Goal: Task Accomplishment & Management: Manage account settings

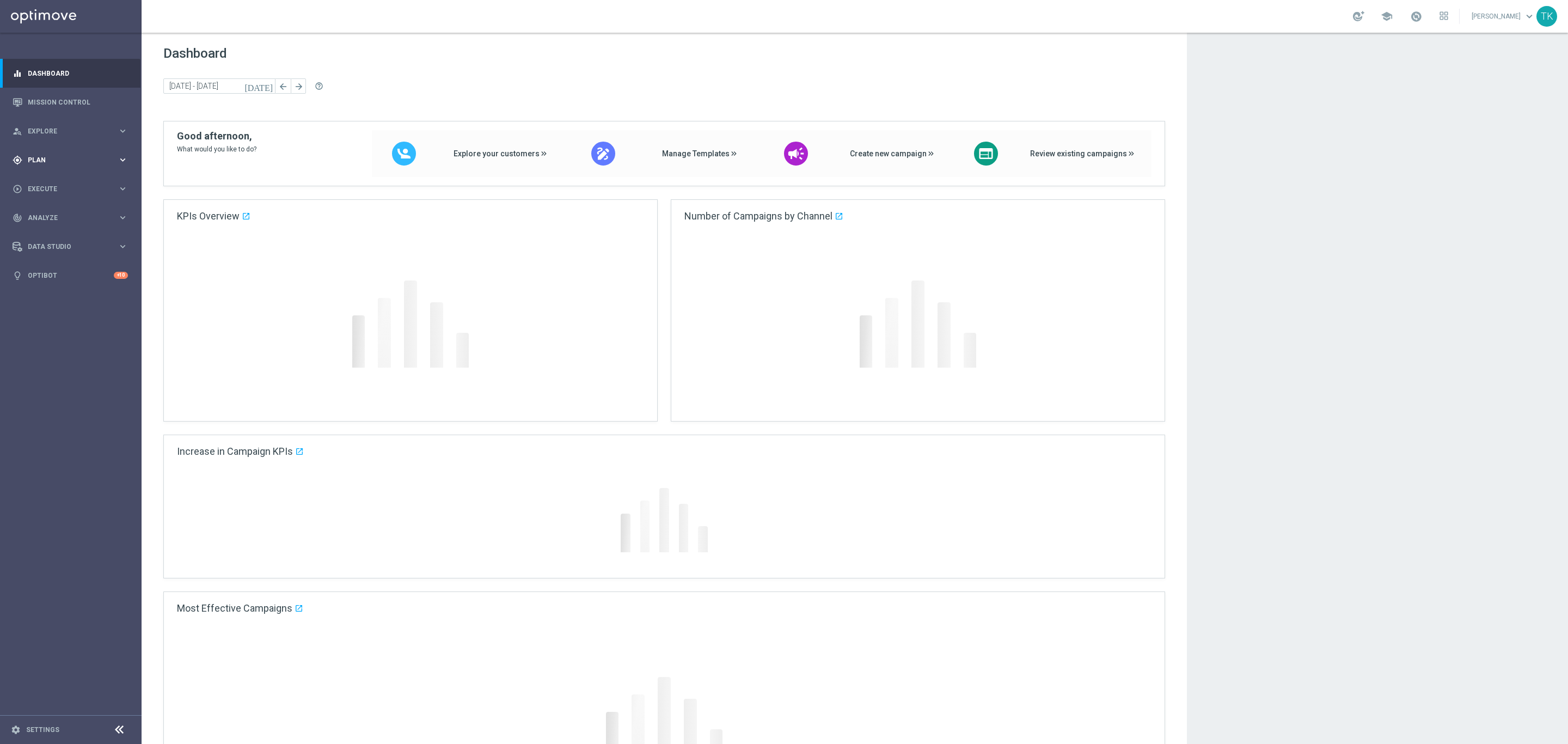
click at [35, 157] on span "Plan" at bounding box center [72, 160] width 90 height 6
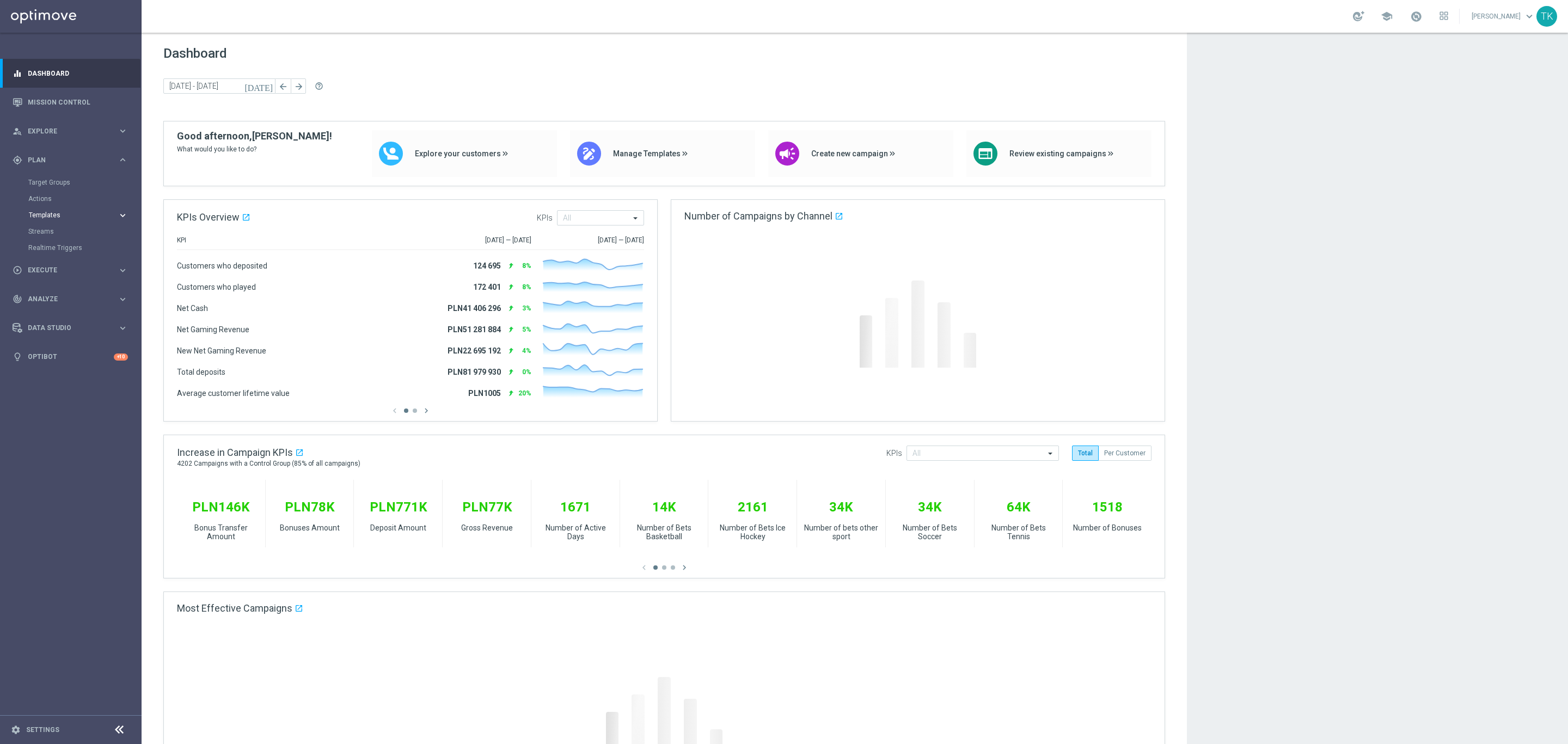
click at [40, 217] on span "Templates" at bounding box center [67, 215] width 78 height 6
click at [49, 234] on link "Optimail" at bounding box center [74, 231] width 79 height 9
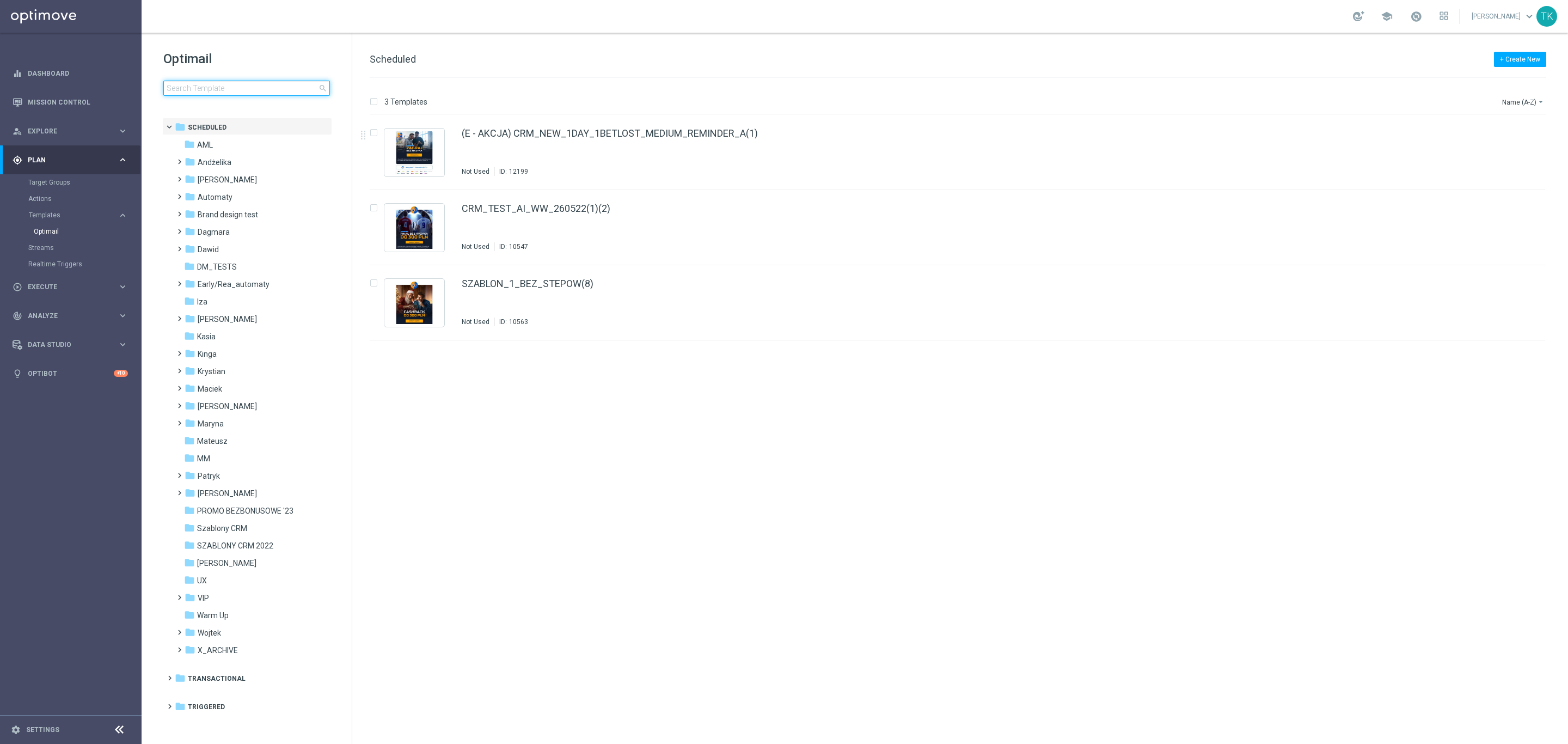
click at [205, 86] on input at bounding box center [247, 88] width 167 height 15
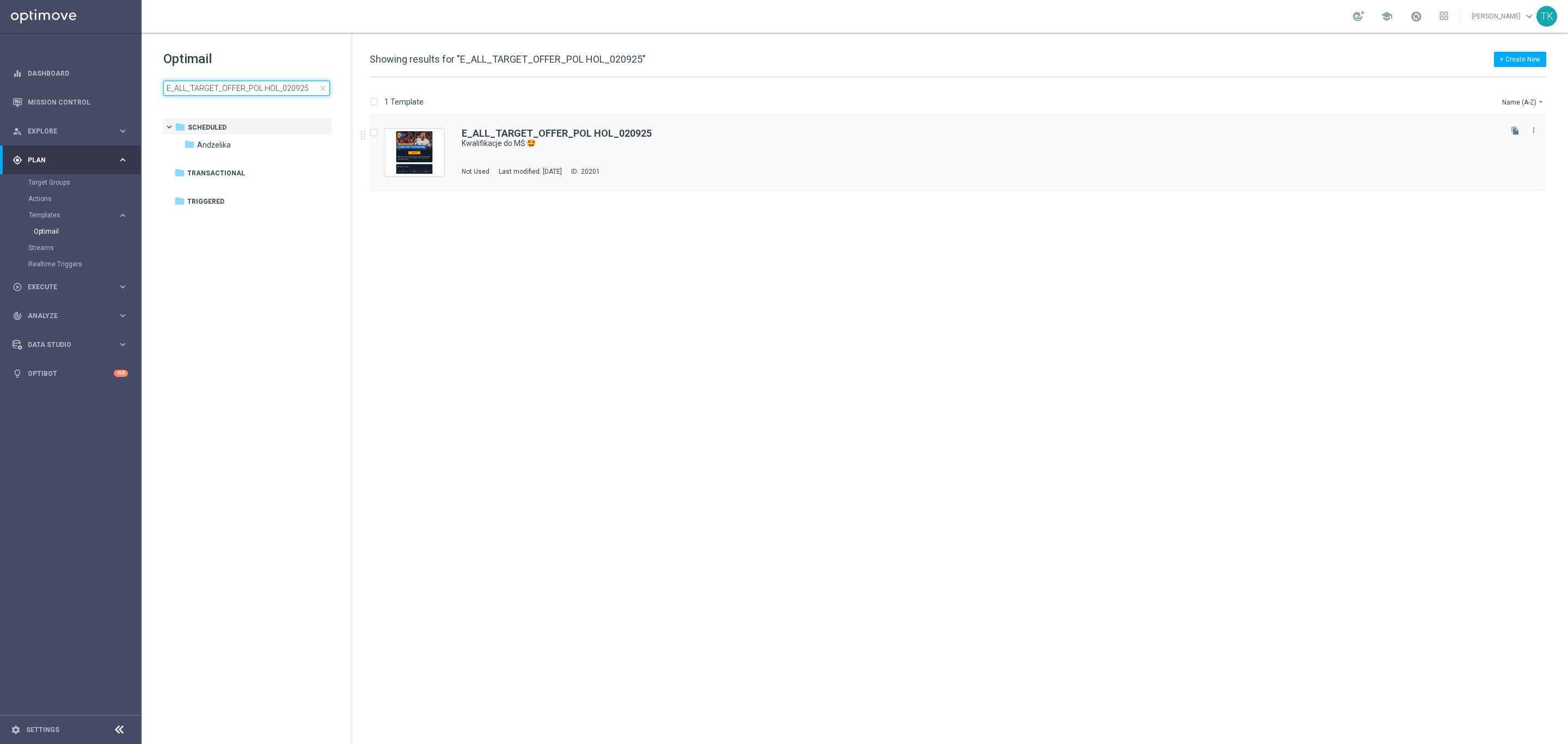
type input "E_ALL_TARGET_OFFER_POL HOL_020925"
click at [619, 155] on div "E_ALL_TARGET_OFFER_POL HOL_020925 Kwalifikacje do MŚ 🤩 Not Used Last modified: …" at bounding box center [980, 152] width 1038 height 48
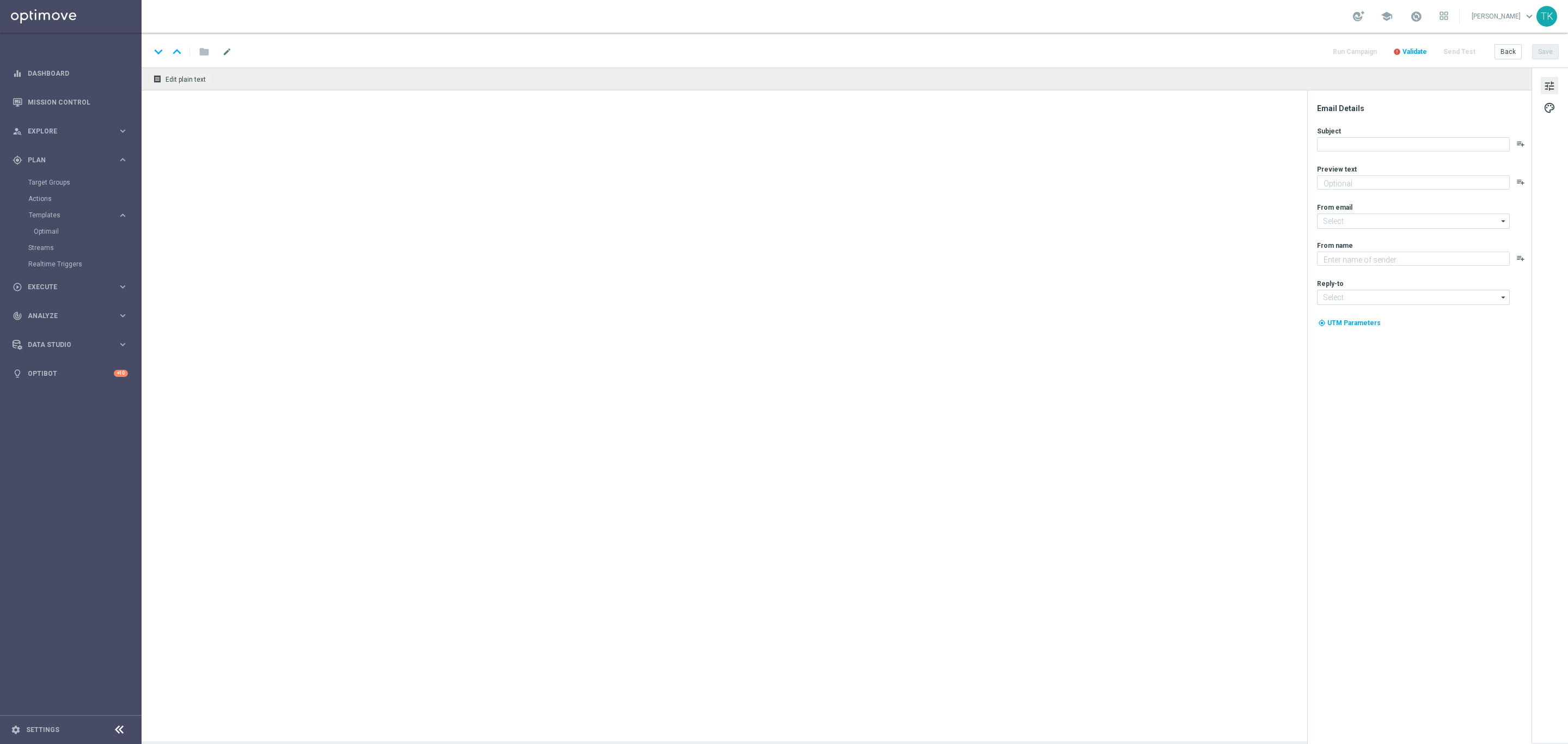
type textarea "Nasza reprezentacja powalczy z Holandią 💪"
type input "oferta@sts.pl"
type textarea "STS"
type input "kontakt@sts.pl"
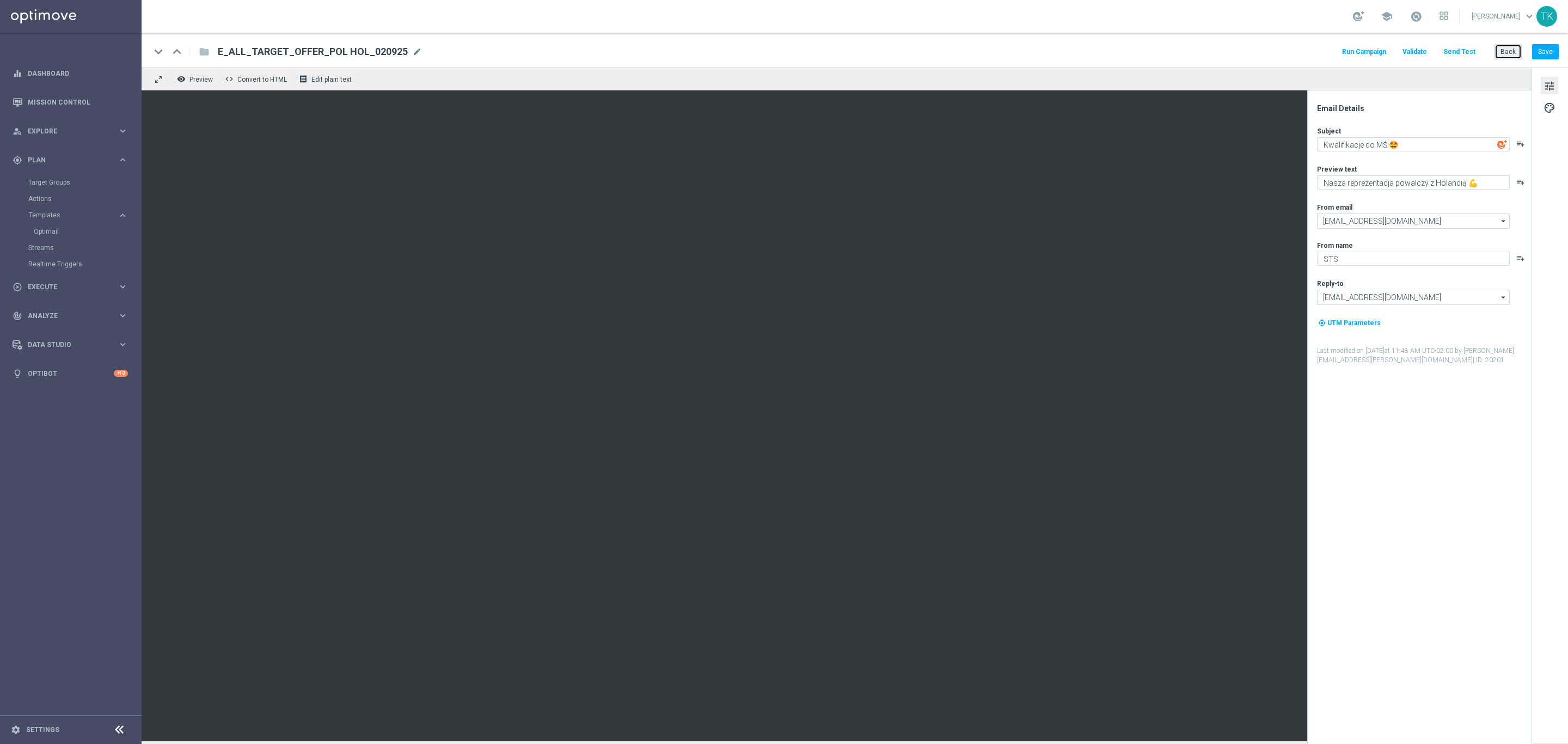
click at [1505, 49] on button "Back" at bounding box center [1509, 52] width 27 height 15
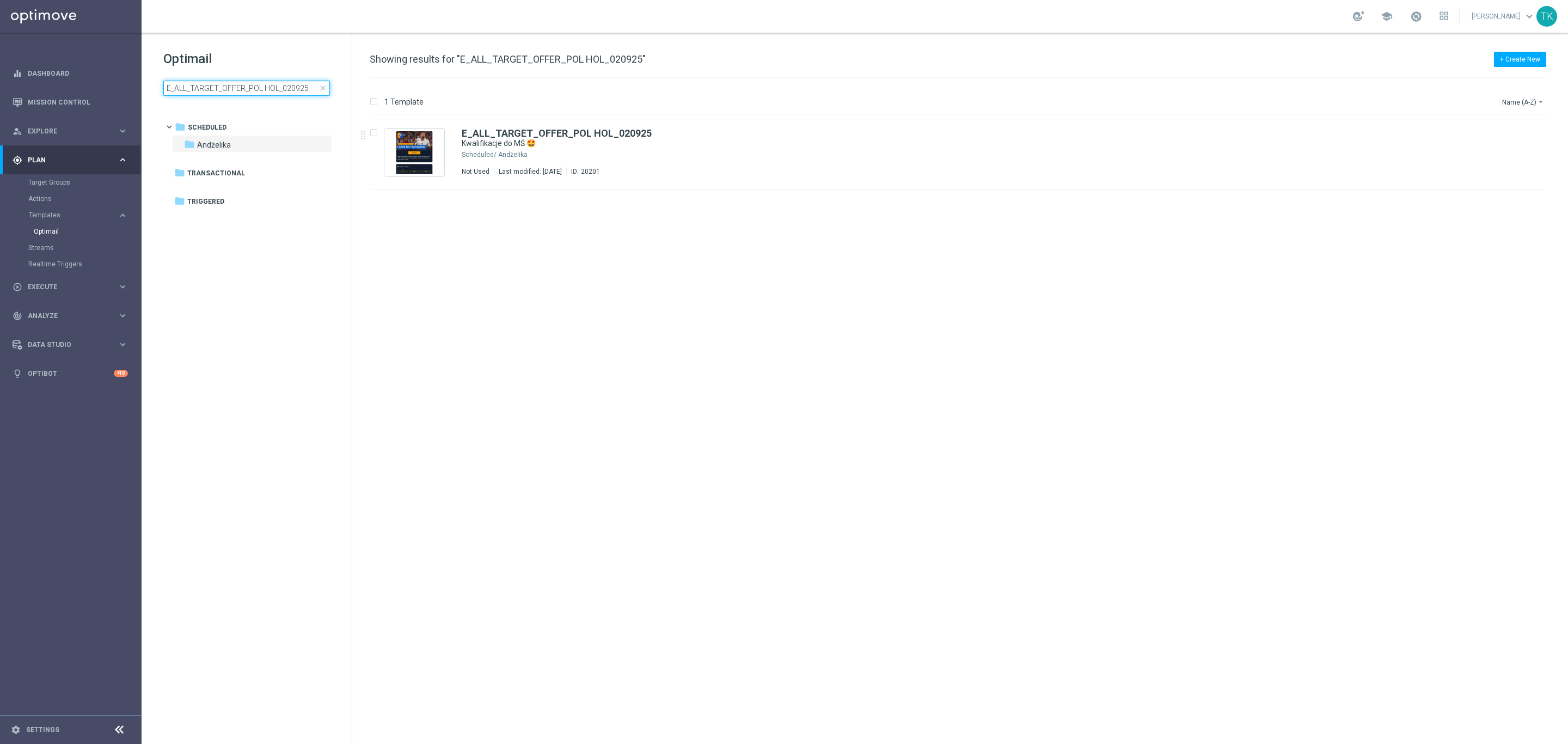
click at [244, 82] on input "E_ALL_TARGET_OFFER_POL HOL_020925" at bounding box center [247, 88] width 167 height 15
type input "E_ALL_TARGET_OFFER_ORG_POL HOL_020925"
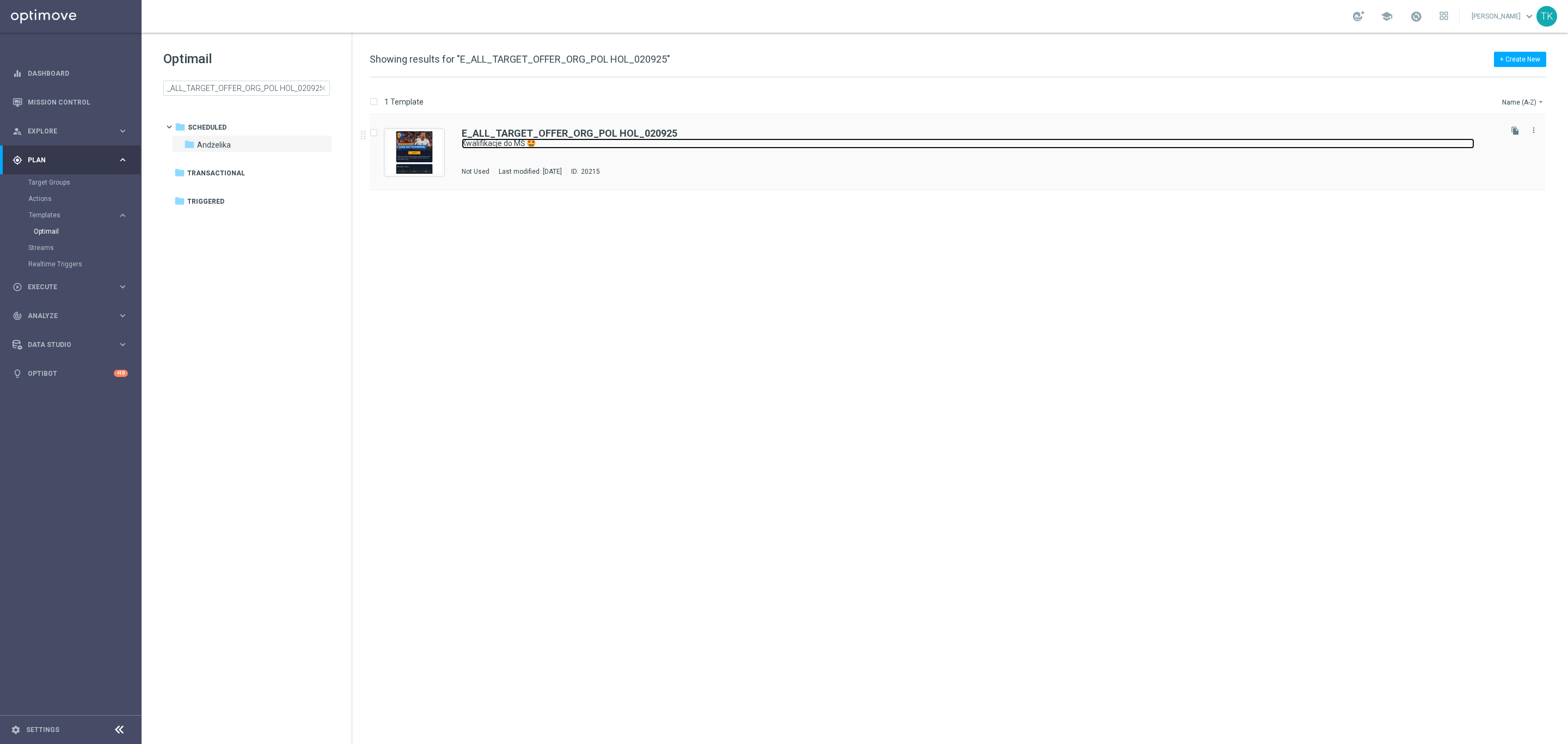
click at [684, 146] on link "Kwalifikacje do MŚ 🤩" at bounding box center [968, 143] width 1013 height 10
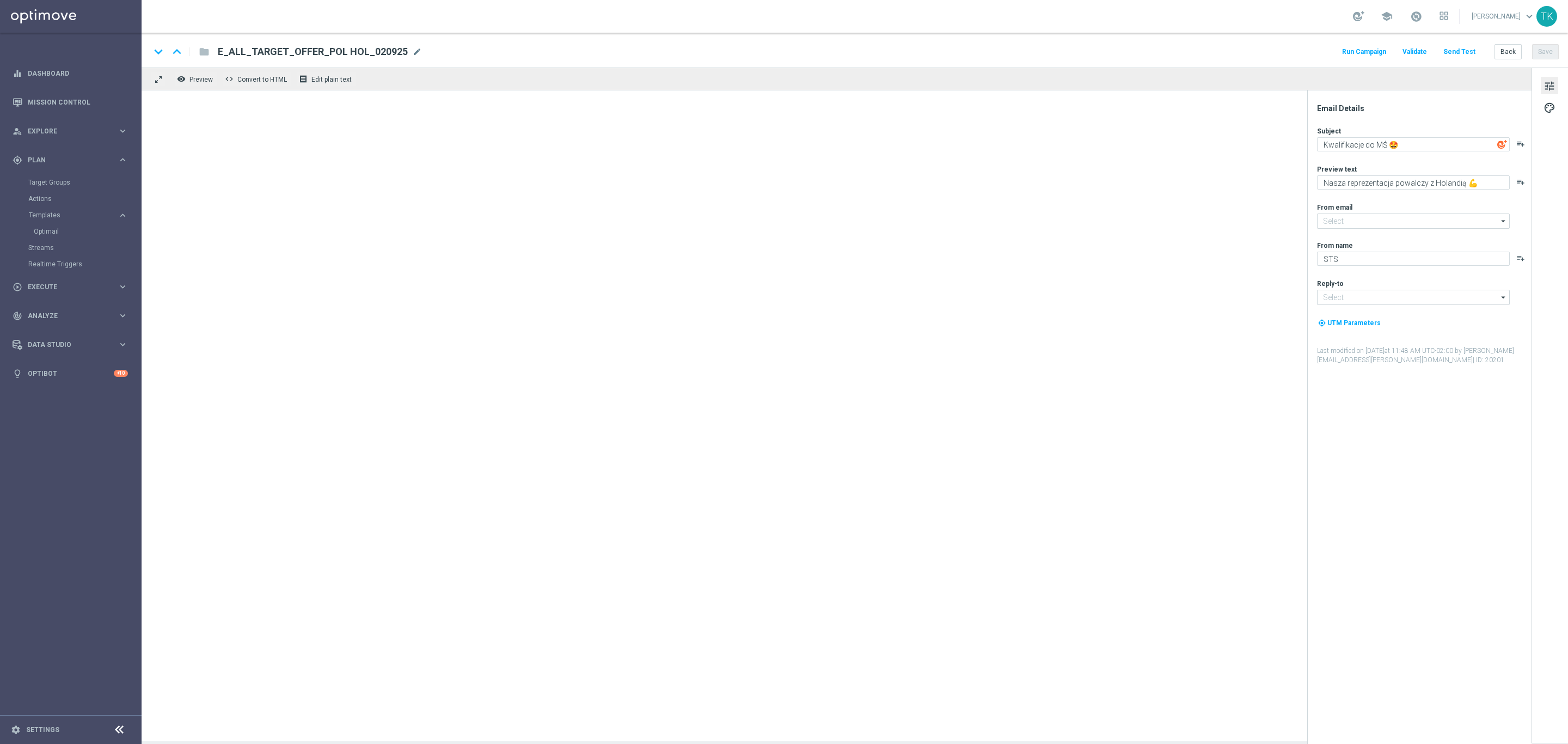
type input "oferta@sts.pl"
type input "kontakt@sts.pl"
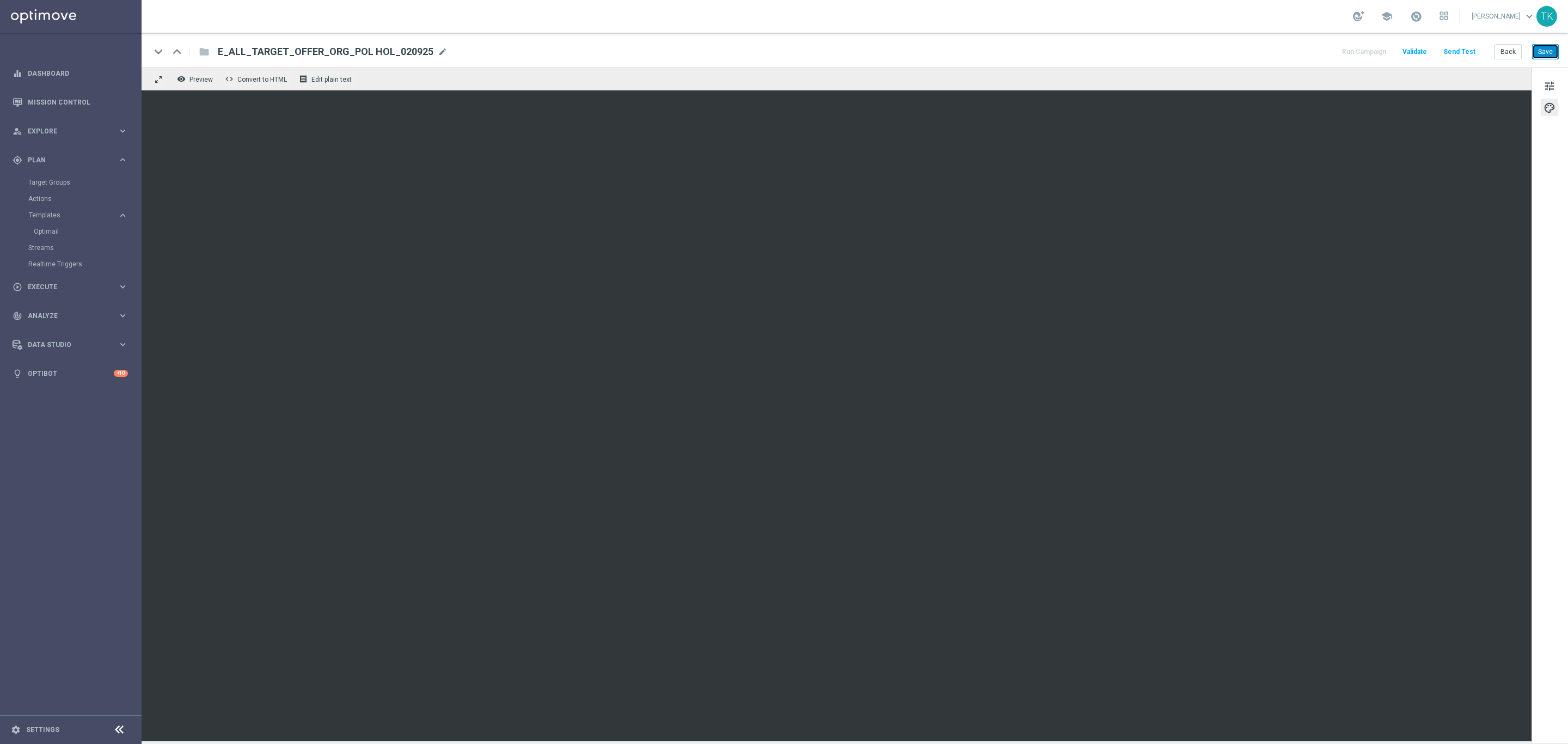
click at [1544, 54] on button "Save" at bounding box center [1546, 52] width 27 height 15
click at [1509, 49] on button "Back" at bounding box center [1509, 52] width 27 height 15
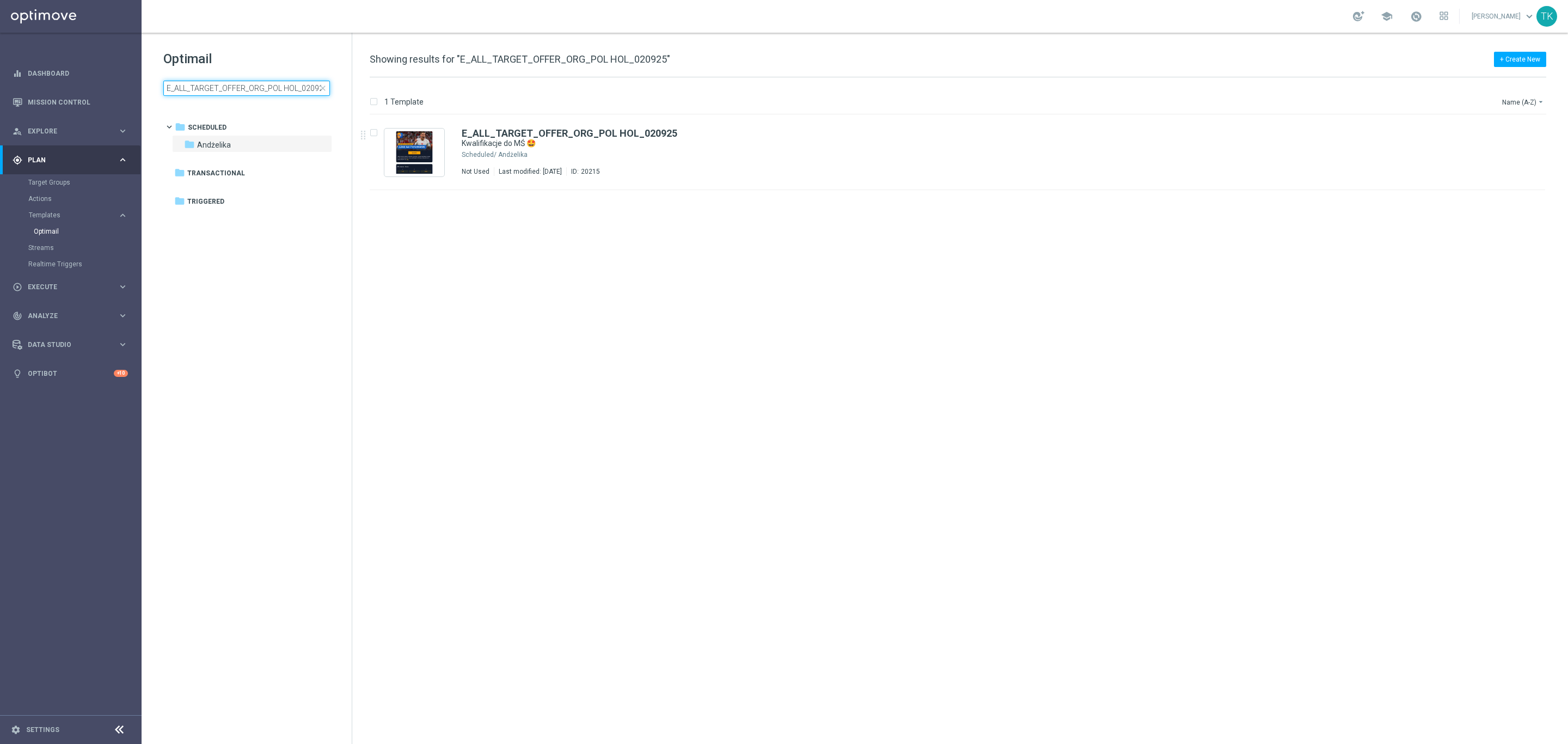
click at [247, 83] on input "E_ALL_TARGET_OFFER_ORG_POL HOL_020925" at bounding box center [247, 88] width 167 height 15
type input "E_ALL_TARGET_OFFER_POL HOL_020925"
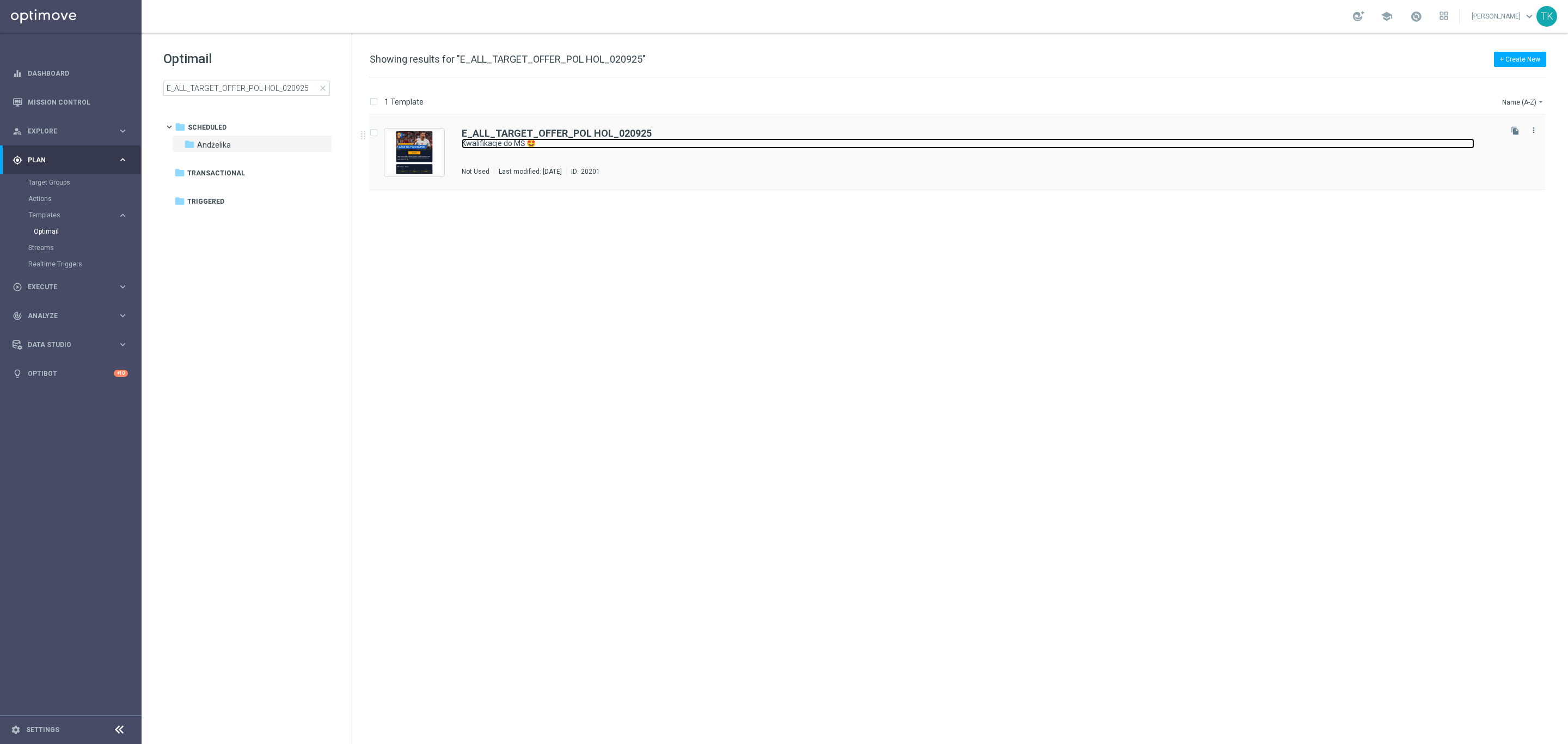
click at [635, 148] on link "Kwalifikacje do MŚ 🤩" at bounding box center [968, 143] width 1013 height 10
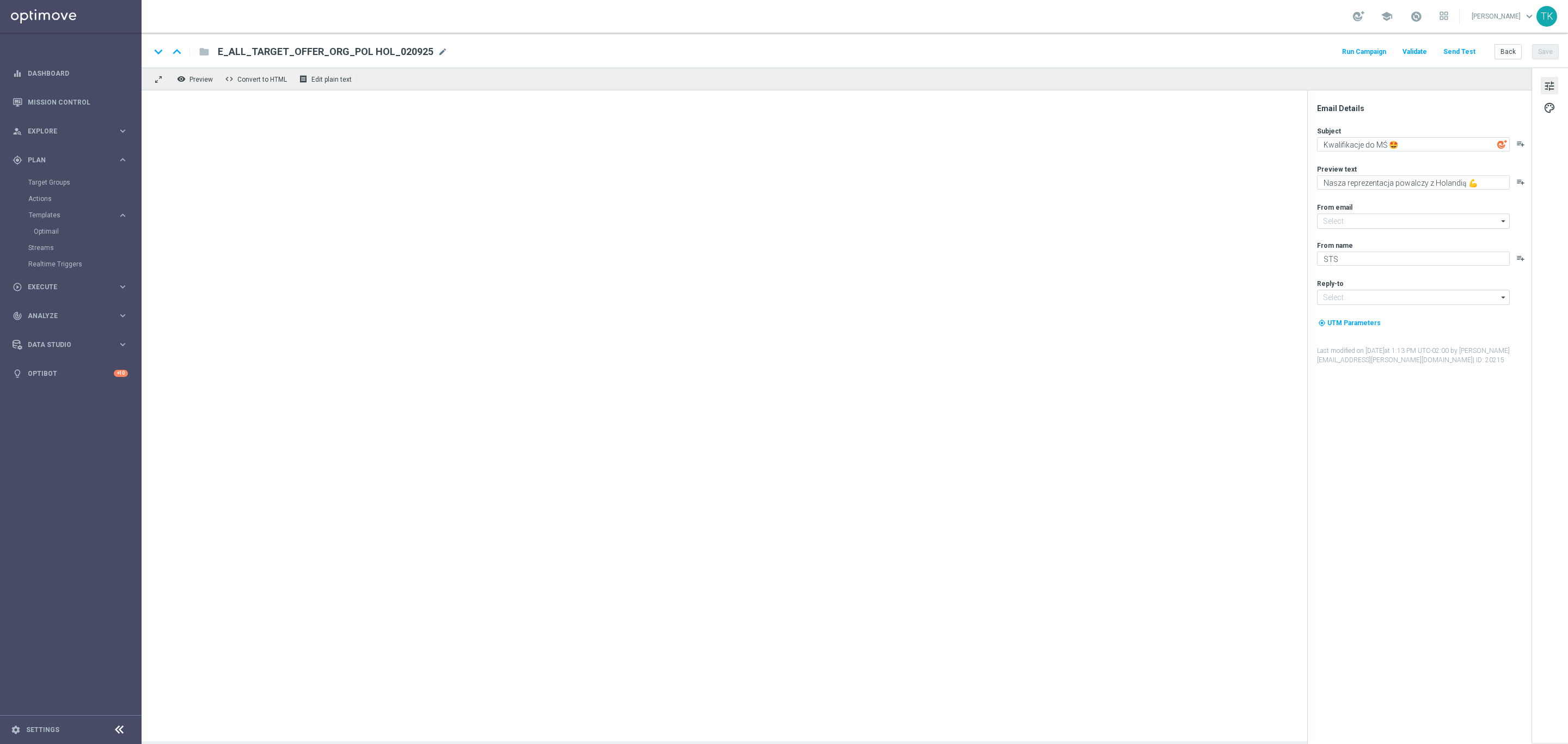
type input "oferta@sts.pl"
type input "kontakt@sts.pl"
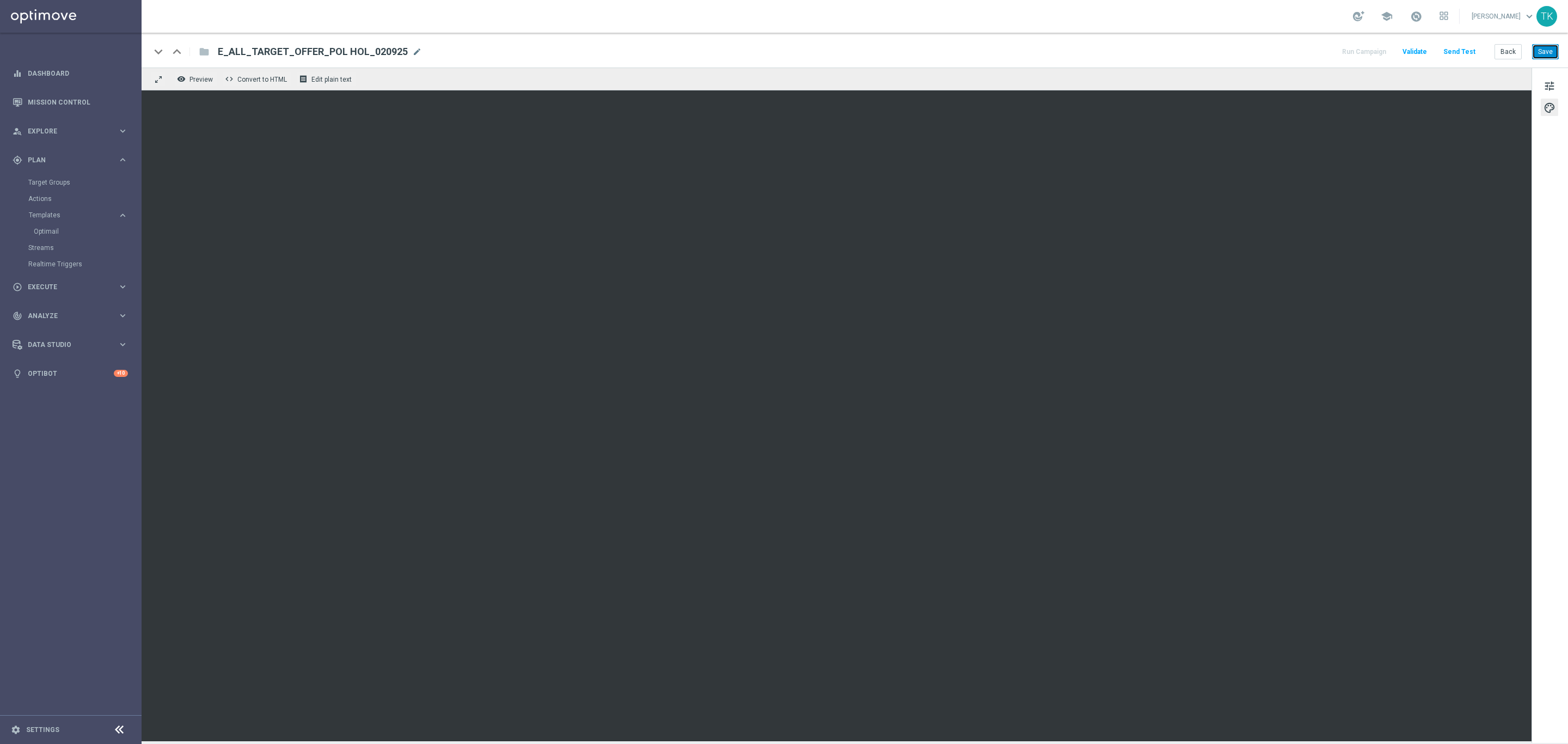
click at [1545, 49] on button "Save" at bounding box center [1546, 52] width 27 height 15
click at [1505, 52] on button "Back" at bounding box center [1509, 52] width 27 height 15
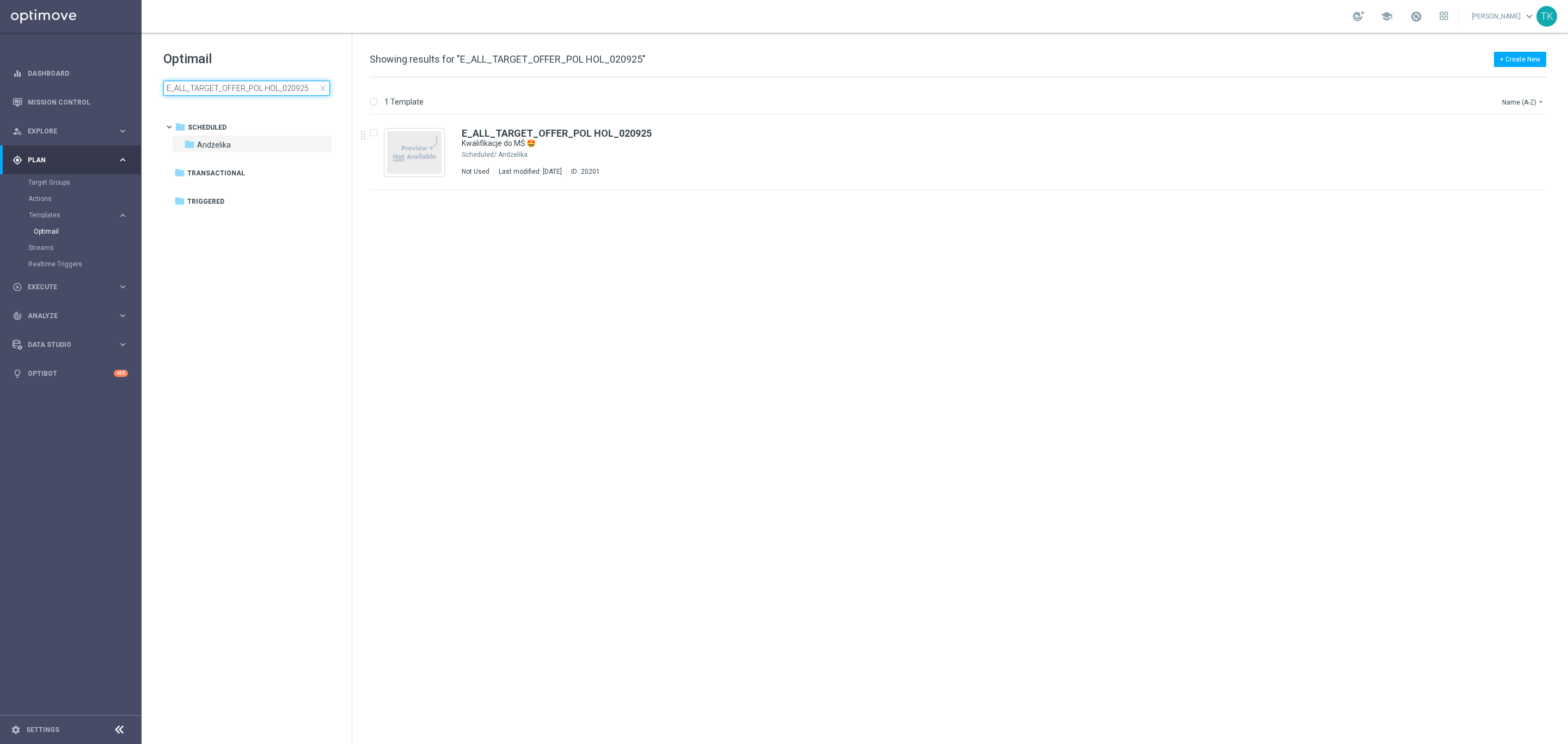
click at [209, 91] on input "E_ALL_TARGET_OFFER_POL HOL_020925" at bounding box center [247, 88] width 167 height 15
type input "E_ALL_TARGET_OFFER_ORG_POL HOL_020925"
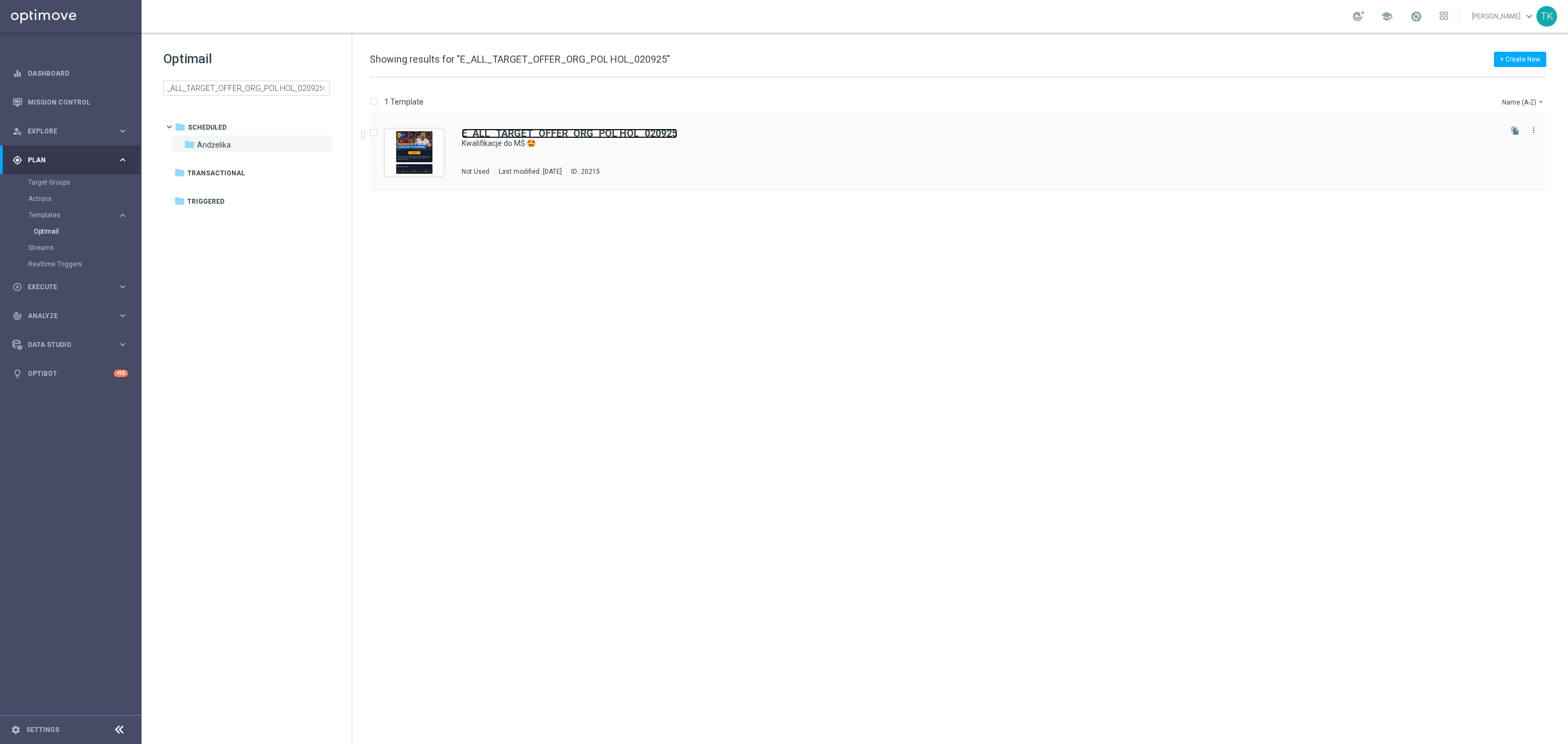
click at [604, 137] on b "E_ALL_TARGET_OFFER_ORG_POL HOL_020925" at bounding box center [569, 133] width 216 height 11
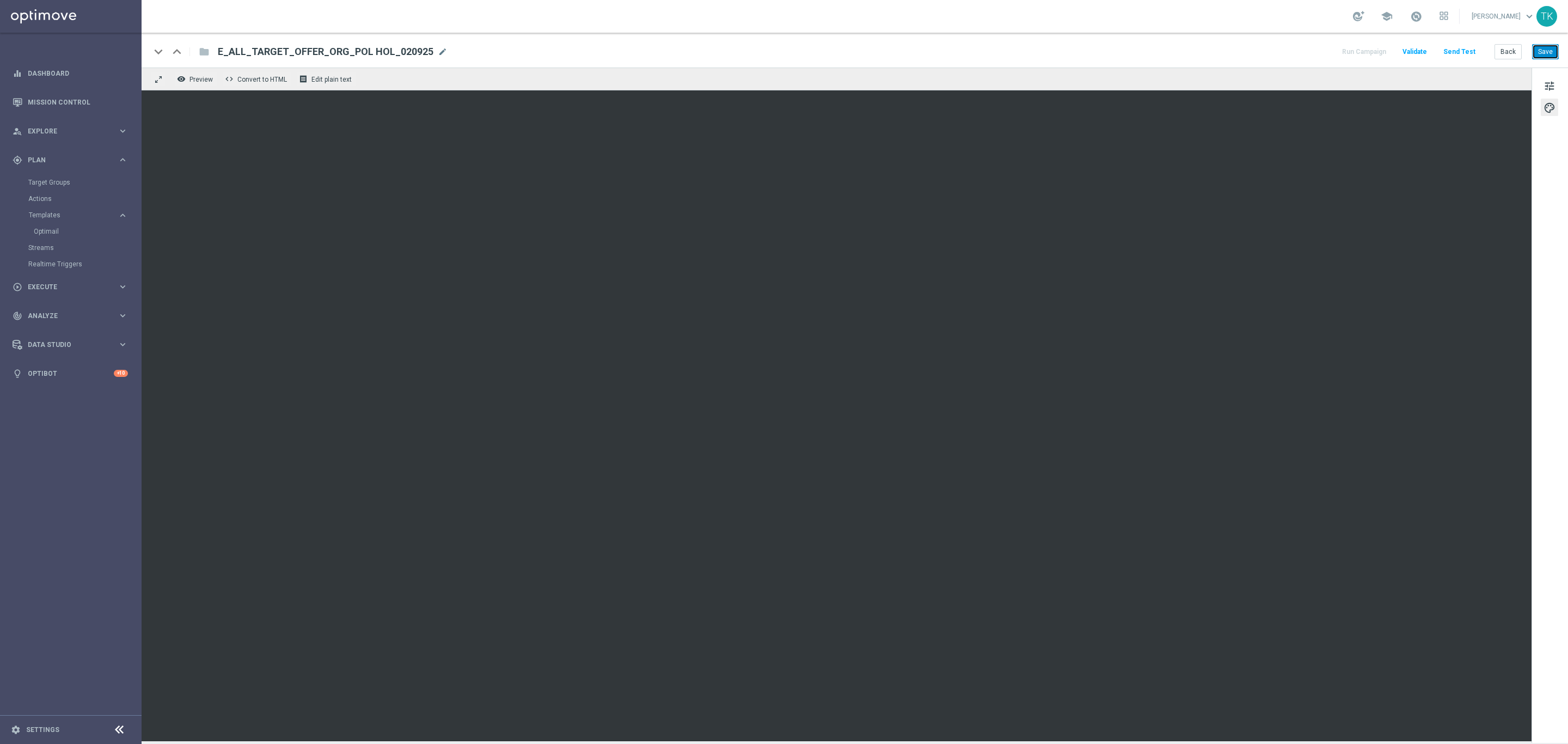
click at [1544, 52] on button "Save" at bounding box center [1546, 52] width 27 height 15
click at [1512, 48] on button "Back" at bounding box center [1509, 52] width 27 height 15
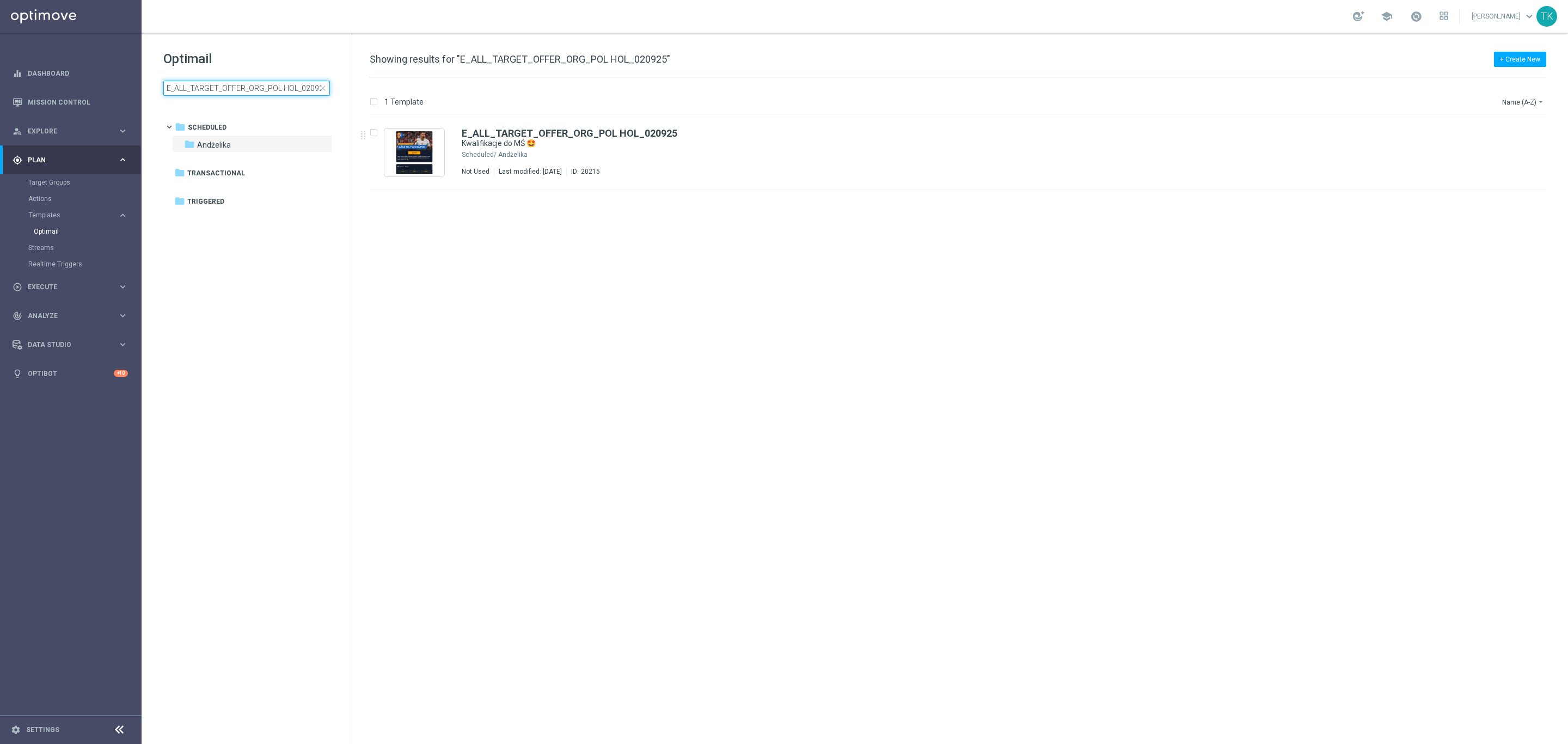
click at [195, 84] on input "E_ALL_TARGET_OFFER_ORG_POL HOL_020925" at bounding box center [247, 88] width 167 height 15
type input "E_ALL_TARGET_OFFER_POL HOL_020925"
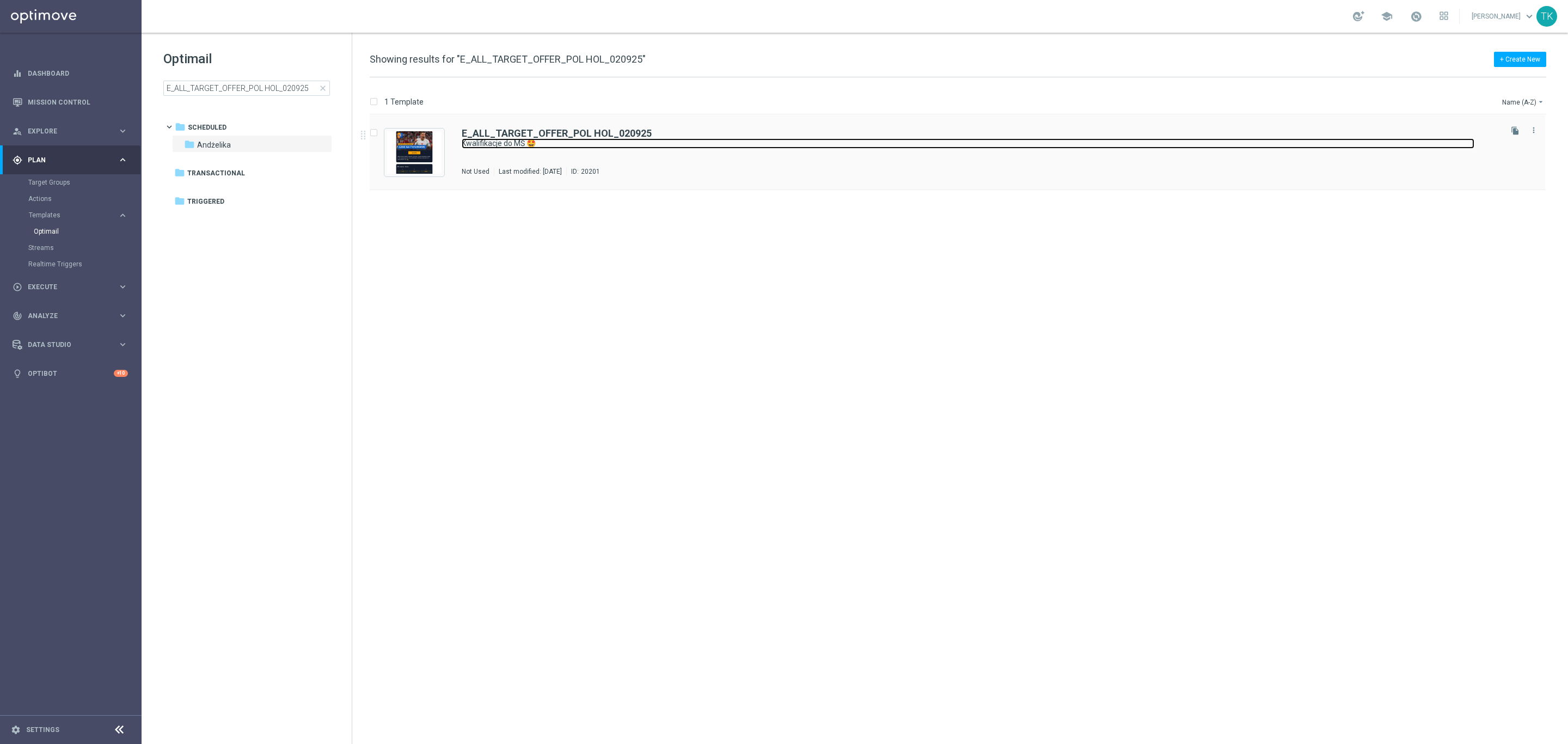
click at [619, 143] on link "Kwalifikacje do MŚ 🤩" at bounding box center [968, 143] width 1013 height 10
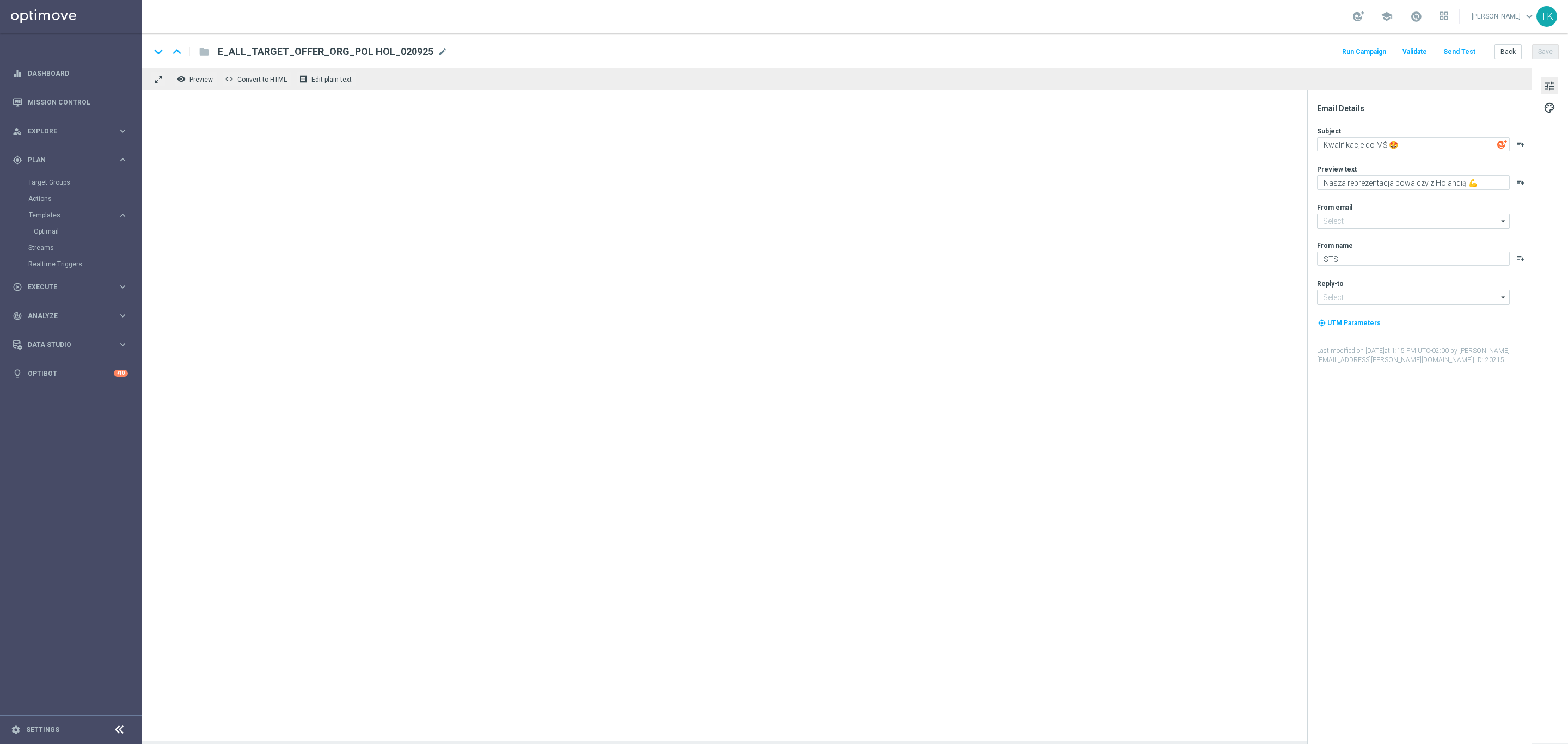
type input "oferta@sts.pl"
type input "kontakt@sts.pl"
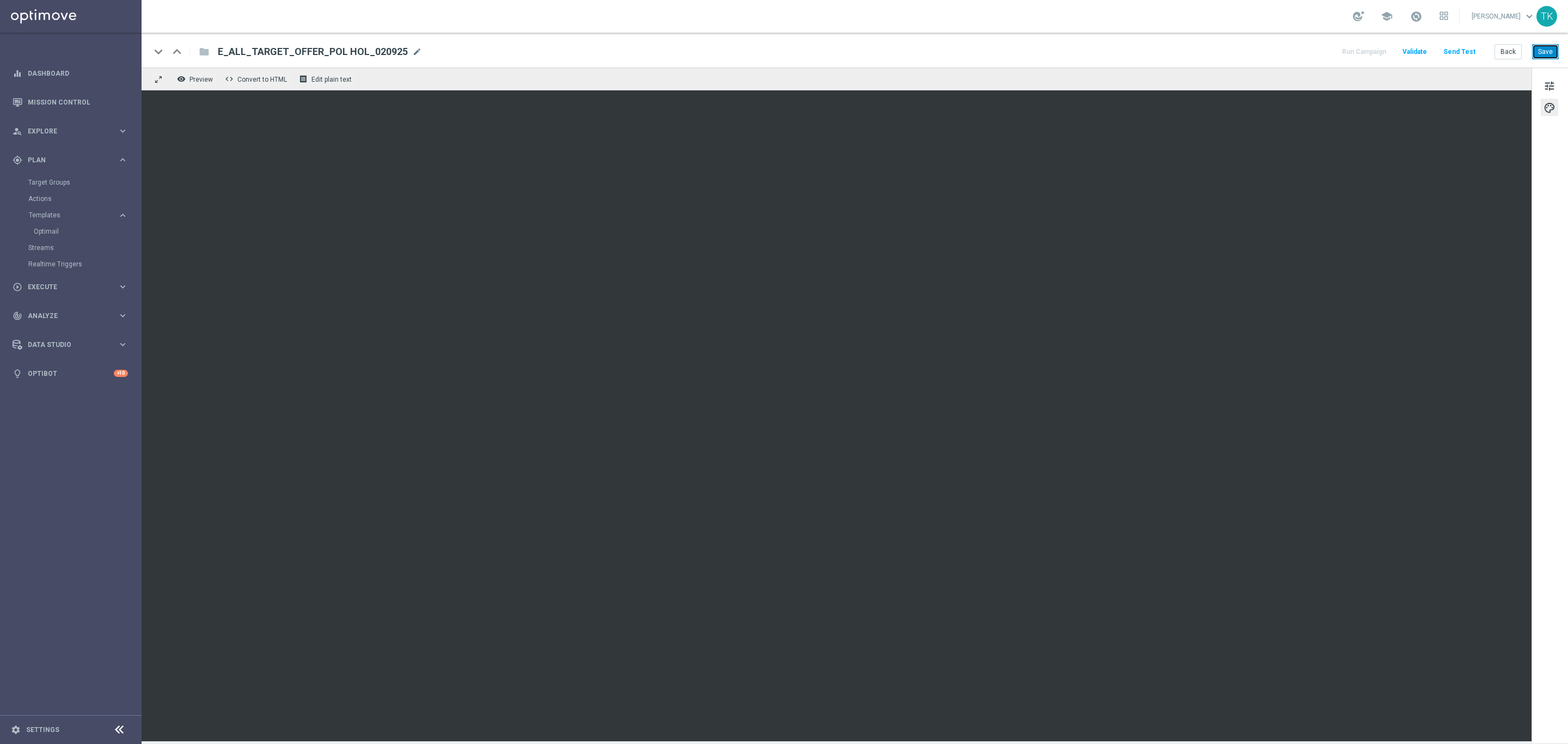
click at [1546, 46] on button "Save" at bounding box center [1546, 52] width 27 height 15
click at [1543, 49] on button "Save" at bounding box center [1546, 52] width 27 height 15
click at [1508, 53] on button "Back" at bounding box center [1509, 52] width 27 height 15
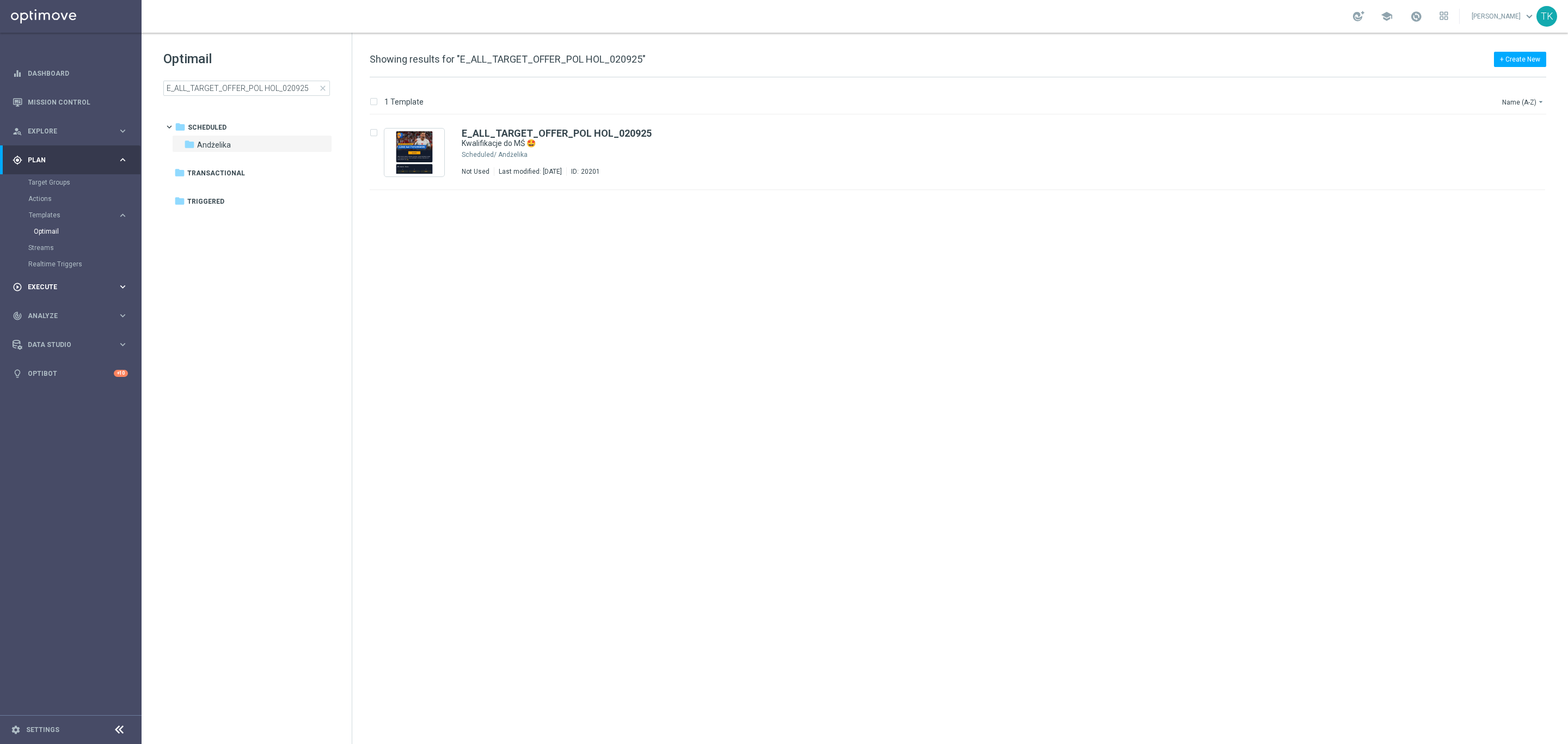
click at [38, 284] on span "Execute" at bounding box center [72, 287] width 90 height 6
click at [46, 209] on link "Campaign Builder" at bounding box center [71, 211] width 85 height 9
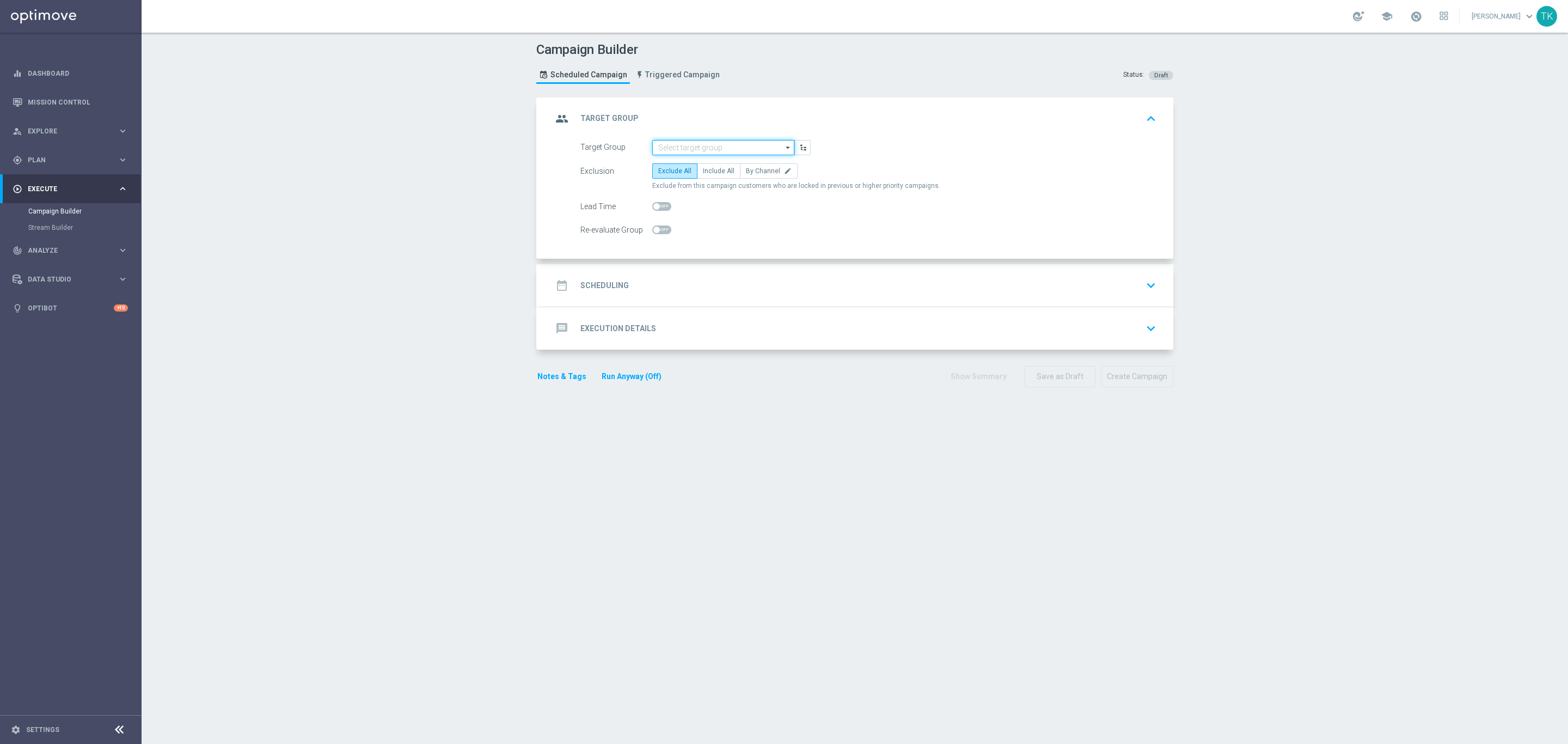
click at [673, 146] on input at bounding box center [723, 147] width 142 height 15
paste input "E_ALL_TARGET_OFFER_ORG_POL HOL_020925"
click at [694, 166] on div "E_ALL_TARGET_OFFER_ORG_POL HOL_020925" at bounding box center [723, 168] width 132 height 20
type input "E_ALL_TARGET_OFFER_ORG_POL HOL_020925"
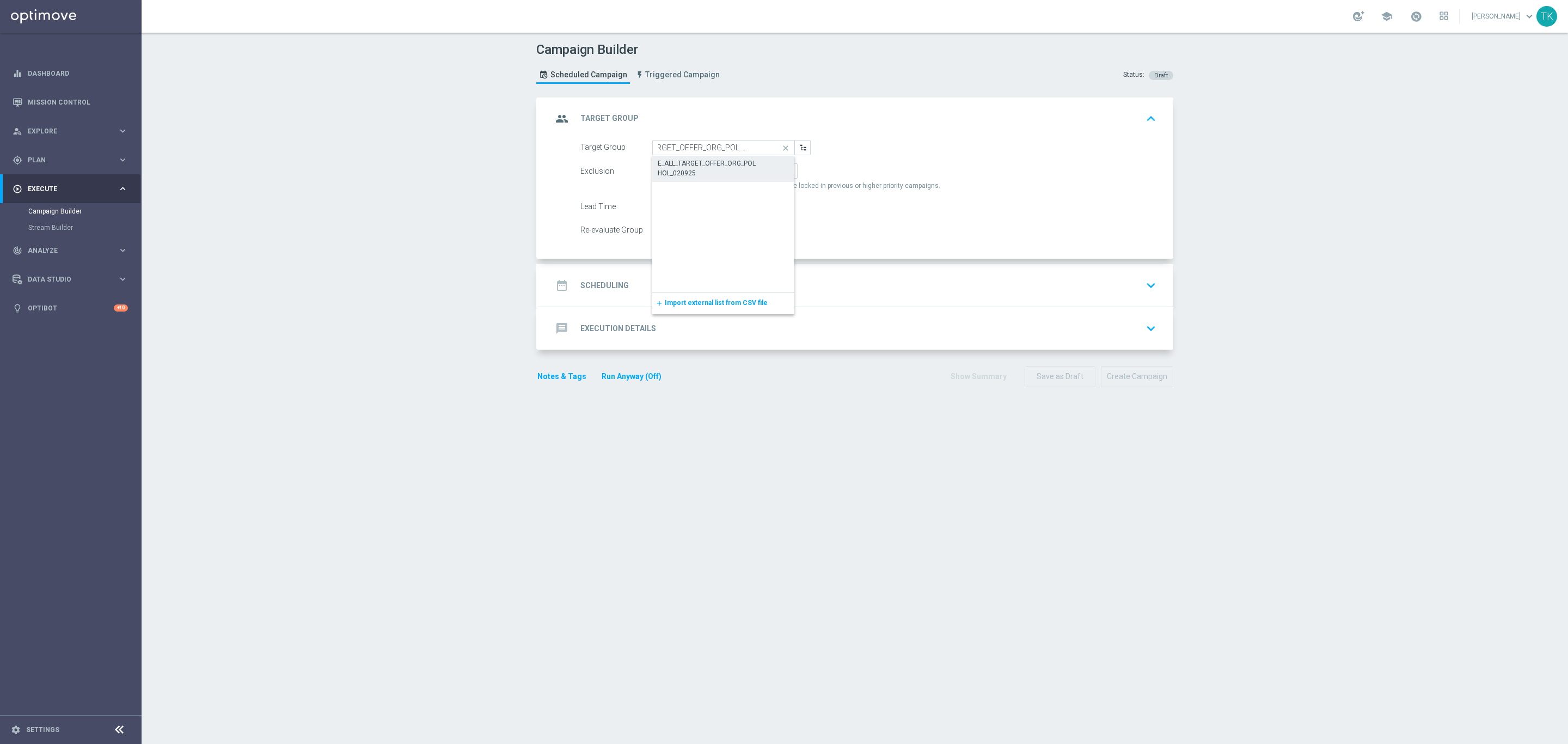
scroll to position [0, 0]
click at [764, 174] on span "By Channel" at bounding box center [763, 171] width 34 height 8
click at [753, 174] on input "By Channel edit" at bounding box center [749, 173] width 7 height 7
radio input "true"
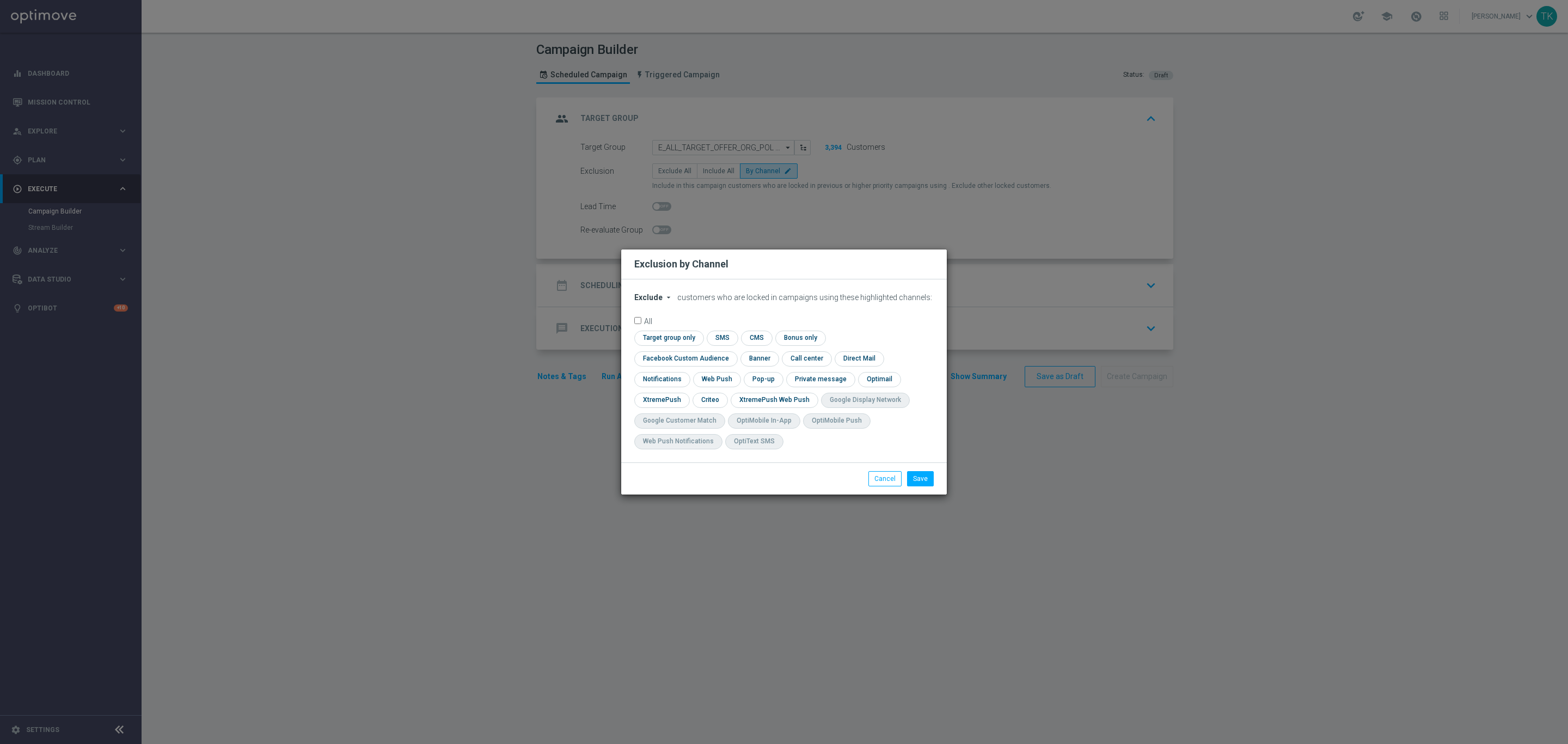
click at [650, 301] on span "Exclude" at bounding box center [649, 297] width 29 height 9
click at [0, 0] on span "Include" at bounding box center [0, 0] width 0 height 0
click at [733, 351] on input "checkbox" at bounding box center [684, 359] width 98 height 15
checkbox input "true"
click at [707, 397] on input "checkbox" at bounding box center [709, 400] width 34 height 15
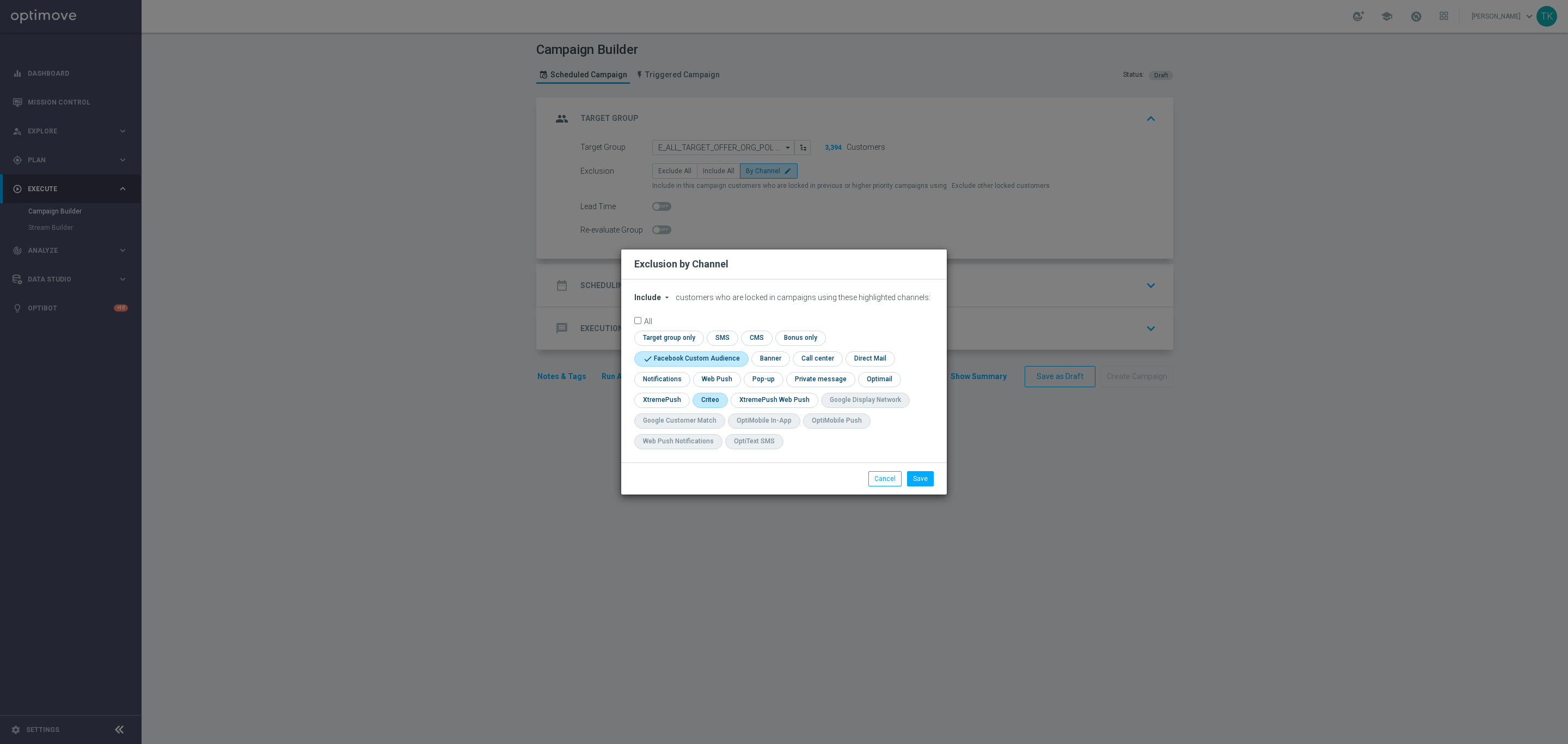
checkbox input "true"
click at [772, 379] on input "checkbox" at bounding box center [762, 379] width 37 height 15
checkbox input "true"
click at [923, 475] on button "Save" at bounding box center [921, 478] width 27 height 15
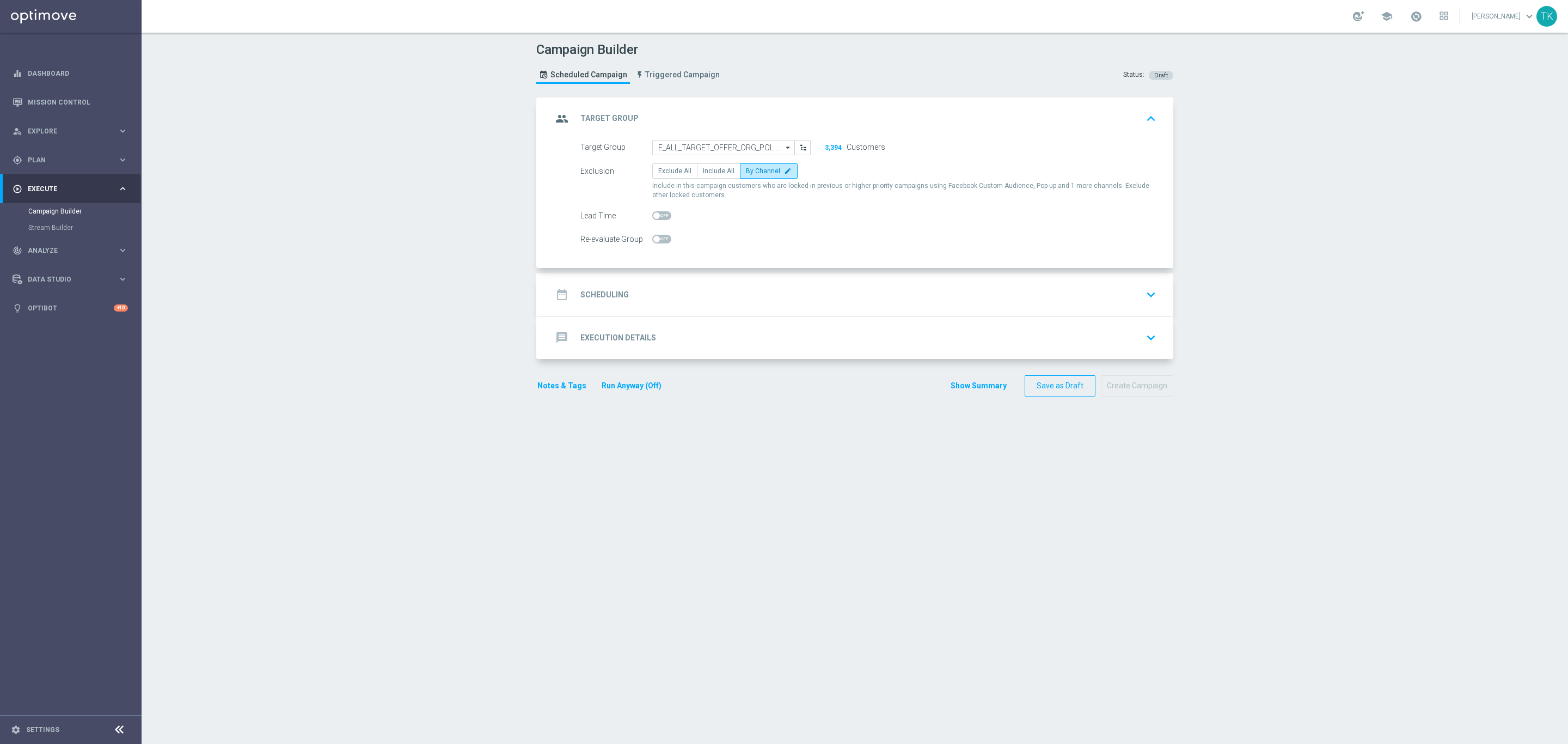
click at [656, 286] on div "date_range Scheduling keyboard_arrow_down" at bounding box center [856, 294] width 608 height 21
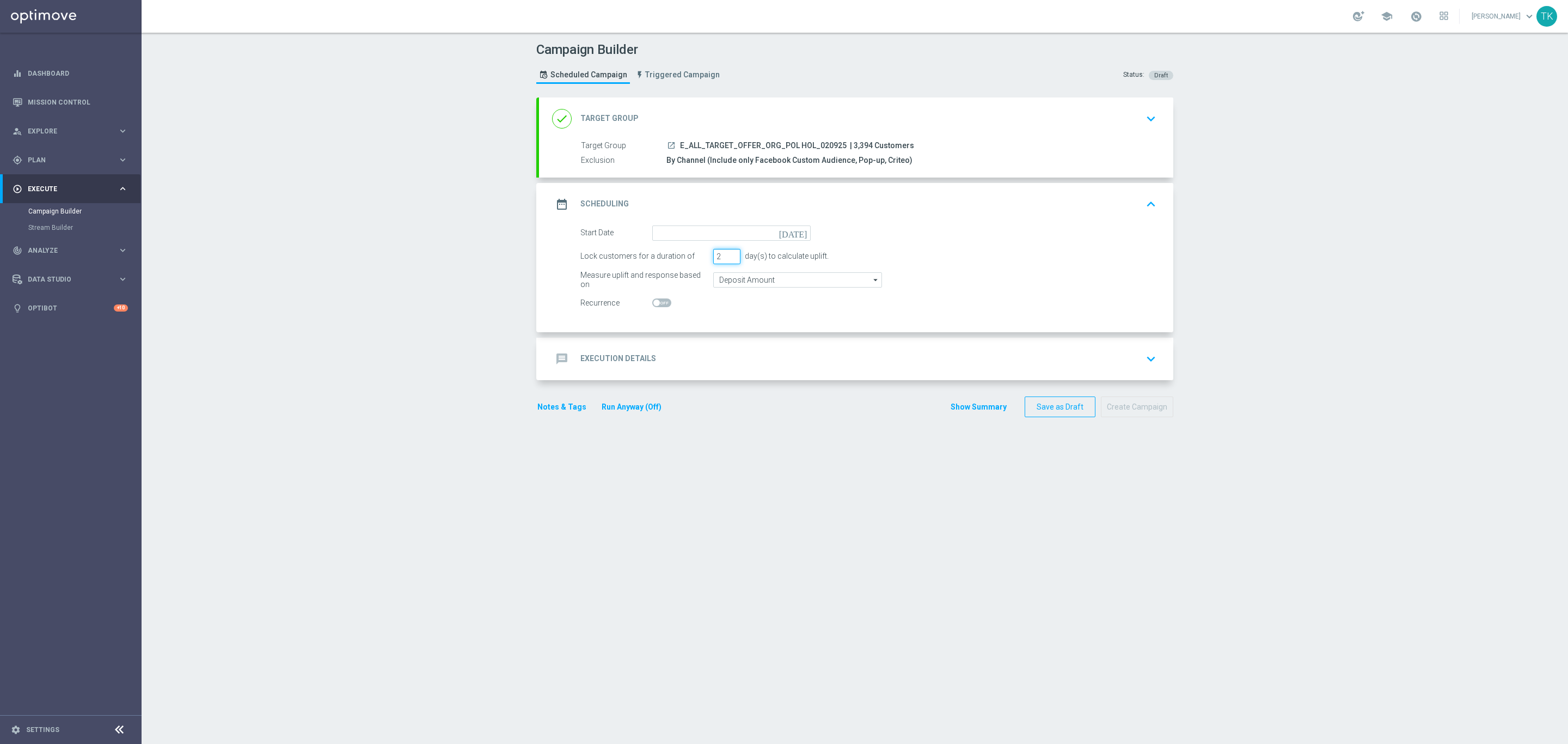
click at [727, 260] on input "2" at bounding box center [726, 256] width 27 height 15
type input "1"
click at [727, 260] on input "1" at bounding box center [726, 256] width 27 height 15
click at [667, 240] on input at bounding box center [731, 232] width 159 height 15
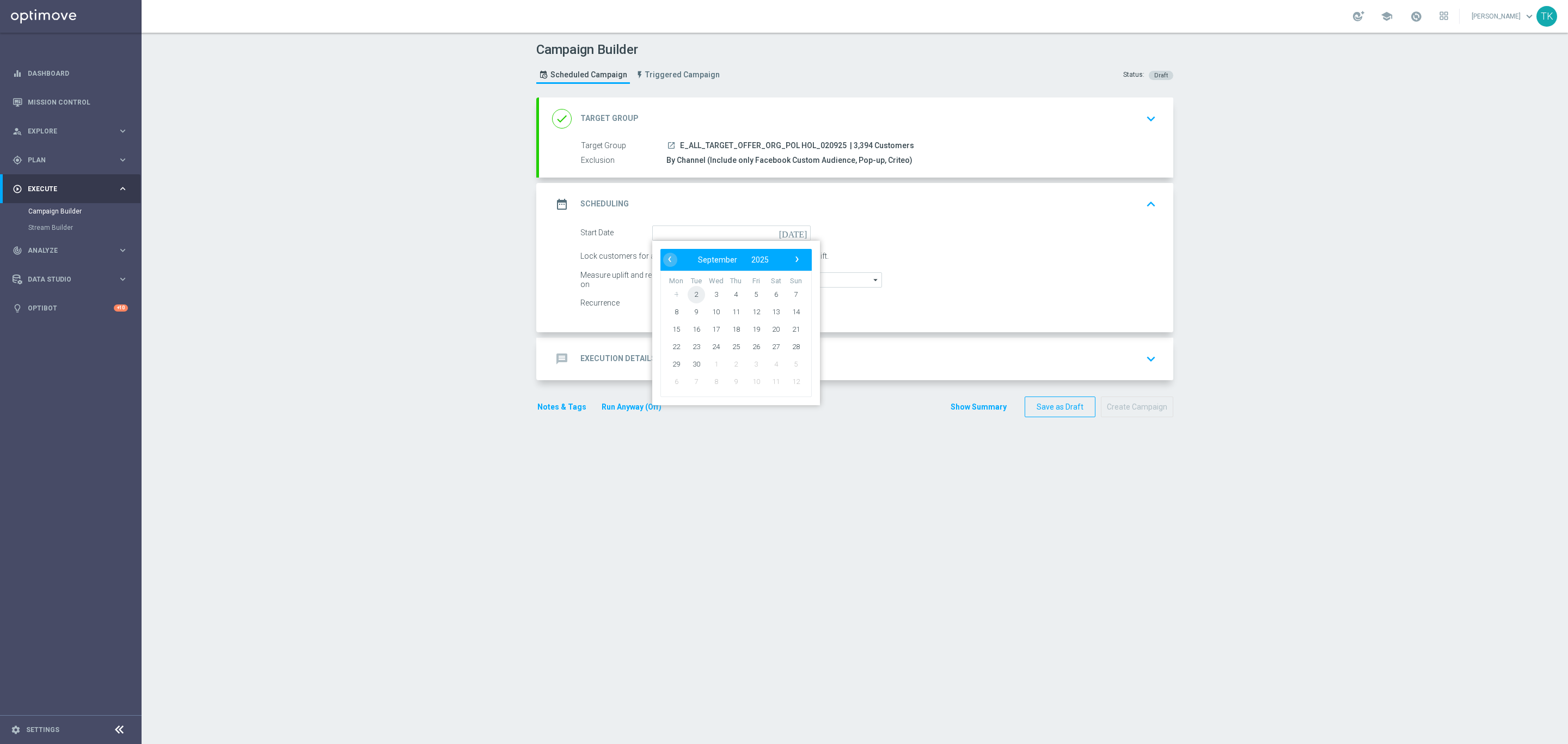
click at [692, 290] on span "2" at bounding box center [696, 294] width 17 height 17
type input "[DATE]"
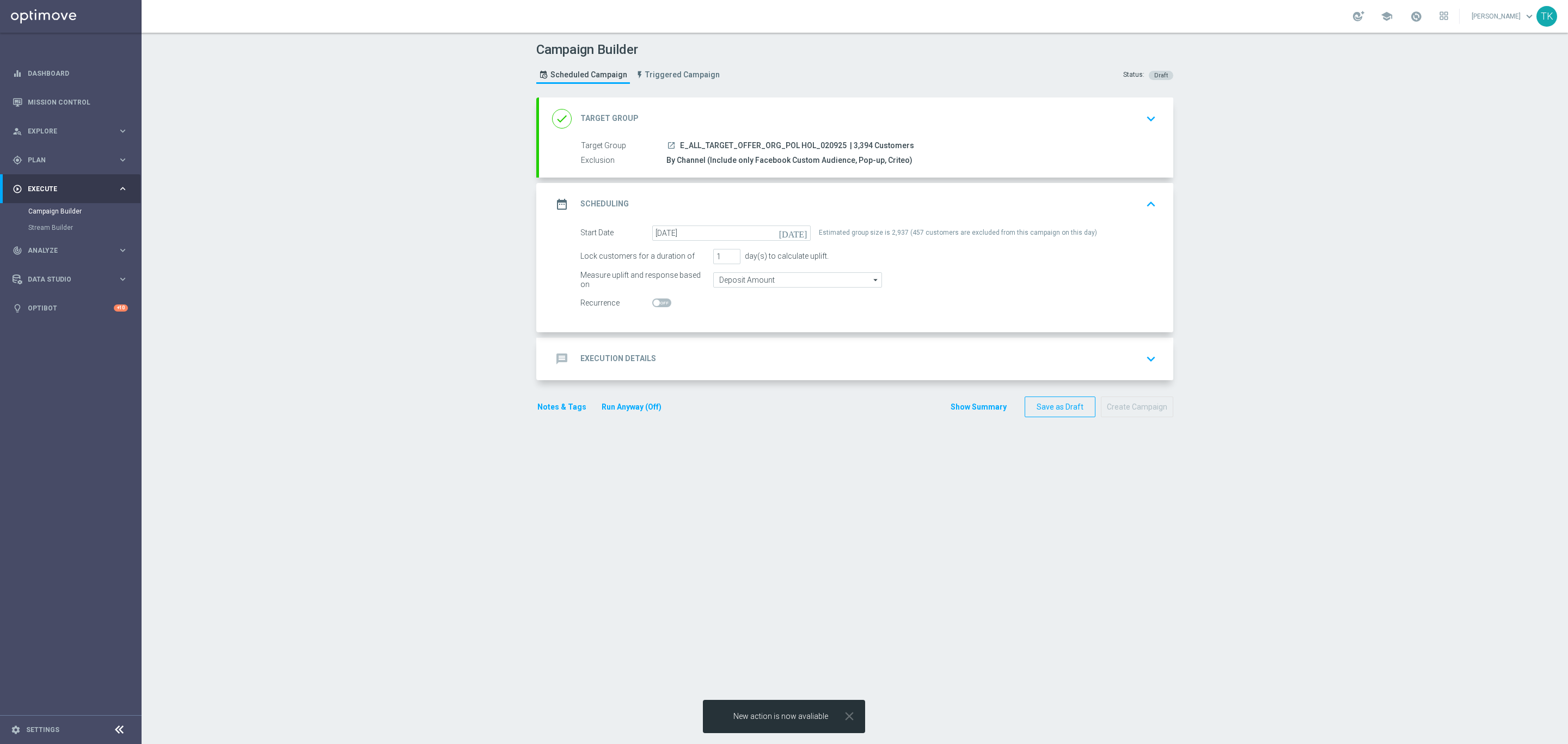
click at [675, 360] on div "message Execution Details keyboard_arrow_down" at bounding box center [856, 359] width 608 height 21
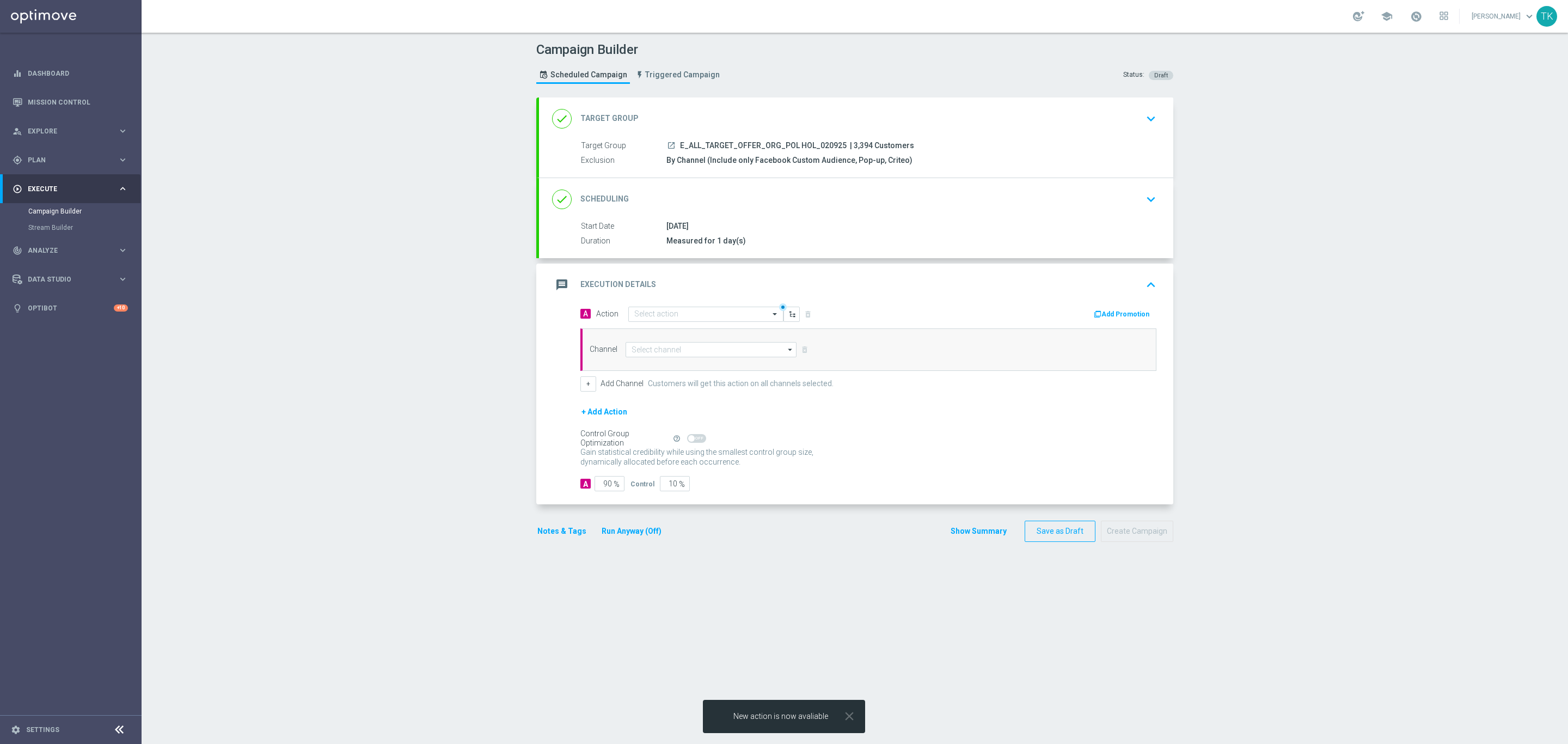
click at [719, 145] on span "E_ALL_TARGET_OFFER_ORG_POL HOL_020925" at bounding box center [763, 146] width 167 height 10
copy div "E_ALL_TARGET_OFFER_ORG_POL HOL_020925"
click at [647, 316] on input "text" at bounding box center [695, 315] width 121 height 10
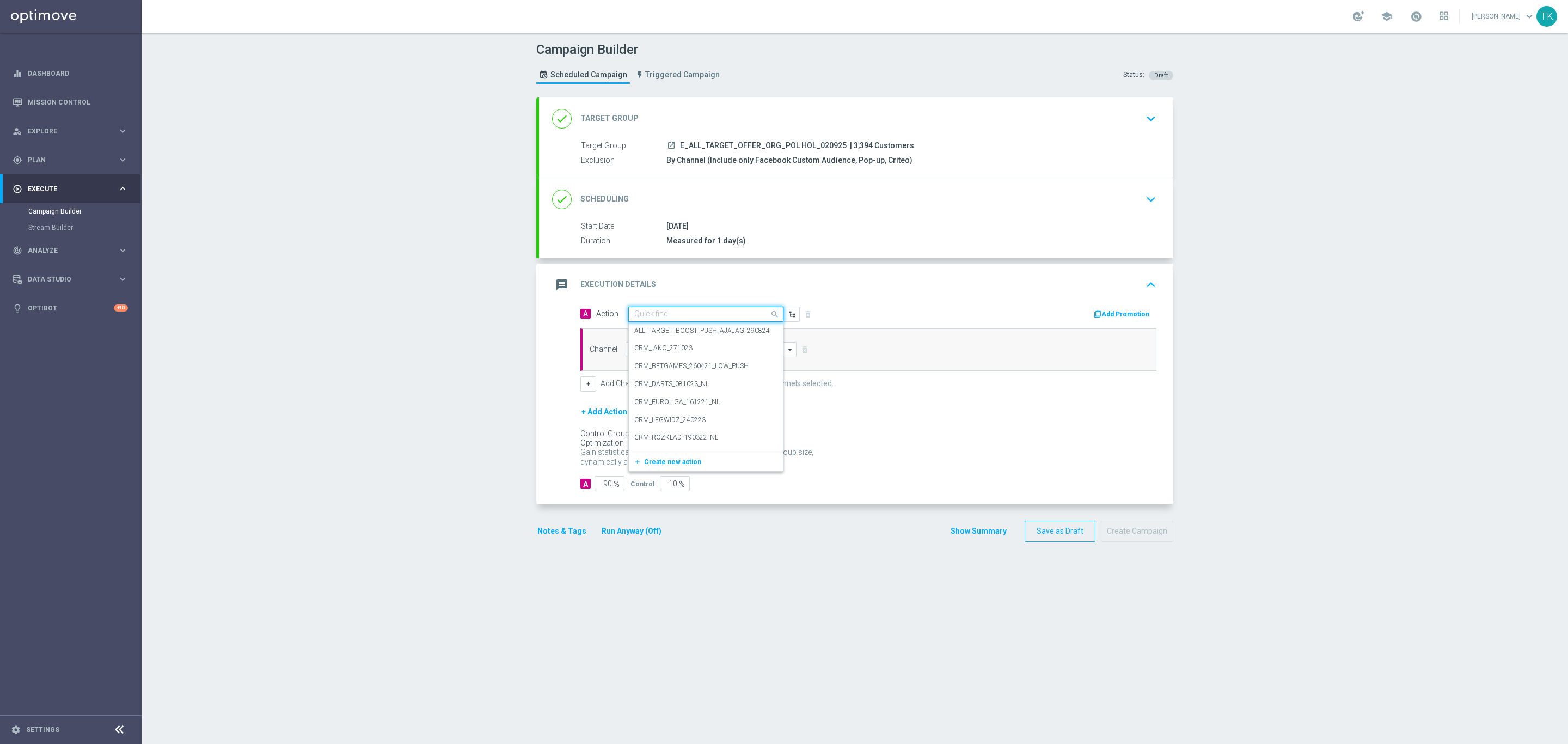
paste input "E_ALL_TARGET_OFFER_ORG_POL HOL_020925"
type input "E_ALL_TARGET_OFFER_ORG_POL HOL_020925"
click at [656, 348] on span "Create new action" at bounding box center [673, 348] width 57 height 8
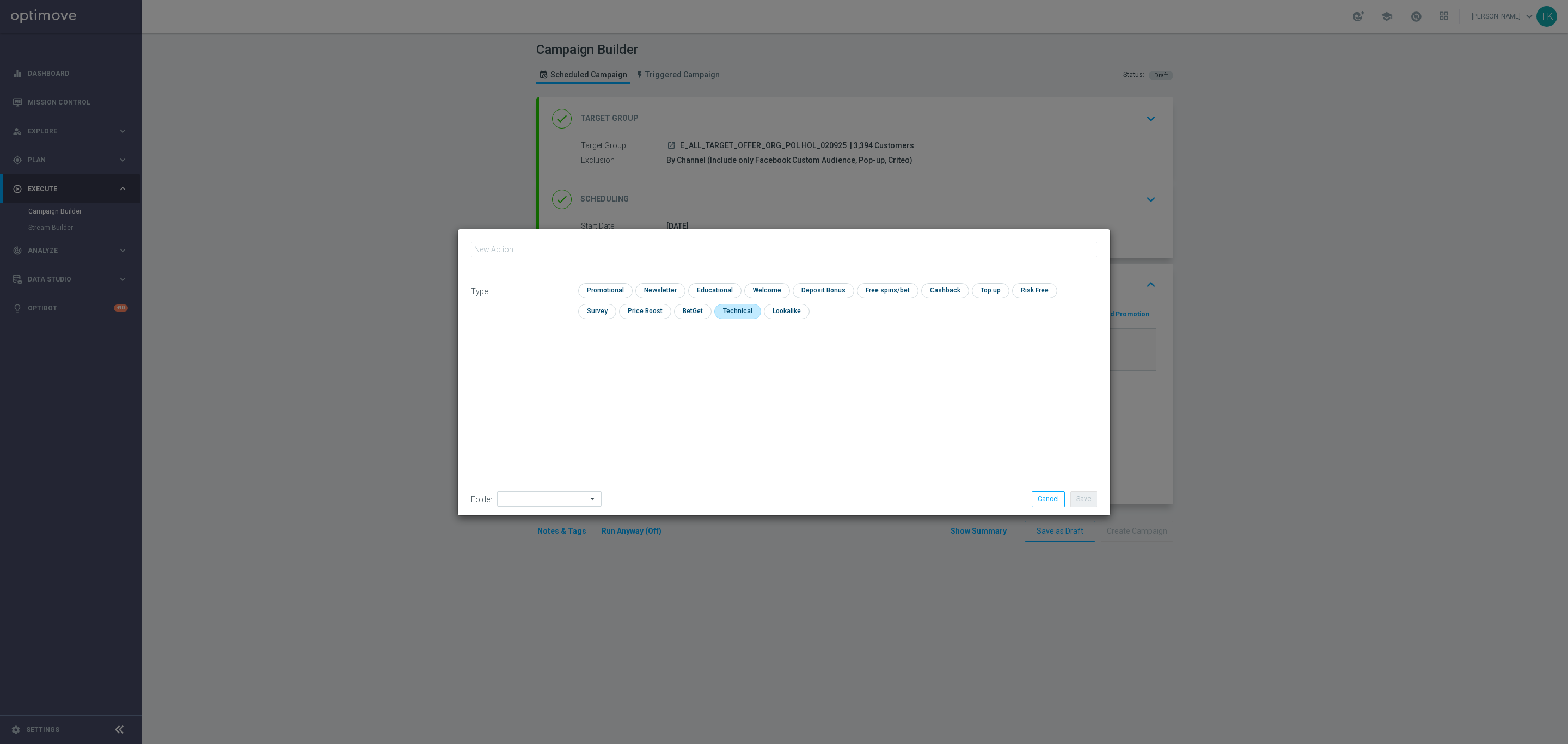
click at [715, 305] on input "checkbox" at bounding box center [737, 311] width 44 height 15
checkbox input "true"
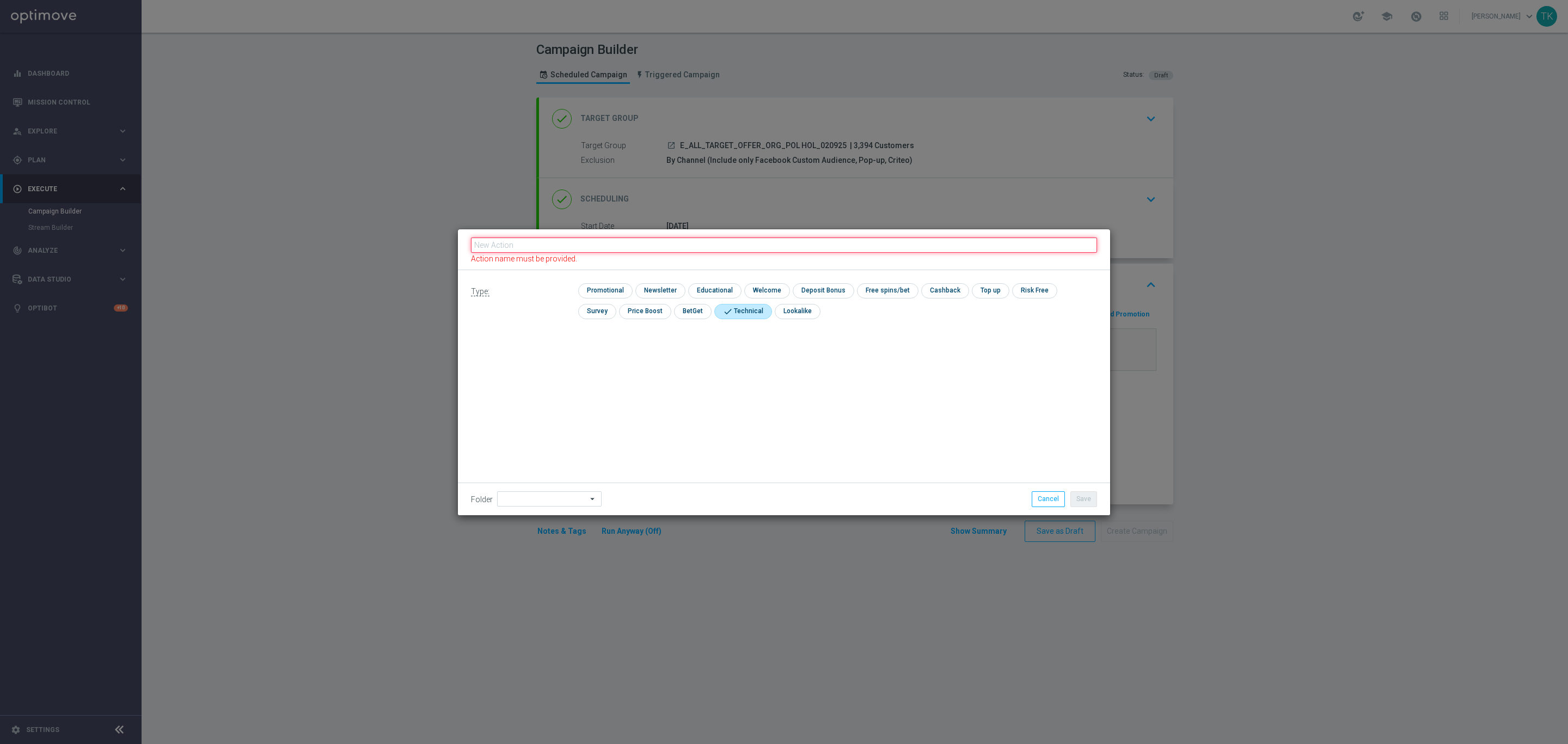
click at [562, 246] on input "text" at bounding box center [784, 244] width 627 height 15
paste input "E_ALL_TARGET_OFFER_ORG_POL HOL_020925"
type input "E_ALL_TARGET_OFFER_ORG_POL HOL_020925"
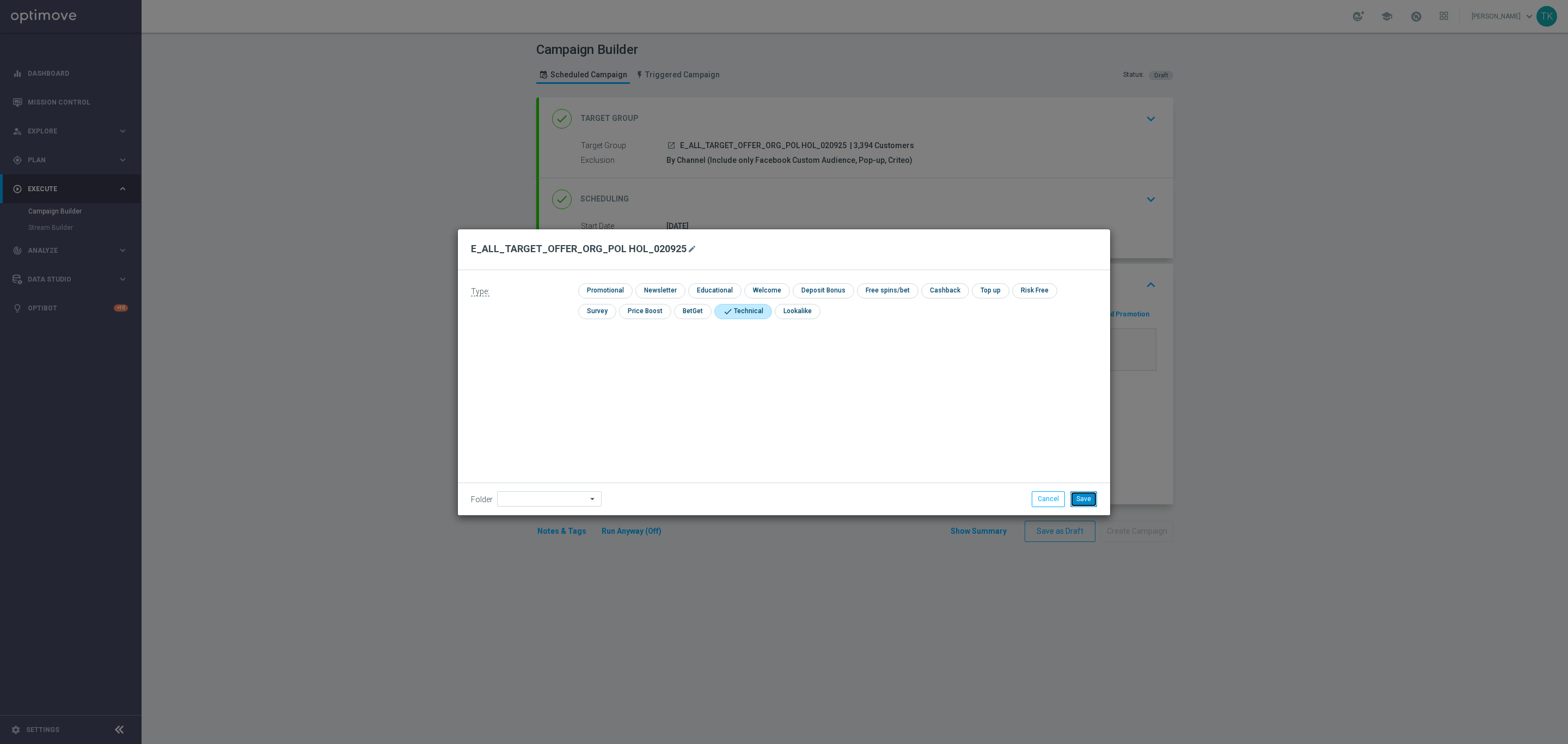
click at [1091, 499] on button "Save" at bounding box center [1084, 498] width 27 height 15
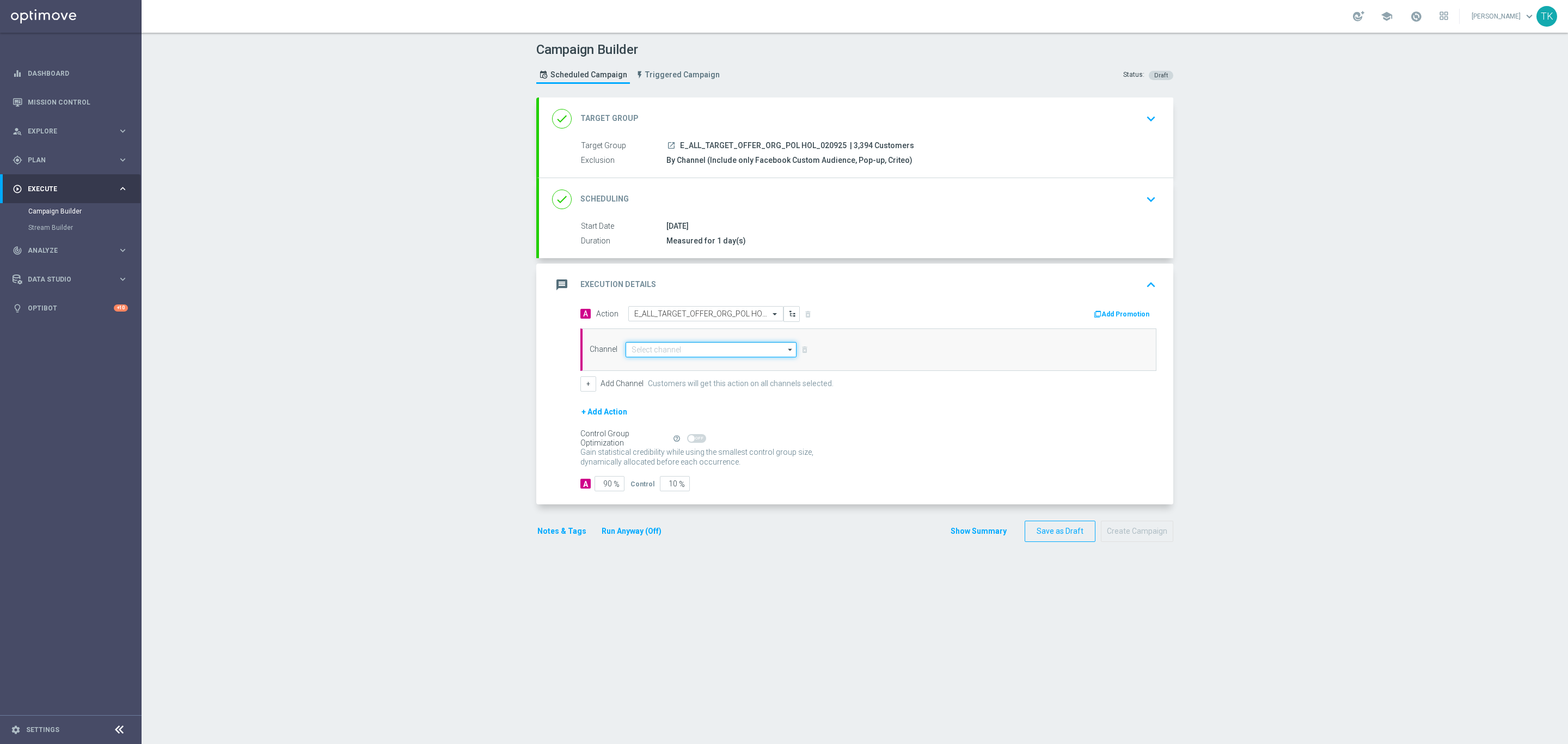
click at [655, 348] on input at bounding box center [711, 349] width 171 height 15
click at [670, 366] on div "Private message" at bounding box center [657, 365] width 52 height 10
type input "Private message"
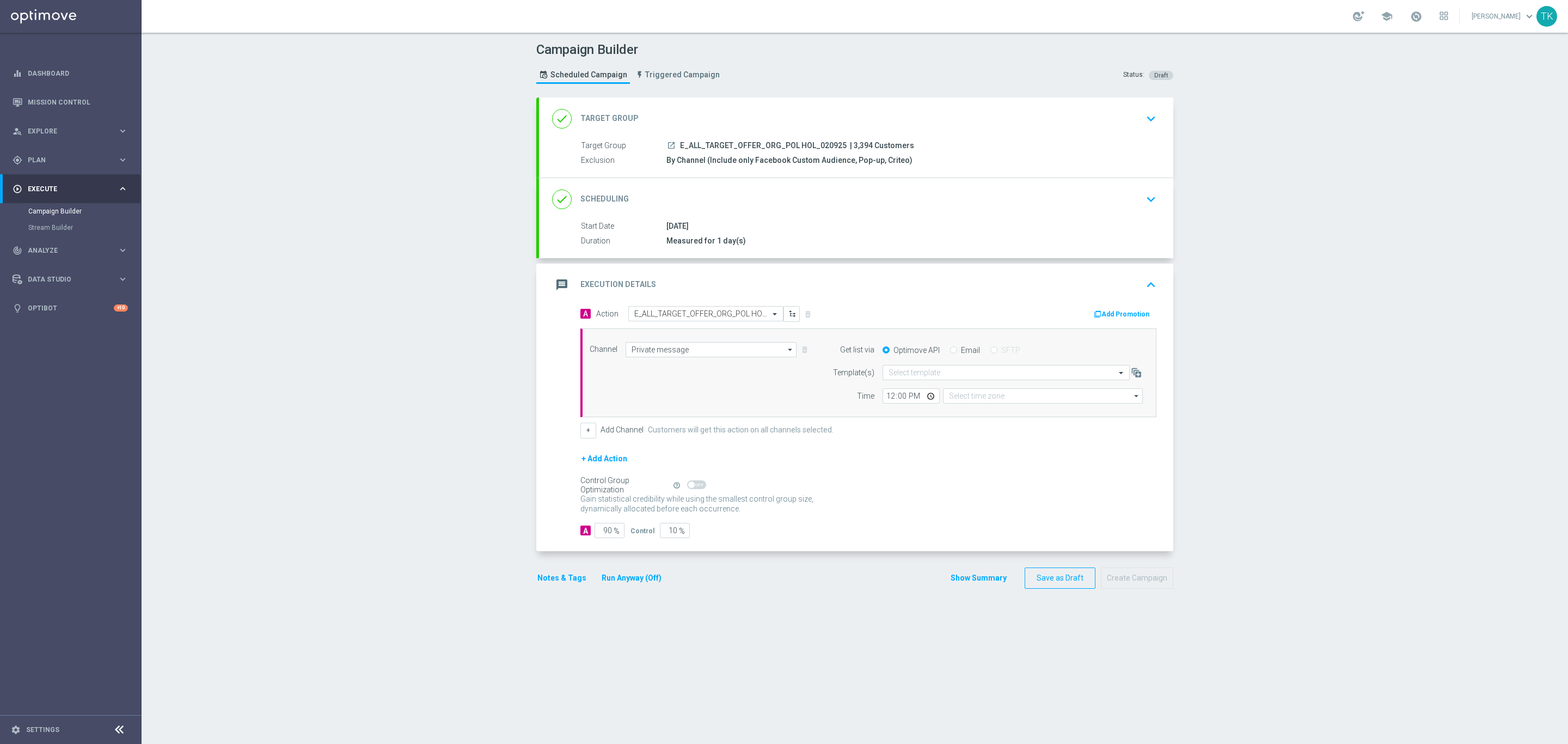
type input "Coordinated Universal Time (UTC 00:00)"
click at [891, 383] on form "Template(s) Select template Time 12:00 Coordinated Universal Time (UTC 00:00) C…" at bounding box center [985, 384] width 316 height 39
click at [890, 378] on input "text" at bounding box center [995, 373] width 213 height 10
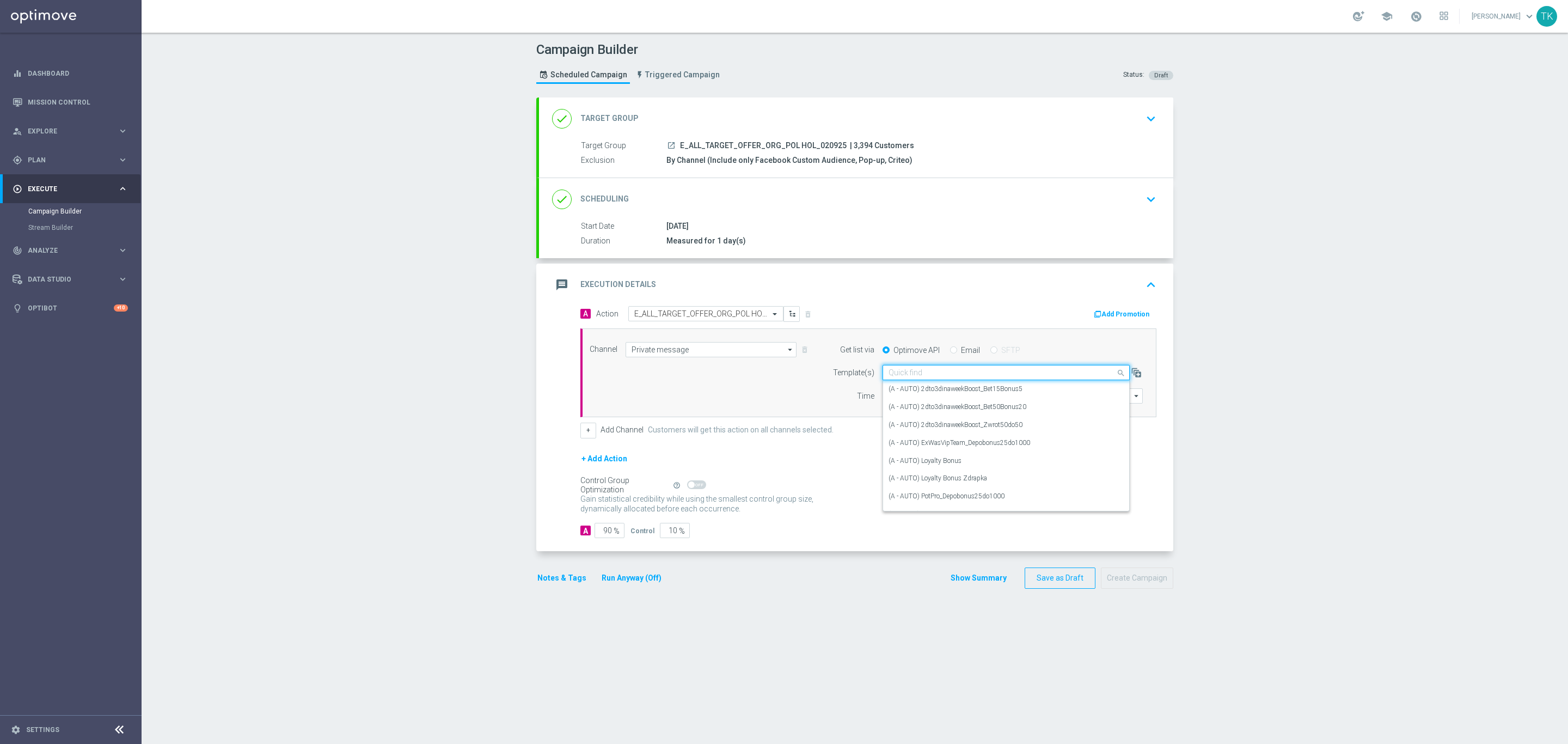
click at [888, 373] on input "text" at bounding box center [995, 373] width 213 height 10
paste input "E_ALL_TARGET_OFFER_ORG_POL HOL_020925"
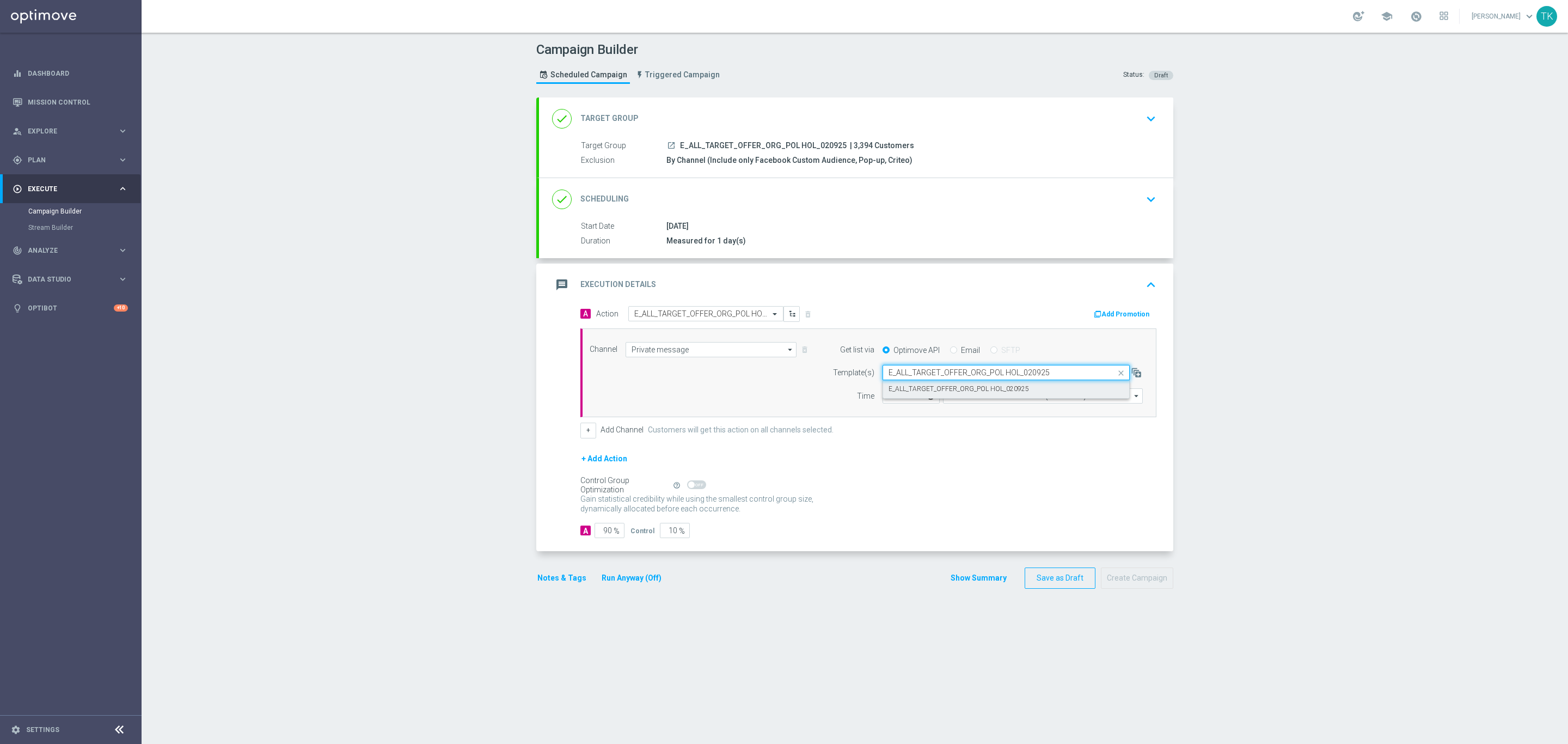
click at [905, 393] on label "E_ALL_TARGET_OFFER_ORG_POL HOL_020925" at bounding box center [958, 389] width 140 height 10
type input "E_ALL_TARGET_OFFER_ORG_POL HOL_020925"
click at [884, 399] on input "12:00" at bounding box center [911, 395] width 57 height 15
type input "16:02"
click at [968, 393] on input "Coordinated Universal Time (UTC 00:00)" at bounding box center [1043, 395] width 200 height 15
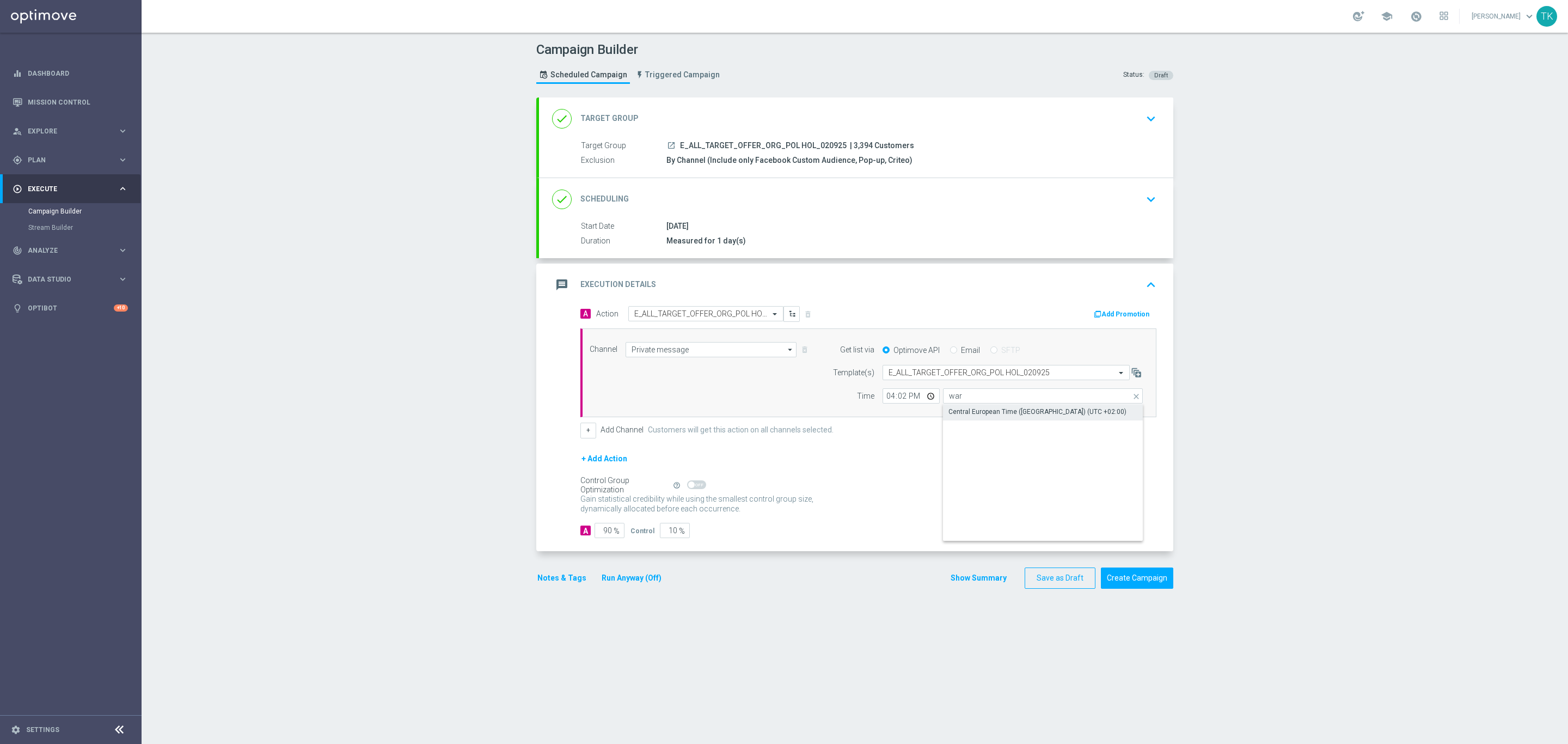
click at [968, 409] on div "Central European Time ([GEOGRAPHIC_DATA]) (UTC +02:00)" at bounding box center [1043, 411] width 201 height 15
type input "Central European Time ([GEOGRAPHIC_DATA]) (UTC +02:00)"
click at [585, 435] on button "+" at bounding box center [588, 430] width 16 height 15
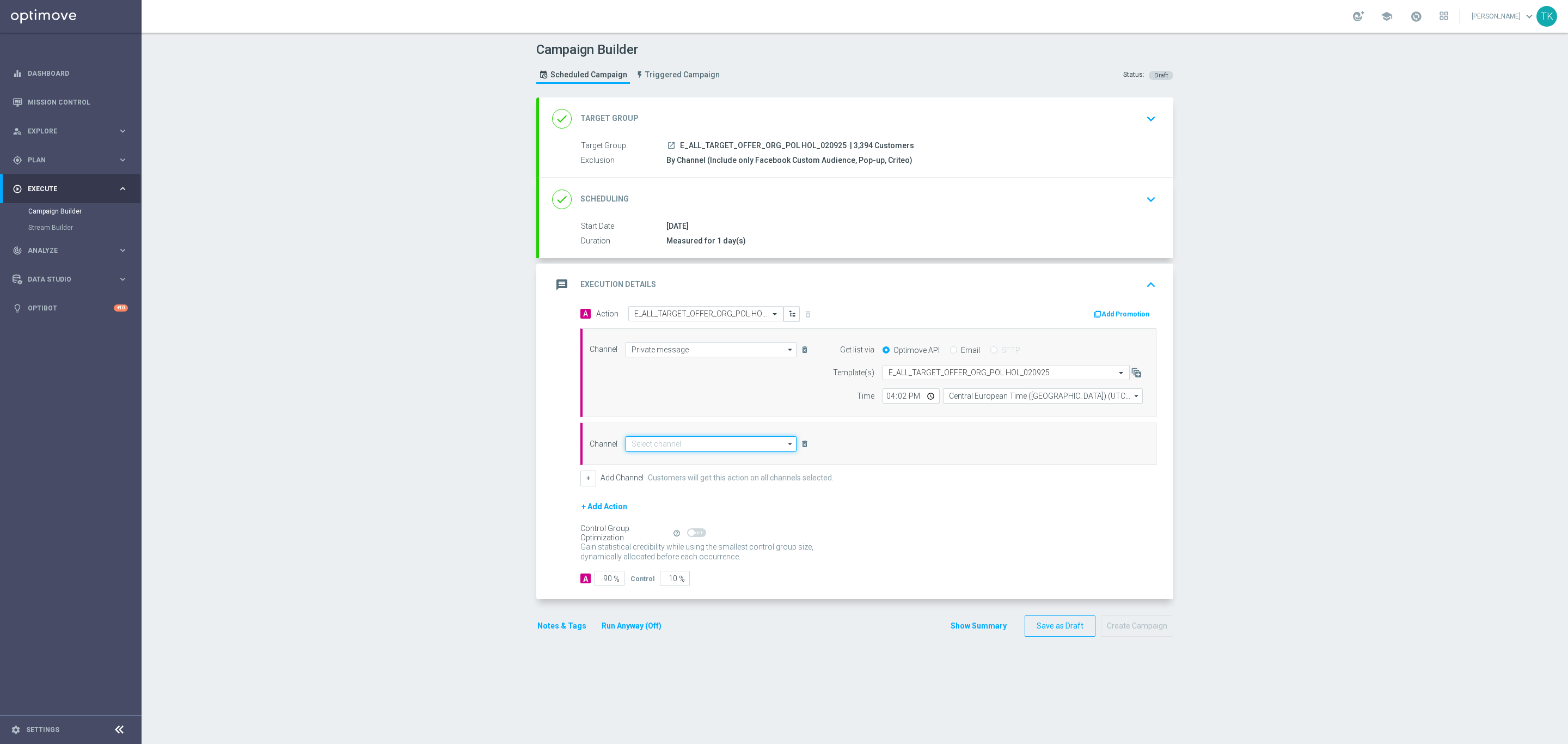
click at [637, 448] on input at bounding box center [711, 443] width 171 height 15
click at [647, 464] on div "Optimail" at bounding box center [644, 460] width 25 height 10
type input "Optimail"
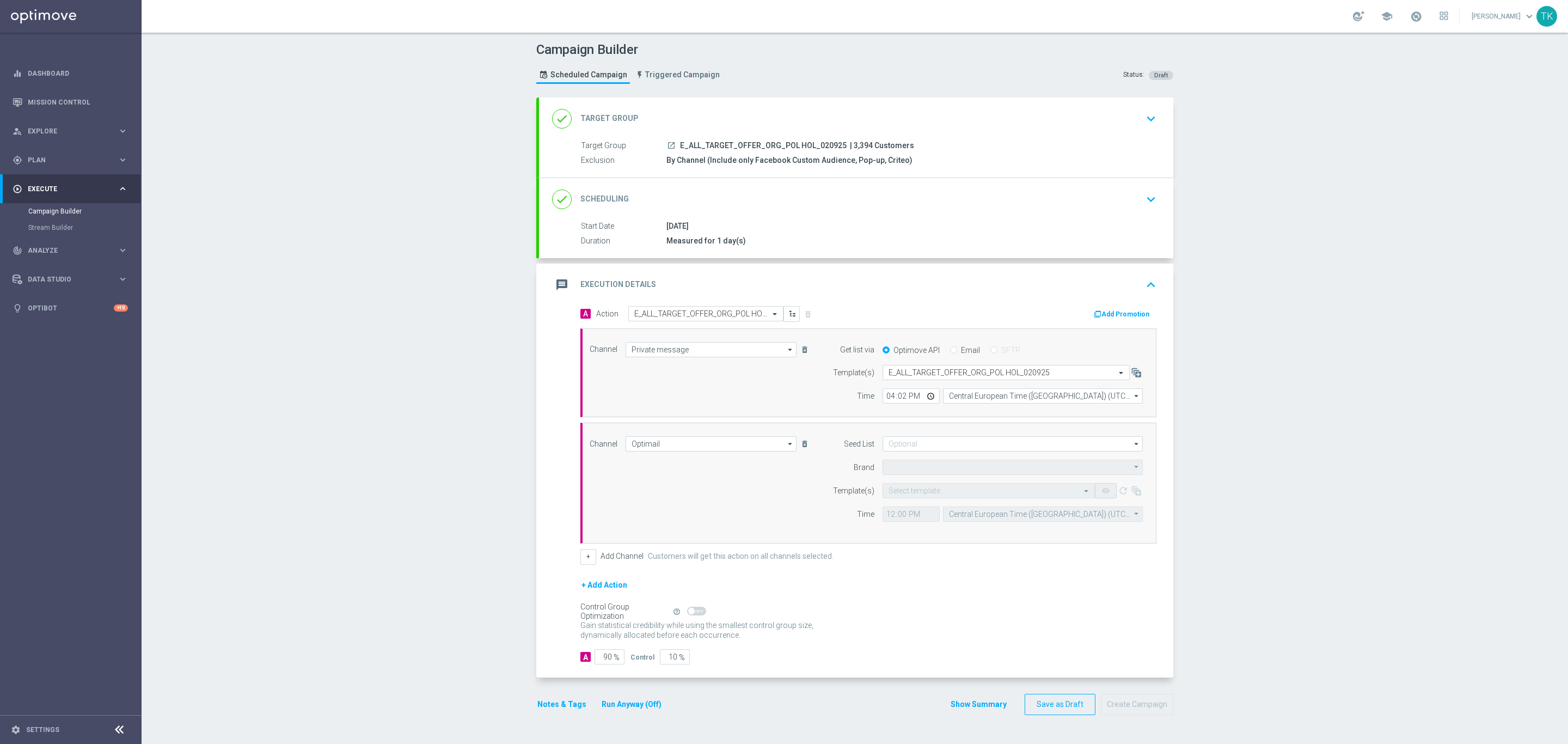
type input "STS"
click at [895, 448] on input at bounding box center [1013, 443] width 260 height 15
click at [914, 499] on div "Brand design" at bounding box center [919, 500] width 40 height 10
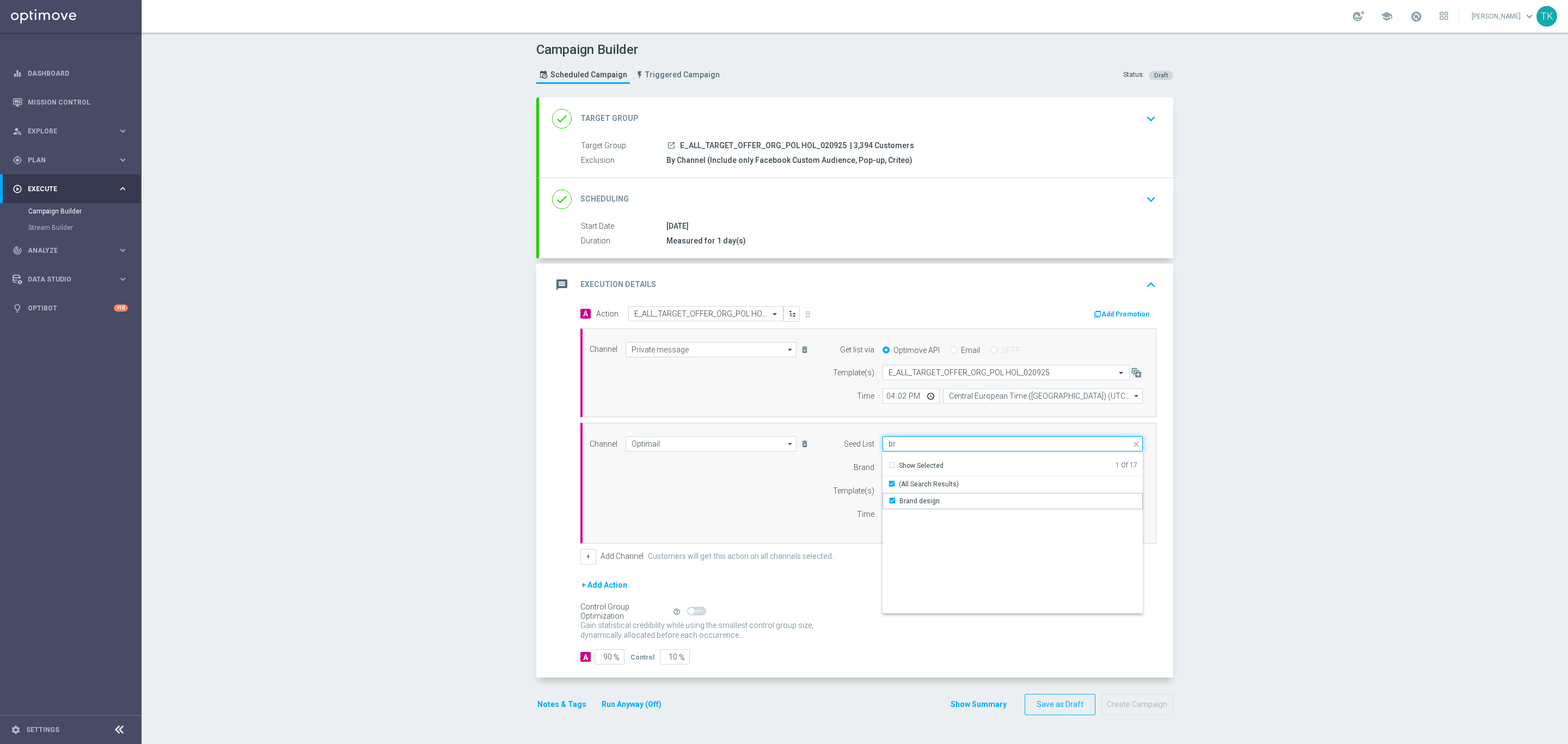
click at [892, 446] on input "br" at bounding box center [1013, 443] width 260 height 15
click at [918, 506] on div "Reactivation" at bounding box center [918, 500] width 38 height 10
click at [793, 504] on div "Channel Optimail Optimail arrow_drop_down Drag here to set row groups Drag here…" at bounding box center [866, 483] width 569 height 94
type input "Selected 2 of 17"
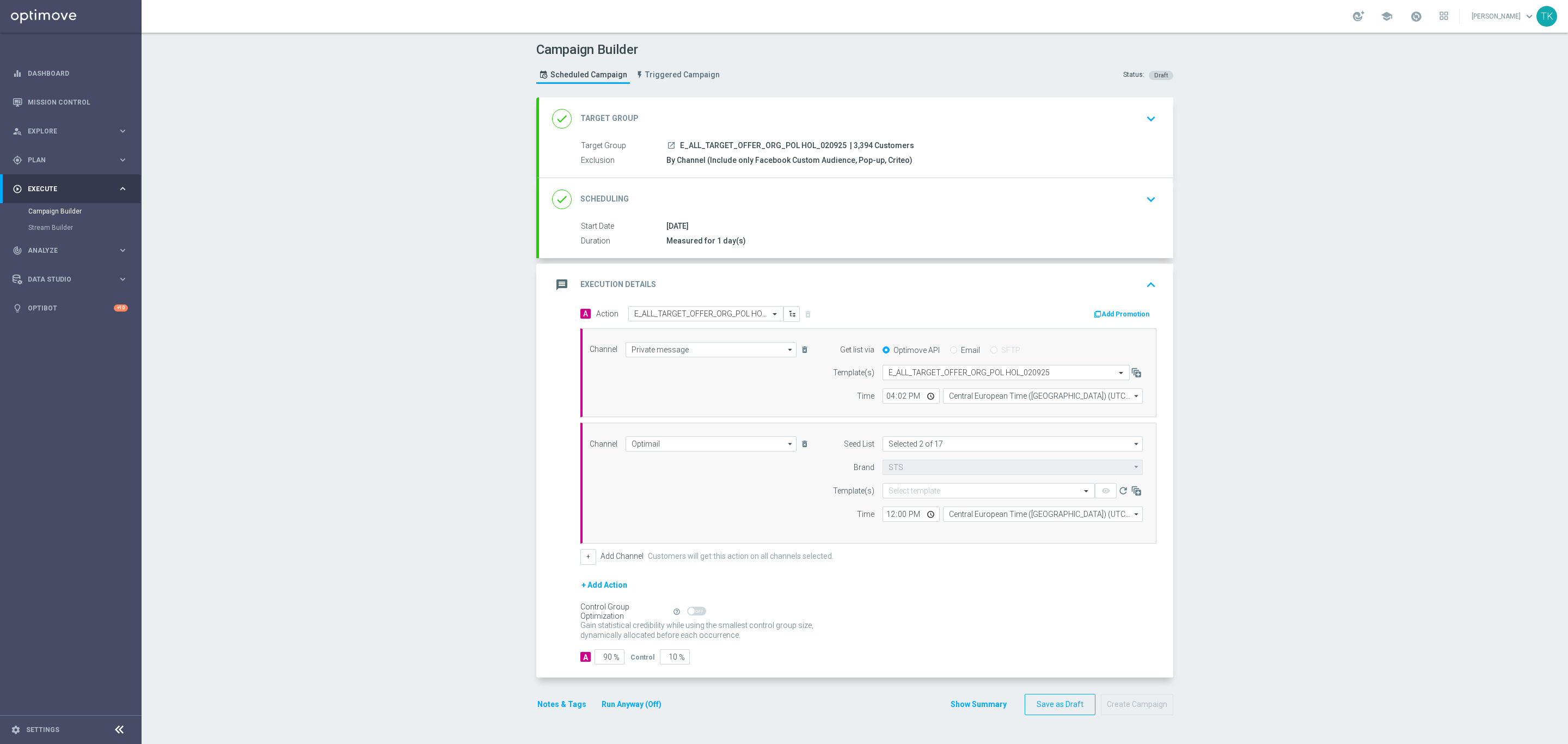
click at [775, 143] on span "E_ALL_TARGET_OFFER_ORG_POL HOL_020925" at bounding box center [763, 146] width 167 height 10
copy div "E_ALL_TARGET_OFFER_ORG_POL HOL_020925"
click at [894, 491] on input "text" at bounding box center [977, 491] width 178 height 10
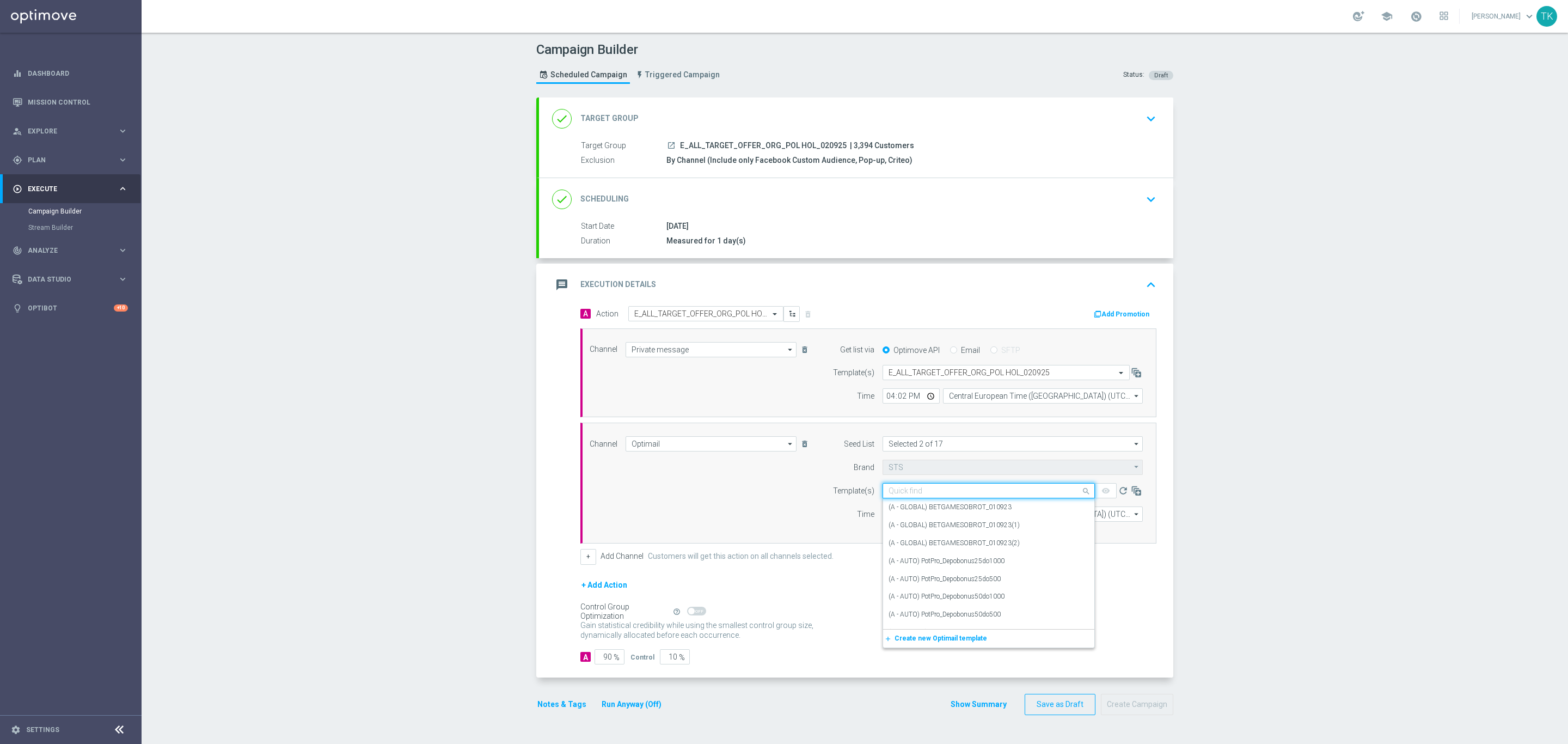
paste input "E_ALL_TARGET_OFFER_ORG_POL HOL_020925"
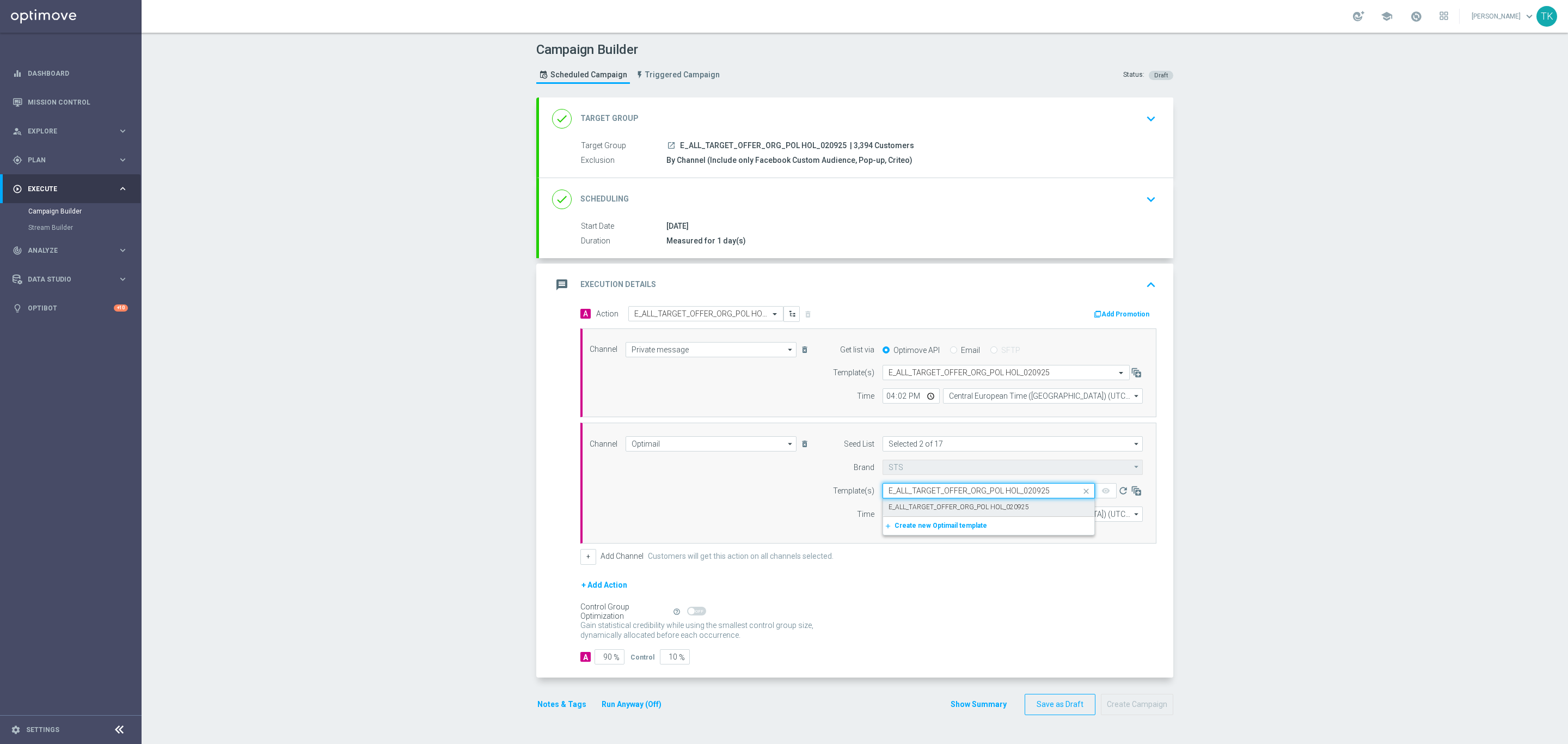
click at [894, 506] on label "E_ALL_TARGET_OFFER_ORG_POL HOL_020925" at bounding box center [958, 508] width 140 height 10
type input "E_ALL_TARGET_OFFER_ORG_POL HOL_020925"
click at [884, 520] on input "12:00" at bounding box center [911, 513] width 57 height 15
type input "16:02"
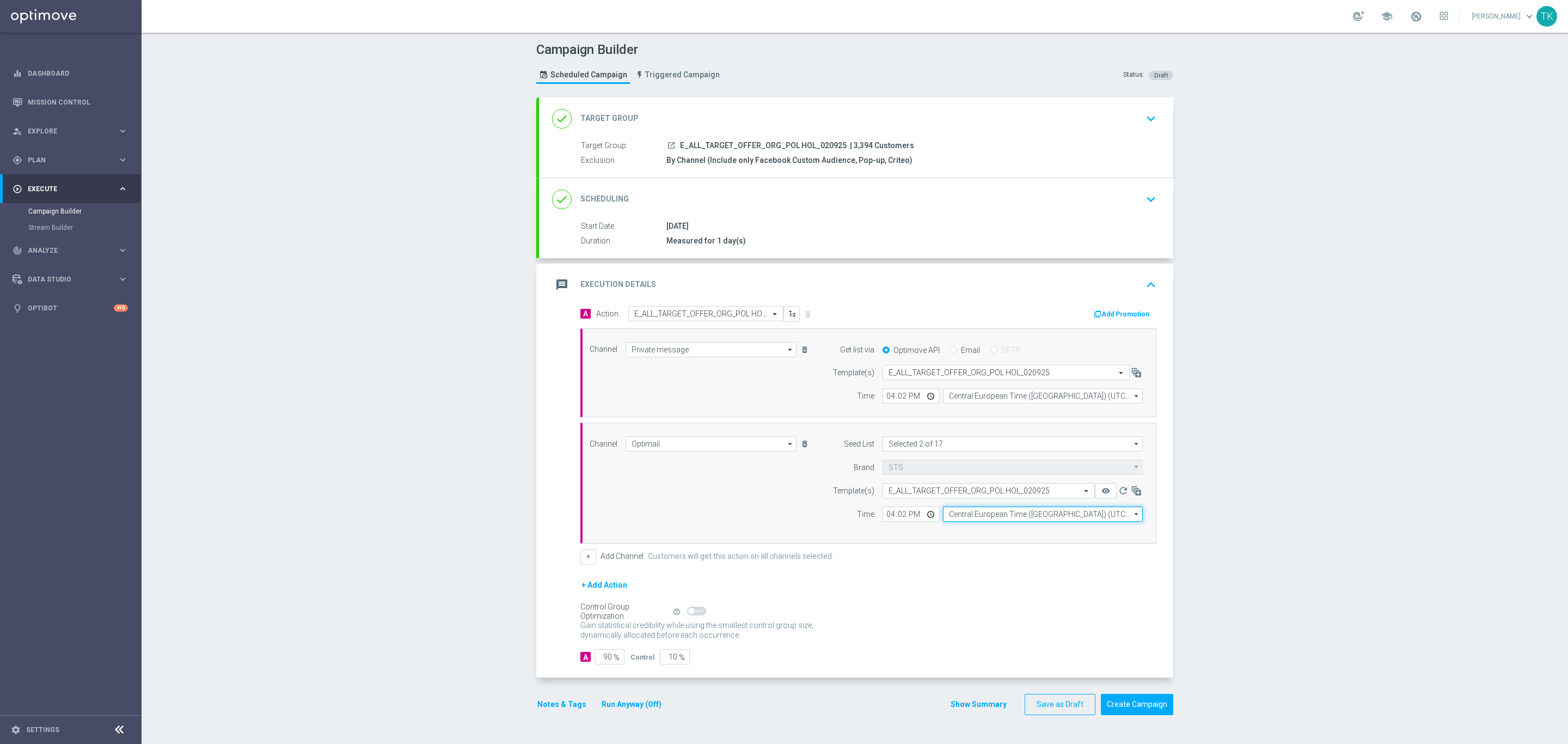
click at [954, 519] on input "Central European Time ([GEOGRAPHIC_DATA]) (UTC +02:00)" at bounding box center [1043, 513] width 200 height 15
click at [958, 529] on div "Central European Time (Warsaw) (UTC +02:00)" at bounding box center [1038, 530] width 178 height 10
type input "Central European Time (Warsaw) (UTC +02:00)"
click at [968, 711] on button "Show Summary" at bounding box center [979, 704] width 57 height 13
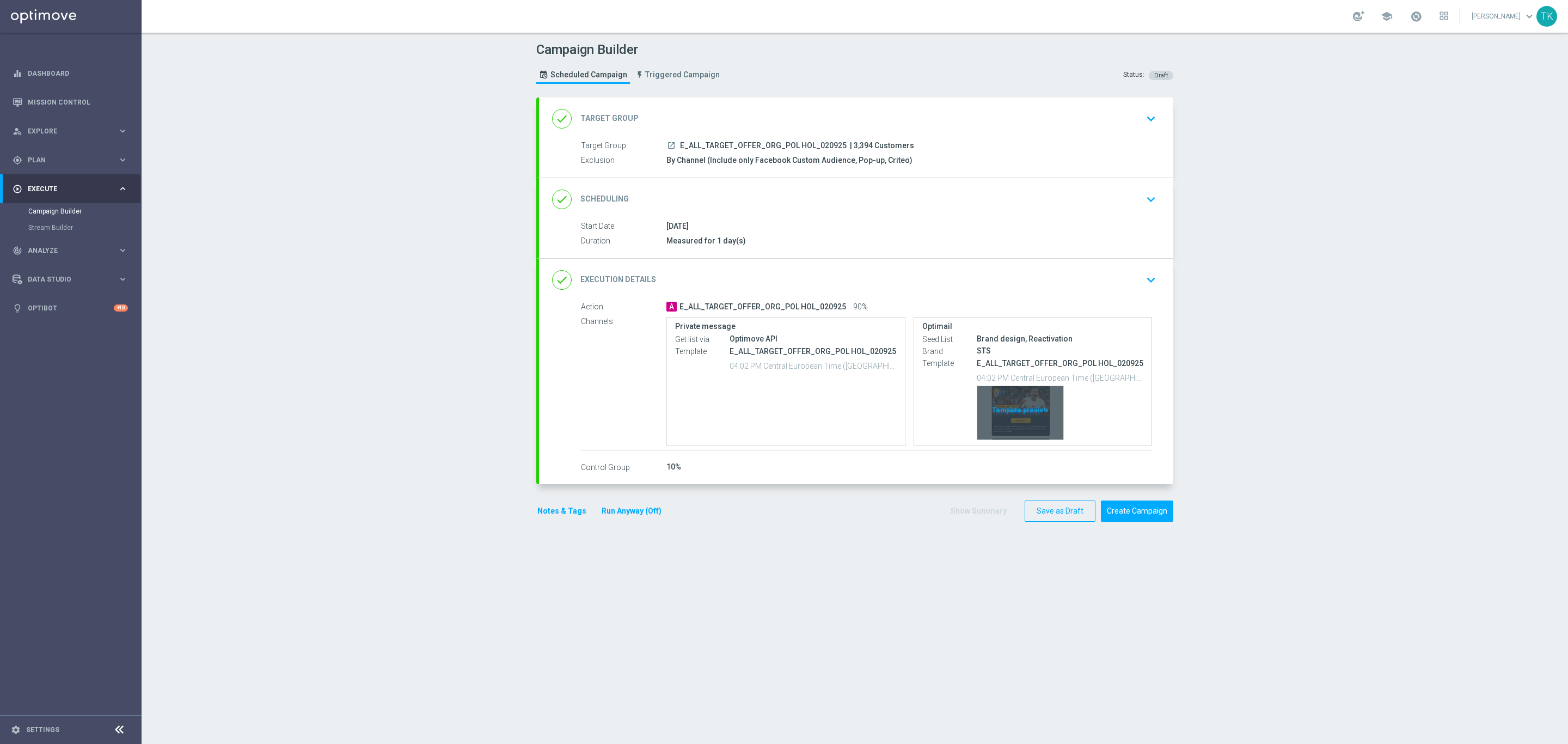
click at [1014, 395] on div "Template preview" at bounding box center [1020, 412] width 86 height 53
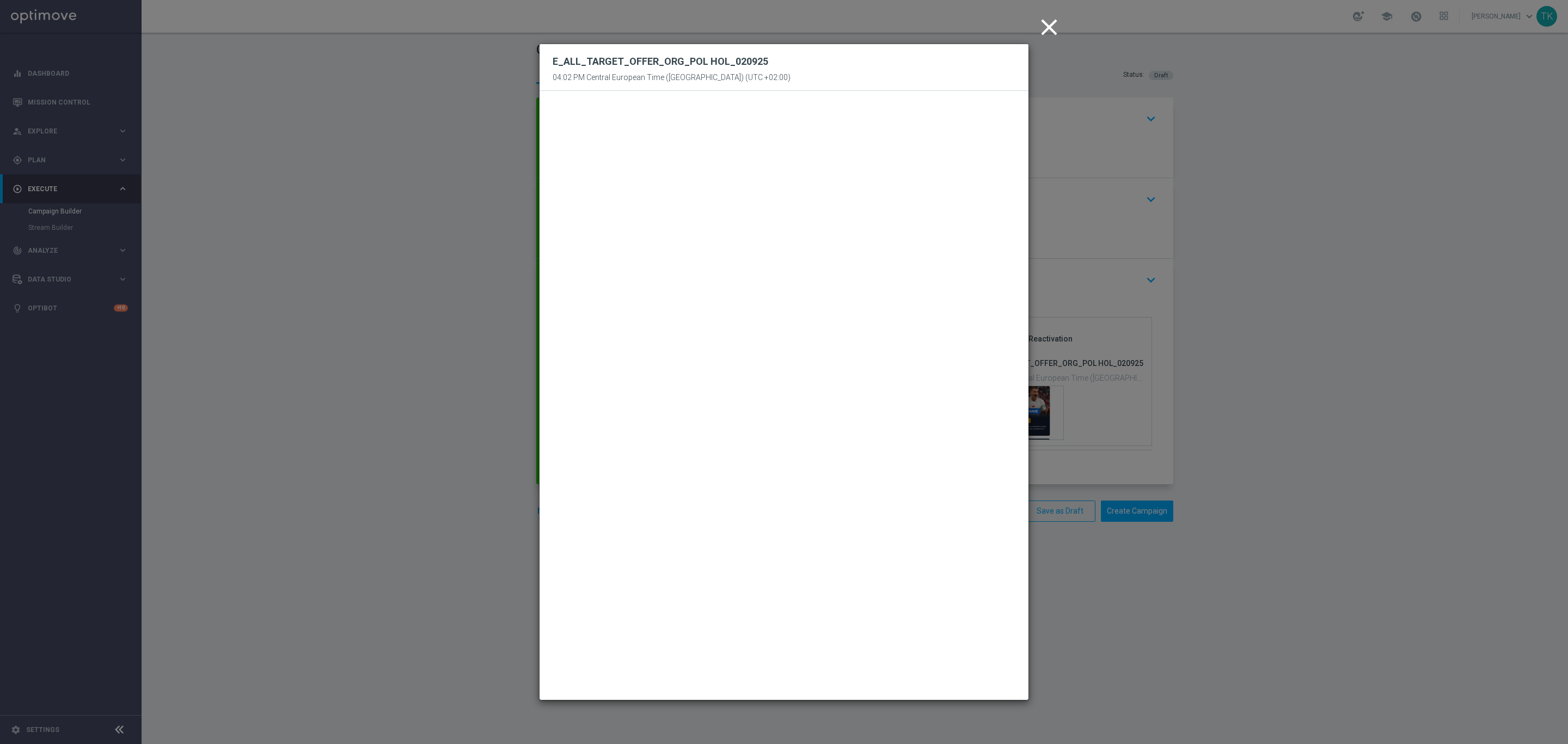
click at [1049, 25] on icon "close" at bounding box center [1049, 27] width 27 height 27
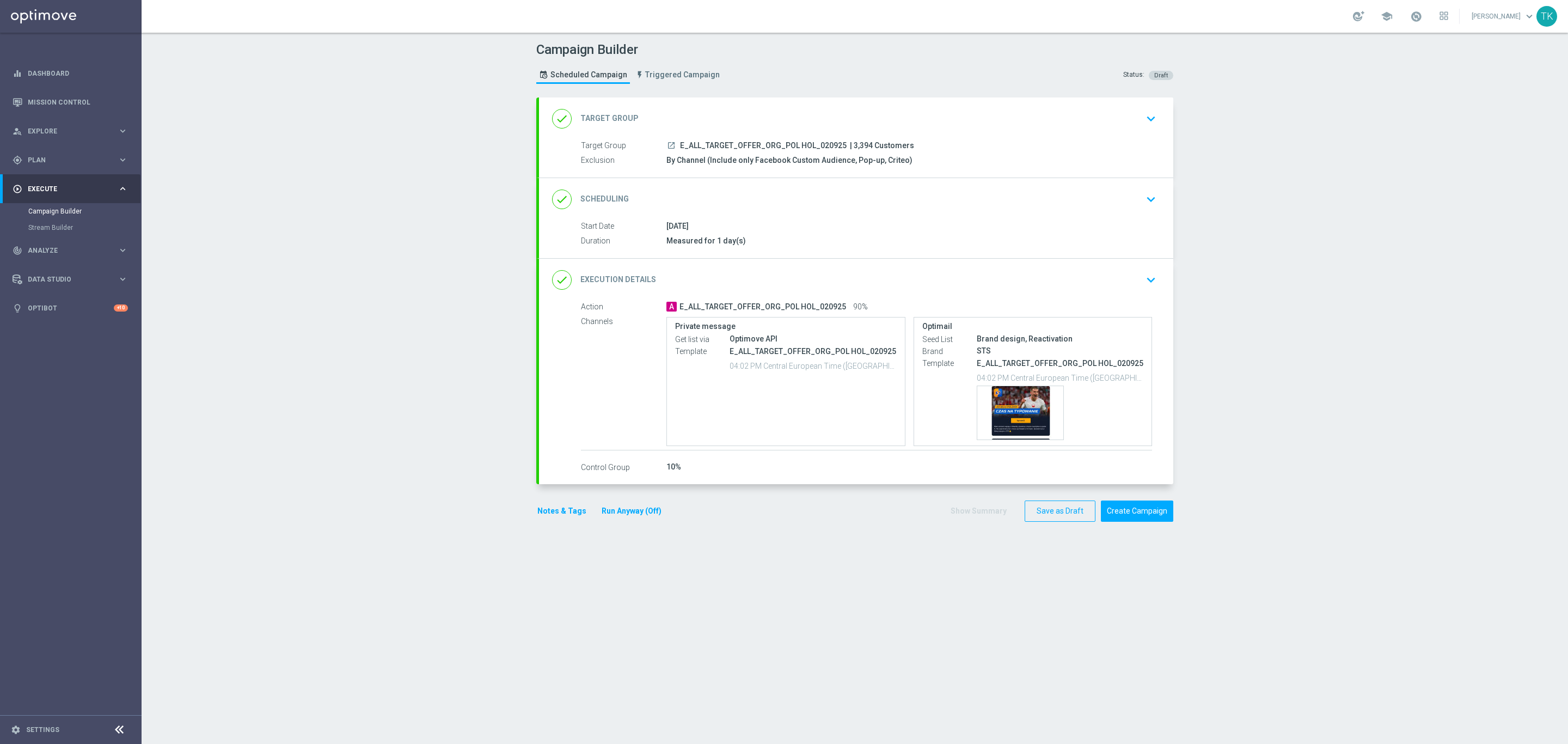
click at [542, 515] on button "Notes & Tags" at bounding box center [562, 511] width 52 height 13
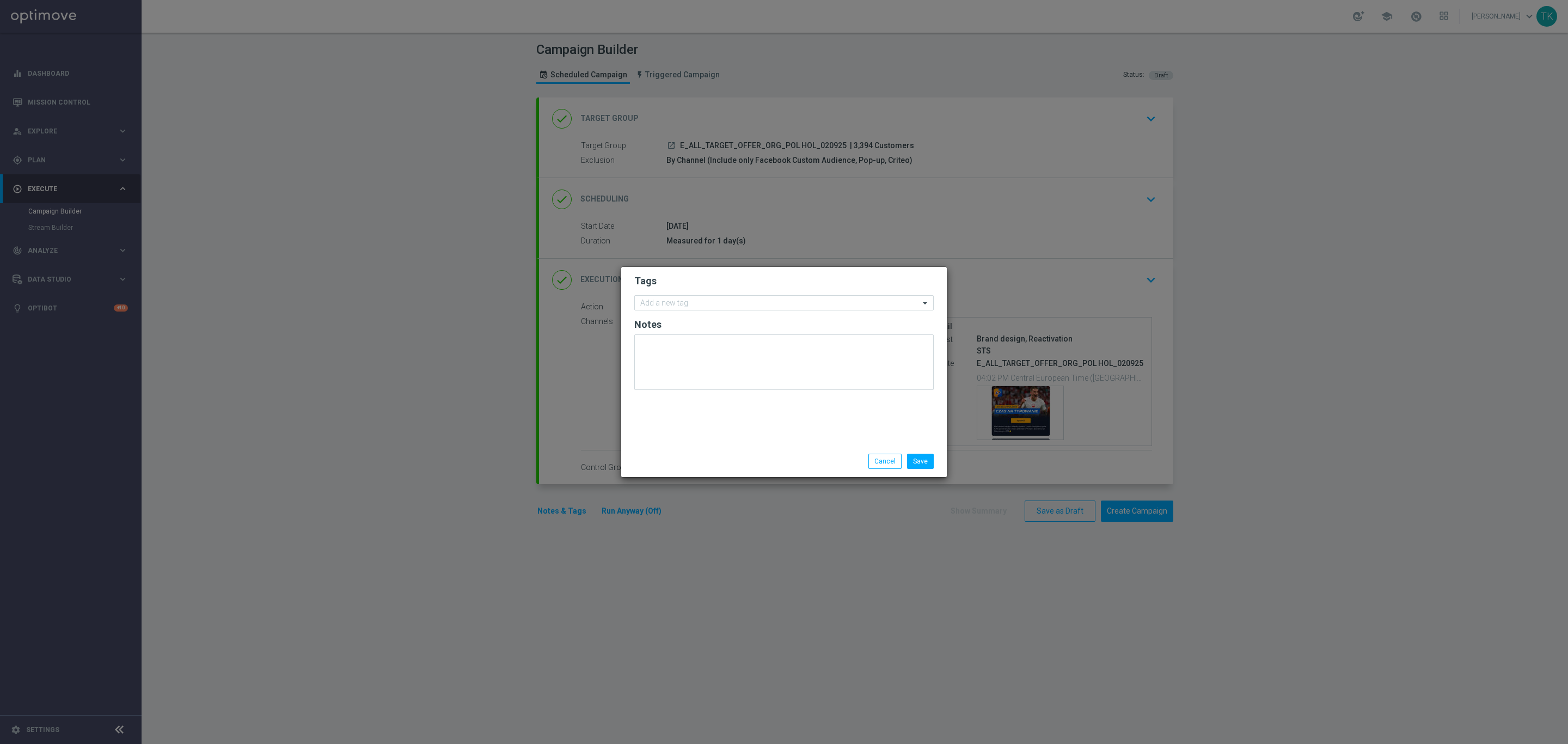
click at [680, 293] on form "Tags Add a new tag Notes" at bounding box center [784, 335] width 300 height 126
click at [665, 305] on input "text" at bounding box center [780, 304] width 279 height 10
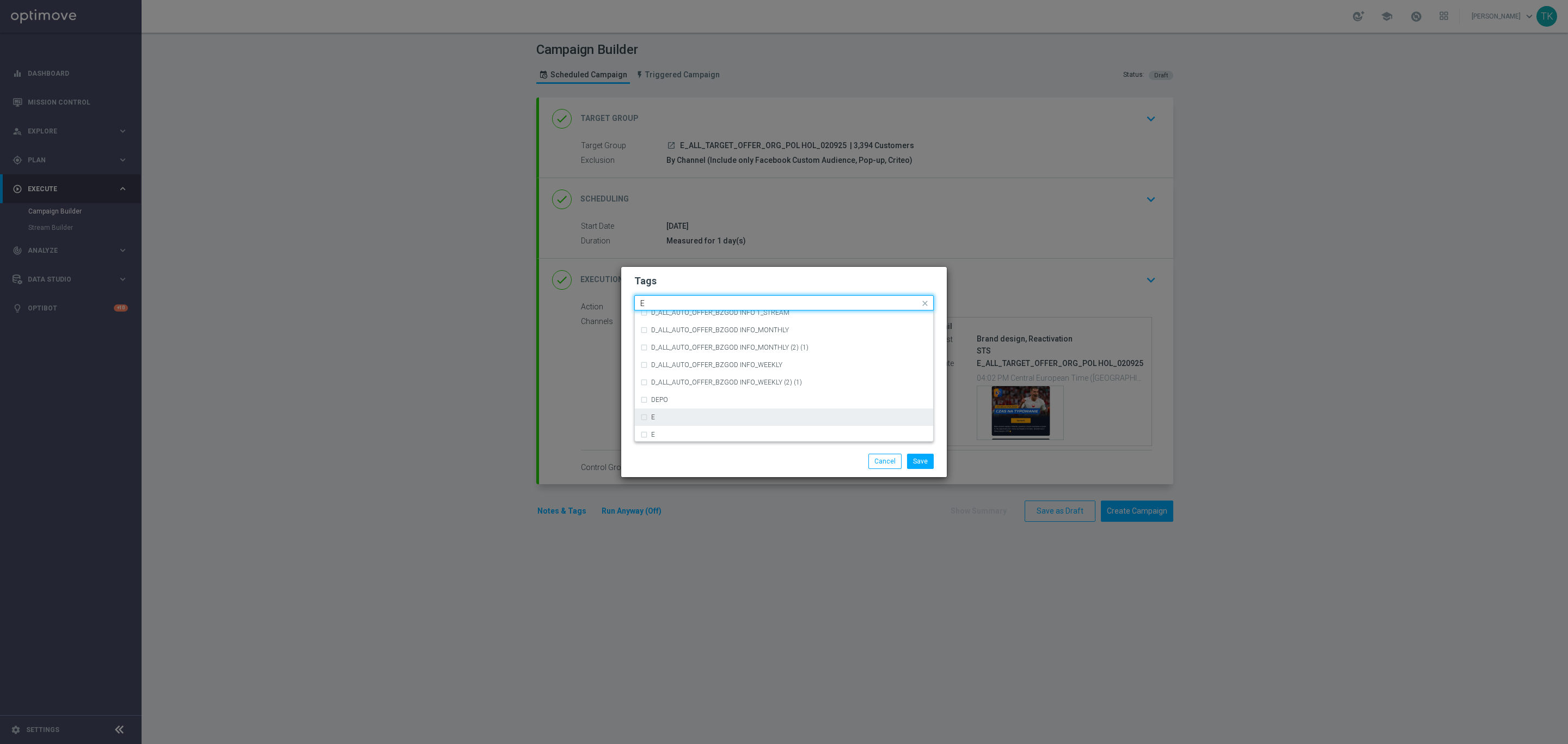
click at [664, 409] on div "E" at bounding box center [784, 417] width 287 height 17
click at [650, 302] on input "E" at bounding box center [780, 304] width 279 height 10
click at [657, 305] on input "E" at bounding box center [780, 304] width 279 height 10
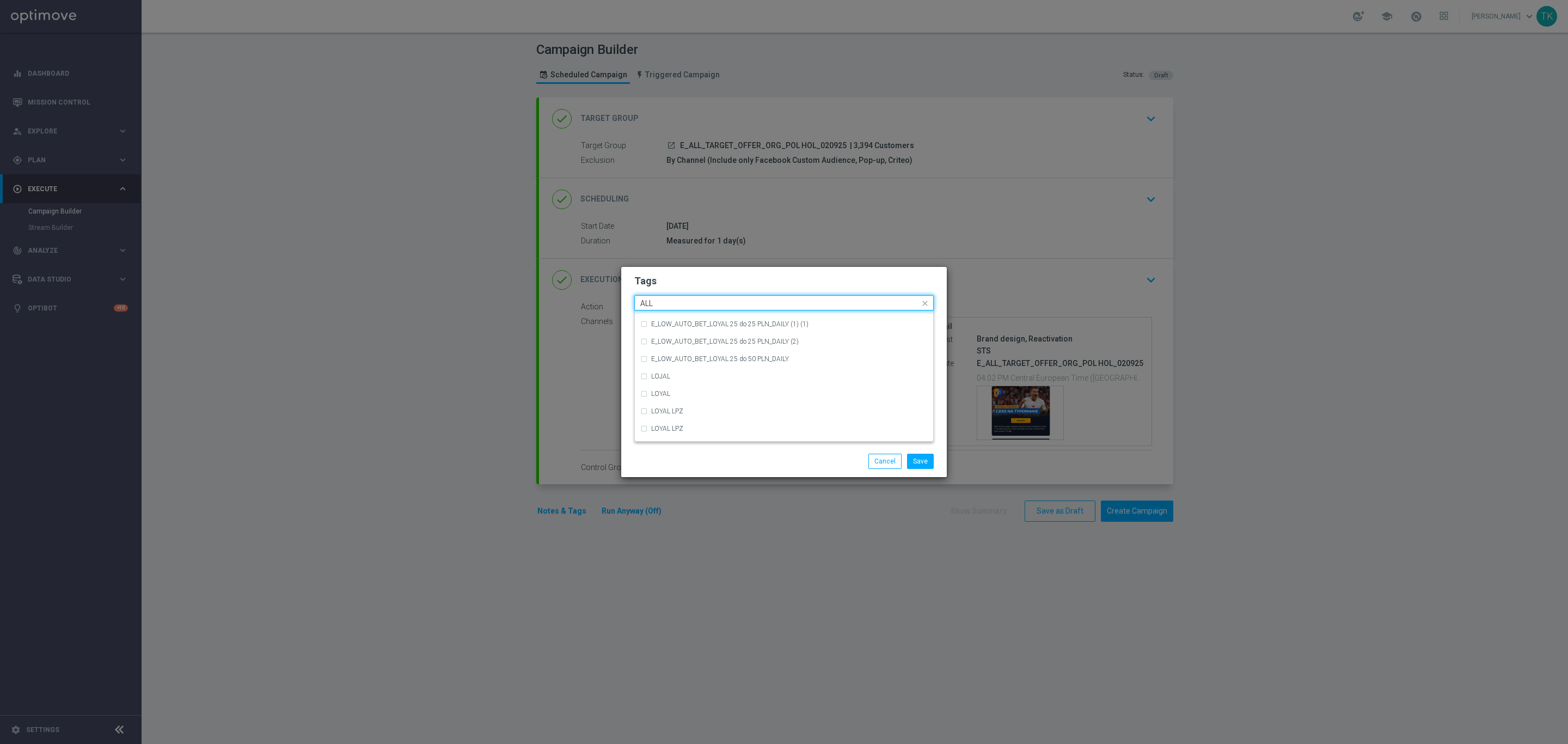
scroll to position [0, 0]
click at [680, 320] on div "ALL" at bounding box center [789, 319] width 277 height 6
click at [673, 303] on input "ALL" at bounding box center [780, 304] width 279 height 10
click at [659, 373] on label "TARGET" at bounding box center [664, 371] width 25 height 6
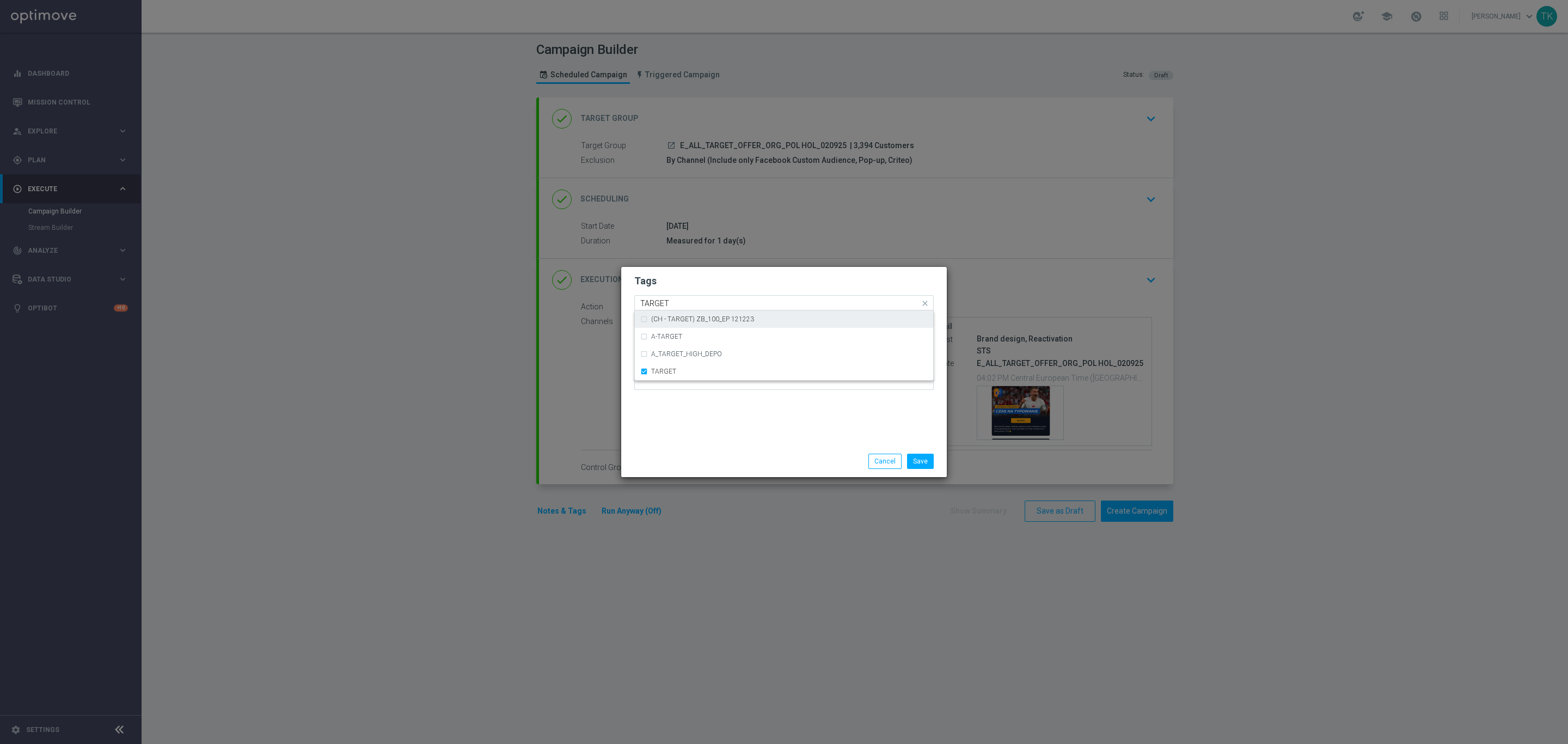
click at [658, 306] on input "TARGET" at bounding box center [780, 304] width 279 height 10
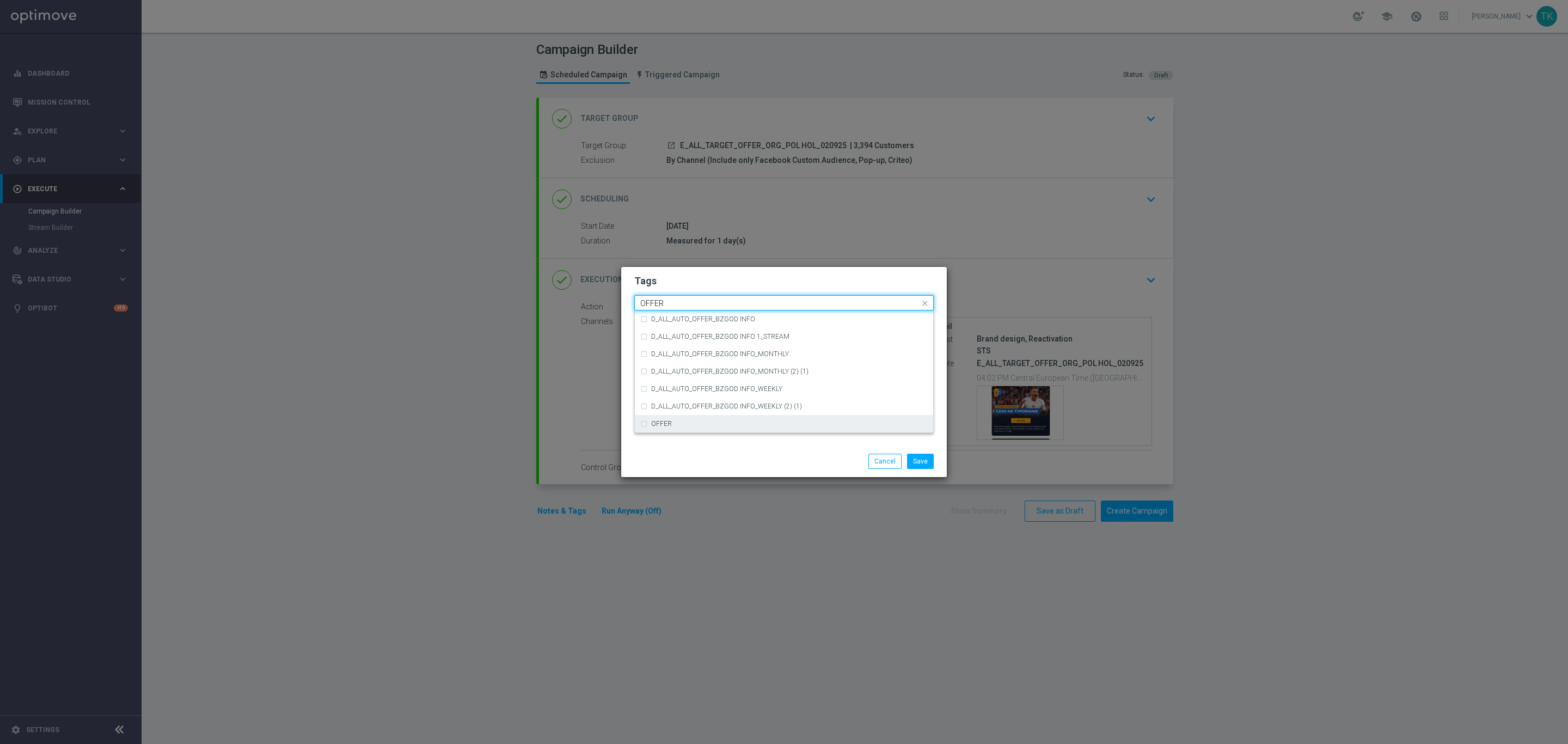
click at [671, 422] on label "OFFER" at bounding box center [661, 424] width 21 height 6
type input "OFFER"
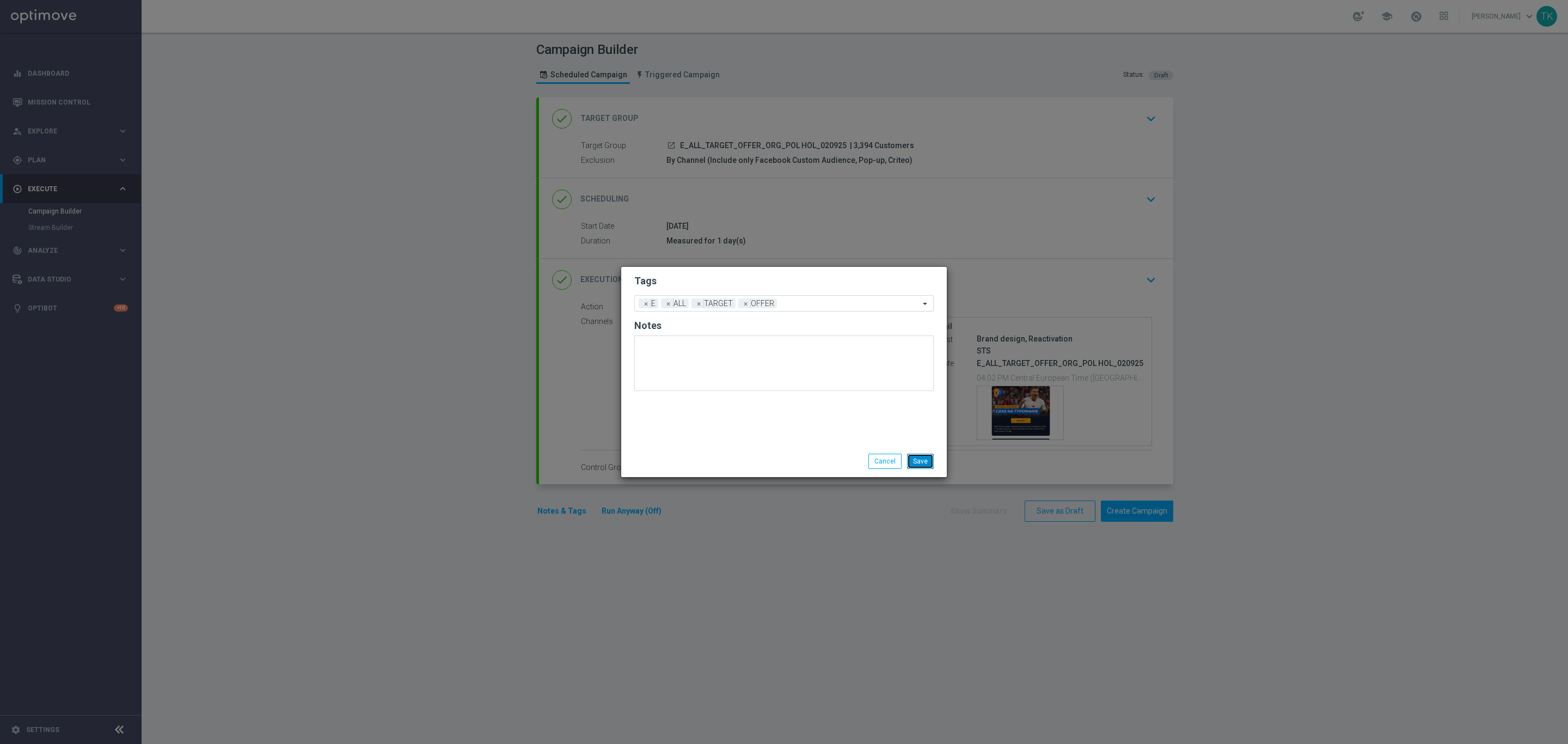
click at [922, 456] on button "Save" at bounding box center [921, 461] width 27 height 15
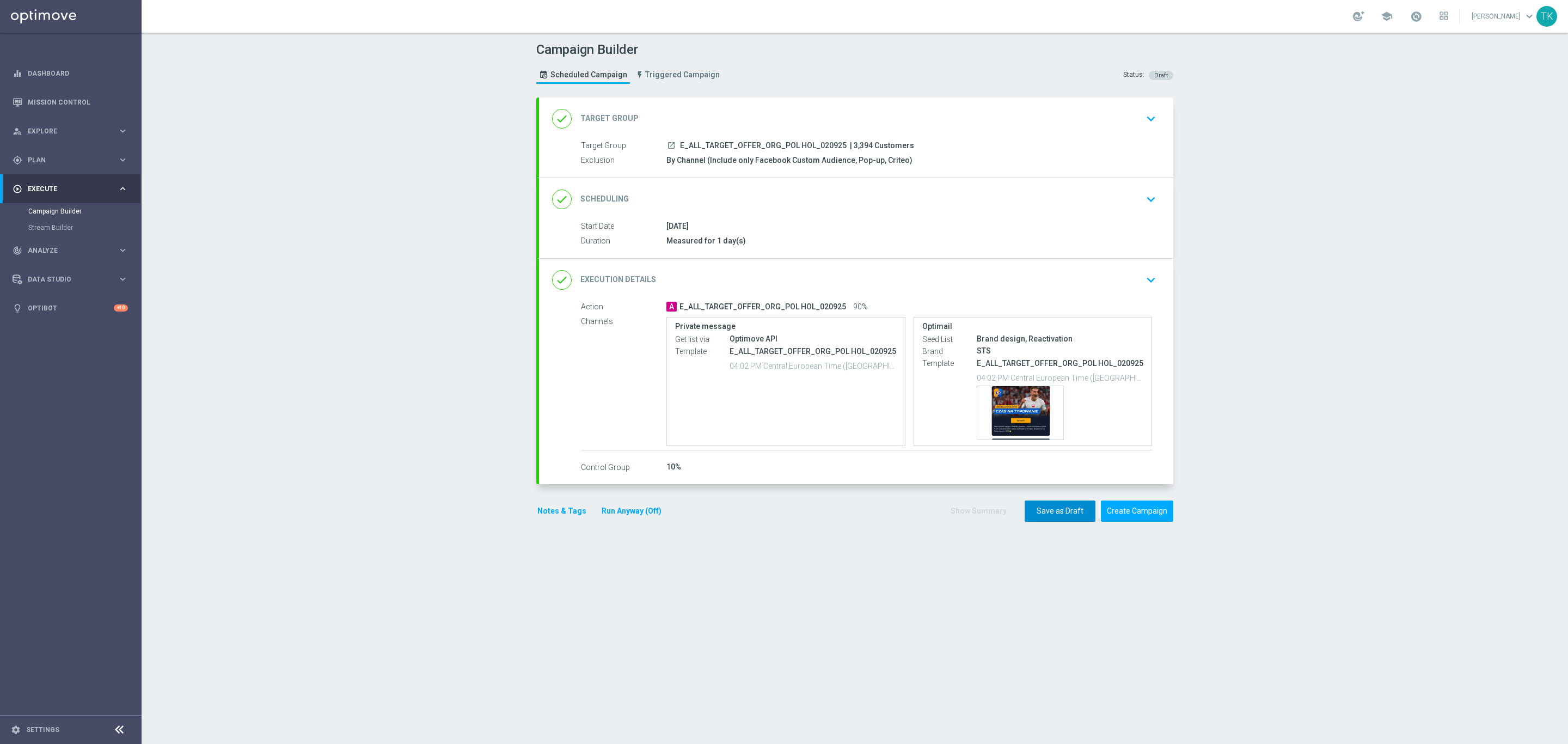
click at [1034, 517] on button "Save as Draft" at bounding box center [1060, 511] width 71 height 21
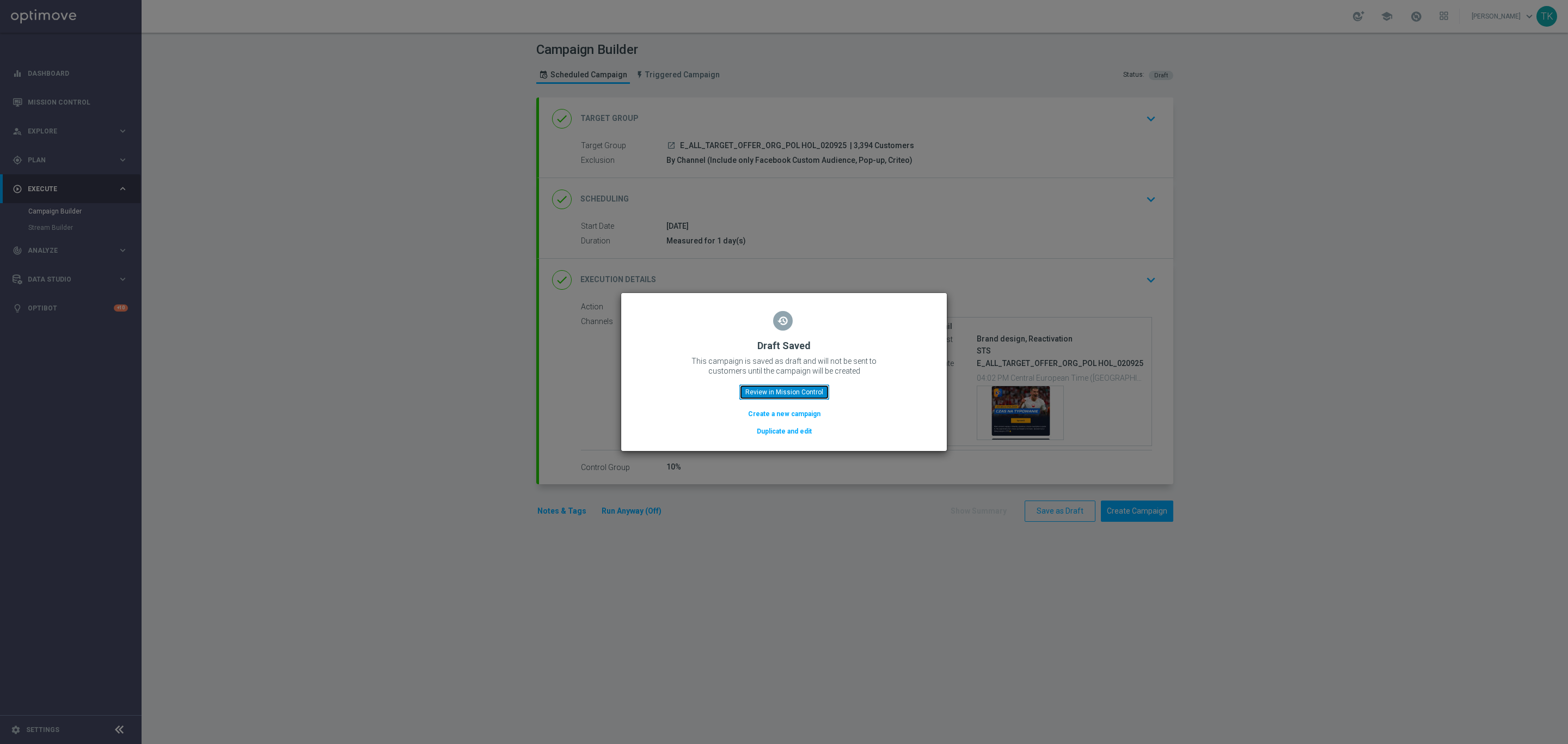
click at [774, 393] on button "Review in Mission Control" at bounding box center [784, 392] width 90 height 15
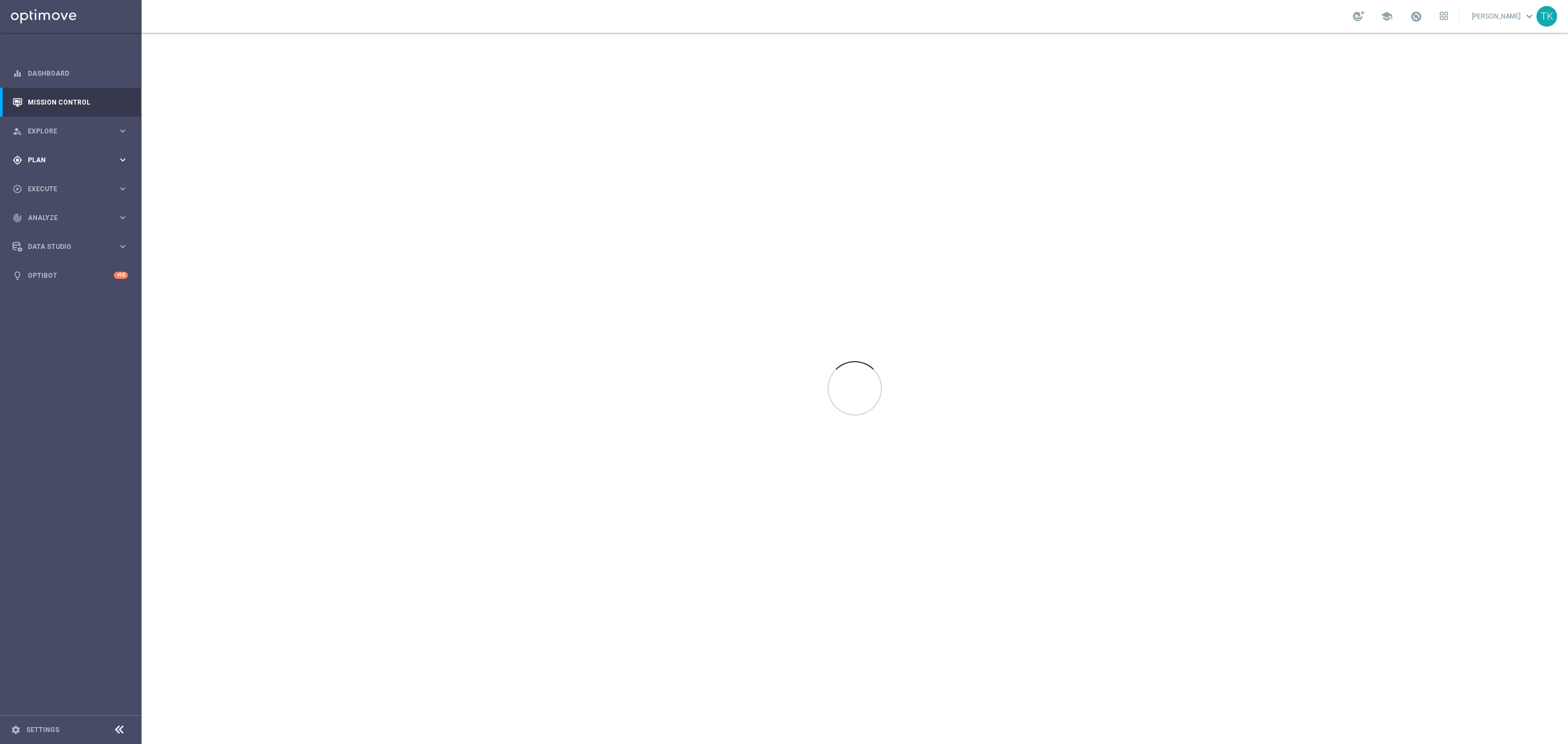
click at [39, 155] on div "gps_fixed Plan" at bounding box center [65, 160] width 105 height 10
click at [48, 213] on span "Templates" at bounding box center [67, 215] width 78 height 6
click at [43, 213] on span "Templates" at bounding box center [67, 215] width 78 height 6
click at [46, 229] on link "Optimail" at bounding box center [74, 231] width 79 height 9
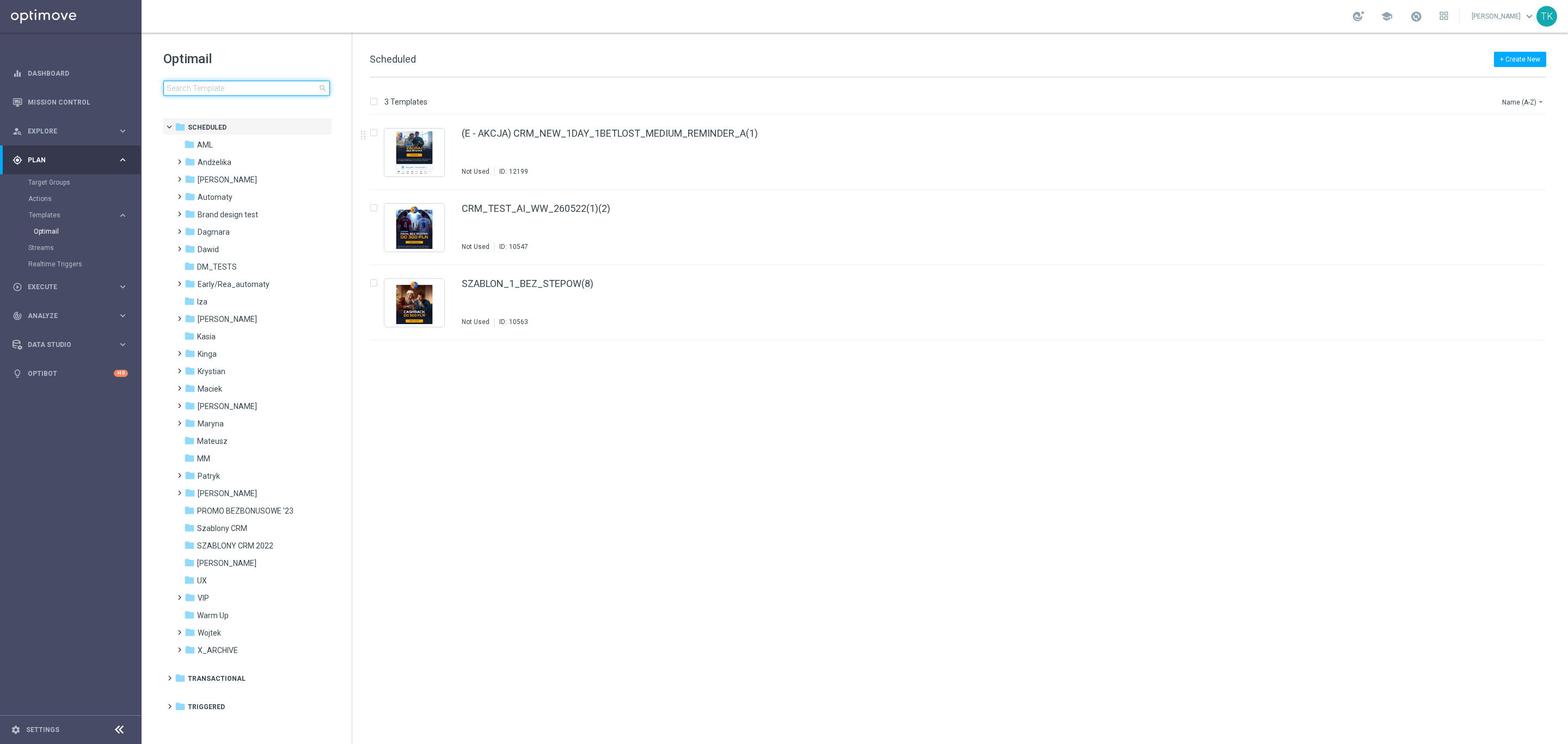
click at [232, 88] on input at bounding box center [247, 88] width 167 height 15
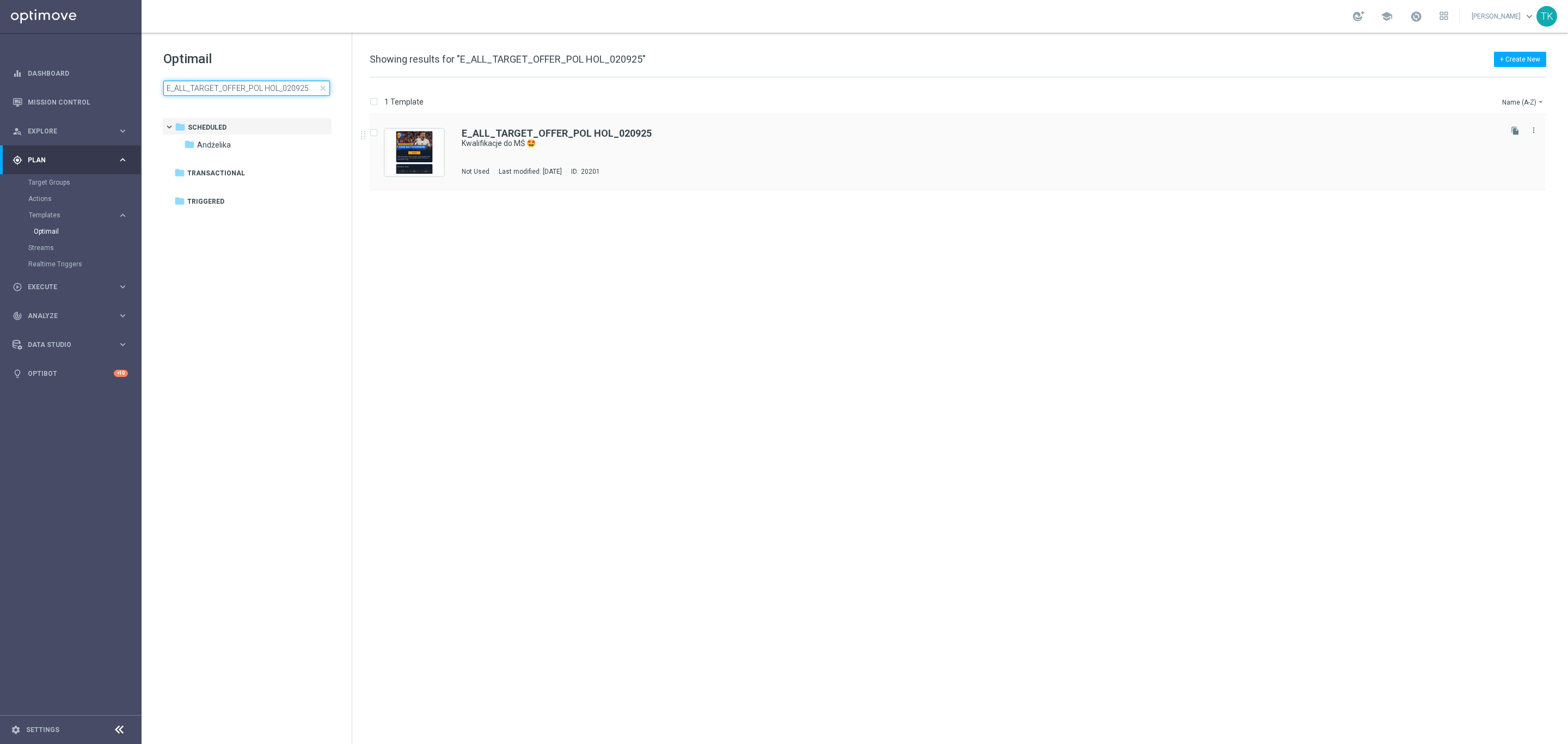
type input "E_ALL_TARGET_OFFER_POL HOL_020925"
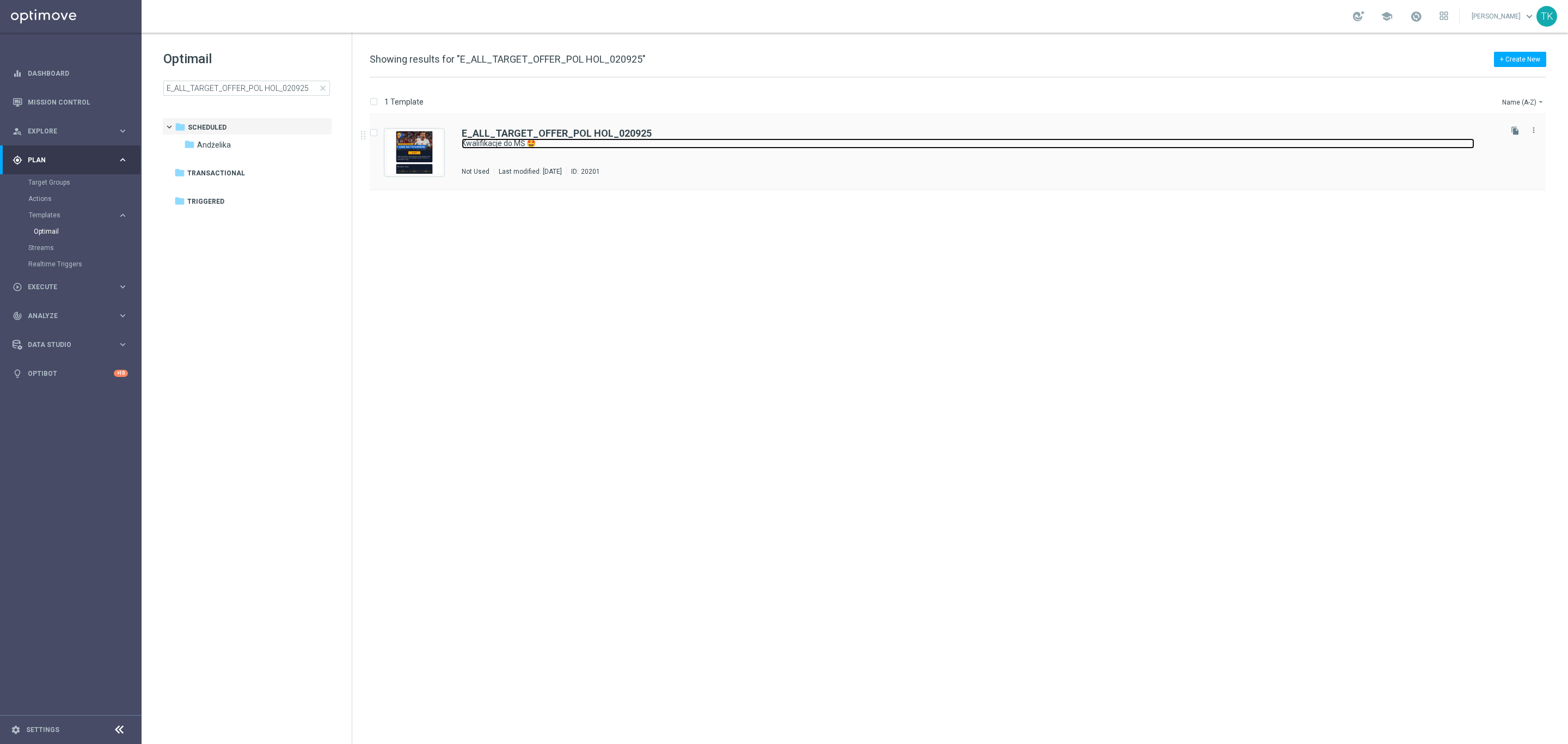
click at [570, 139] on link "Kwalifikacje do MŚ 🤩" at bounding box center [968, 143] width 1013 height 10
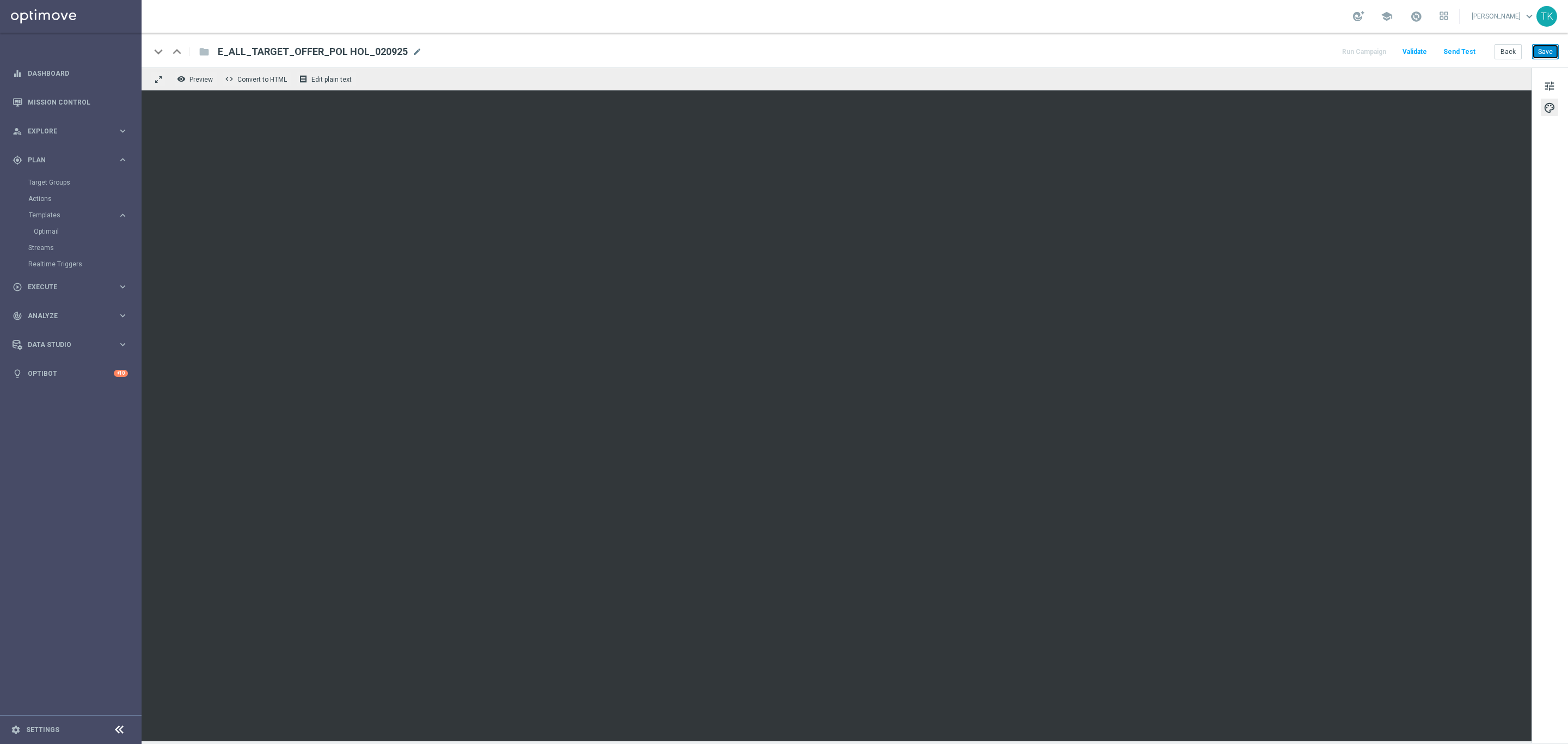
click at [1543, 52] on button "Save" at bounding box center [1546, 52] width 27 height 15
click at [1506, 54] on button "Back" at bounding box center [1509, 52] width 27 height 15
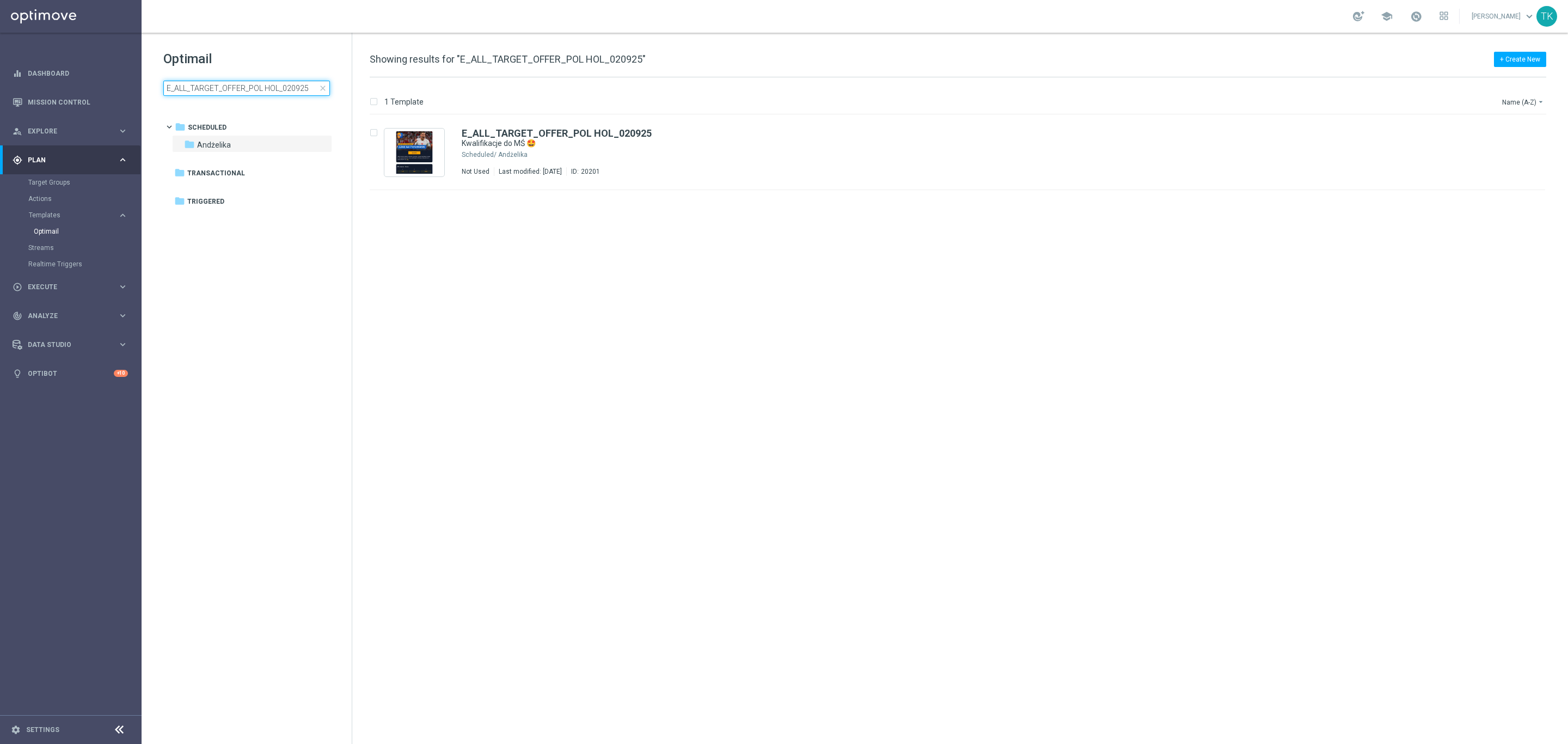
click at [208, 84] on input "E_ALL_TARGET_OFFER_POL HOL_020925" at bounding box center [247, 88] width 167 height 15
type input "E_ALL_TARGET_DEPO_50 TO 250 PLN 3DEPO_020925"
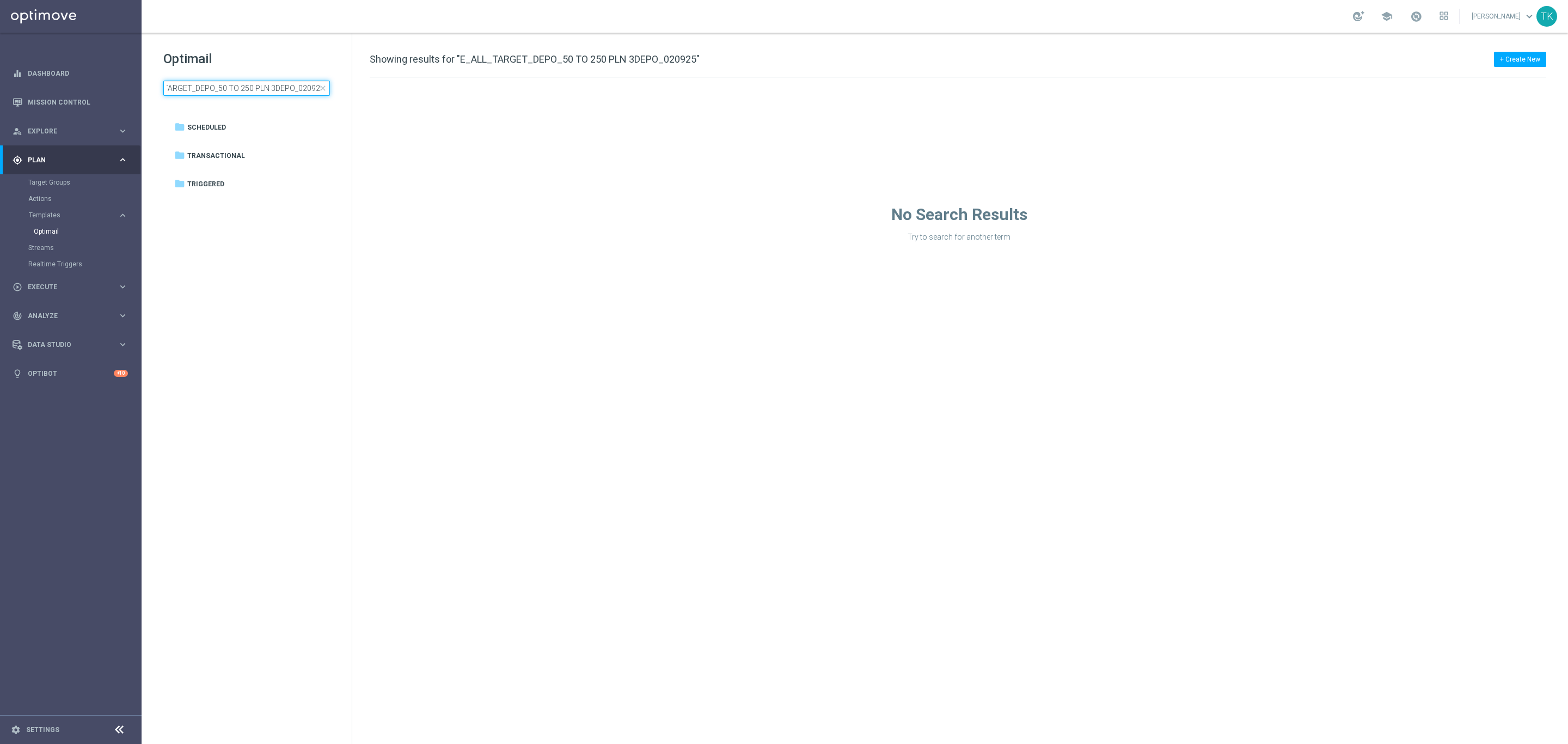
click at [242, 86] on input "E_ALL_TARGET_DEPO_50 TO 250 PLN 3DEPO_020925" at bounding box center [247, 88] width 167 height 15
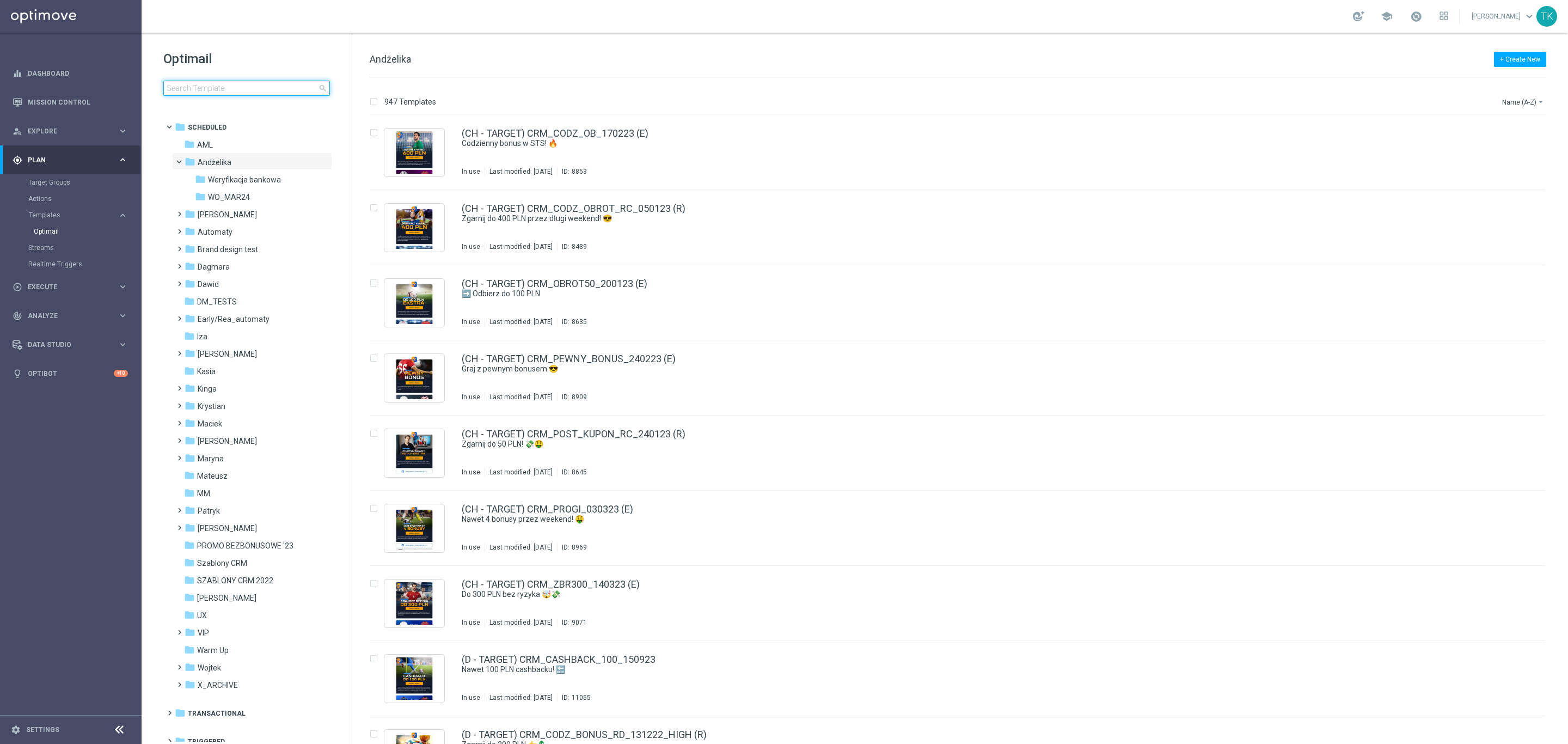
click at [225, 81] on input at bounding box center [247, 88] width 167 height 15
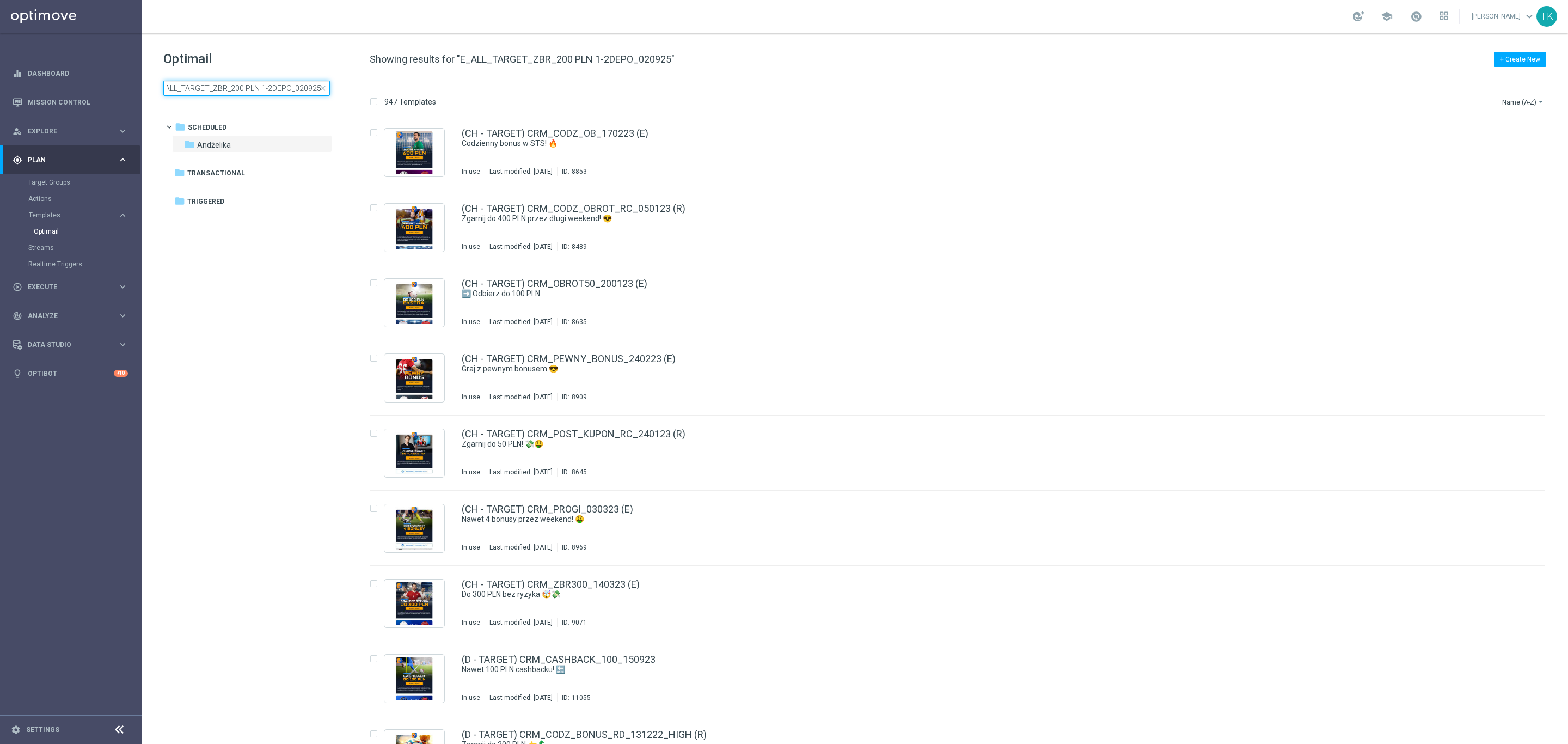
scroll to position [0, 7]
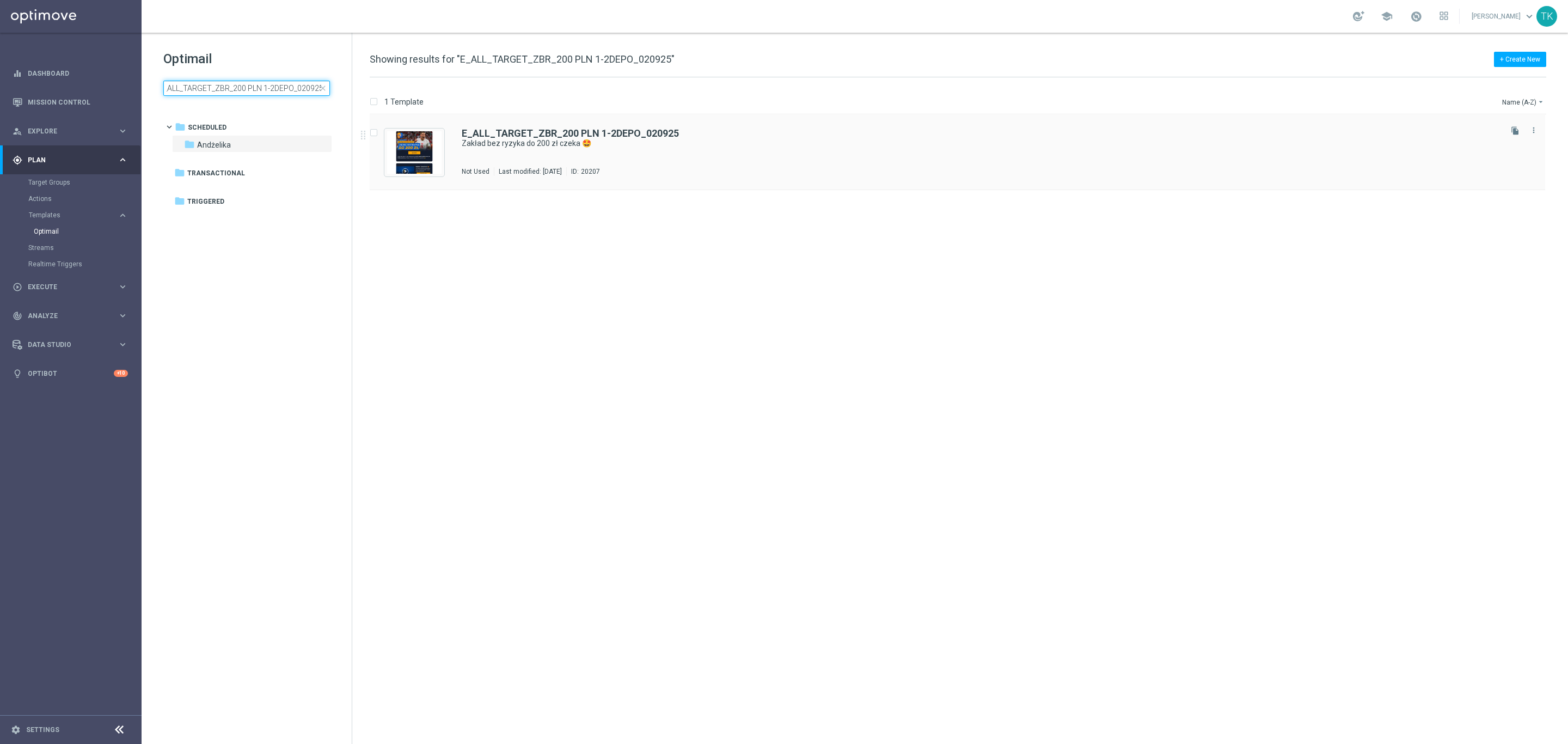
type input "E_ALL_TARGET_ZBR_200 PLN 1-2DEPO_020925"
click at [631, 151] on div "E_ALL_TARGET_ZBR_200 PLN 1-2DEPO_020925 Zakład bez ryzyka do 200 zł czeka 🤩 Not…" at bounding box center [980, 152] width 1038 height 48
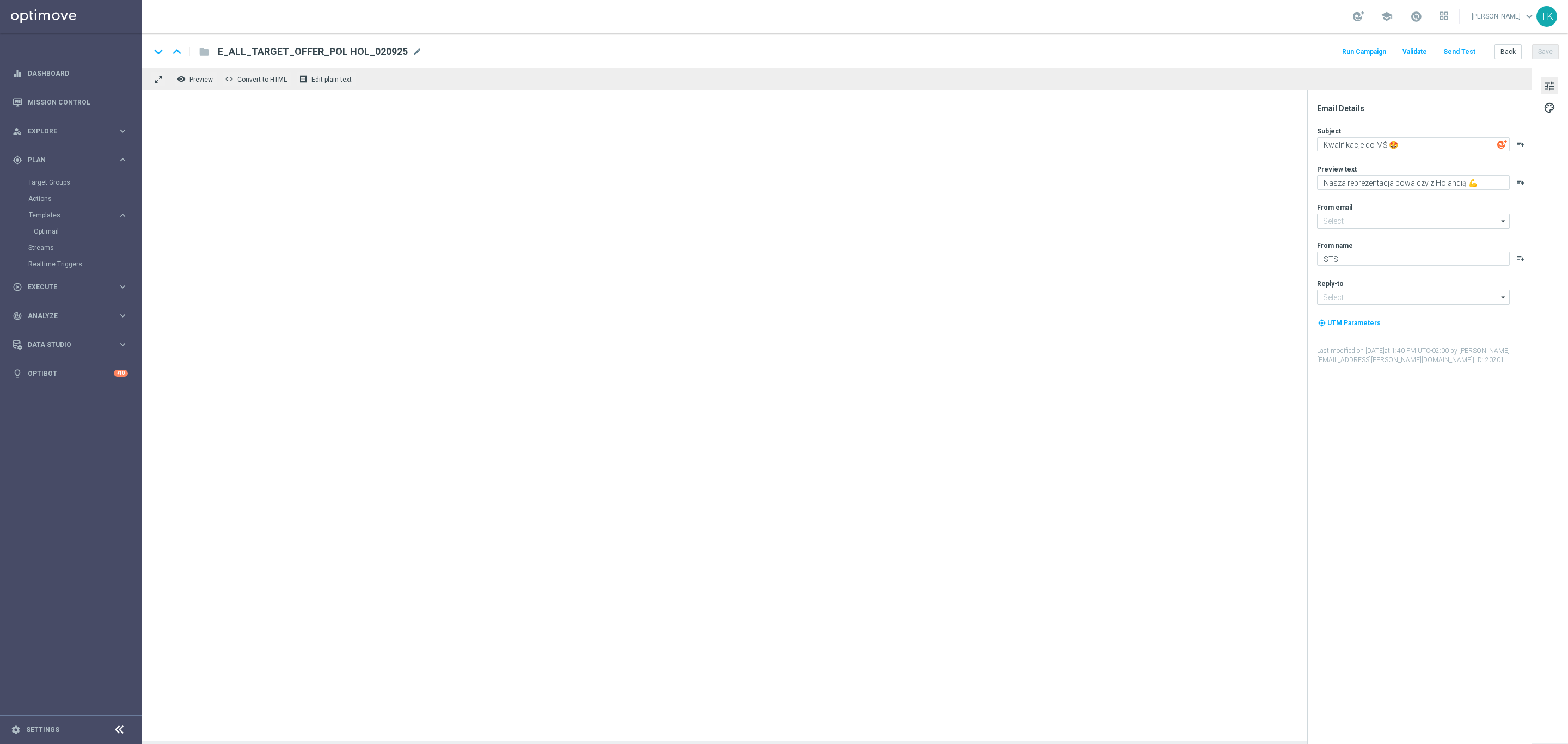
type input "oferta@sts.pl"
type input "kontakt@sts.pl"
type textarea "Zakład bez ryzyka do 200 zł czeka 🤩"
type textarea "Polska gra z Holandią 💪 Dołącz do akcji i graj bezpiecznie 💰"
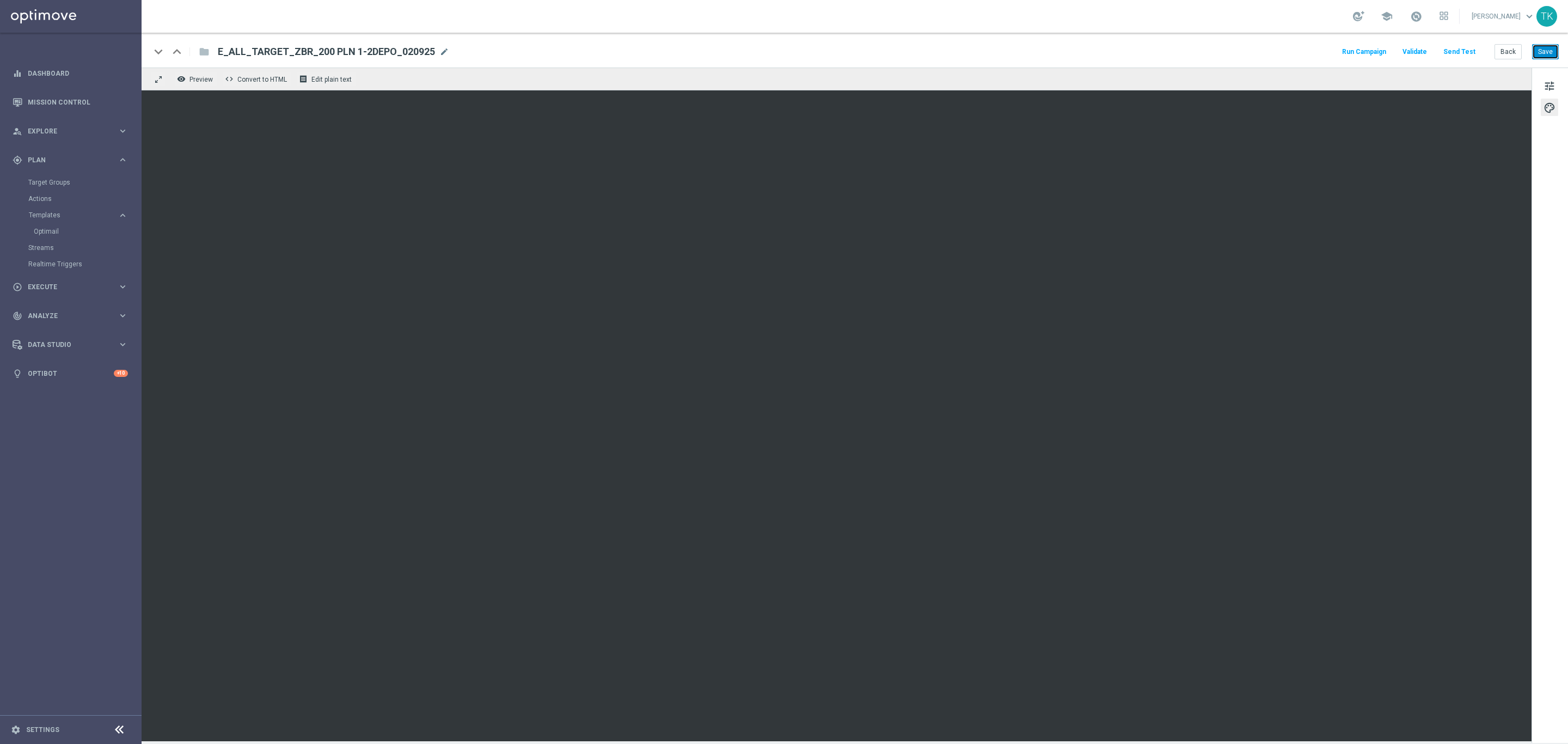
click at [1551, 52] on button "Save" at bounding box center [1546, 52] width 27 height 15
click at [1510, 51] on button "Back" at bounding box center [1509, 52] width 27 height 15
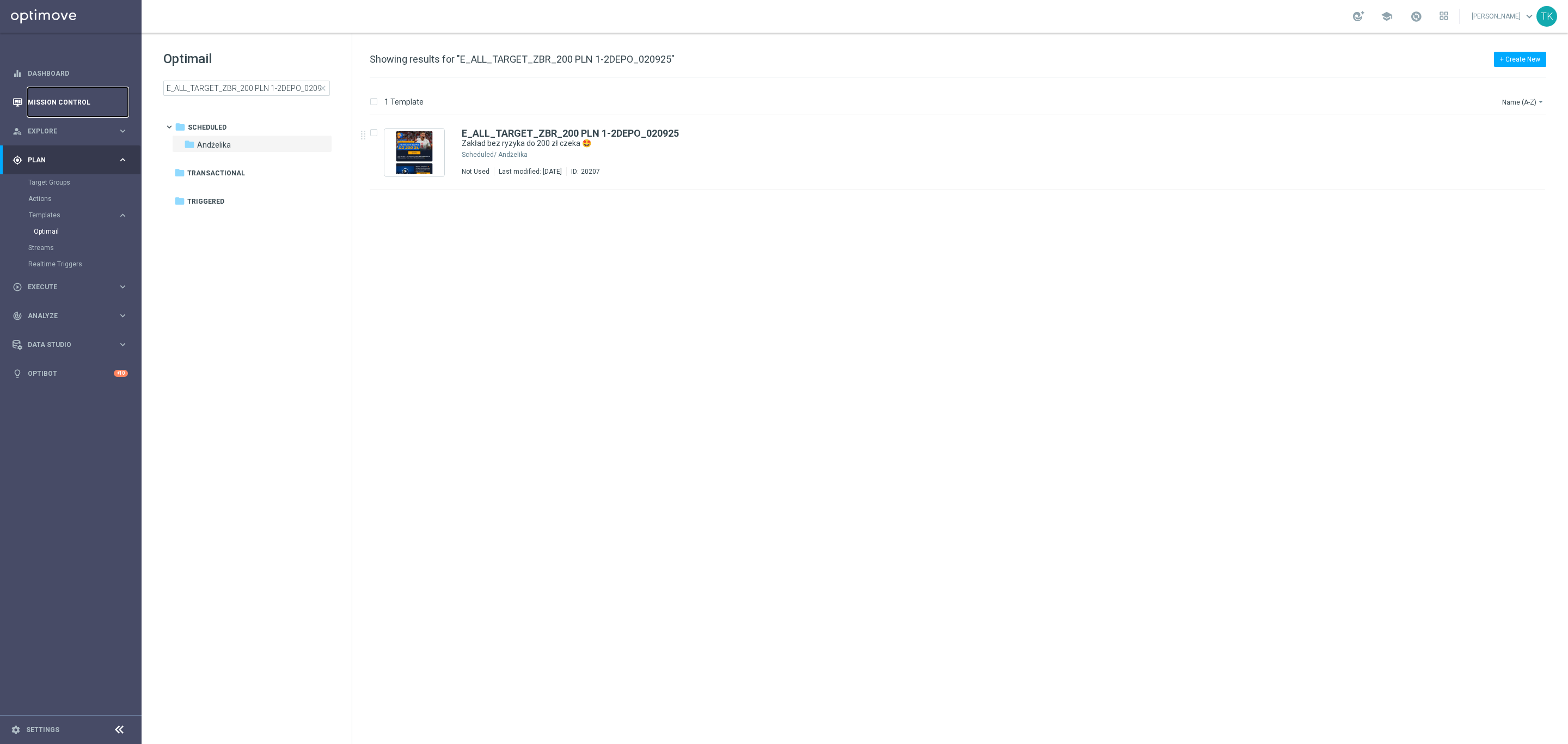
click at [62, 105] on link "Mission Control" at bounding box center [78, 102] width 100 height 29
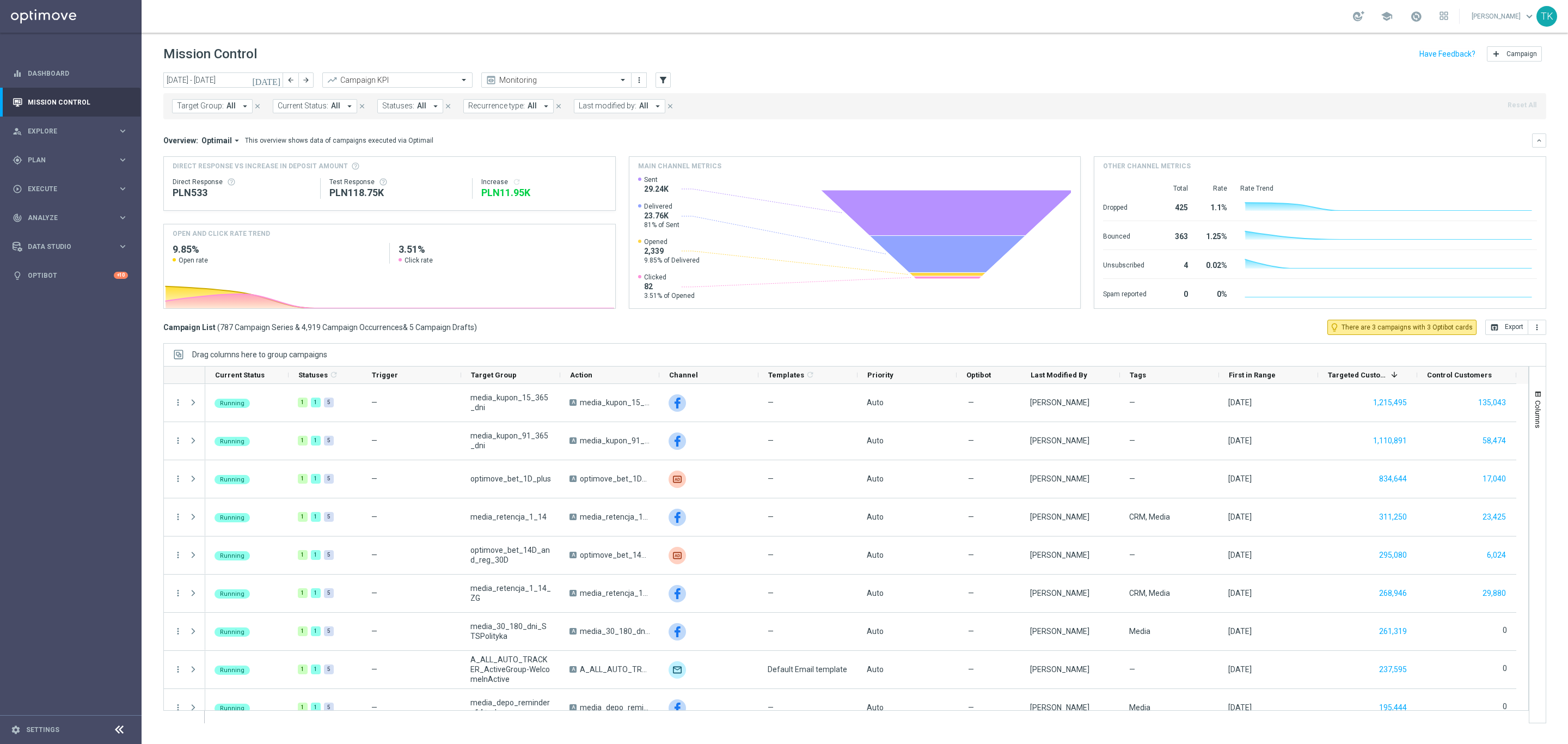
click at [211, 107] on span "Target Group:" at bounding box center [200, 106] width 47 height 10
type input "E_ALL_TARGET_OFFER_POL HOL_020925"
click at [239, 180] on label "E_ALL_TARGET_OFFER_POL HOL_020925" at bounding box center [251, 179] width 124 height 6
click at [142, 132] on div "today 01 Sep 2025 - 07 Sep 2025 arrow_back arrow_forward Campaign KPI trending_…" at bounding box center [854, 403] width 1427 height 662
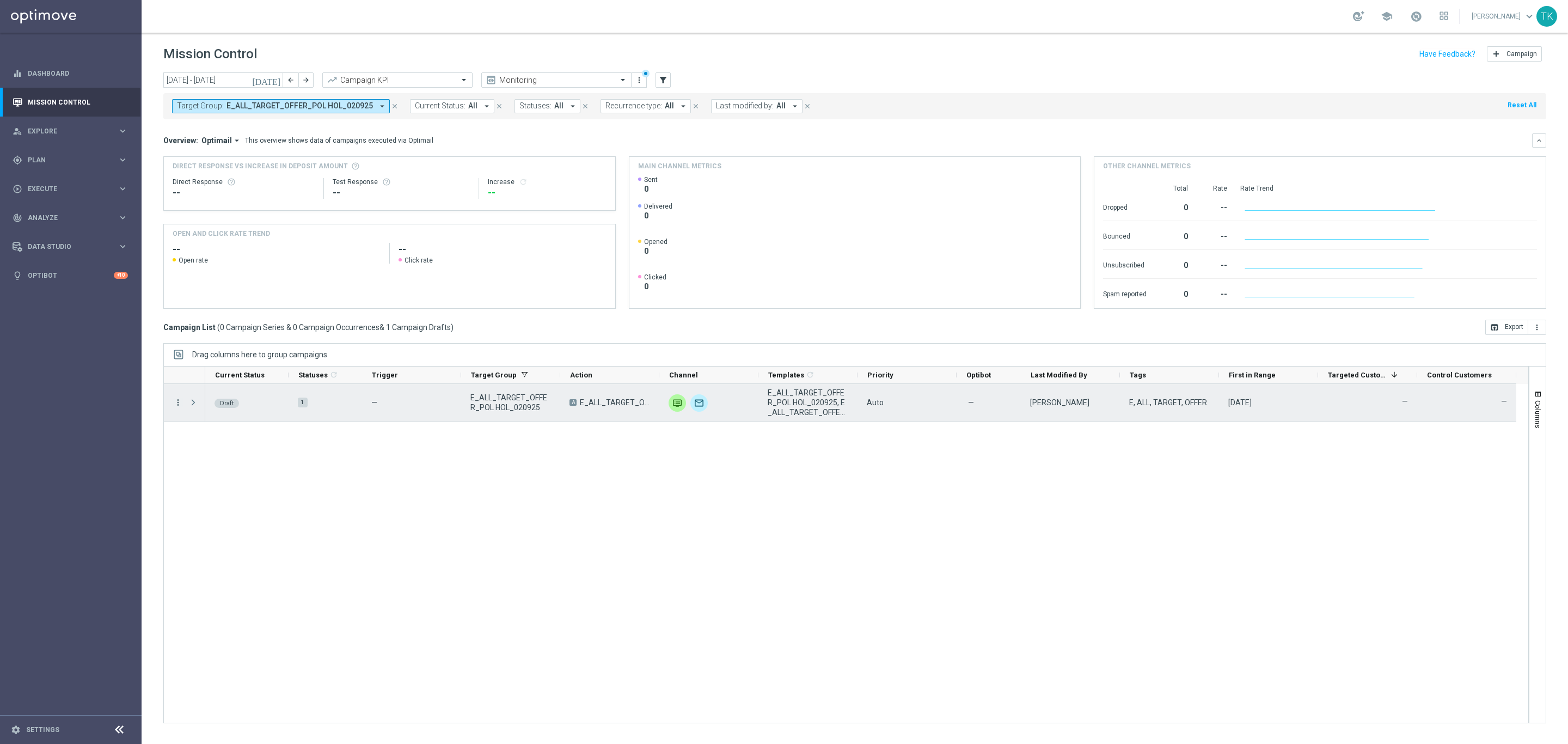
click at [178, 405] on icon "more_vert" at bounding box center [178, 402] width 10 height 10
click at [208, 449] on span "Edit" at bounding box center [205, 446] width 12 height 8
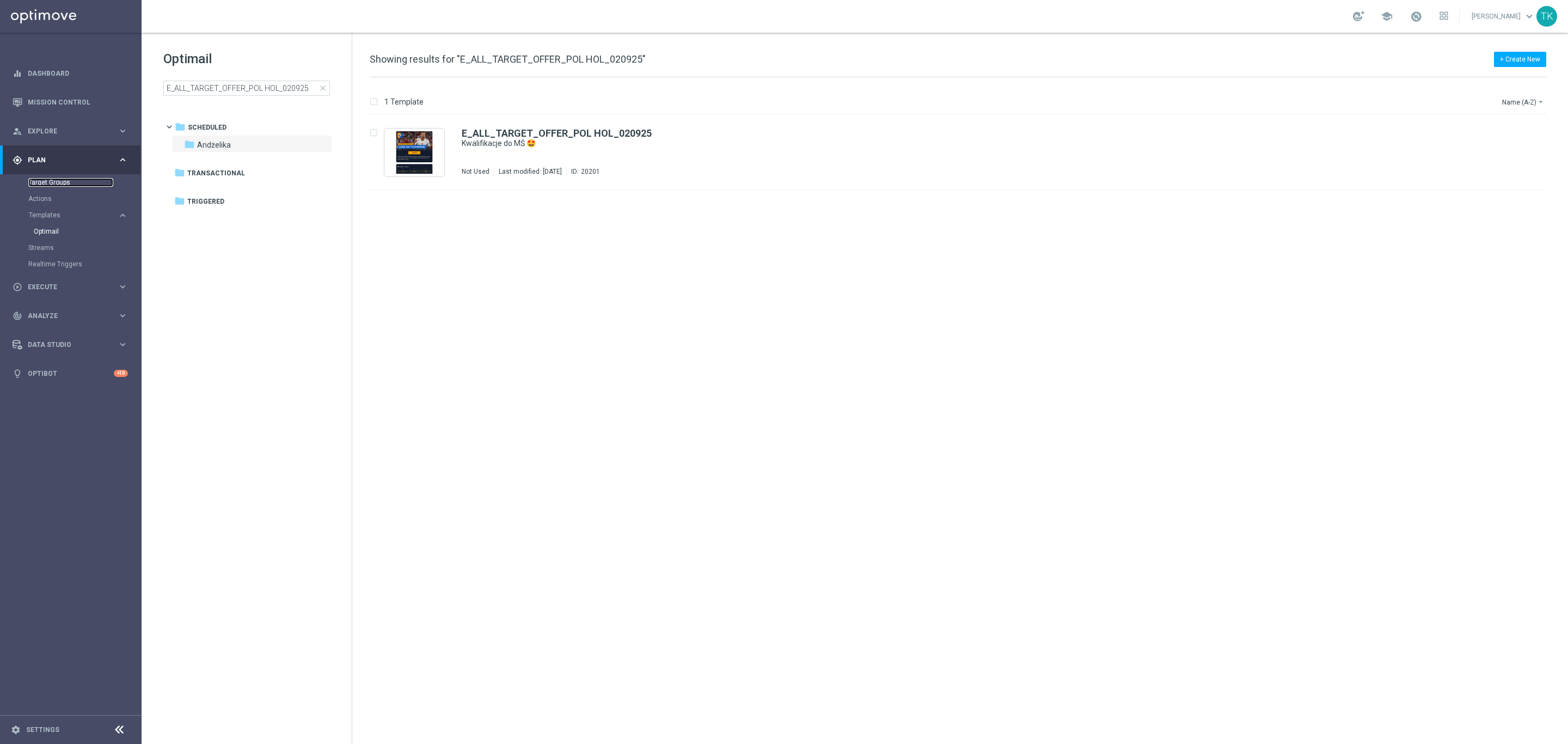
click at [40, 185] on link "Target Groups" at bounding box center [71, 182] width 85 height 9
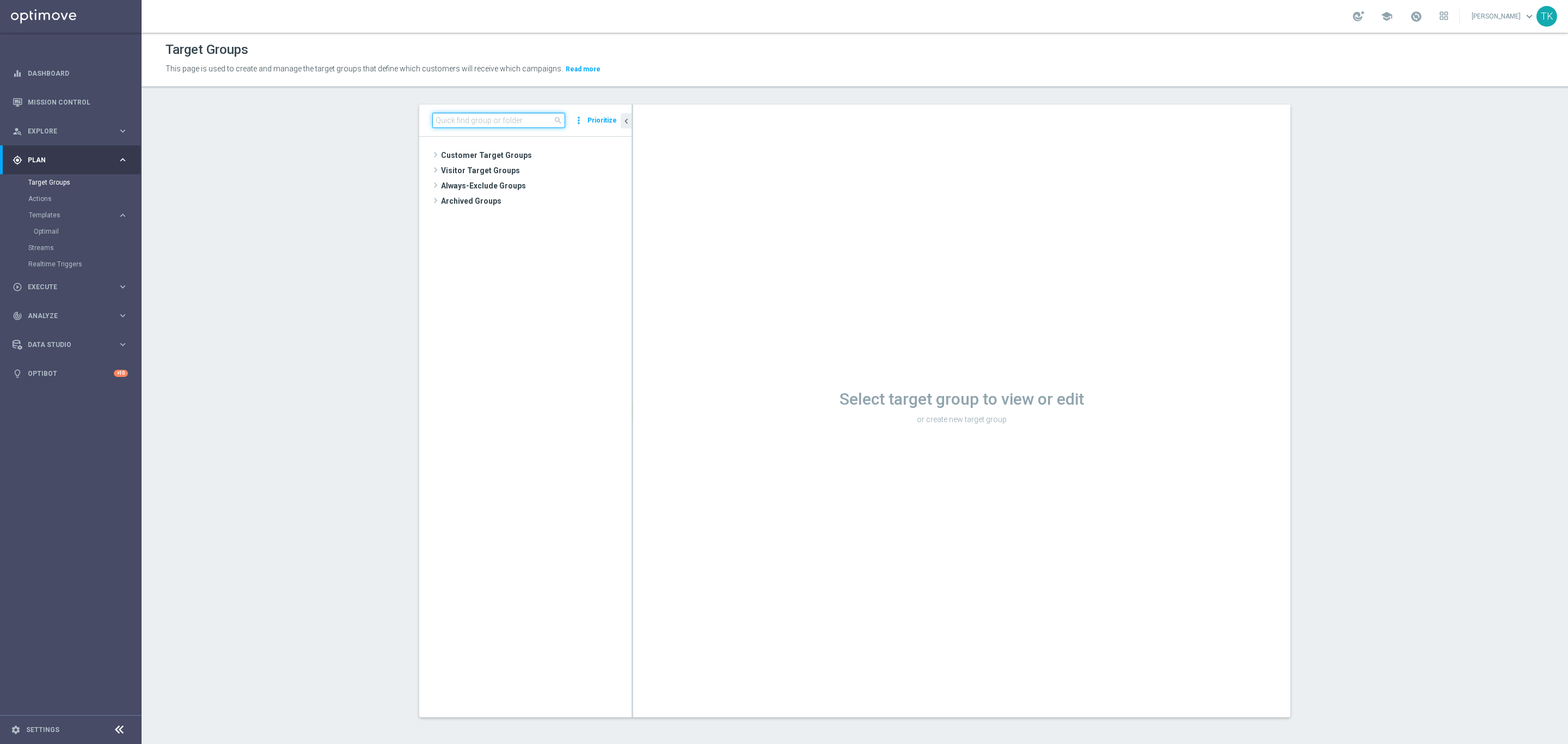
click at [474, 118] on input at bounding box center [499, 120] width 133 height 15
paste input "E_ALL_TARGET_OFFER_POL HOL_020925"
type input "E_ALL_TARGET_OFFER_POL HOL_020925"
click at [519, 180] on div "insert_drive_file E_ALL_TARGET_OFFER_POL HOL_020925" at bounding box center [535, 185] width 144 height 15
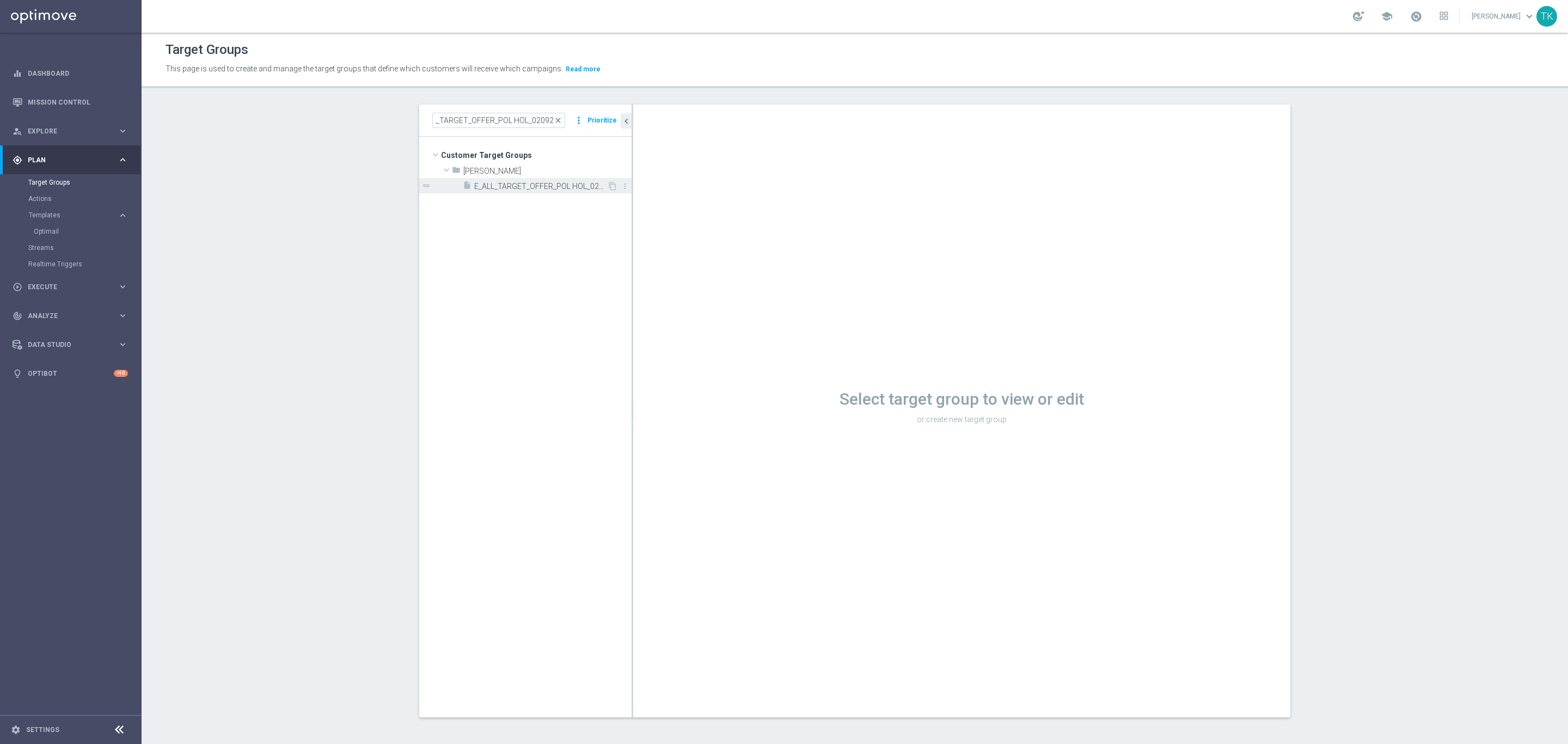
scroll to position [0, 0]
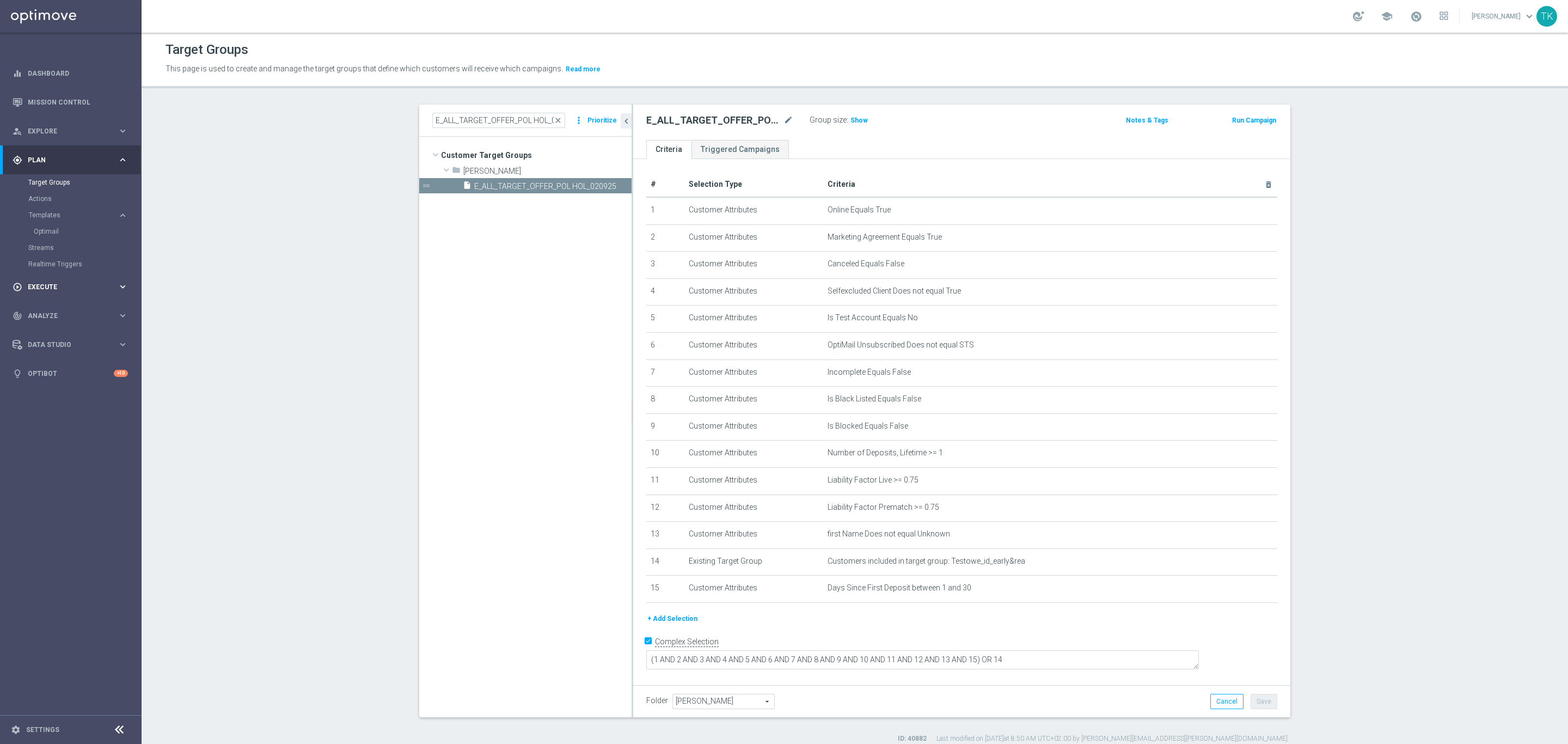
click at [43, 282] on div "play_circle_outline Execute" at bounding box center [65, 287] width 105 height 10
click at [54, 208] on link "Campaign Builder" at bounding box center [71, 211] width 85 height 9
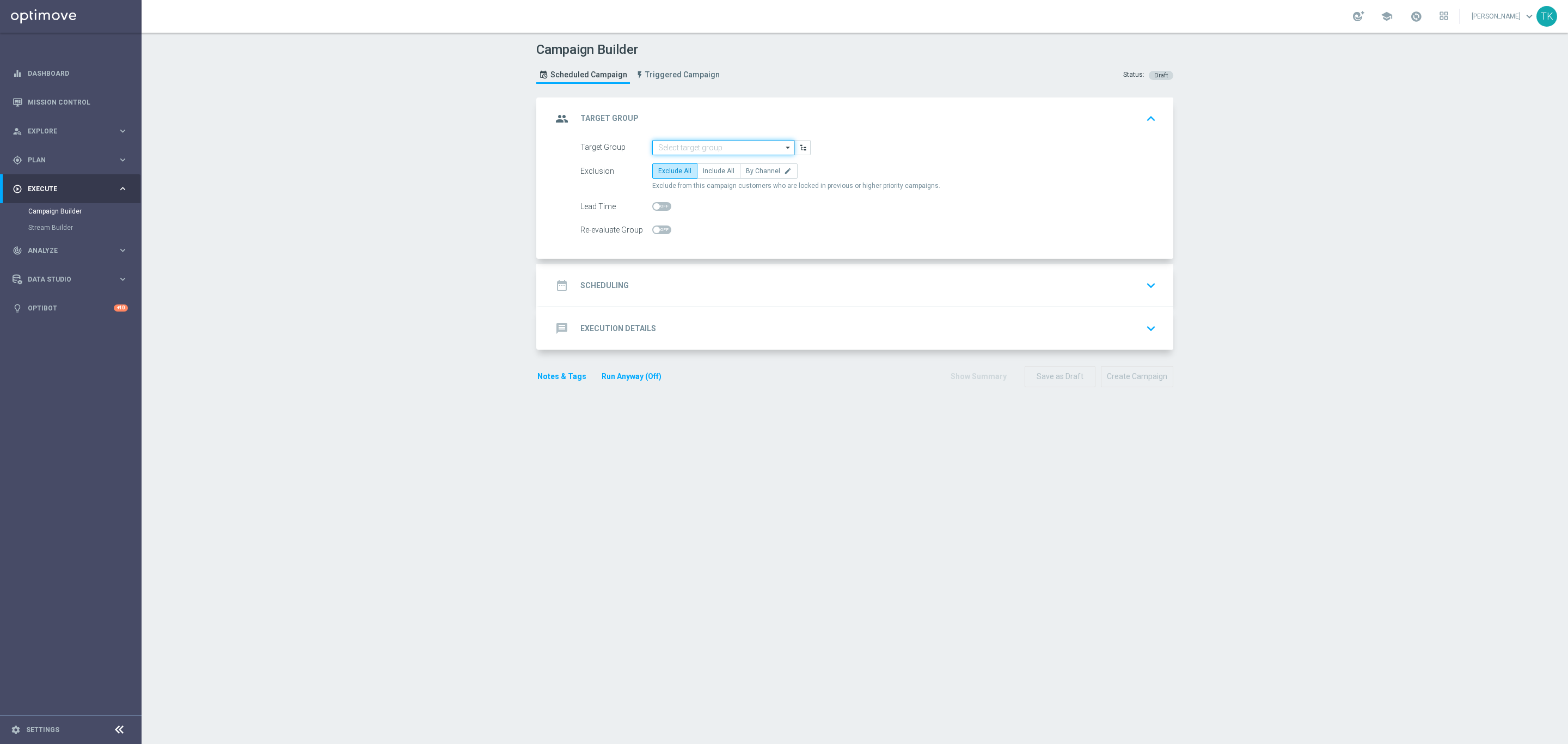
click at [703, 146] on input at bounding box center [723, 147] width 142 height 15
paste input "E_ALL_TARGET_OFFER_POL HOL_020925"
click at [704, 167] on div "E_ALL_TARGET_OFFER_POL HOL_020925" at bounding box center [718, 163] width 121 height 10
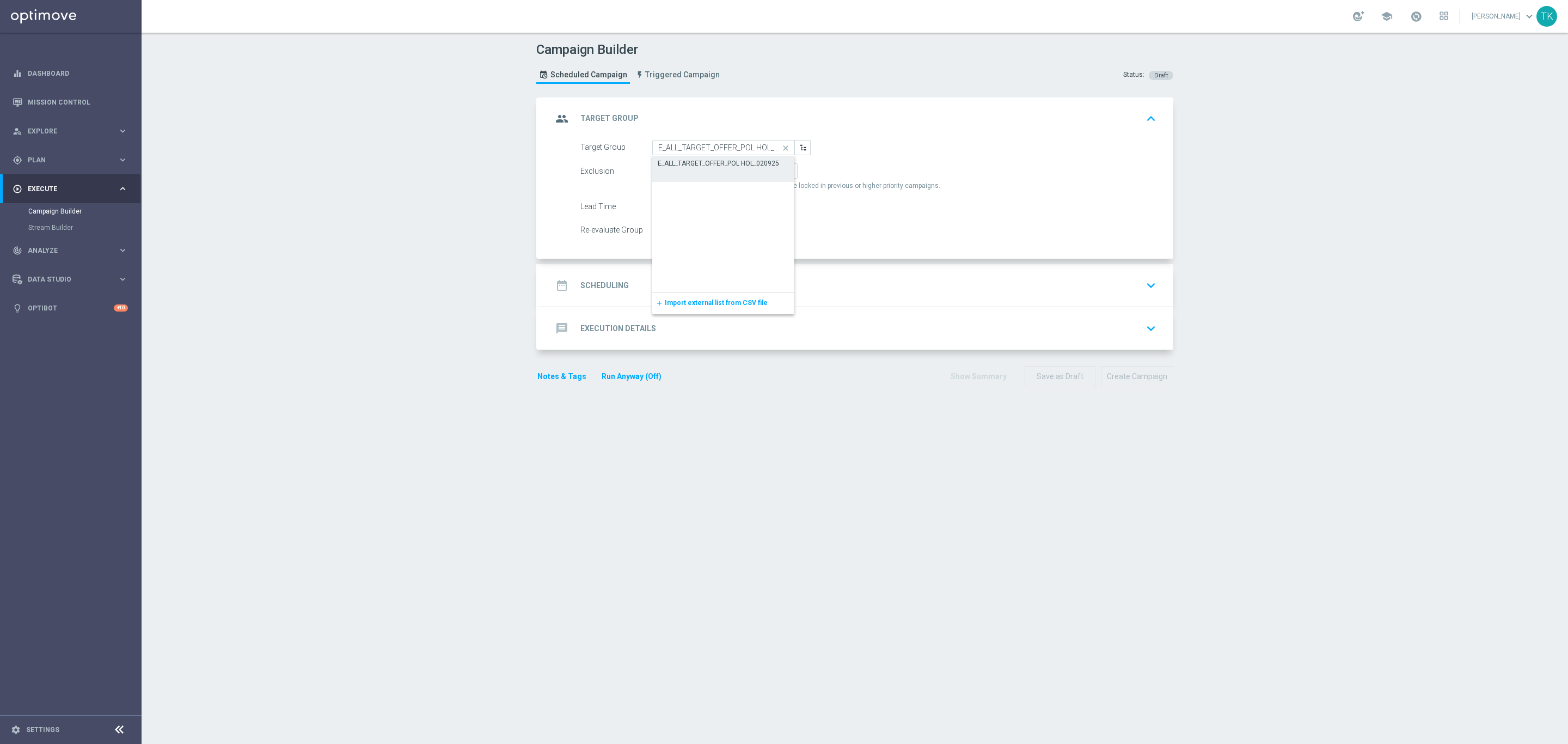
type input "E_ALL_TARGET_OFFER_POL HOL_020925"
click at [744, 176] on label "By Channel edit" at bounding box center [769, 171] width 58 height 15
click at [746, 176] on input "By Channel edit" at bounding box center [749, 173] width 7 height 7
radio input "true"
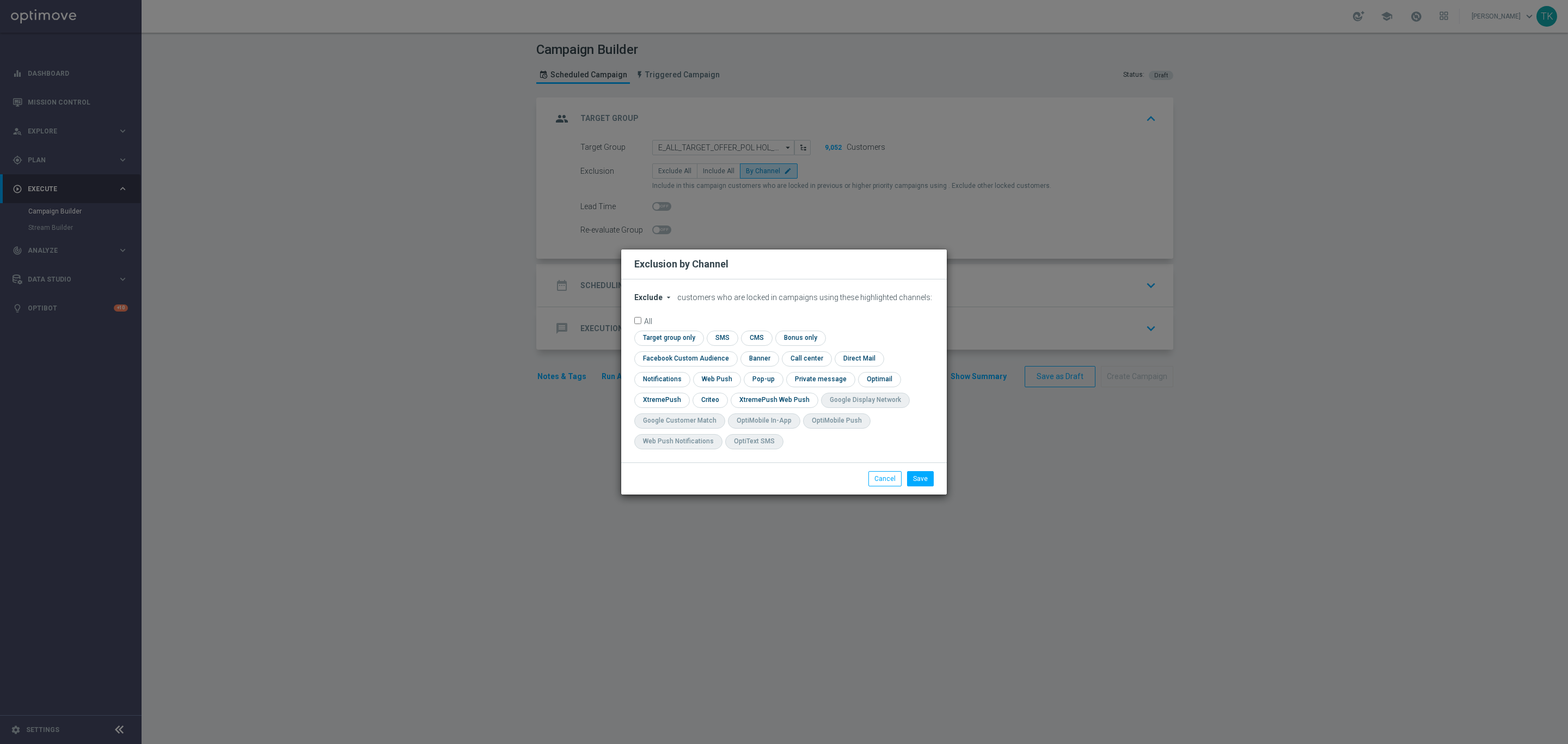
click at [649, 301] on span "Exclude" at bounding box center [649, 297] width 29 height 9
click at [650, 327] on div "Include" at bounding box center [654, 322] width 40 height 13
click at [733, 351] on input "checkbox" at bounding box center [684, 359] width 98 height 15
checkbox input "true"
click at [707, 397] on input "checkbox" at bounding box center [709, 400] width 34 height 15
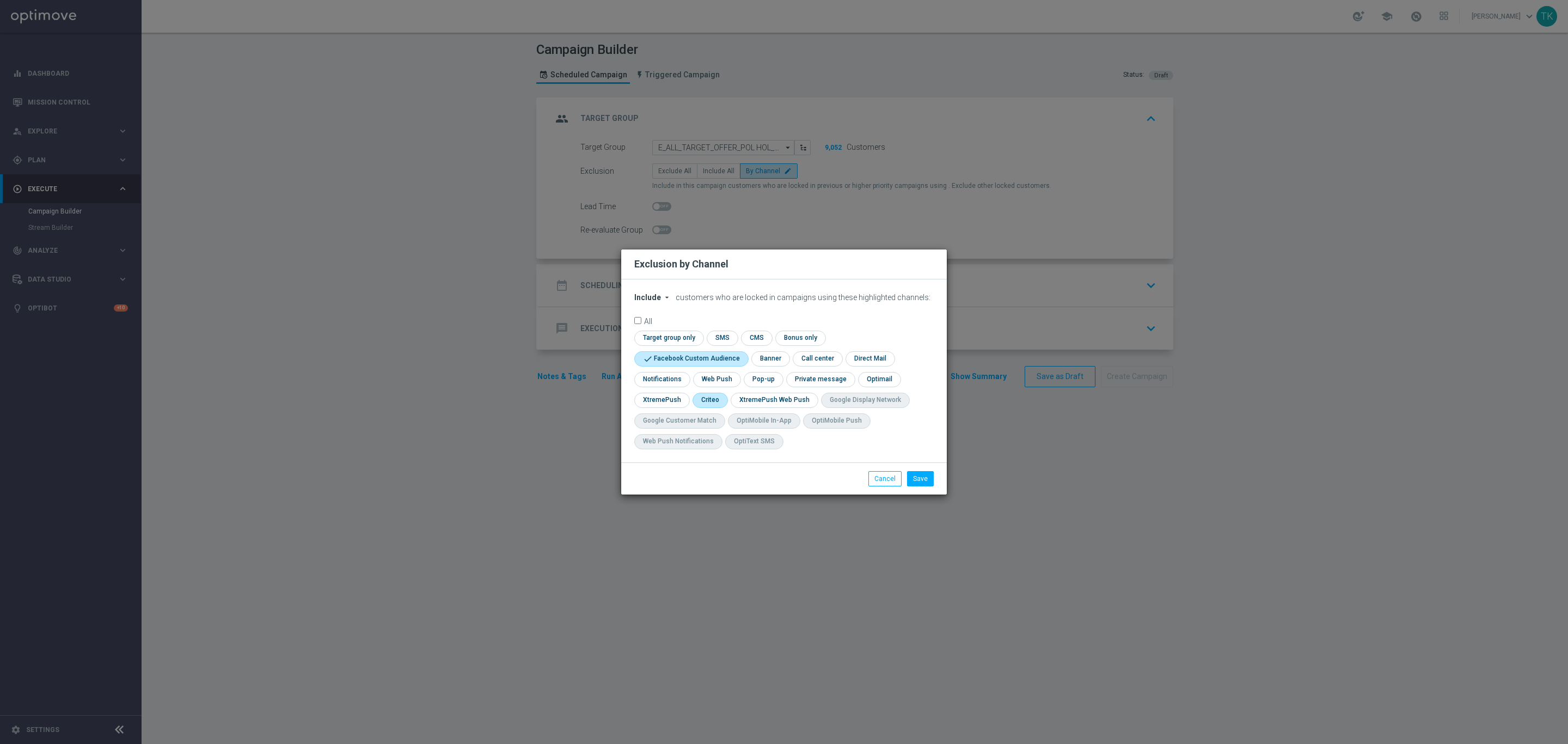
checkbox input "true"
click at [769, 382] on input "checkbox" at bounding box center [762, 379] width 37 height 15
checkbox input "true"
click at [934, 478] on li "Save" at bounding box center [920, 478] width 33 height 15
click at [925, 478] on button "Save" at bounding box center [921, 478] width 27 height 15
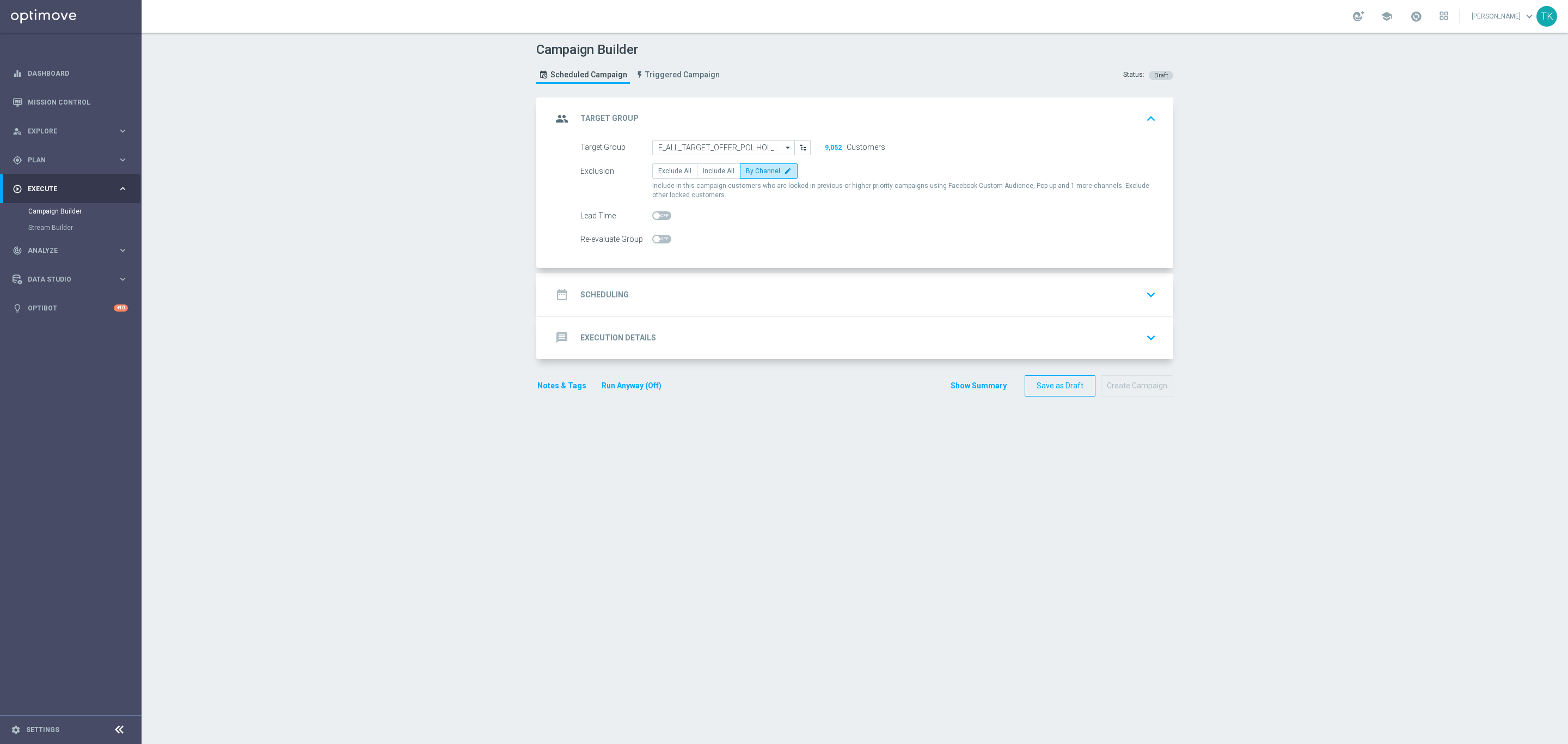
click at [669, 293] on div "date_range Scheduling keyboard_arrow_down" at bounding box center [856, 294] width 608 height 21
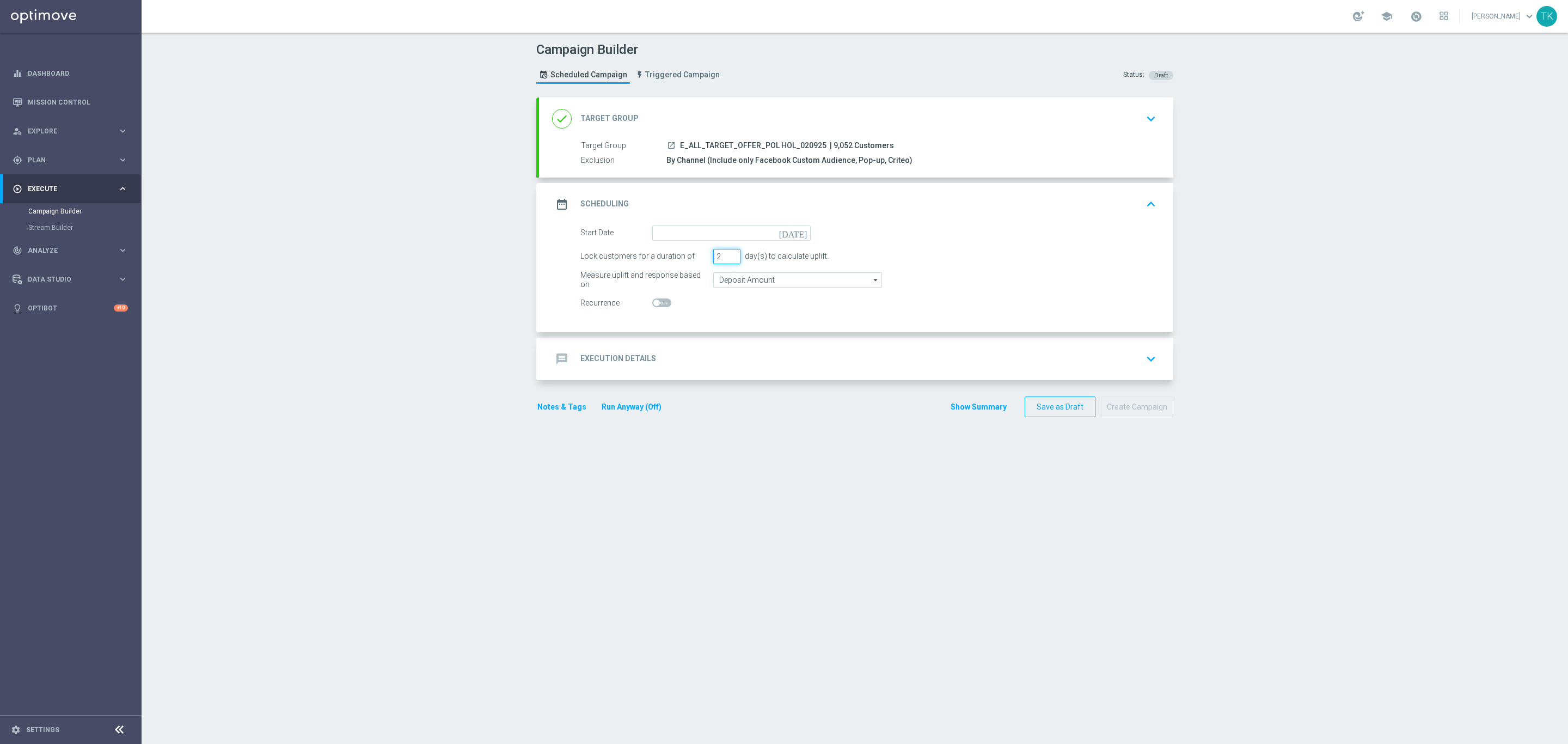
click at [724, 260] on input "2" at bounding box center [726, 256] width 27 height 15
type input "1"
click at [724, 260] on input "1" at bounding box center [726, 256] width 27 height 15
click at [678, 232] on input at bounding box center [731, 232] width 159 height 15
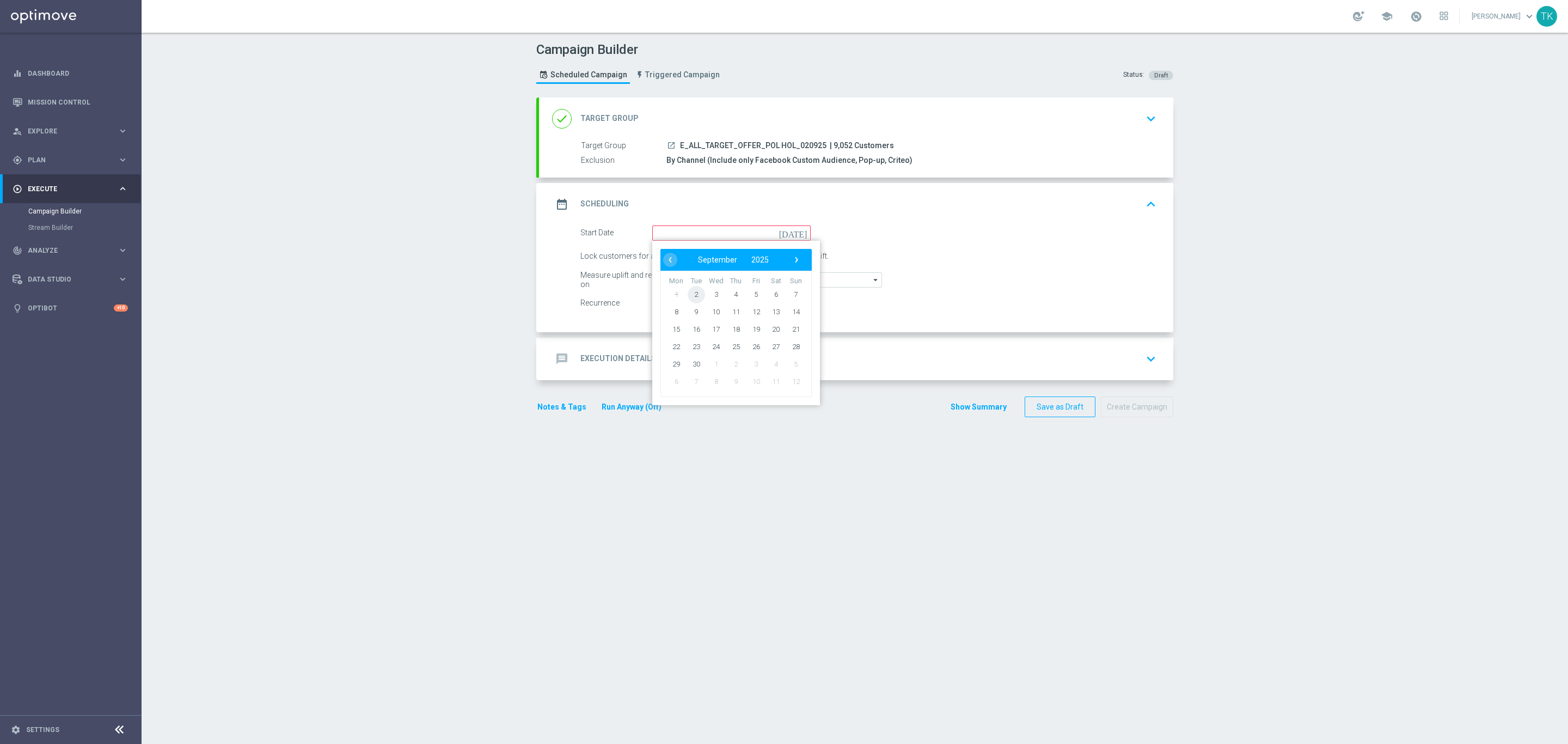
click at [694, 296] on span "2" at bounding box center [696, 294] width 17 height 17
type input "[DATE]"
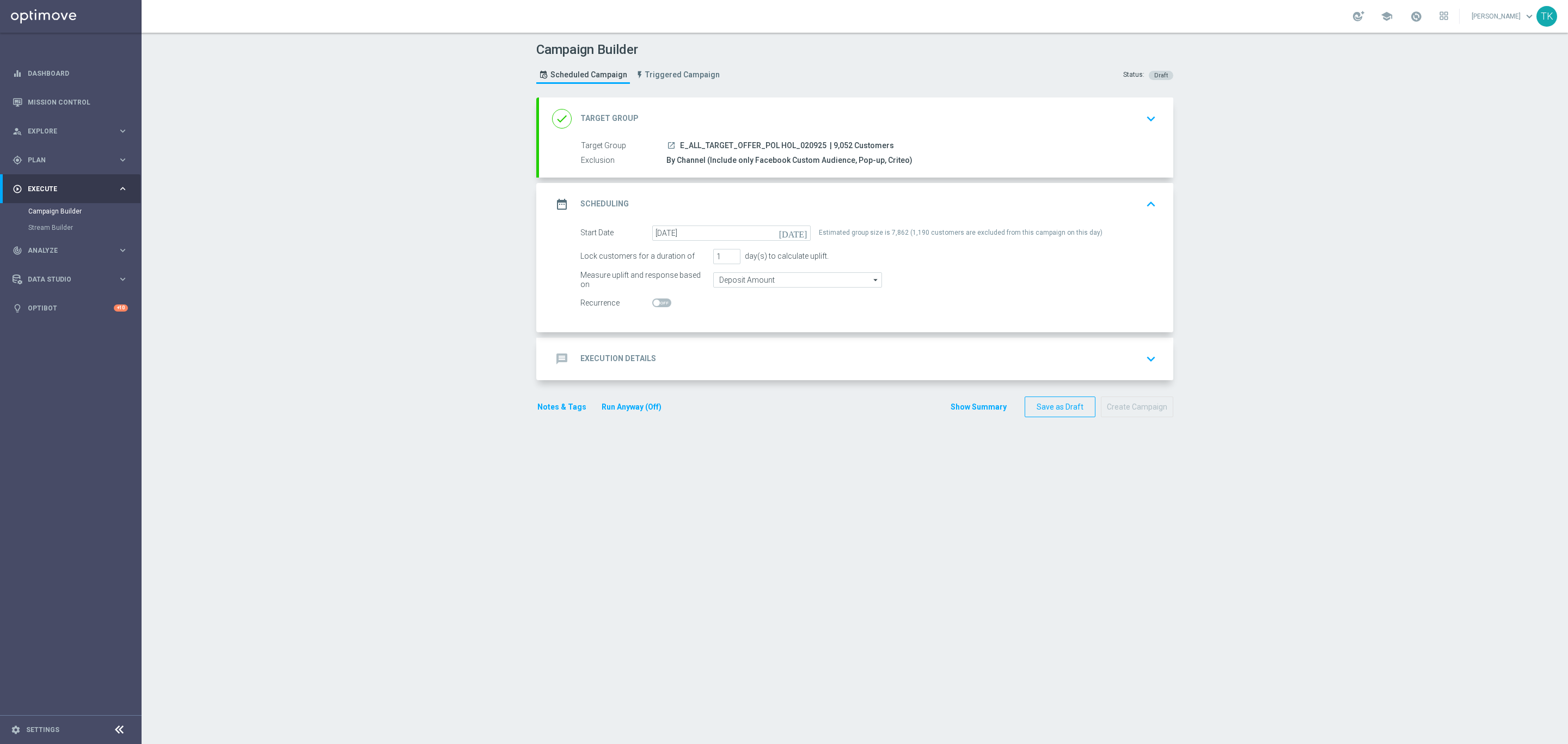
click at [744, 144] on span "E_ALL_TARGET_OFFER_POL HOL_020925" at bounding box center [753, 146] width 147 height 10
copy div "E_ALL_TARGET_OFFER_POL HOL_020925"
click at [677, 347] on div "message Execution Details keyboard_arrow_down" at bounding box center [857, 359] width 634 height 43
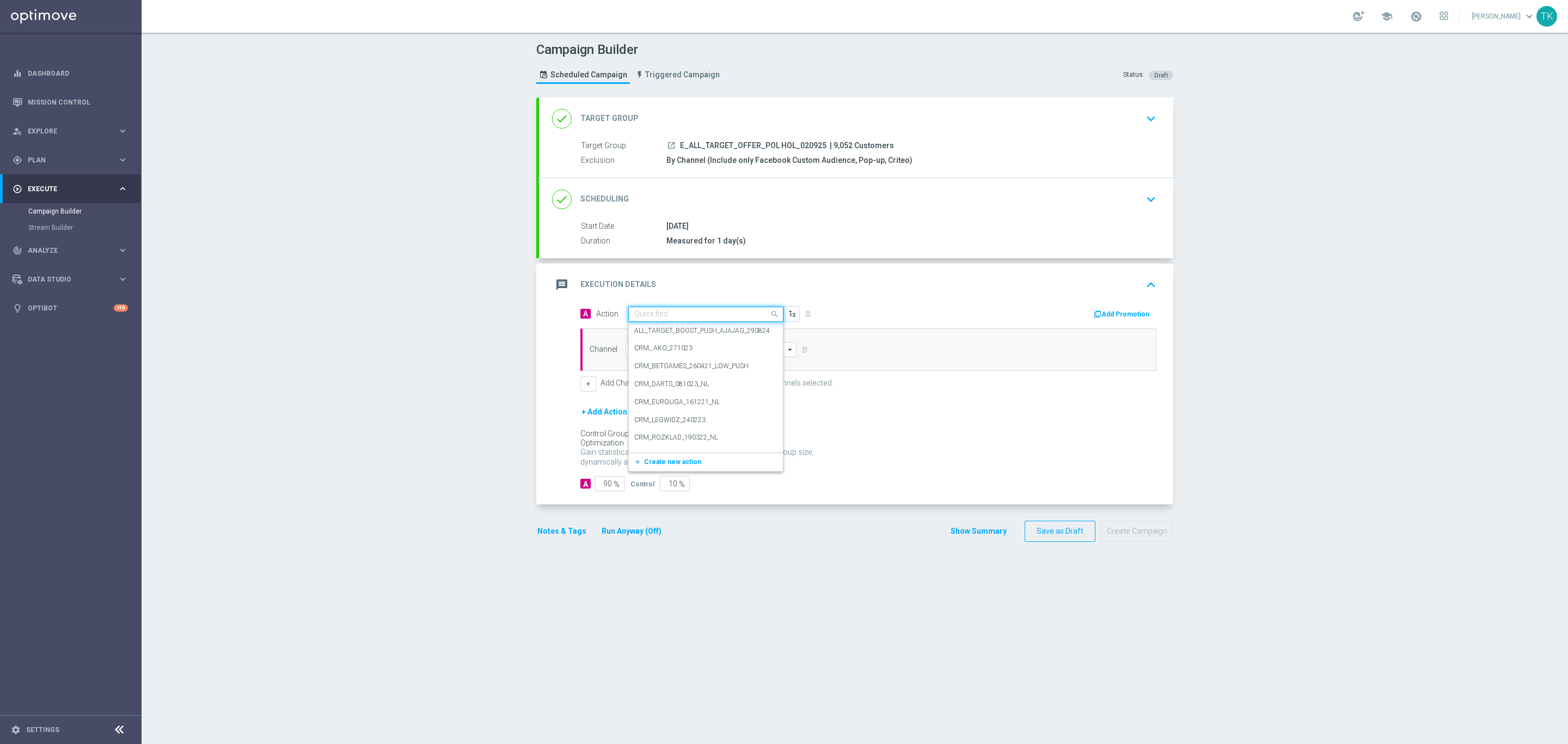
click at [646, 315] on input "text" at bounding box center [695, 315] width 121 height 10
paste input "E_ALL_TARGET_OFFER_POL HOL_020925"
type input "E_ALL_TARGET_OFFER_POL HOL_020925"
click at [667, 350] on span "Create new action" at bounding box center [673, 348] width 57 height 8
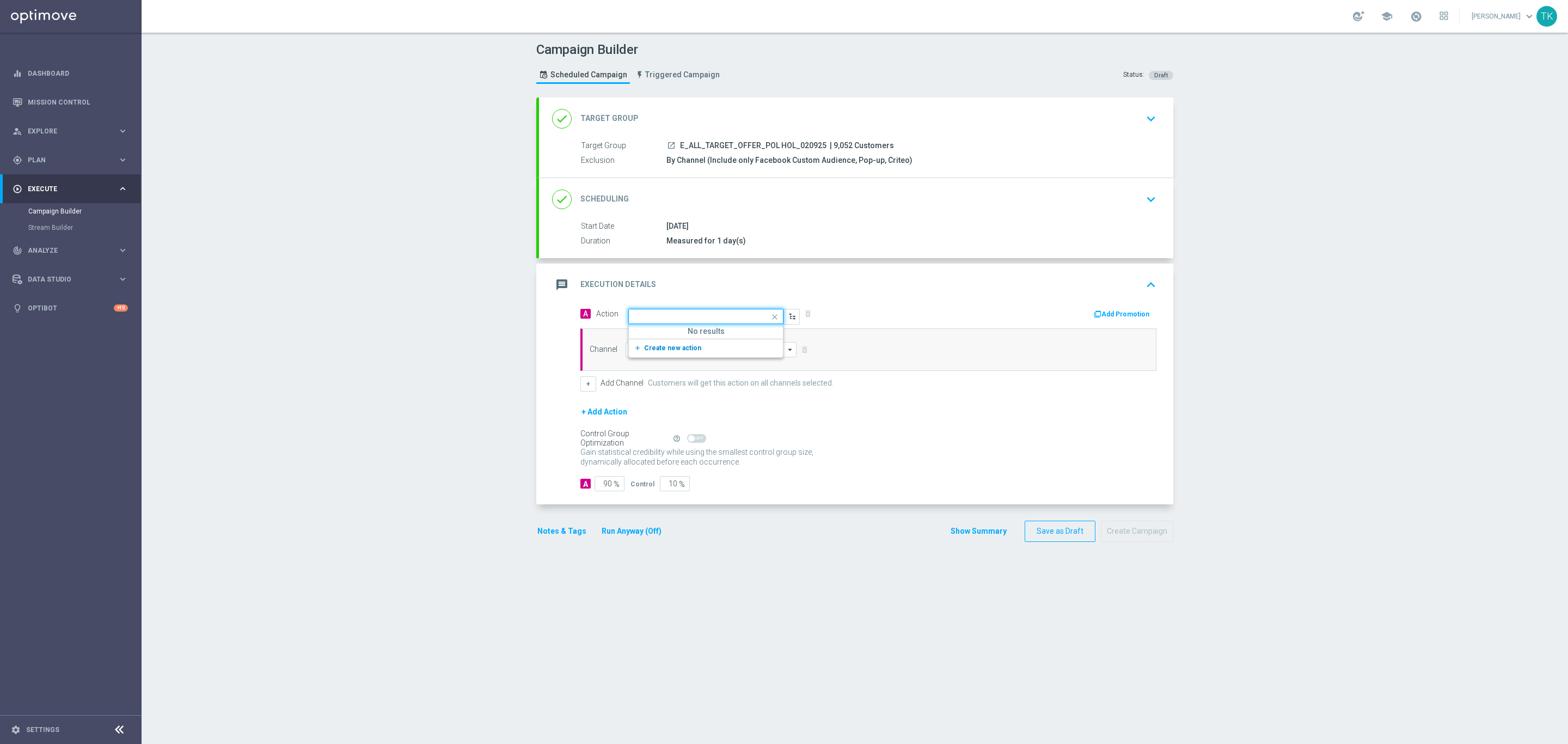
scroll to position [0, 0]
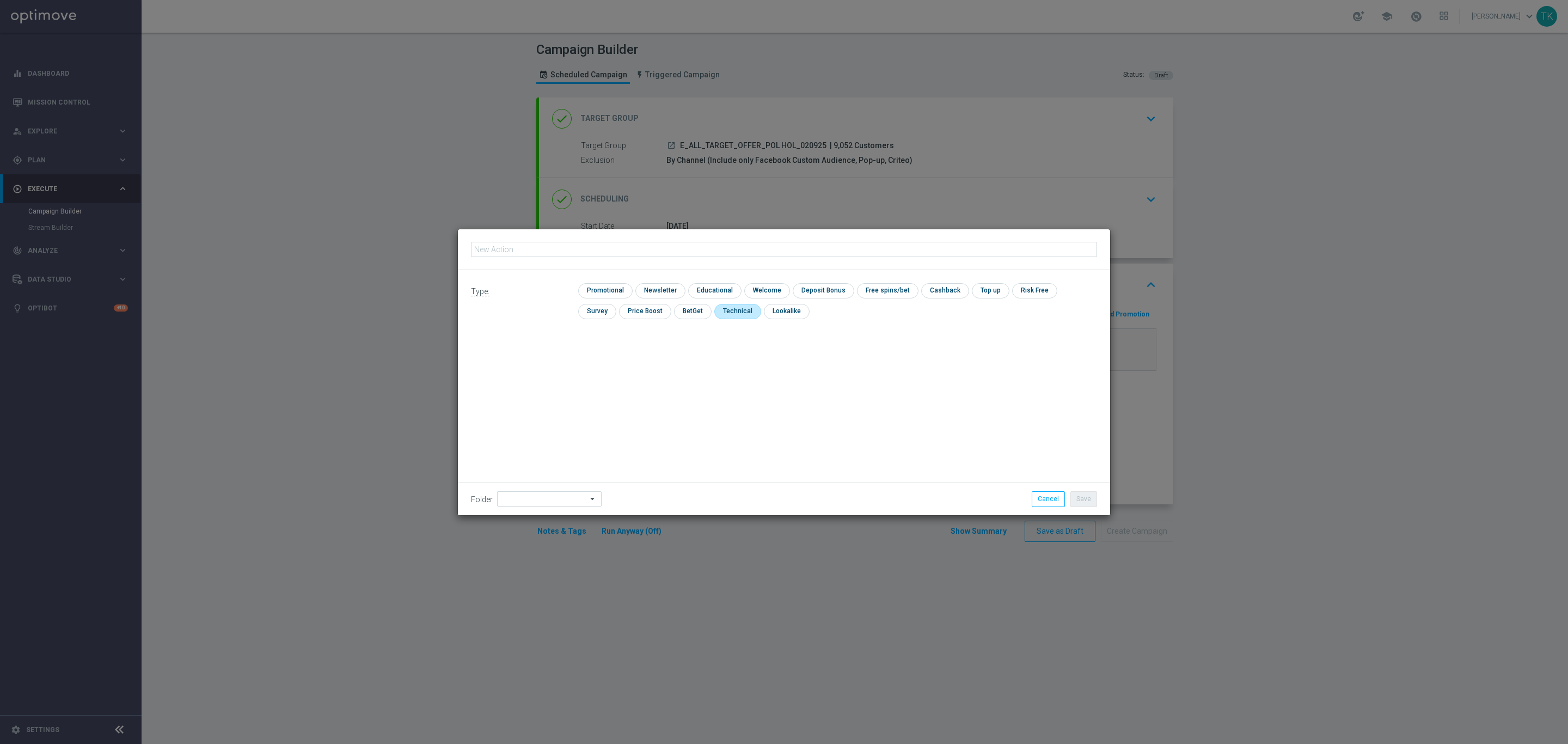
click at [715, 313] on input "checkbox" at bounding box center [737, 311] width 44 height 15
checkbox input "true"
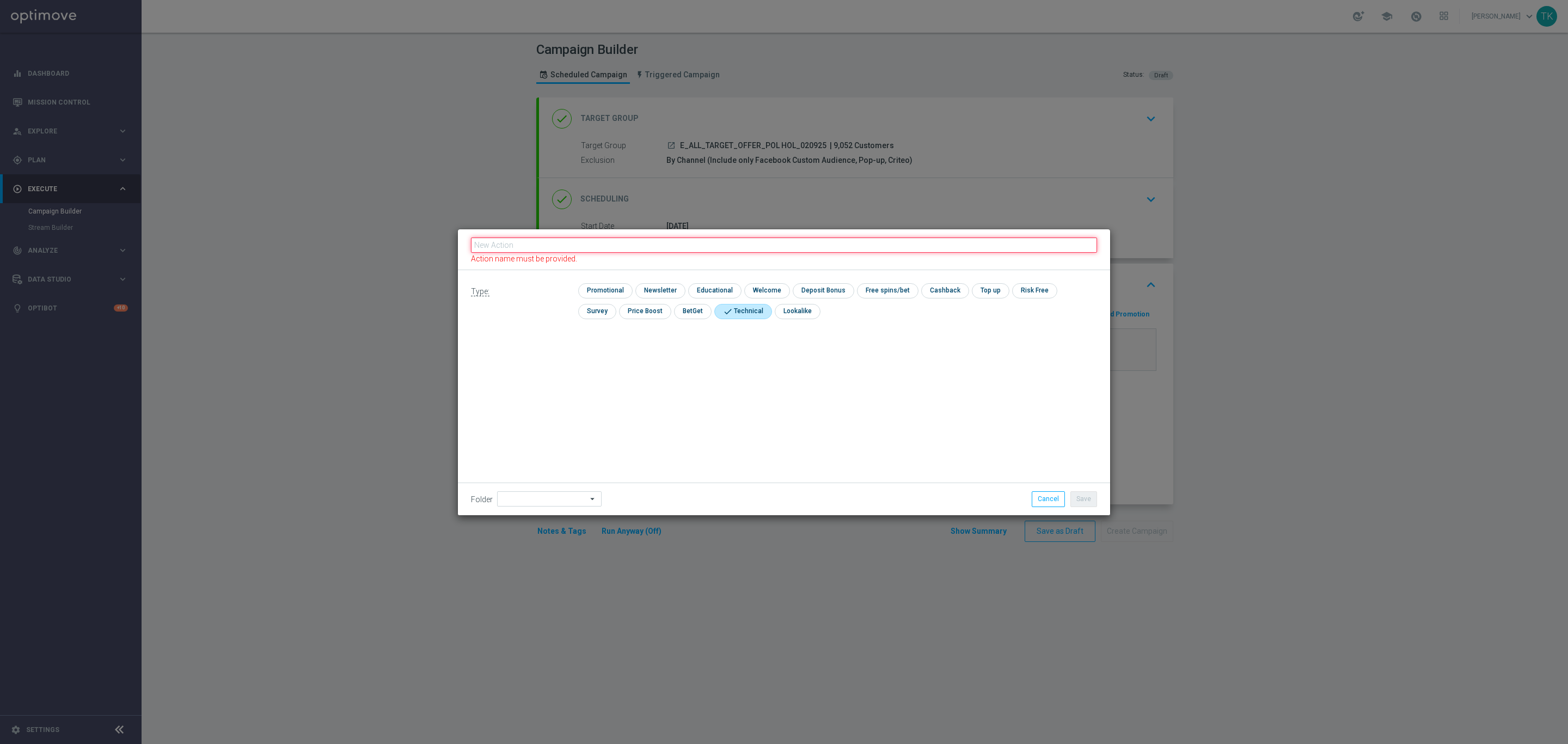
click at [519, 251] on input "text" at bounding box center [784, 244] width 627 height 15
paste input "E_ALL_TARGET_OFFER_POL HOL_020925"
type input "E_ALL_TARGET_OFFER_POL HOL_020925"
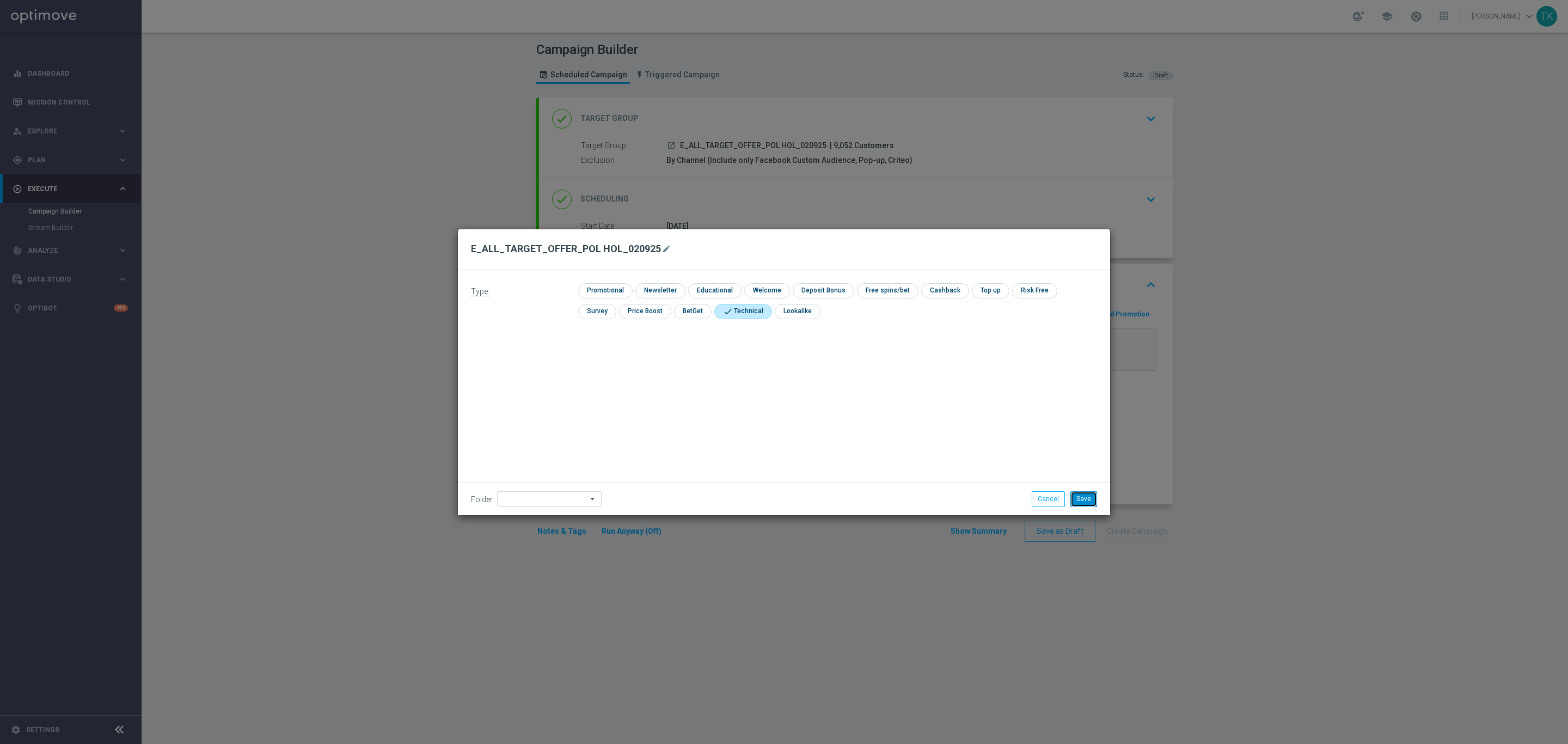
click at [1083, 500] on button "Save" at bounding box center [1084, 498] width 27 height 15
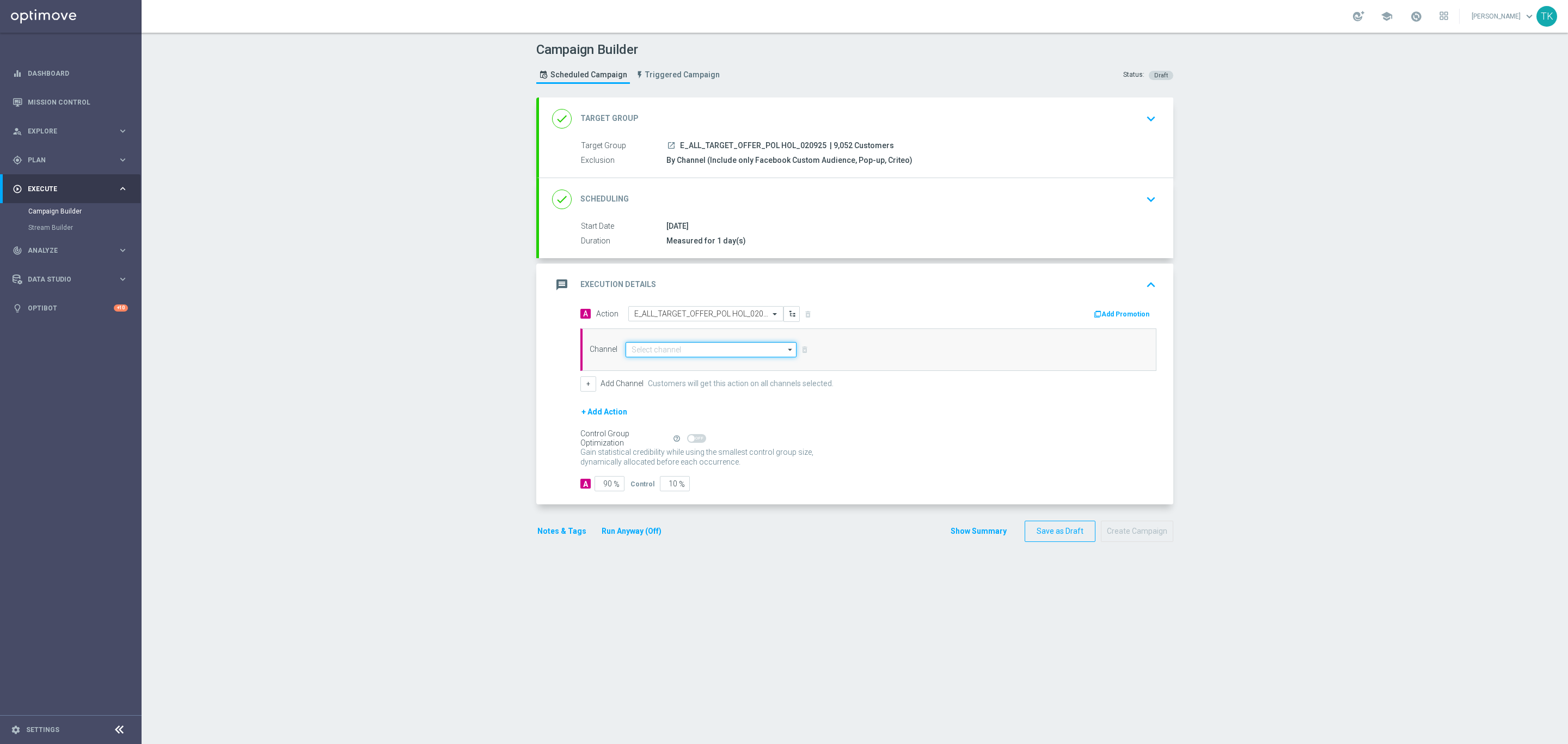
click at [627, 350] on input at bounding box center [711, 349] width 171 height 15
click at [655, 365] on div "Private message" at bounding box center [657, 366] width 52 height 10
type input "Private message"
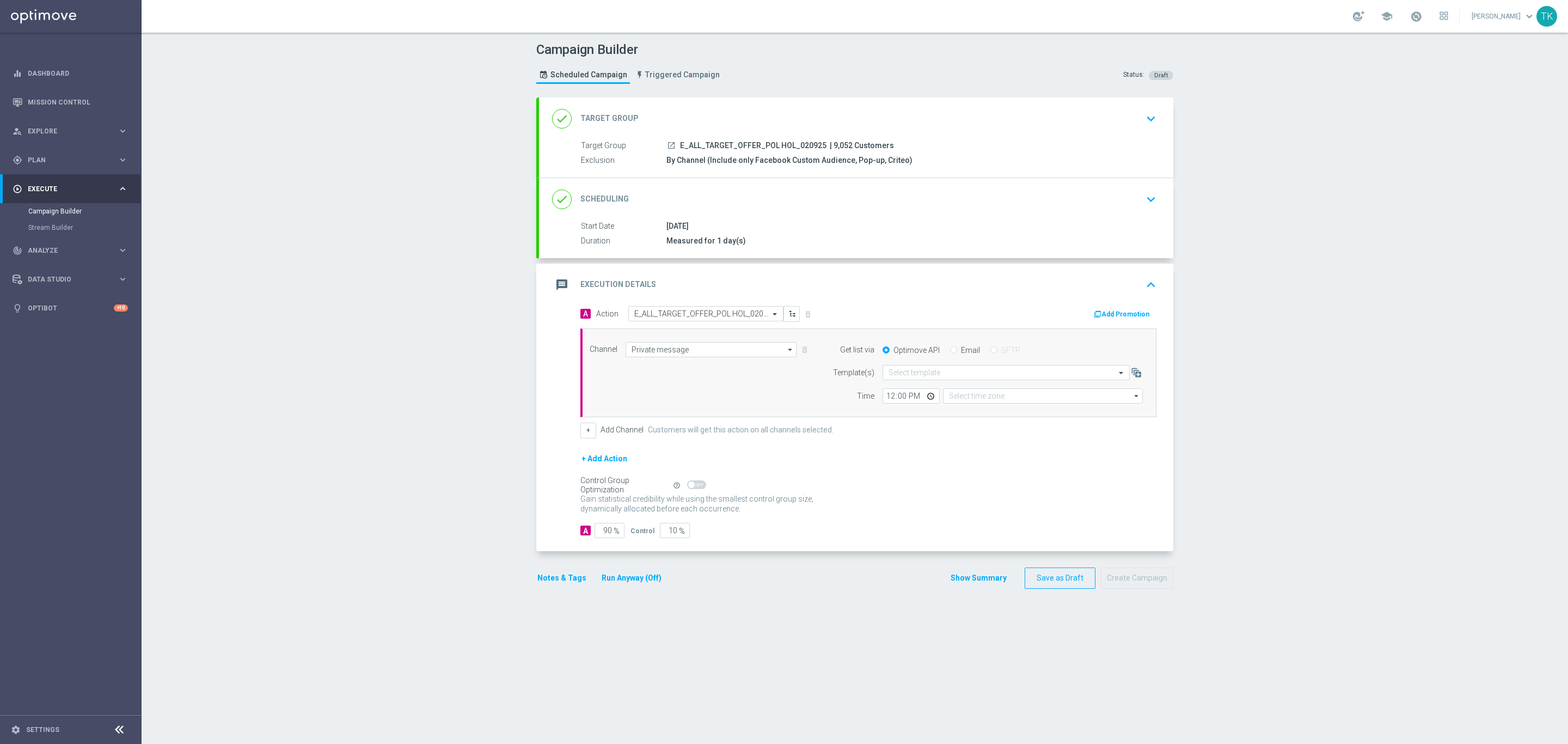
type input "Coordinated Universal Time (UTC 00:00)"
click at [904, 376] on input "text" at bounding box center [995, 373] width 213 height 10
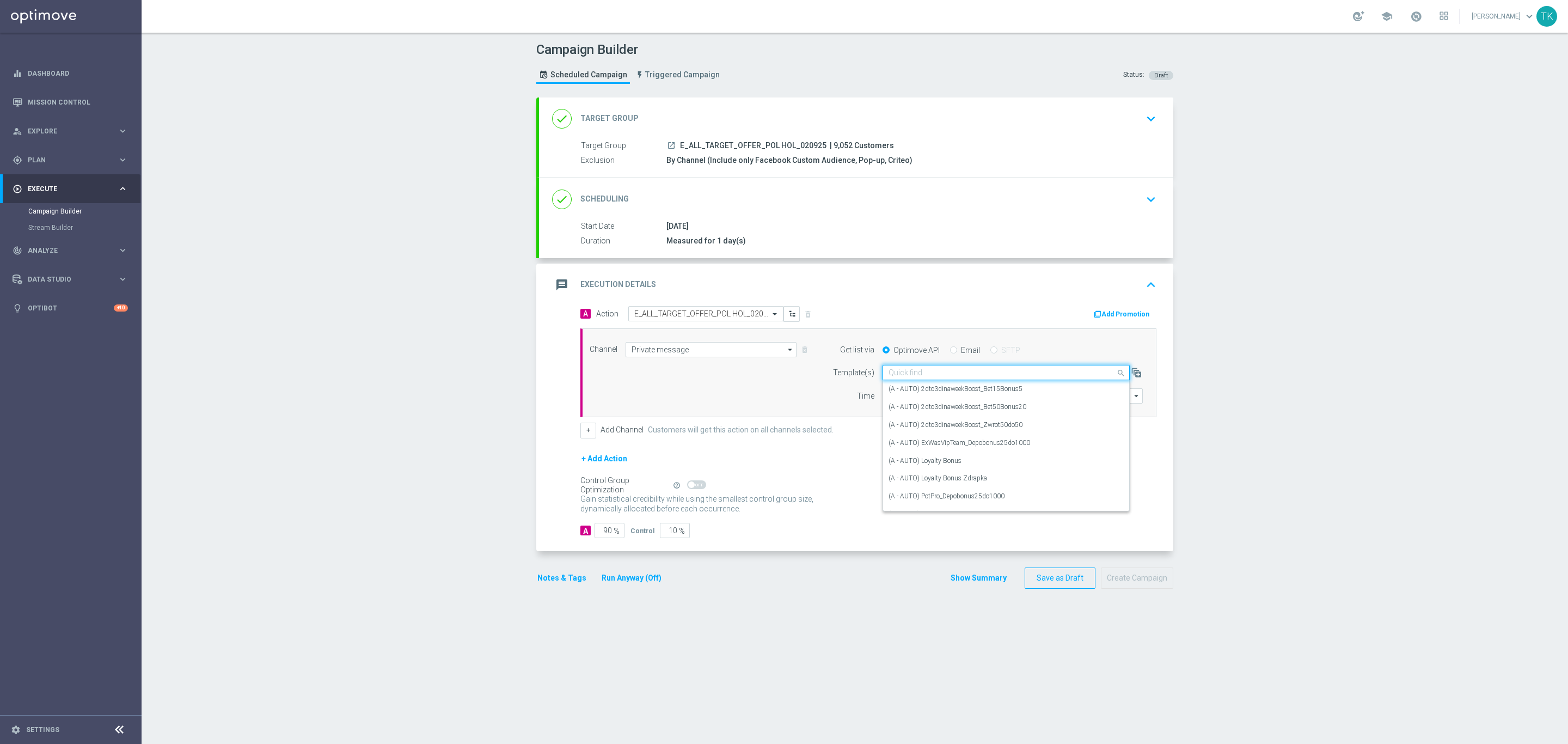
paste input "E_ALL_TARGET_OFFER_POL HOL_020925"
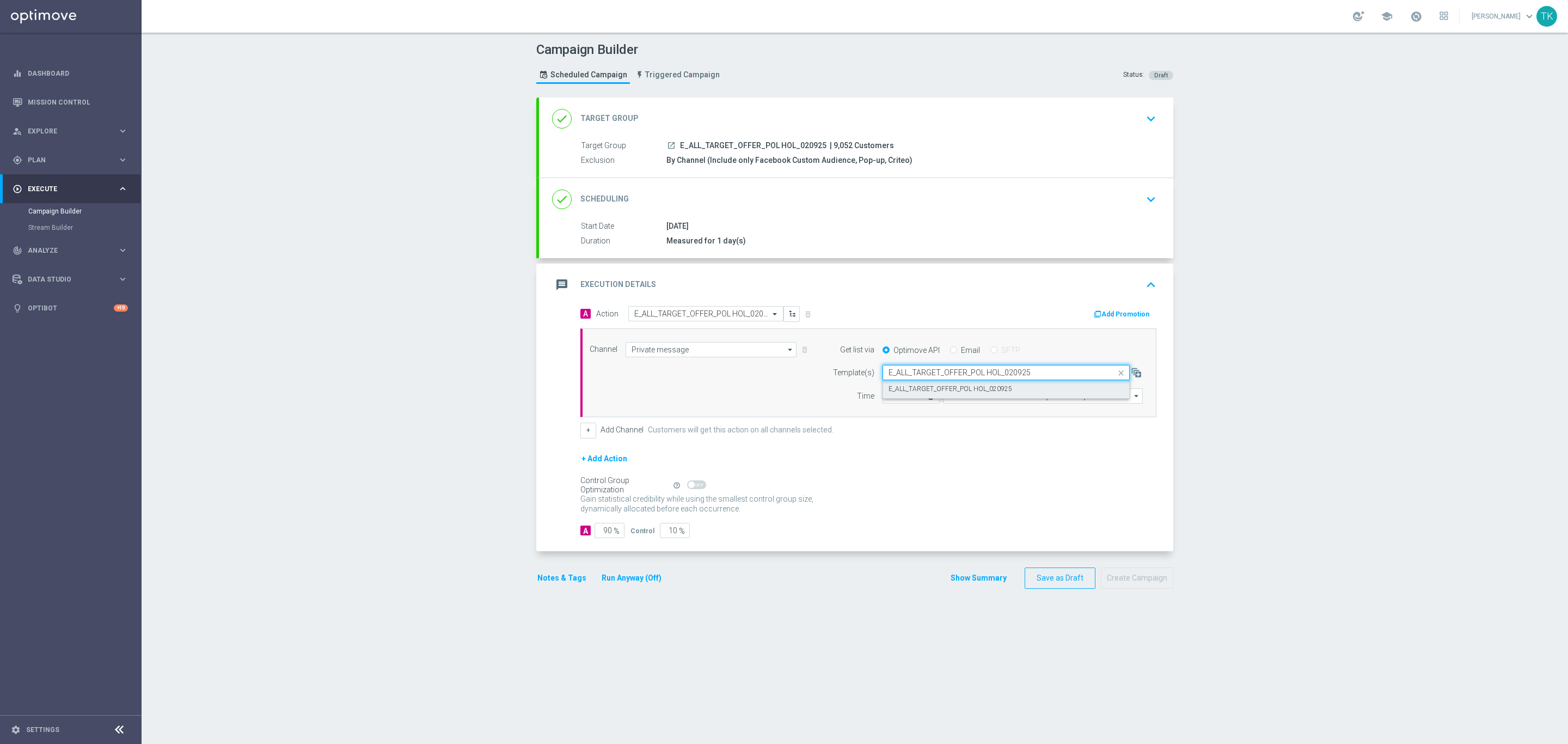
click at [911, 388] on label "E_ALL_TARGET_OFFER_POL HOL_020925" at bounding box center [950, 389] width 124 height 10
type input "E_ALL_TARGET_OFFER_POL HOL_020925"
click at [899, 389] on form "Template(s) Select template E_ALL_TARGET_OFFER_POL HOL_020925 Time 12:00 Coordi…" at bounding box center [985, 384] width 316 height 39
click at [885, 397] on input "12:00" at bounding box center [911, 395] width 57 height 15
type input "16:02"
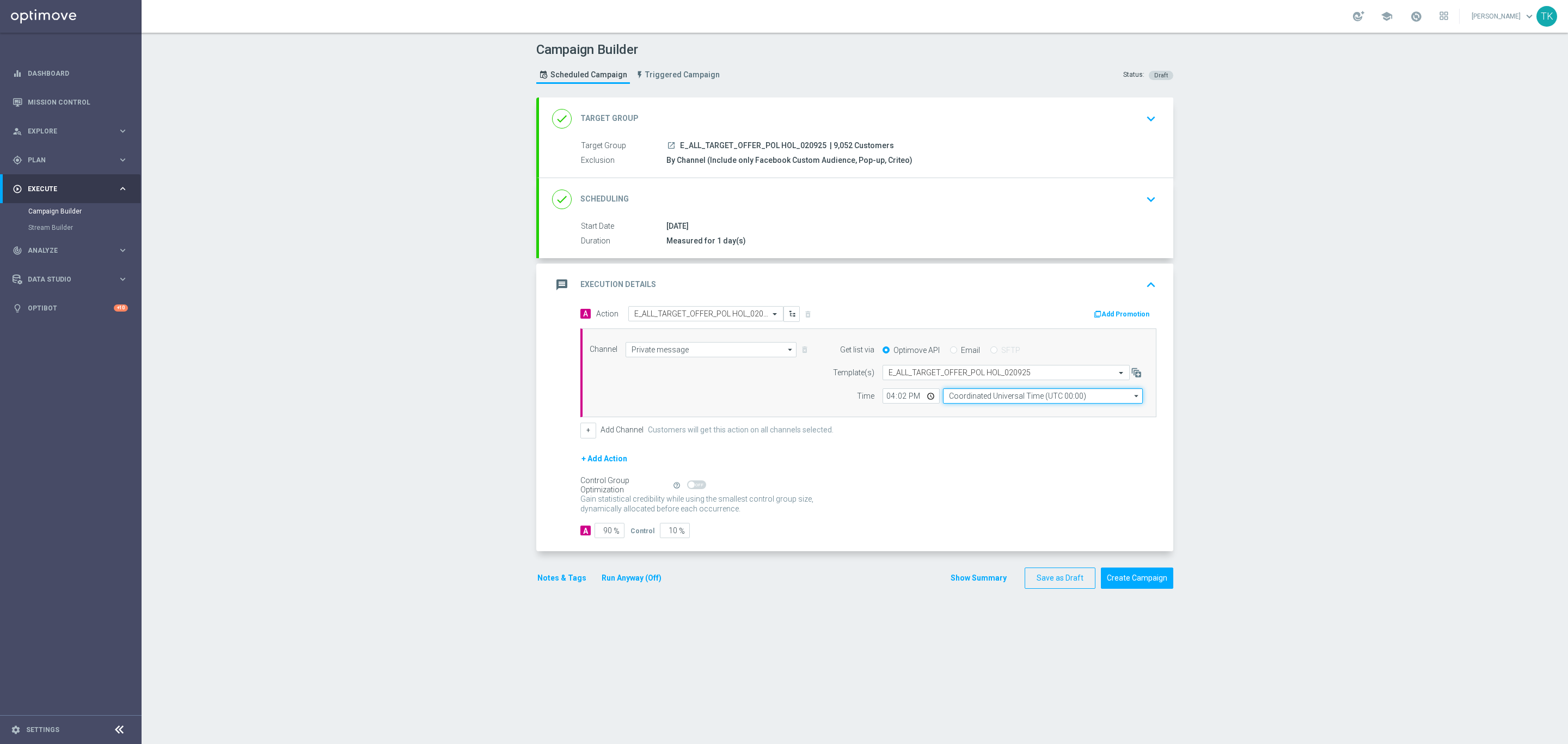
click at [949, 397] on input "Coordinated Universal Time (UTC 00:00)" at bounding box center [1043, 395] width 200 height 15
click at [966, 412] on div "Central European Time (Warsaw) (UTC +02:00)" at bounding box center [1037, 412] width 178 height 10
type input "Central European Time (Warsaw) (UTC +02:00)"
click at [581, 438] on button "+" at bounding box center [588, 430] width 16 height 15
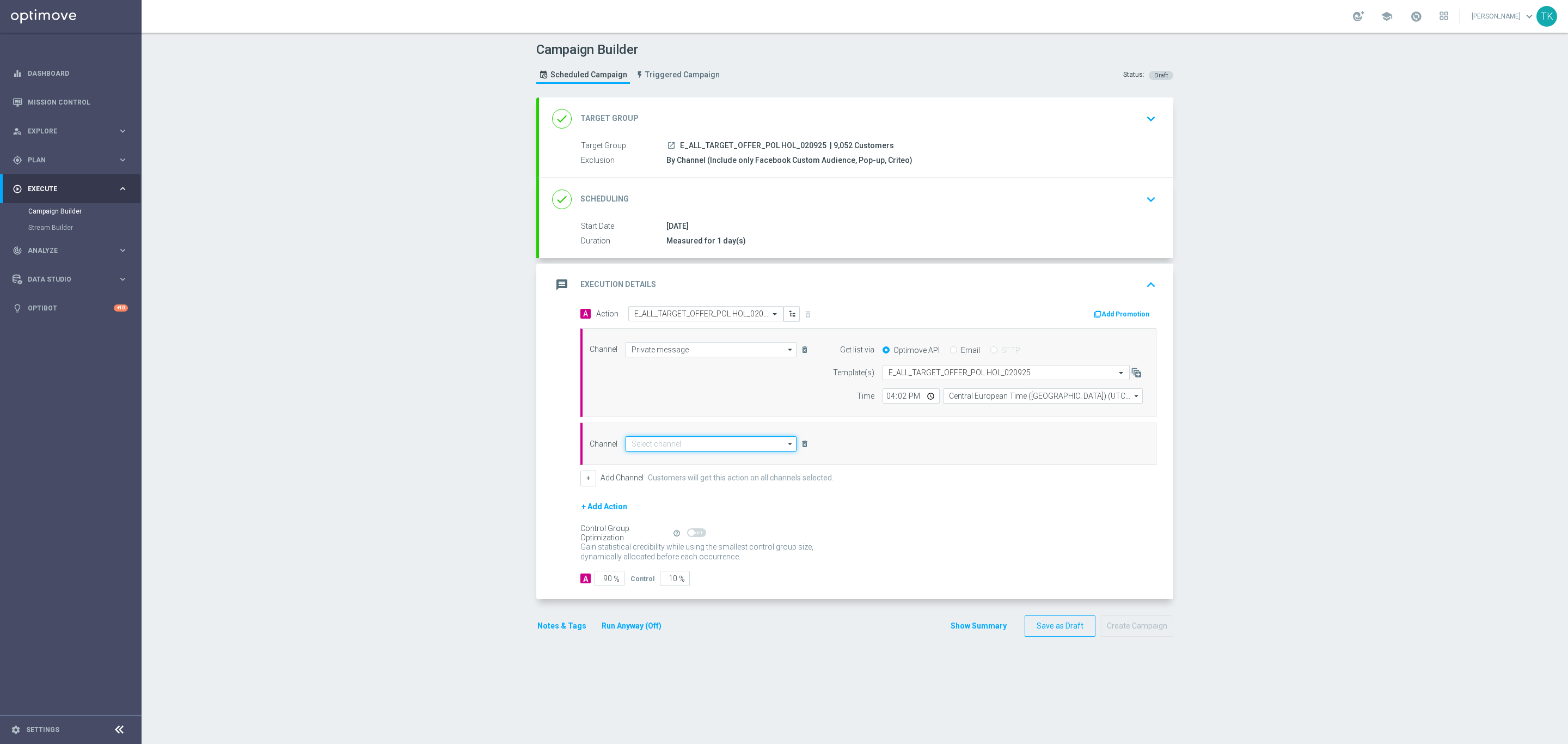
click at [661, 445] on input at bounding box center [711, 443] width 171 height 15
click at [661, 461] on div "Optimail" at bounding box center [711, 459] width 171 height 15
type input "Optimail"
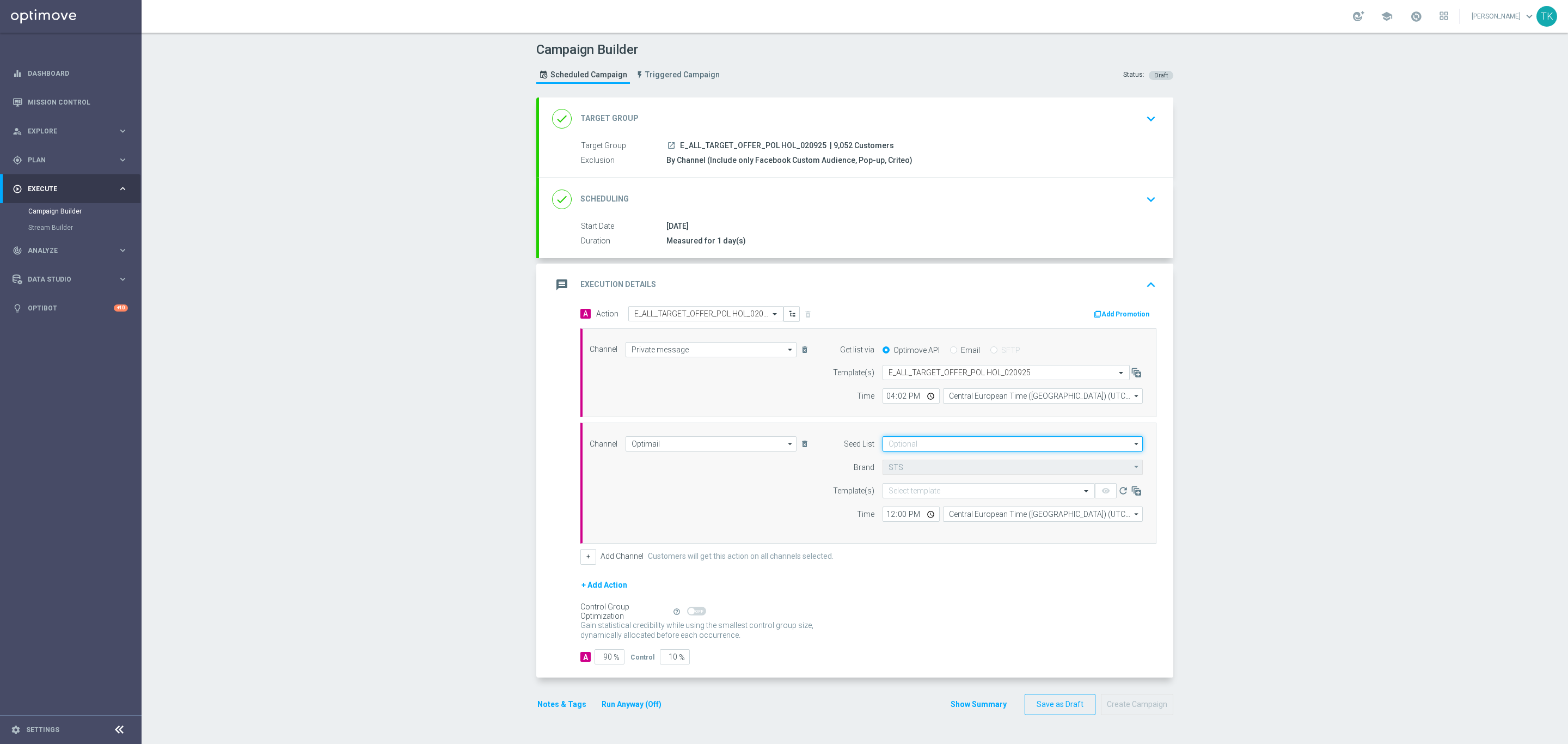
click at [906, 446] on input at bounding box center [1013, 443] width 260 height 15
click at [911, 498] on div "Brand design" at bounding box center [1013, 500] width 261 height 17
click at [890, 447] on input "br" at bounding box center [1013, 443] width 260 height 15
click at [913, 501] on div "Reactivation" at bounding box center [918, 500] width 38 height 10
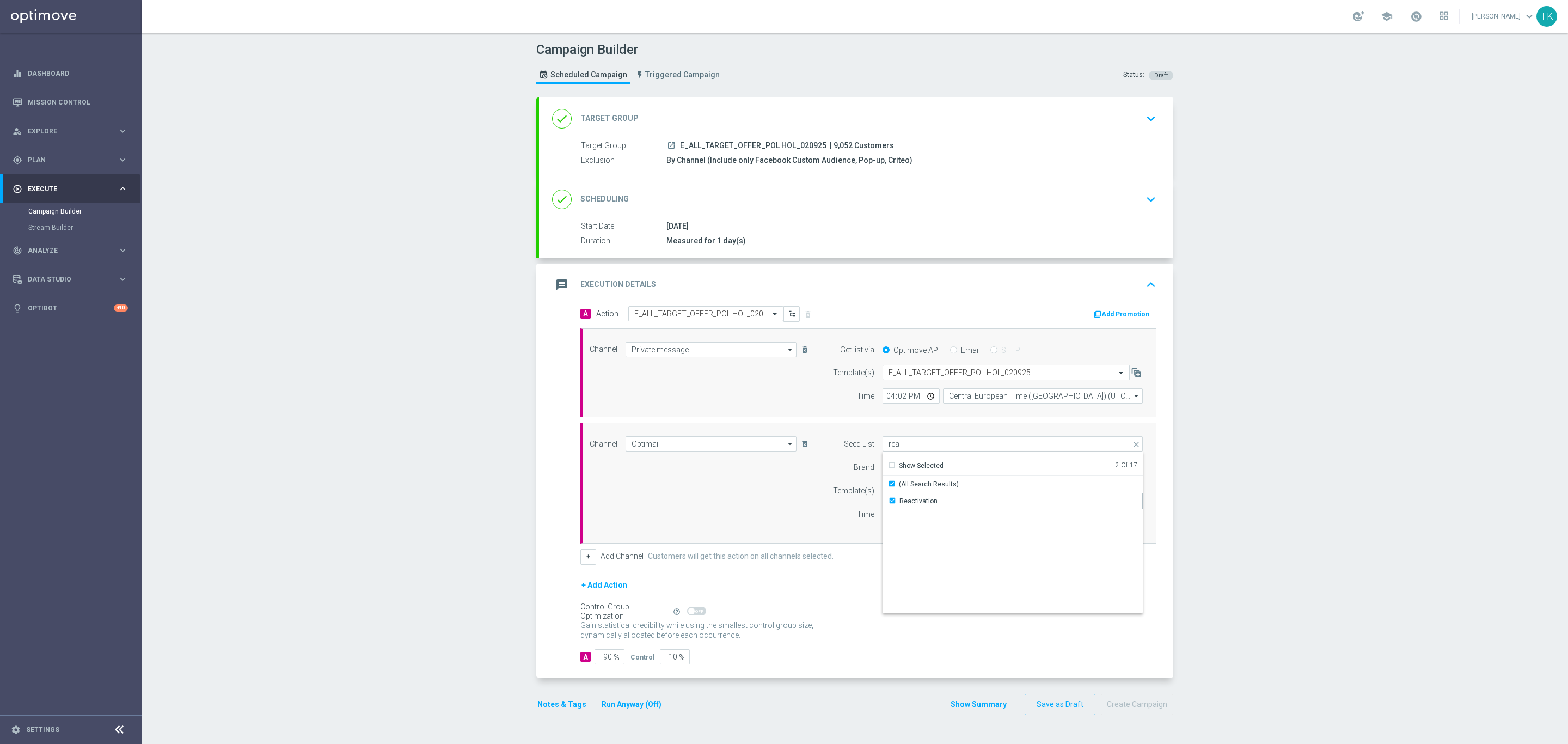
click at [725, 502] on div "Channel Optimail Optimail arrow_drop_down Drag here to set row groups Drag here…" at bounding box center [866, 483] width 569 height 94
type input "Selected 2 of 17"
click at [899, 489] on div "Select template" at bounding box center [989, 490] width 213 height 15
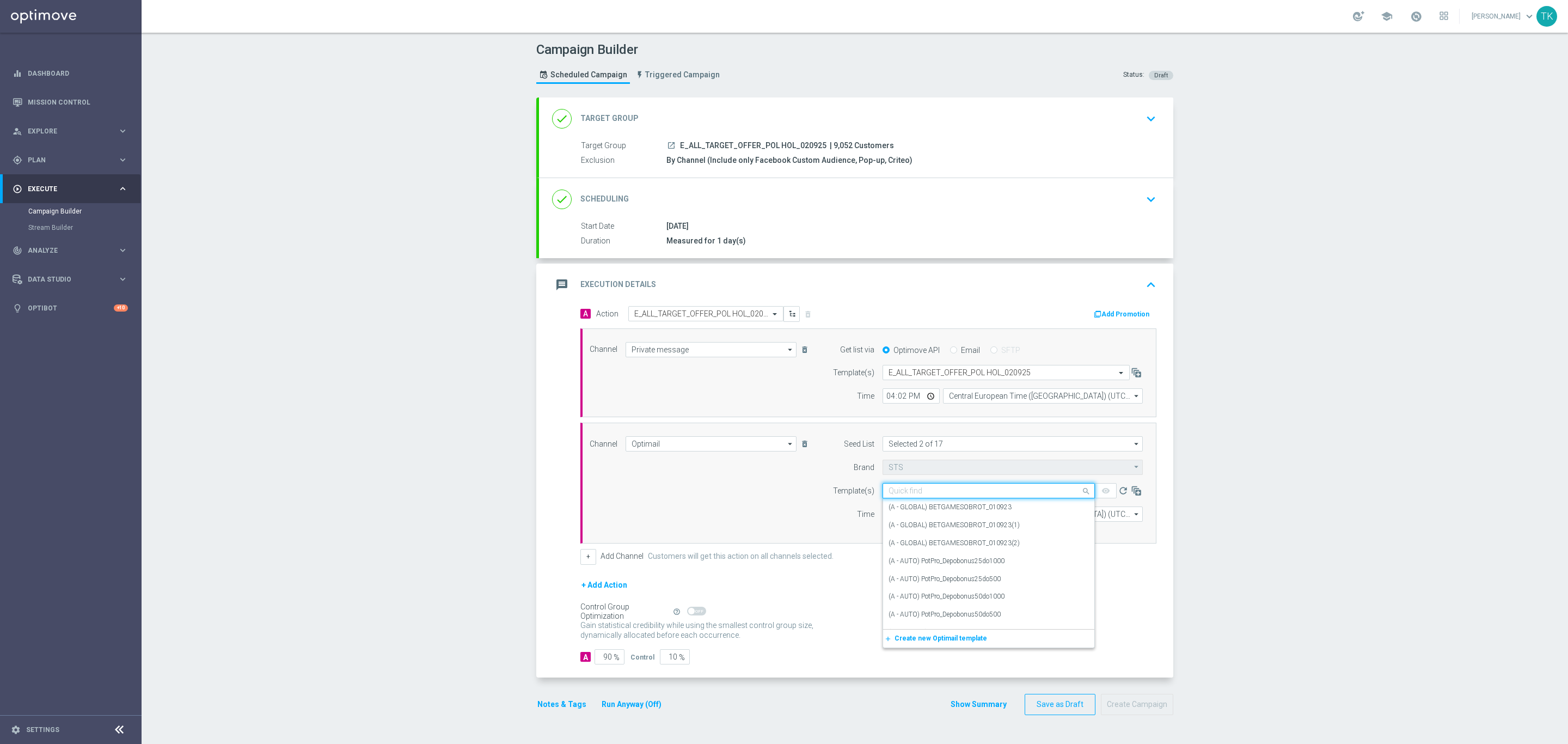
paste input "E_ALL_TARGET_OFFER_POL HOL_020925"
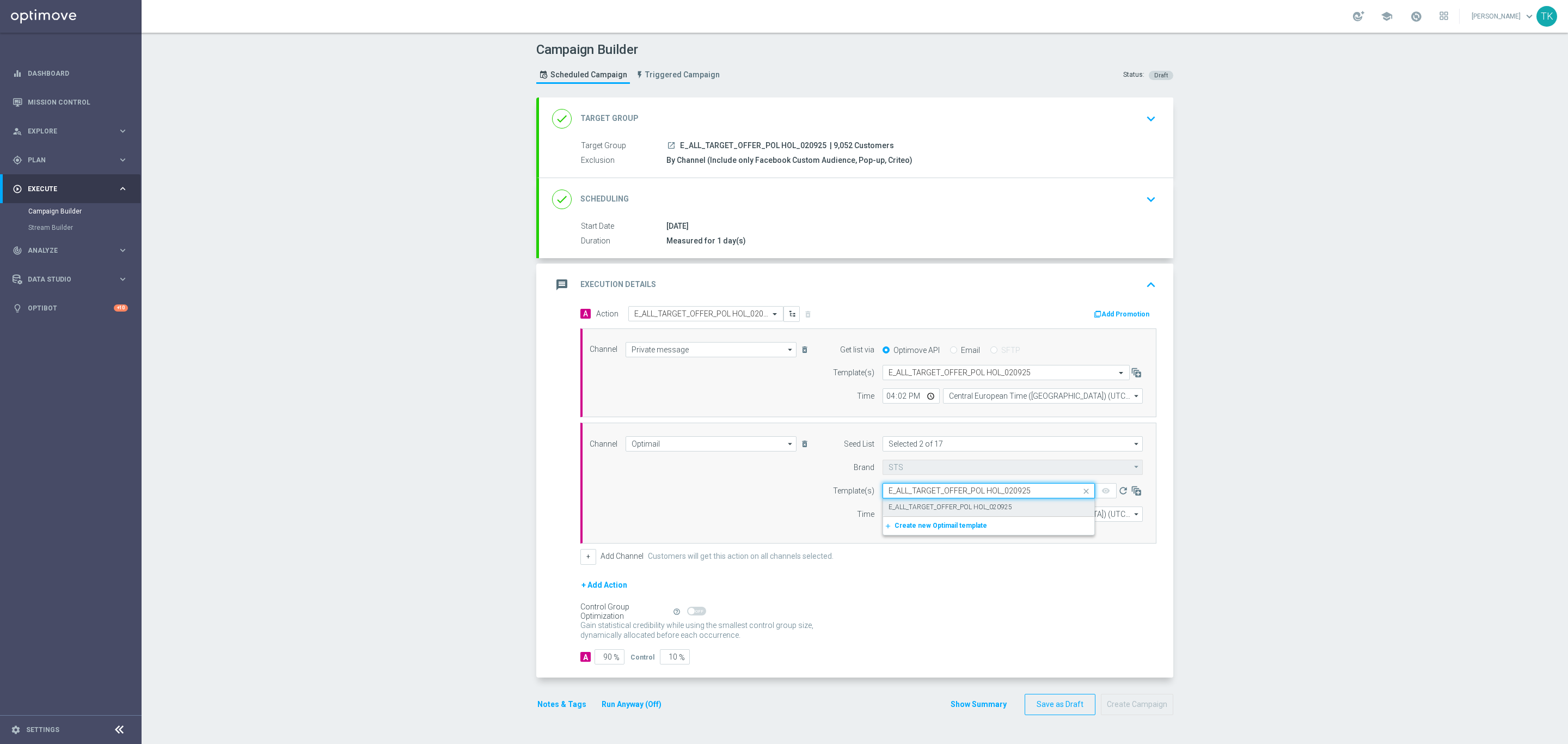
click at [904, 503] on div "E_ALL_TARGET_OFFER_POL HOL_020925" at bounding box center [988, 507] width 201 height 18
type input "E_ALL_TARGET_OFFER_POL HOL_020925"
click at [883, 519] on input "12:00" at bounding box center [911, 513] width 57 height 15
type input "16:02"
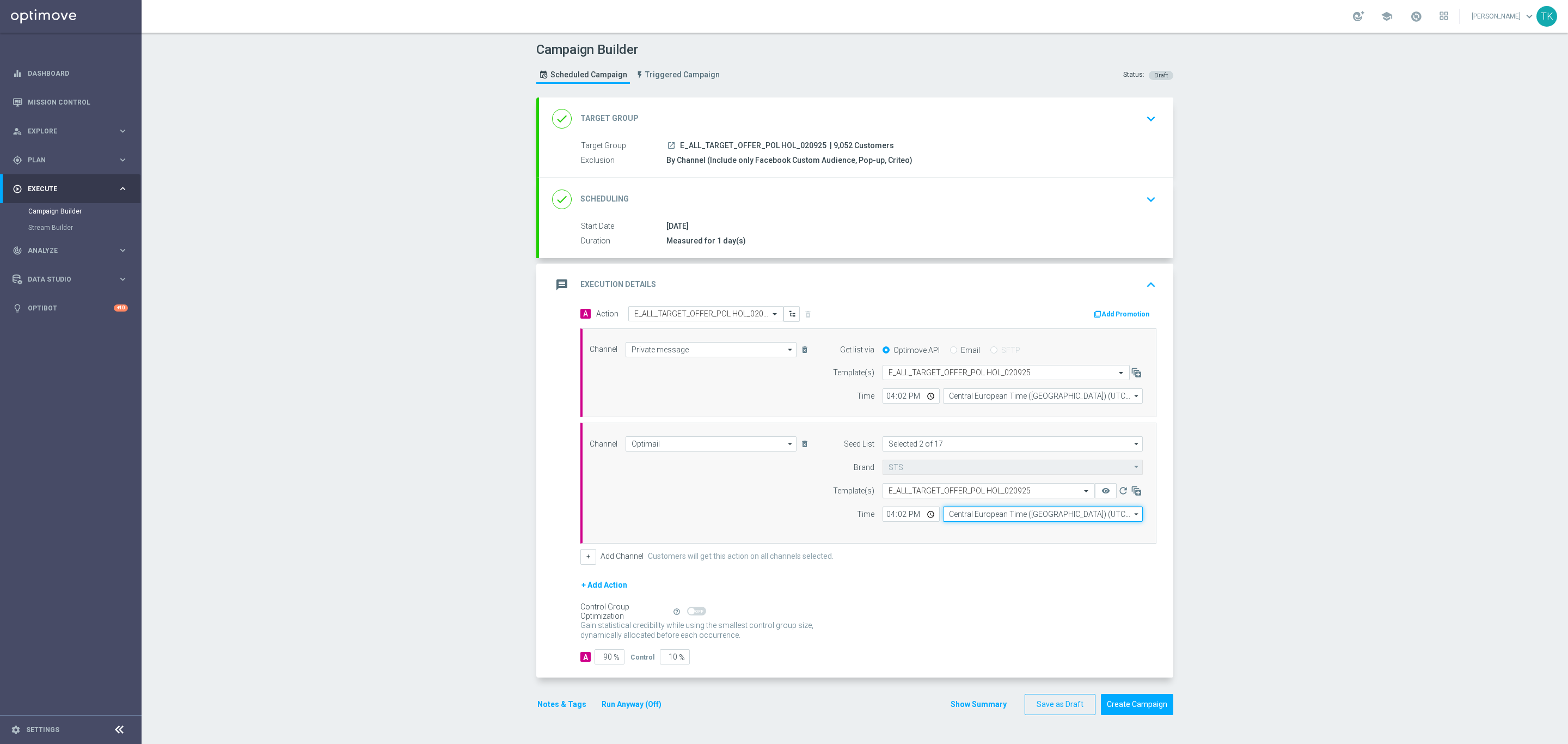
click at [987, 520] on input "Central European Time ([GEOGRAPHIC_DATA]) (UTC +02:00)" at bounding box center [1043, 513] width 200 height 15
click at [972, 535] on div "Central European Time ([GEOGRAPHIC_DATA]) (UTC +02:00)" at bounding box center [1037, 530] width 178 height 10
type input "Central European Time ([GEOGRAPHIC_DATA]) (UTC +02:00)"
click at [970, 699] on div "Show Summary Save as Draft Create Campaign" at bounding box center [1061, 704] width 223 height 21
click at [968, 711] on button "Show Summary" at bounding box center [979, 704] width 57 height 13
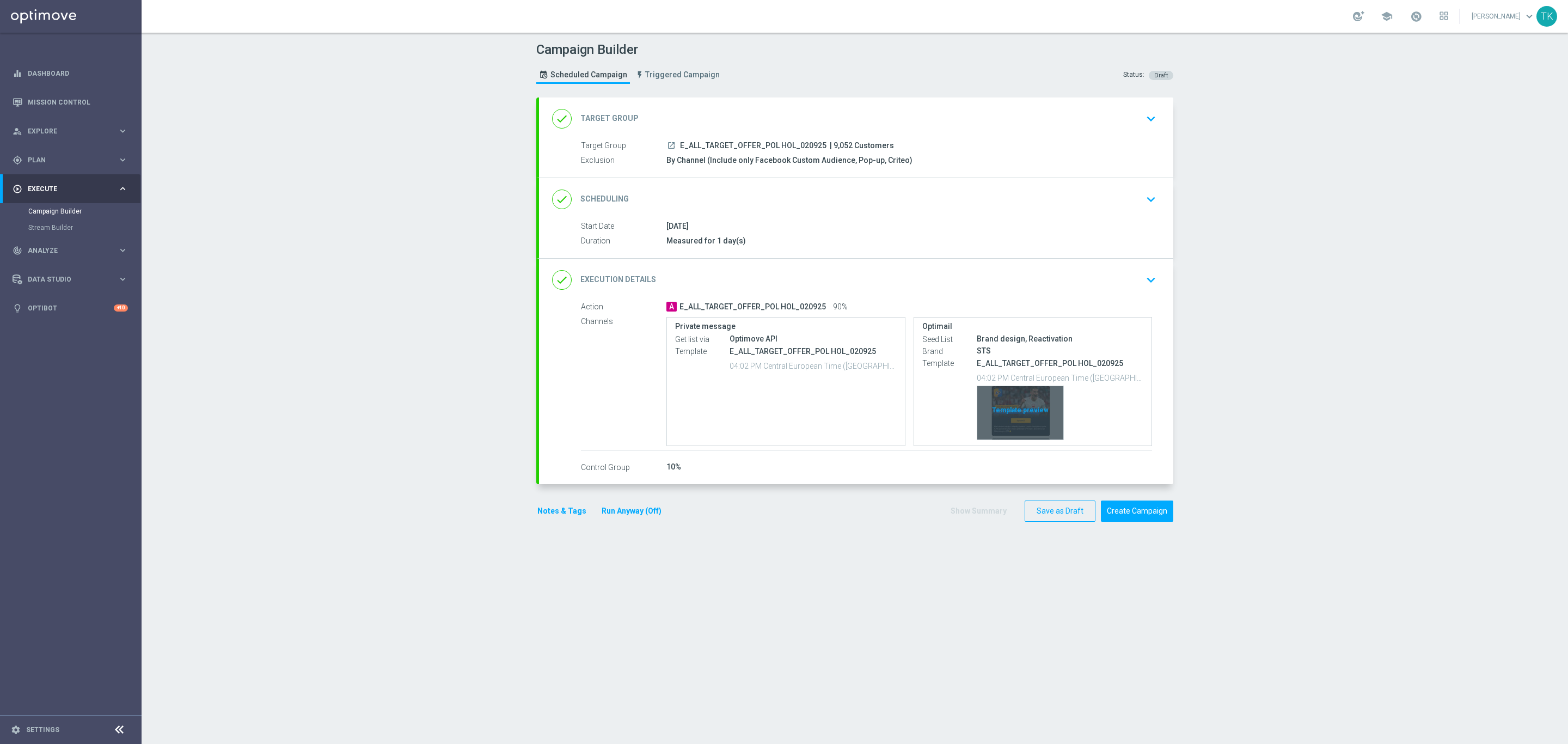
click at [1013, 389] on div "Template preview" at bounding box center [1020, 412] width 86 height 53
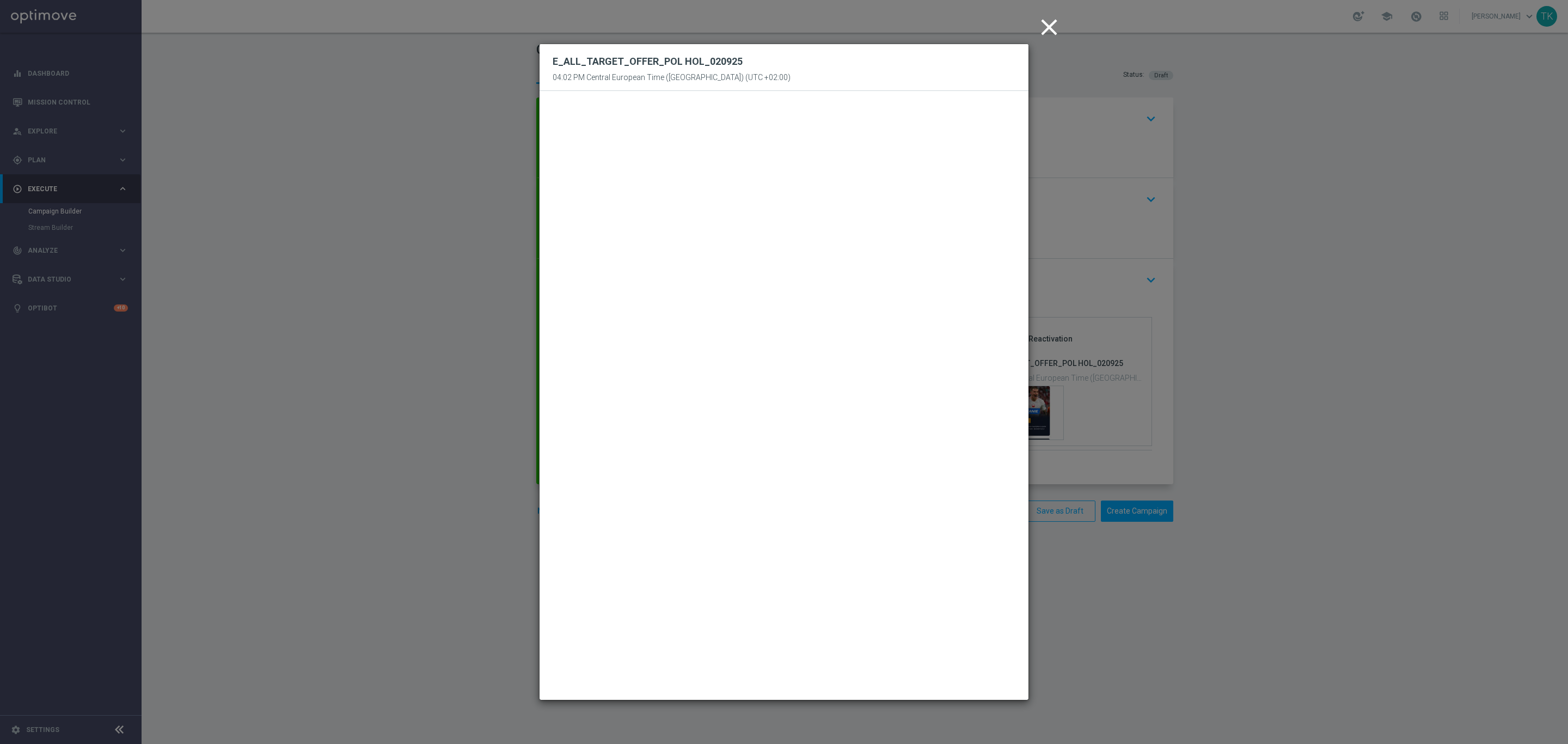
click at [1052, 29] on icon "close" at bounding box center [1049, 27] width 27 height 27
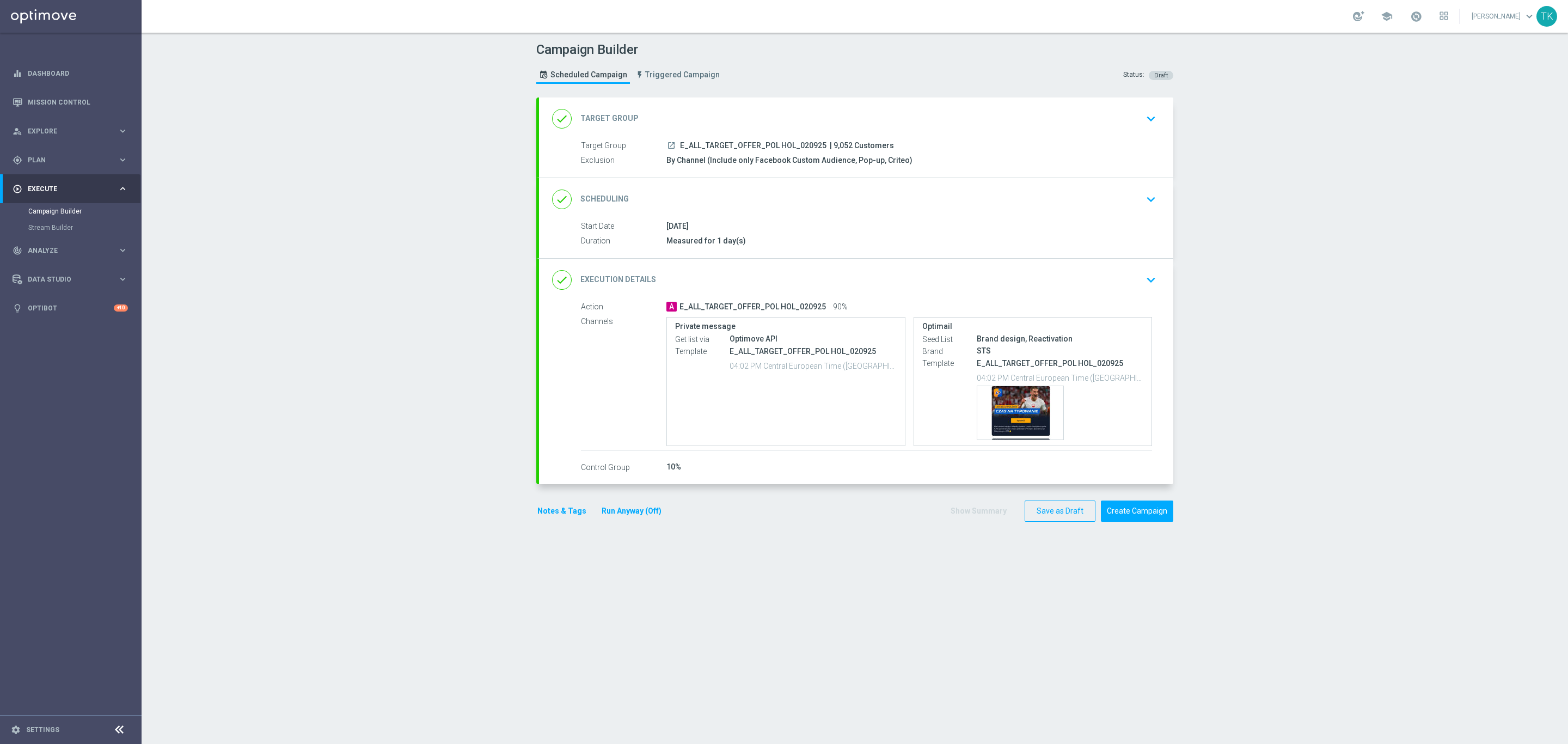
click at [564, 508] on button "Notes & Tags" at bounding box center [562, 511] width 52 height 13
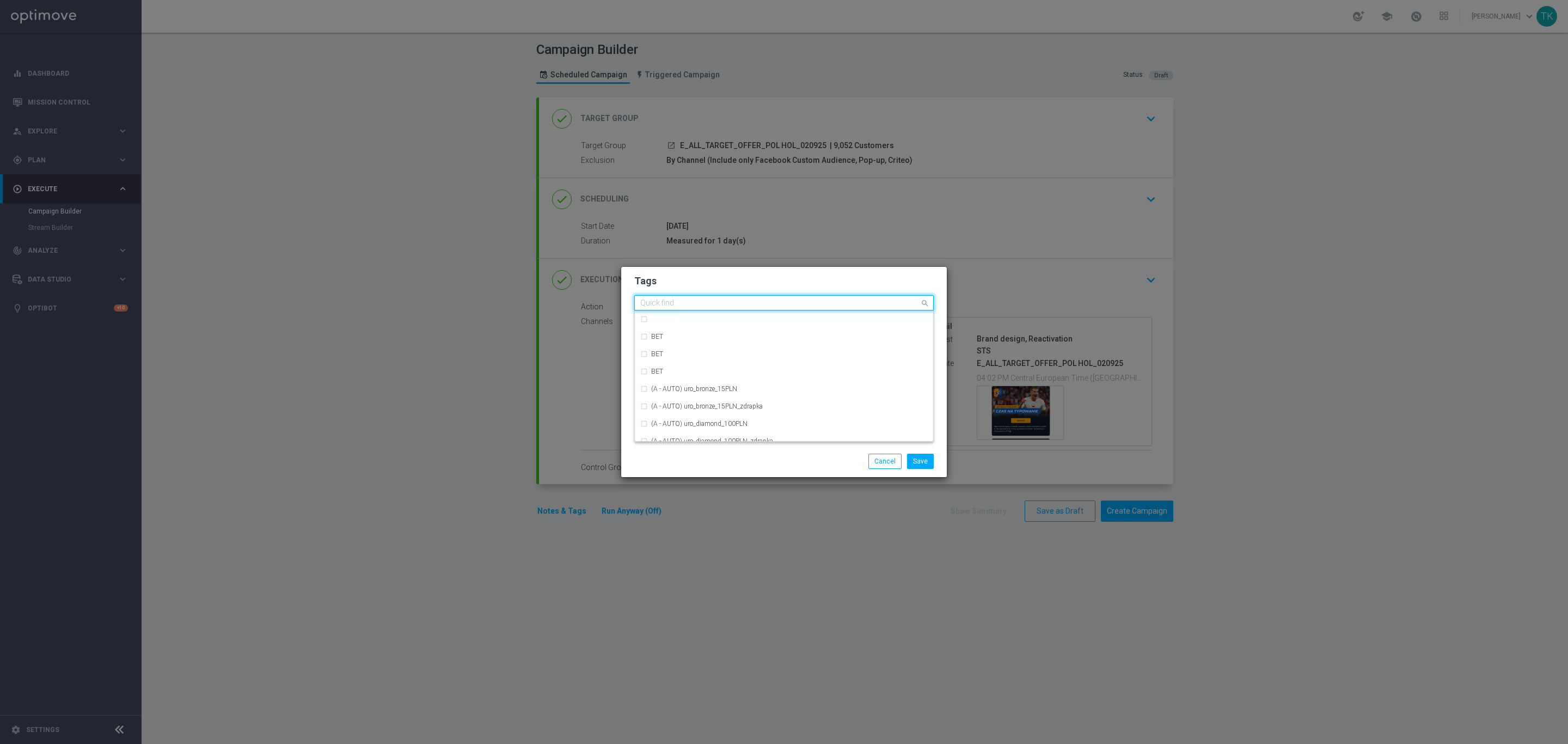
click at [647, 303] on input "text" at bounding box center [780, 304] width 279 height 10
click at [664, 408] on div "E" at bounding box center [784, 417] width 287 height 17
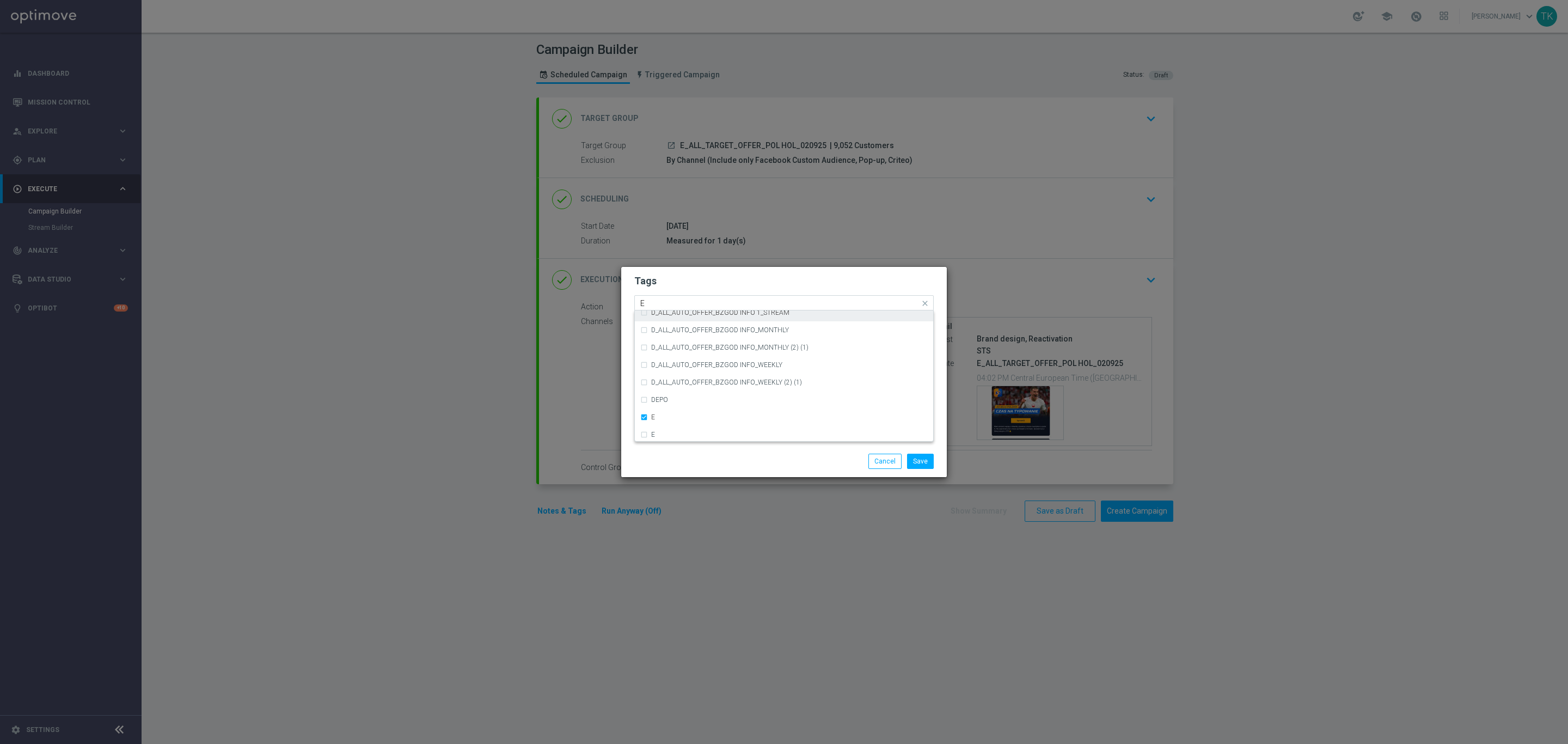
click at [654, 299] on input "E" at bounding box center [780, 304] width 279 height 10
click at [675, 313] on div "ALL" at bounding box center [784, 319] width 287 height 17
click at [673, 306] on input "ALL" at bounding box center [780, 304] width 279 height 10
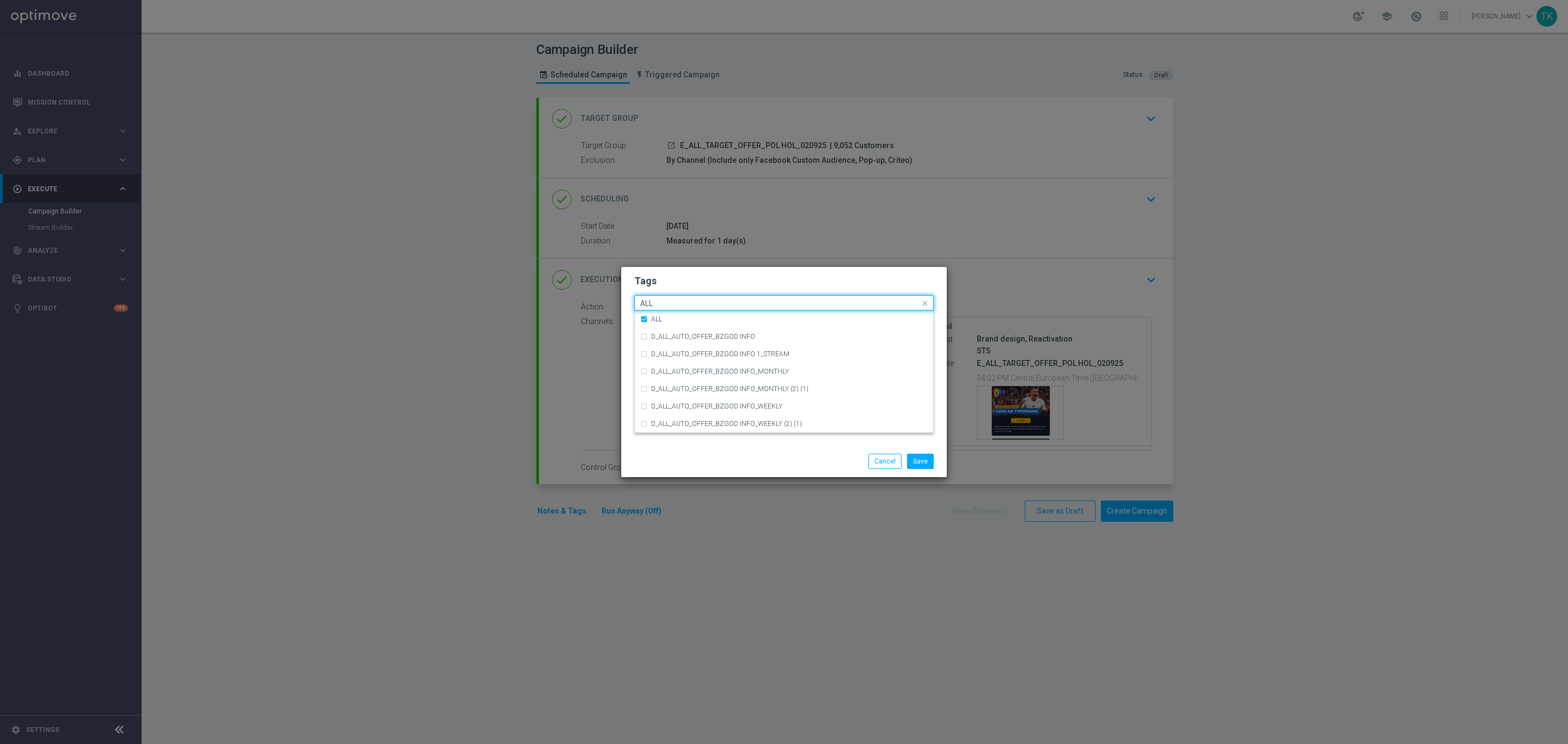
click at [673, 306] on input "ALL" at bounding box center [780, 304] width 279 height 10
click at [657, 368] on label "TARGET" at bounding box center [664, 371] width 25 height 6
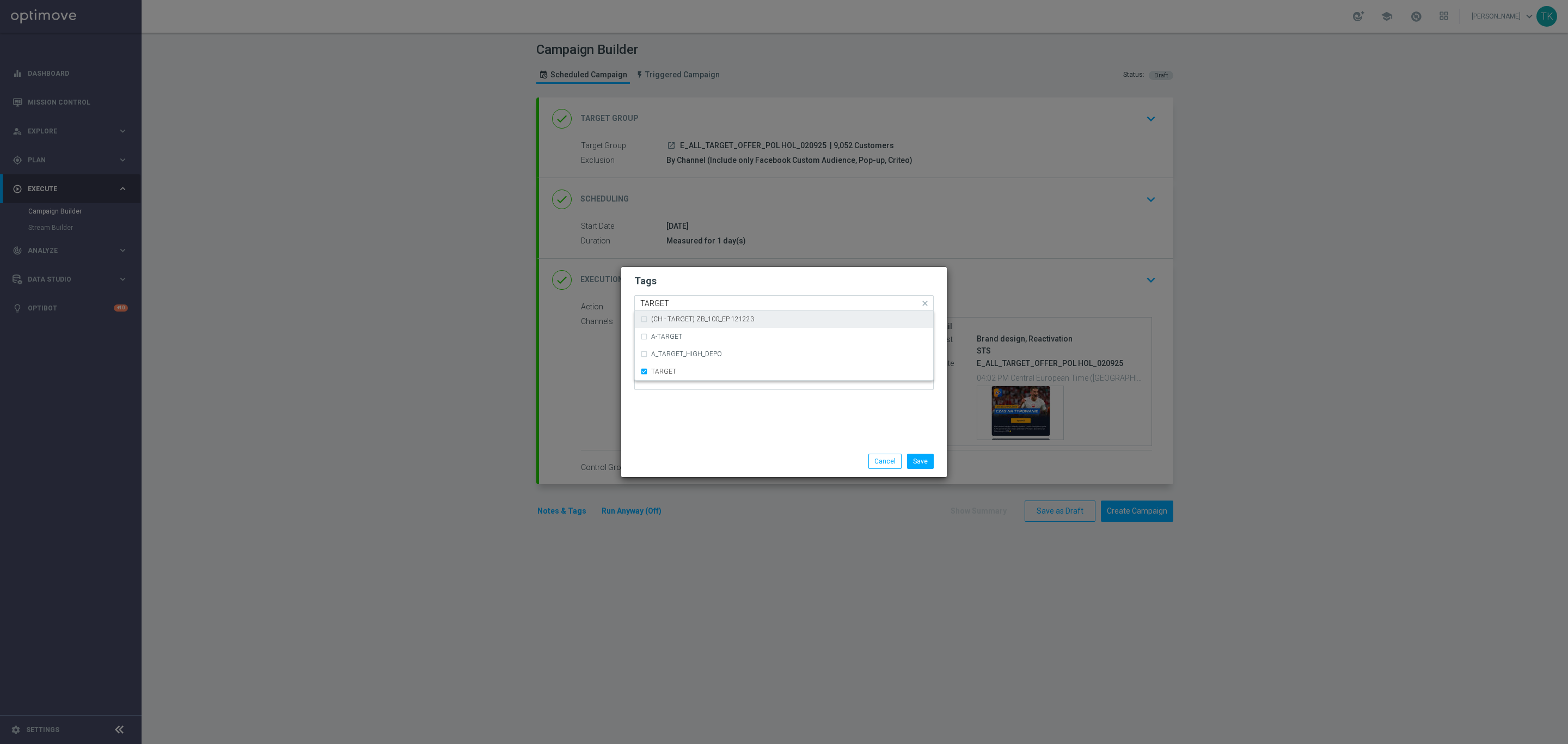
click at [655, 297] on div "Quick find × E × ALL × TARGET TARGET" at bounding box center [776, 302] width 285 height 13
click at [655, 299] on input "TARGET" at bounding box center [780, 304] width 279 height 10
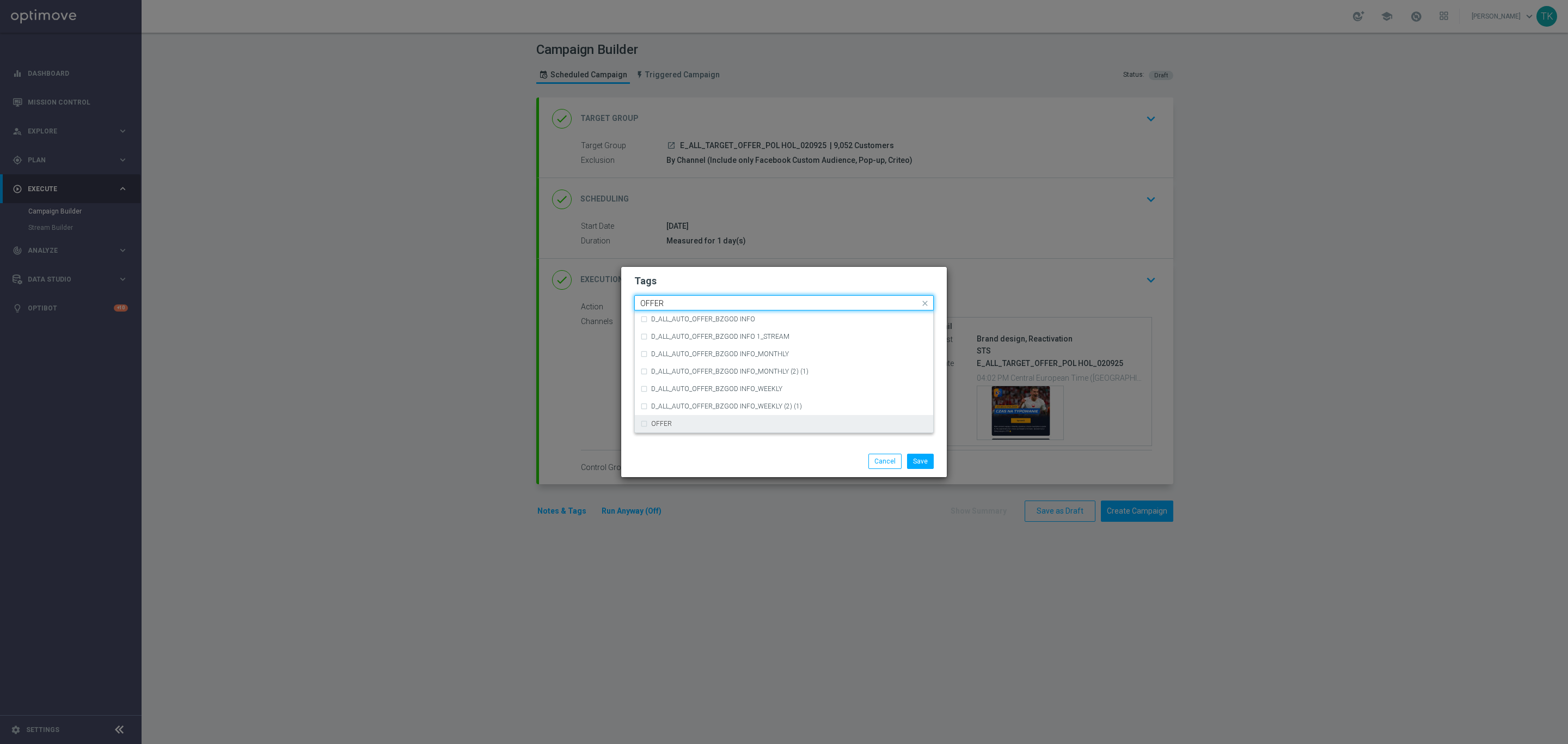
click at [673, 420] on div "OFFER" at bounding box center [789, 424] width 277 height 6
type input "OFFER"
click at [916, 456] on button "Save" at bounding box center [921, 461] width 27 height 15
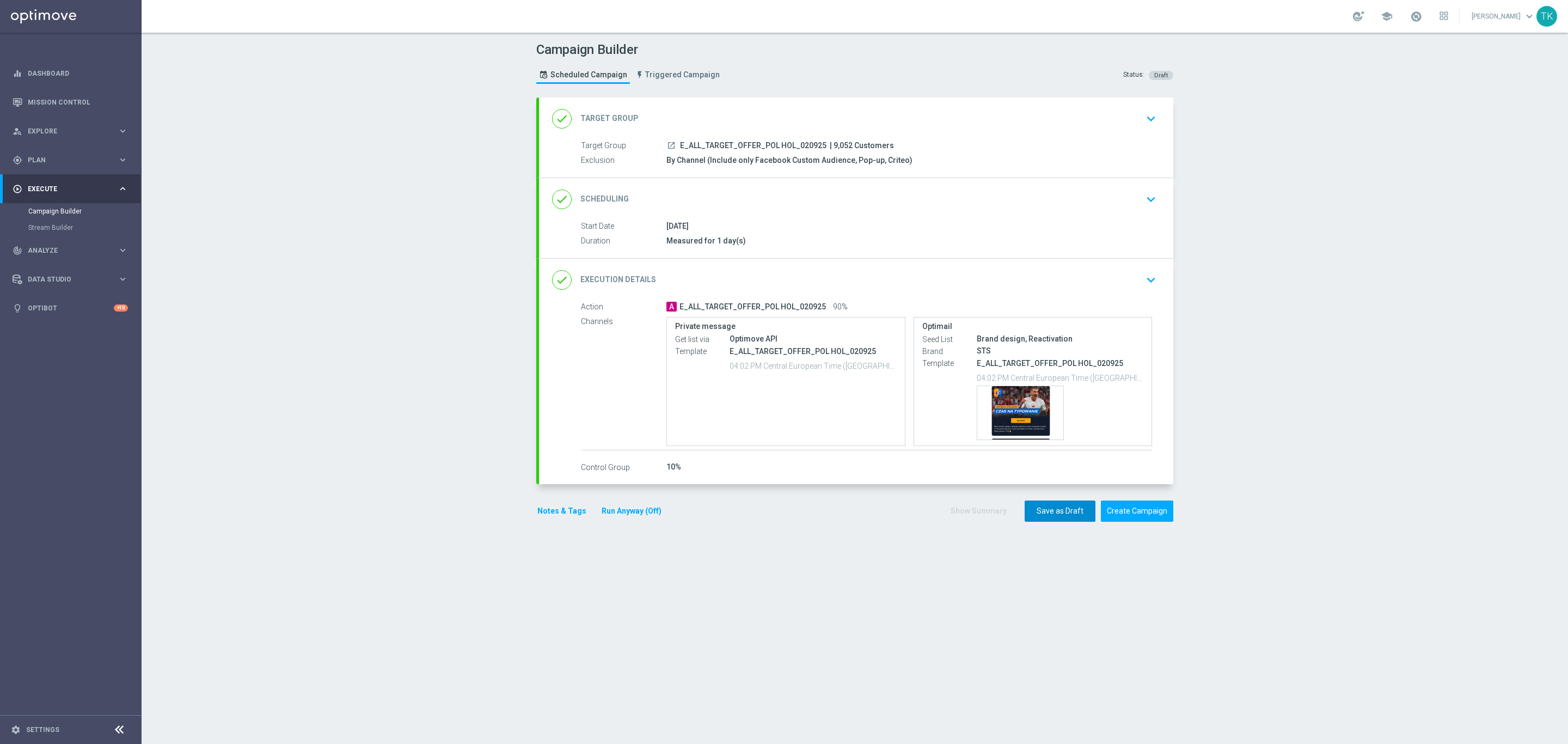
click at [1040, 515] on button "Save as Draft" at bounding box center [1060, 511] width 71 height 21
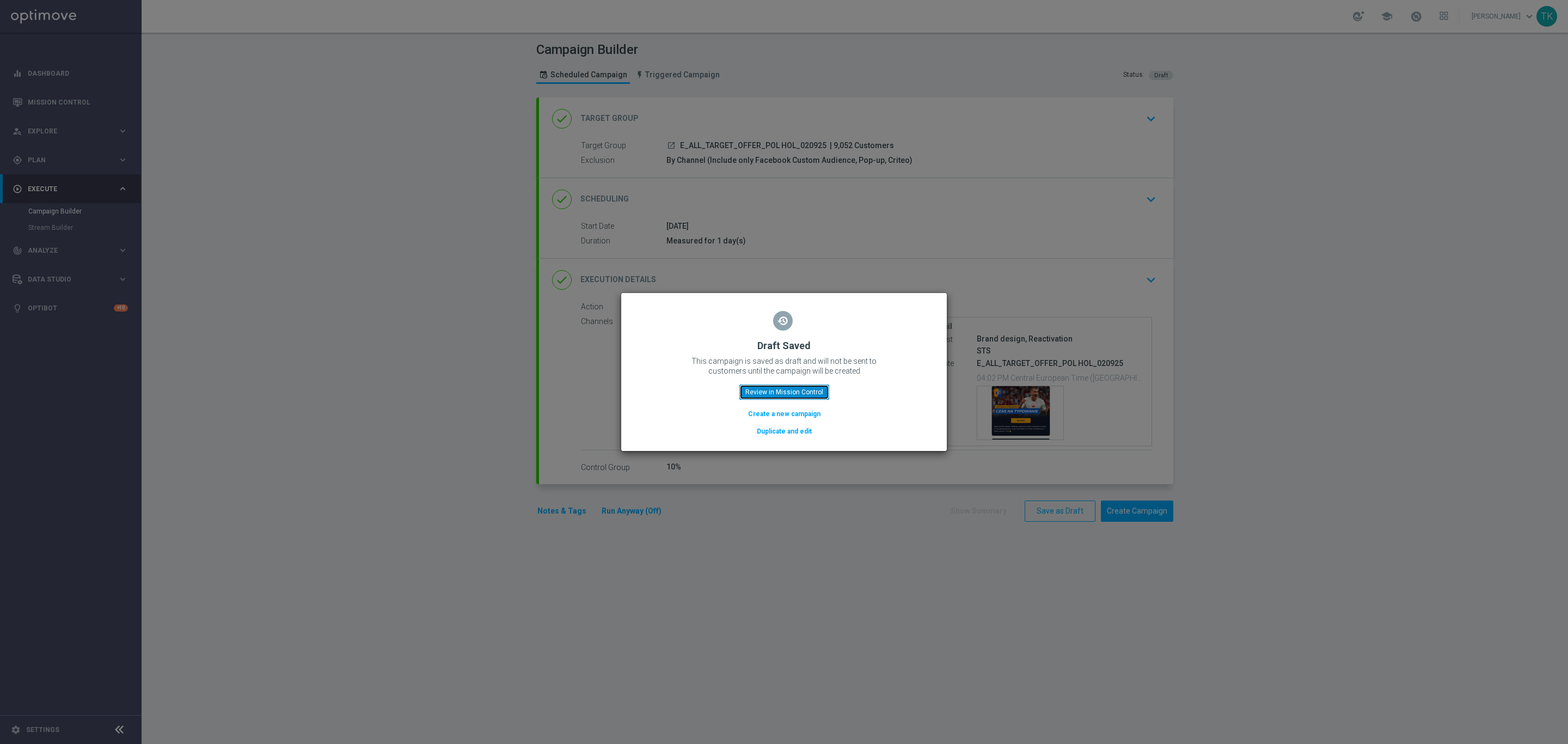
click at [765, 392] on button "Review in Mission Control" at bounding box center [784, 392] width 90 height 15
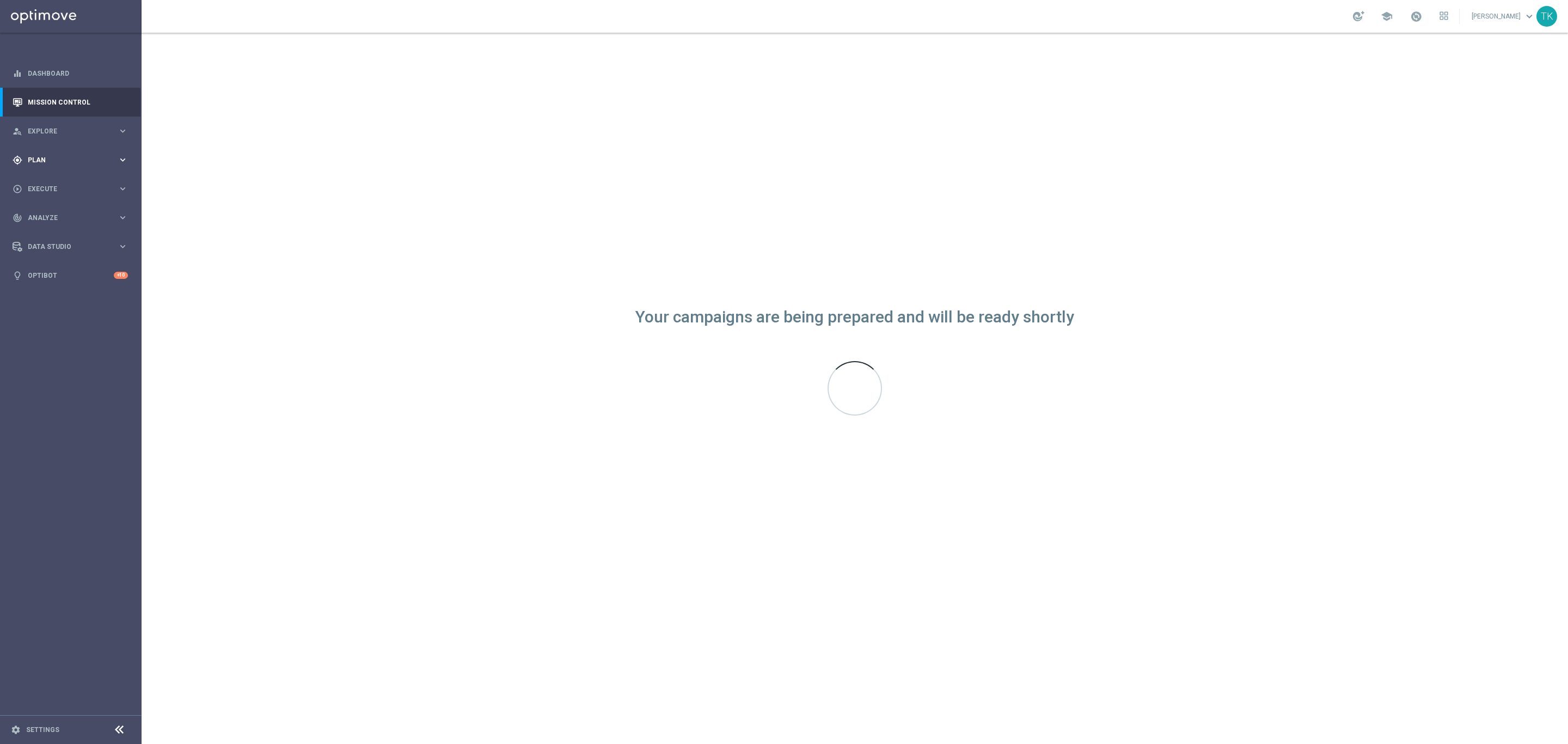
click at [38, 159] on span "Plan" at bounding box center [72, 160] width 90 height 6
click at [49, 212] on span "Templates" at bounding box center [67, 215] width 78 height 6
click at [48, 214] on span "Templates" at bounding box center [67, 215] width 78 height 6
click at [48, 228] on link "Optimail" at bounding box center [74, 231] width 79 height 9
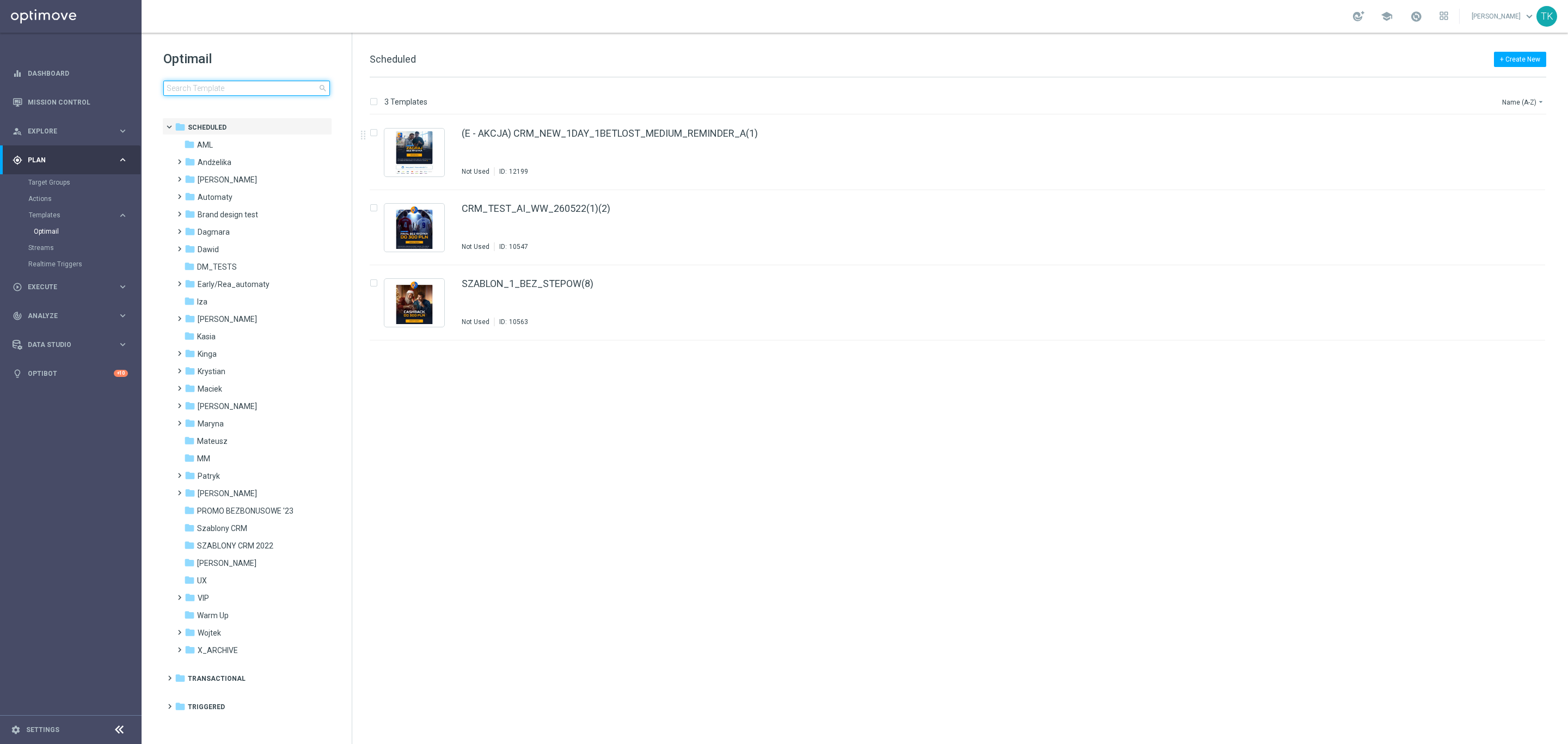
click at [231, 86] on input at bounding box center [247, 88] width 167 height 15
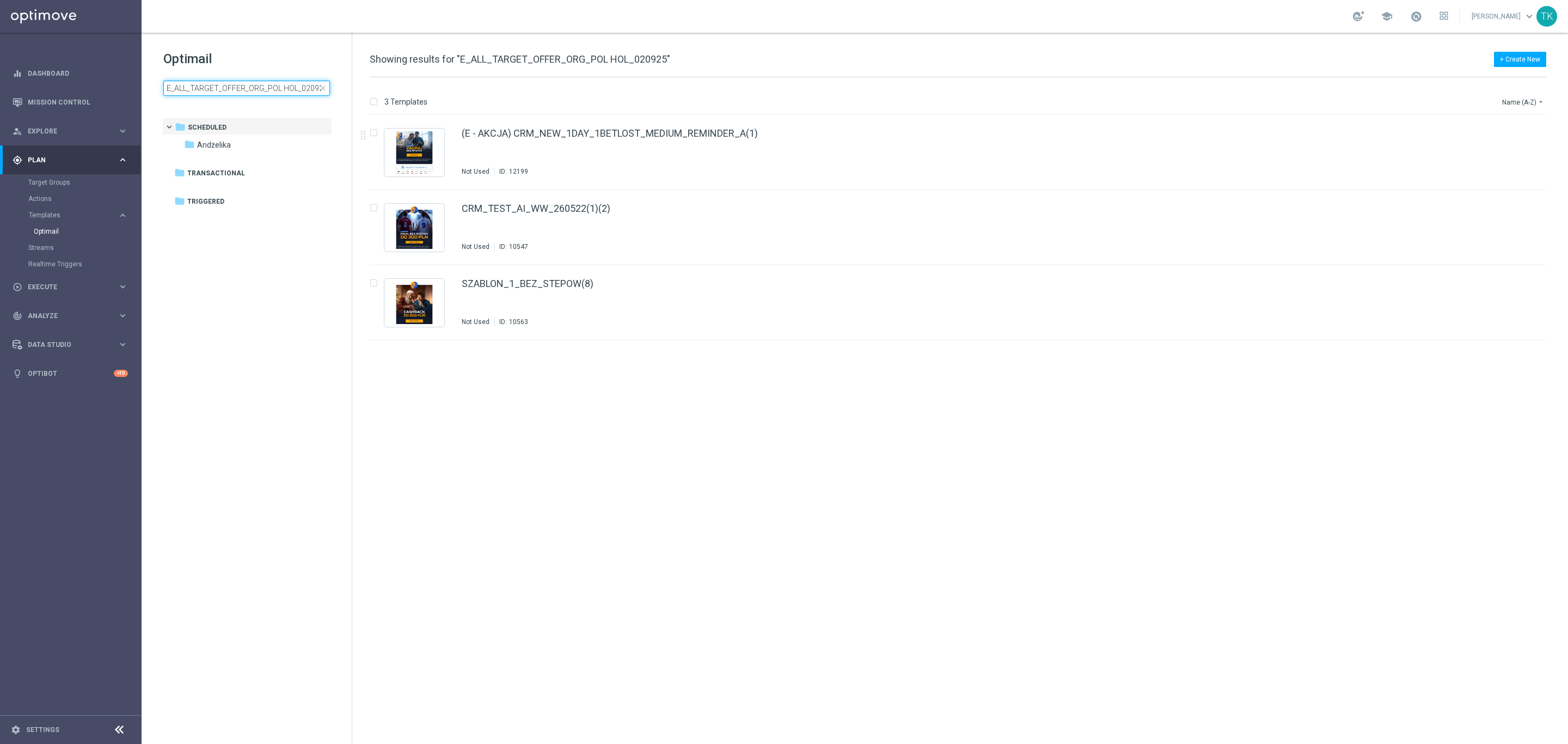
scroll to position [0, 4]
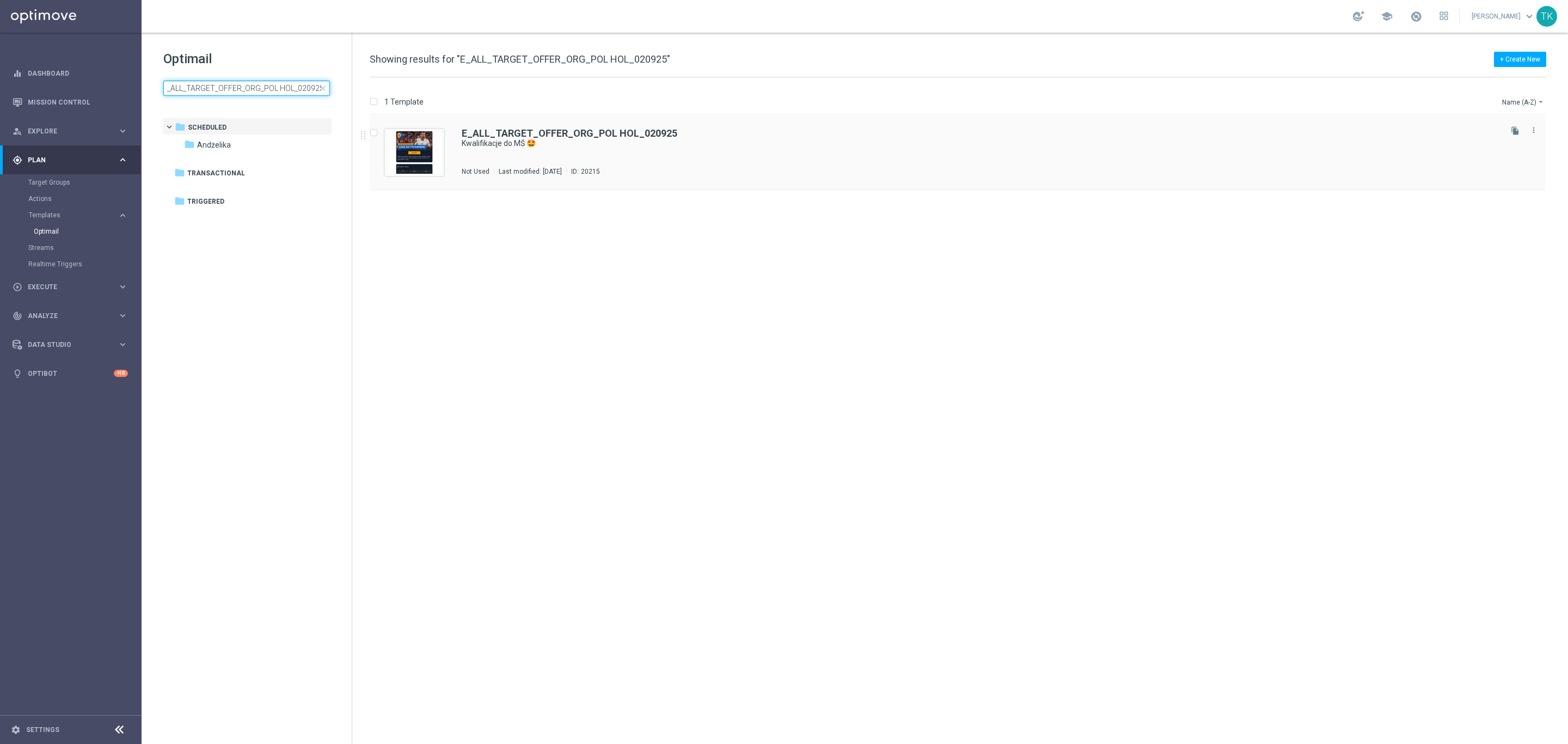
type input "E_ALL_TARGET_OFFER_ORG_POL HOL_020925"
click at [641, 155] on div "E_ALL_TARGET_OFFER_ORG_POL HOL_020925 Kwalifikacje do MŚ 🤩 Not Used Last modifi…" at bounding box center [980, 152] width 1038 height 48
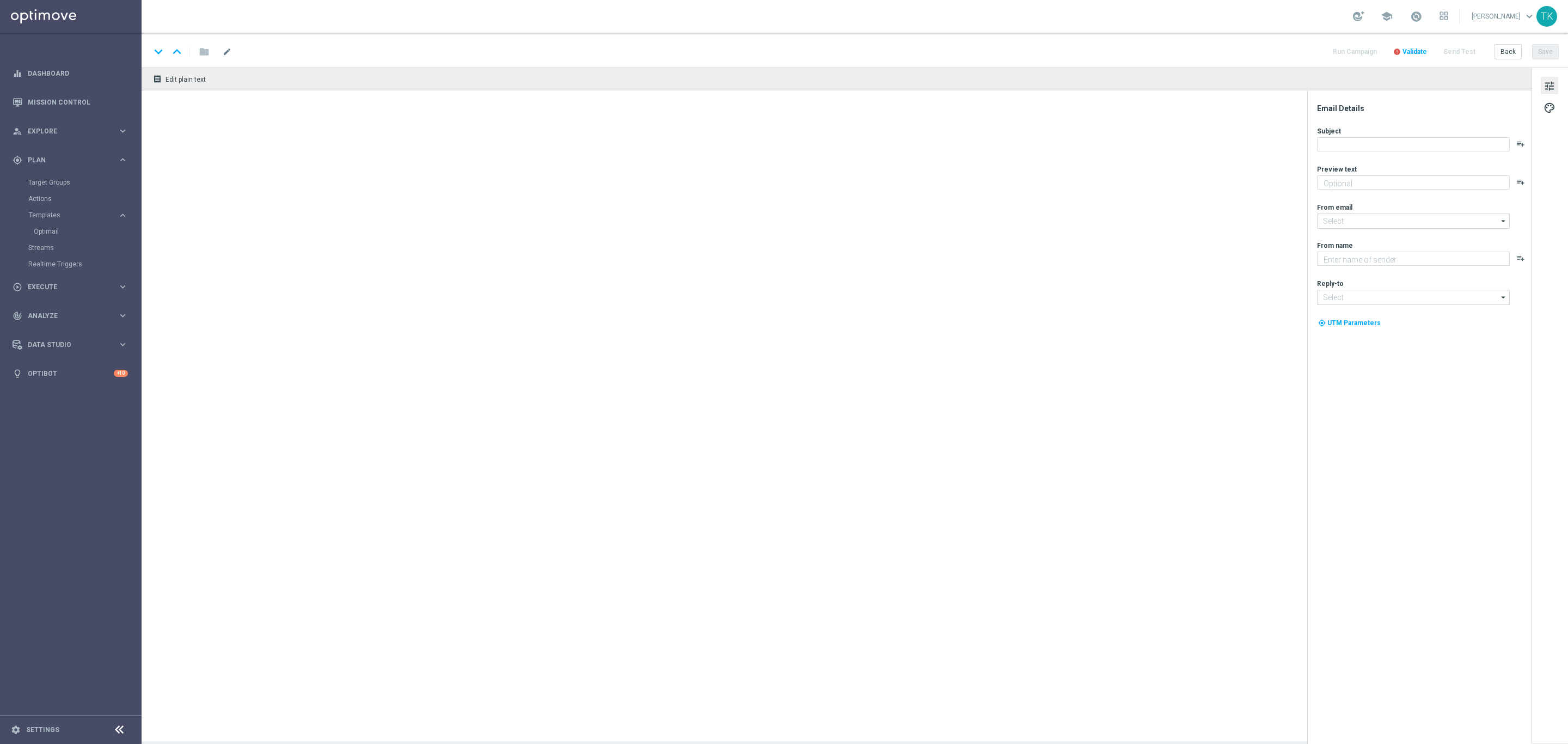
type textarea "Nasza reprezentacja powalczy z Holandią 💪"
type input "oferta@sts.pl"
type textarea "STS"
type input "kontakt@sts.pl"
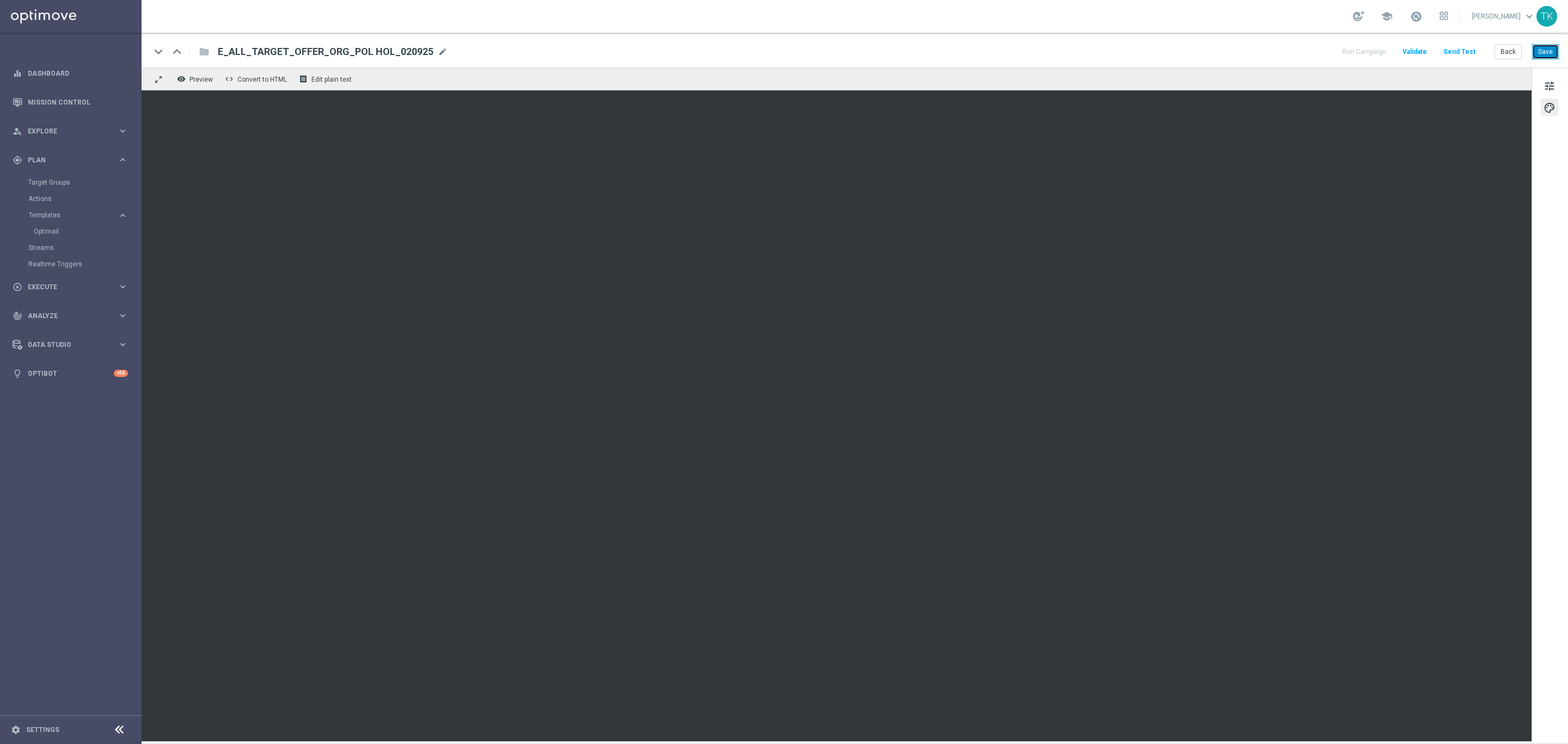
click at [1554, 48] on button "Save" at bounding box center [1546, 52] width 27 height 15
click at [1507, 56] on button "Back" at bounding box center [1509, 52] width 27 height 15
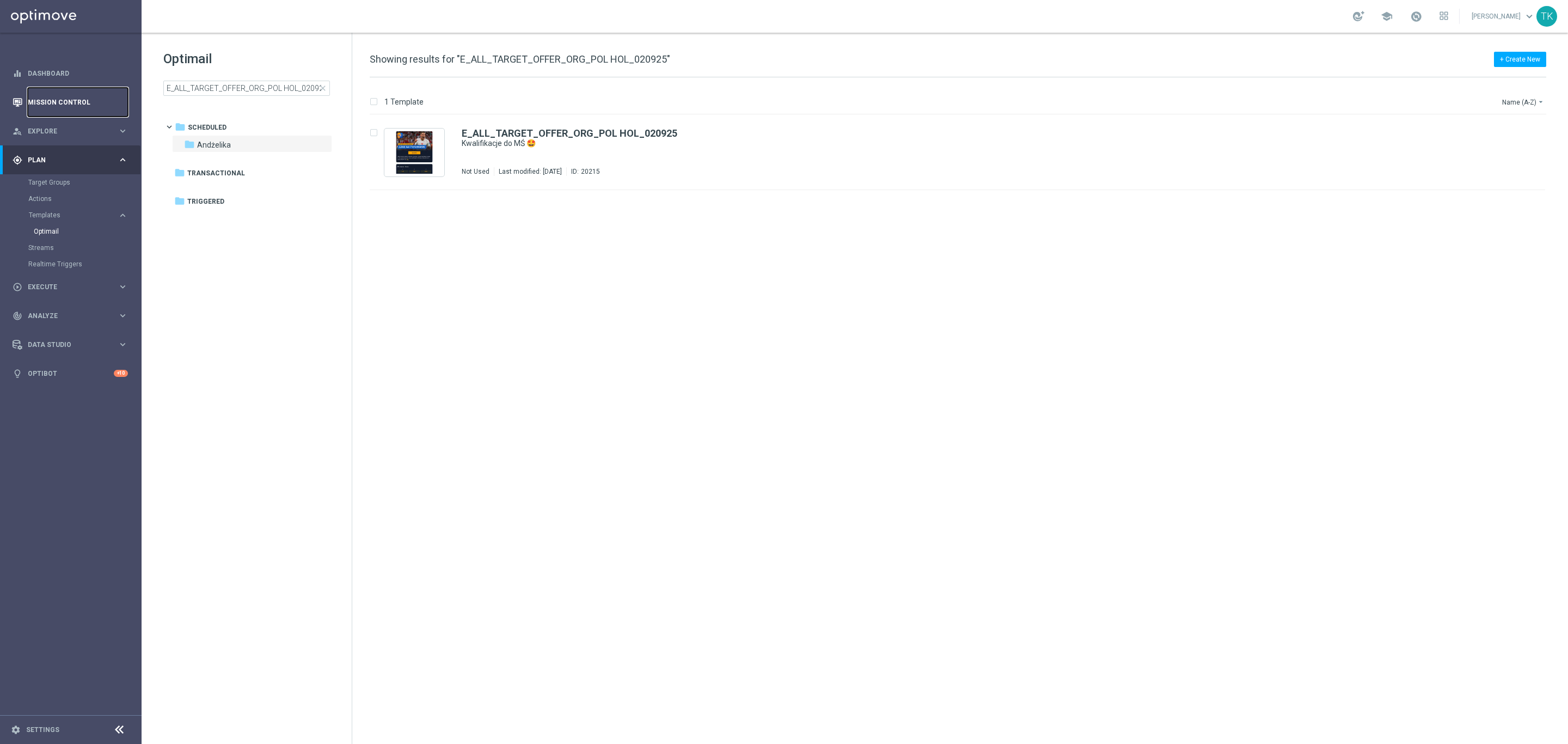
click at [66, 102] on link "Mission Control" at bounding box center [78, 102] width 100 height 29
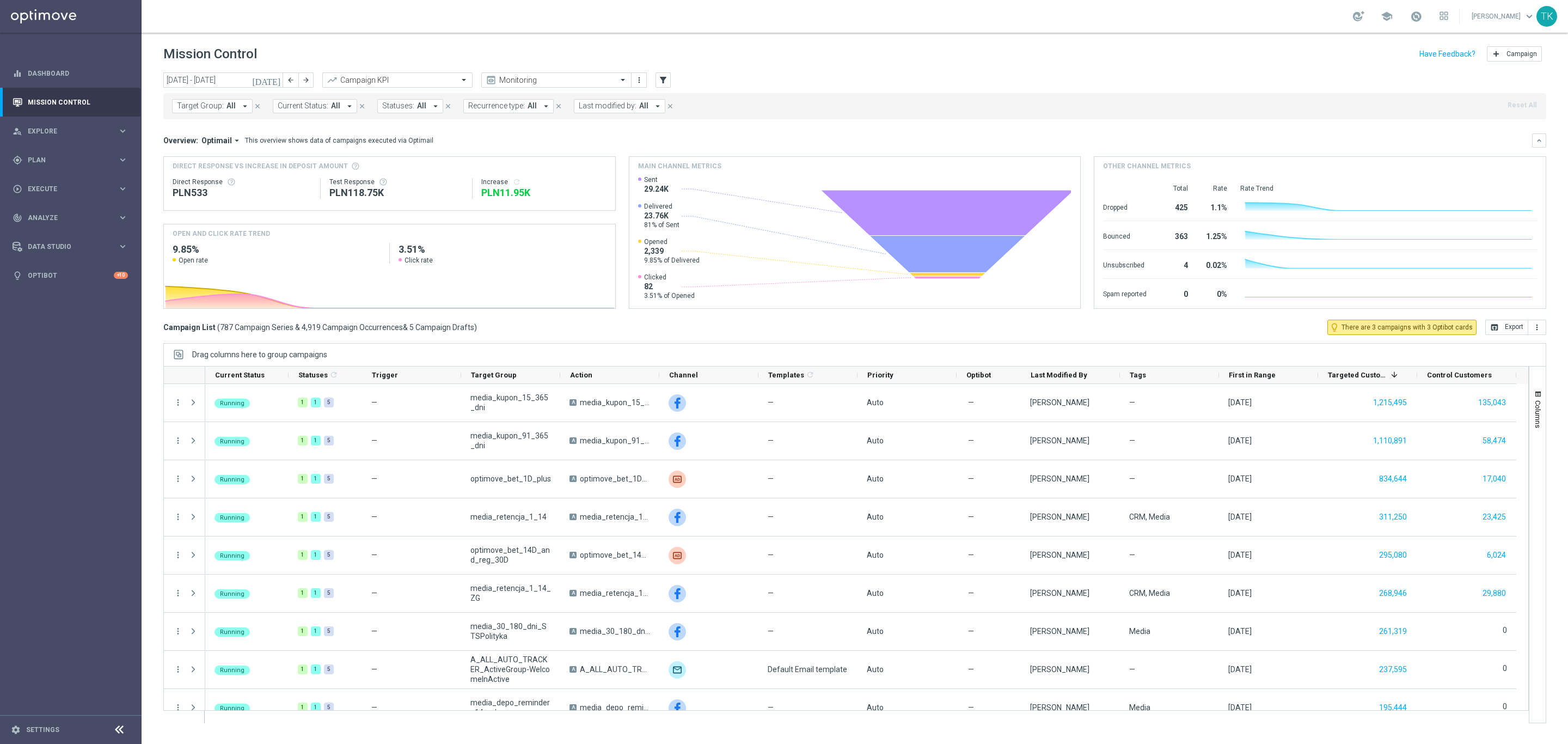
click at [204, 103] on span "Target Group:" at bounding box center [200, 106] width 47 height 10
click at [194, 121] on div at bounding box center [260, 125] width 165 height 13
click at [213, 176] on label "E_ALL_TARGET_OFFER_ORG_POL HOL_020925" at bounding box center [259, 175] width 140 height 6
type input "E_ALL_TARGET_OFFER_ORG_POL HOL_020925"
click at [149, 129] on div "today 01 Sep 2025 - 07 Sep 2025 arrow_back arrow_forward Campaign KPI trending_…" at bounding box center [854, 403] width 1427 height 662
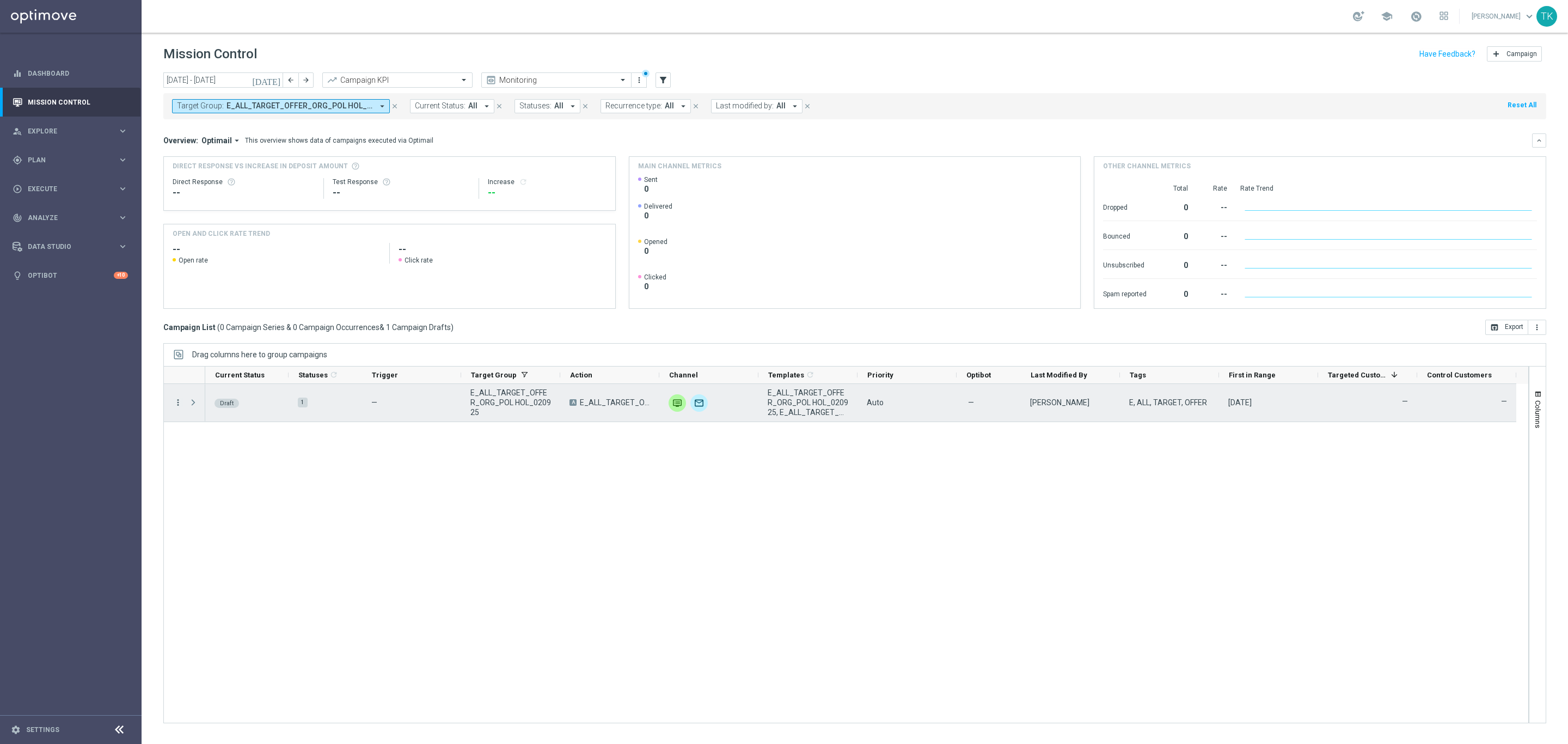
click at [176, 402] on icon "more_vert" at bounding box center [178, 402] width 10 height 10
click at [214, 445] on div "Edit" at bounding box center [251, 446] width 102 height 8
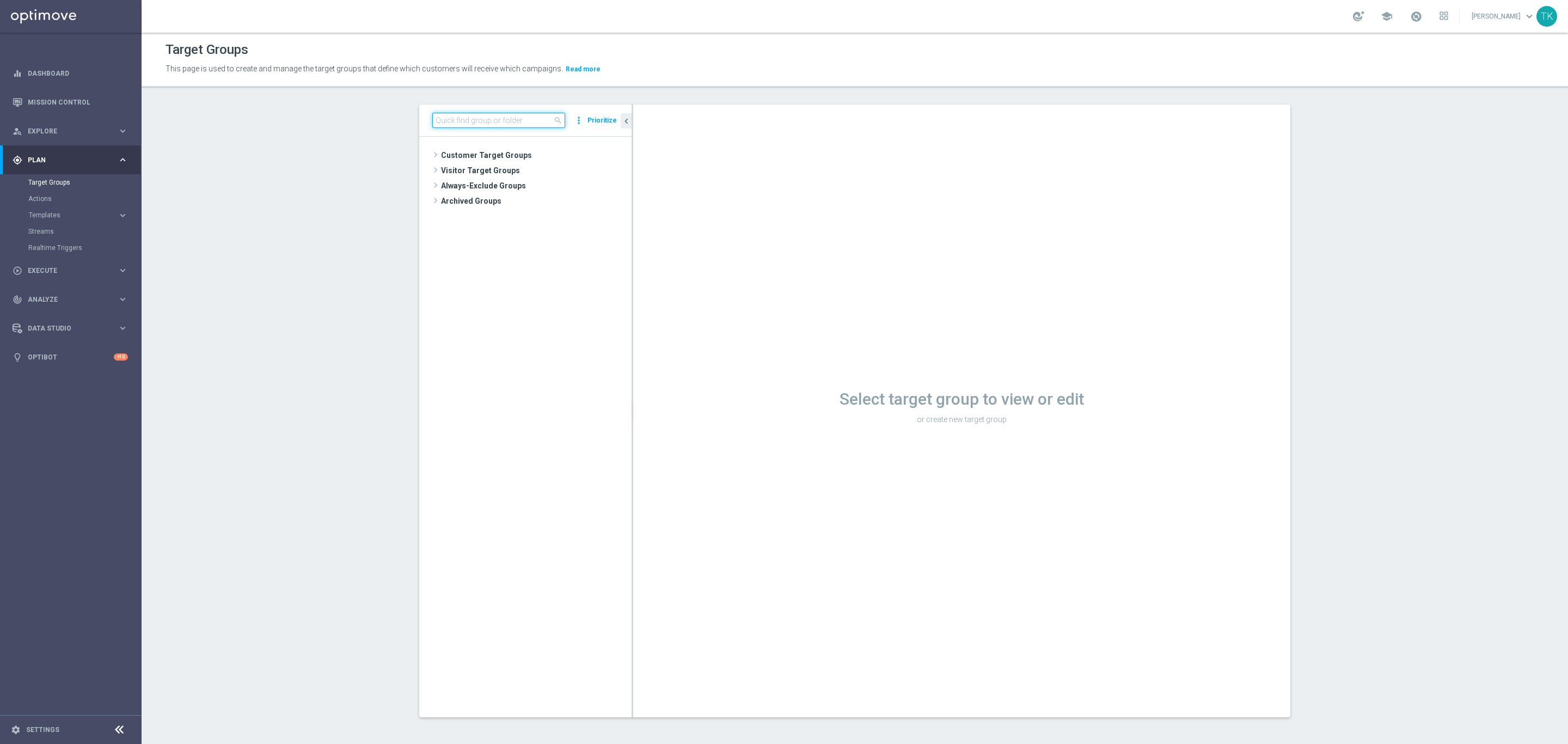
click at [459, 123] on input at bounding box center [499, 120] width 133 height 15
paste input "E_ALL_TARGET_OFFER_ORG_POL HOL_020925"
type input "E_ALL_TARGET_OFFER_ORG_POL HOL_020925"
click at [545, 183] on span "E_ALL_TARGET_OFFER_ORG_POL HOL_020925" at bounding box center [541, 186] width 133 height 10
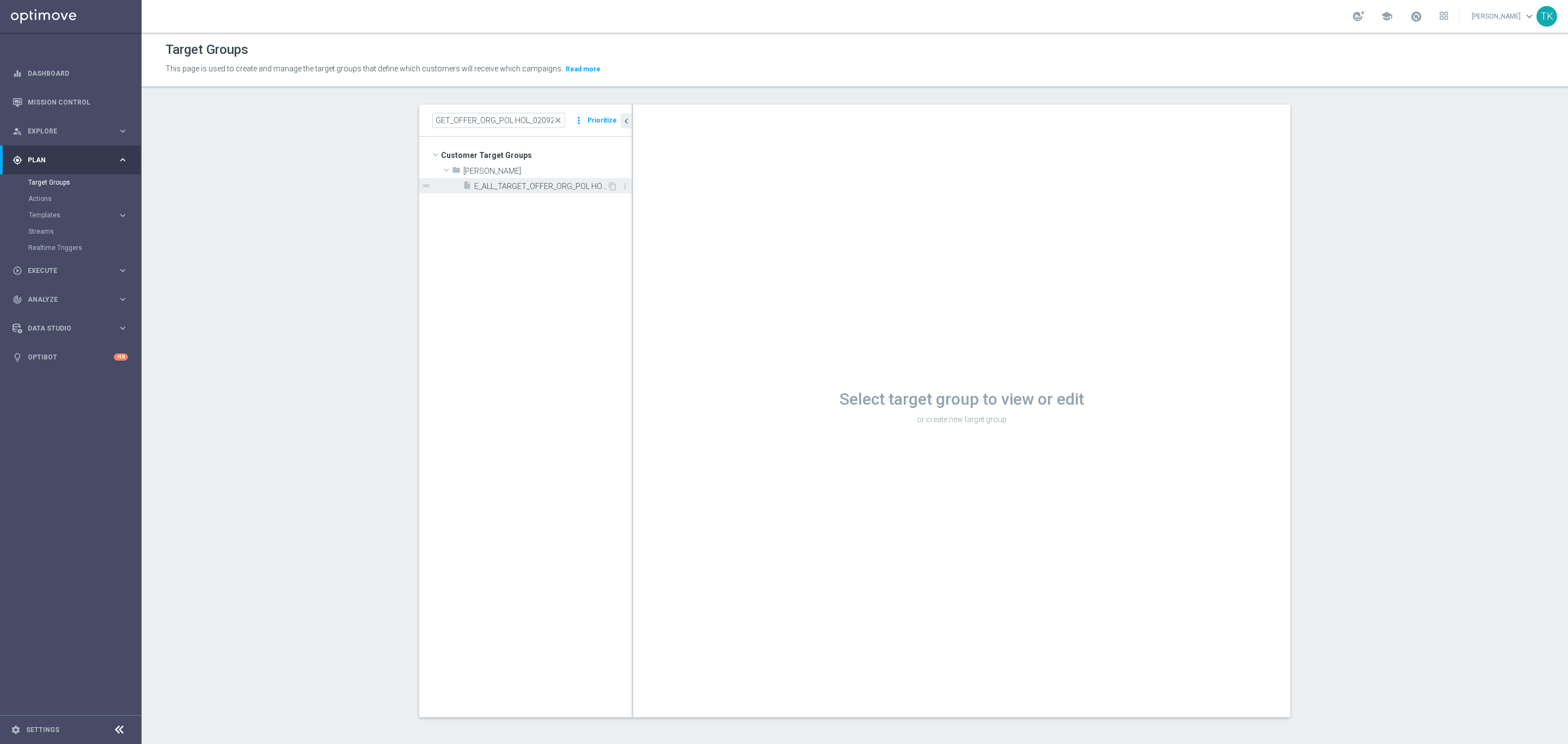
scroll to position [0, 0]
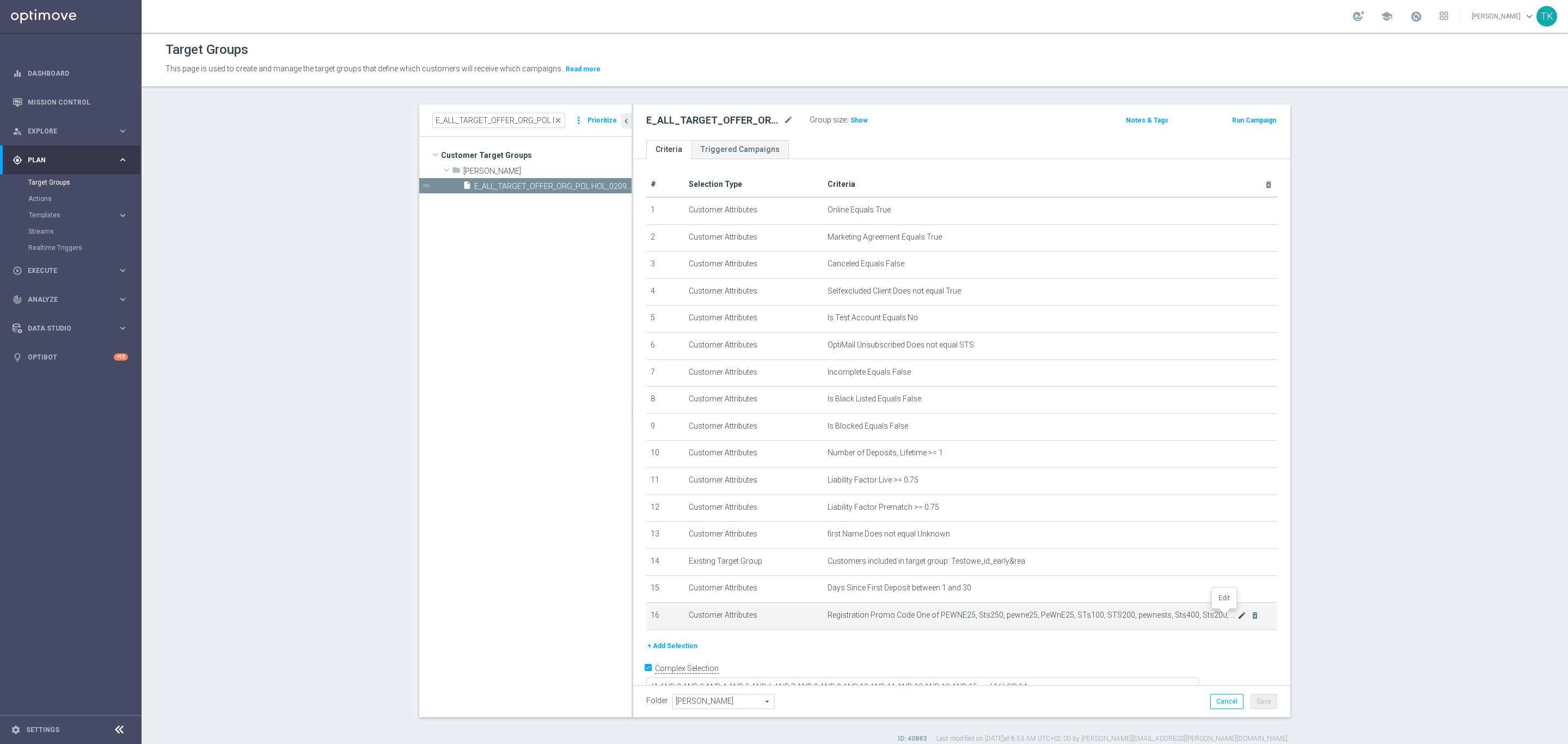
click at [1237, 612] on icon "mode_edit" at bounding box center [1241, 615] width 9 height 9
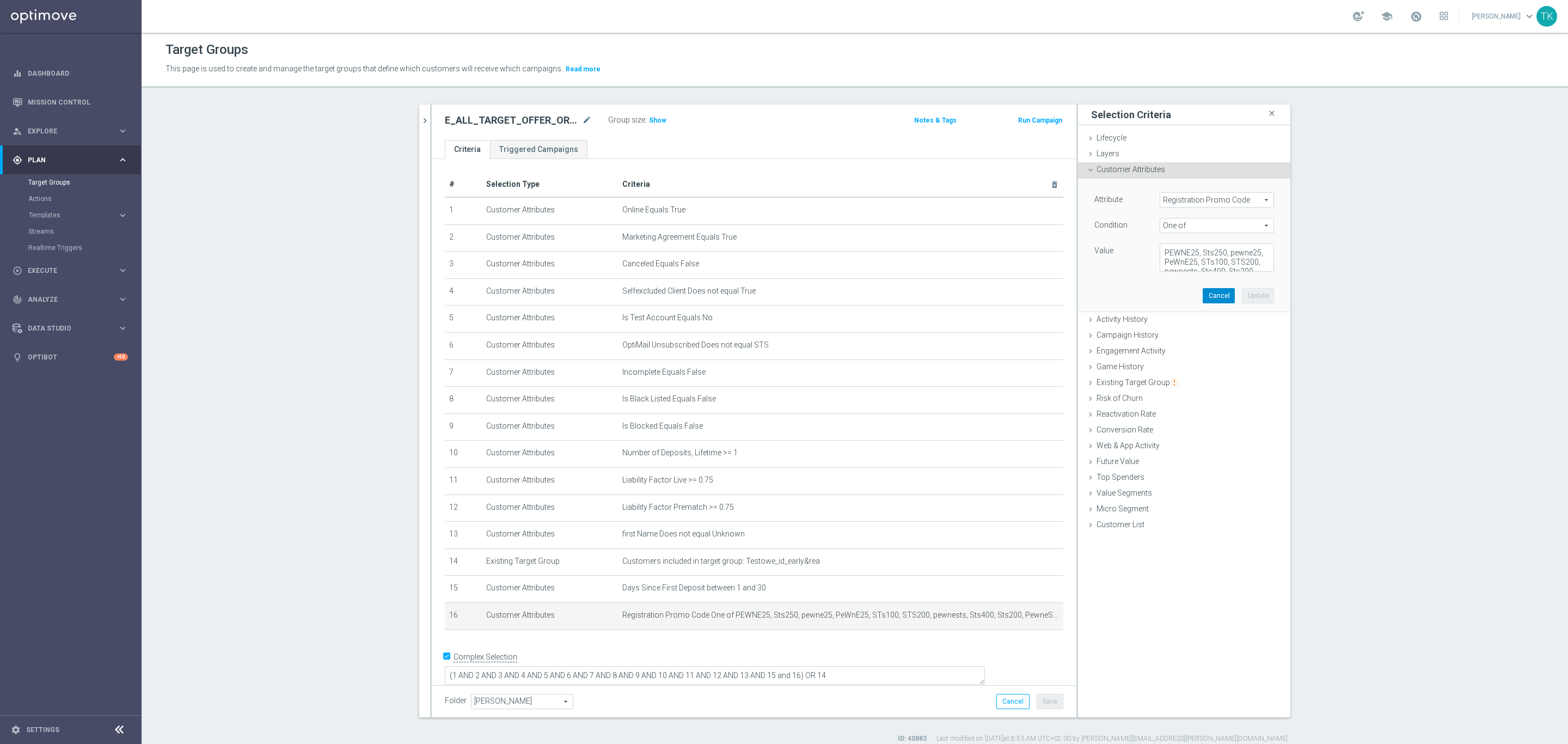
click at [1205, 301] on button "Cancel" at bounding box center [1219, 295] width 33 height 15
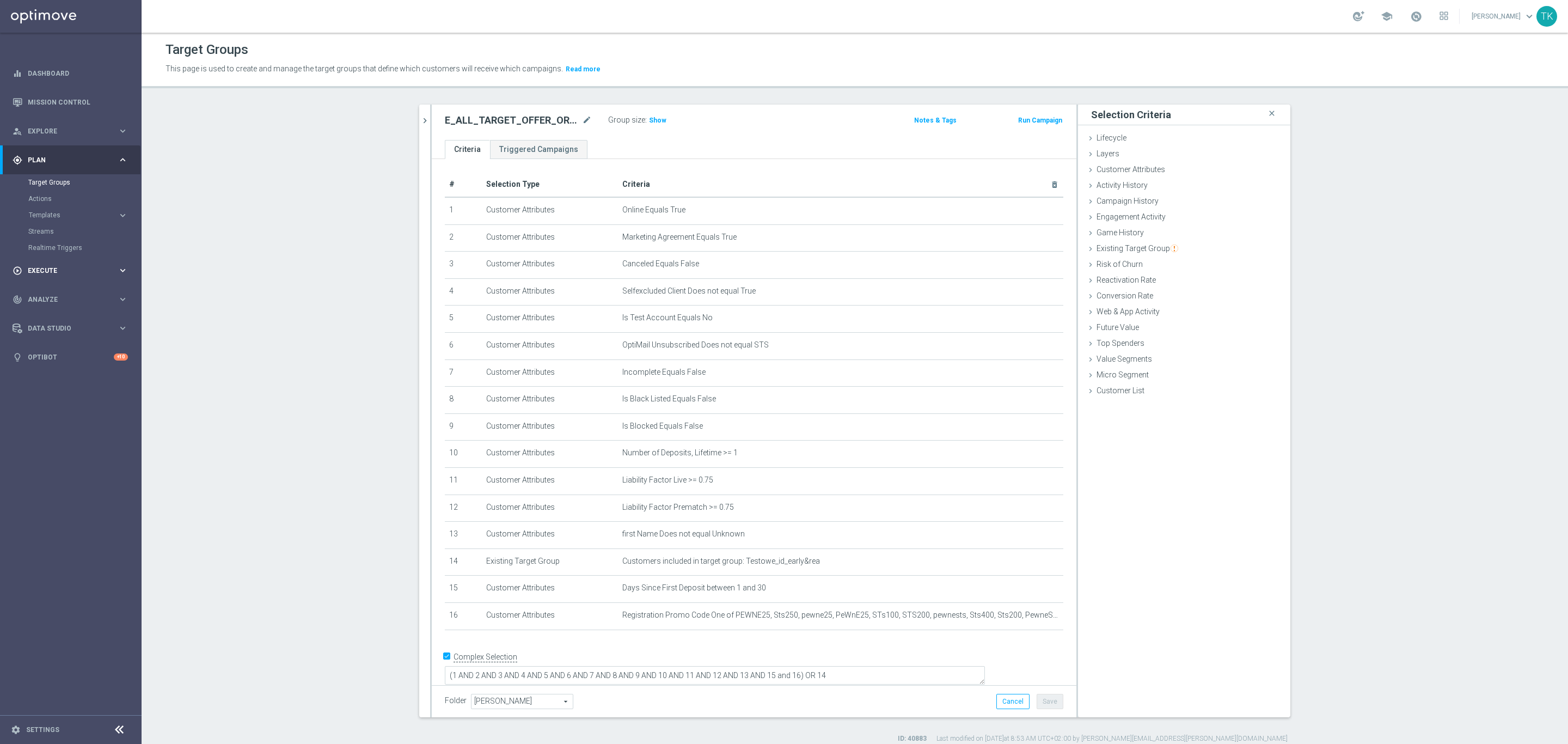
click at [43, 263] on div "play_circle_outline Execute keyboard_arrow_right" at bounding box center [70, 270] width 140 height 29
click at [59, 209] on link "Campaign Builder" at bounding box center [71, 211] width 85 height 9
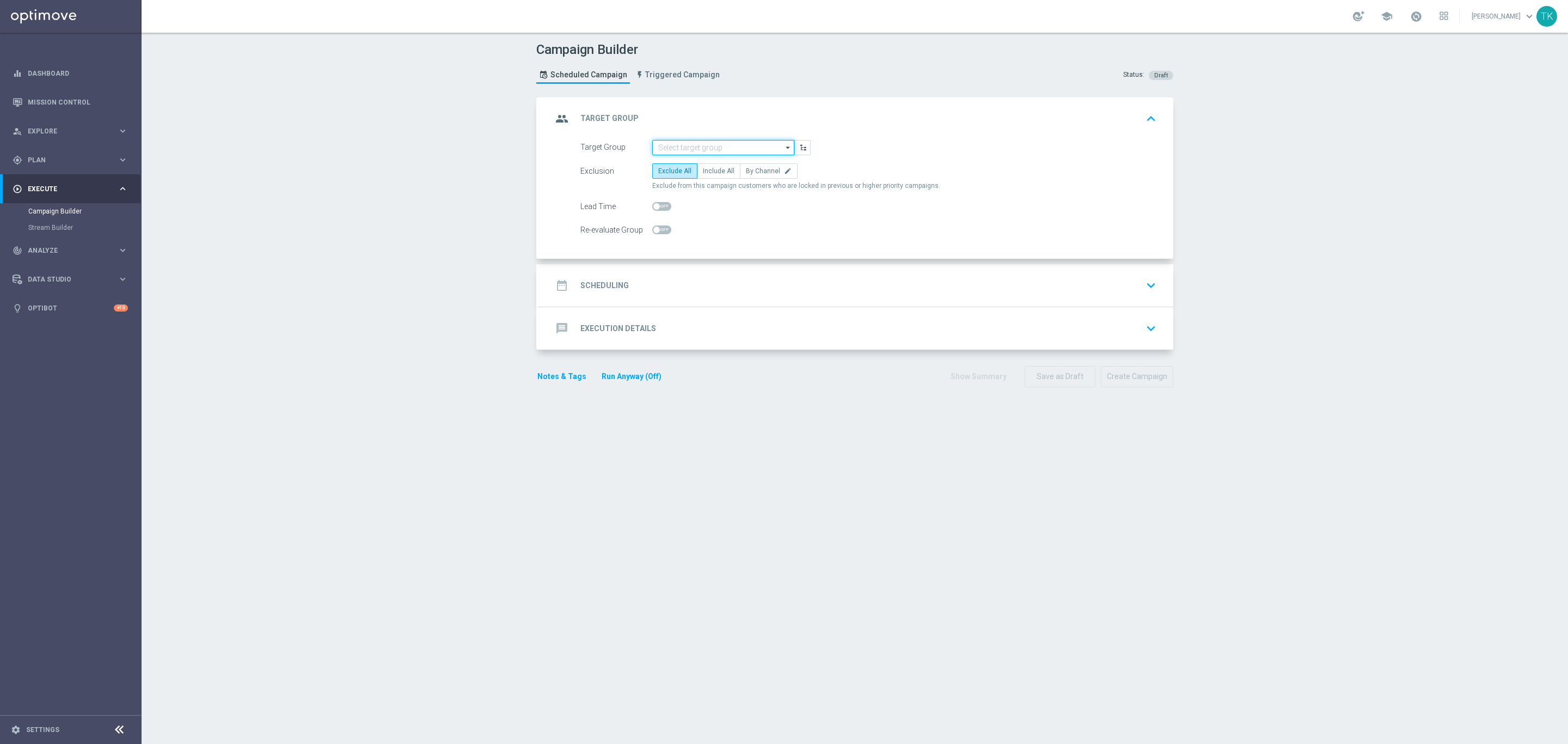
click at [675, 149] on input at bounding box center [723, 147] width 142 height 15
paste input "E_ALL_TARGET_ZBR_200 PLN 1-2DEPO_020925"
click at [680, 167] on div "E_ALL_TARGET_ZBR_200 PLN 1-2DEPO_020925" at bounding box center [723, 168] width 131 height 20
type input "E_ALL_TARGET_ZBR_200 PLN 1-2DEPO_020925"
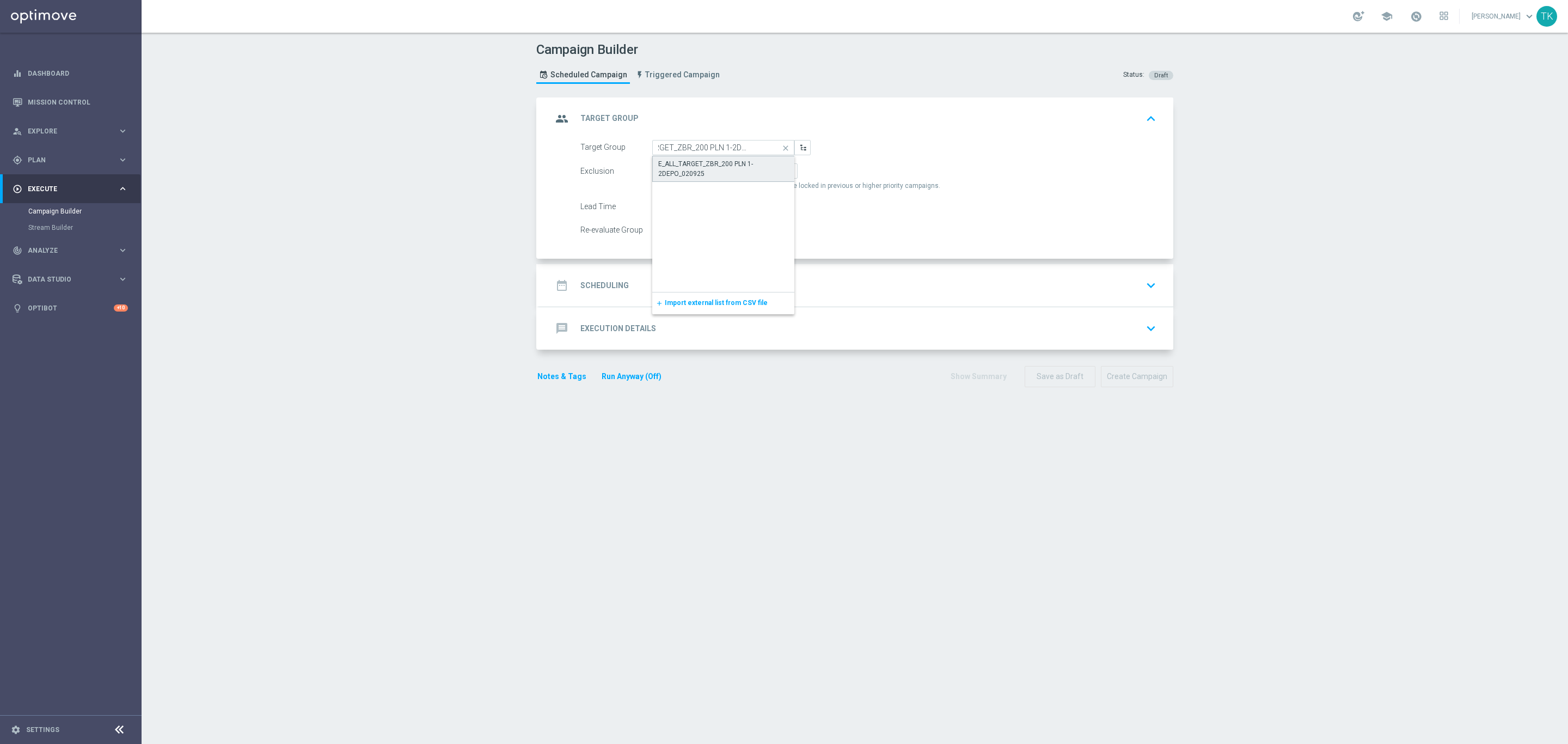
scroll to position [0, 0]
click at [753, 176] on label "By Channel edit" at bounding box center [769, 171] width 58 height 15
click at [753, 176] on input "By Channel edit" at bounding box center [749, 173] width 7 height 7
radio input "true"
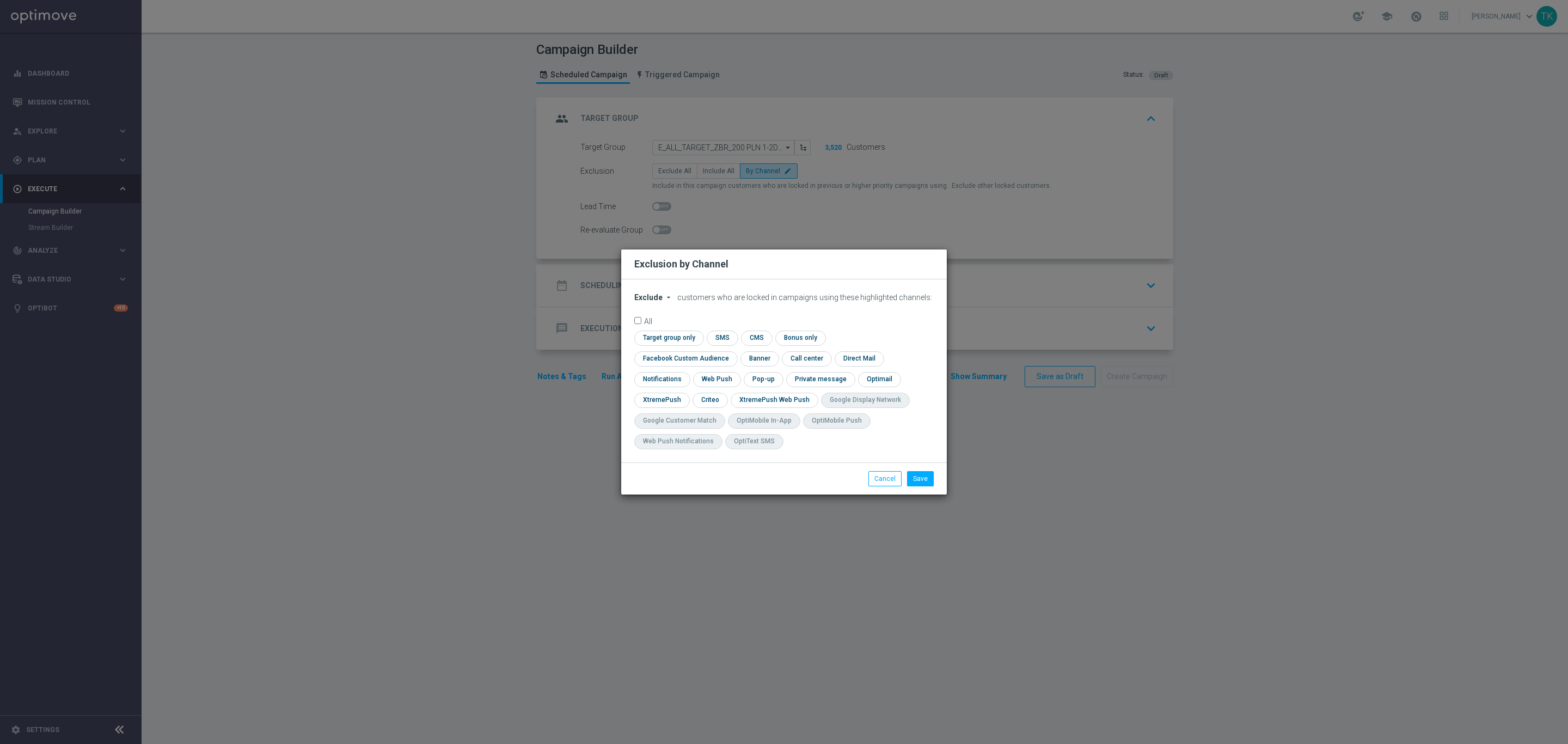
click at [647, 301] on span "Exclude" at bounding box center [649, 297] width 29 height 9
click at [649, 316] on div "Exclude" at bounding box center [654, 309] width 40 height 13
click at [649, 301] on span "Exclude" at bounding box center [649, 297] width 29 height 9
click at [0, 0] on span "Include" at bounding box center [0, 0] width 0 height 0
click at [733, 351] on input "checkbox" at bounding box center [684, 359] width 98 height 15
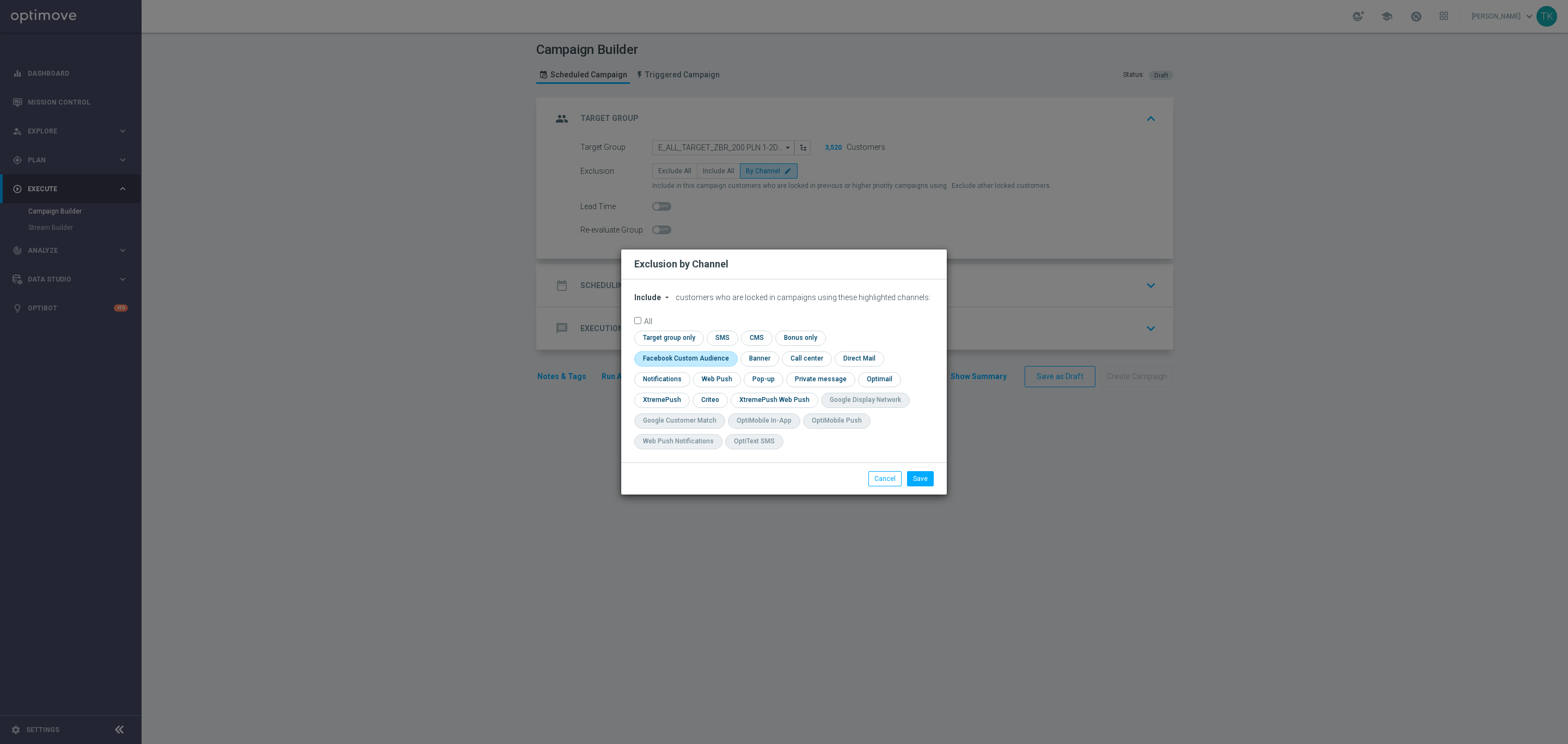
checkbox input "true"
click at [704, 397] on input "checkbox" at bounding box center [709, 400] width 34 height 15
checkbox input "true"
click at [758, 382] on input "checkbox" at bounding box center [762, 379] width 37 height 15
checkbox input "true"
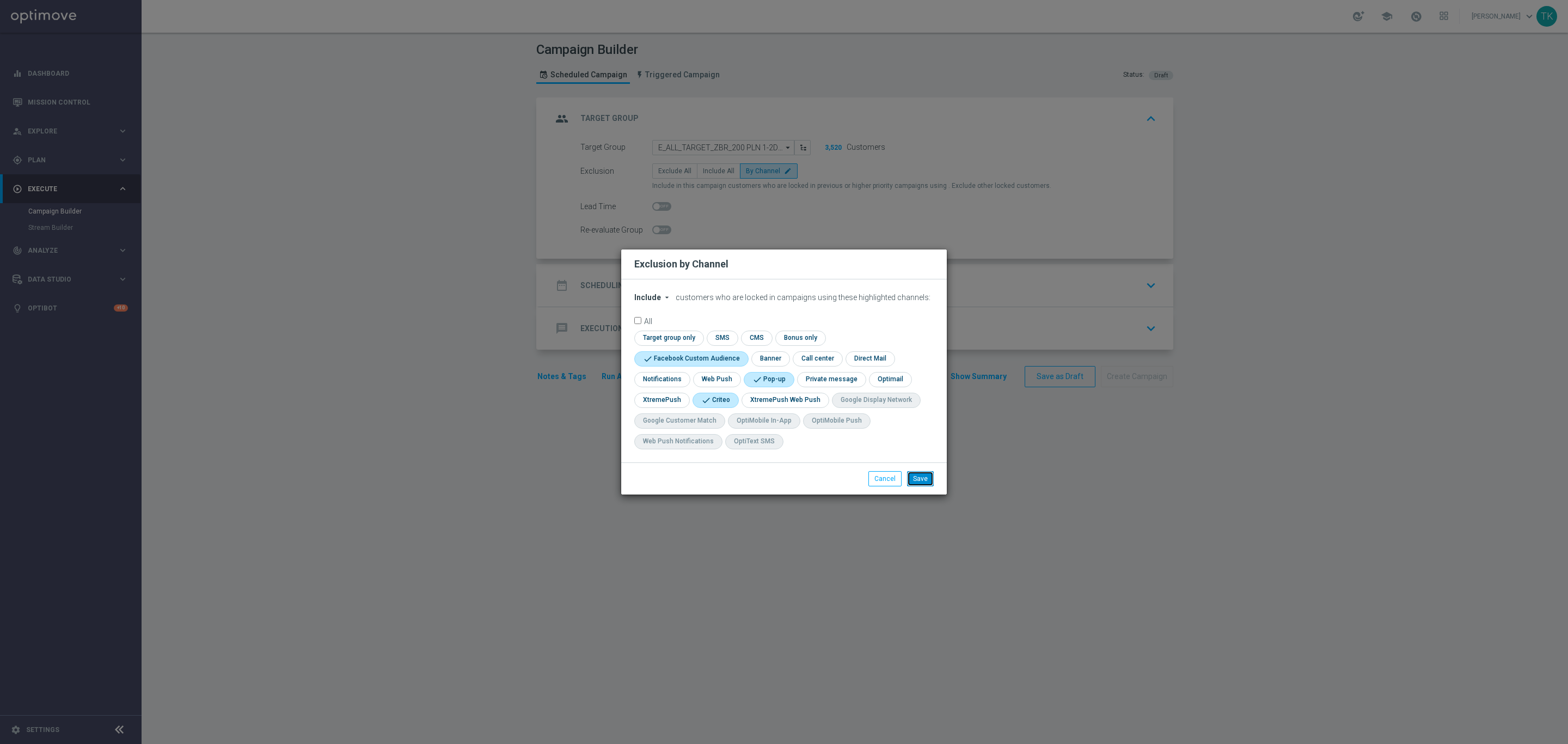
click at [922, 482] on button "Save" at bounding box center [921, 478] width 27 height 15
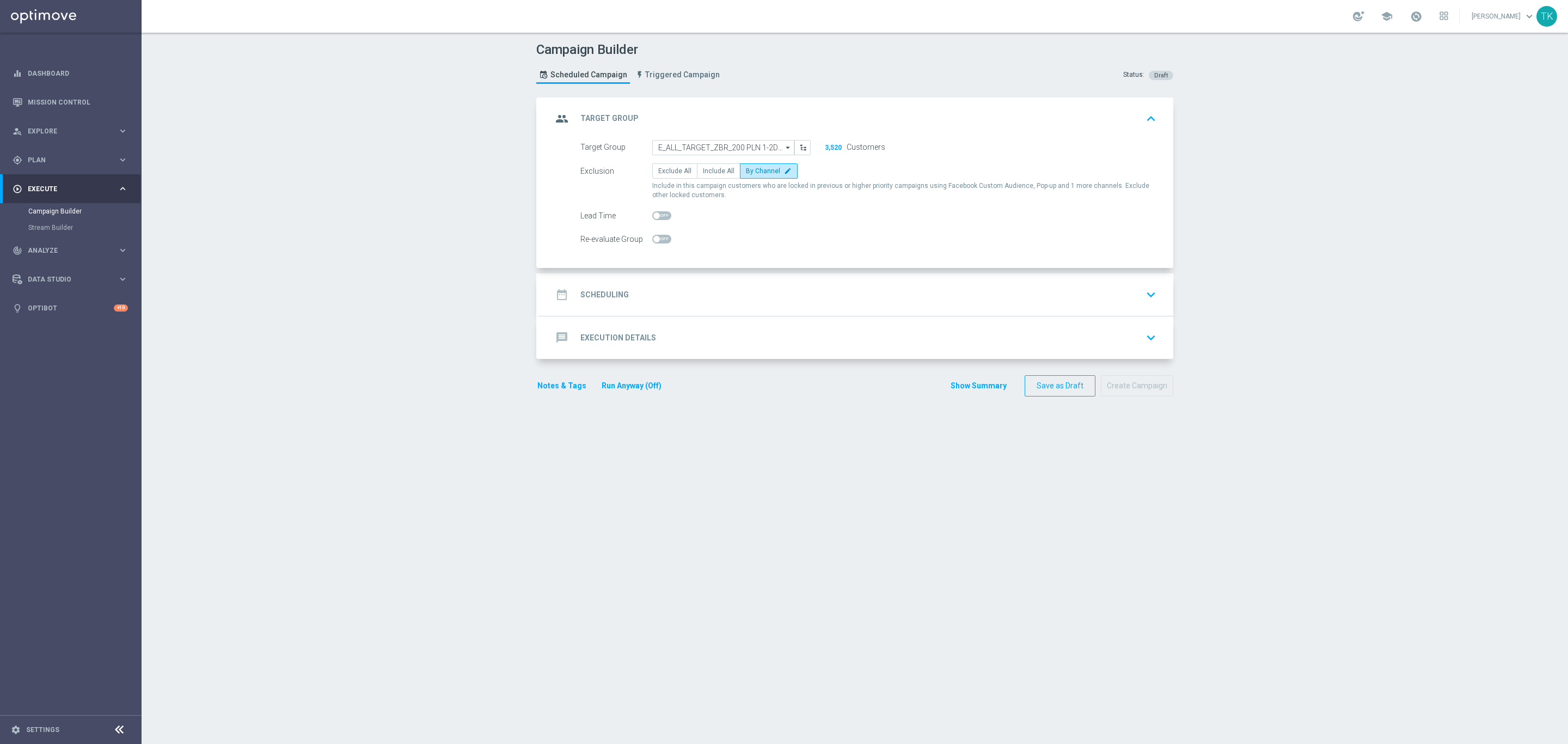
click at [696, 285] on div "date_range Scheduling keyboard_arrow_down" at bounding box center [856, 294] width 608 height 21
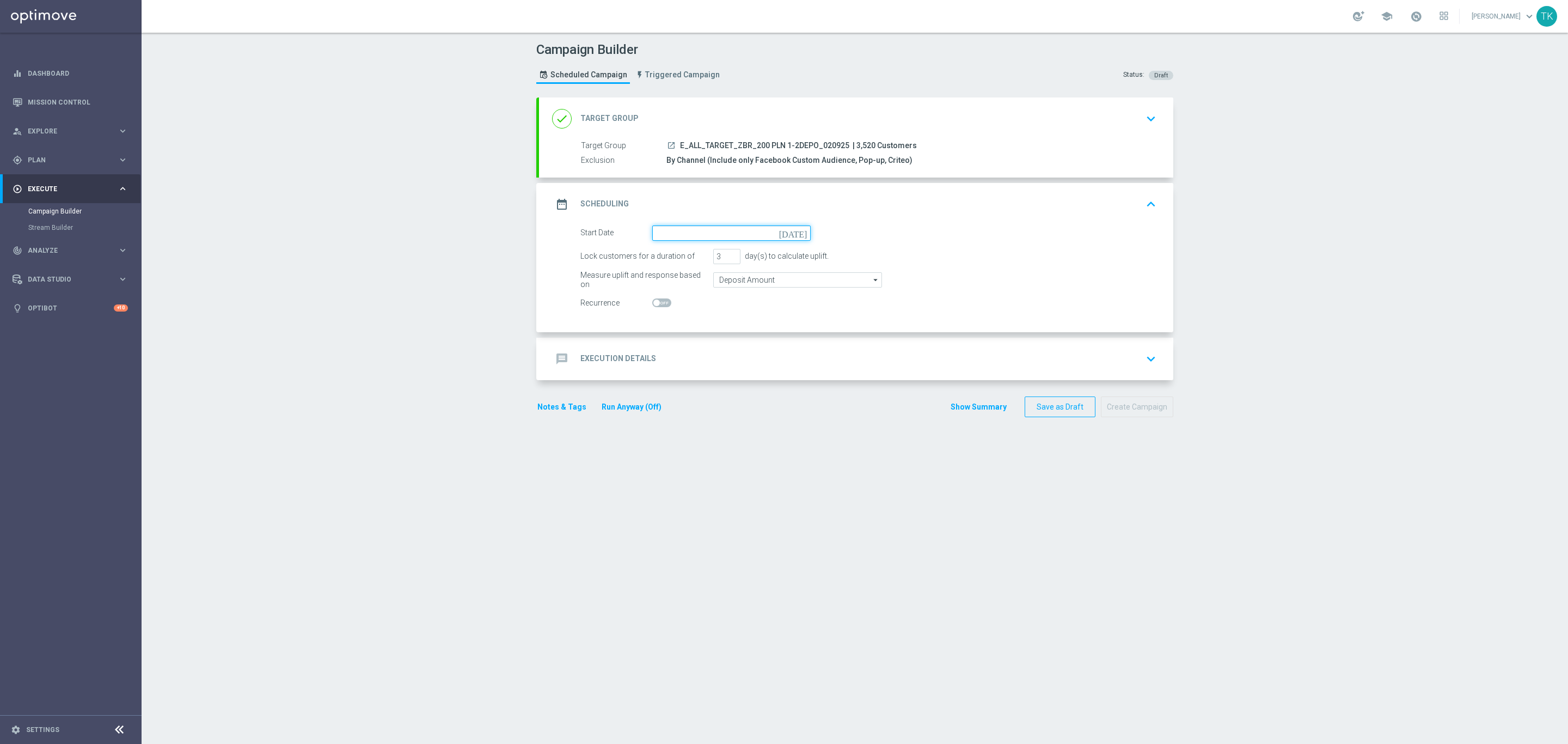
click at [688, 234] on input at bounding box center [731, 232] width 159 height 15
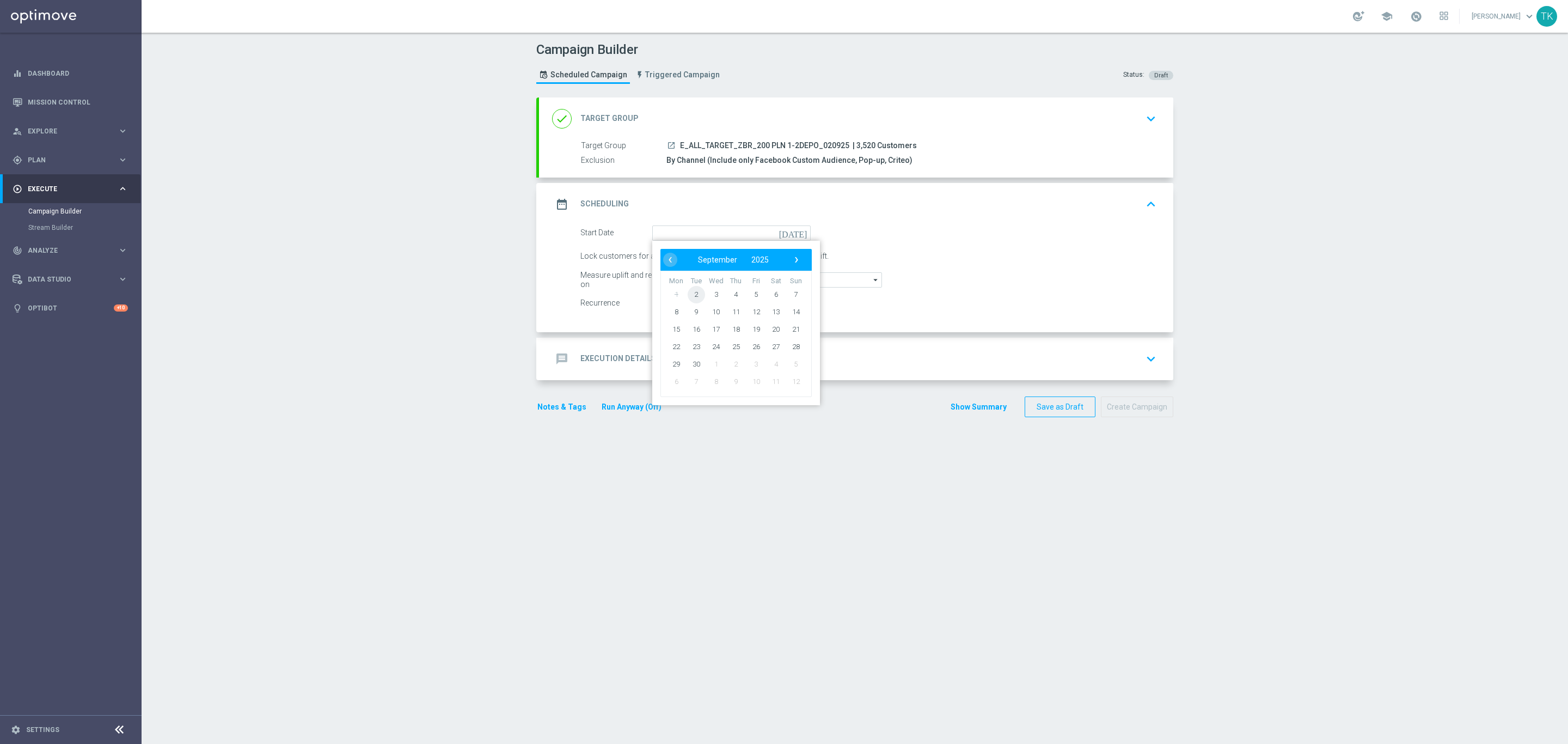
click at [689, 293] on span "2" at bounding box center [696, 294] width 17 height 17
type input "[DATE]"
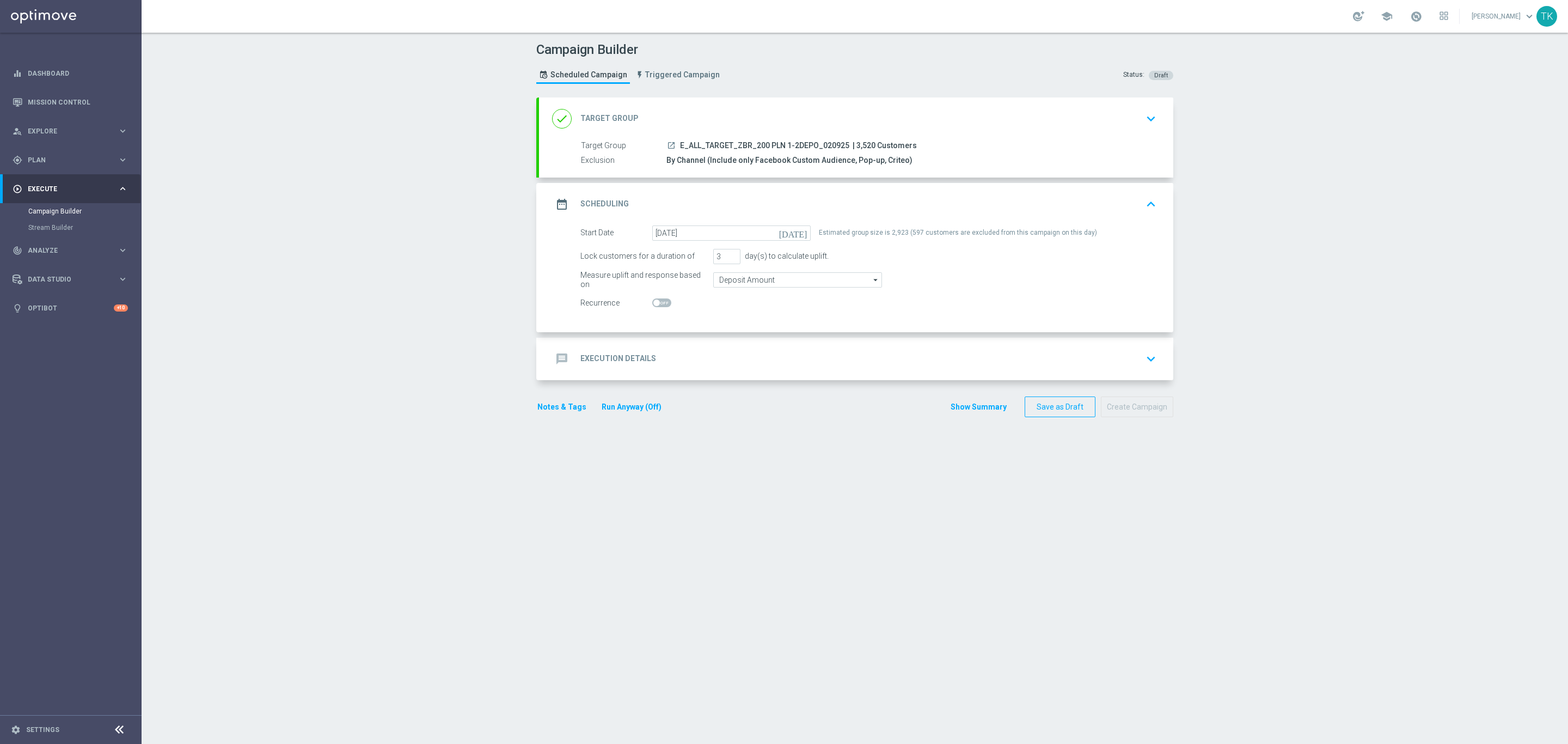
click at [753, 146] on span "E_ALL_TARGET_ZBR_200 PLN 1-2DEPO_020925" at bounding box center [765, 146] width 170 height 10
copy div "E_ALL_TARGET_ZBR_200 PLN 1-2DEPO_020925"
click at [678, 353] on div "message Execution Details keyboard_arrow_down" at bounding box center [856, 359] width 608 height 21
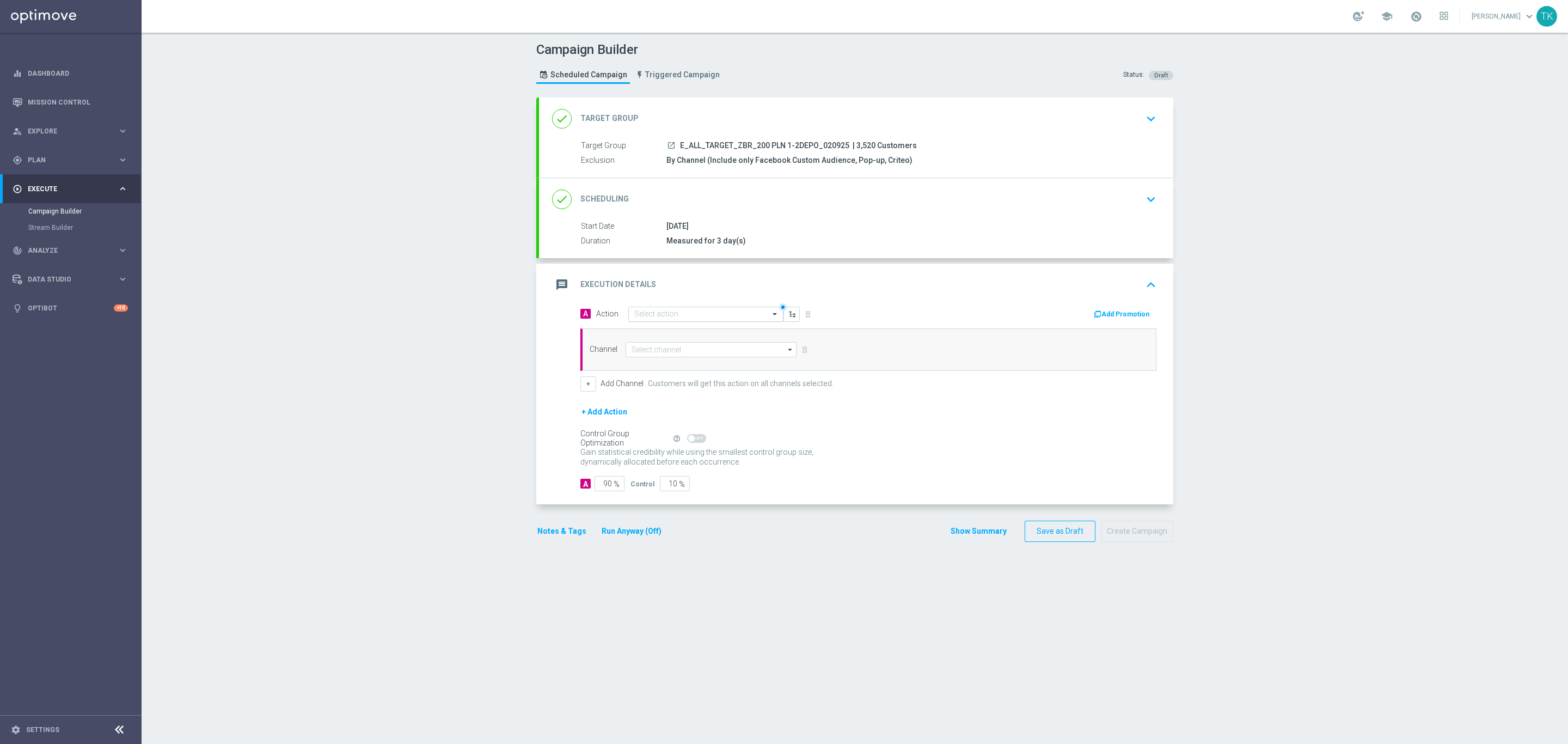
click at [646, 314] on input "text" at bounding box center [695, 315] width 121 height 10
paste input "E_ALL_TARGET_ZBR_200 PLN 1-2DEPO_020925"
type input "E_ALL_TARGET_ZBR_200 PLN 1-2DEPO_020925"
click at [660, 348] on span "Create new action" at bounding box center [673, 348] width 57 height 8
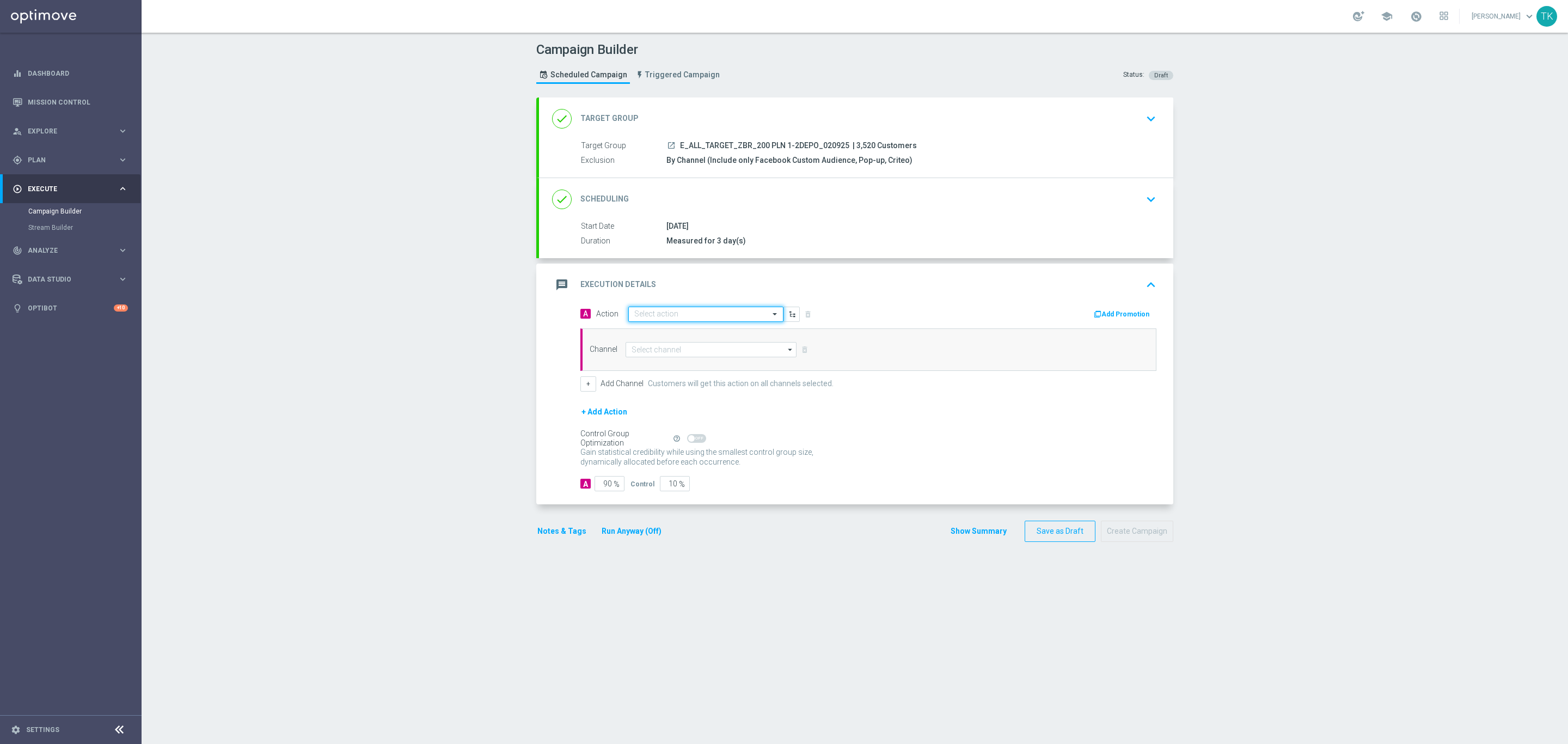
scroll to position [0, 0]
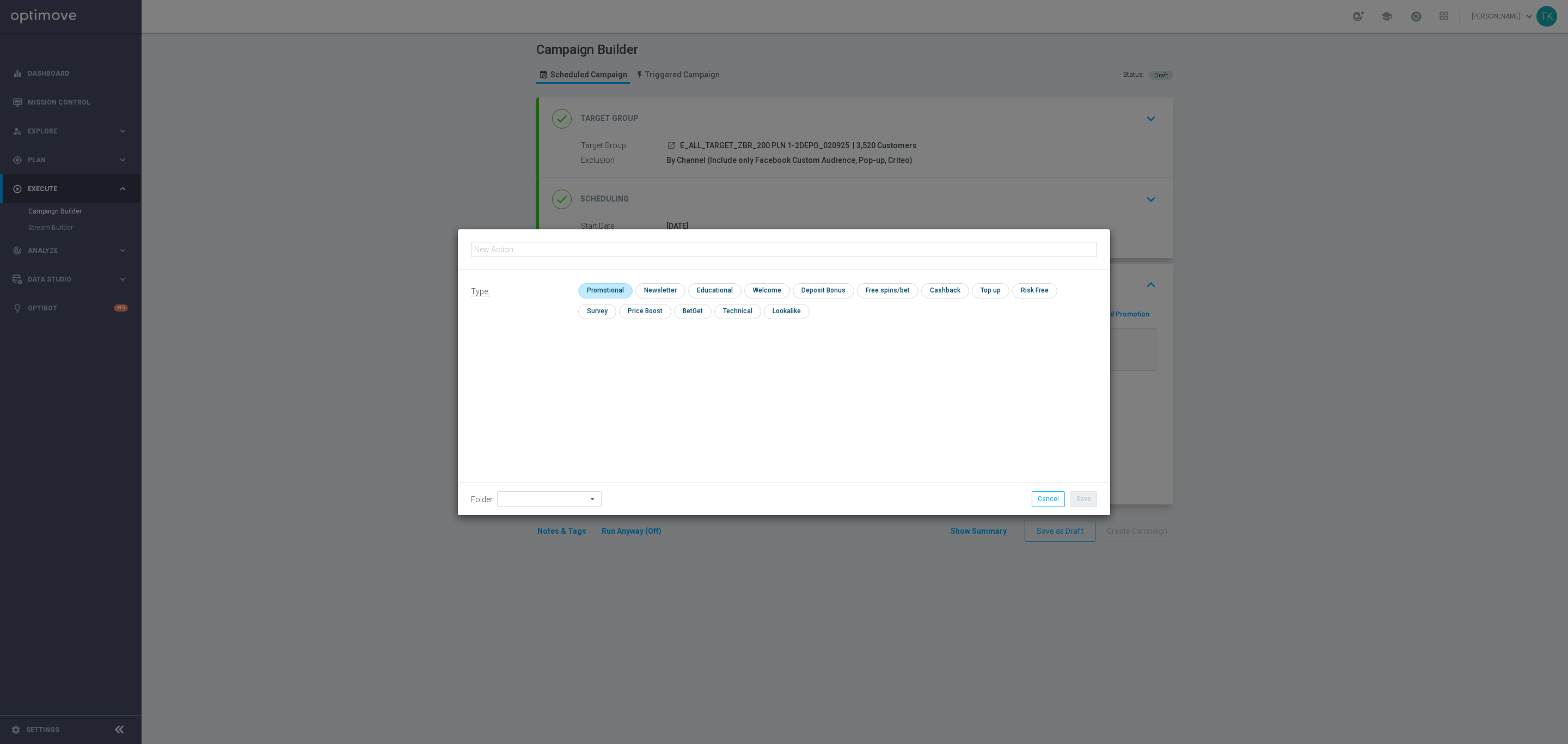
click at [588, 293] on input "checkbox" at bounding box center [604, 290] width 52 height 15
checkbox input "true"
click at [530, 245] on input "text" at bounding box center [784, 249] width 627 height 15
paste input "E_ALL_TARGET_ZBR_200 PLN 1-2DEPO_020925"
type input "E_ALL_TARGET_ZBR_200 PLN 1-2DEPO_020925"
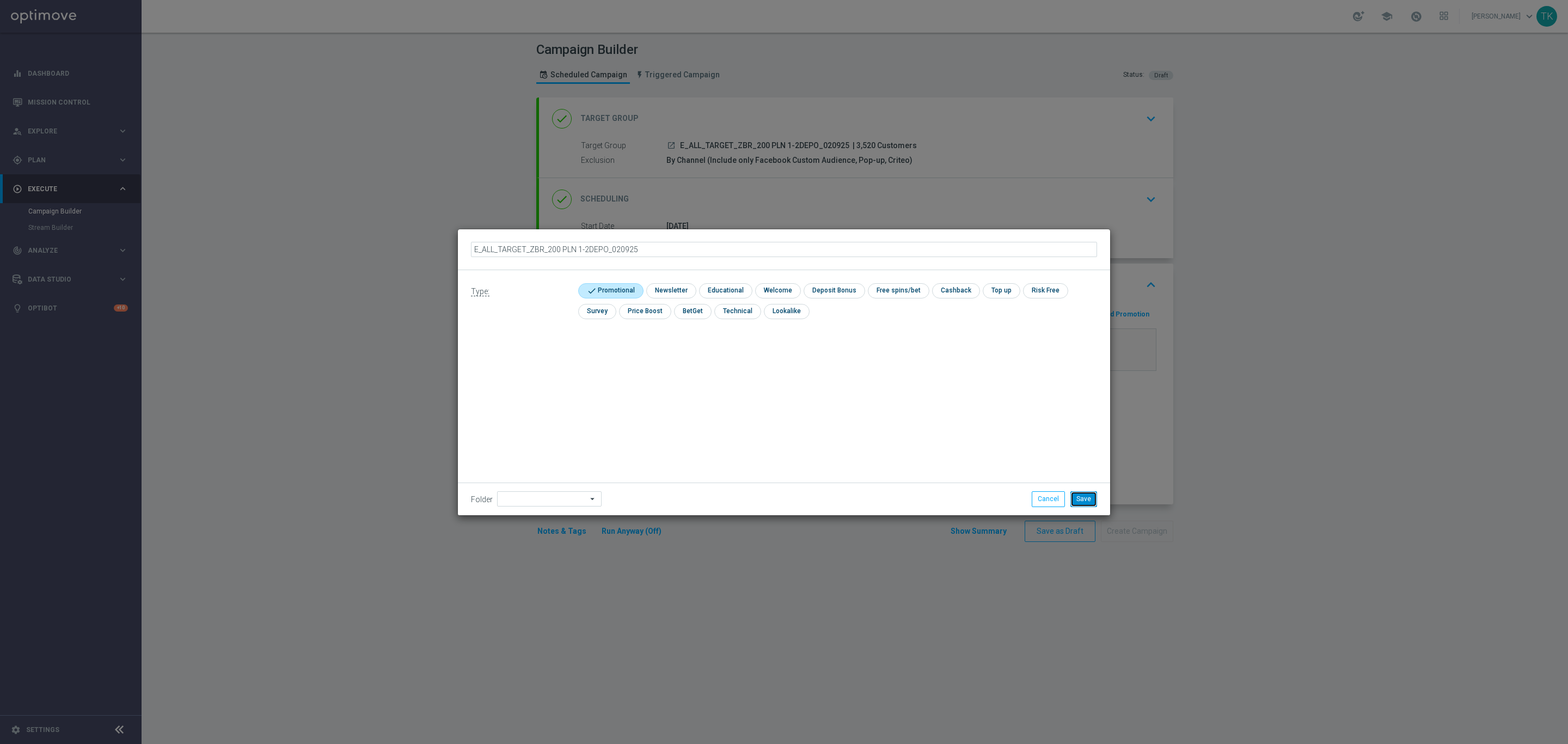
click at [1073, 499] on button "Save" at bounding box center [1084, 498] width 27 height 15
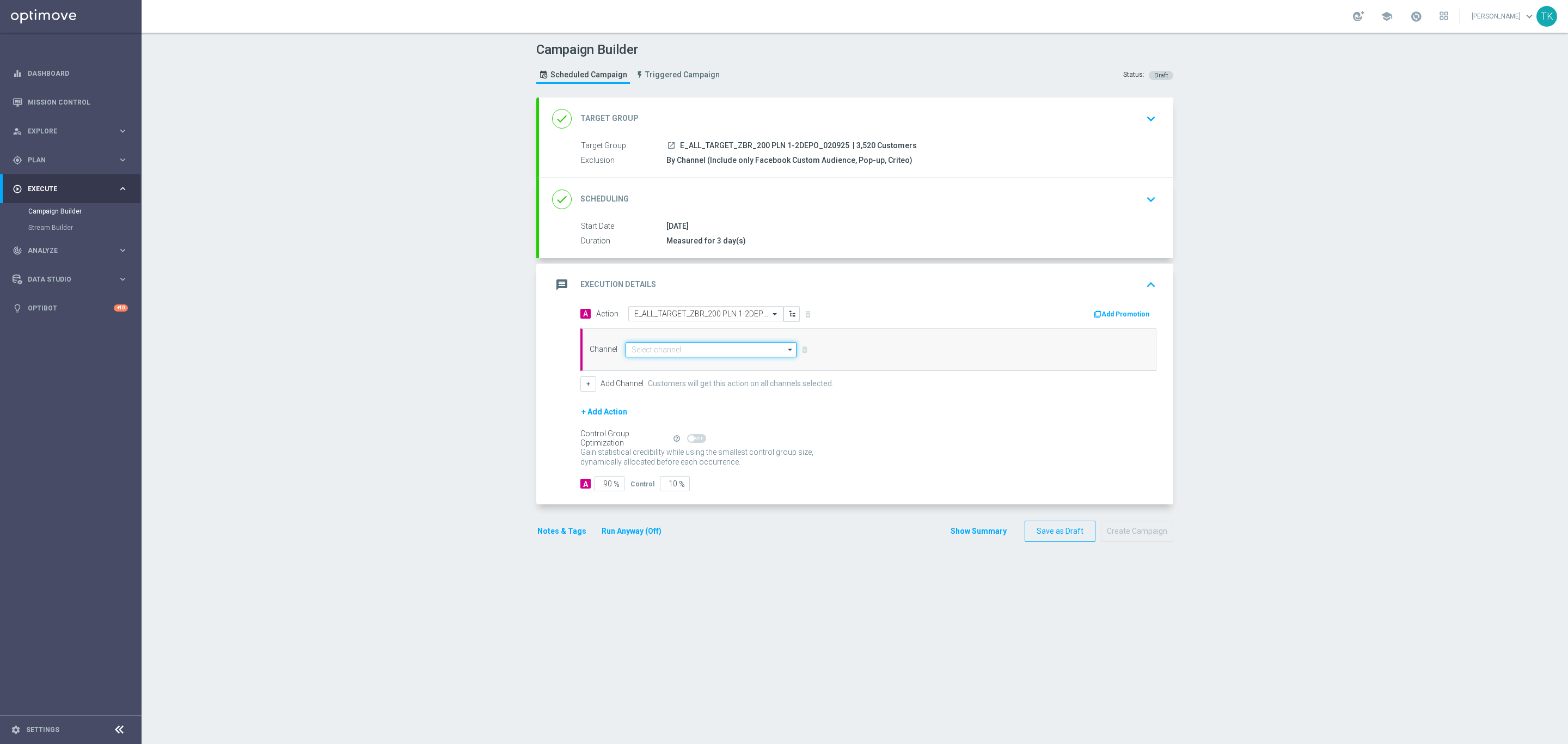
click at [655, 348] on input at bounding box center [711, 349] width 171 height 15
click at [660, 367] on div "Private message" at bounding box center [657, 366] width 52 height 10
type input "Private message"
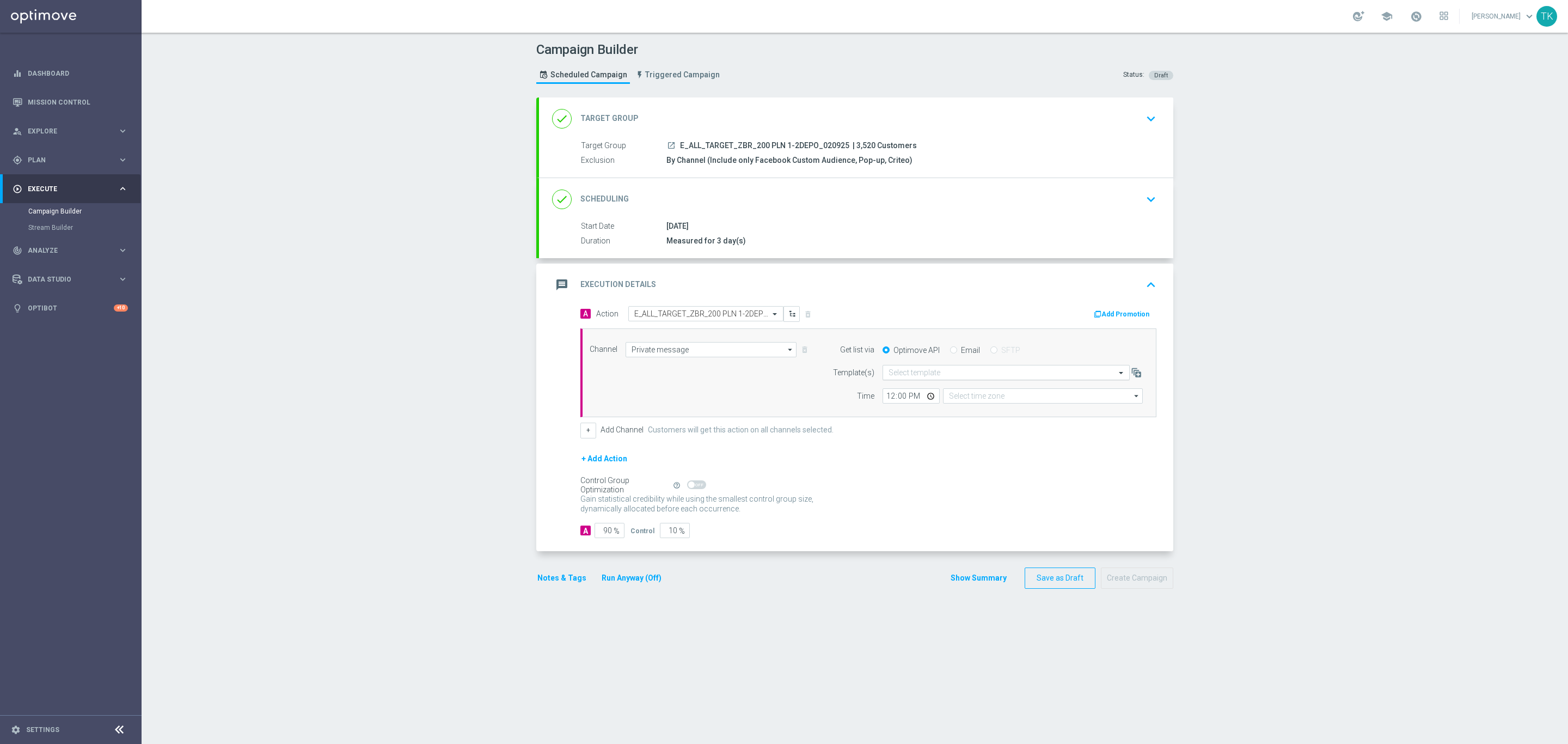
type input "Coordinated Universal Time (UTC 00:00)"
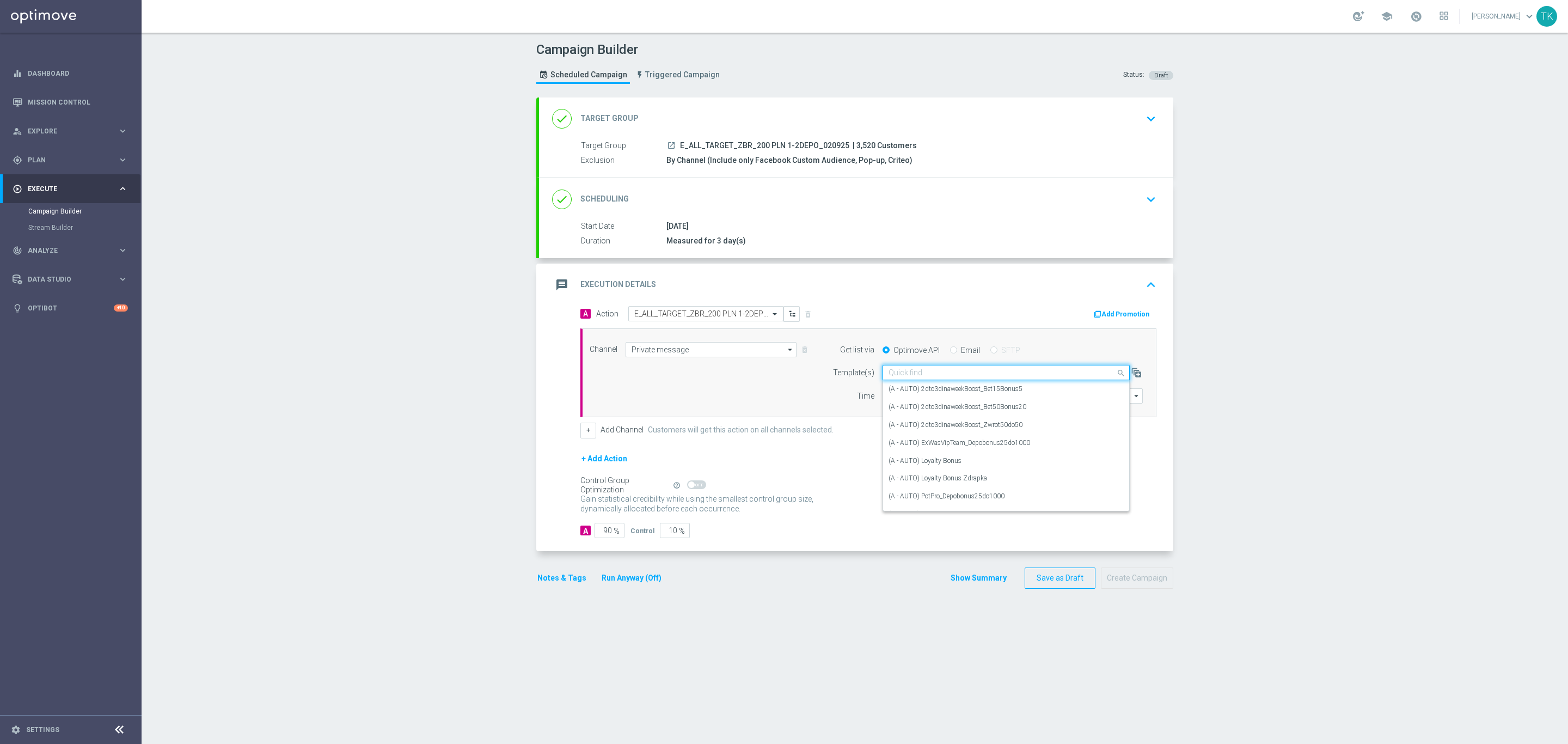
click at [897, 376] on input "text" at bounding box center [995, 373] width 213 height 10
paste input "E_ALL_TARGET_ZBR_200 PLN 1-2DEPO_020925"
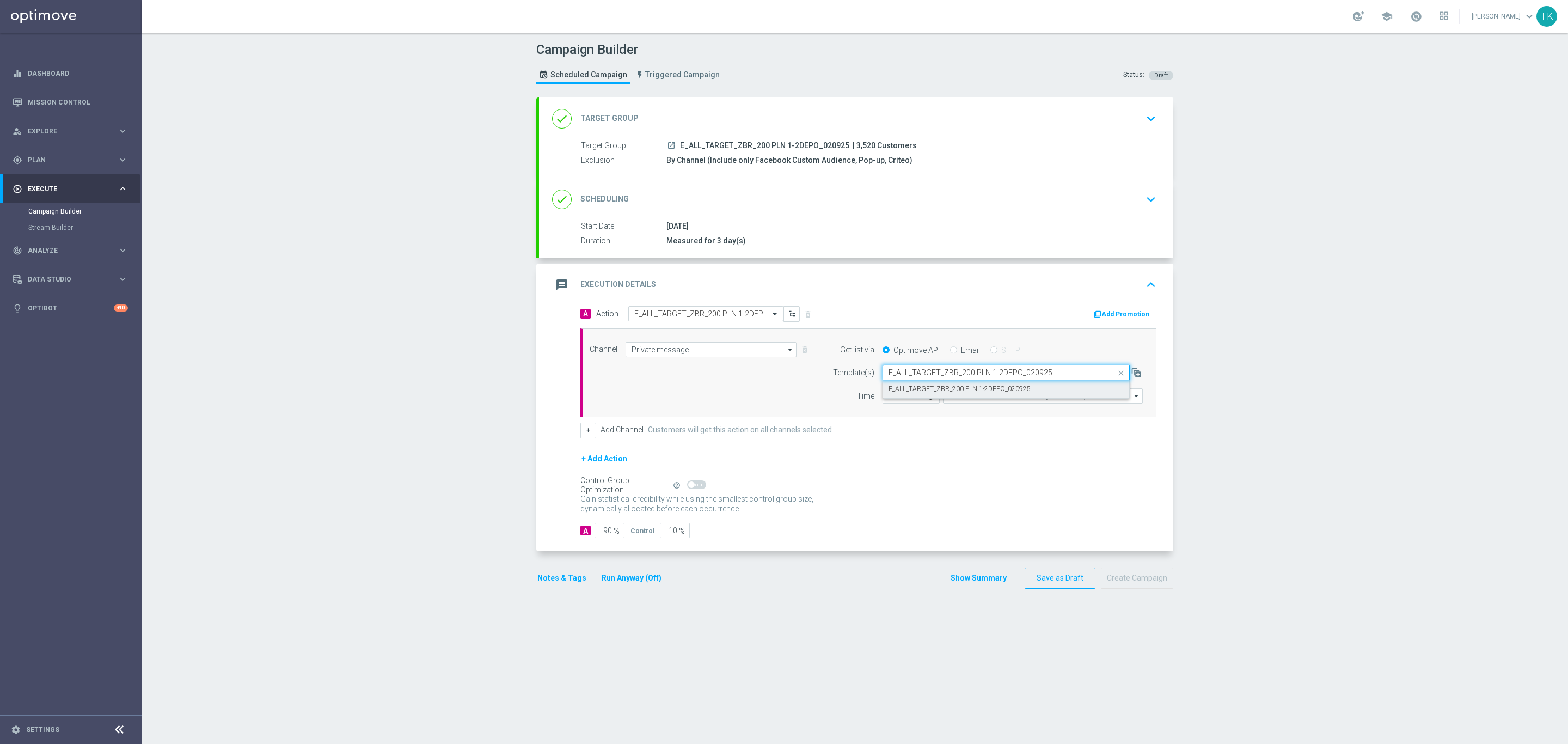
click at [931, 393] on label "E_ALL_TARGET_ZBR_200 PLN 1-2DEPO_020925" at bounding box center [959, 389] width 142 height 10
type input "E_ALL_TARGET_ZBR_200 PLN 1-2DEPO_020925"
click at [884, 399] on input "12:00" at bounding box center [911, 395] width 57 height 15
type input "16:02"
click at [982, 402] on input "Coordinated Universal Time (UTC 00:00)" at bounding box center [1043, 395] width 200 height 15
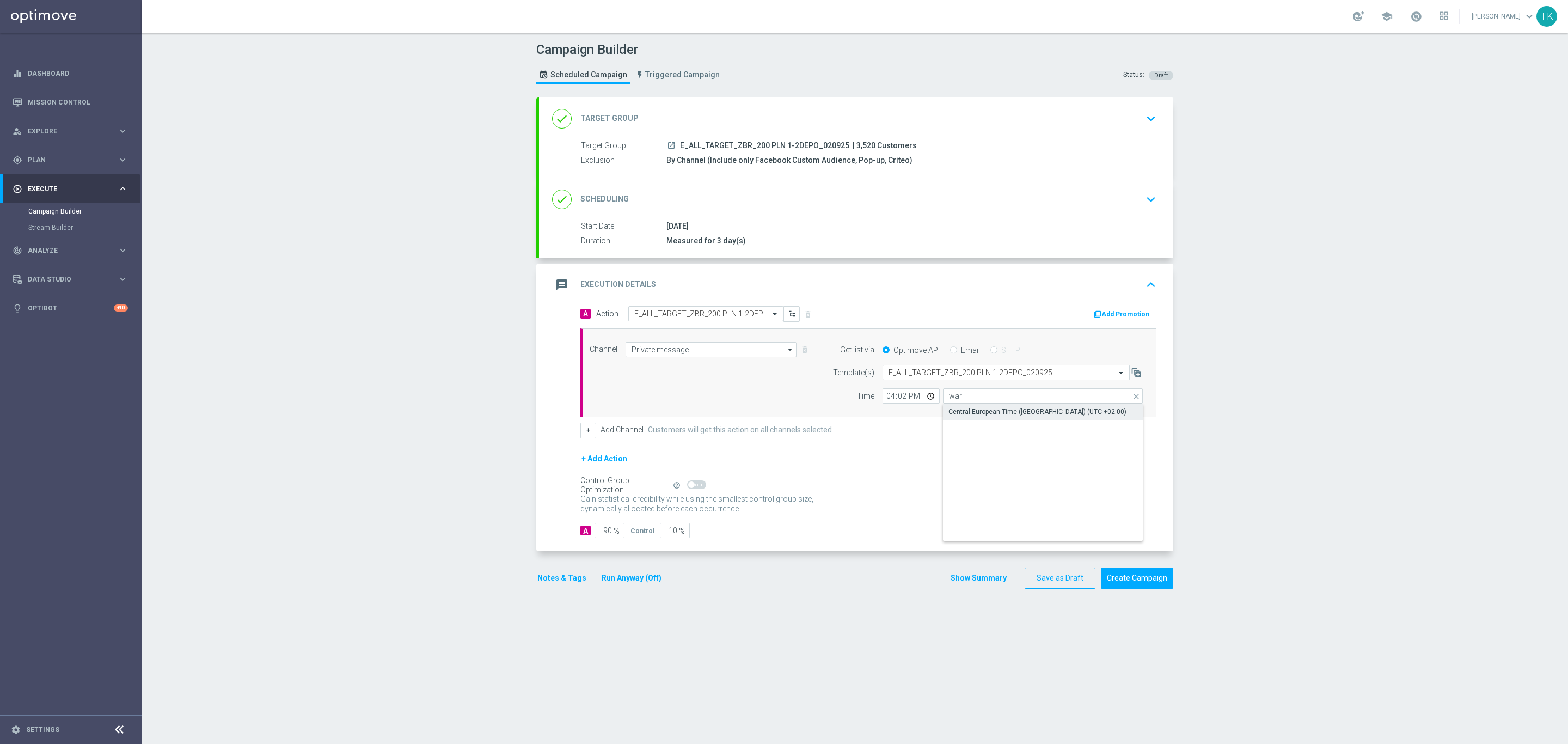
click at [995, 411] on div "Central European Time ([GEOGRAPHIC_DATA]) (UTC +02:00)" at bounding box center [1037, 412] width 178 height 10
type input "Central European Time ([GEOGRAPHIC_DATA]) (UTC +02:00)"
click at [583, 438] on button "+" at bounding box center [588, 430] width 16 height 15
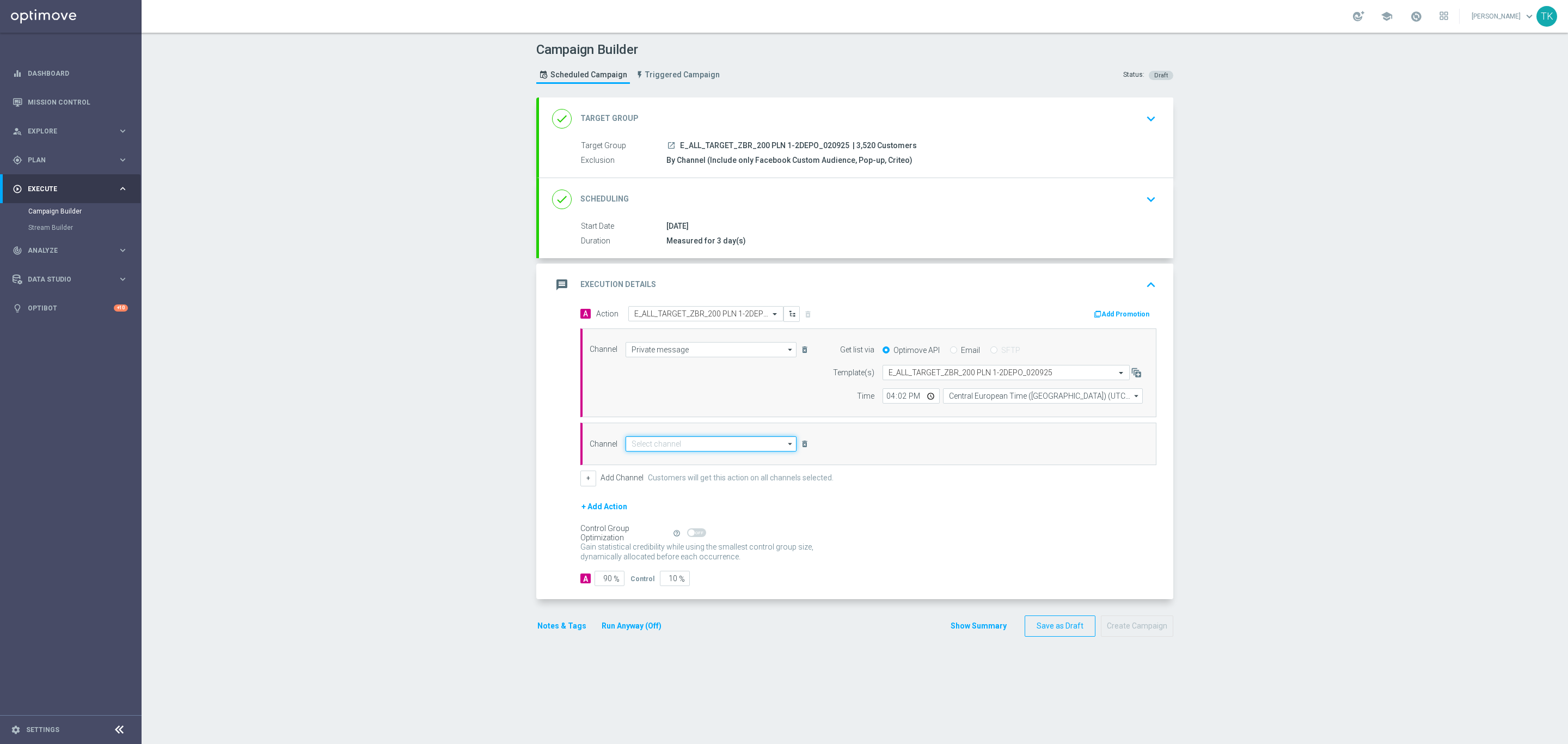
click at [680, 443] on input at bounding box center [711, 443] width 171 height 15
click at [678, 458] on div "Optimail" at bounding box center [711, 459] width 171 height 15
type input "Optimail"
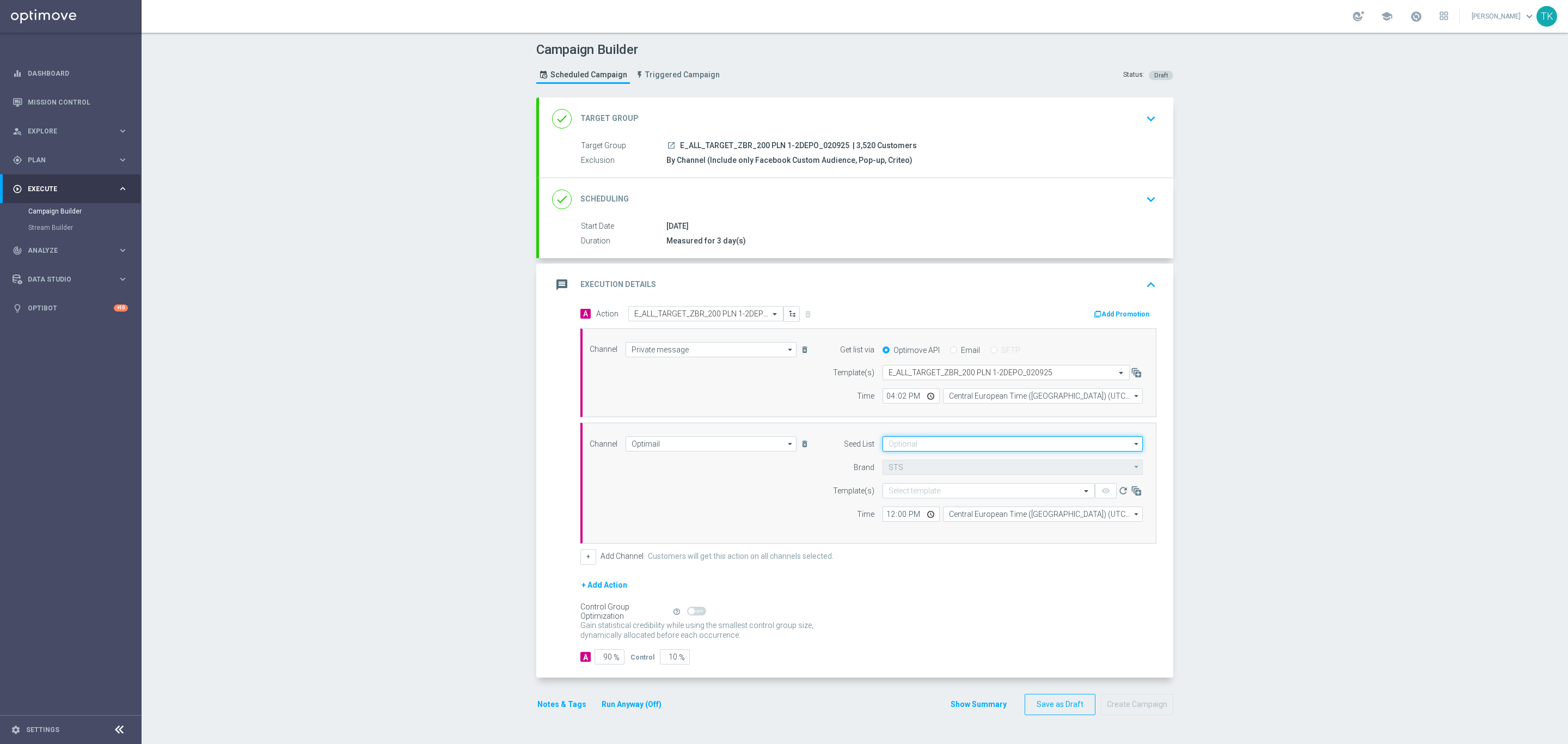
click at [907, 445] on input at bounding box center [1013, 443] width 260 height 15
click at [918, 506] on div "Brand design" at bounding box center [919, 500] width 40 height 10
click at [892, 451] on input "br" at bounding box center [1013, 443] width 260 height 15
click at [918, 499] on div "Reactivation" at bounding box center [918, 500] width 38 height 10
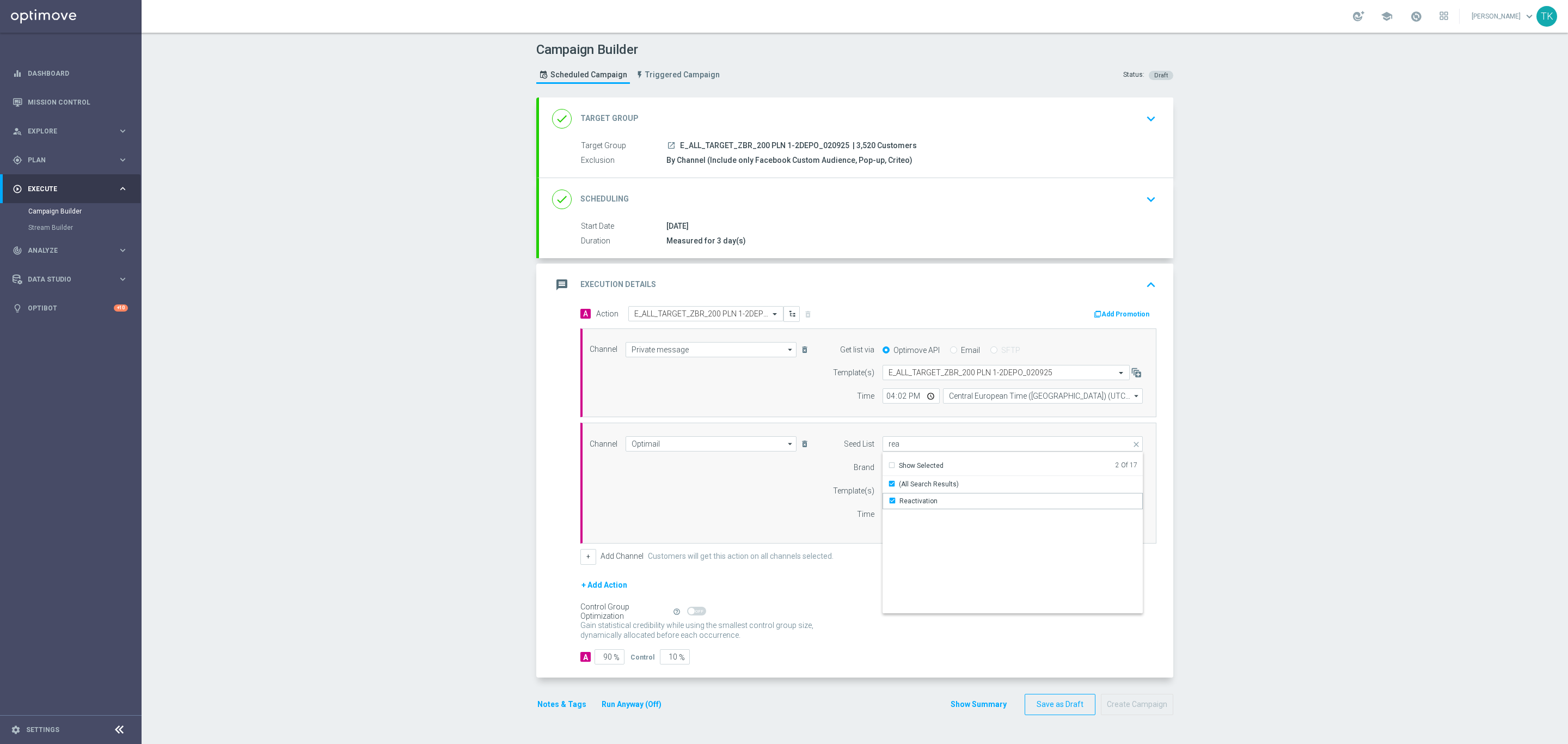
click at [732, 500] on div "Channel Optimail Optimail arrow_drop_down Show Selected 1 of 22 Target group on…" at bounding box center [866, 483] width 569 height 94
type input "Selected 2 of 17"
click at [888, 496] on input "text" at bounding box center [977, 491] width 178 height 10
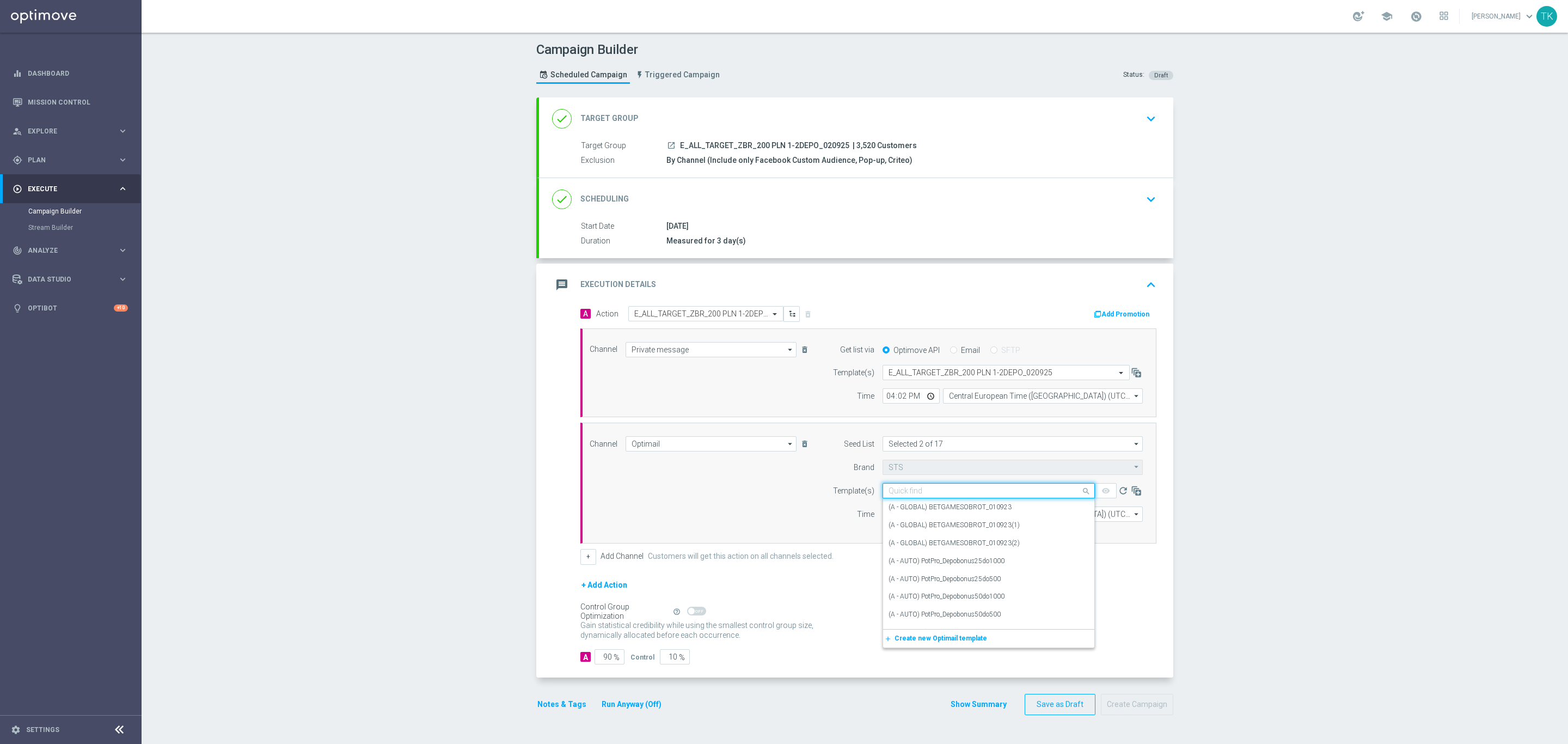
paste input "E_ALL_TARGET_ZBR_200 PLN 1-2DEPO_020925"
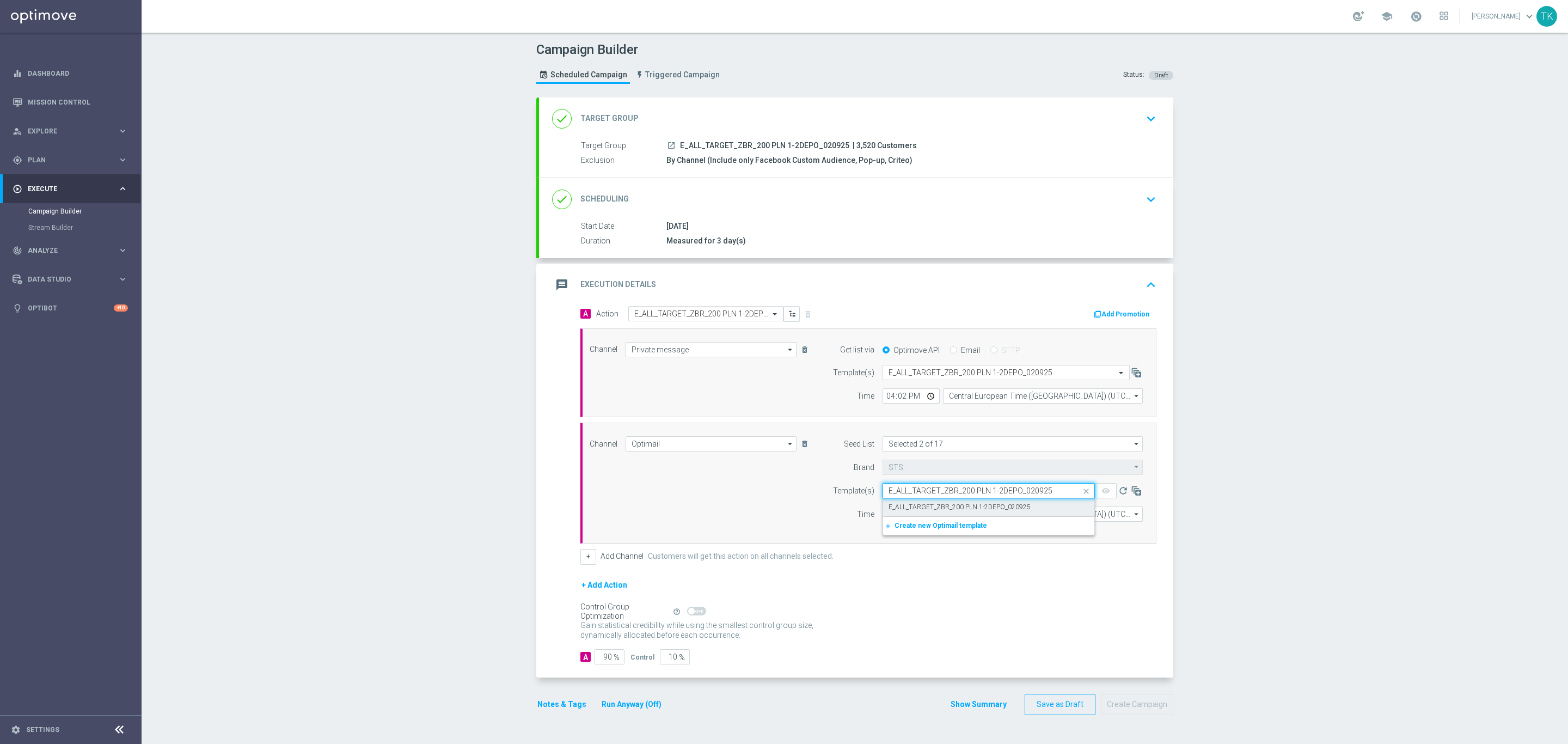
click at [900, 510] on label "E_ALL_TARGET_ZBR_200 PLN 1-2DEPO_020925" at bounding box center [959, 508] width 142 height 10
type input "E_ALL_TARGET_ZBR_200 PLN 1-2DEPO_020925"
click at [883, 515] on input "12:00" at bounding box center [911, 513] width 57 height 15
type input "16:02"
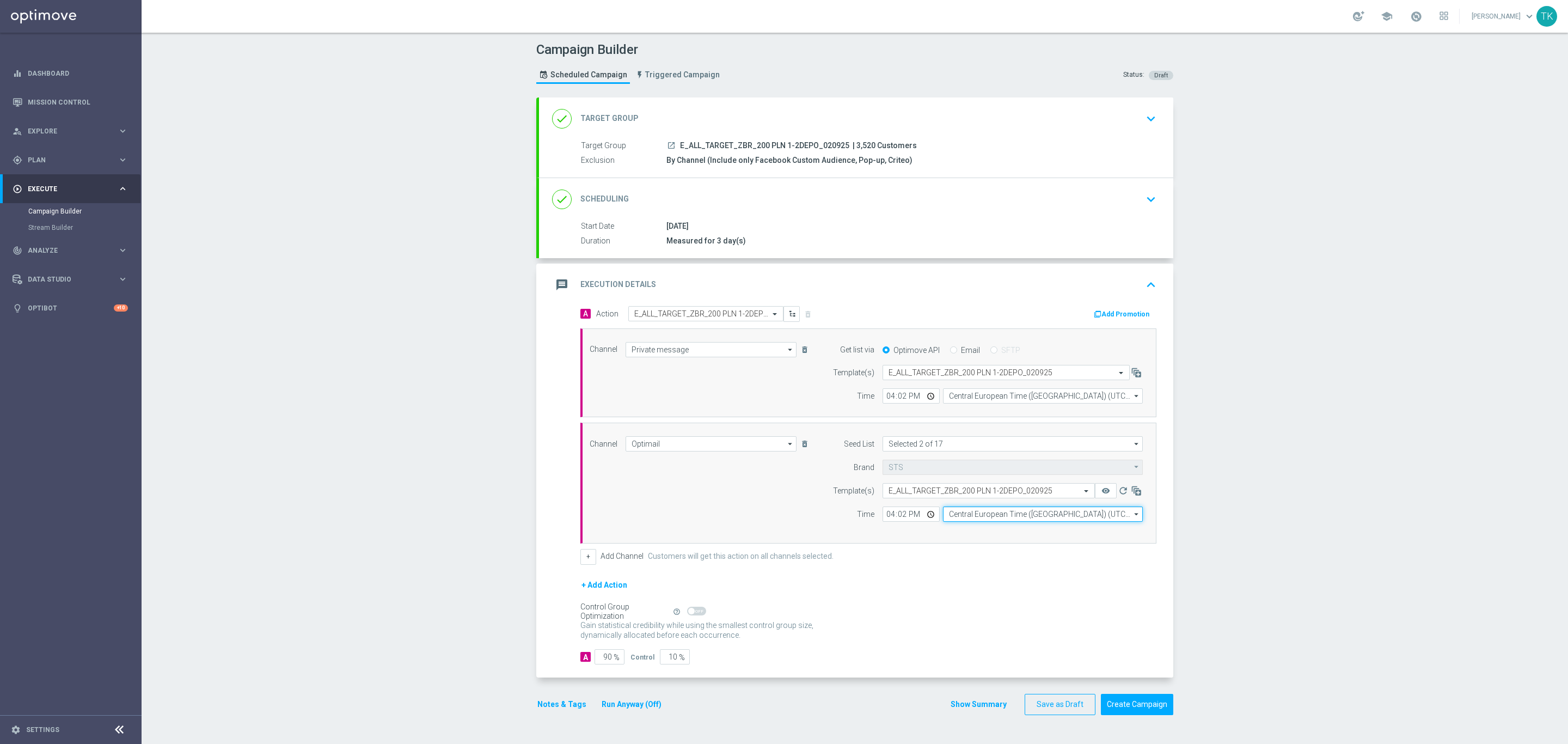
click at [972, 517] on input "Central European Time ([GEOGRAPHIC_DATA]) (UTC +02:00)" at bounding box center [1043, 513] width 200 height 15
click at [980, 528] on div "Central European Time ([GEOGRAPHIC_DATA]) (UTC +02:00)" at bounding box center [1043, 529] width 201 height 15
type input "Central European Time ([GEOGRAPHIC_DATA]) (UTC +02:00)"
click at [986, 704] on button "Show Summary" at bounding box center [979, 704] width 57 height 13
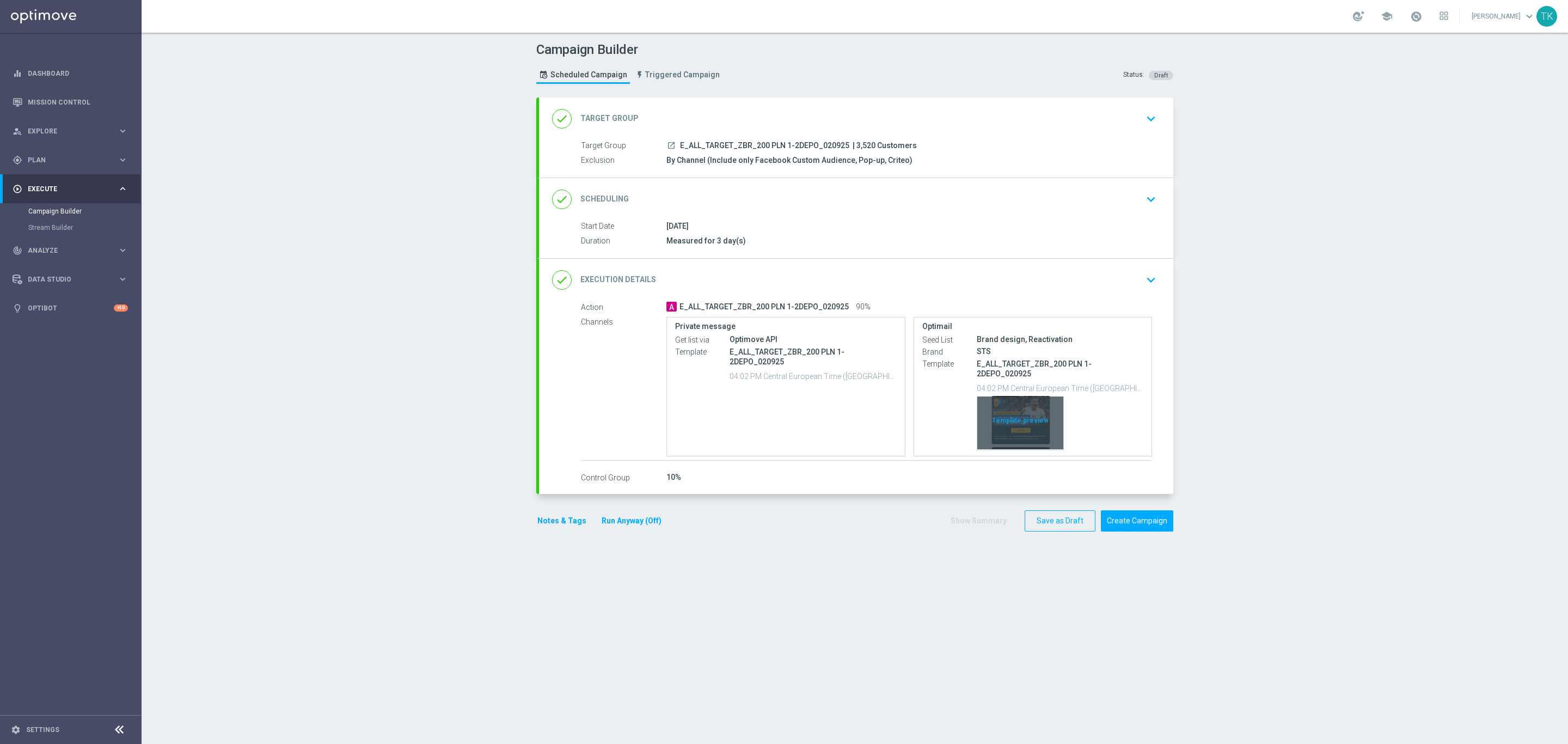
click at [1005, 399] on div "Template preview" at bounding box center [1020, 422] width 86 height 53
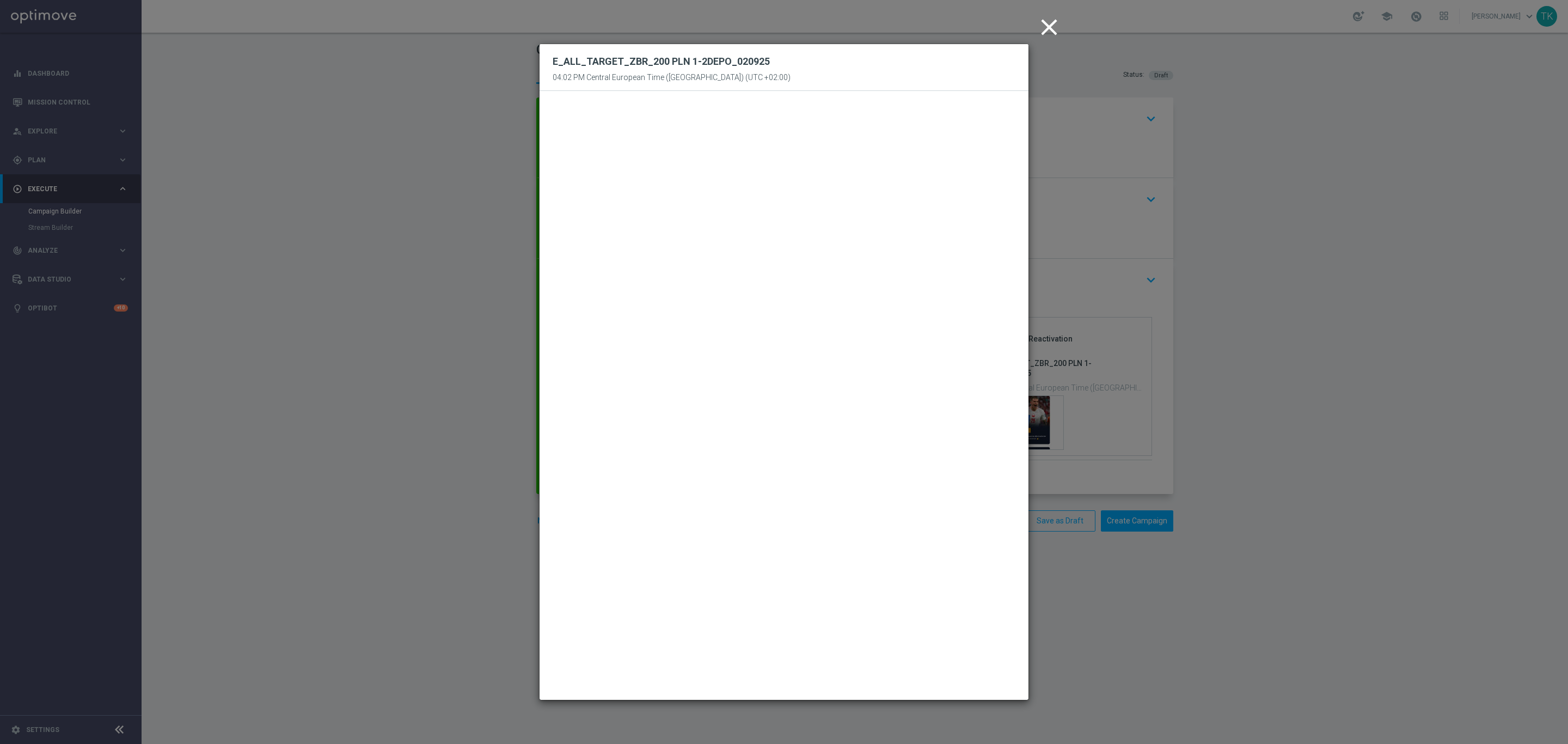
click at [1046, 30] on icon "close" at bounding box center [1049, 27] width 27 height 27
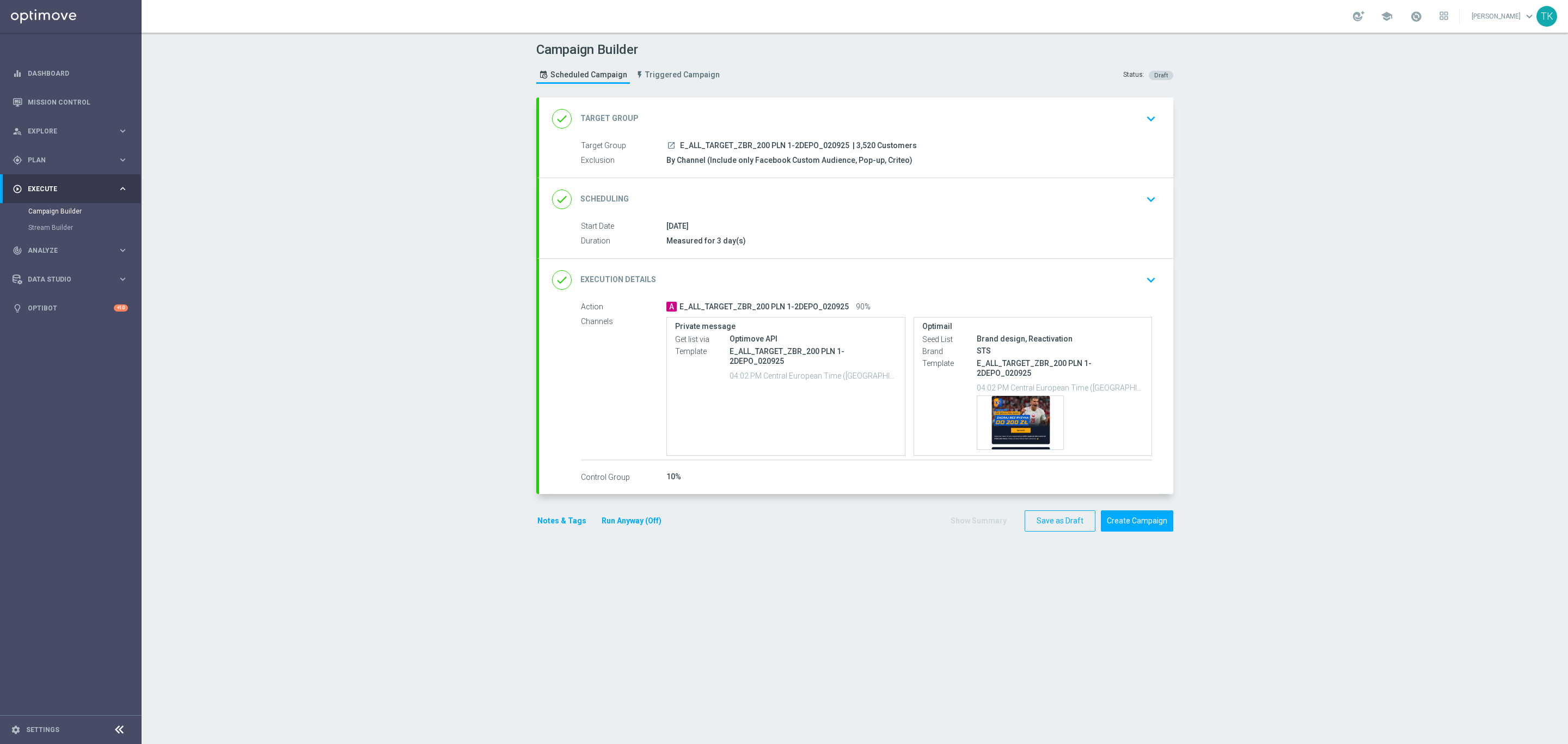
click at [793, 146] on span "E_ALL_TARGET_ZBR_200 PLN 1-2DEPO_020925" at bounding box center [765, 146] width 170 height 10
copy div "E_ALL_TARGET_ZBR_200 PLN 1-2DEPO_020925"
click at [1041, 512] on button "Save as Draft" at bounding box center [1060, 520] width 71 height 21
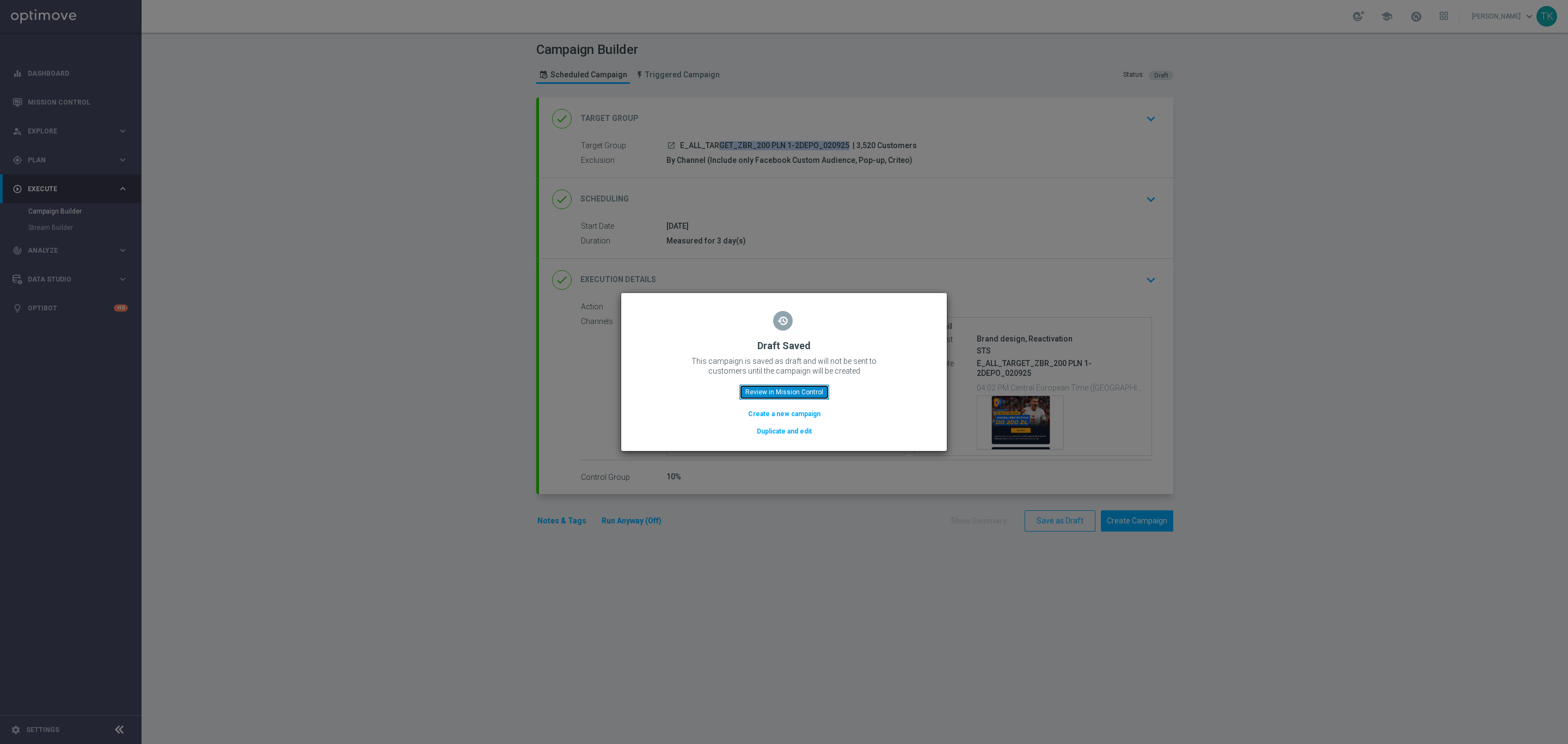
click at [789, 395] on button "Review in Mission Control" at bounding box center [784, 392] width 90 height 15
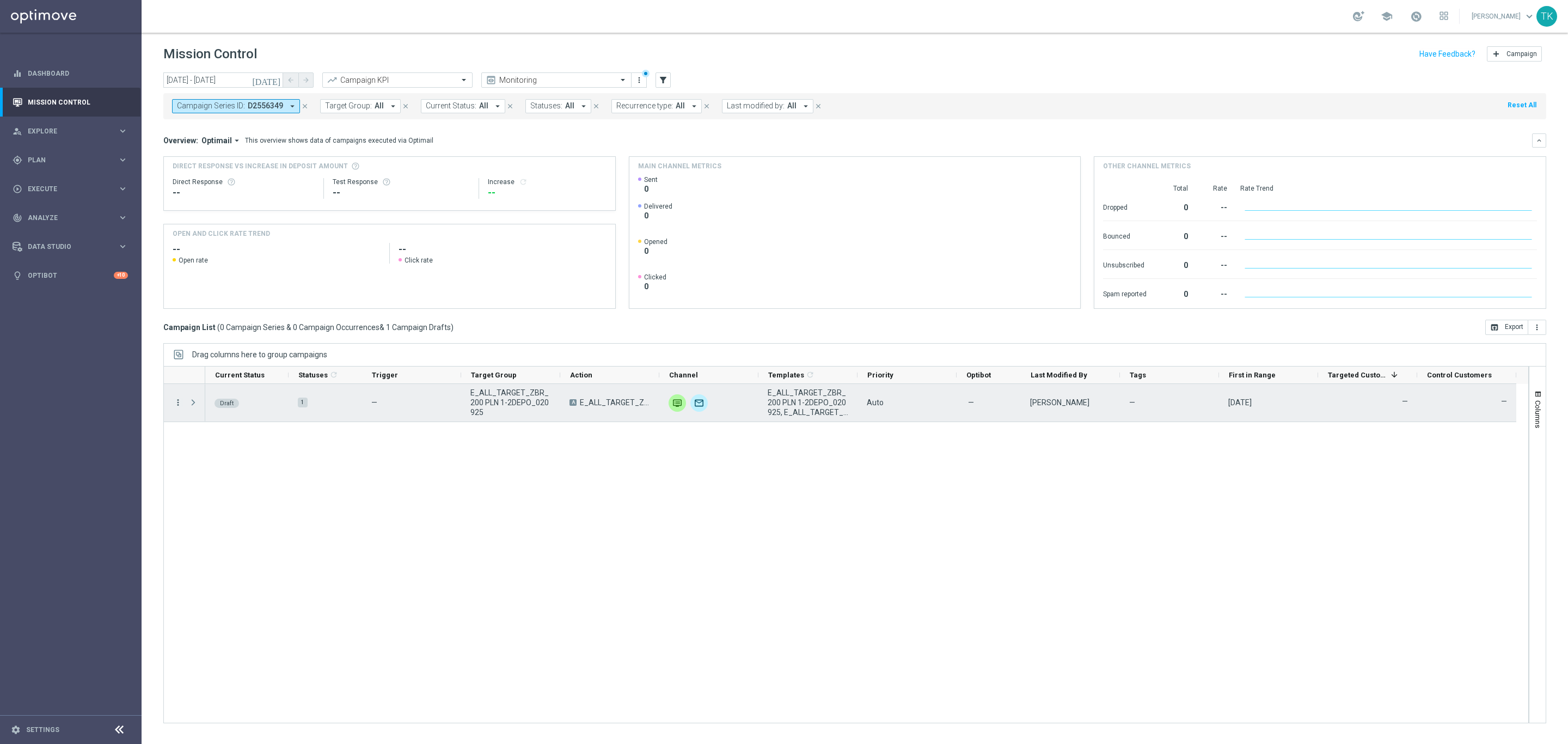
click at [176, 401] on icon "more_vert" at bounding box center [178, 402] width 10 height 10
click at [213, 443] on div "Edit" at bounding box center [251, 446] width 102 height 8
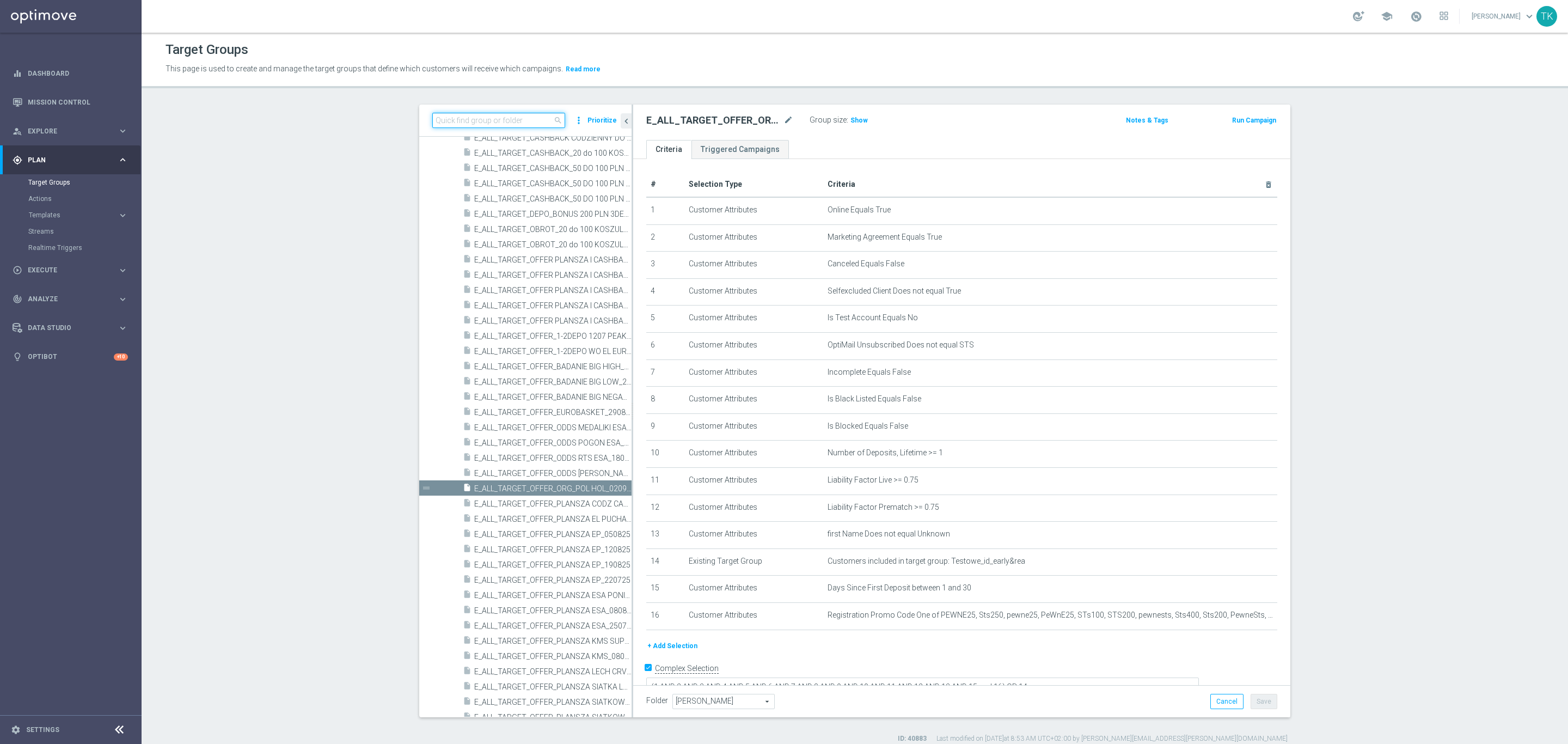
click at [448, 119] on input at bounding box center [499, 120] width 133 height 15
paste input "E_ALL_TARGET_ZBR_200 PLN 1-2DEPO_020925"
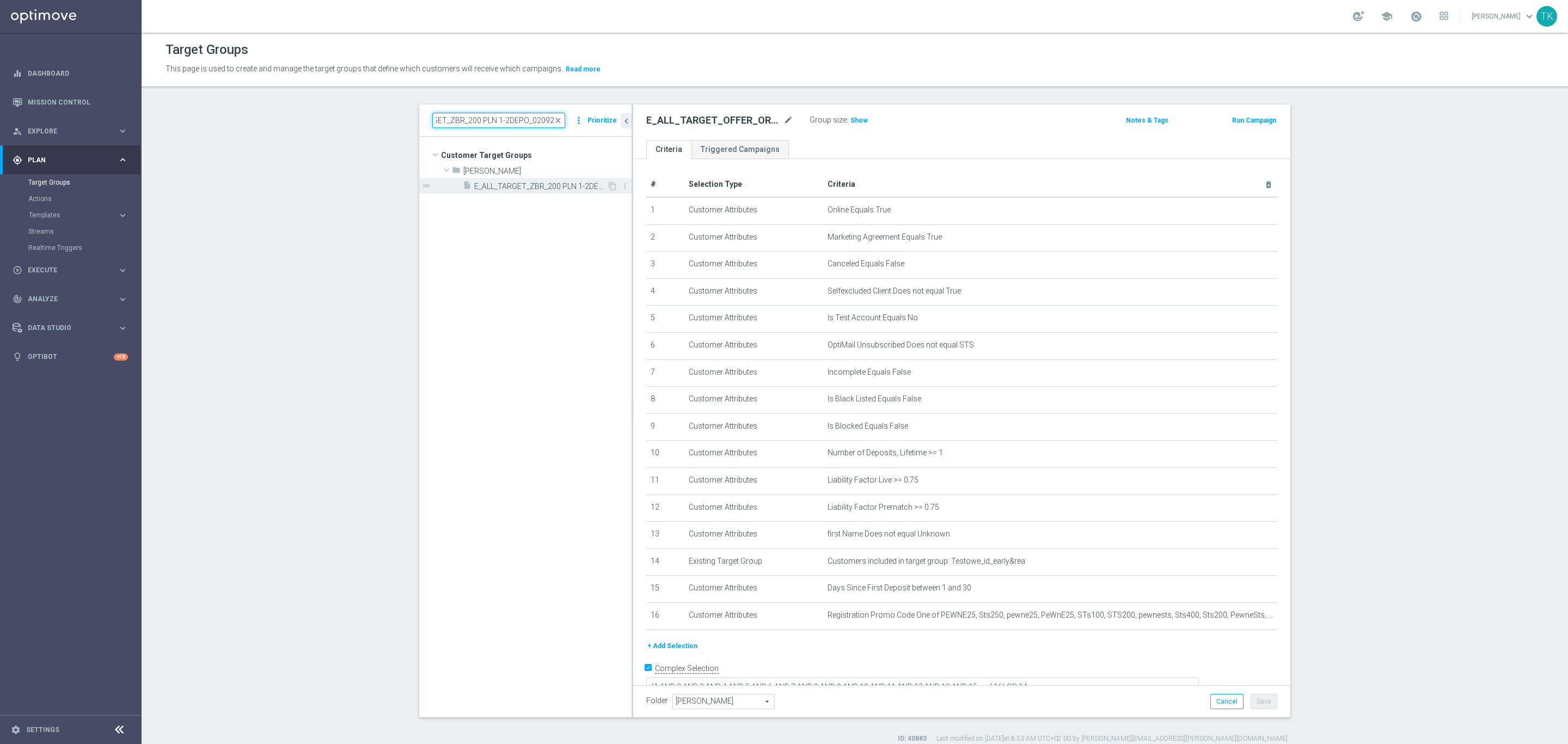
type input "E_ALL_TARGET_ZBR_200 PLN 1-2DEPO_020925"
click at [532, 183] on span "E_ALL_TARGET_ZBR_200 PLN 1-2DEPO_020925" at bounding box center [541, 186] width 133 height 10
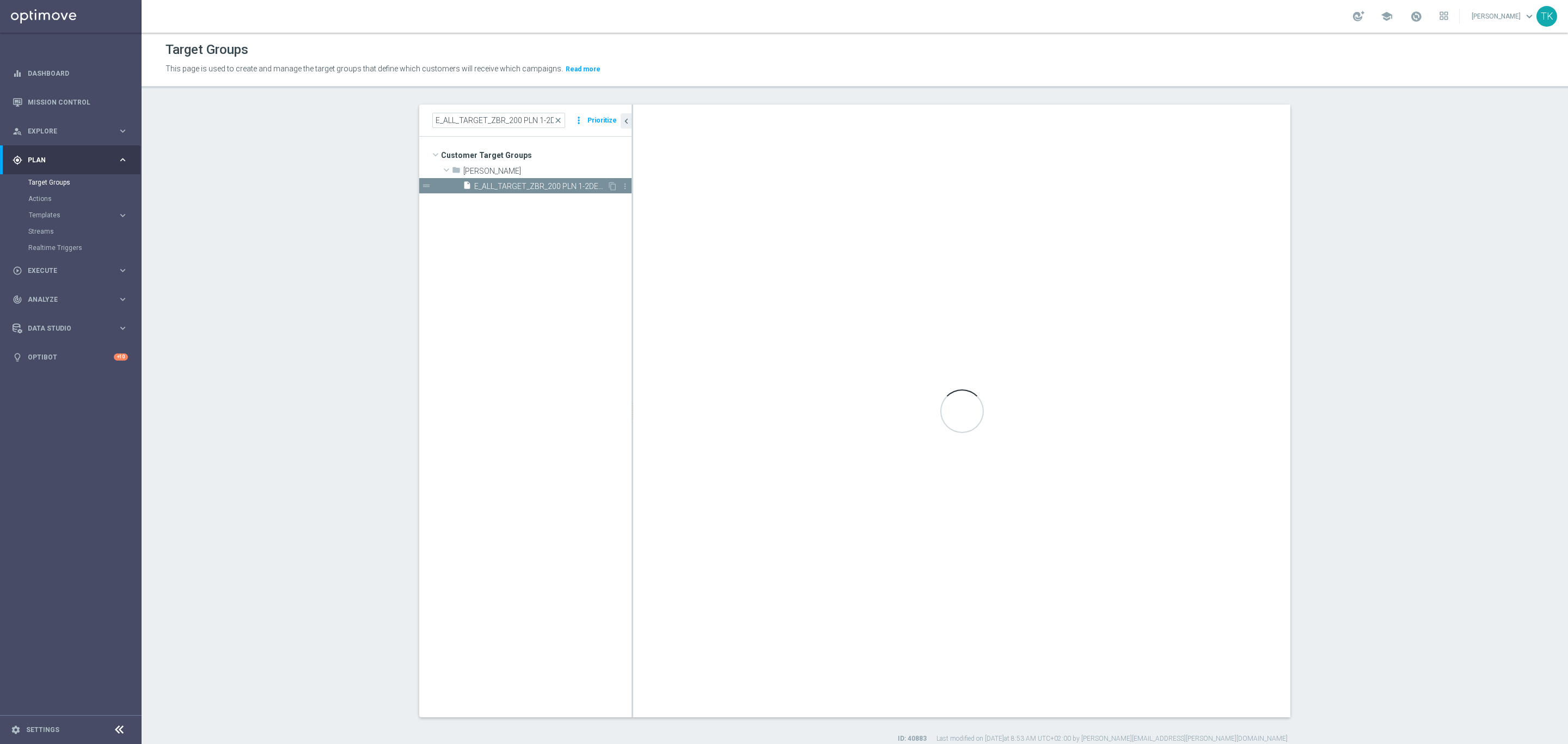
type textarea "(1 AND 2 AND 3 AND 4 AND 5 AND 6 AND 7 AND 8 AND 9 AND 10 AND 11 AND 12 AND 13 …"
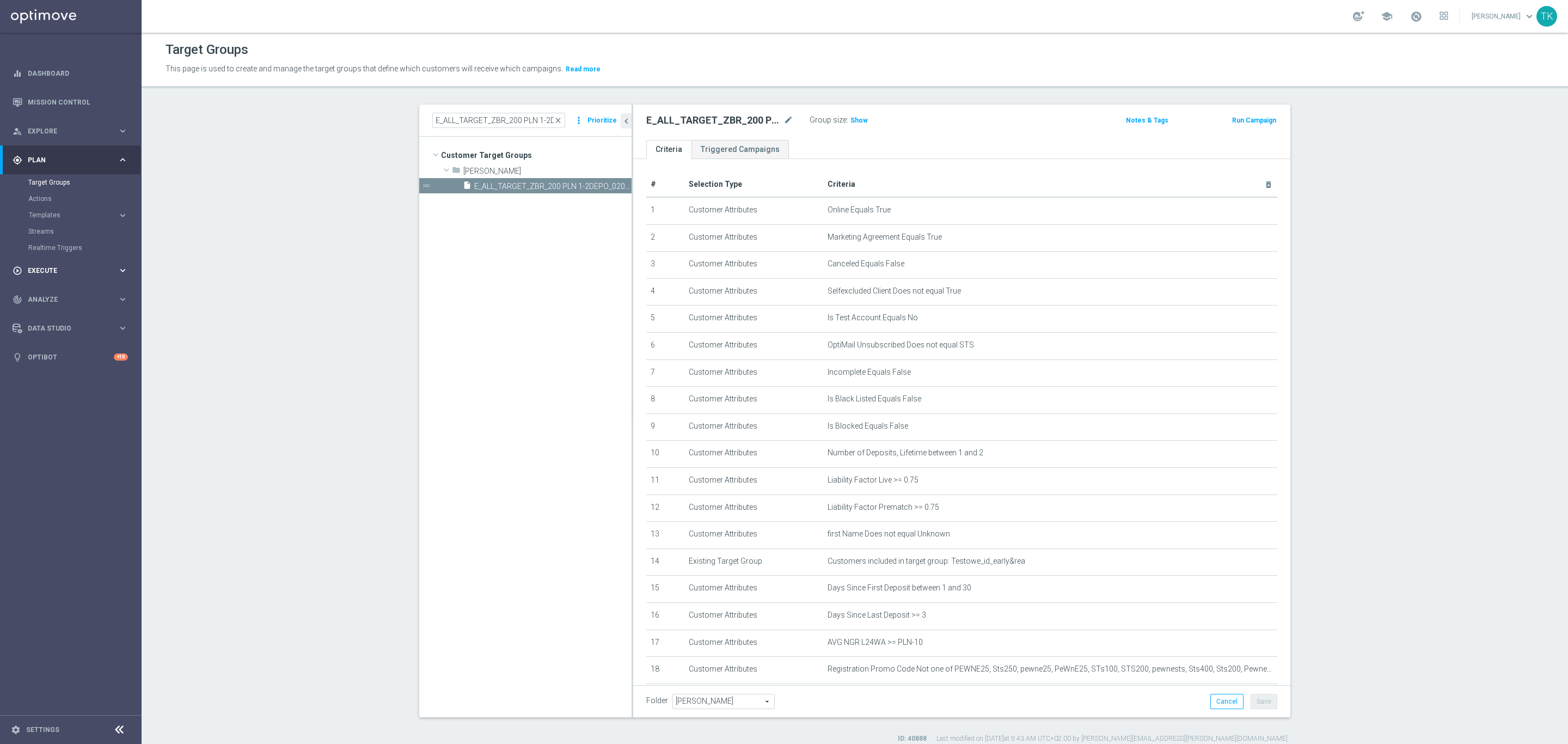
click at [44, 271] on span "Execute" at bounding box center [72, 270] width 90 height 6
click at [52, 209] on link "Campaign Builder" at bounding box center [71, 211] width 85 height 9
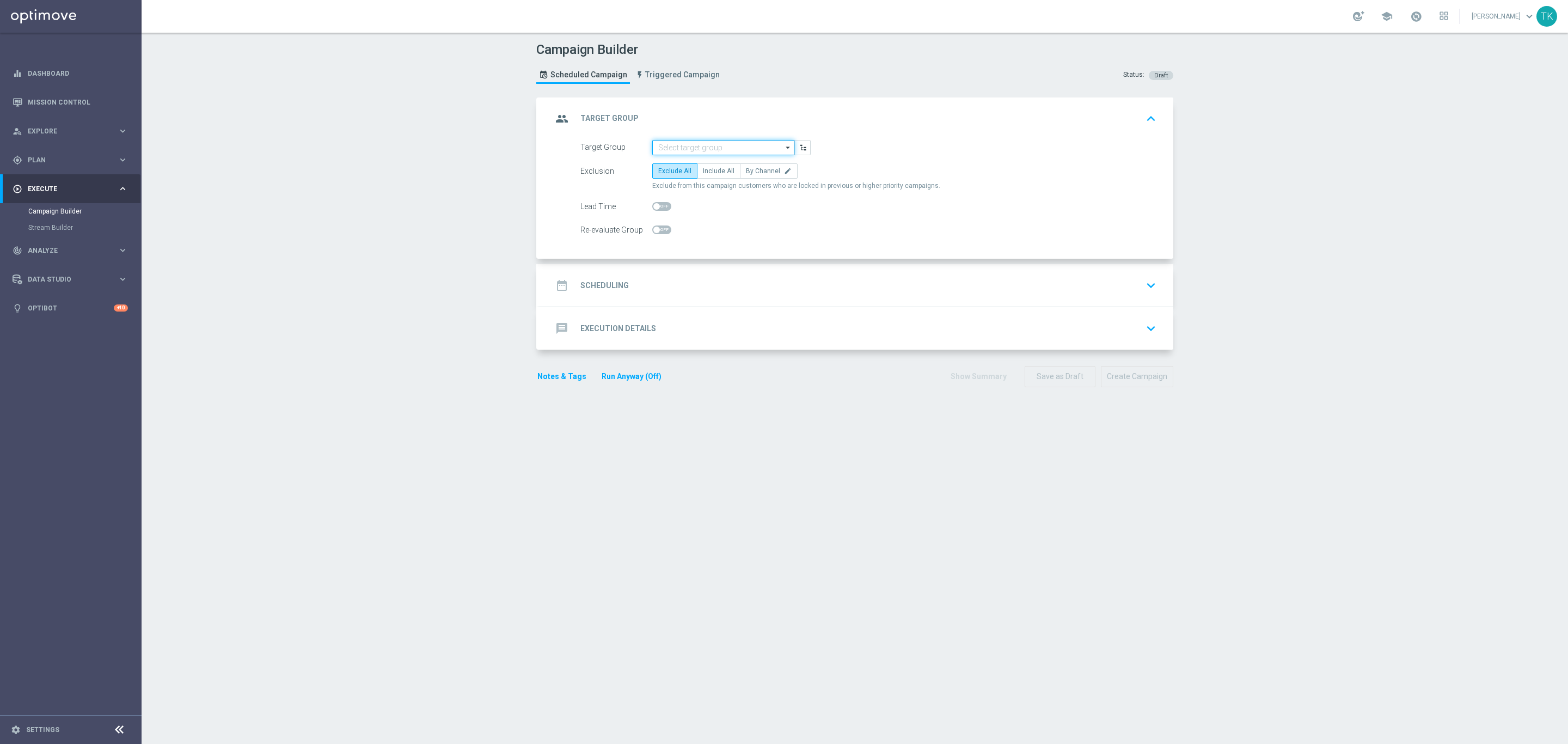
click at [664, 144] on input at bounding box center [723, 147] width 142 height 15
paste input "E_ALL_TARGET_DEPO_50 TO 250 PLN 3DEPO_020925"
click at [668, 165] on div "E_ALL_TARGET_DEPO_50 TO 250 PLN 3DEPO_020925" at bounding box center [723, 168] width 131 height 20
type input "E_ALL_TARGET_DEPO_50 TO 250 PLN 3DEPO_020925"
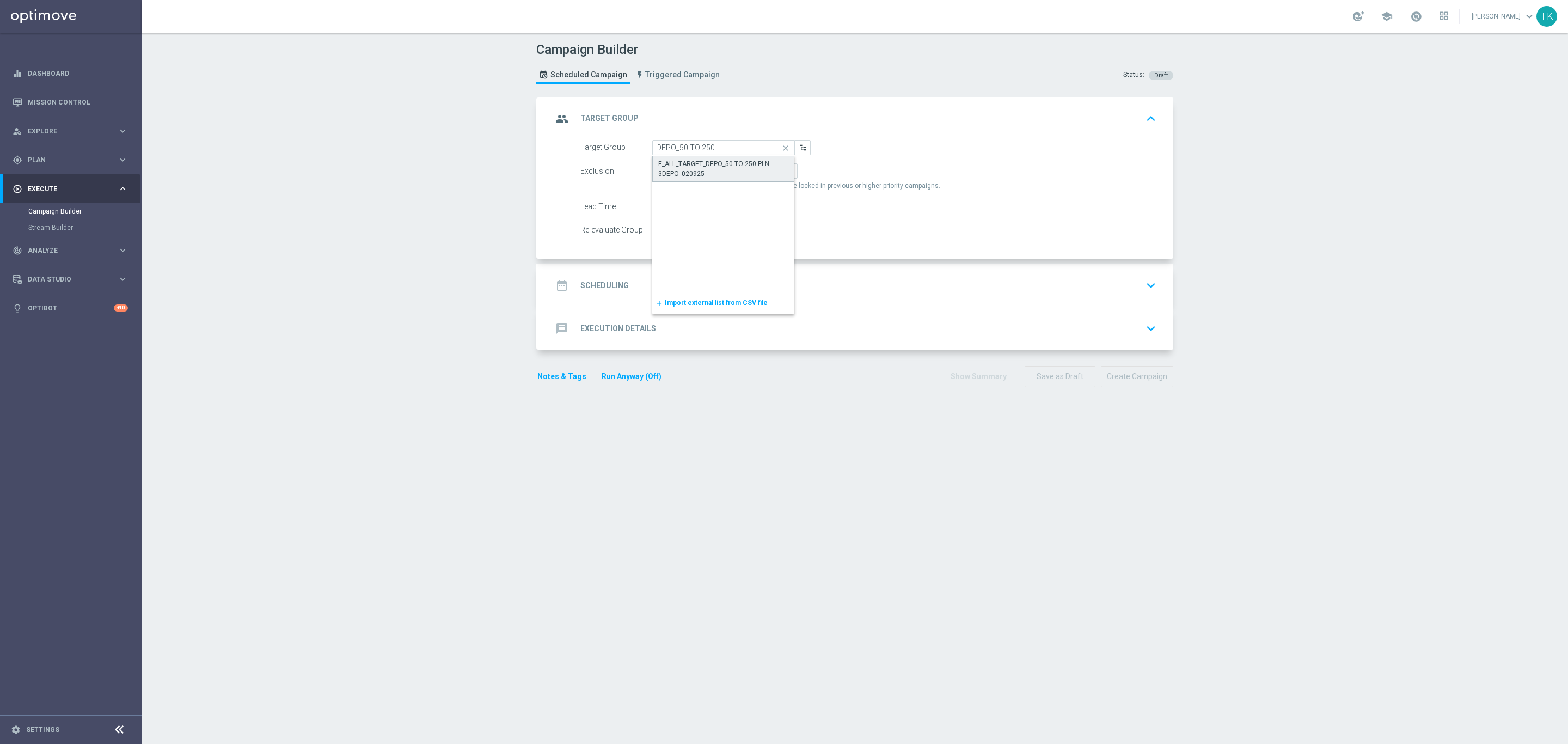
scroll to position [0, 0]
click at [755, 174] on span "By Channel" at bounding box center [763, 171] width 34 height 8
click at [753, 174] on input "By Channel edit" at bounding box center [749, 173] width 7 height 7
radio input "true"
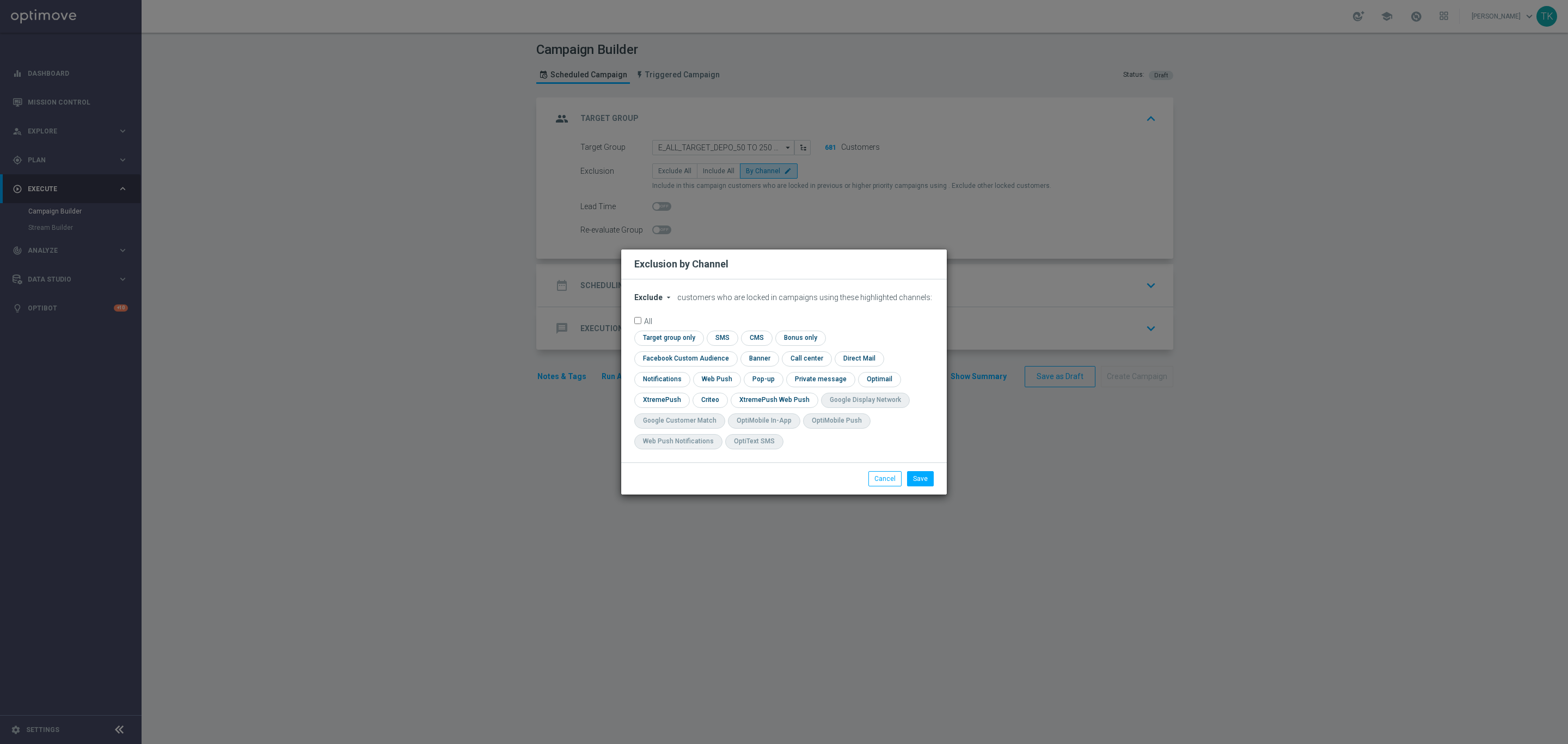
click at [641, 302] on div "Exclude arrow_drop_down × Exclude customers who are locked in campaigns using t…" at bounding box center [784, 370] width 326 height 183
click at [643, 301] on span "Exclude" at bounding box center [649, 297] width 29 height 9
click at [0, 0] on span "Include" at bounding box center [0, 0] width 0 height 0
click at [733, 351] on input "checkbox" at bounding box center [684, 359] width 98 height 15
checkbox input "true"
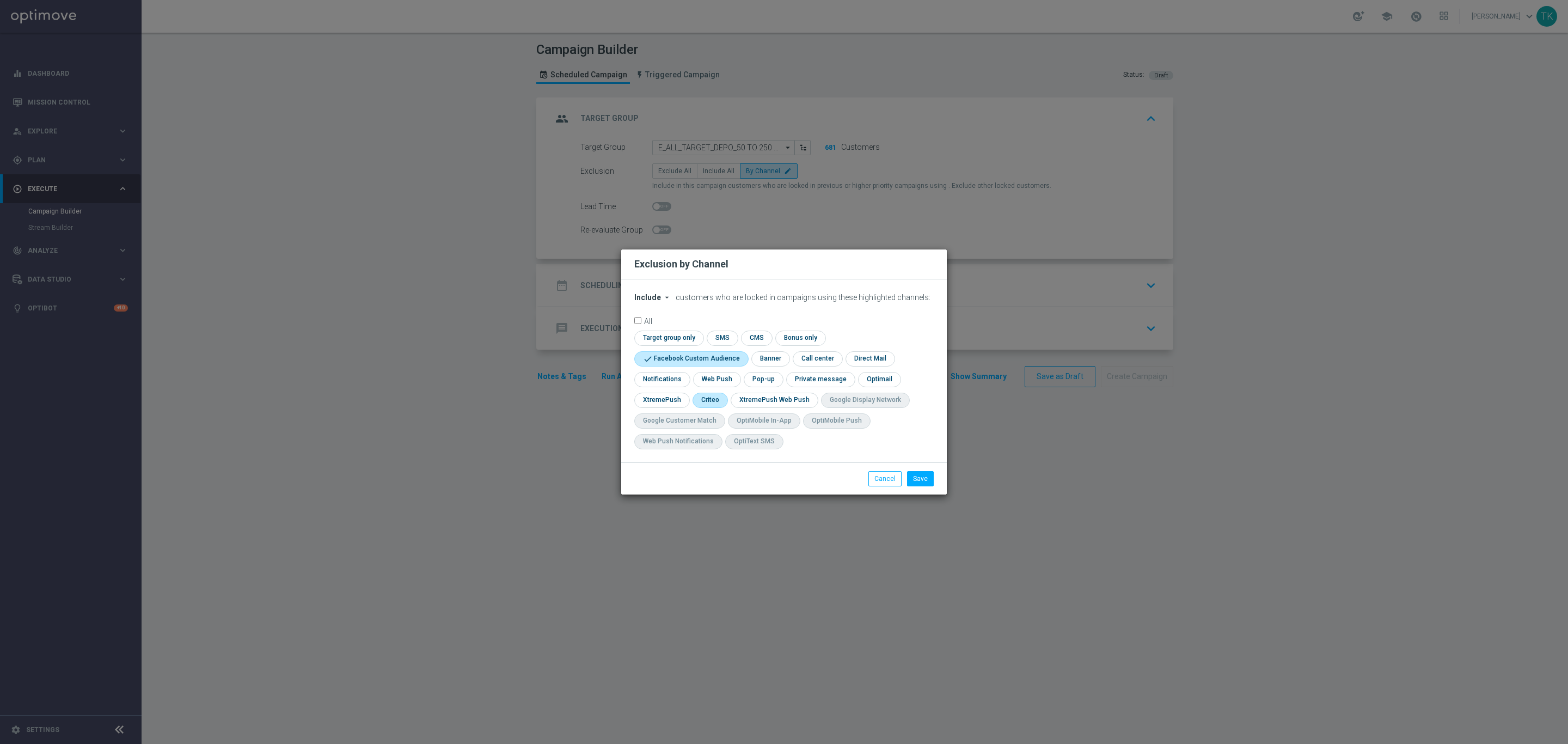
click at [714, 395] on input "checkbox" at bounding box center [709, 400] width 34 height 15
checkbox input "true"
click at [758, 376] on input "checkbox" at bounding box center [762, 379] width 37 height 15
checkbox input "true"
click at [918, 481] on button "Save" at bounding box center [921, 478] width 27 height 15
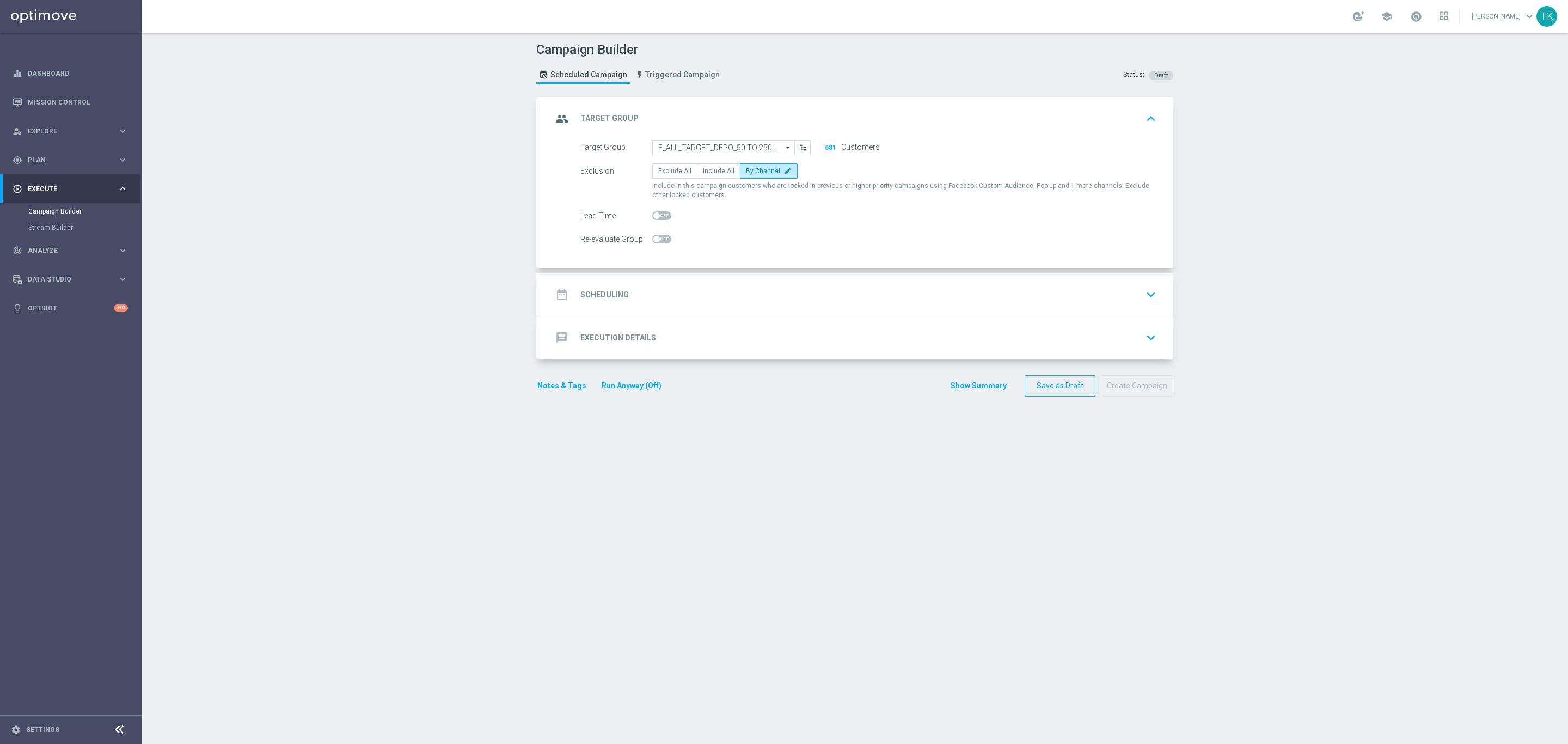
click at [699, 298] on div "date_range Scheduling keyboard_arrow_down" at bounding box center [856, 294] width 608 height 21
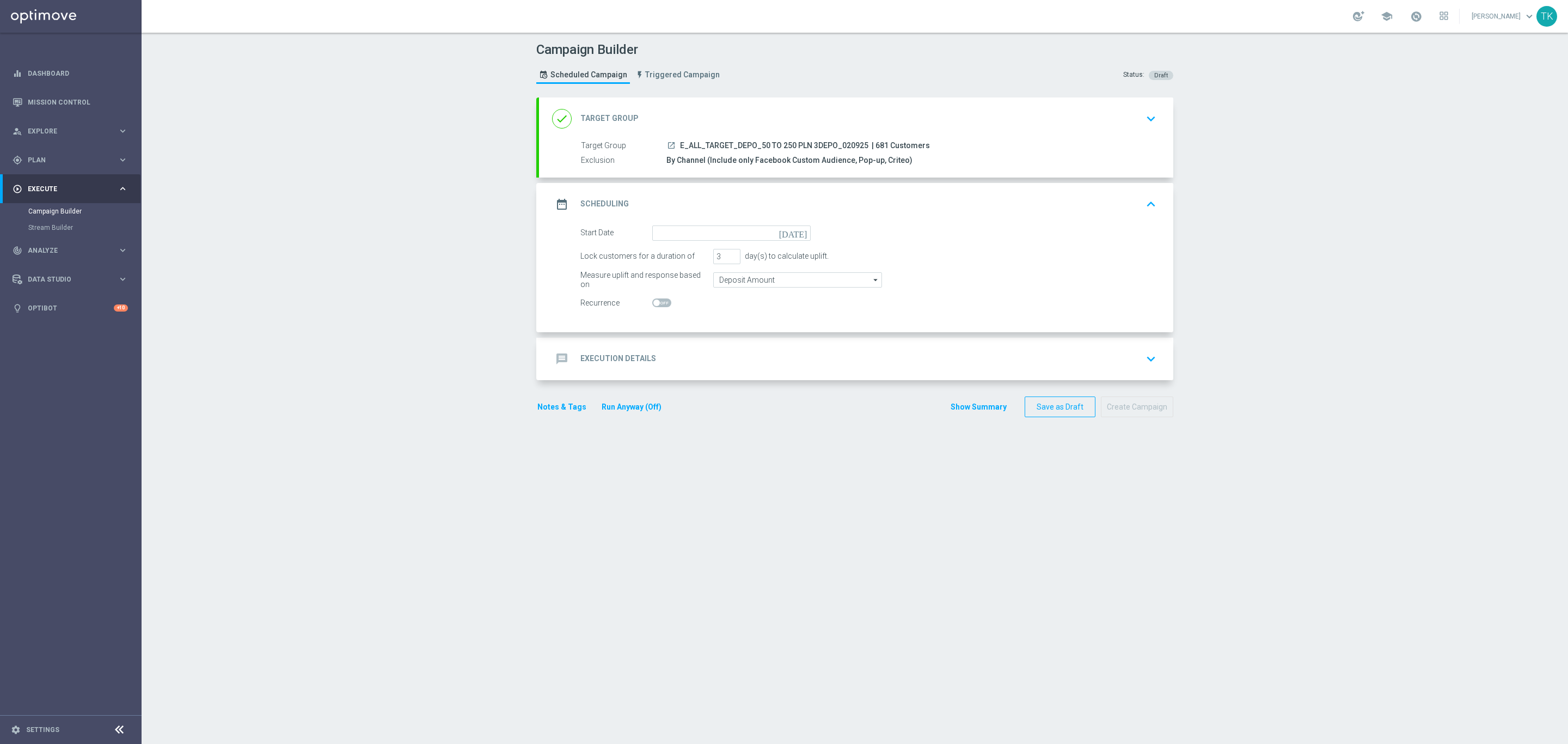
click at [663, 242] on form "Start Date today Lock customers for a duration of 3 day(s) to calculate uplift.…" at bounding box center [868, 268] width 576 height 86
click at [662, 237] on input at bounding box center [731, 232] width 159 height 15
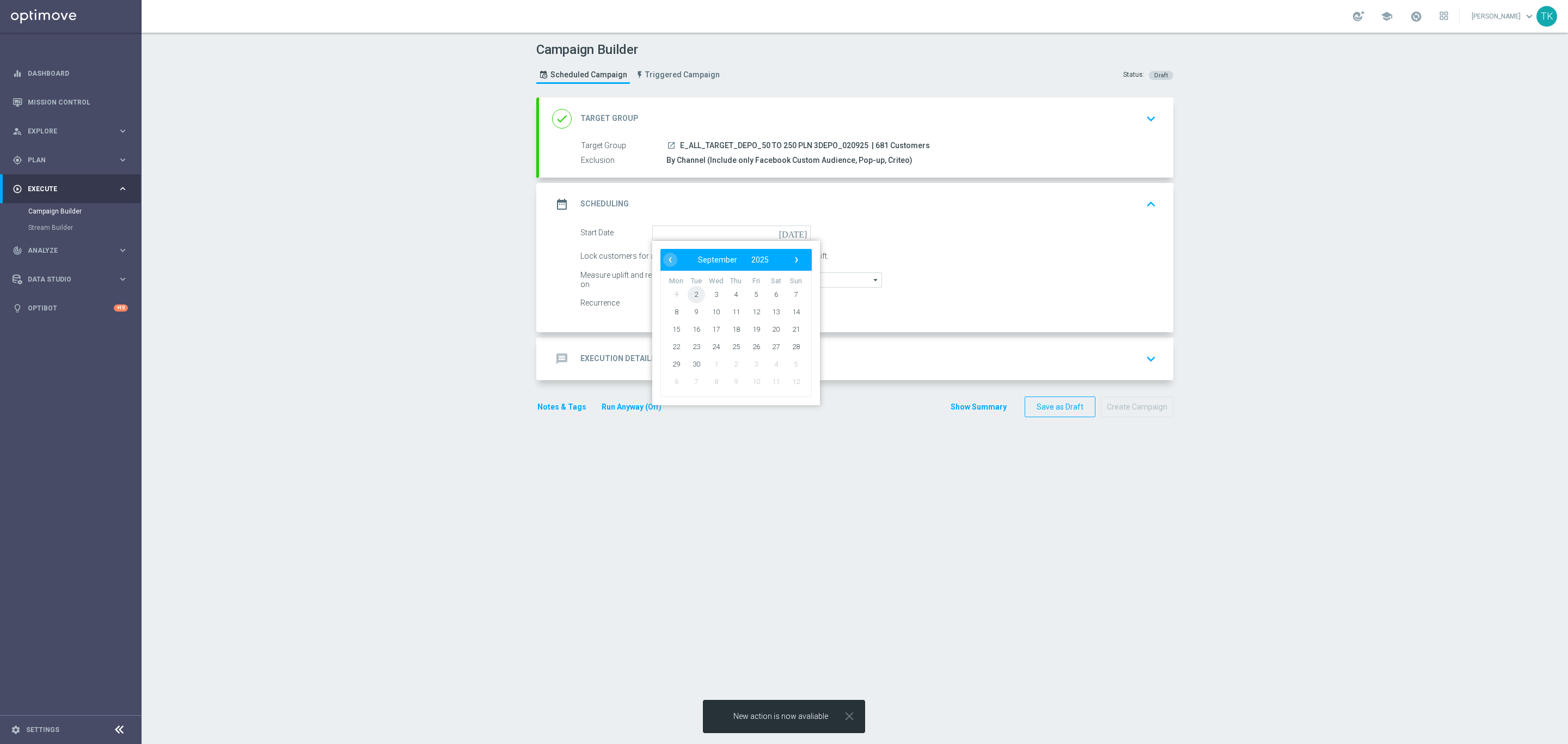
click at [688, 291] on span "2" at bounding box center [696, 294] width 17 height 17
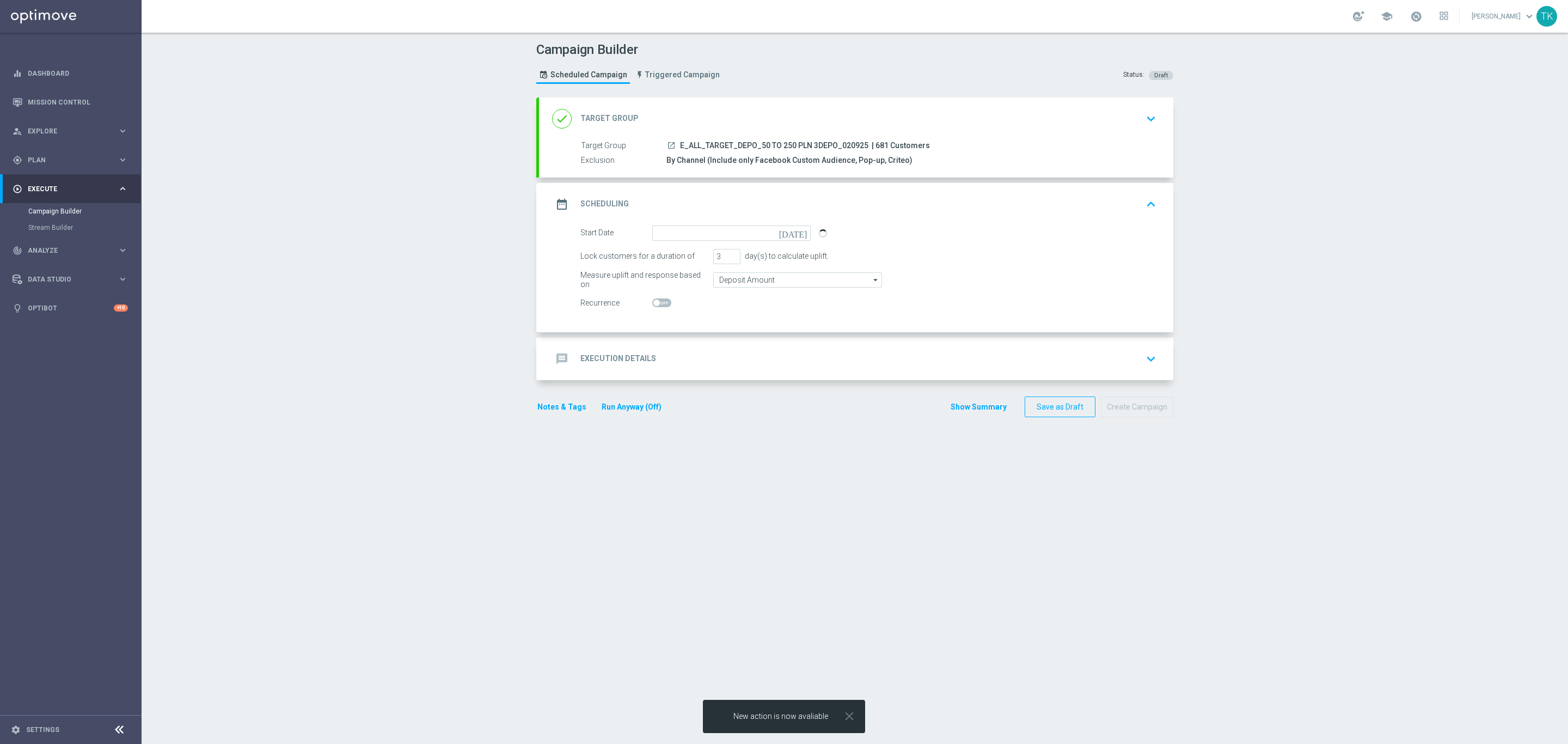
type input "[DATE]"
click at [745, 145] on span "E_ALL_TARGET_DEPO_50 TO 250 PLN 3DEPO_020925" at bounding box center [774, 146] width 189 height 10
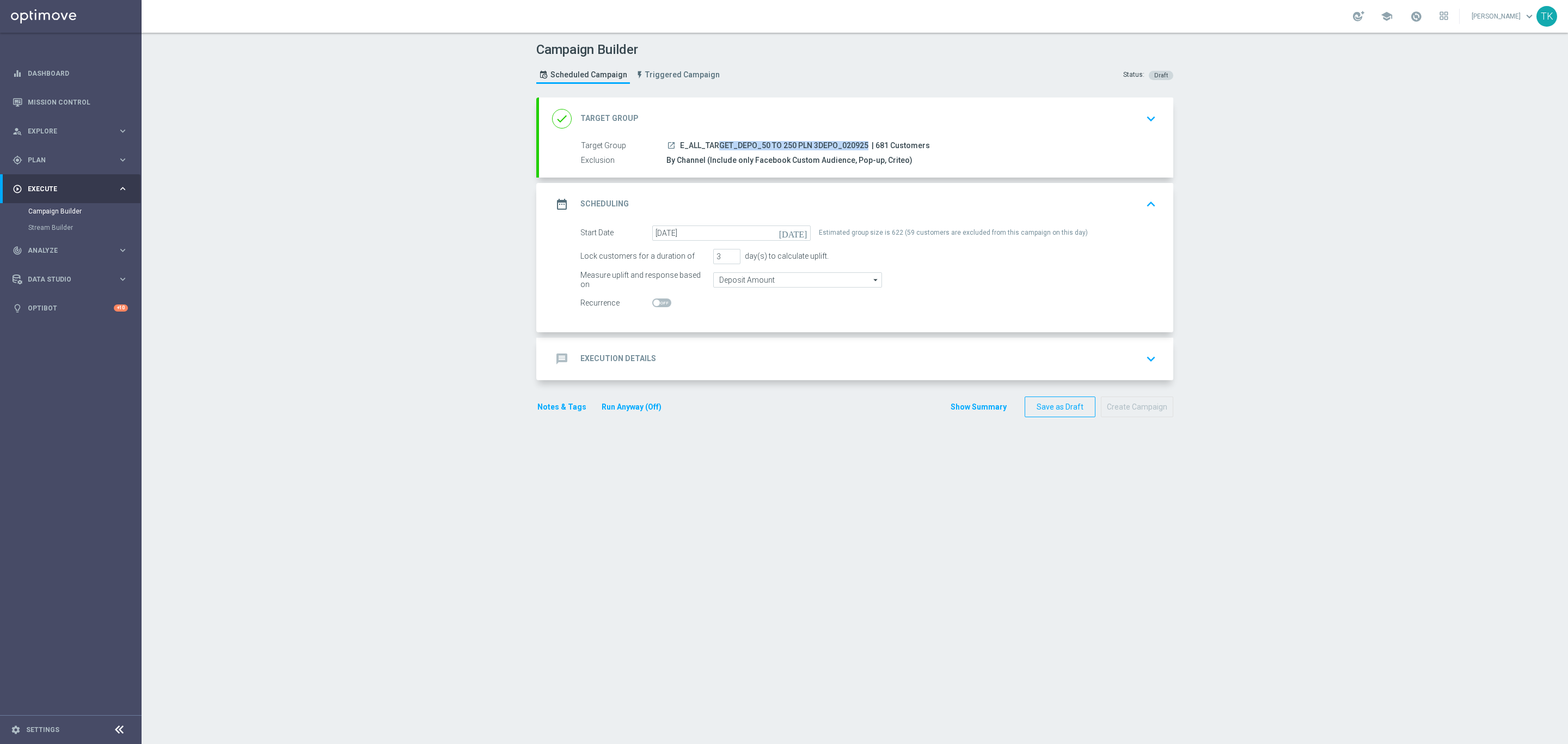
click at [745, 145] on span "E_ALL_TARGET_DEPO_50 TO 250 PLN 3DEPO_020925" at bounding box center [774, 146] width 189 height 10
copy div "E_ALL_TARGET_DEPO_50 TO 250 PLN 3DEPO_020925"
click at [681, 339] on div "message Execution Details keyboard_arrow_down" at bounding box center [857, 359] width 634 height 43
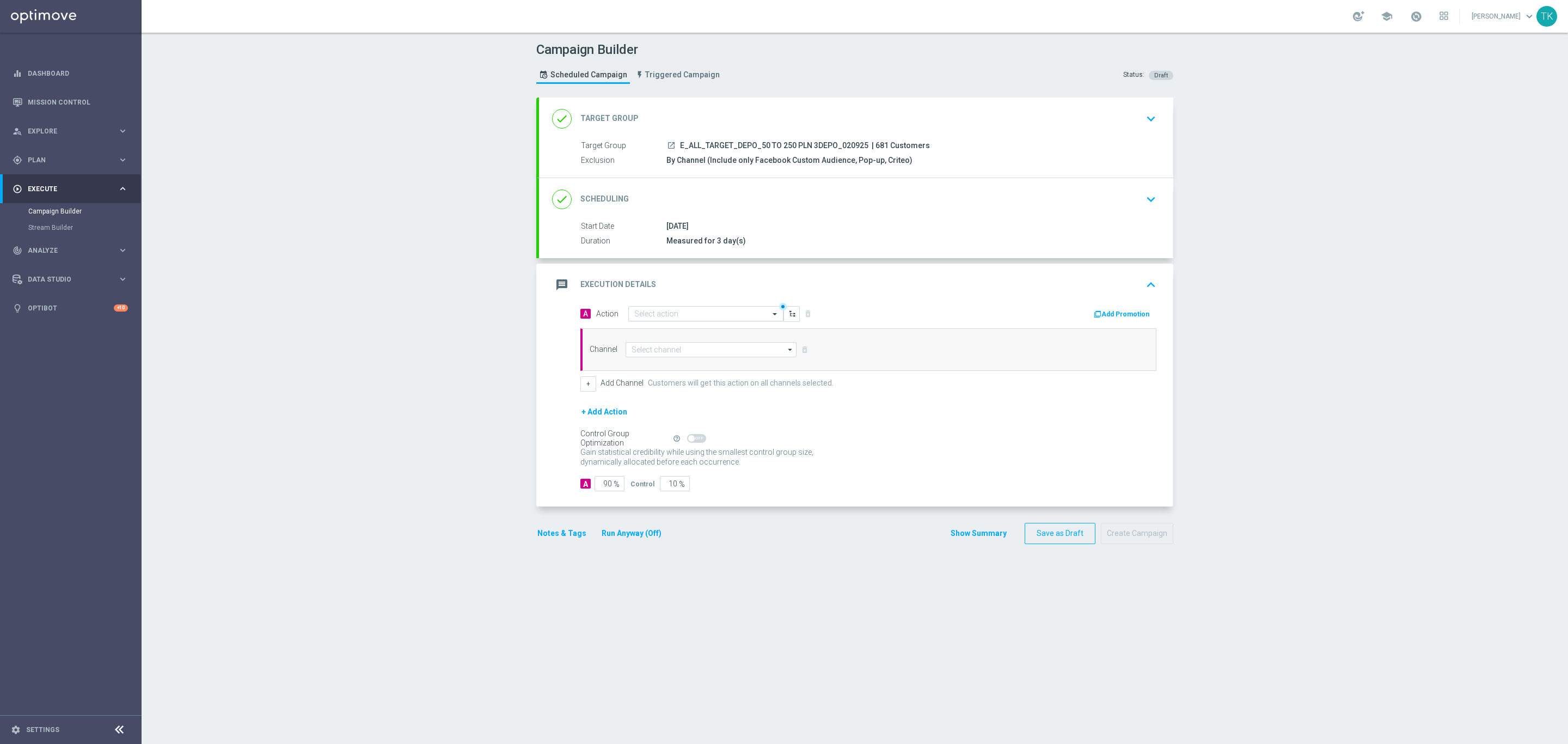
click at [650, 313] on input "text" at bounding box center [695, 314] width 121 height 10
paste input "E_ALL_TARGET_DEPO_50 TO 250 PLN 3DEPO_020925"
type input "E_ALL_TARGET_DEPO_50 TO 250 PLN 3DEPO_020925"
click at [658, 343] on div "add_new Create new action" at bounding box center [706, 347] width 154 height 18
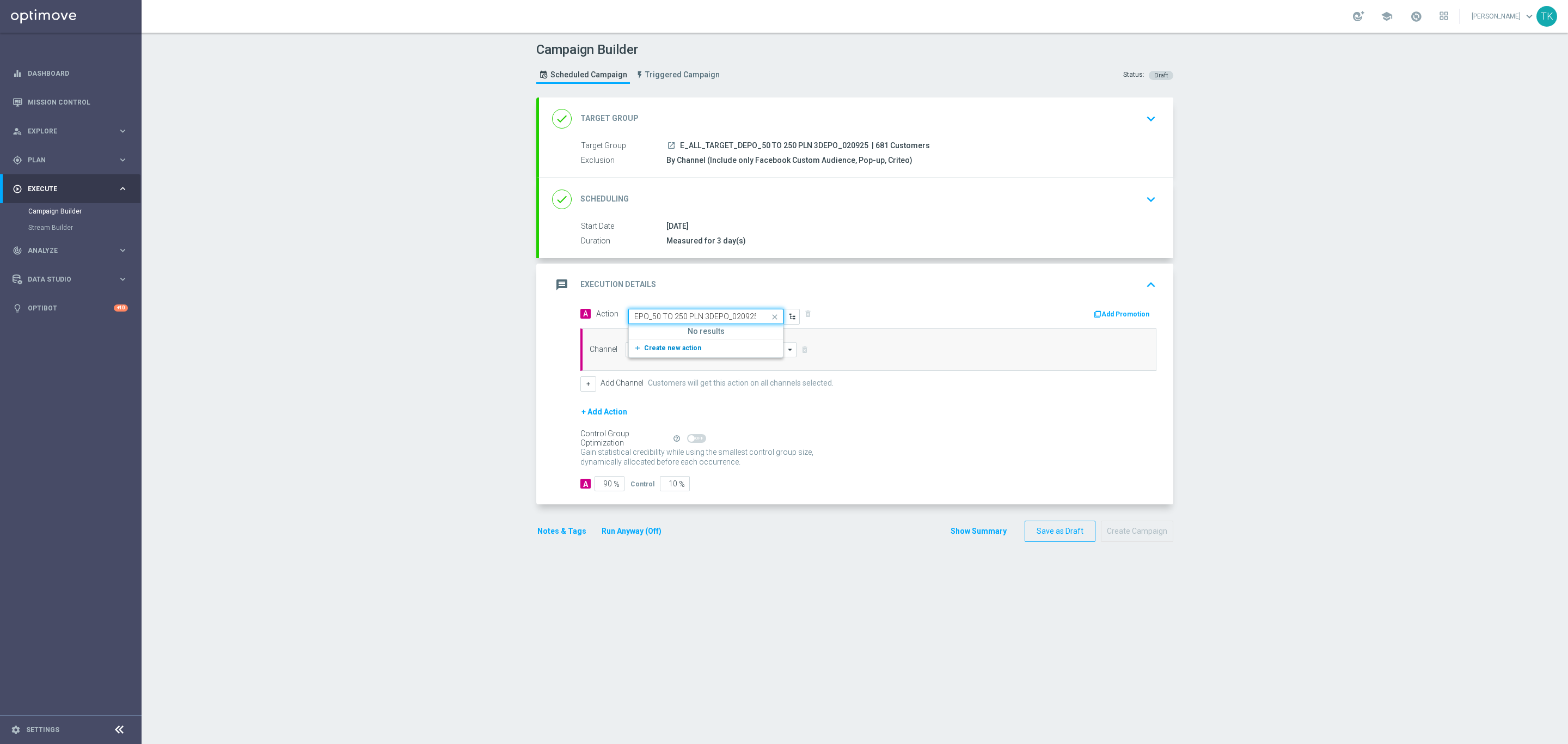
click at [654, 350] on span "Create new action" at bounding box center [673, 348] width 57 height 8
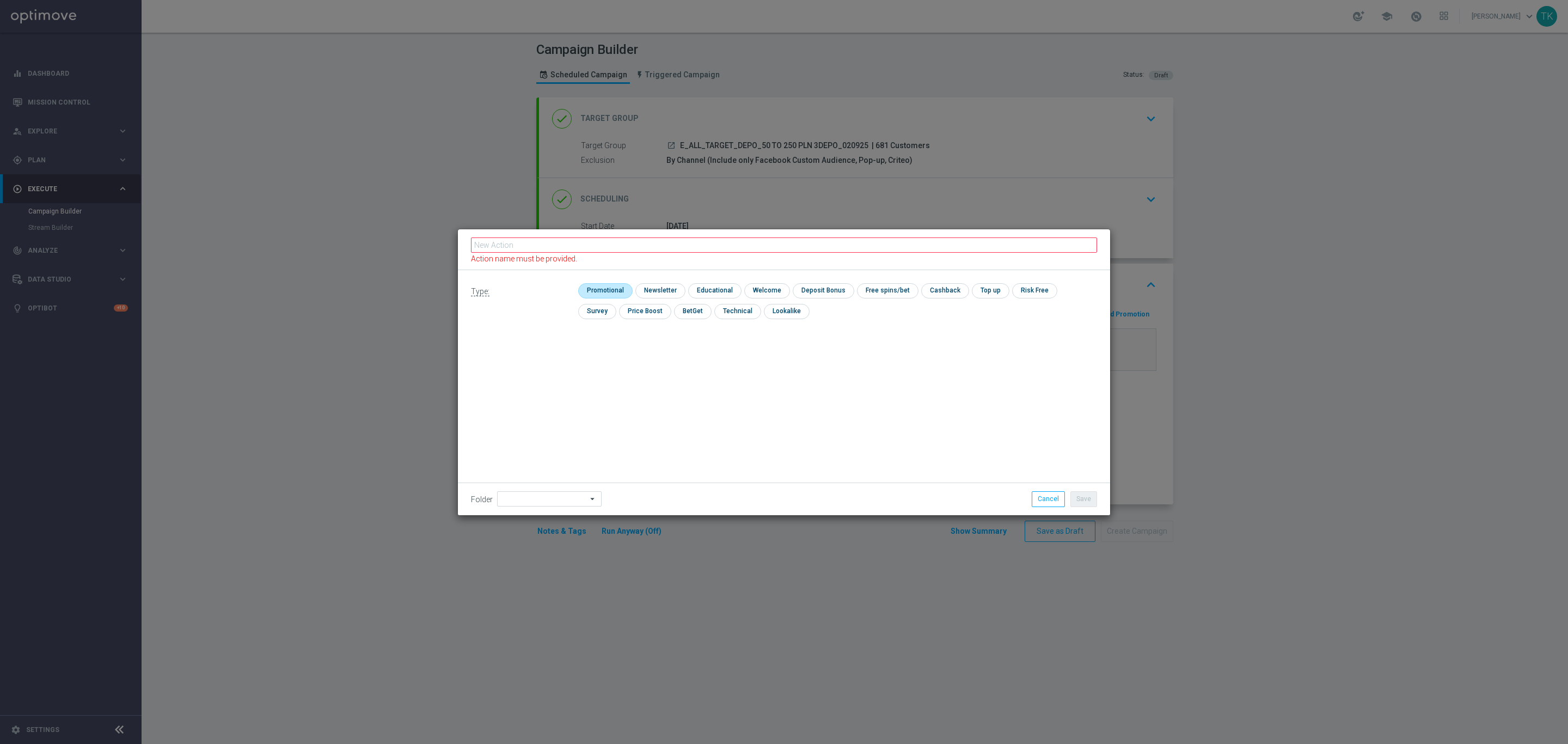
click at [596, 296] on input "checkbox" at bounding box center [604, 290] width 52 height 15
checkbox input "true"
click at [525, 248] on input "text" at bounding box center [784, 249] width 627 height 15
paste input "E_ALL_TARGET_DEPO_50 TO 250 PLN 3DEPO_020925"
type input "E_ALL_TARGET_DEPO_50 TO 250 PLN 3DEPO_020925"
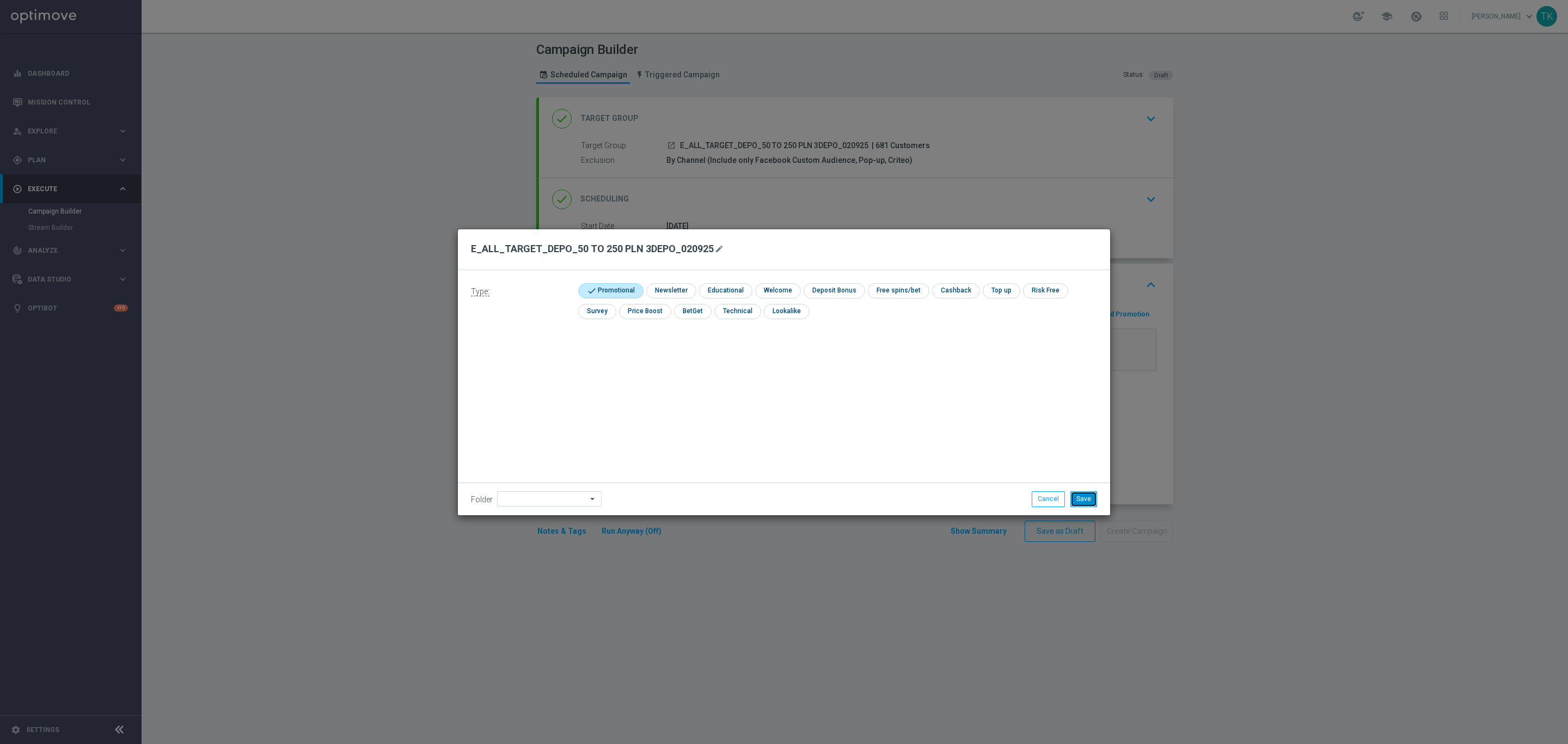
click at [1087, 498] on button "Save" at bounding box center [1084, 498] width 27 height 15
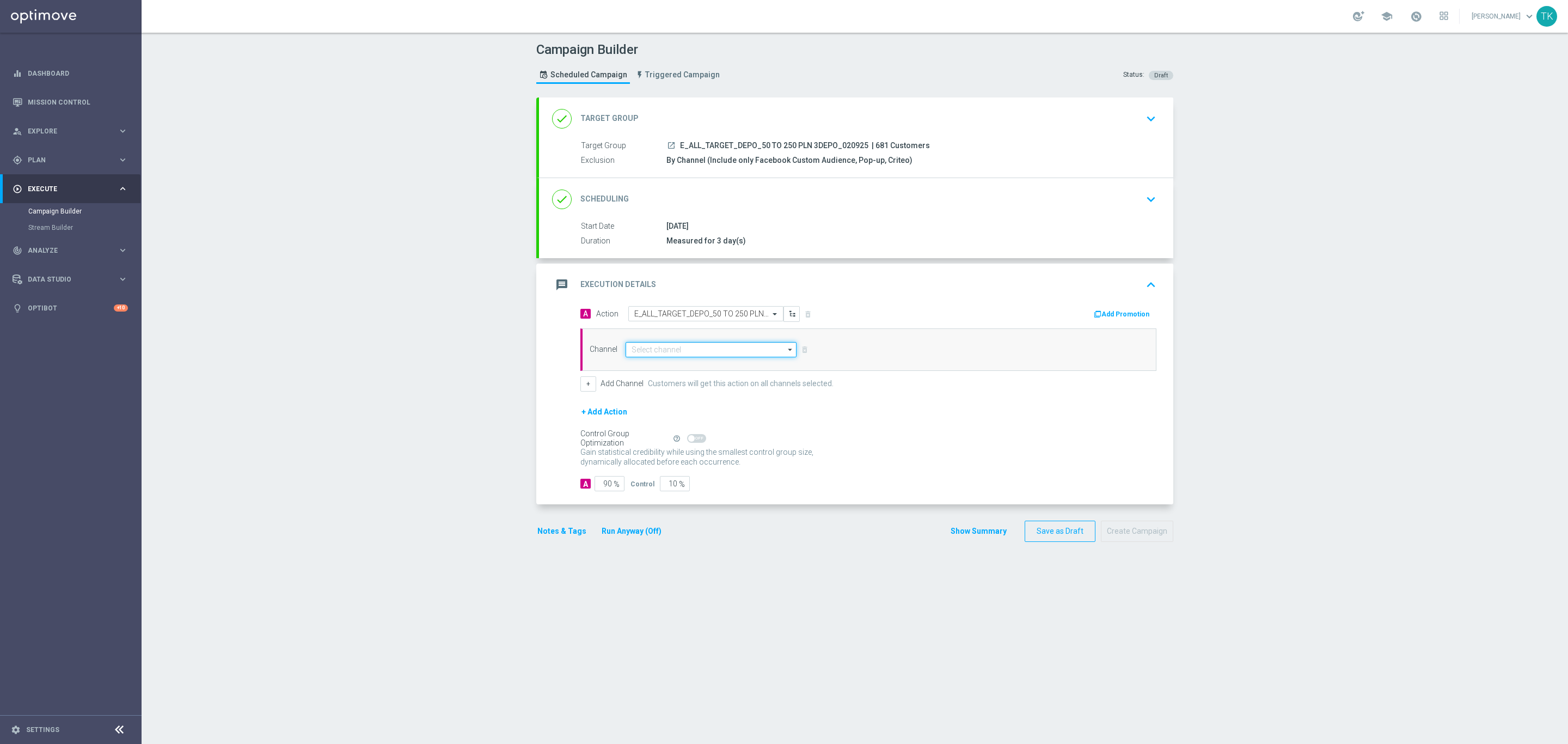
click at [647, 350] on input at bounding box center [711, 349] width 171 height 15
click at [665, 361] on div "Private message" at bounding box center [711, 366] width 171 height 17
type input "Private message"
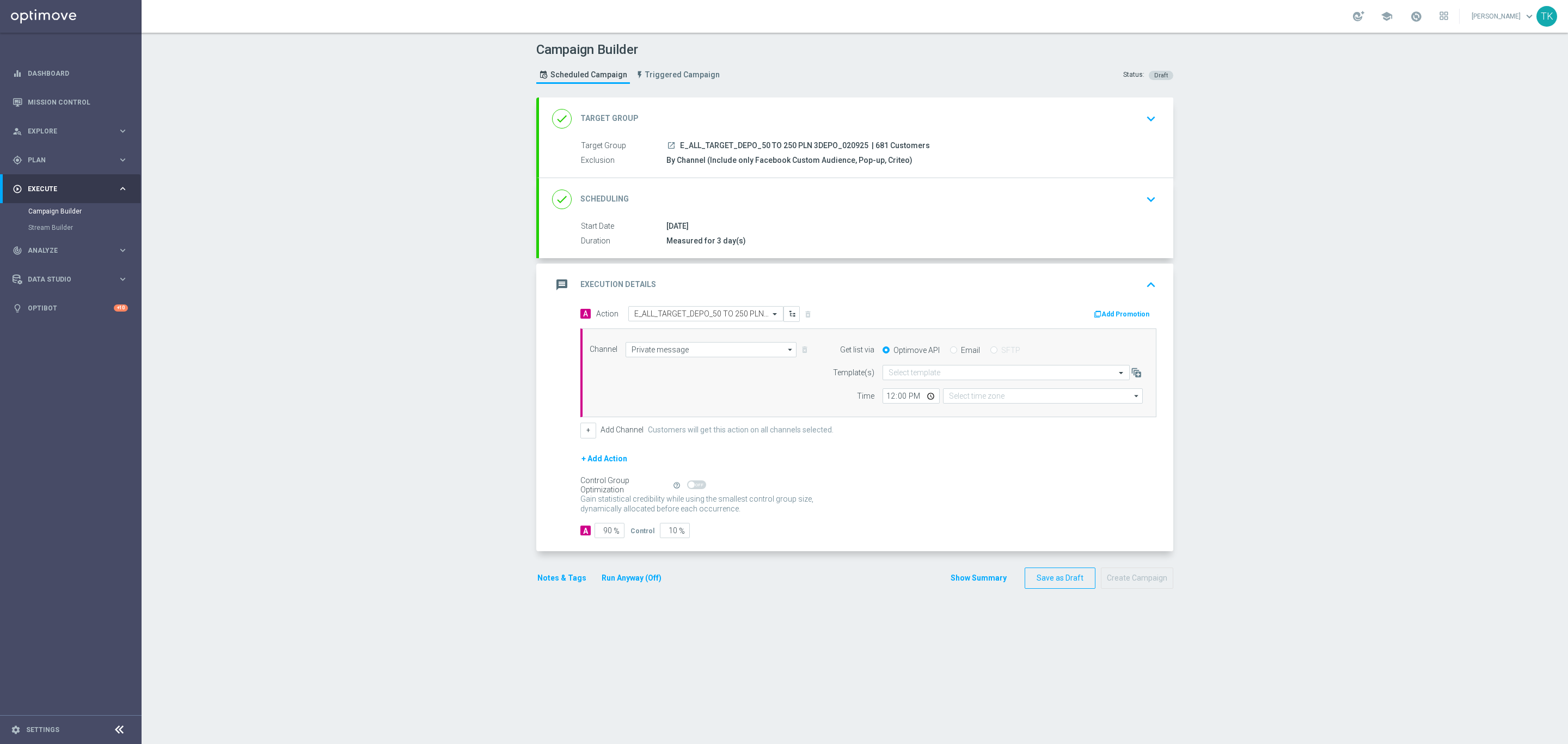
type input "Coordinated Universal Time (UTC 00:00)"
click at [894, 373] on input "text" at bounding box center [995, 373] width 213 height 10
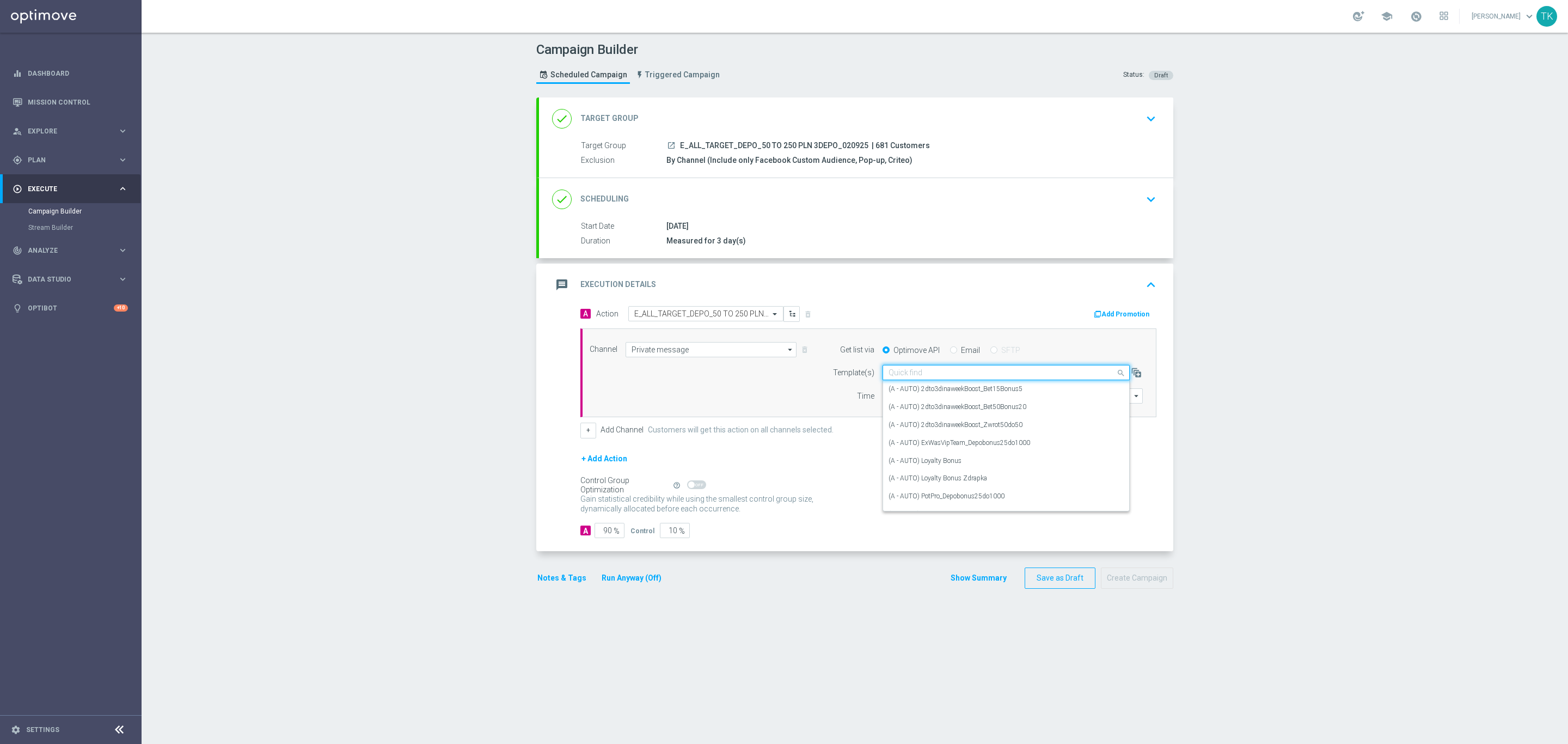
paste input "E_ALL_TARGET_DEPO_50 TO 250 PLN 3DEPO_020925"
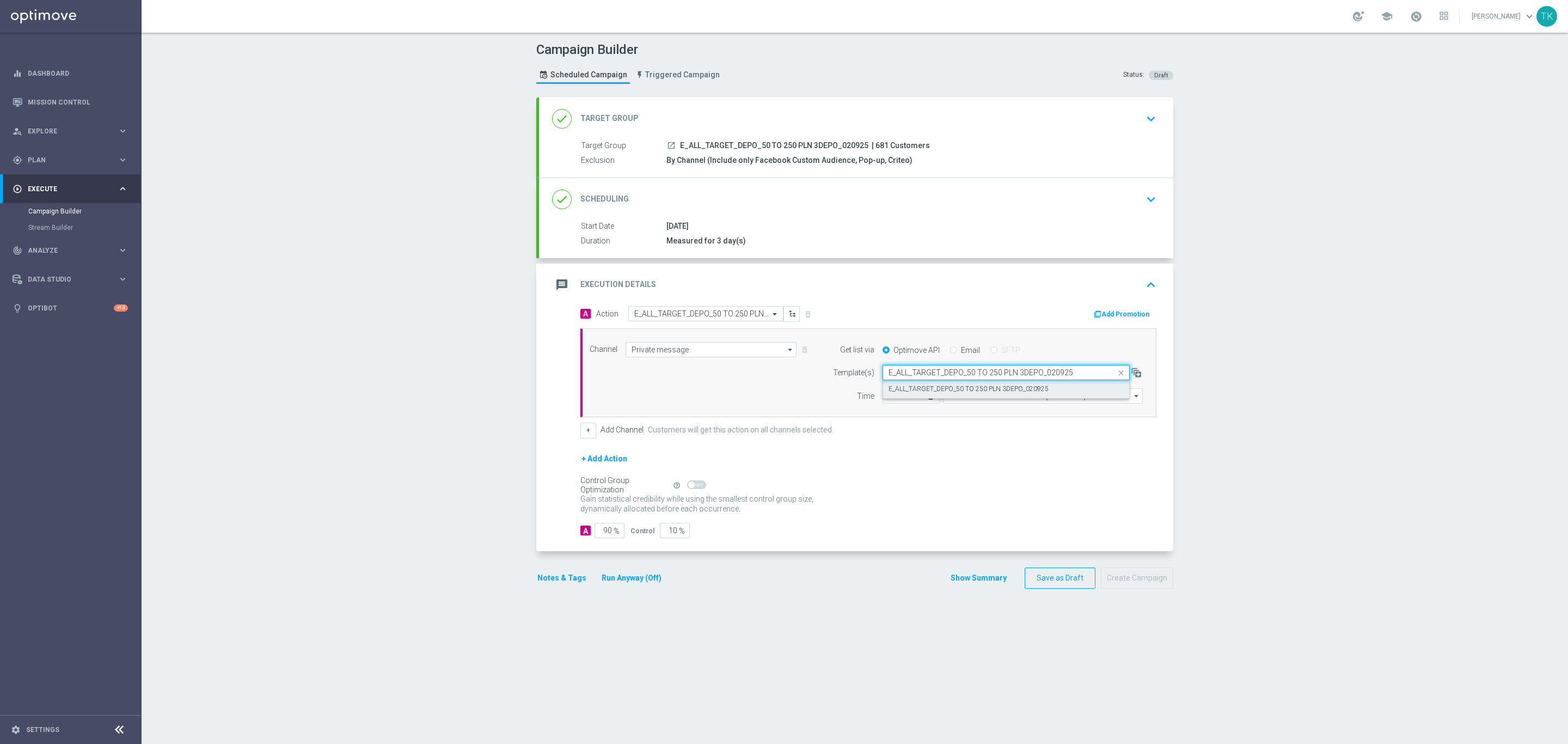
click at [903, 386] on label "E_ALL_TARGET_DEPO_50 TO 250 PLN 3DEPO_020925" at bounding box center [968, 389] width 160 height 10
type input "E_ALL_TARGET_DEPO_50 TO 250 PLN 3DEPO_020925"
click at [885, 397] on input "12:00" at bounding box center [911, 395] width 57 height 15
type input "16:02"
click at [946, 397] on input "Coordinated Universal Time (UTC 00:00)" at bounding box center [1043, 395] width 200 height 15
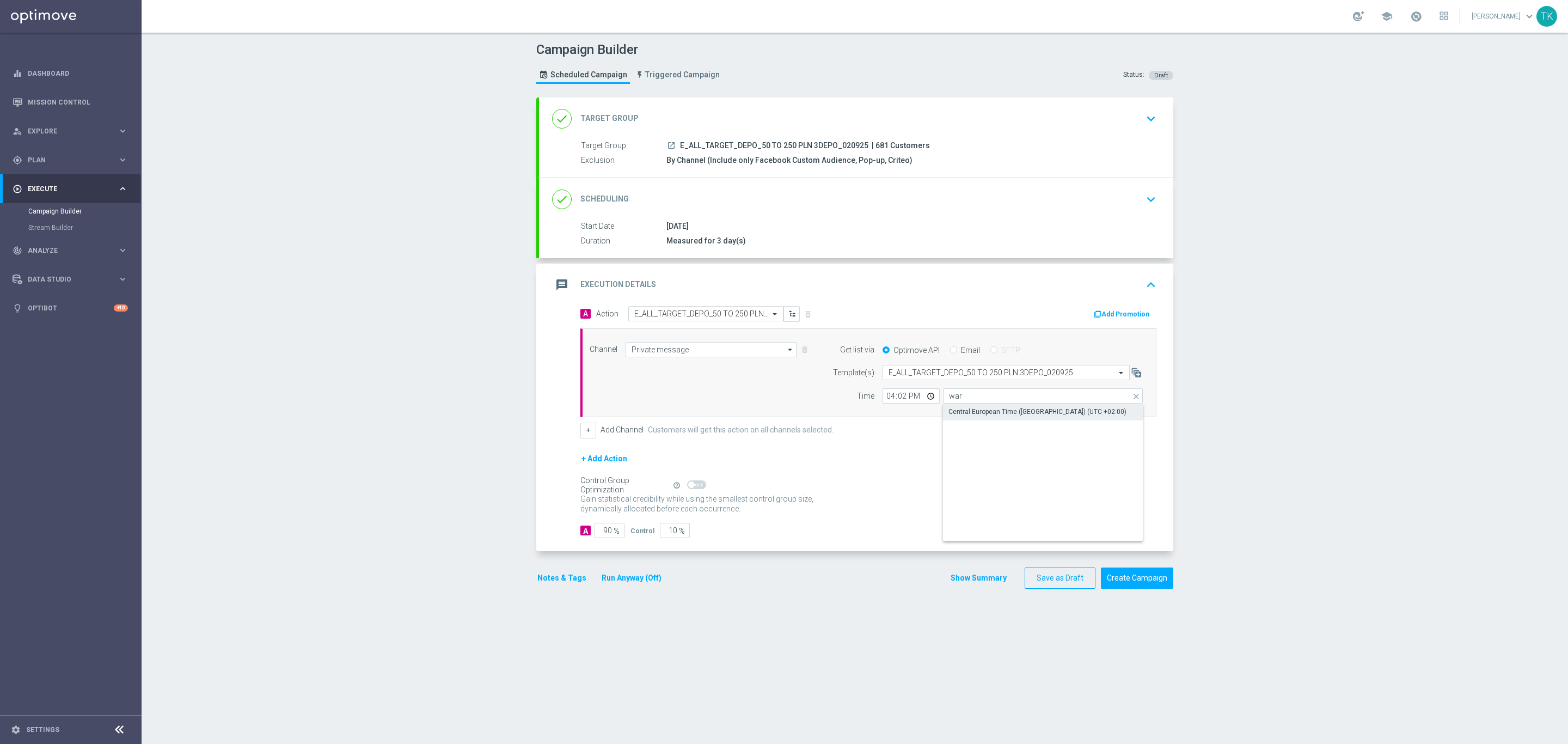
click at [967, 411] on div "Central European Time ([GEOGRAPHIC_DATA]) (UTC +02:00)" at bounding box center [1037, 412] width 178 height 10
type input "Central European Time ([GEOGRAPHIC_DATA]) (UTC +02:00)"
click at [586, 435] on button "+" at bounding box center [588, 430] width 16 height 15
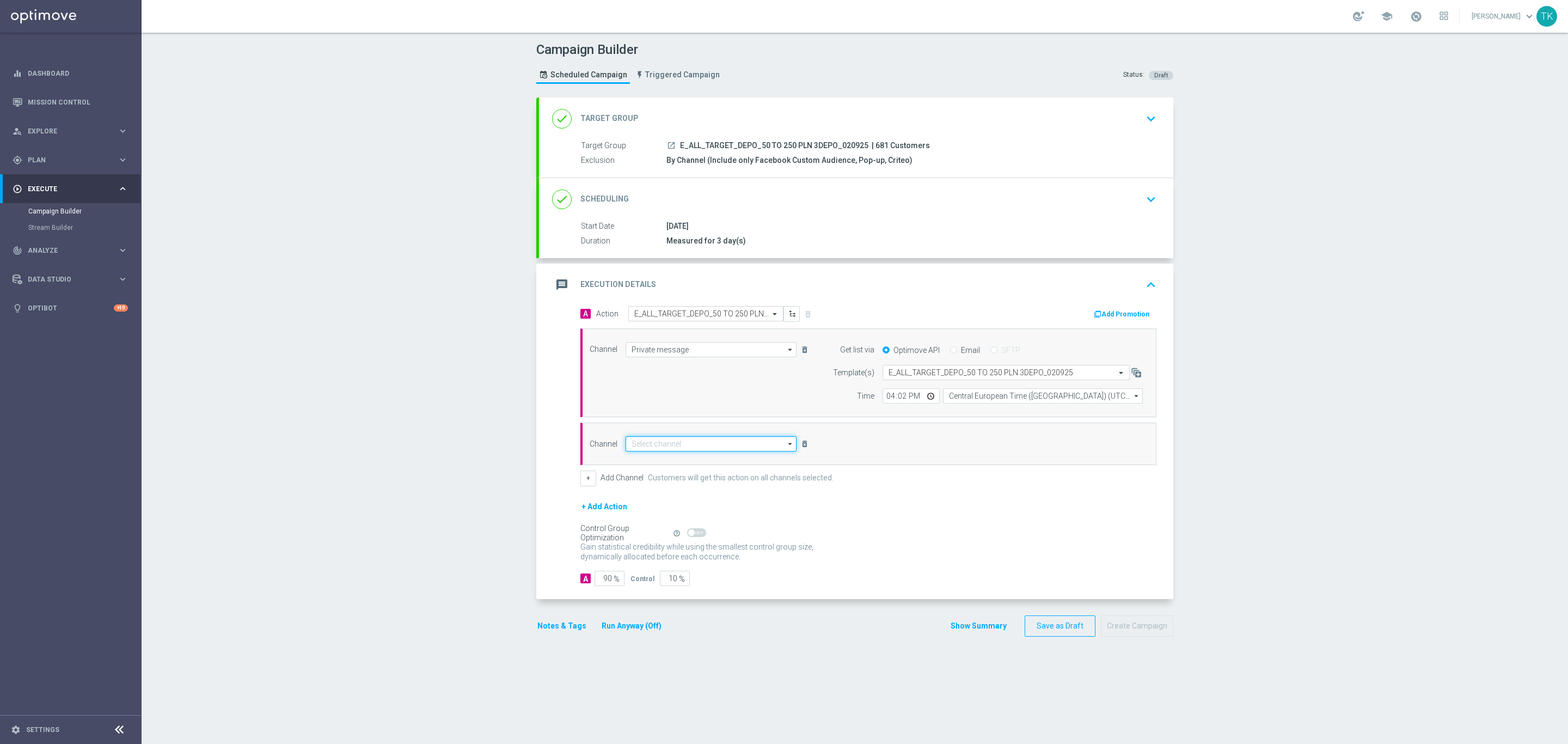
click at [646, 447] on input at bounding box center [711, 443] width 171 height 15
click at [655, 464] on div "Optimail" at bounding box center [711, 459] width 171 height 15
type input "Optimail"
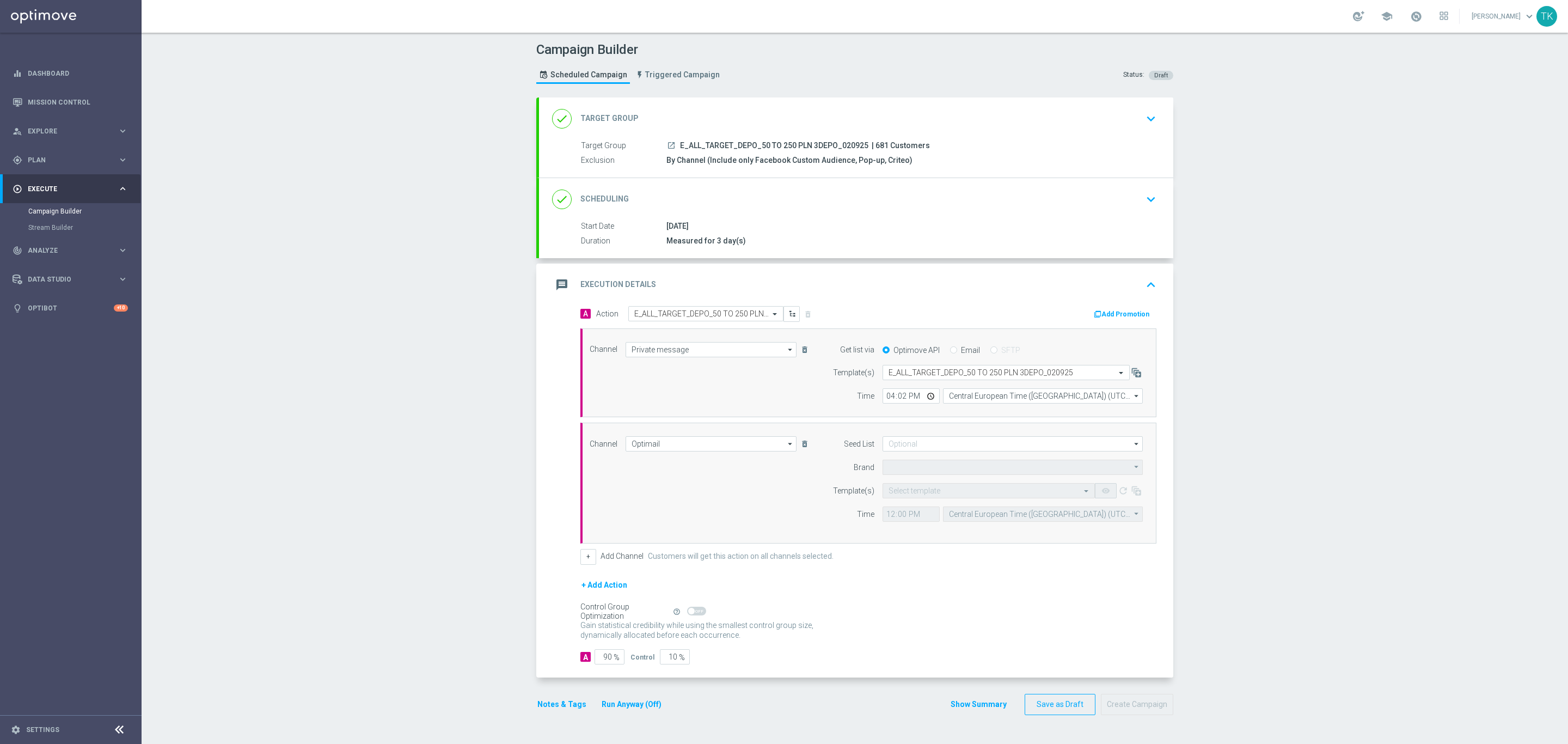
type input "STS"
click at [901, 447] on input at bounding box center [1013, 443] width 260 height 15
click at [914, 500] on div "Brand design" at bounding box center [919, 500] width 40 height 10
click at [832, 474] on div "Brand" at bounding box center [847, 466] width 56 height 15
type input "Brand design"
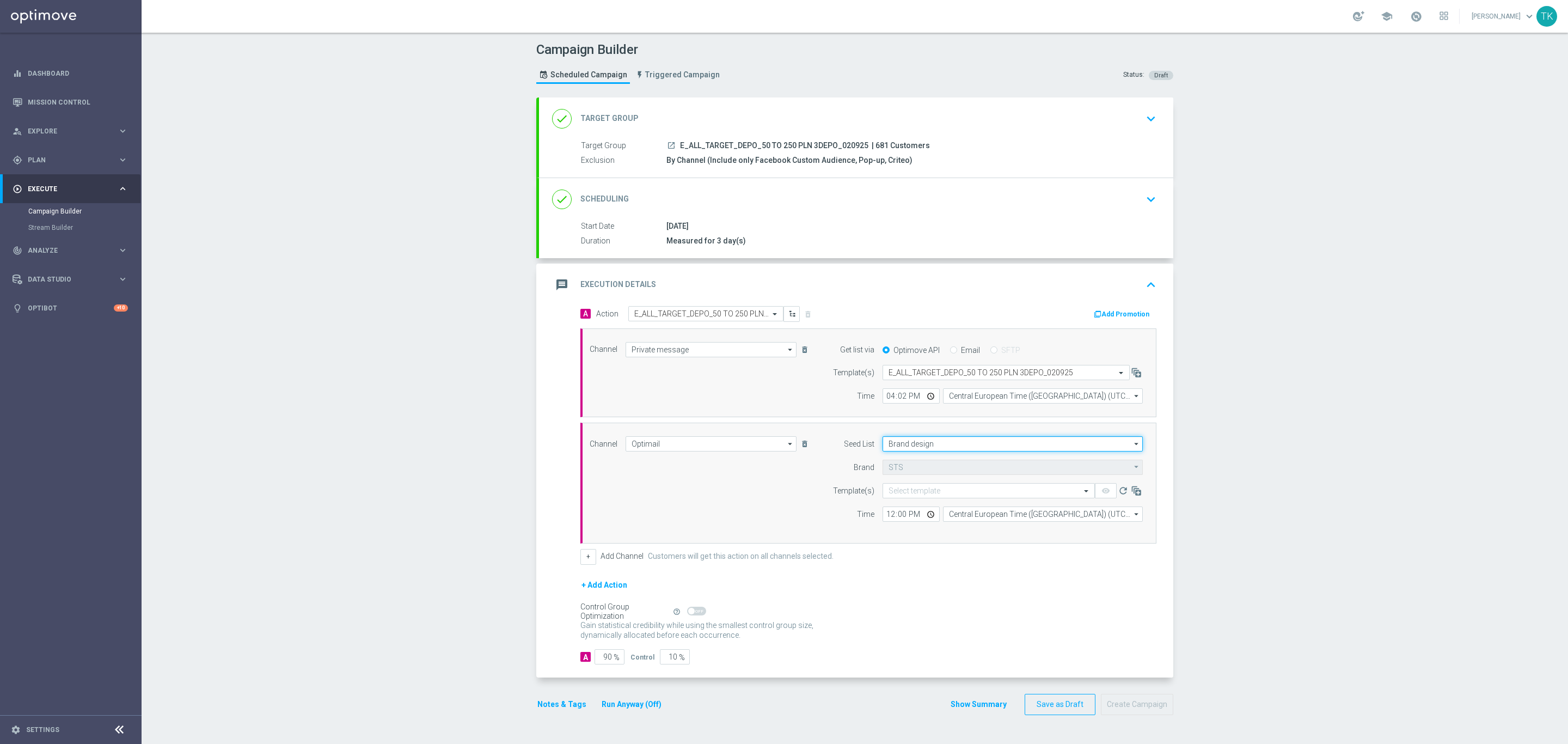
click at [926, 447] on input "Brand design" at bounding box center [1013, 443] width 260 height 15
click at [925, 499] on div "Reactivation" at bounding box center [918, 500] width 38 height 10
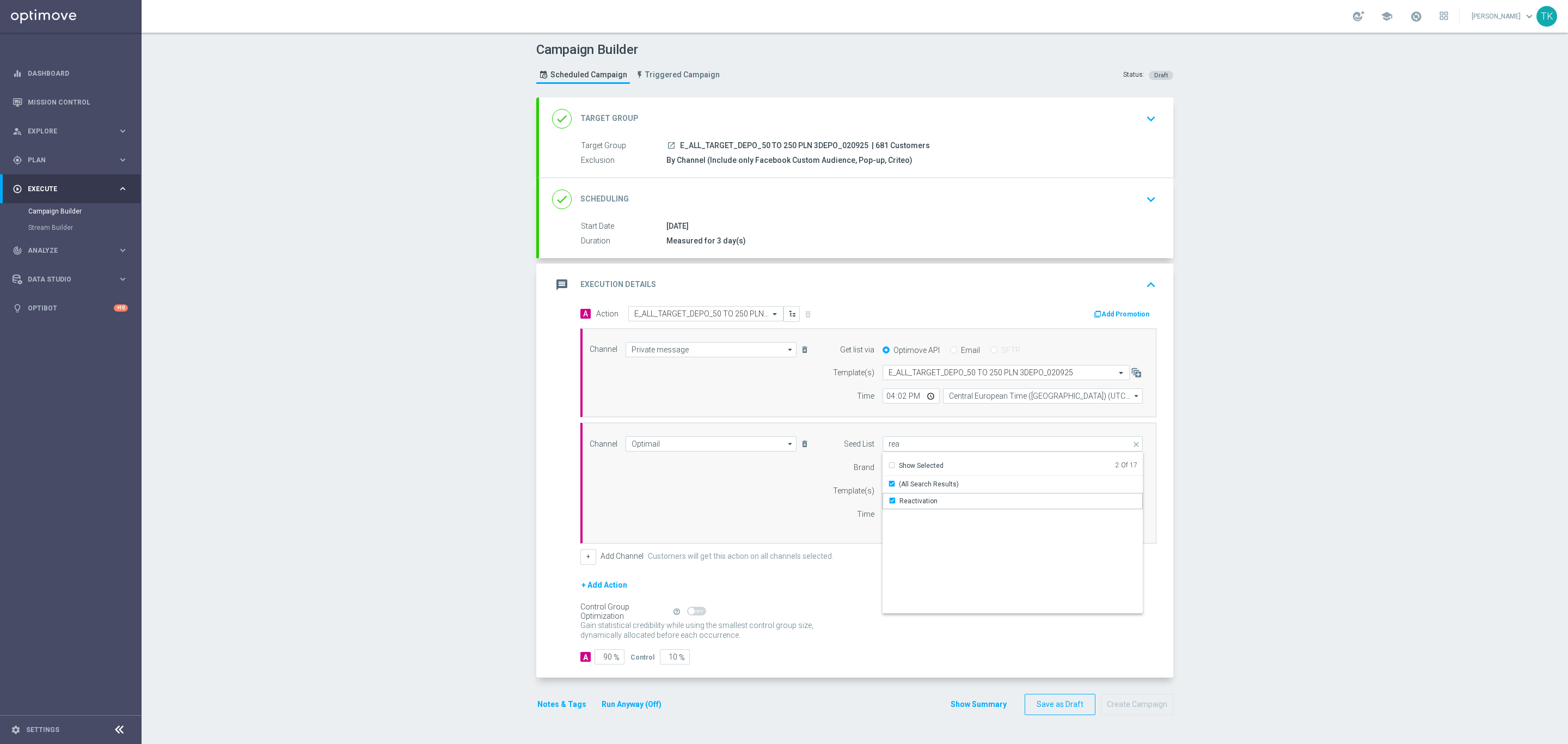
click at [793, 503] on div "Channel Optimail Optimail arrow_drop_down Show Selected 1 of 22 Target group on…" at bounding box center [866, 483] width 569 height 94
type input "Selected 2 of 17"
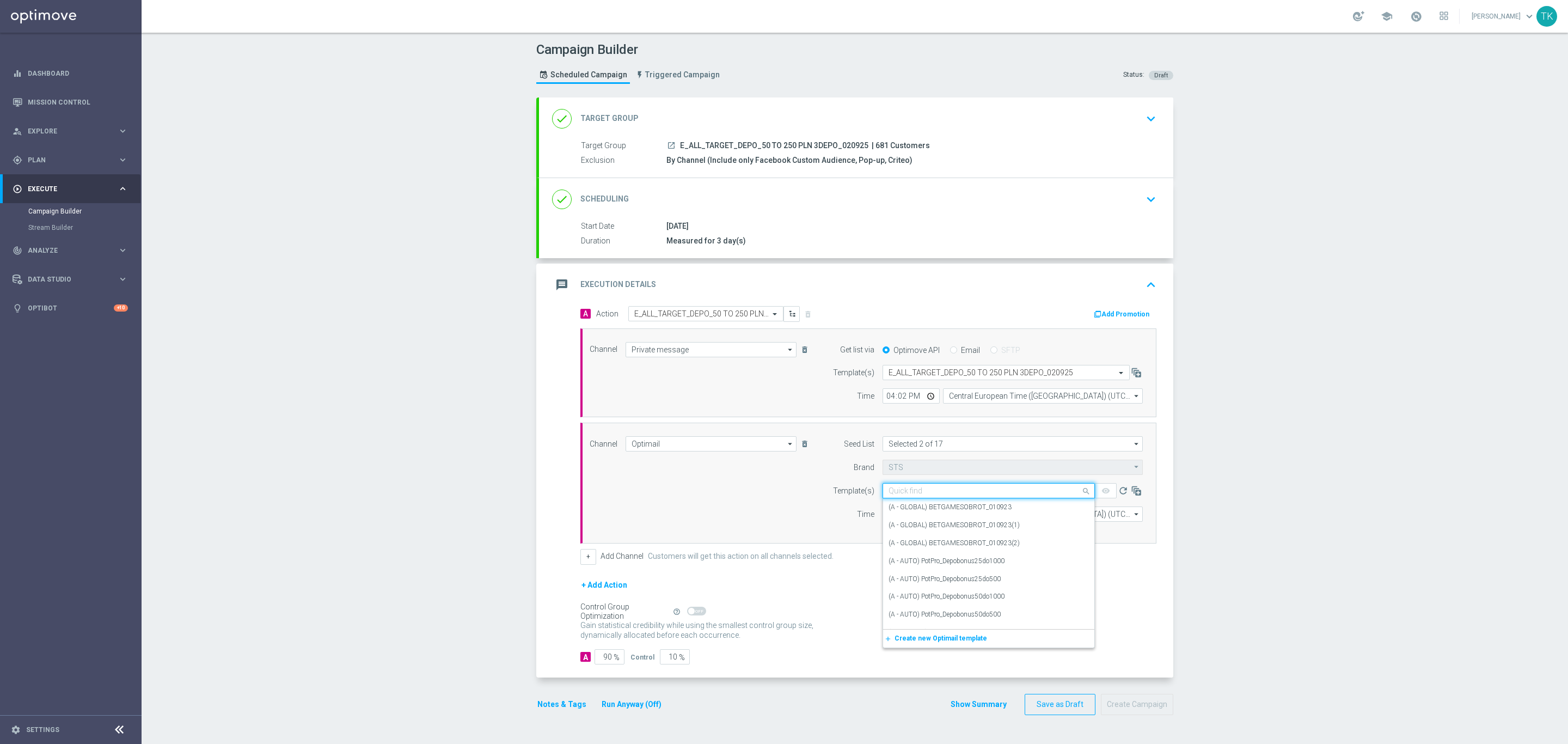
click at [904, 493] on input "text" at bounding box center [977, 491] width 178 height 10
paste input "E_ALL_TARGET_DEPO_50 TO 250 PLN 3DEPO_020925"
type input "E_ALL_TARGET_DEPO_50 TO 250 PLN 3DEPO_020925"
click at [746, 498] on div "Channel Optimail Optimail arrow_drop_down Show Selected 1 of 22 Target group on…" at bounding box center [866, 483] width 569 height 94
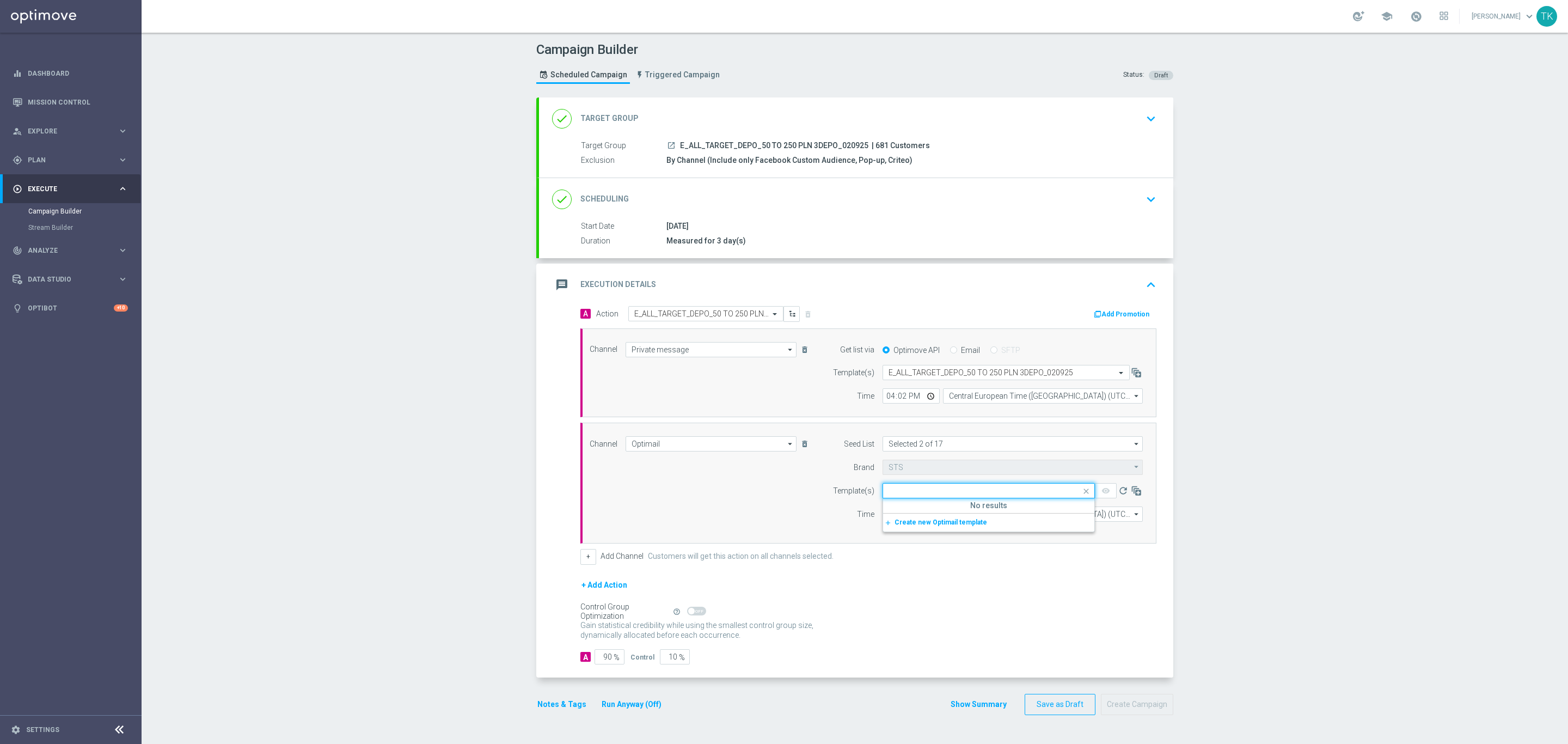
scroll to position [0, 0]
click at [917, 495] on input "text" at bounding box center [977, 491] width 178 height 10
click at [765, 487] on div "Channel Optimail Optimail arrow_drop_down Show Selected 1 of 22 Target group on…" at bounding box center [866, 483] width 569 height 94
click at [905, 496] on input "text" at bounding box center [977, 491] width 178 height 10
paste input "E_ALL_TARGET_DEPO_50 TO 250 PLN 3DEPO_020925"
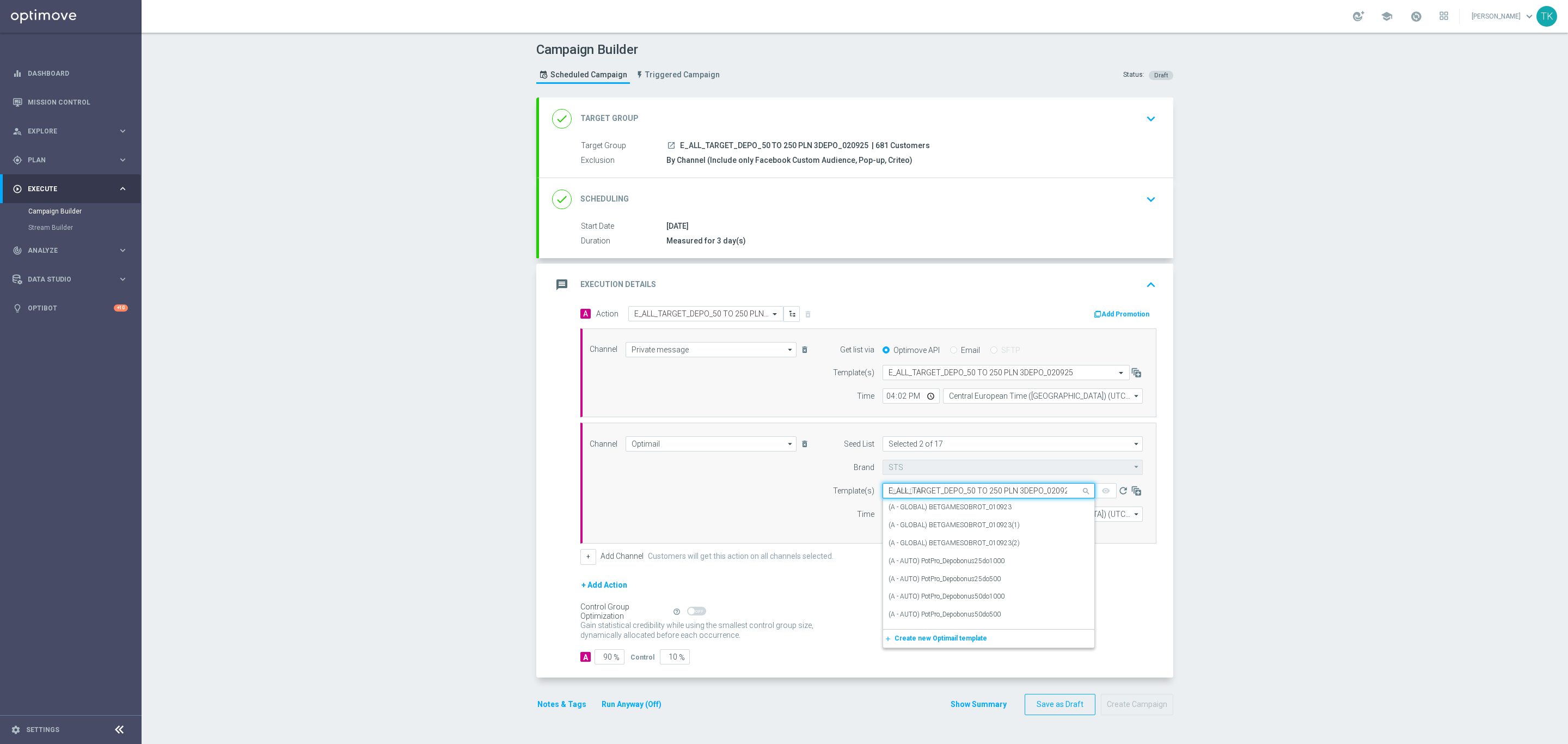
scroll to position [0, 4]
type input "E_ALL_TARGET_DEPO_50 TO 250 PLN 3DEPO_020925"
click at [800, 447] on icon "delete_forever" at bounding box center [804, 443] width 9 height 9
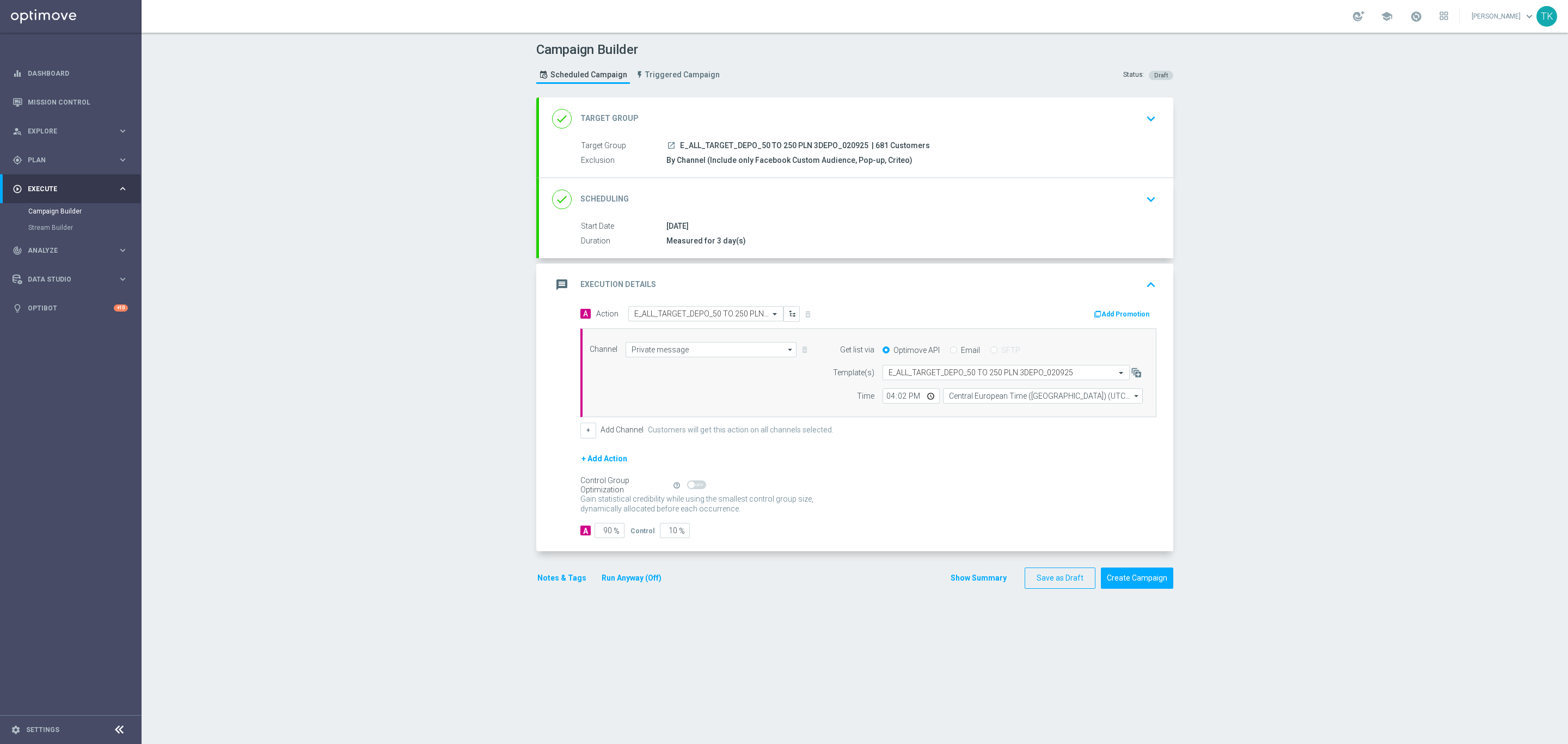
click at [977, 581] on button "Show Summary" at bounding box center [979, 578] width 57 height 13
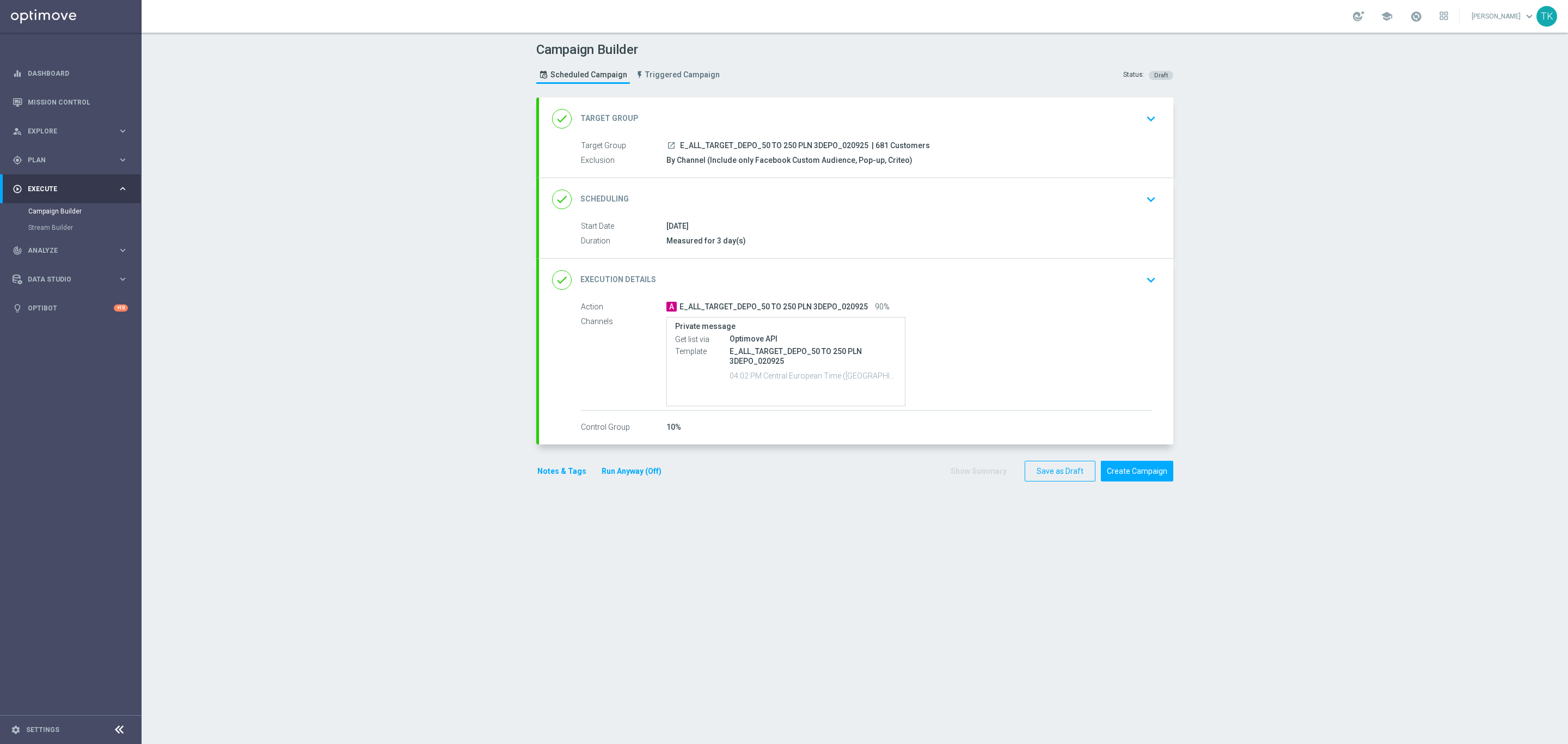
click at [555, 471] on button "Notes & Tags" at bounding box center [562, 471] width 52 height 13
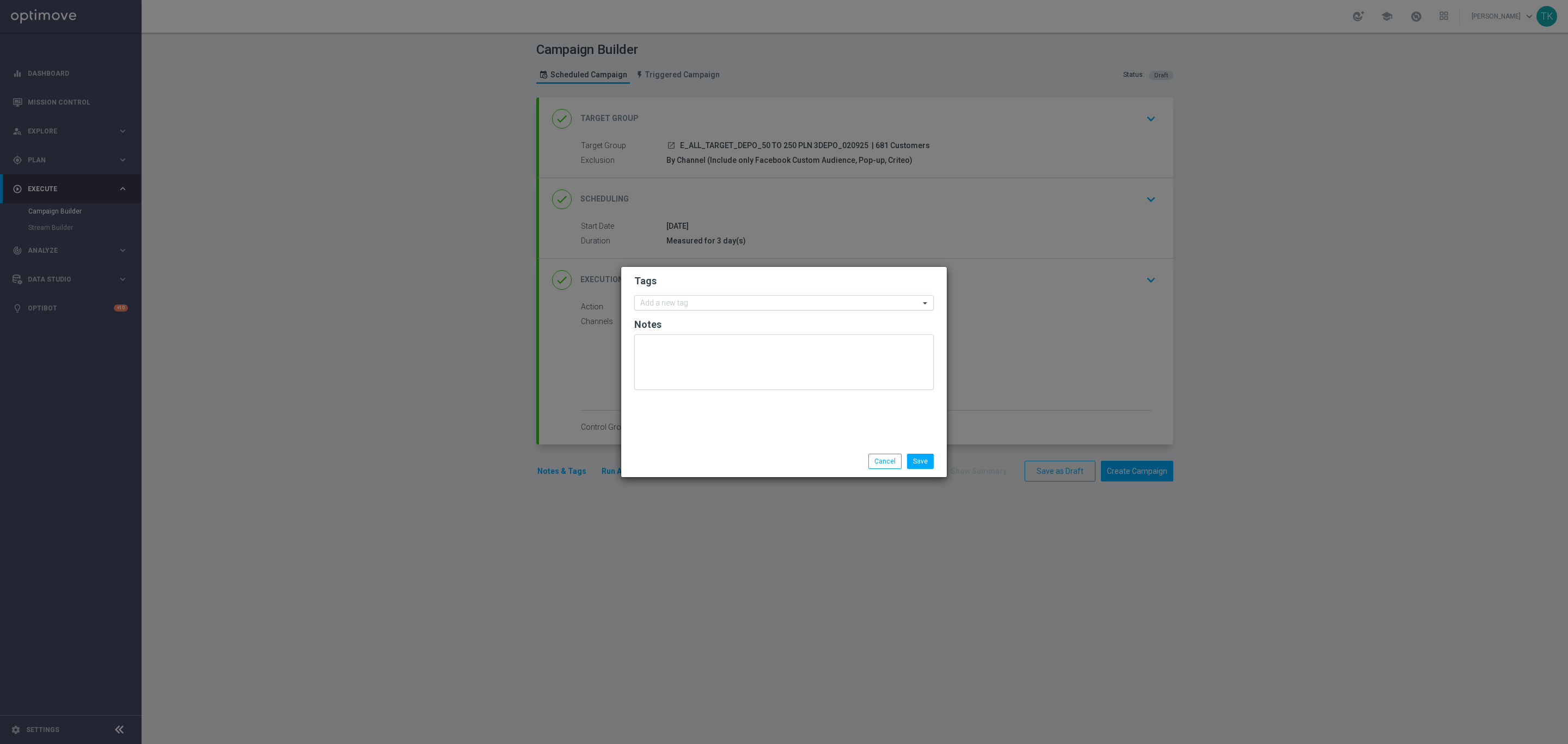
click at [672, 301] on input "text" at bounding box center [780, 304] width 279 height 10
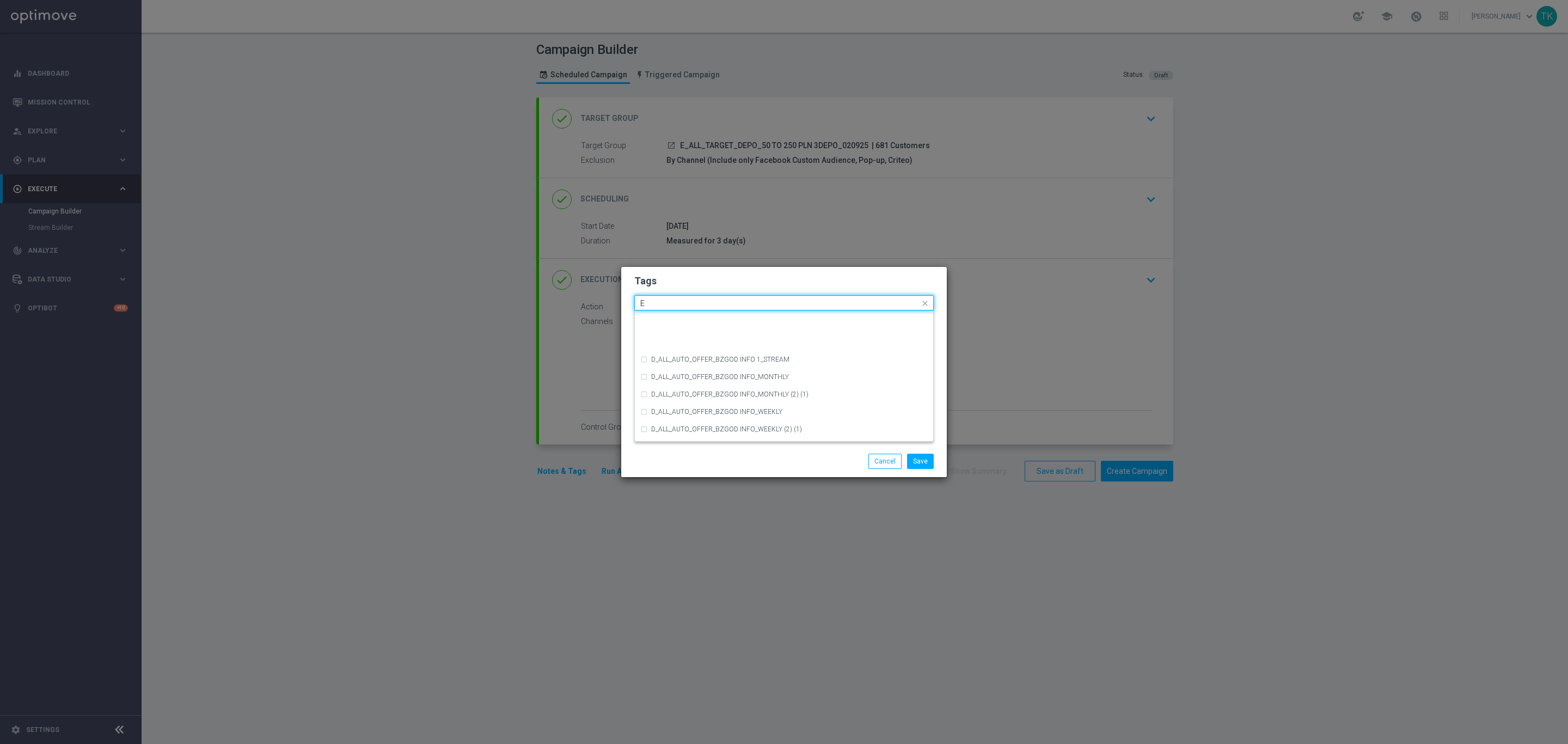
scroll to position [1552, 0]
click at [683, 336] on div "E" at bounding box center [789, 336] width 277 height 6
click at [661, 301] on input "E" at bounding box center [780, 304] width 279 height 10
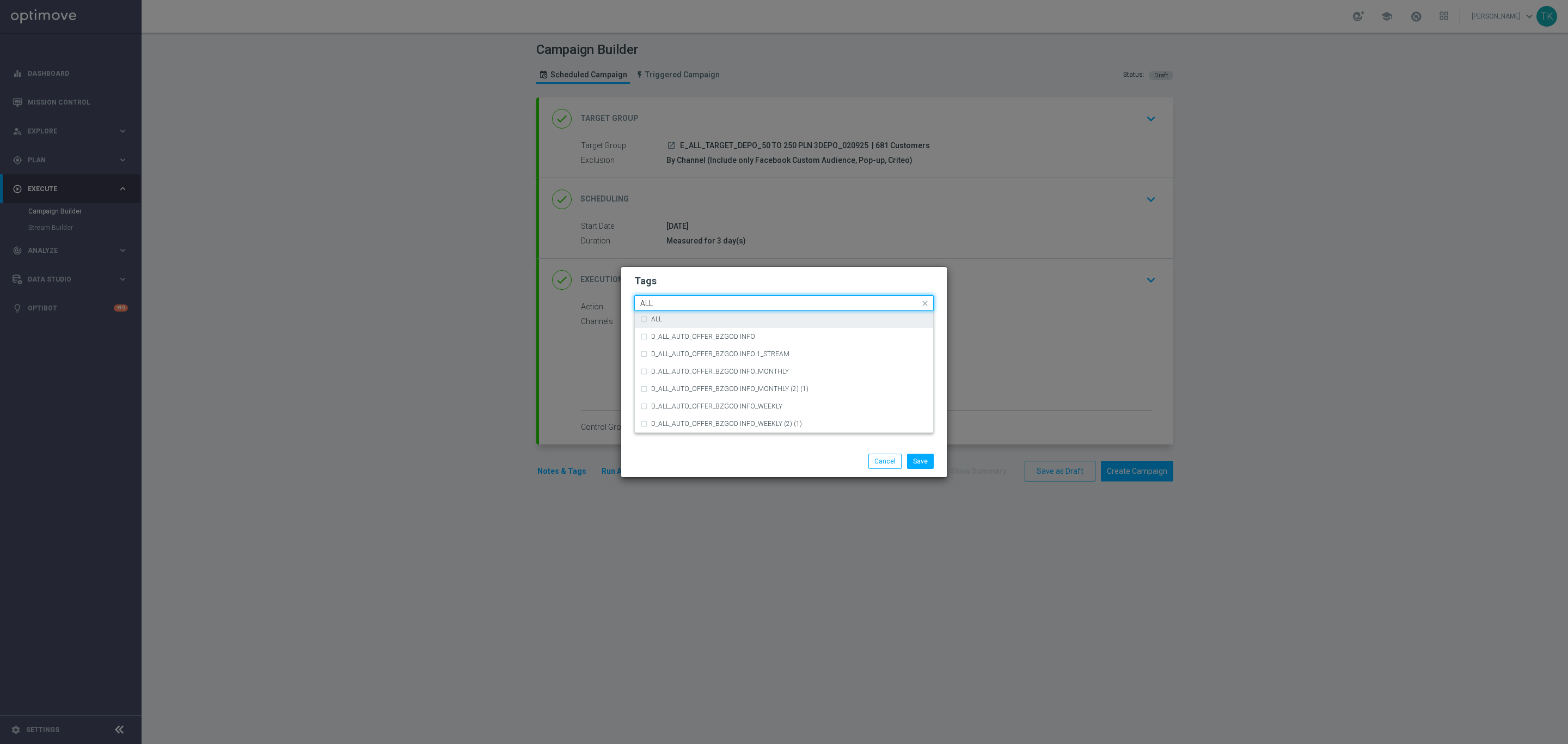
click at [667, 311] on div "ALL" at bounding box center [784, 319] width 287 height 17
click at [663, 297] on div "Quick find × E × ALL ALL" at bounding box center [776, 302] width 285 height 13
click at [662, 304] on input "ALL" at bounding box center [780, 304] width 279 height 10
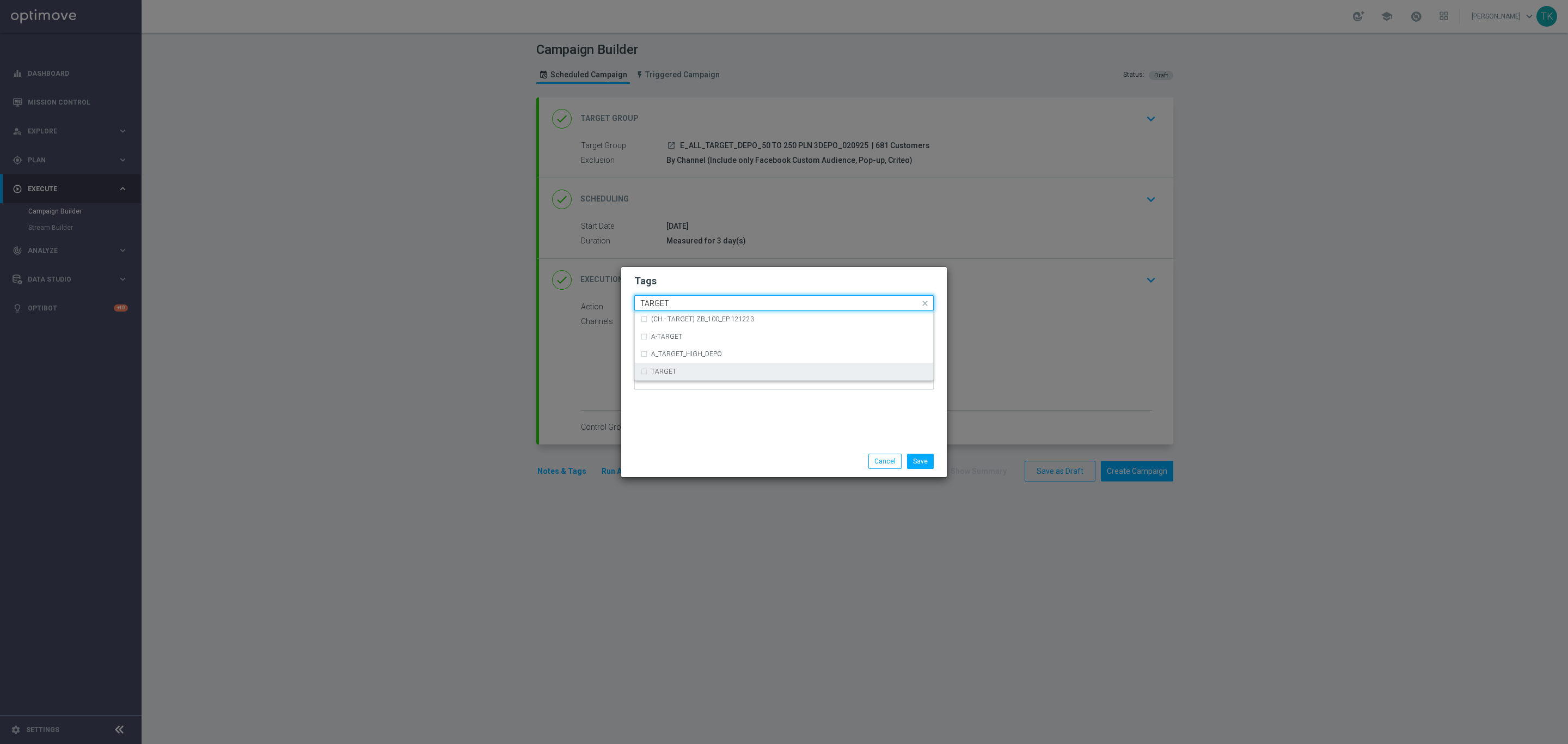
click at [684, 364] on div "TARGET" at bounding box center [784, 371] width 287 height 17
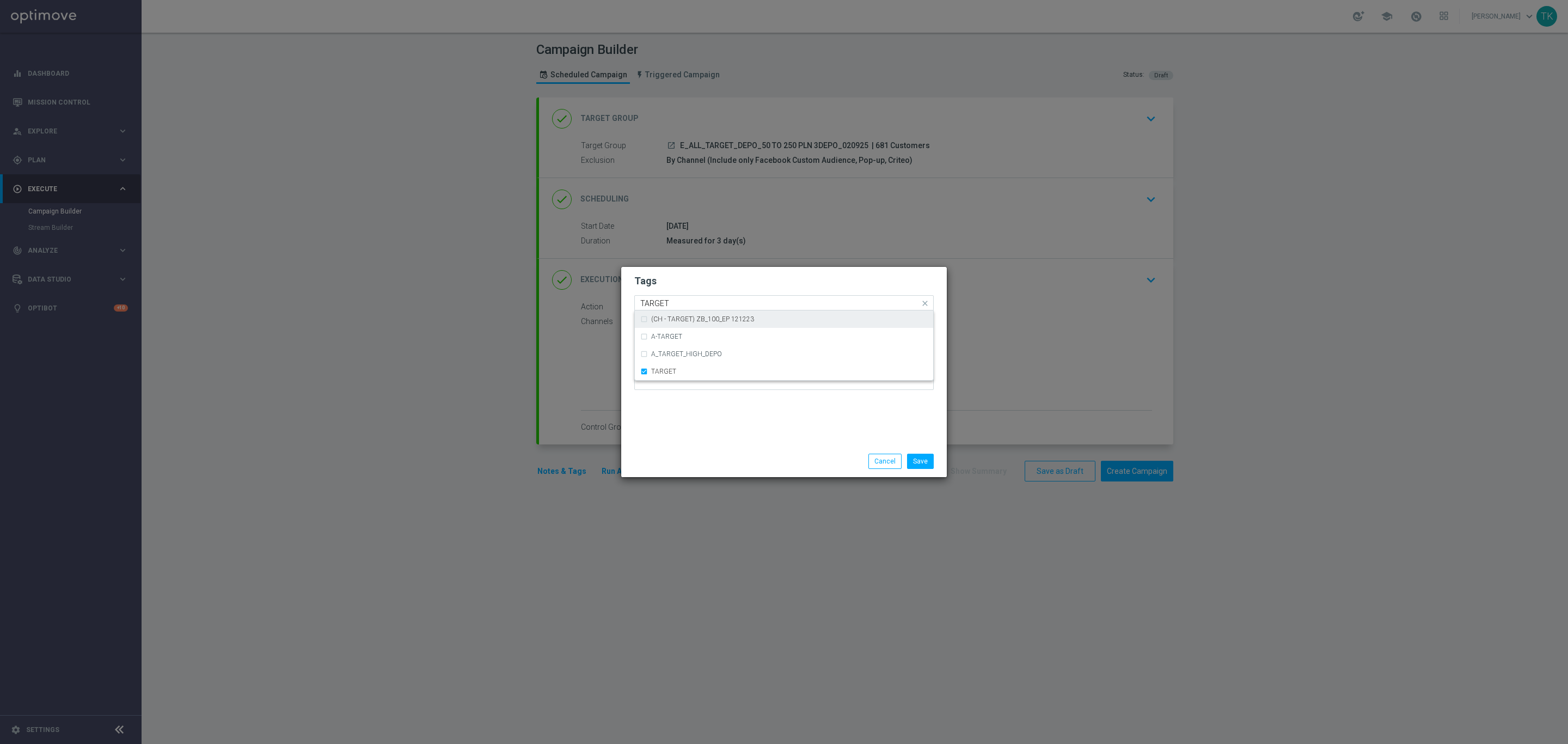
click at [661, 306] on input "TARGET" at bounding box center [780, 304] width 279 height 10
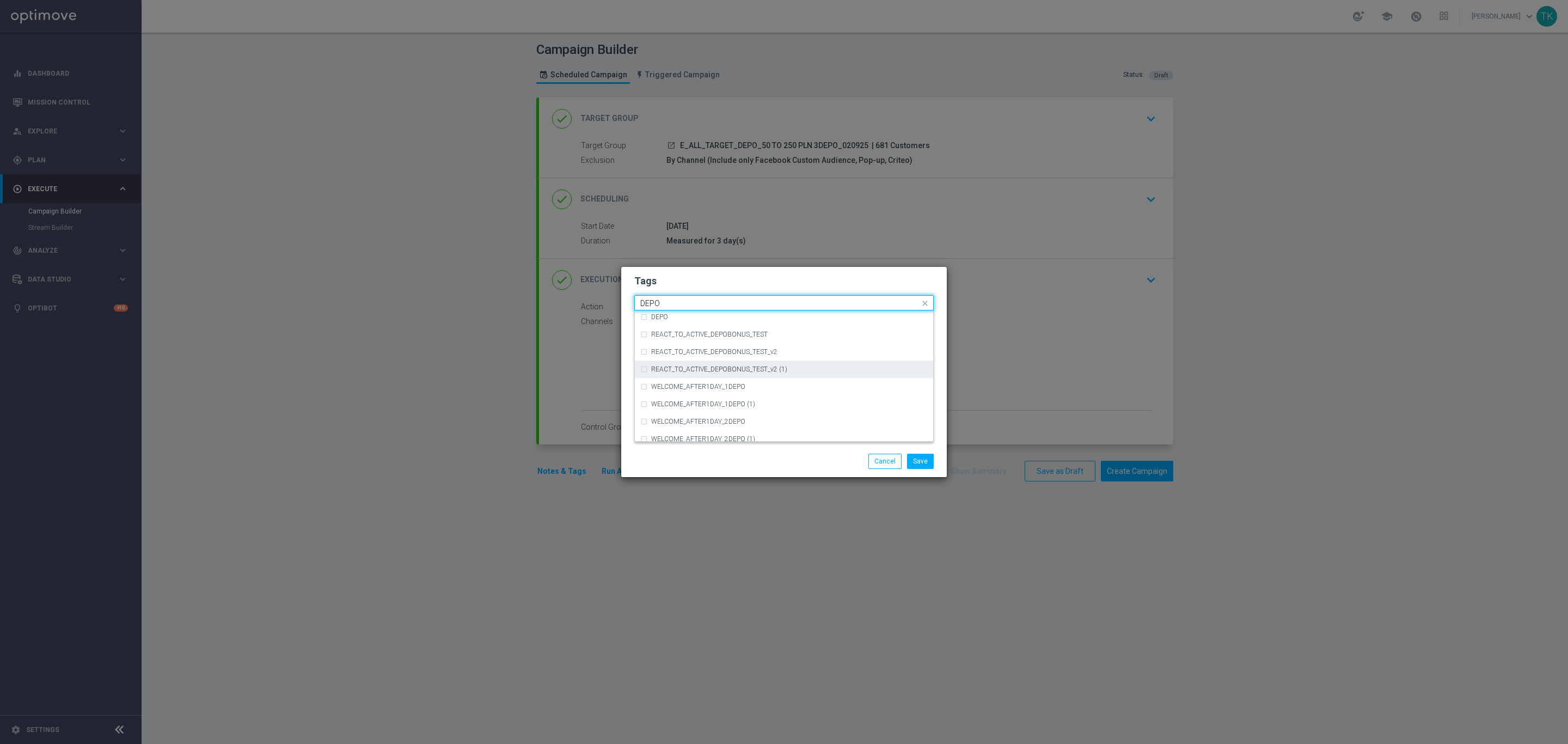
scroll to position [408, 0]
click at [684, 399] on div "DEPO" at bounding box center [789, 398] width 277 height 6
type input "DEPO"
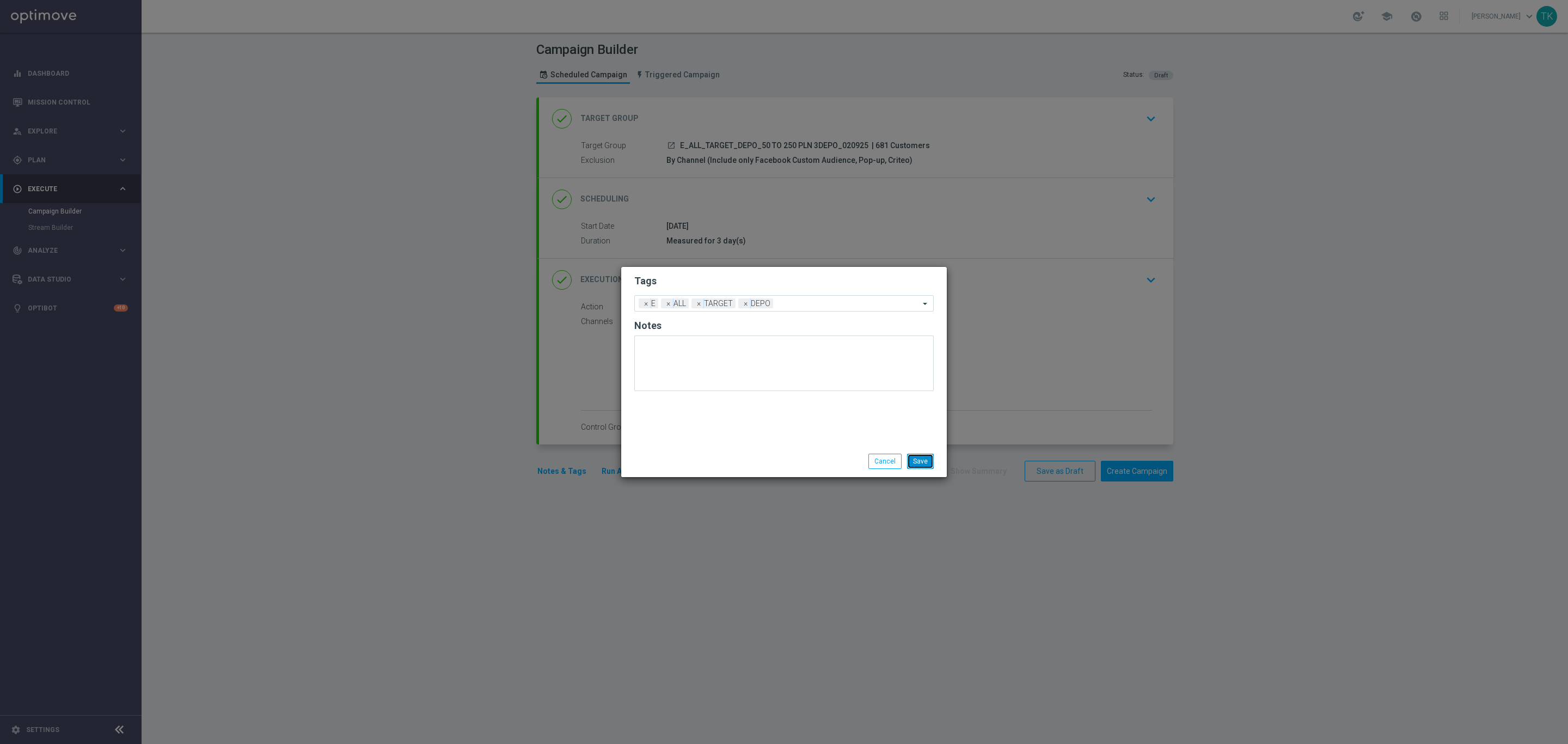
click at [917, 456] on button "Save" at bounding box center [921, 461] width 27 height 15
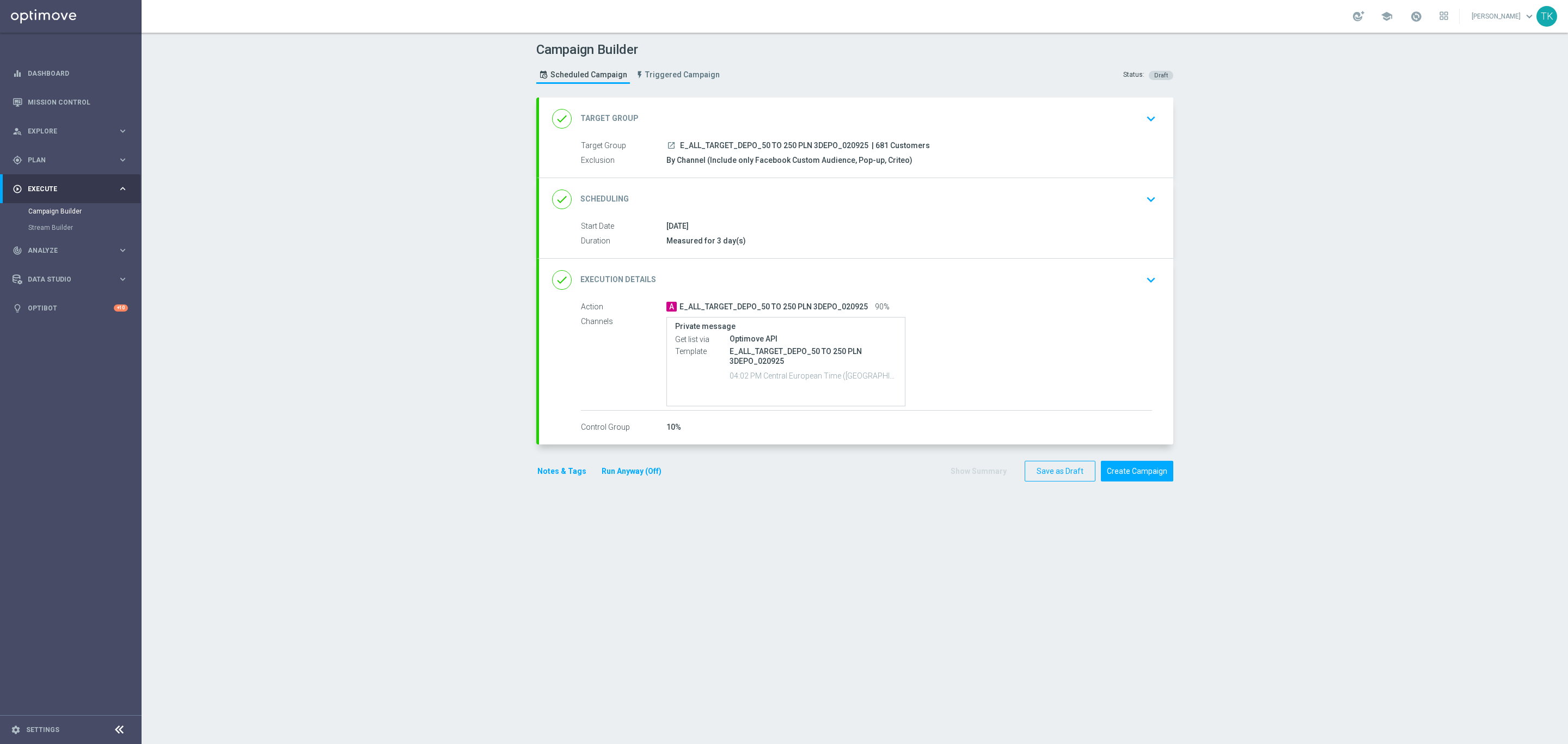
click at [770, 150] on span "E_ALL_TARGET_DEPO_50 TO 250 PLN 3DEPO_020925" at bounding box center [774, 146] width 189 height 10
click at [770, 145] on span "E_ALL_TARGET_DEPO_50 TO 250 PLN 3DEPO_020925" at bounding box center [774, 146] width 189 height 10
copy div "E_ALL_TARGET_DEPO_50 TO 250 PLN 3DEPO_020925"
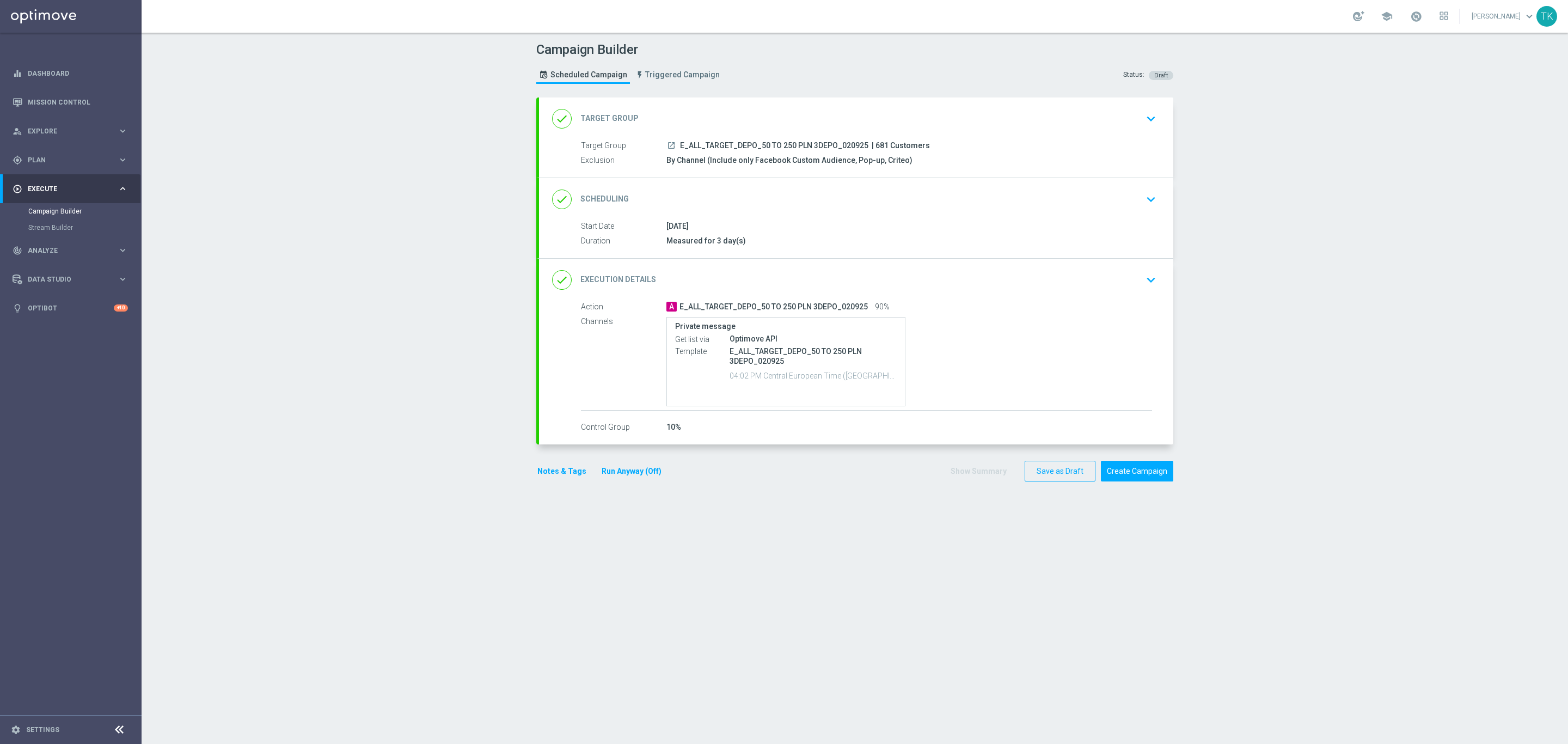
click at [769, 84] on div "Campaign Builder Scheduled Campaign Triggered Campaign Status: Draft" at bounding box center [855, 63] width 654 height 50
click at [1034, 466] on button "Save as Draft" at bounding box center [1060, 471] width 71 height 21
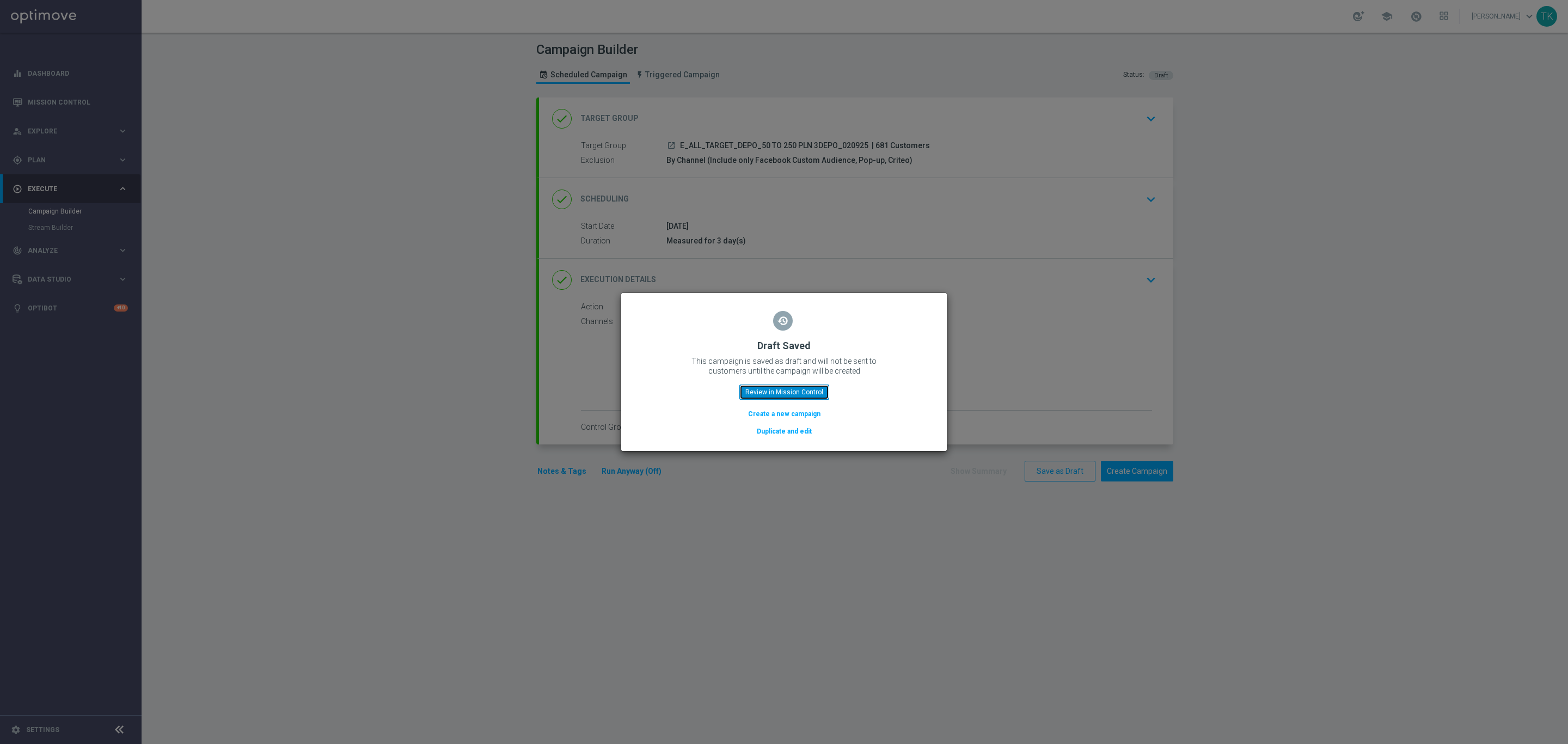
click at [776, 397] on button "Review in Mission Control" at bounding box center [784, 392] width 90 height 15
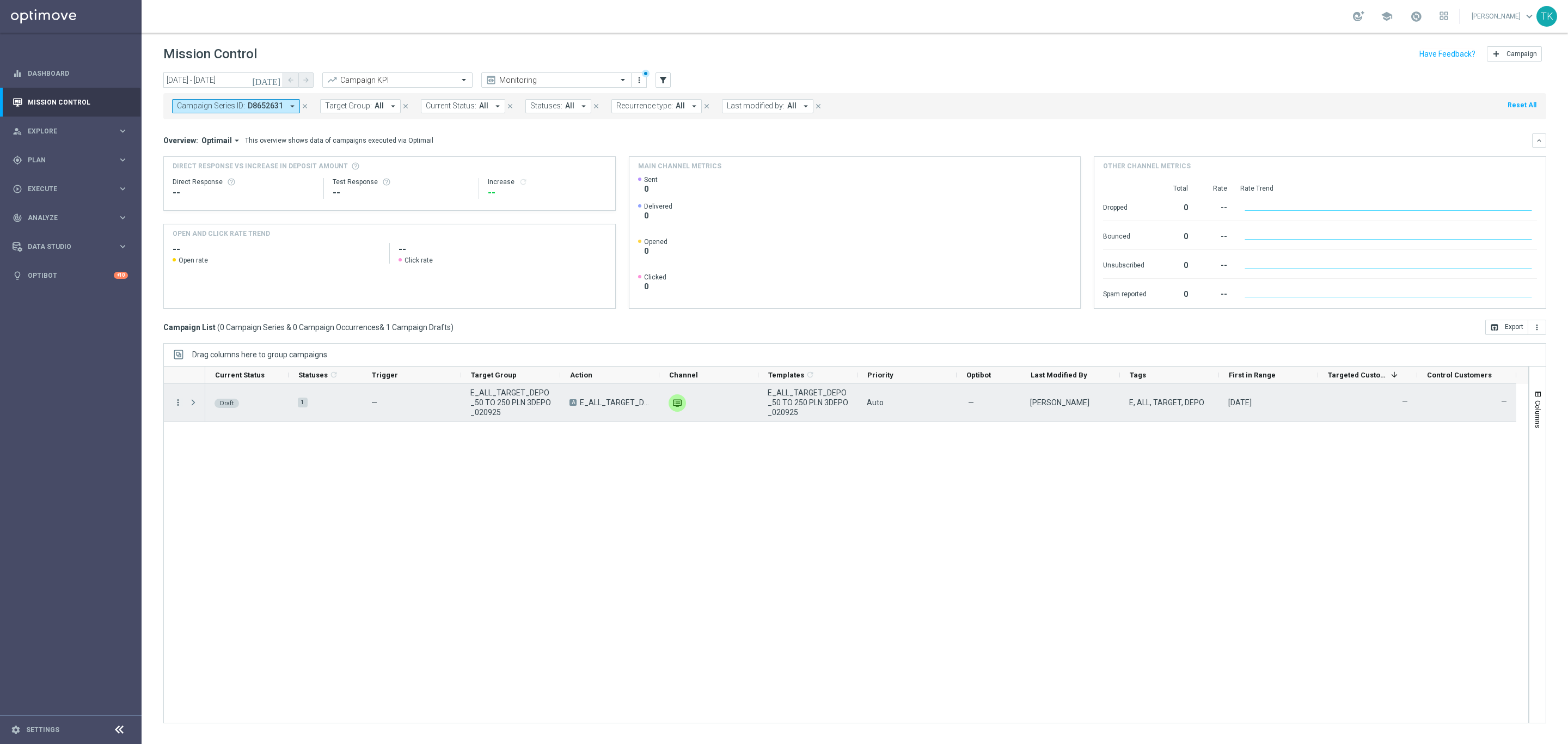
click at [176, 402] on icon "more_vert" at bounding box center [178, 402] width 10 height 10
click at [225, 448] on div "Edit" at bounding box center [251, 446] width 102 height 8
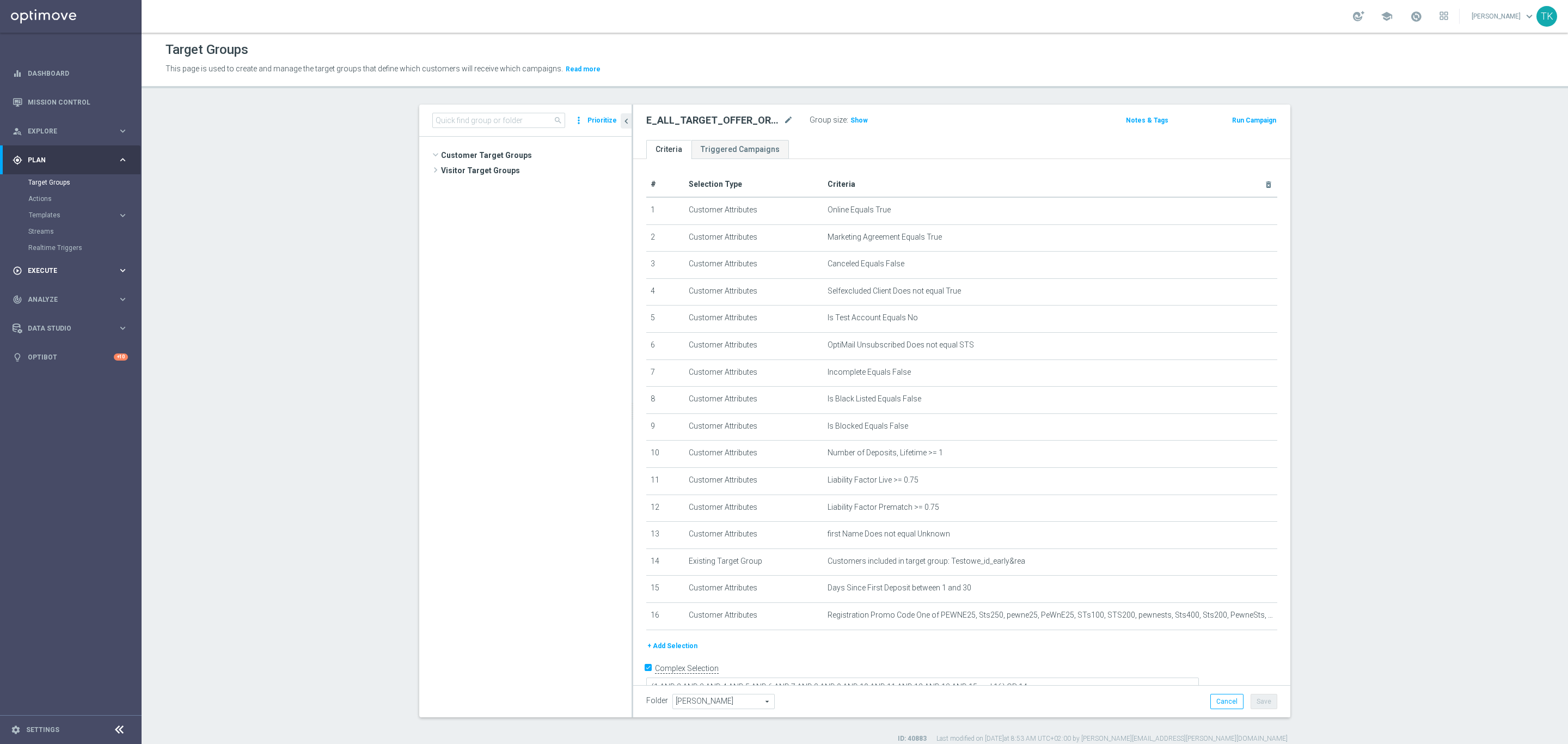
scroll to position [1026, 0]
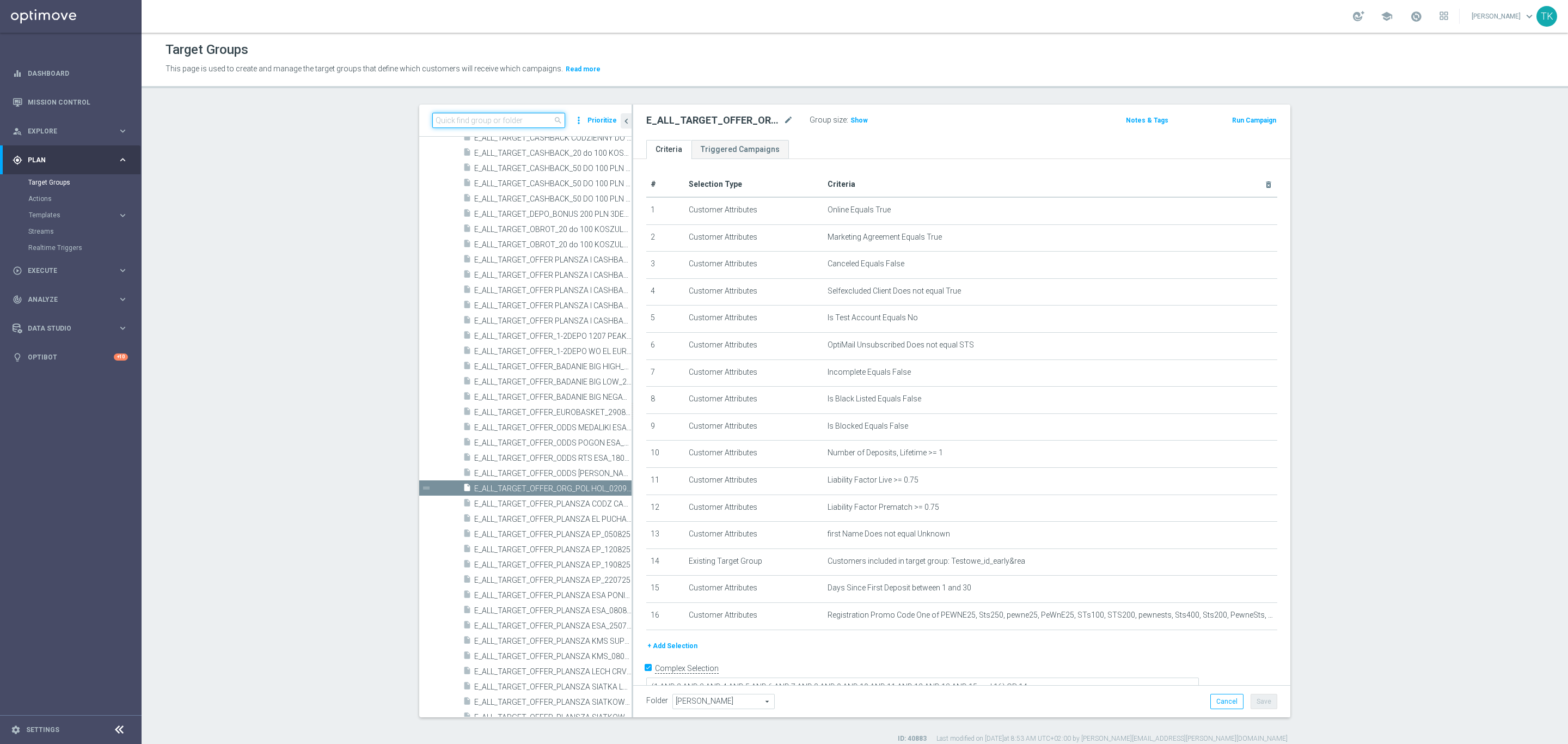
click at [474, 121] on input at bounding box center [499, 120] width 133 height 15
paste input "E_ALL_TARGET_ZBR_200 PLN 1DEPO_020925"
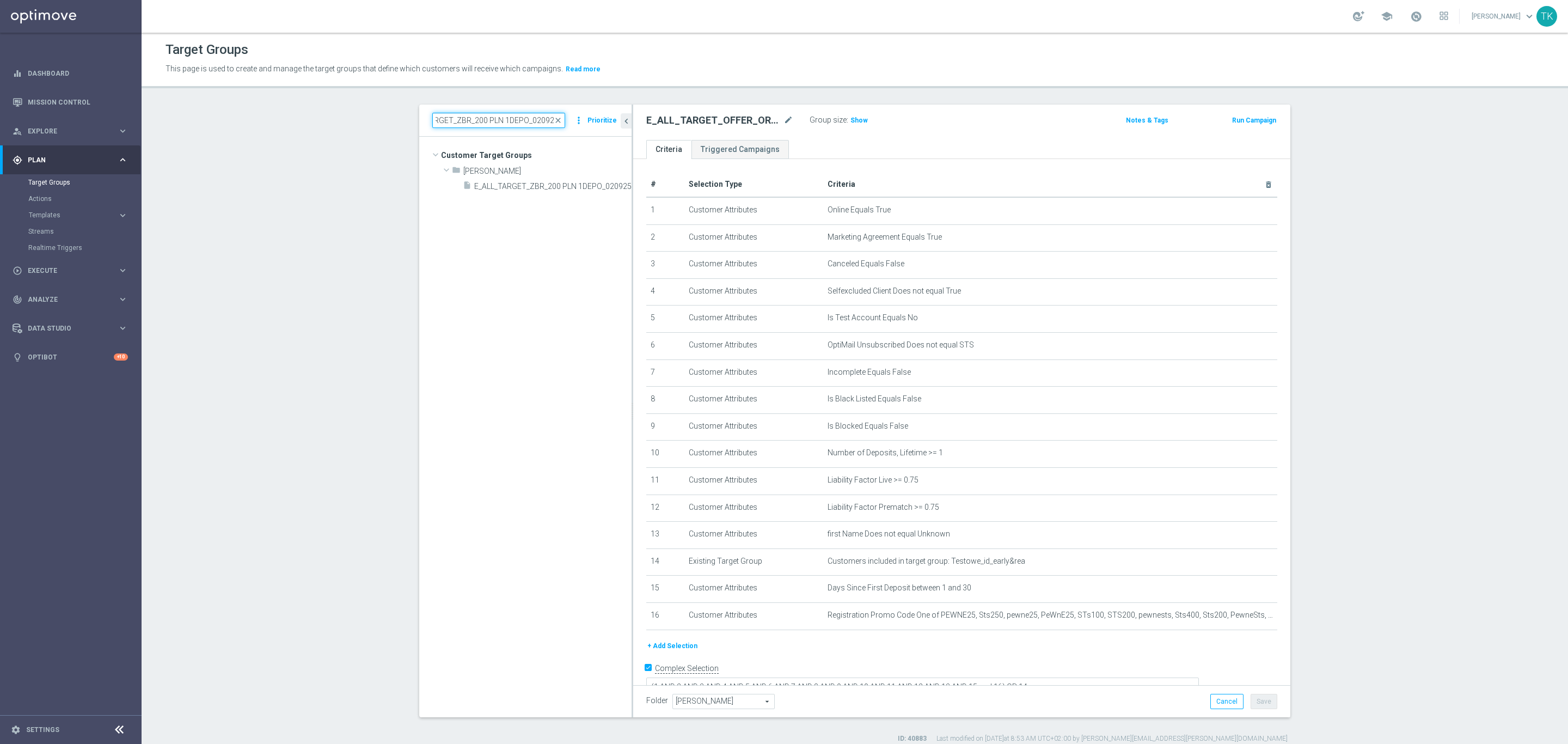
scroll to position [0, 0]
type input "E_ALL_TARGET_ZBR_200 PLN 1DEPO_020925"
click at [520, 183] on span "E_ALL_TARGET_ZBR_200 PLN 1DEPO_020925" at bounding box center [541, 186] width 133 height 10
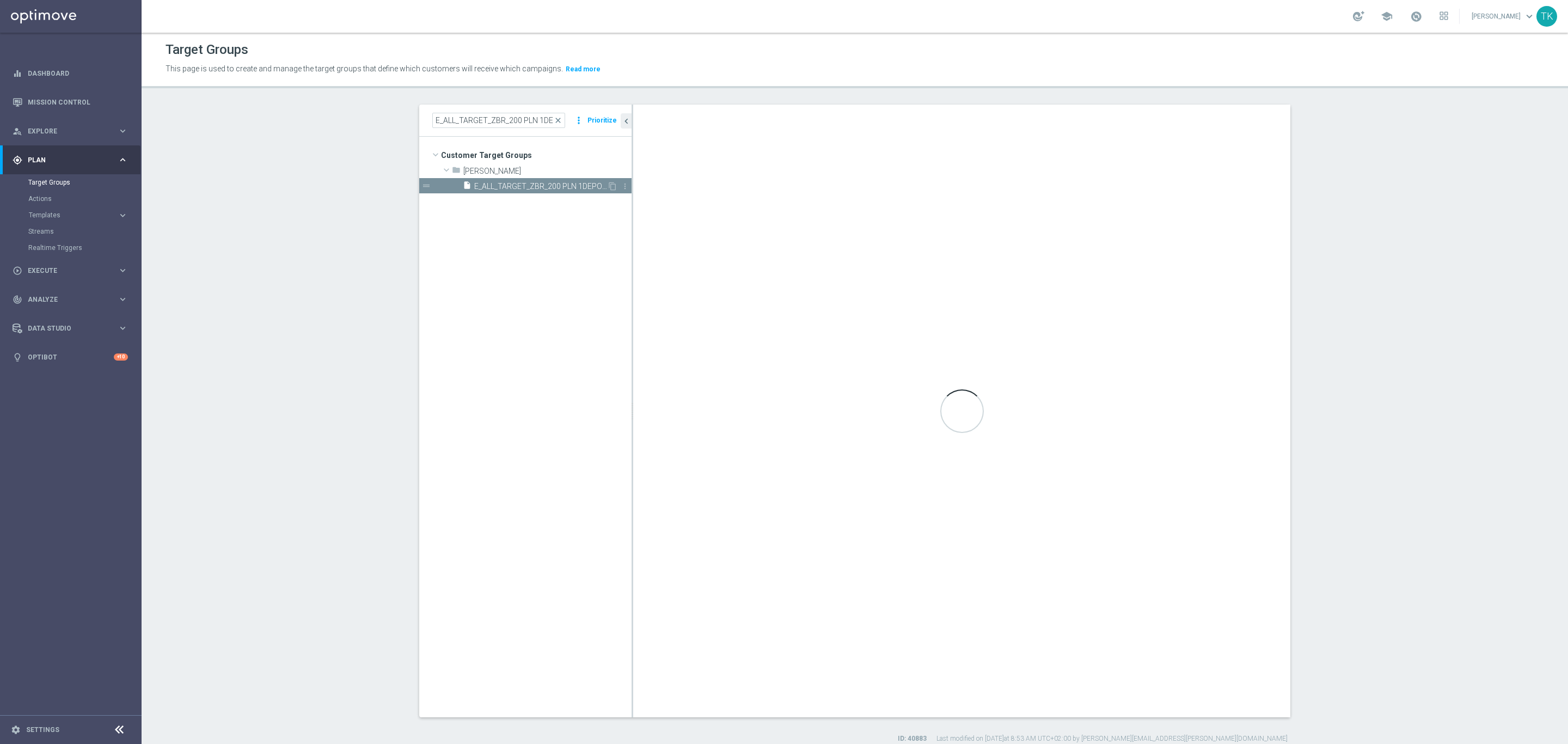
type textarea "(1 AND 2 AND 3 AND 4 AND 5 AND 6 AND 7 AND 8 AND 9 AND 10 AND 11 AND 12 AND 13 …"
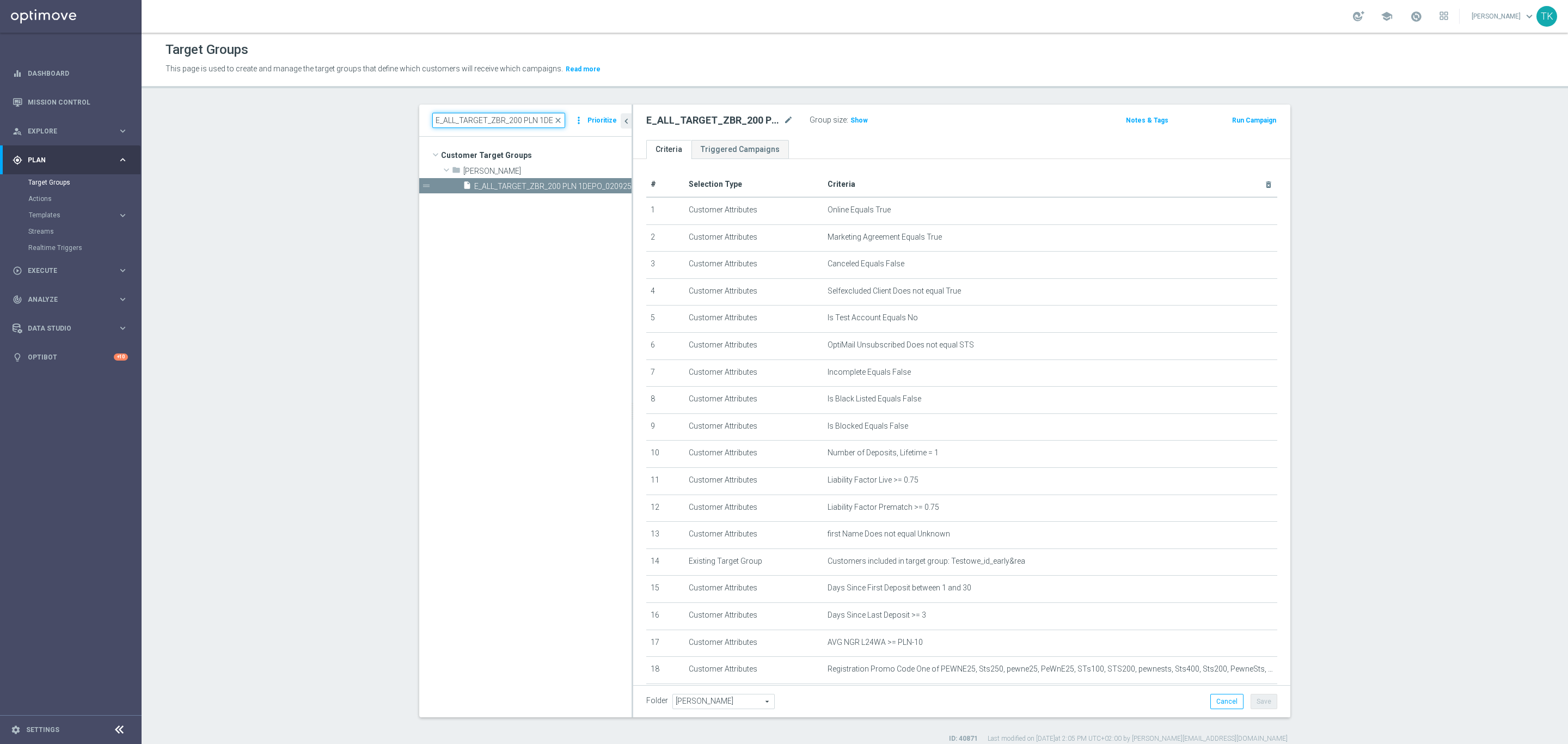
click at [470, 125] on input "E_ALL_TARGET_ZBR_200 PLN 1DEPO_020925" at bounding box center [499, 120] width 133 height 15
paste input "2"
click at [524, 190] on span "E_ALL_TARGET_ZBR_200 PLN 2DEPO_020925" at bounding box center [541, 186] width 133 height 10
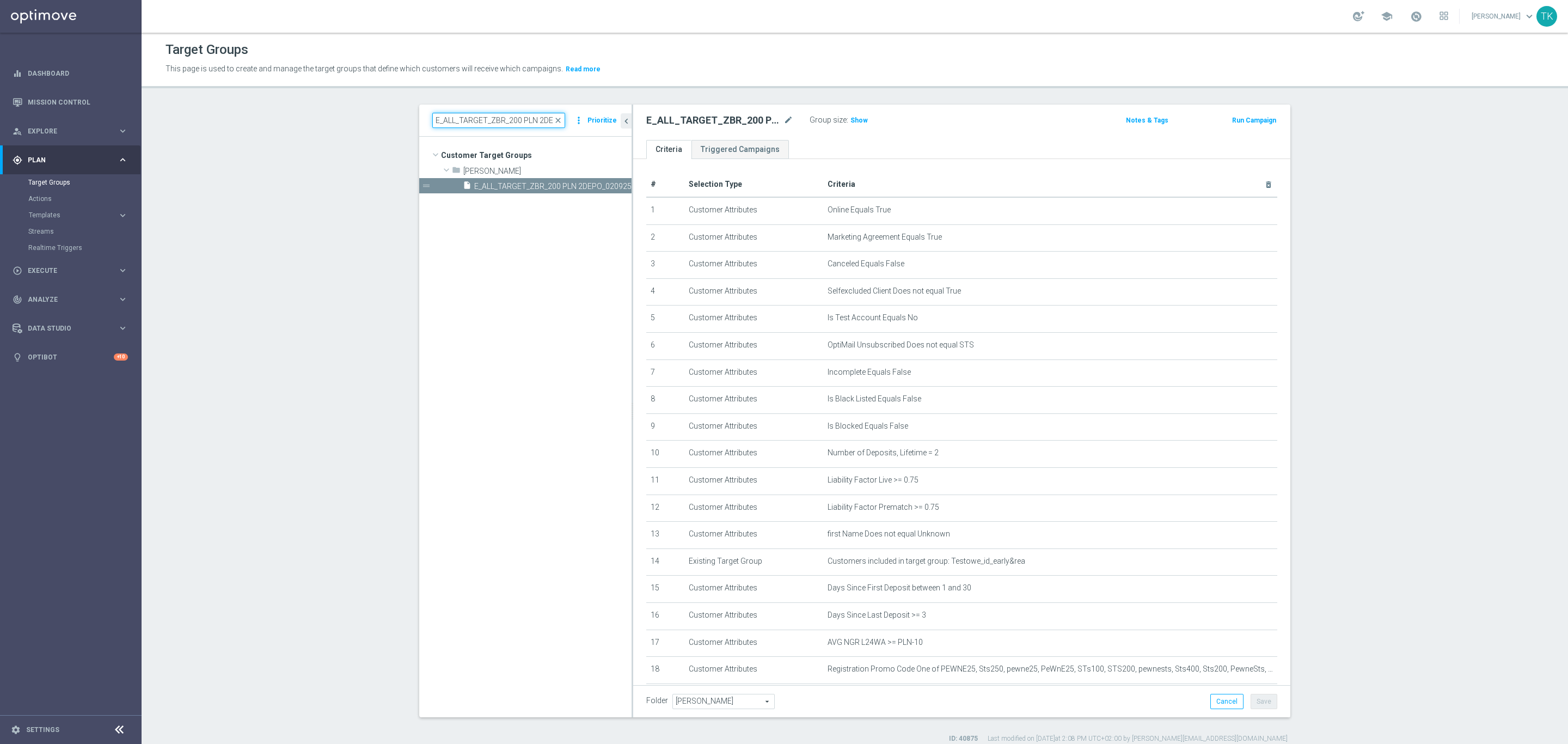
click at [499, 118] on input "E_ALL_TARGET_ZBR_200 PLN 2DEPO_020925" at bounding box center [499, 120] width 133 height 15
paste input "REACQ_ALL_TARGET_ZBR DO 200 PLN"
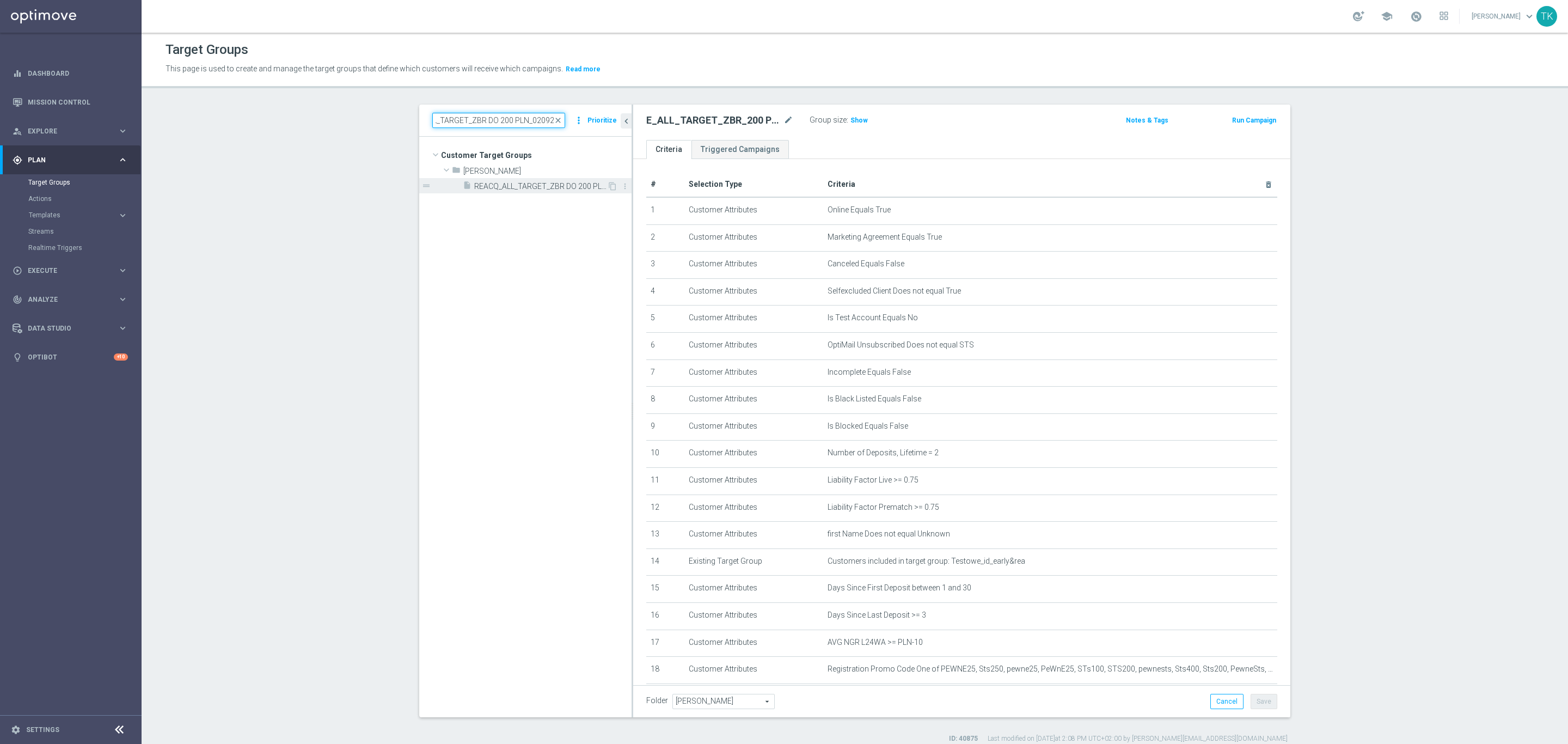
type input "REACQ_ALL_TARGET_ZBR DO 200 PLN_020925"
click at [532, 186] on span "REACQ_ALL_TARGET_ZBR DO 200 PLN_020925" at bounding box center [541, 186] width 133 height 10
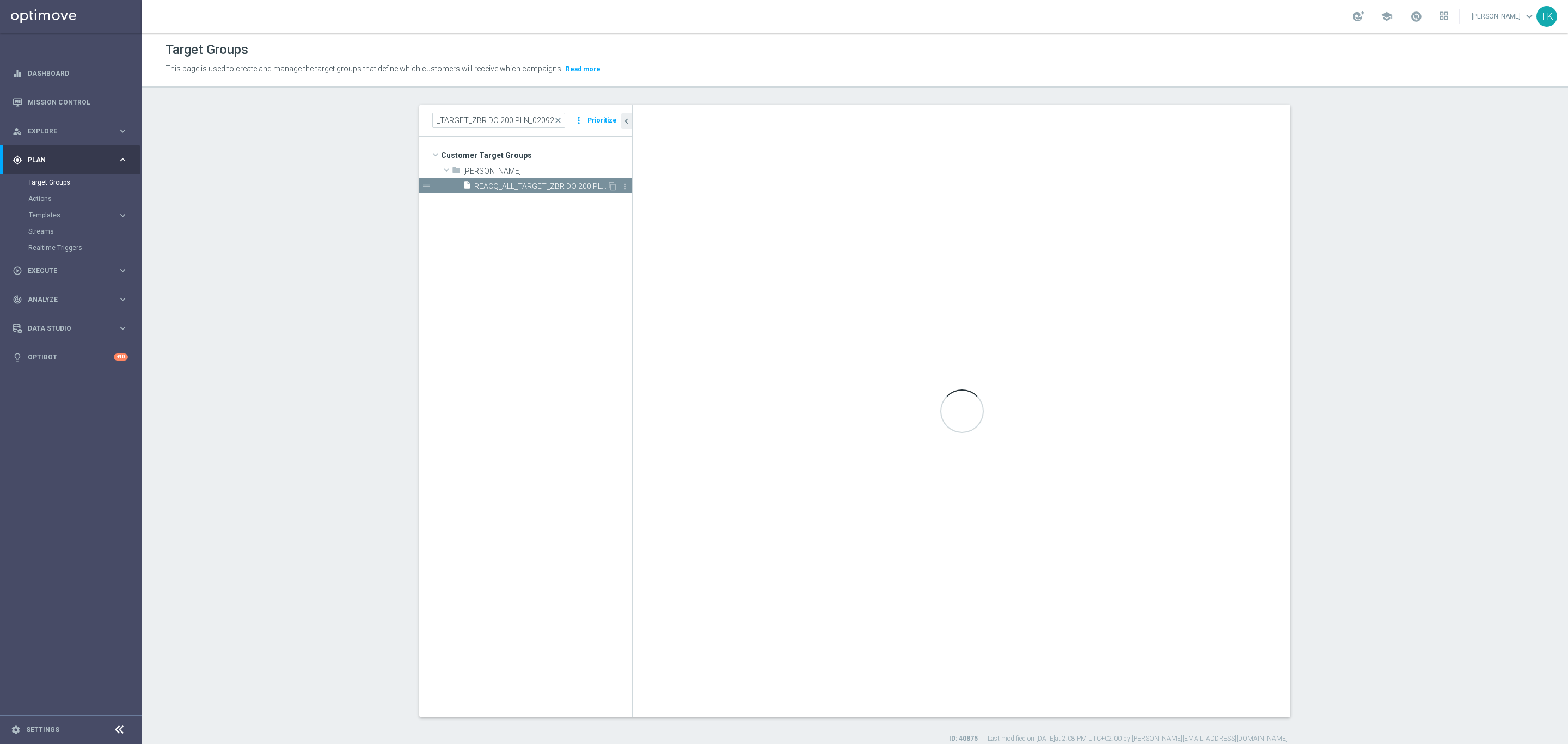
scroll to position [0, 0]
type textarea "(1 AND 2 AND 3 AND 4 AND 5 AND 6 AND 7 AND 8 AND 9 AND 10 AND 11 AND 12 AND 13 …"
type input "[PERSON_NAME]"
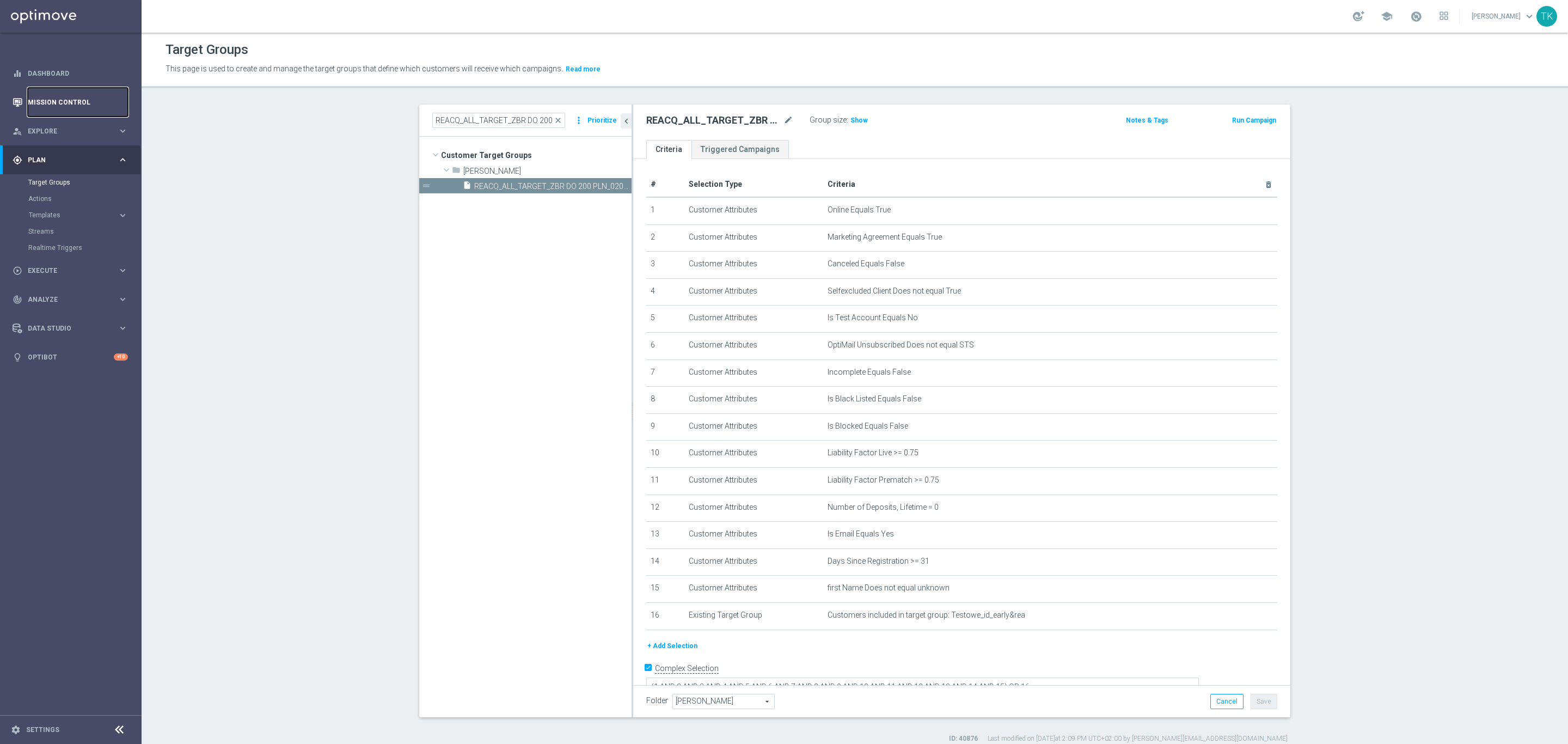
click at [59, 97] on link "Mission Control" at bounding box center [78, 102] width 100 height 29
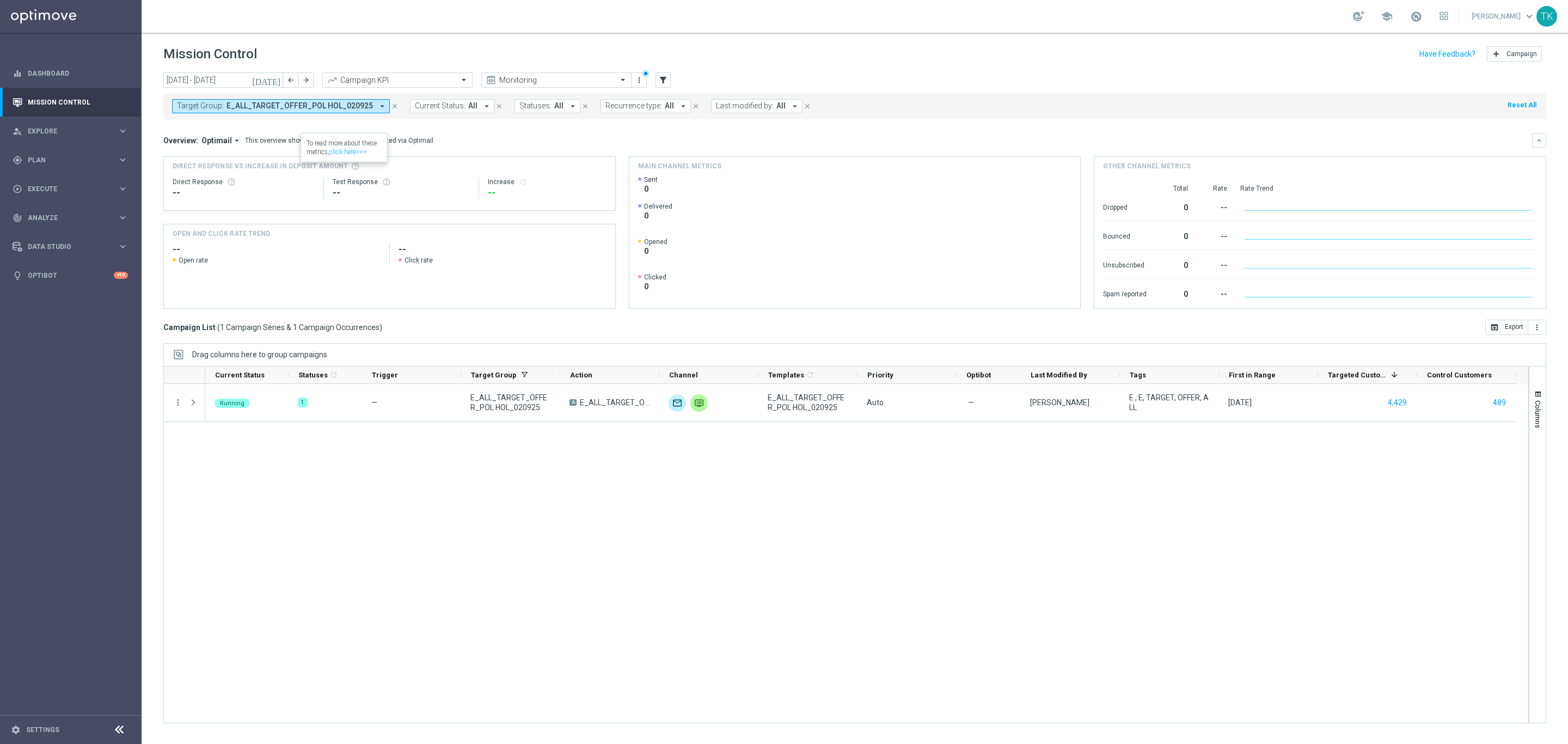
click at [334, 102] on span "E_ALL_TARGET_OFFER_POL HOL_020925" at bounding box center [300, 106] width 147 height 10
click at [350, 151] on div "(All) Clear" at bounding box center [266, 155] width 176 height 13
click at [0, 0] on div "Clear" at bounding box center [0, 0] width 0 height 0
click at [389, 500] on div "Running 1 — E_ALL_TARGET_OFFER_POL HOL_020925 A E_ALL_TARGET_OFFER_POL HOL_0209…" at bounding box center [867, 553] width 1323 height 339
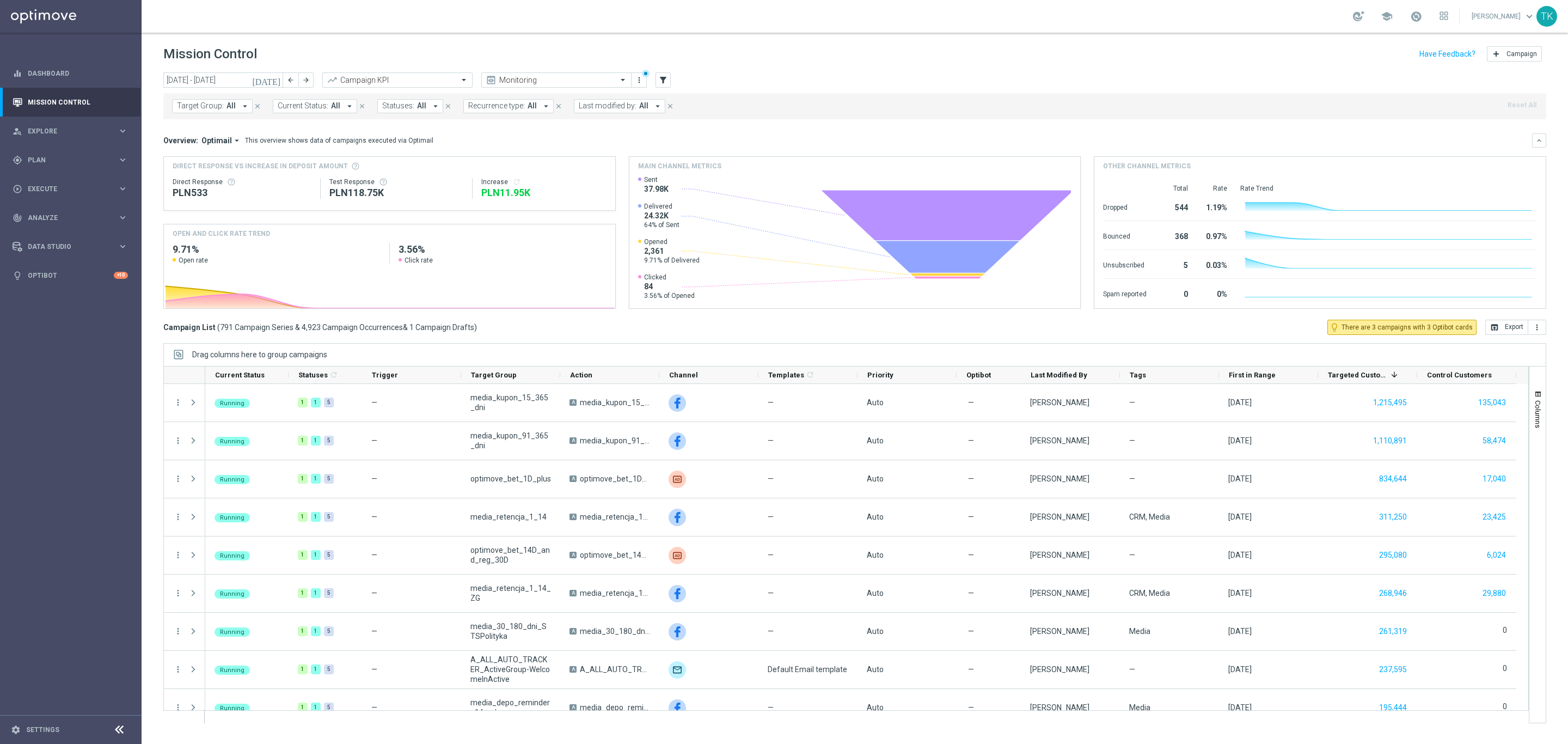
click at [206, 103] on span "Target Group:" at bounding box center [200, 106] width 47 height 10
click at [192, 126] on input "text" at bounding box center [263, 127] width 159 height 10
click at [211, 178] on label "E_ALL_TARGET_DEPO_50 TO 250 PLN 3DEPO_020925" at bounding box center [269, 175] width 160 height 6
type input "E_ALL_TARGET_DEPO_50 TO 250 PLN 3DEPO_020925"
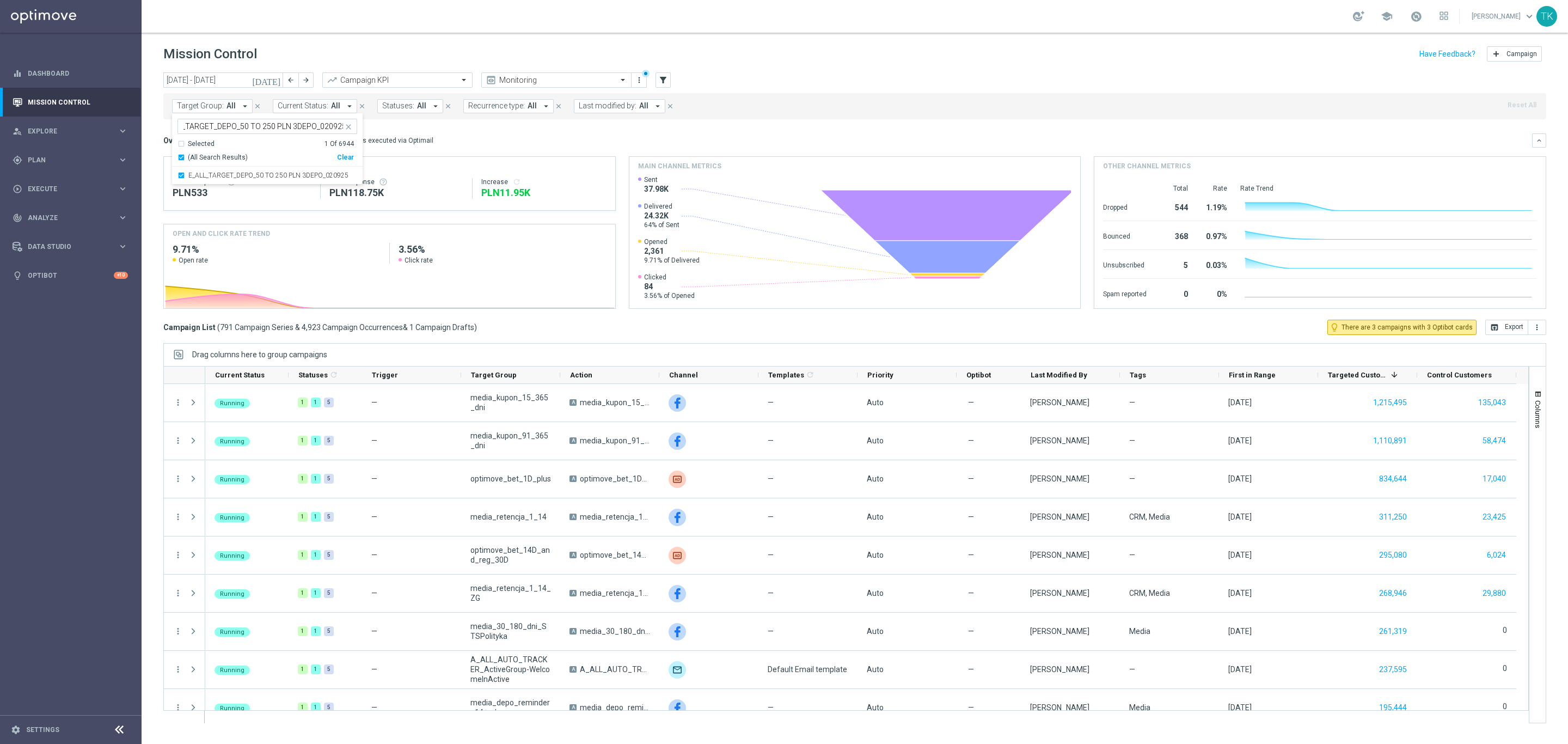
scroll to position [0, 0]
click at [154, 115] on div "[DATE] [DATE] - [DATE] arrow_back arrow_forward Campaign KPI trending_up Monito…" at bounding box center [854, 403] width 1427 height 662
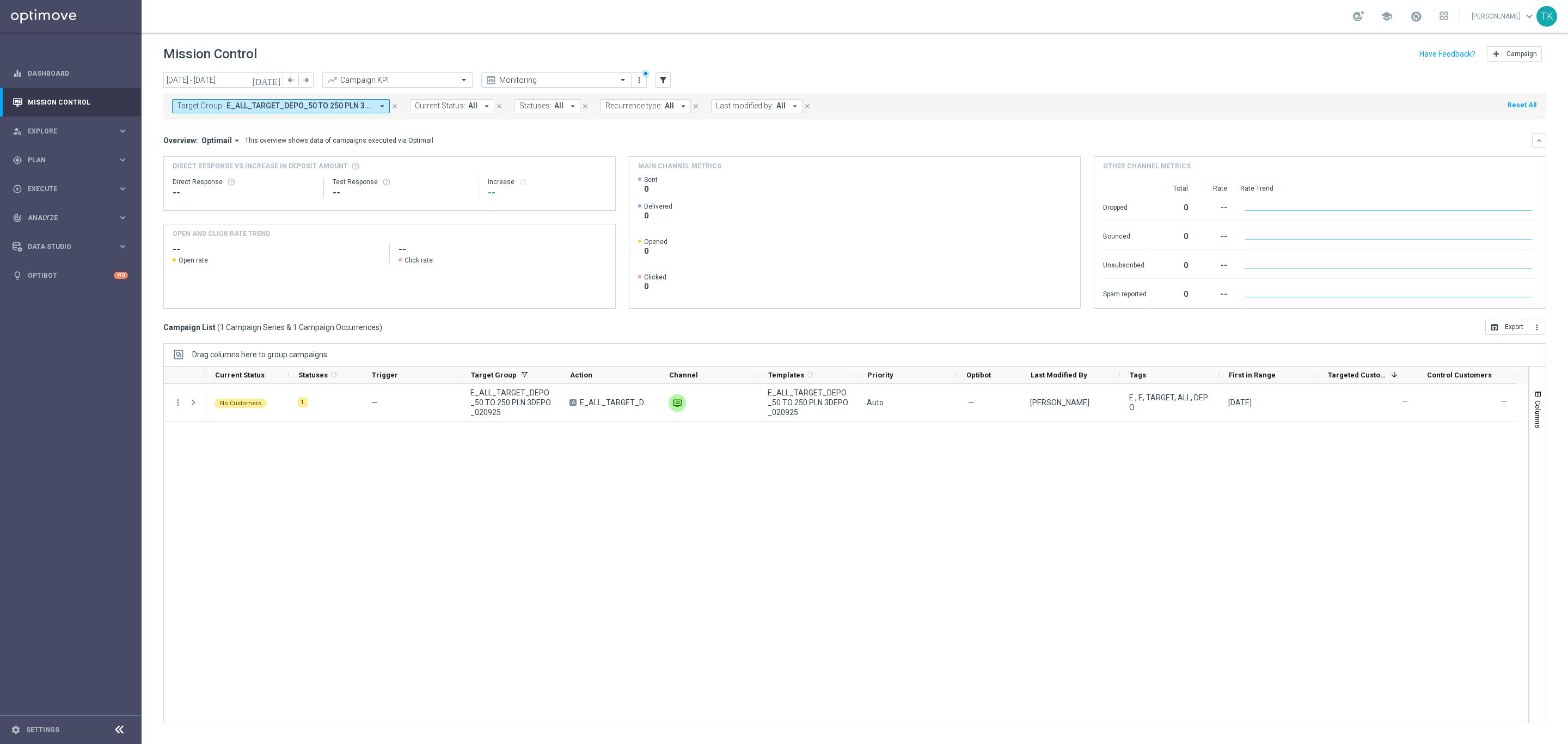
click at [312, 103] on span "E_ALL_TARGET_DEPO_50 TO 250 PLN 3DEPO_020925" at bounding box center [300, 106] width 147 height 10
click at [209, 167] on div "E_ALL_TARGET_ZBR_200 PLN 1-2DEPO_020925" at bounding box center [267, 175] width 180 height 17
type input "E_ALL_TARGET_ZBR_200 PLN 1-2DEPO_020925"
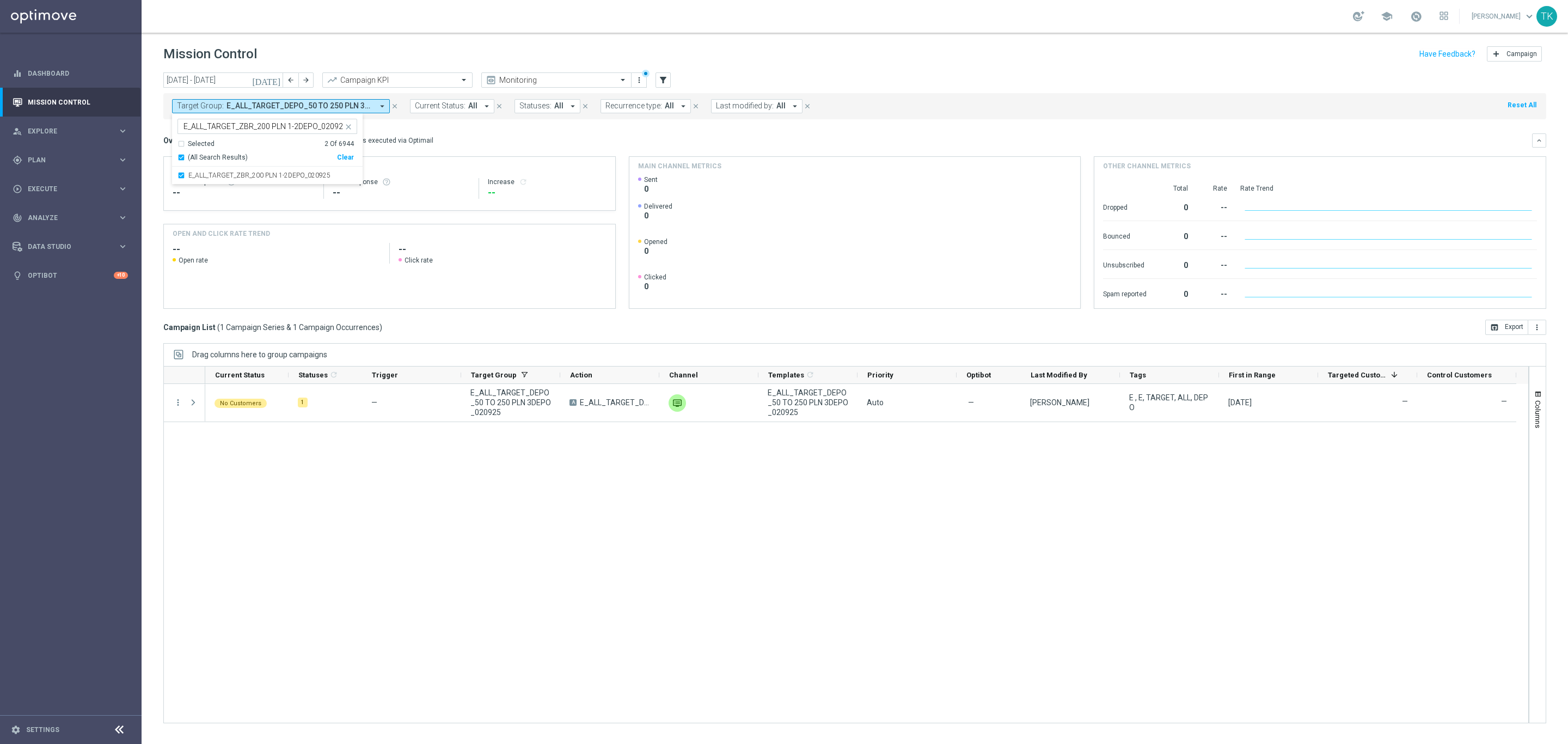
click at [150, 122] on div "today 01 Sep 2025 - 07 Sep 2025 arrow_back arrow_forward Campaign KPI trending_…" at bounding box center [854, 403] width 1427 height 662
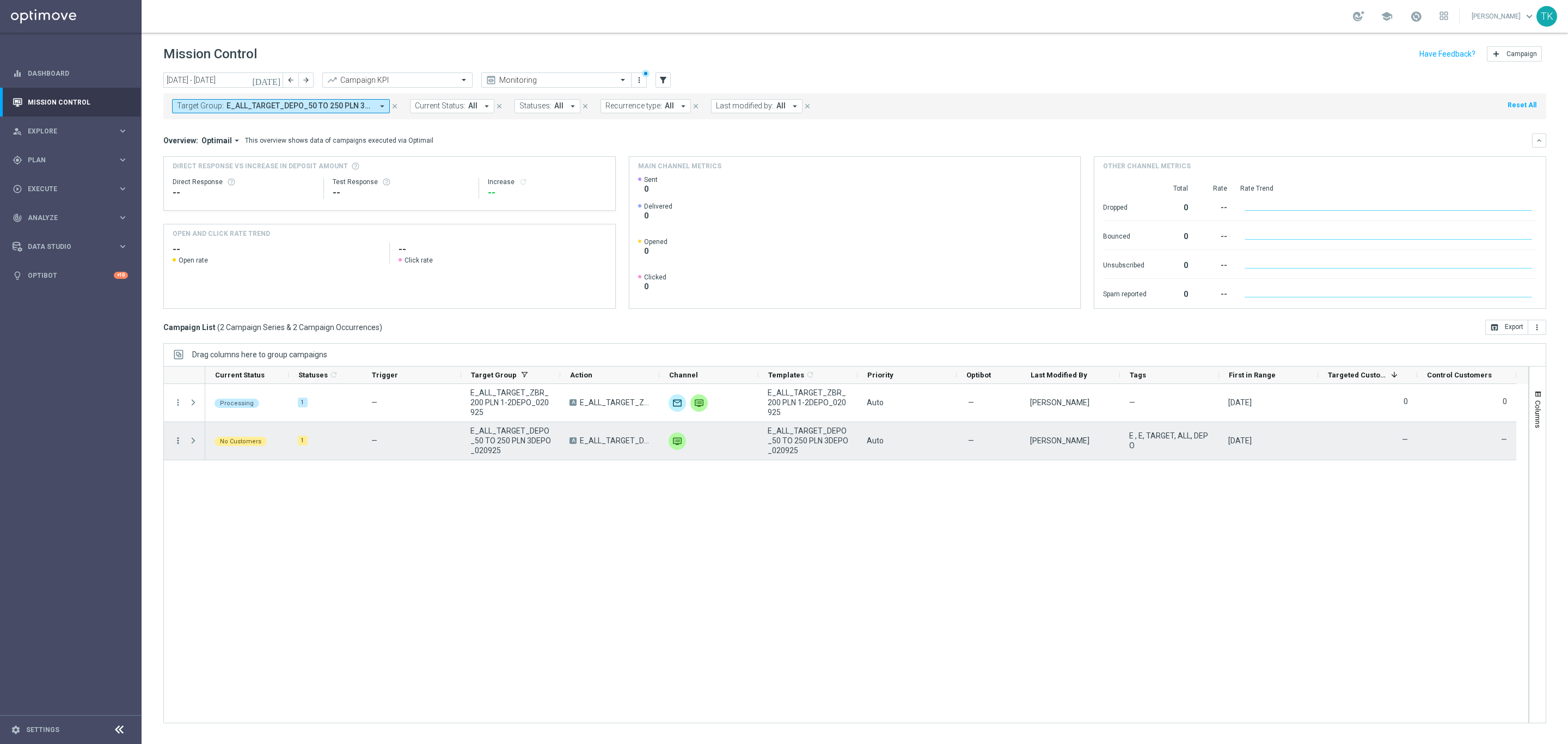
click at [178, 443] on icon "more_vert" at bounding box center [178, 440] width 10 height 10
click at [206, 446] on span "Campaign Details" at bounding box center [227, 448] width 55 height 8
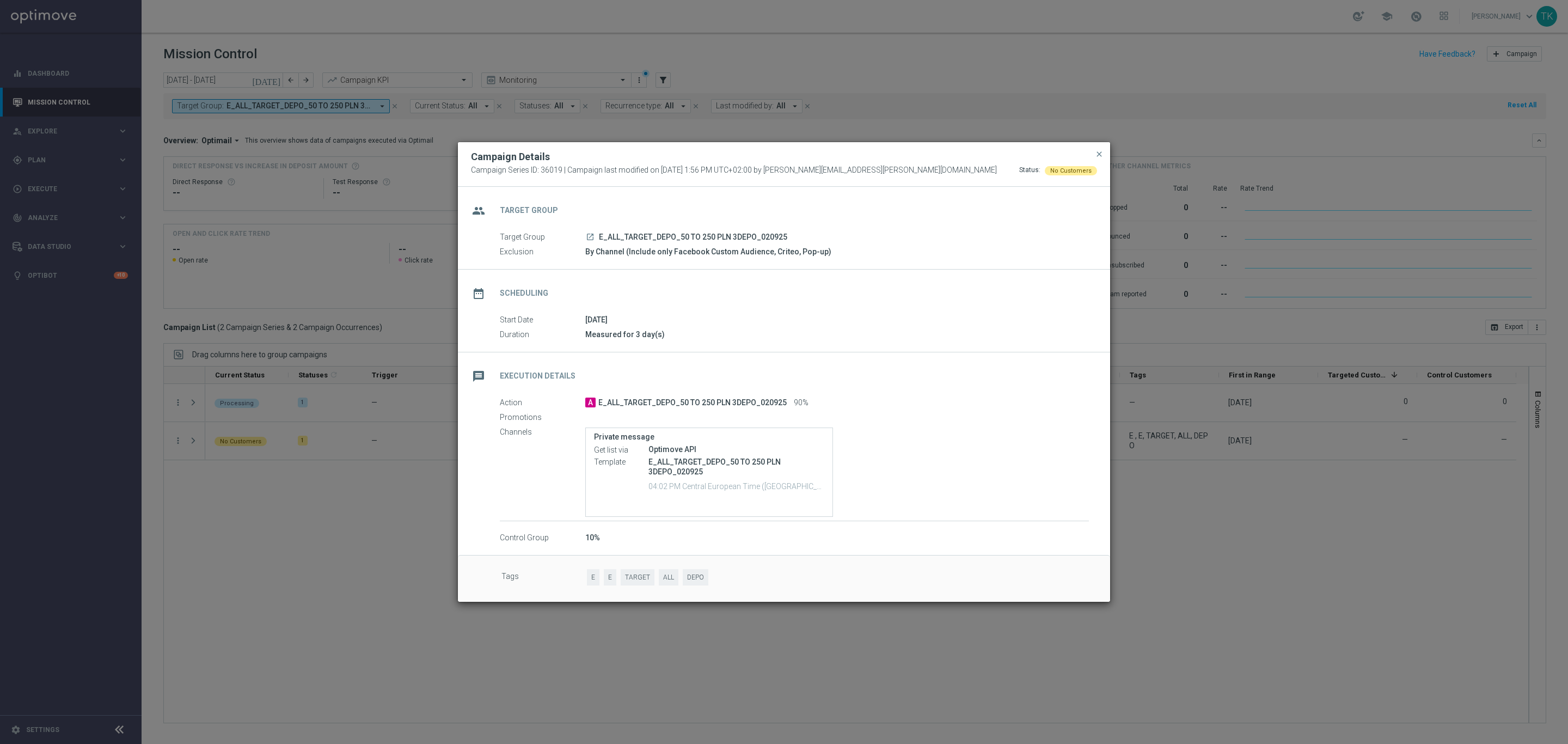
click at [894, 296] on div "date_range Scheduling" at bounding box center [784, 292] width 652 height 44
click at [1098, 150] on span "close" at bounding box center [1099, 154] width 9 height 9
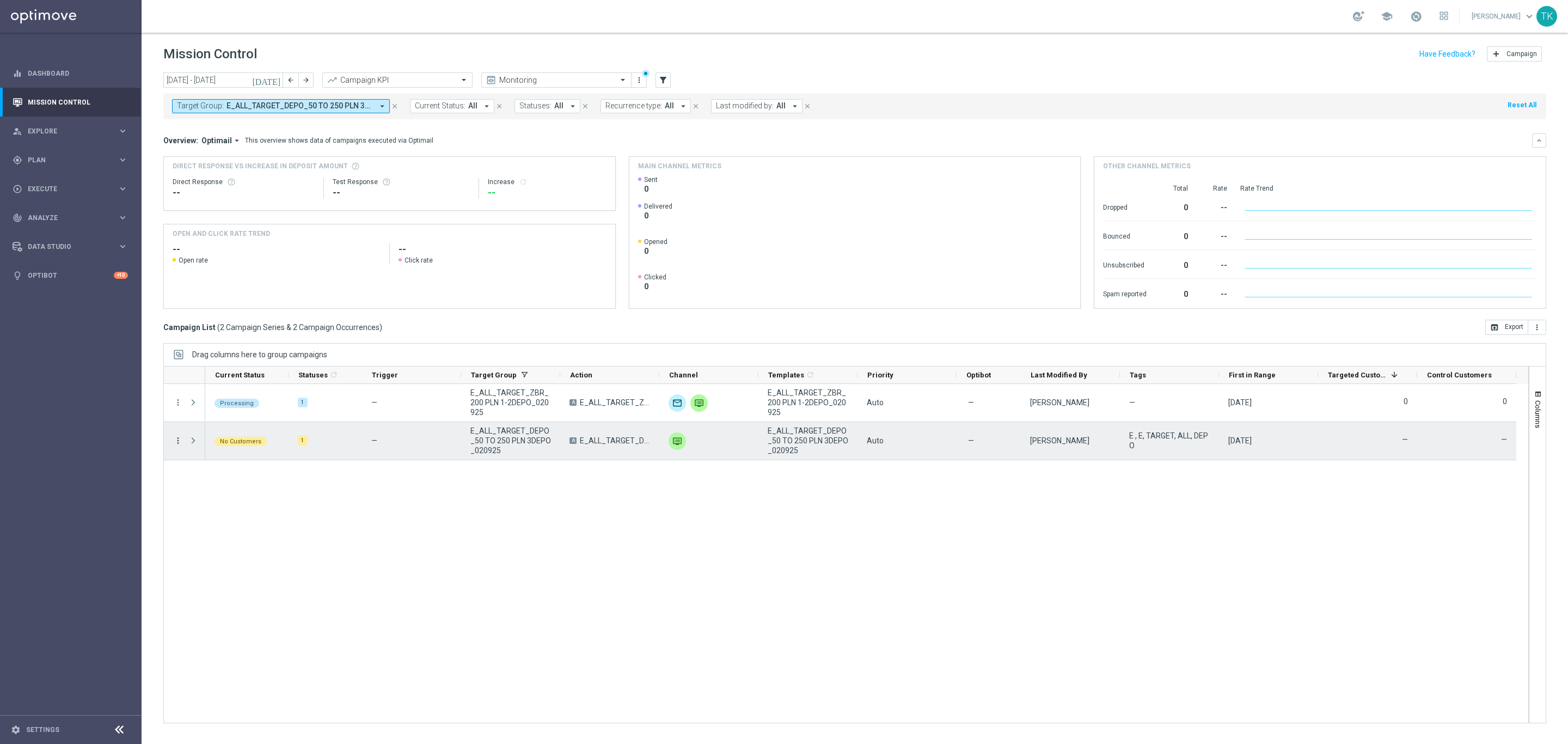
click at [180, 442] on icon "more_vert" at bounding box center [178, 440] width 10 height 10
click at [247, 492] on span "Eligibility & Exclusion" at bounding box center [232, 494] width 65 height 8
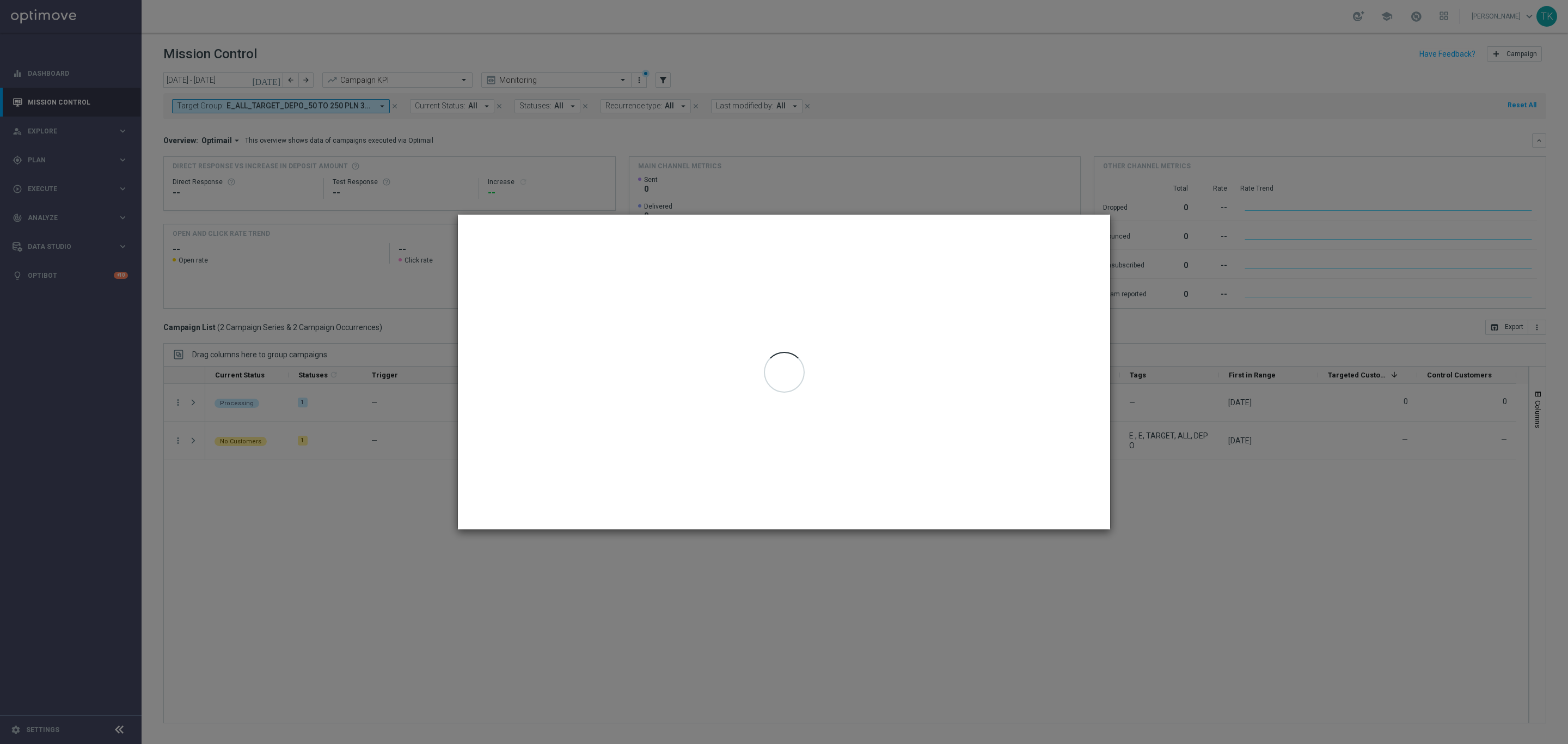
type input "02 Sep 2025 - 02 Sep 2025"
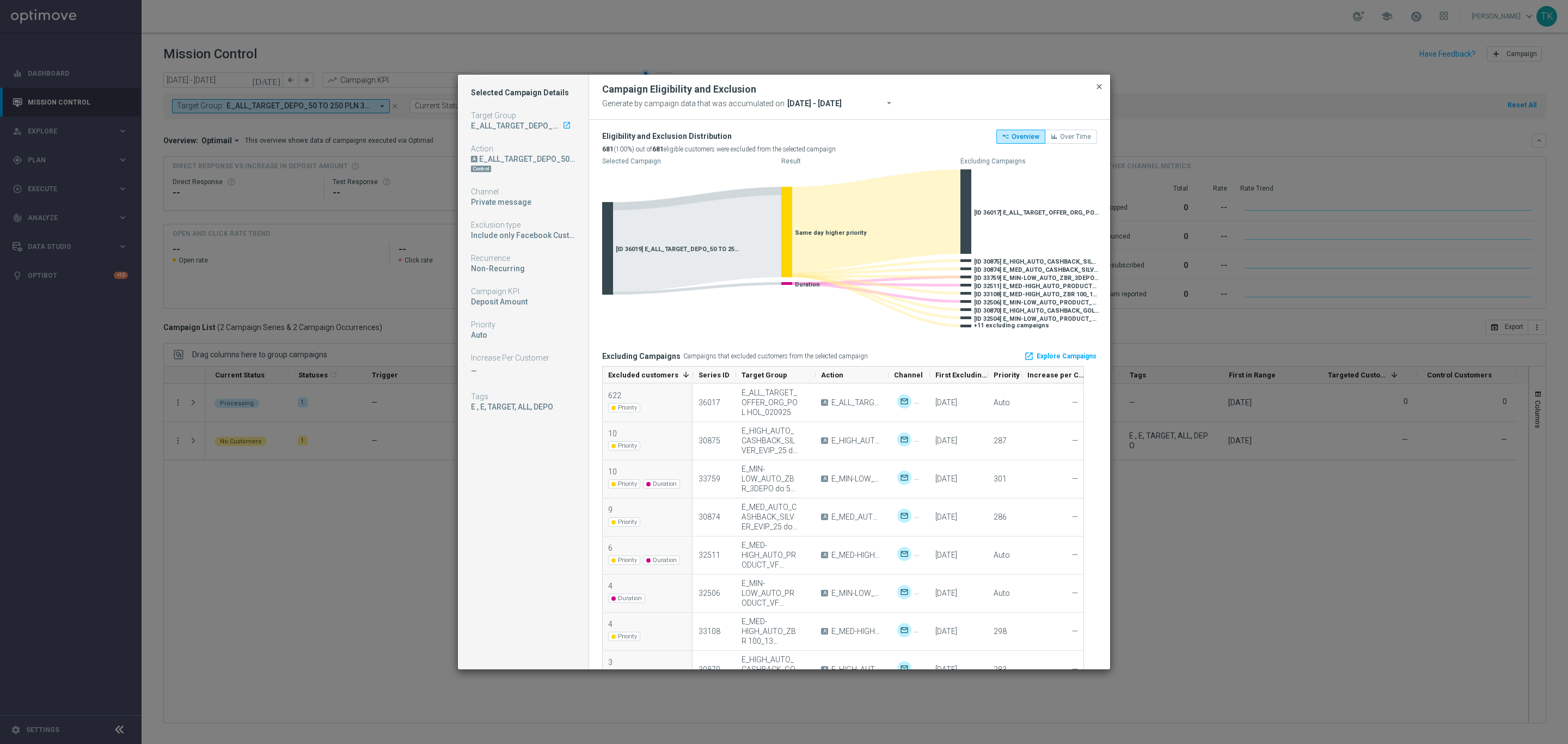
click at [1098, 84] on span "close" at bounding box center [1099, 86] width 9 height 9
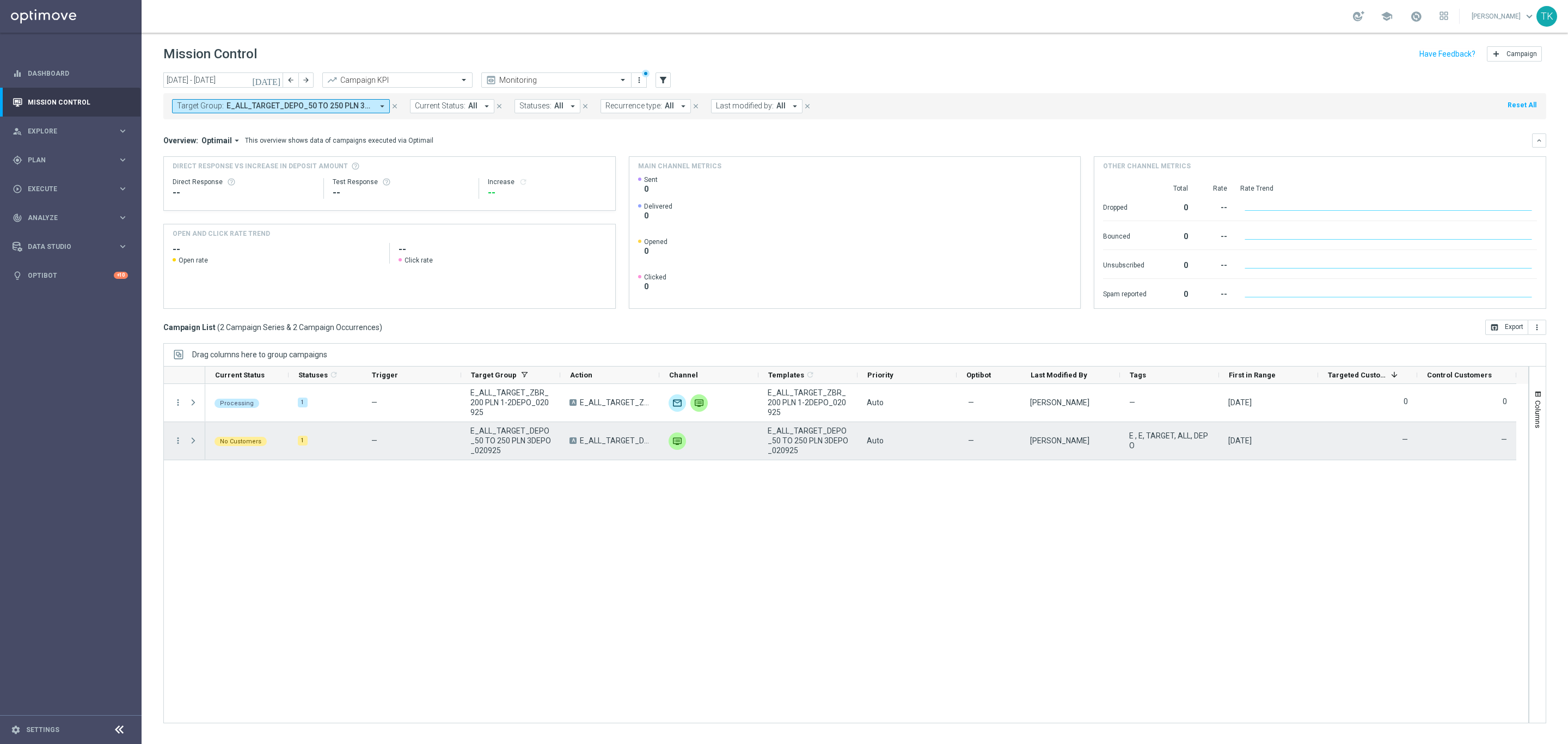
click at [183, 444] on div "Press SPACE to select this row." at bounding box center [194, 440] width 21 height 37
click at [177, 444] on icon "more_vert" at bounding box center [178, 440] width 10 height 10
click at [251, 497] on span "Eligibility & Exclusion" at bounding box center [232, 494] width 65 height 8
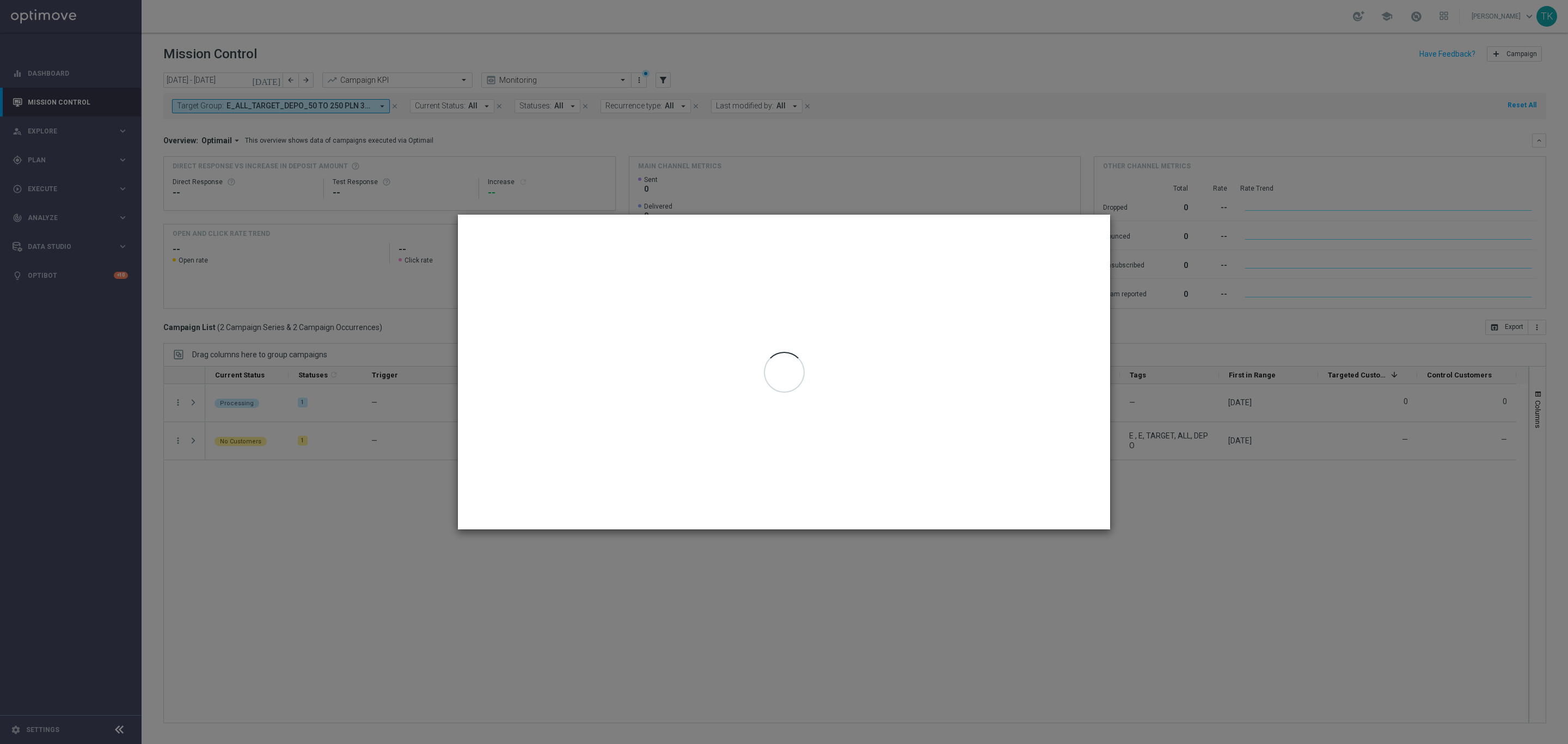
type input "02 Sep 2025 - 02 Sep 2025"
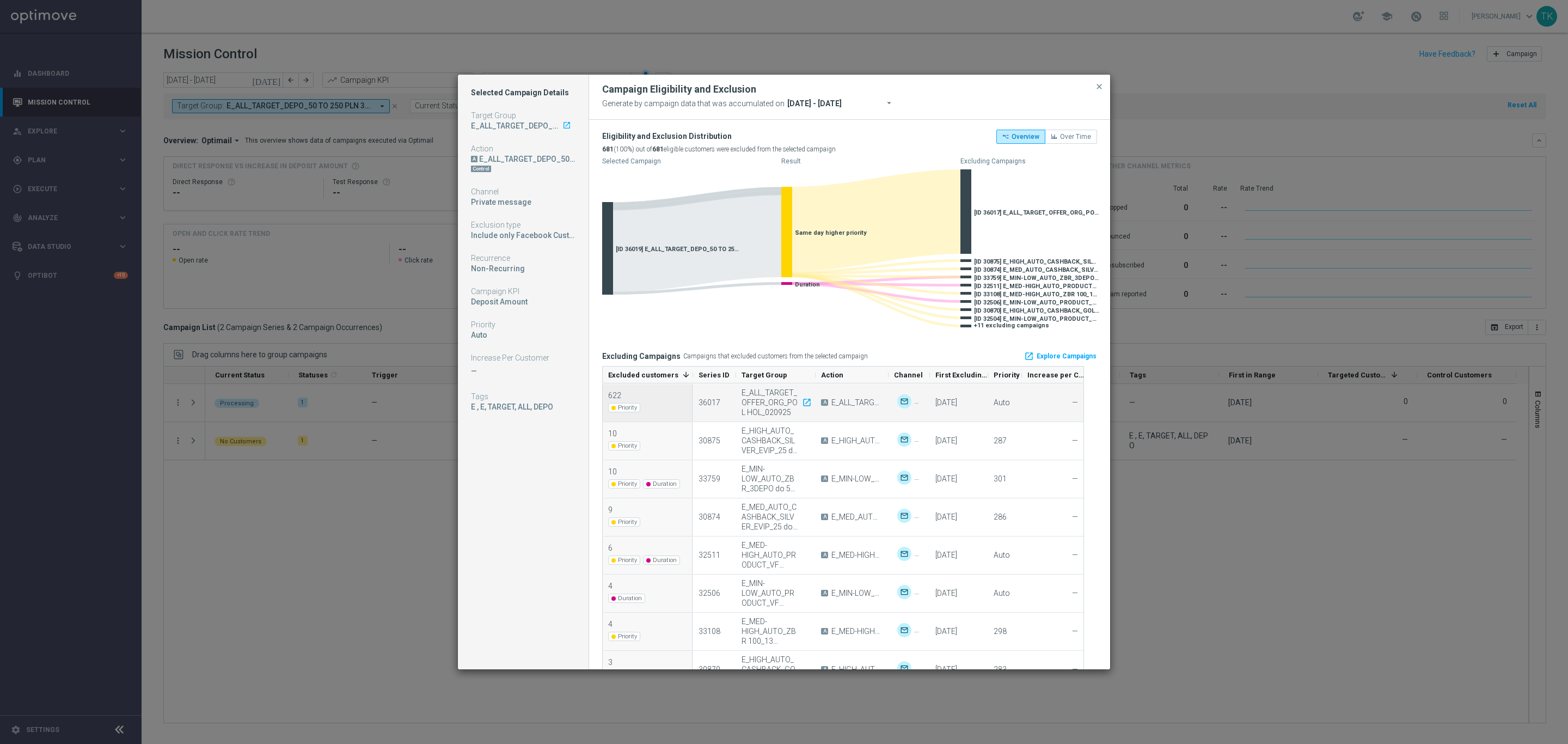
click at [761, 396] on div "E_ALL_TARGET_OFFER_ORG_POL HOL_020925 launch" at bounding box center [775, 402] width 67 height 29
click at [1102, 77] on div "Campaign Eligibility and Exclusion Generate by campaign data that was accumulat…" at bounding box center [849, 97] width 521 height 45
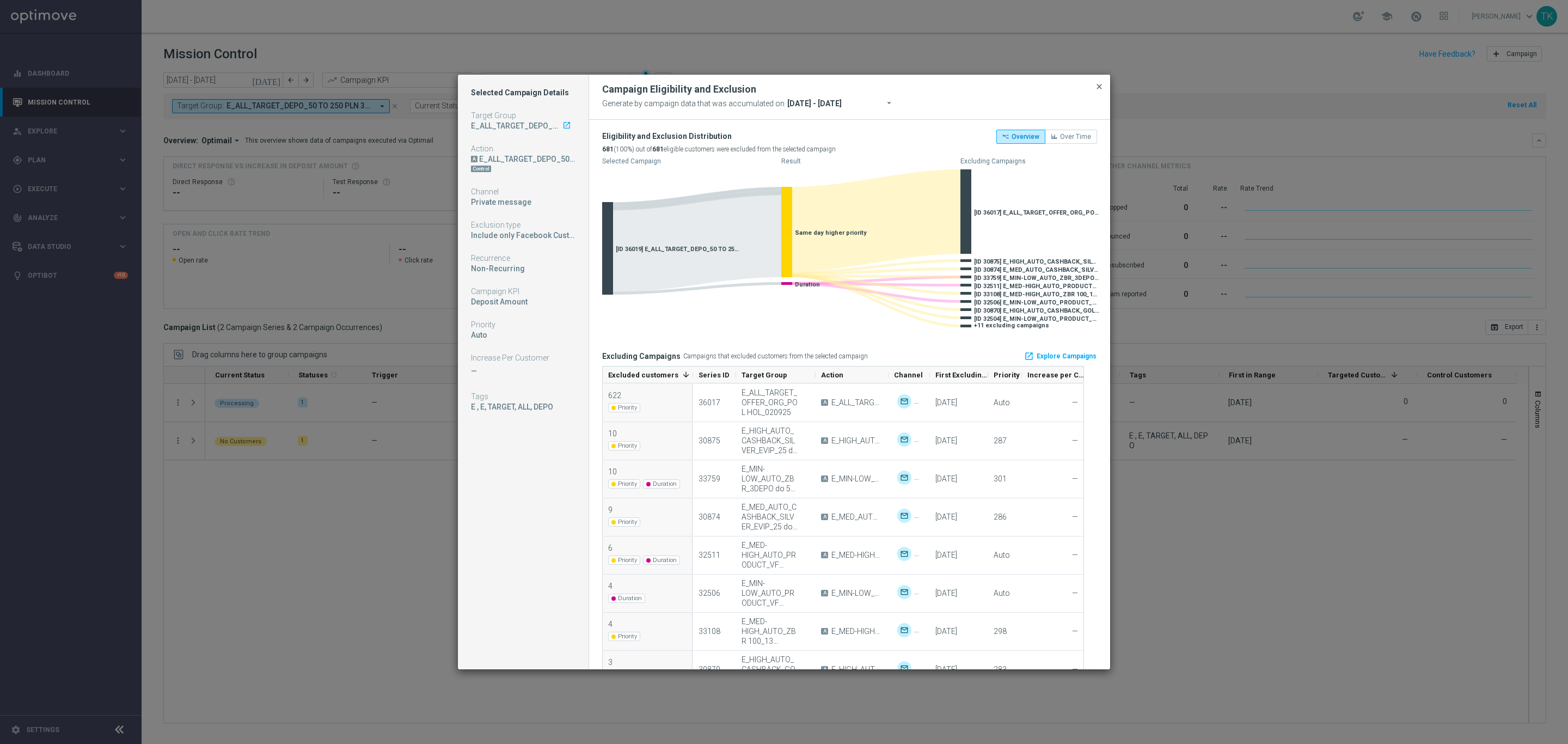
click at [1097, 89] on span "close" at bounding box center [1099, 86] width 9 height 9
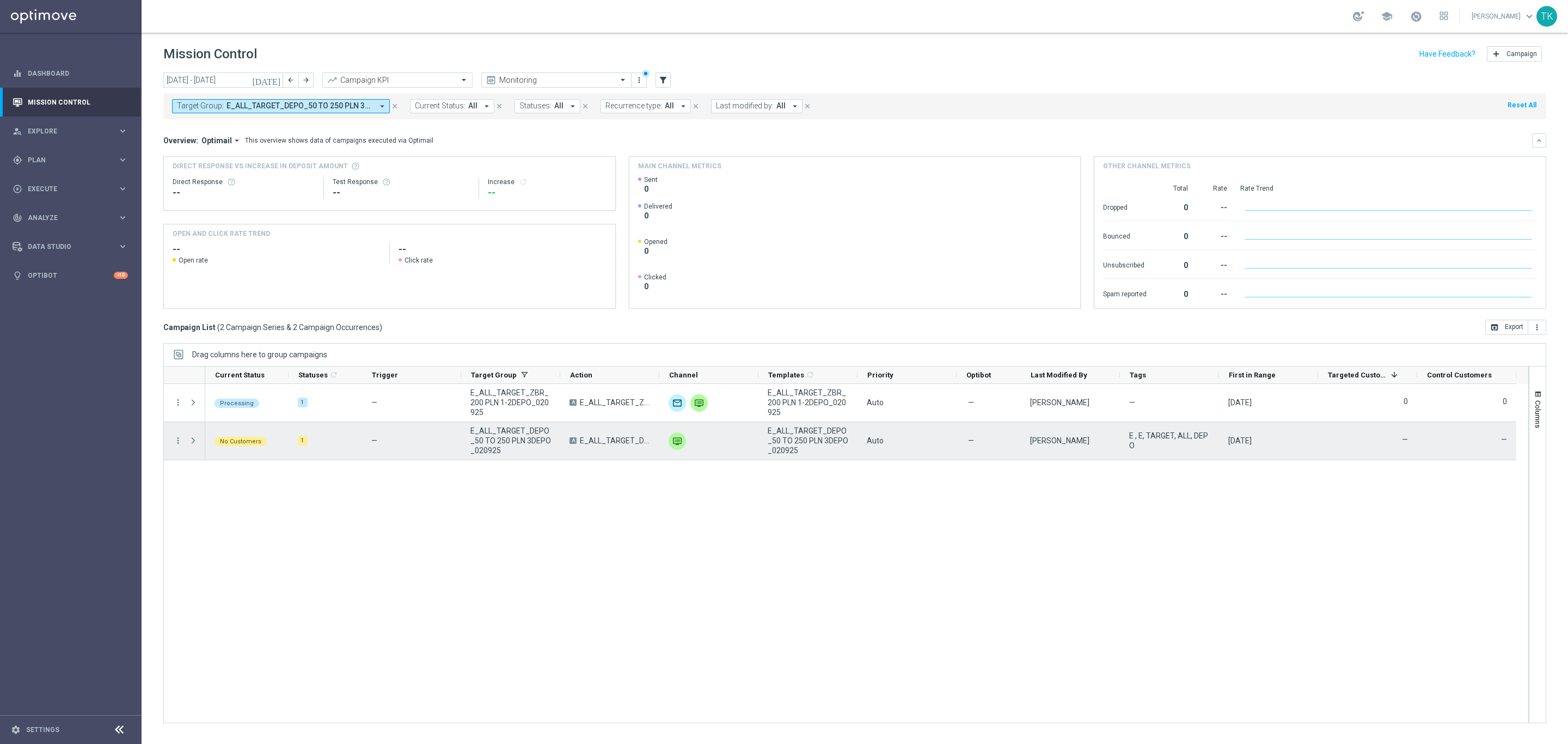
click at [493, 435] on span "E_ALL_TARGET_DEPO_50 TO 250 PLN 3DEPO_020925" at bounding box center [511, 440] width 81 height 29
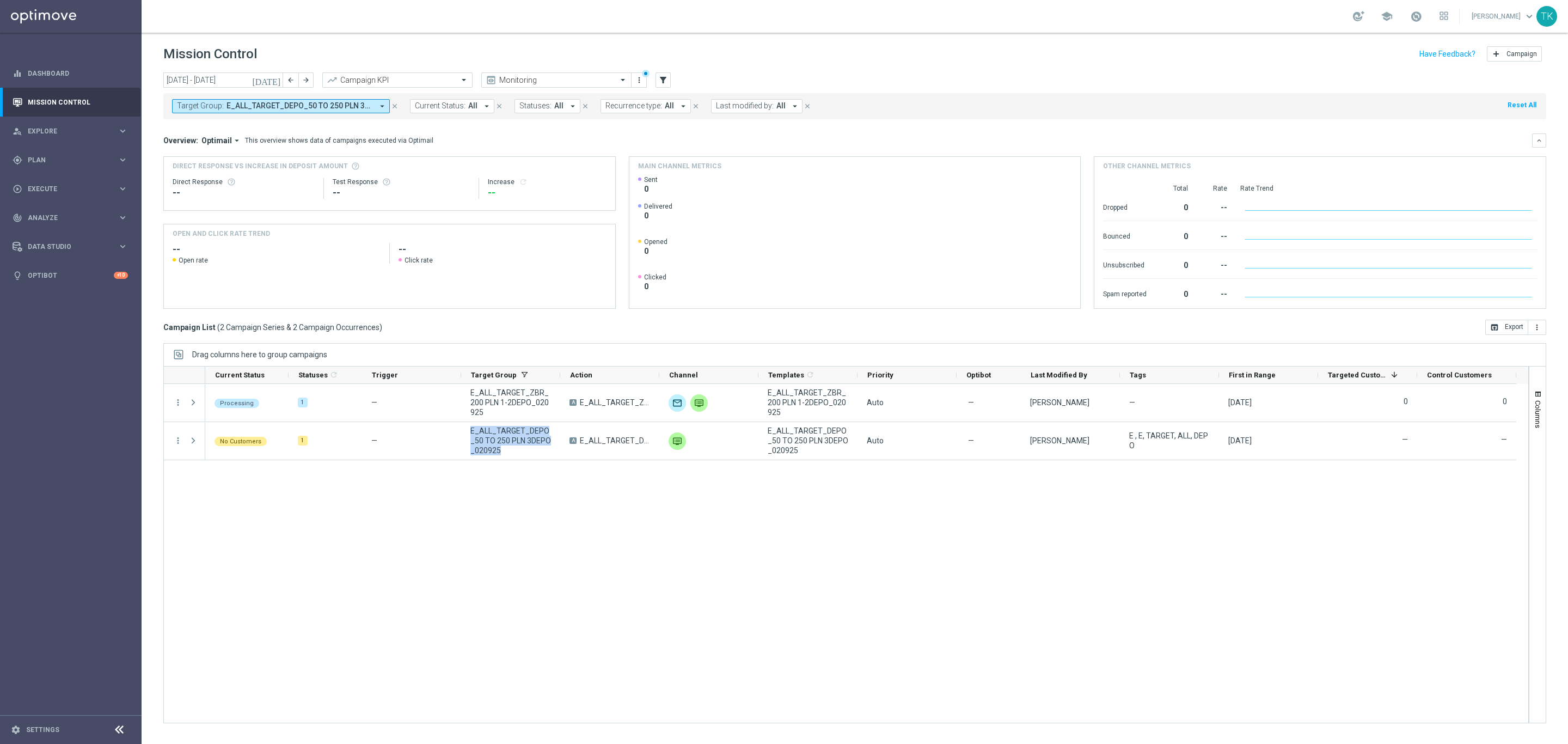
click at [332, 109] on span "E_ALL_TARGET_DEPO_50 TO 250 PLN 3DEPO_020925, E_ALL_TARGET_ZBR_200 PLN 1-2DEPO_…" at bounding box center [300, 106] width 147 height 10
click at [0, 0] on div "Clear" at bounding box center [0, 0] width 0 height 0
click at [232, 129] on input "text" at bounding box center [263, 127] width 159 height 10
paste input "E_ALL_TARGET_ZBR_200 PLN 1-2DEPO_020925"
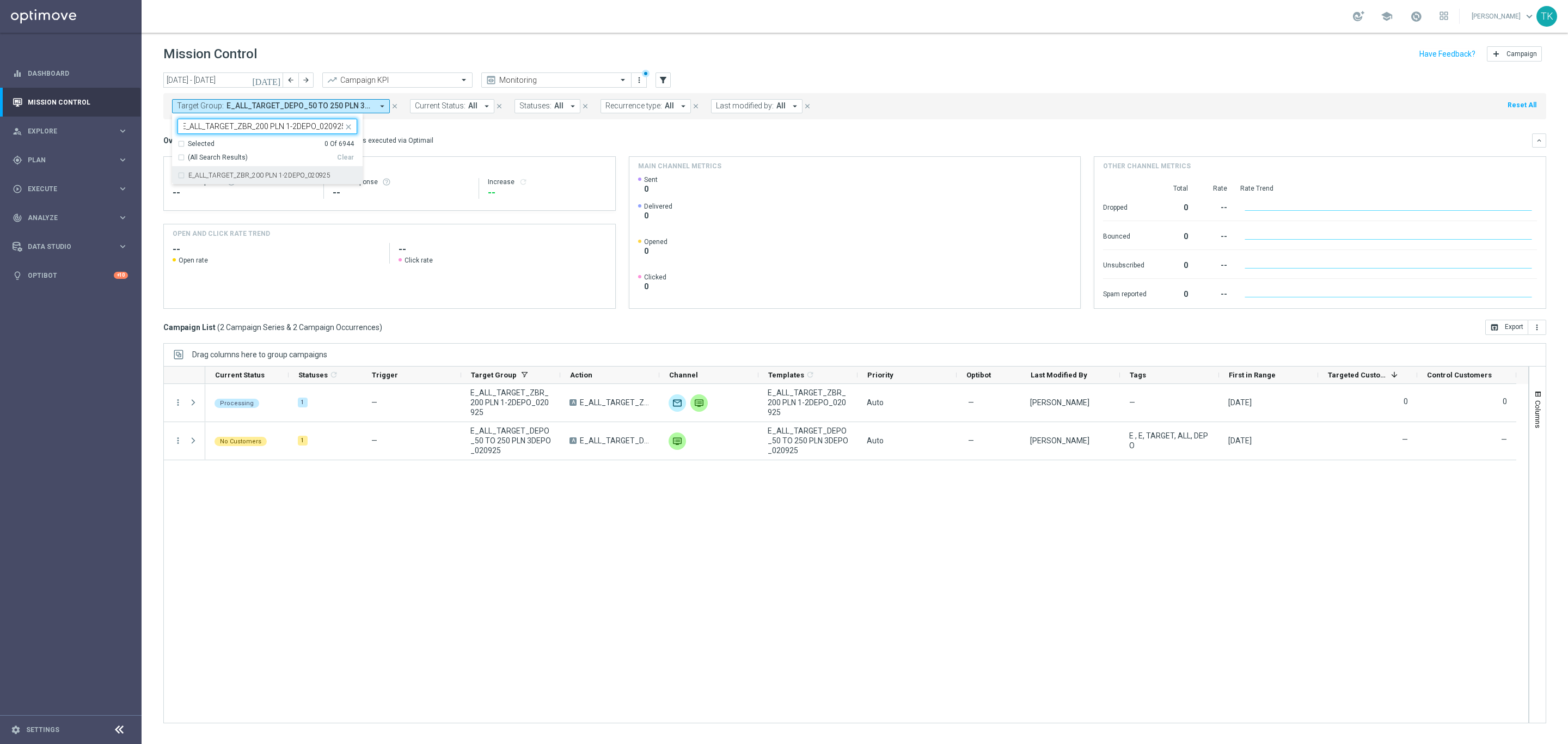
click at [209, 176] on label "E_ALL_TARGET_ZBR_200 PLN 1-2DEPO_020925" at bounding box center [259, 175] width 142 height 6
type input "E_ALL_TARGET_ZBR_200 PLN 1-2DEPO_020925"
click at [146, 126] on div "today 01 Sep 2025 - 07 Sep 2025 arrow_back arrow_forward Campaign KPI trending_…" at bounding box center [854, 403] width 1427 height 662
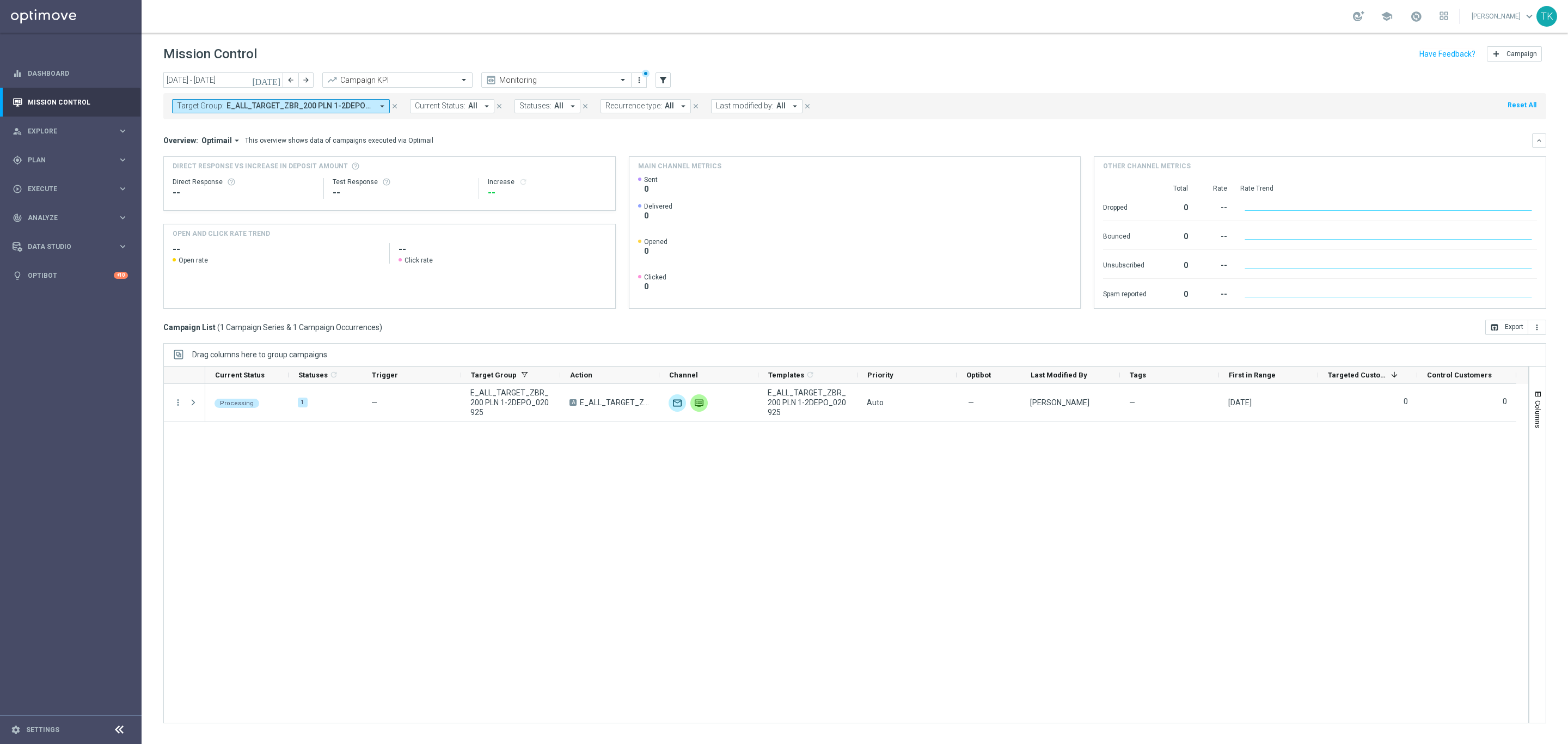
click at [236, 109] on span "E_ALL_TARGET_ZBR_200 PLN 1-2DEPO_020925" at bounding box center [300, 106] width 147 height 10
click at [224, 173] on label "E_ALL_TARGET_DEPO_50 TO 250 PLN 3DEPO_020925" at bounding box center [269, 175] width 160 height 6
type input "E_ALL_TARGET_DEPO_50 TO 250 PLN 3DEPO_020925"
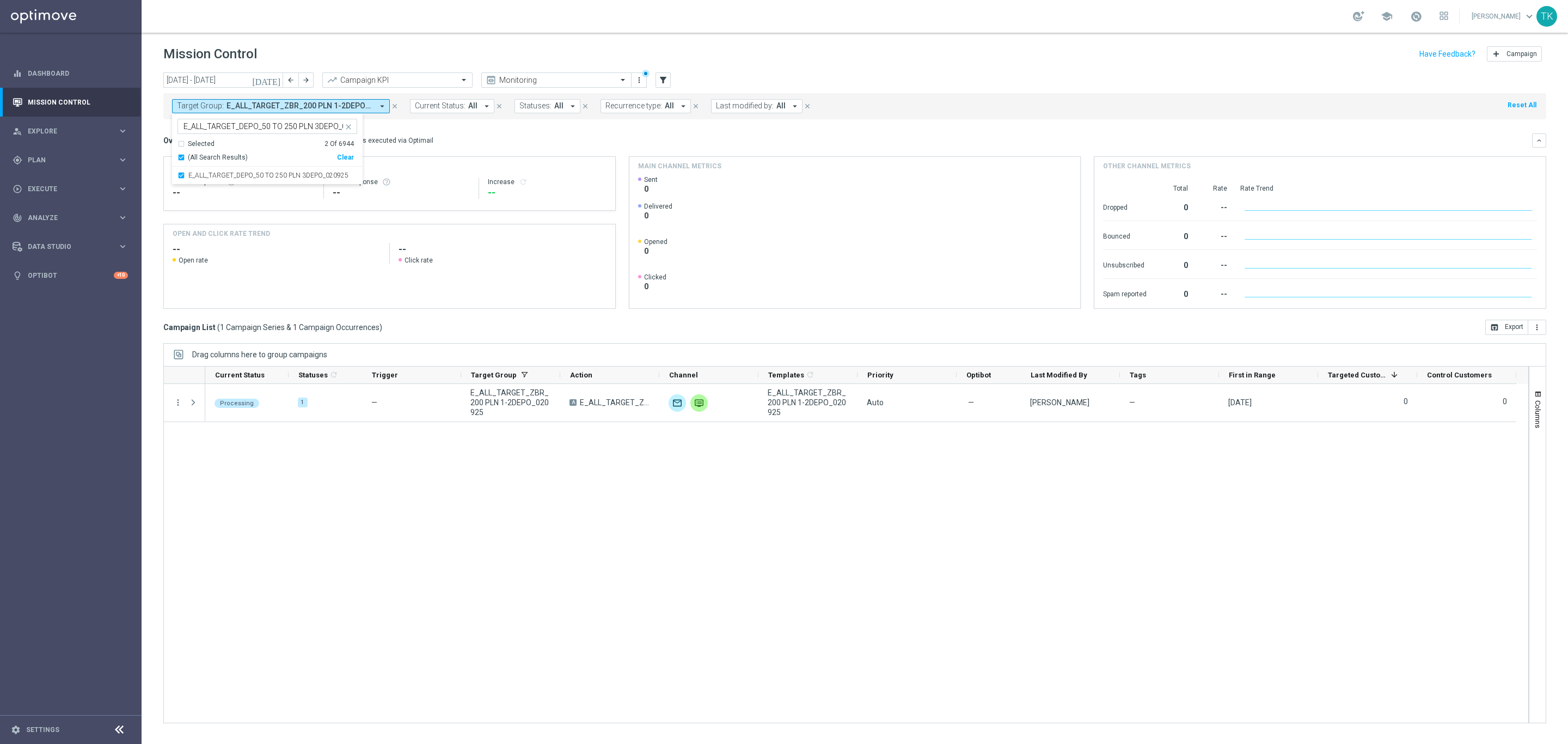
click at [150, 144] on div "today 01 Sep 2025 - 07 Sep 2025 arrow_back arrow_forward Campaign KPI trending_…" at bounding box center [854, 403] width 1427 height 662
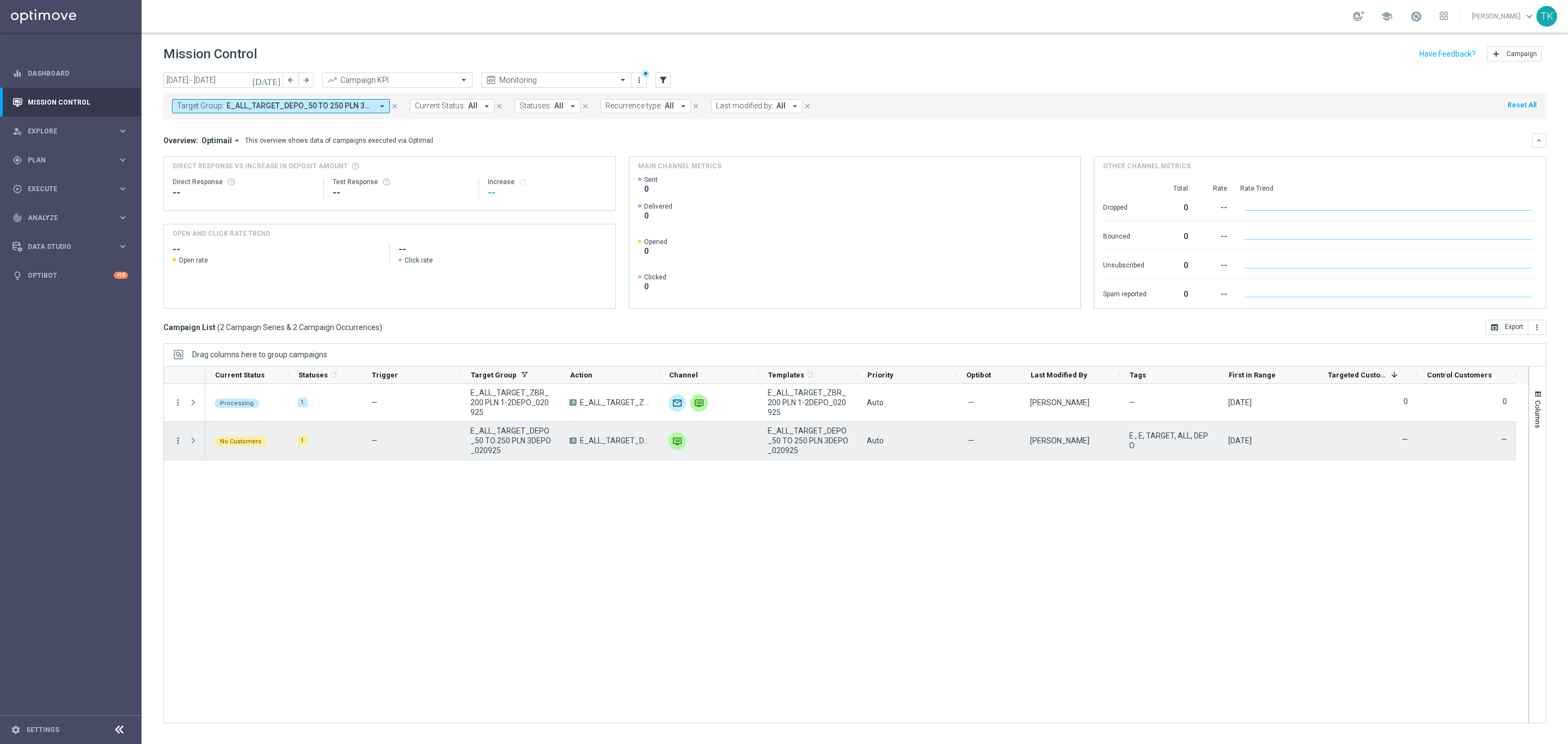
click at [176, 445] on icon "more_vert" at bounding box center [178, 440] width 10 height 10
click at [461, 569] on div "Processing 1 — E_ALL_TARGET_ZBR_200 PLN 1-2DEPO_020925 A E_ALL_TARGET_ZBR_200 P…" at bounding box center [867, 553] width 1323 height 339
click at [176, 444] on icon "more_vert" at bounding box center [178, 440] width 10 height 10
click at [249, 496] on span "Eligibility & Exclusion" at bounding box center [232, 494] width 65 height 8
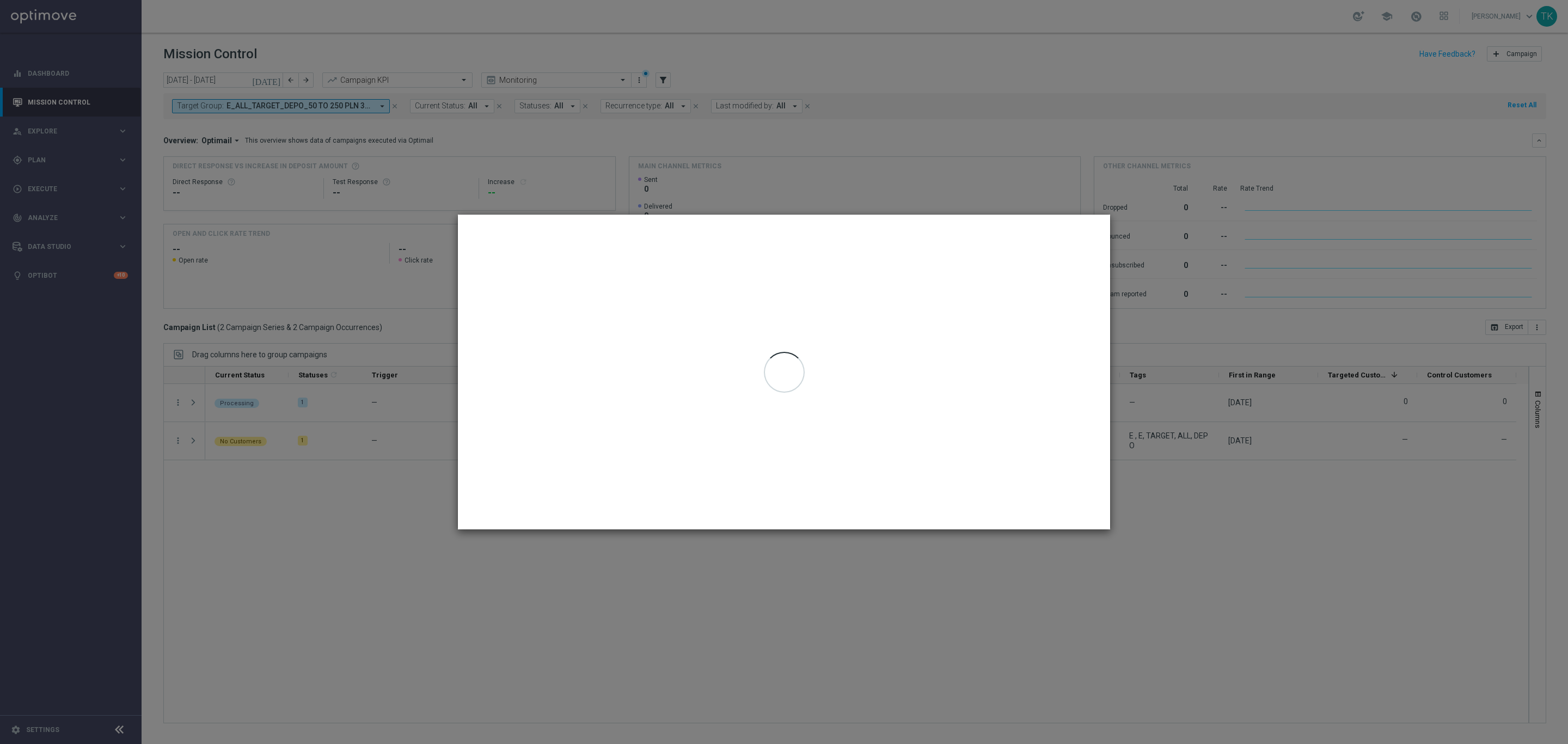
type input "02 Sep 2025 - 02 Sep 2025"
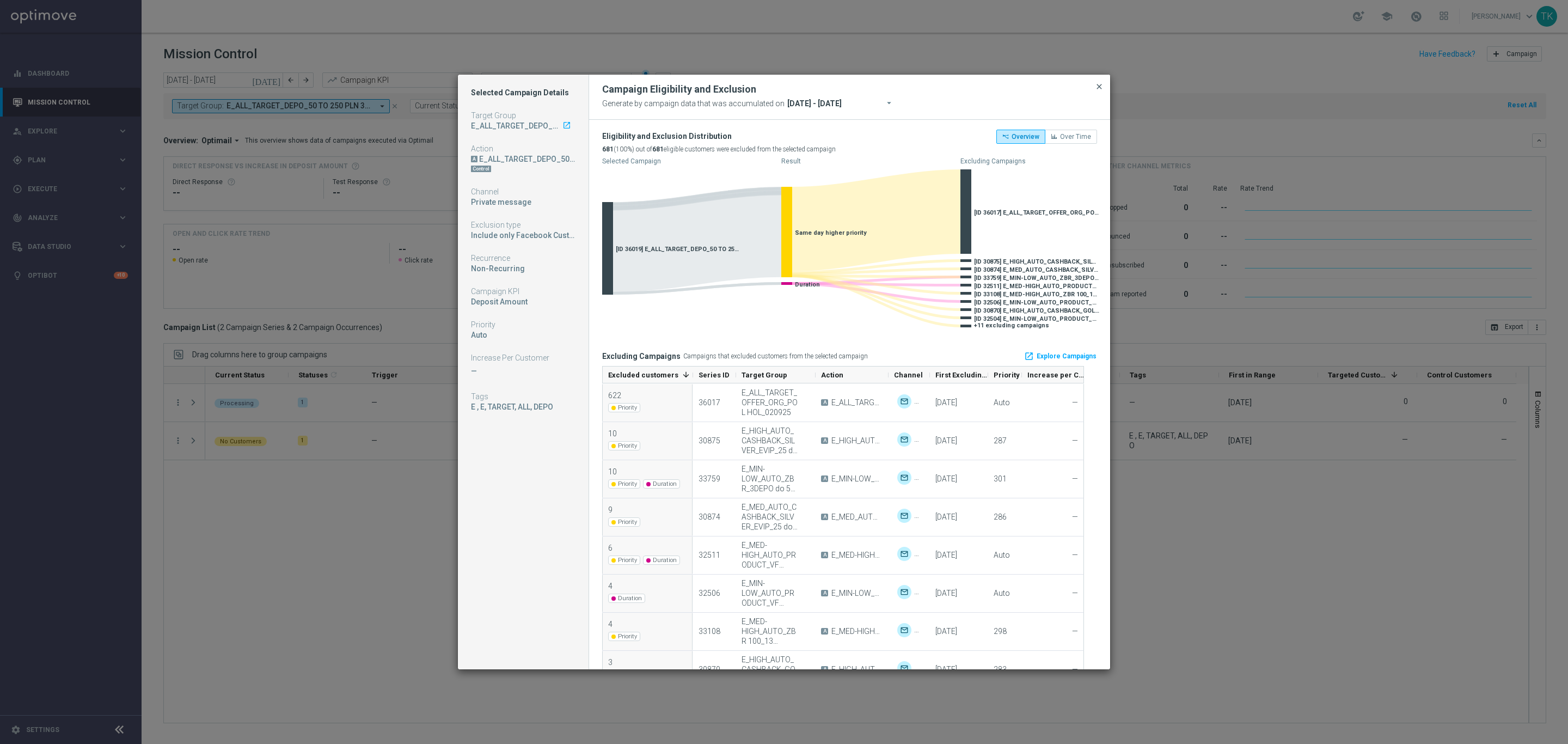
drag, startPoint x: 1100, startPoint y: 87, endPoint x: 1095, endPoint y: 90, distance: 5.8
click at [1100, 87] on span "close" at bounding box center [1099, 86] width 9 height 9
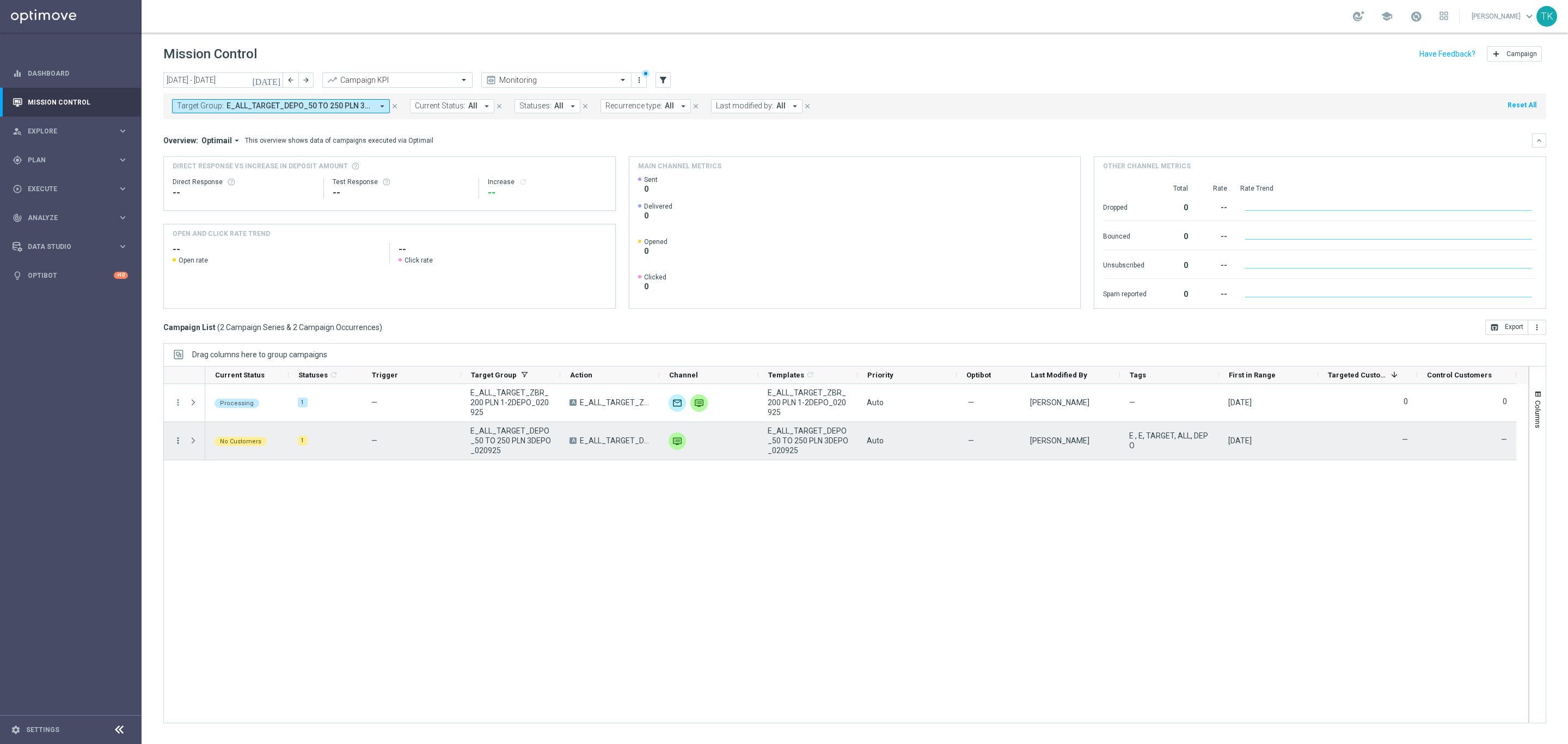
click at [176, 440] on icon "more_vert" at bounding box center [178, 440] width 10 height 10
click at [217, 445] on span "Campaign Details" at bounding box center [227, 448] width 55 height 8
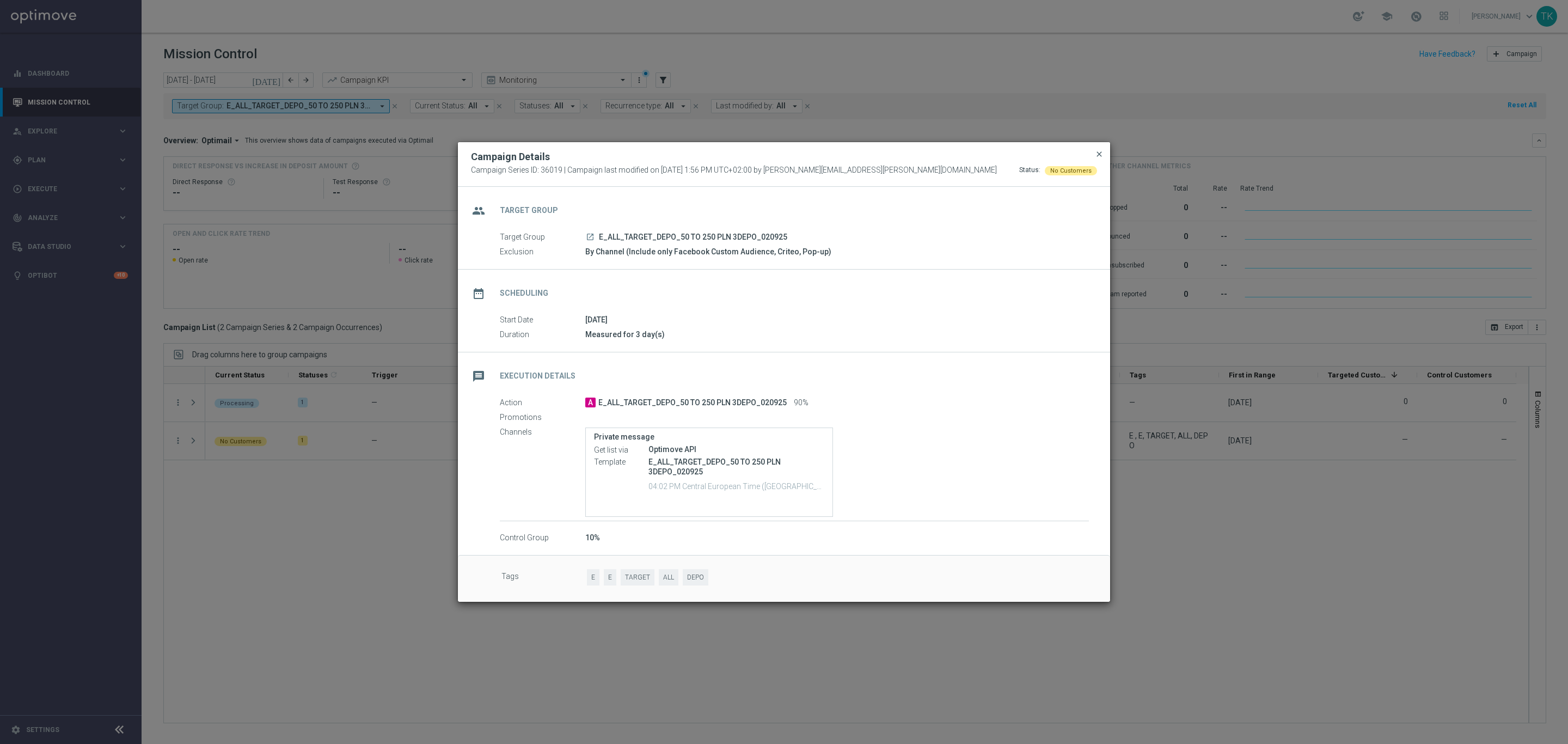
click at [1098, 152] on span "close" at bounding box center [1099, 154] width 9 height 9
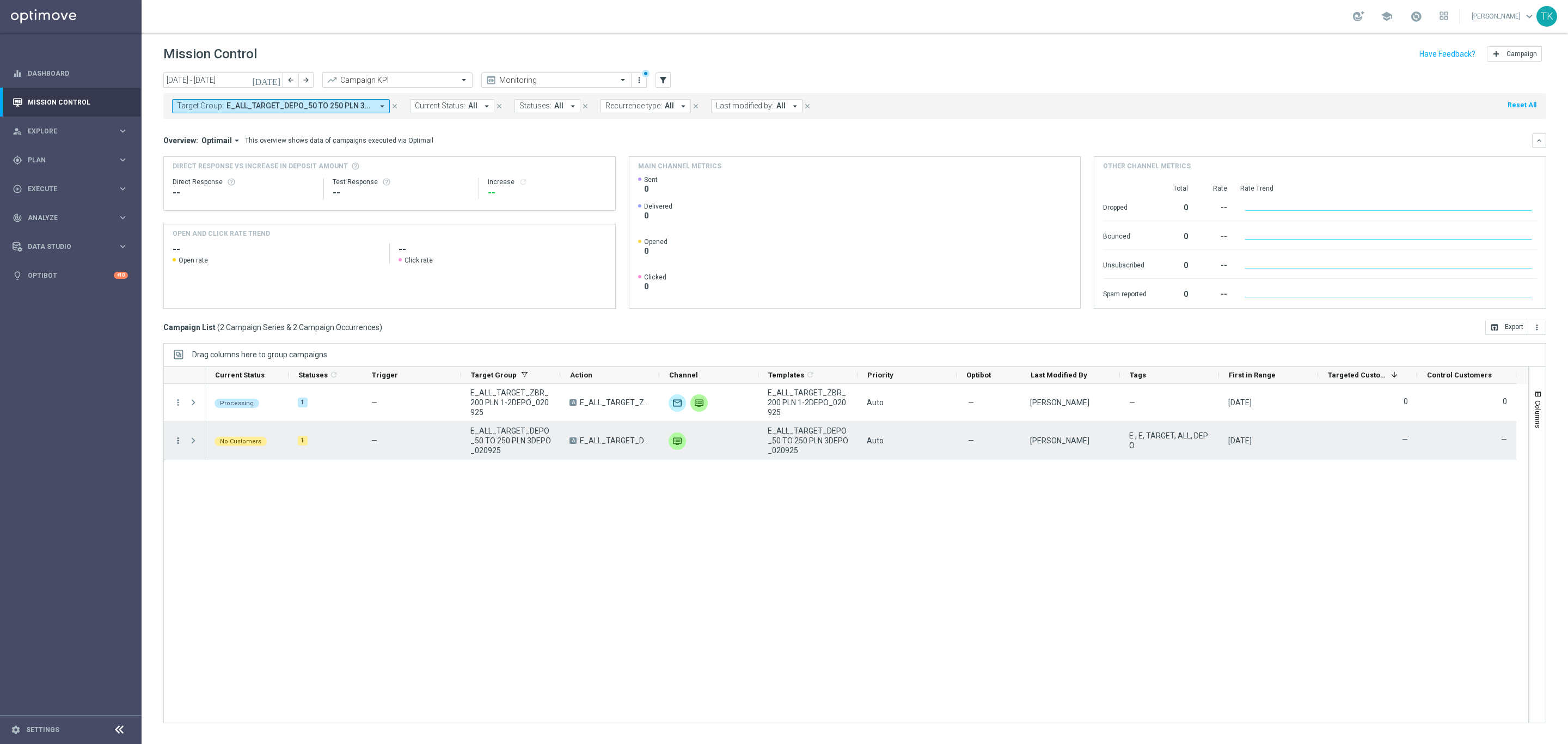
click at [177, 441] on icon "more_vert" at bounding box center [178, 440] width 10 height 10
click at [351, 521] on div "Processing 1 — E_ALL_TARGET_ZBR_200 PLN 1-2DEPO_020925 A E_ALL_TARGET_ZBR_200 P…" at bounding box center [867, 553] width 1323 height 339
click at [176, 443] on icon "more_vert" at bounding box center [178, 440] width 10 height 10
click at [347, 517] on div "Processing 1 — E_ALL_TARGET_ZBR_200 PLN 1-2DEPO_020925 A E_ALL_TARGET_ZBR_200 P…" at bounding box center [867, 553] width 1323 height 339
click at [180, 444] on icon "more_vert" at bounding box center [178, 440] width 10 height 10
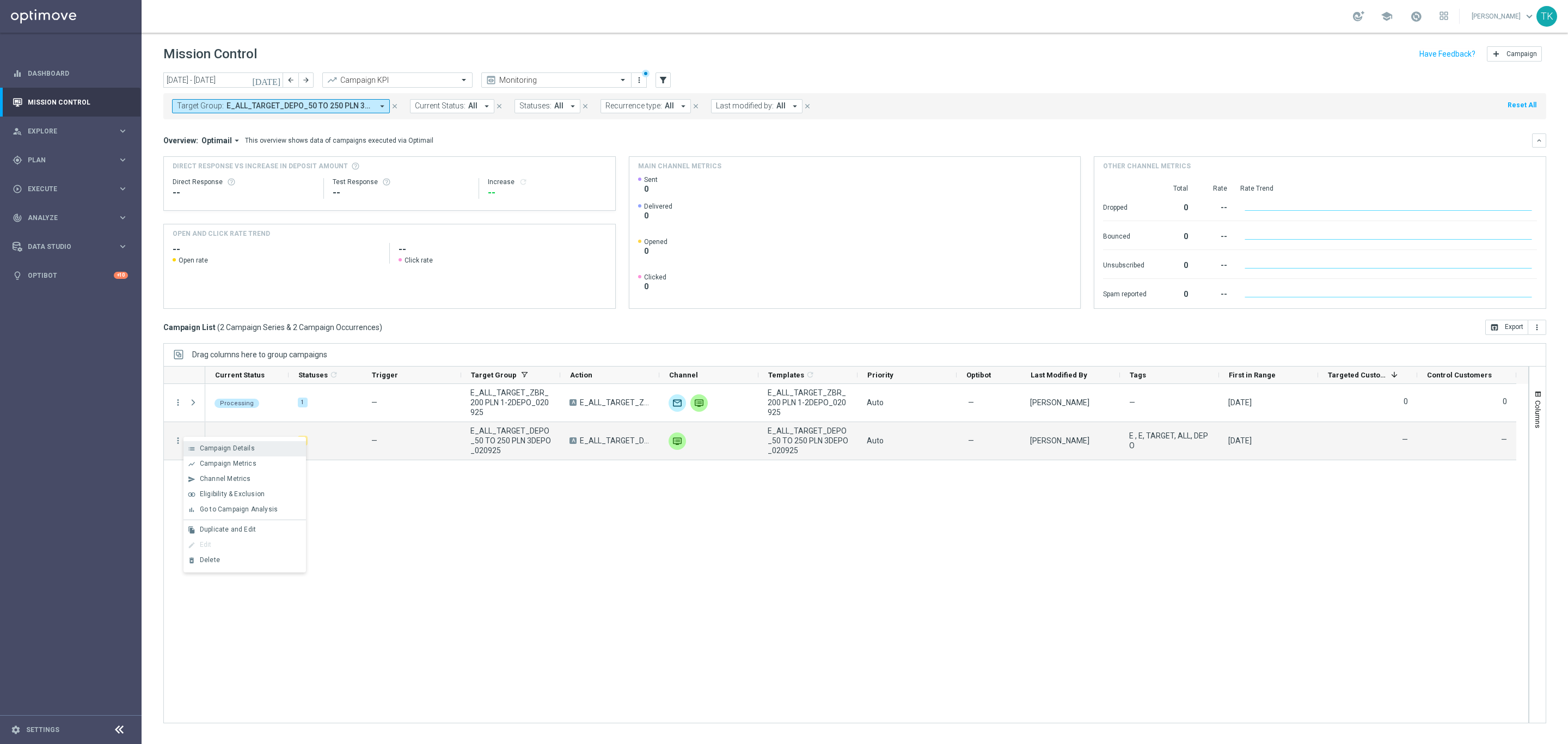
click at [244, 454] on div "list Campaign Details" at bounding box center [244, 448] width 122 height 15
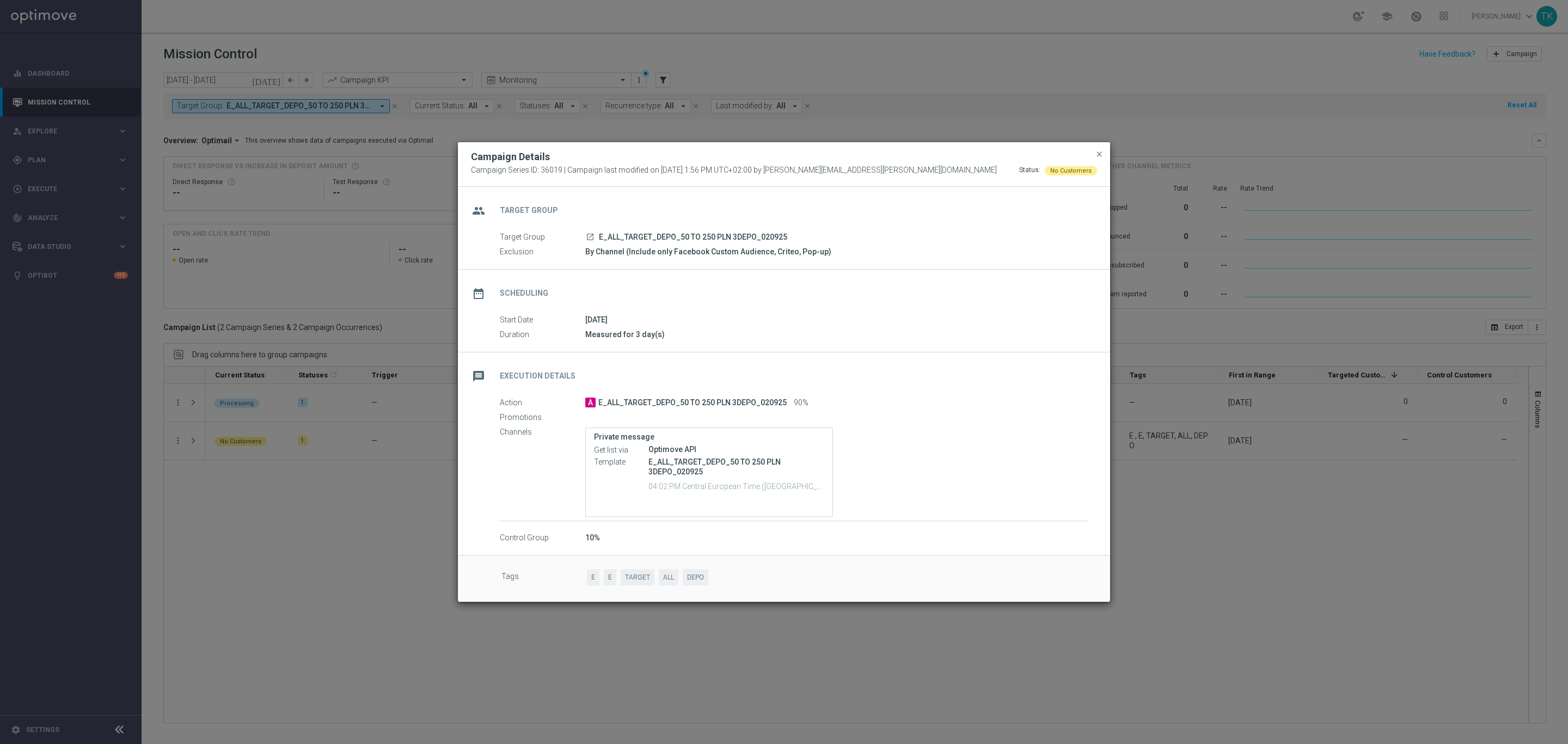
drag, startPoint x: 1104, startPoint y: 150, endPoint x: 1072, endPoint y: 154, distance: 32.2
click at [1105, 148] on div "Campaign Details Campaign Series ID: 36019 | Campaign last modified on 2 Sep 20…" at bounding box center [784, 164] width 652 height 44
click at [1096, 152] on span "close" at bounding box center [1099, 154] width 9 height 9
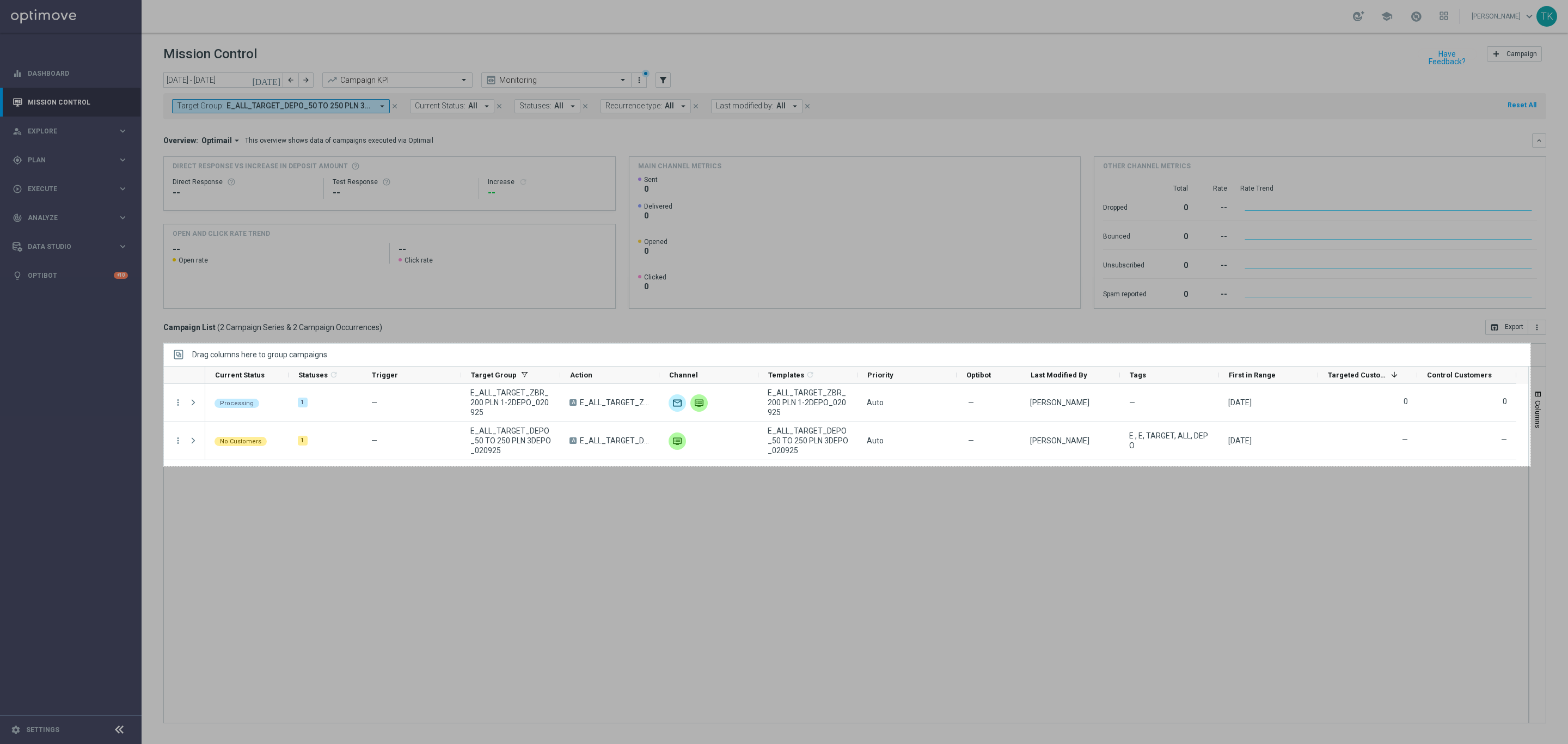
drag, startPoint x: 163, startPoint y: 343, endPoint x: 1531, endPoint y: 466, distance: 1373.5
click at [1531, 466] on div "2511 X 226" at bounding box center [784, 372] width 1568 height 744
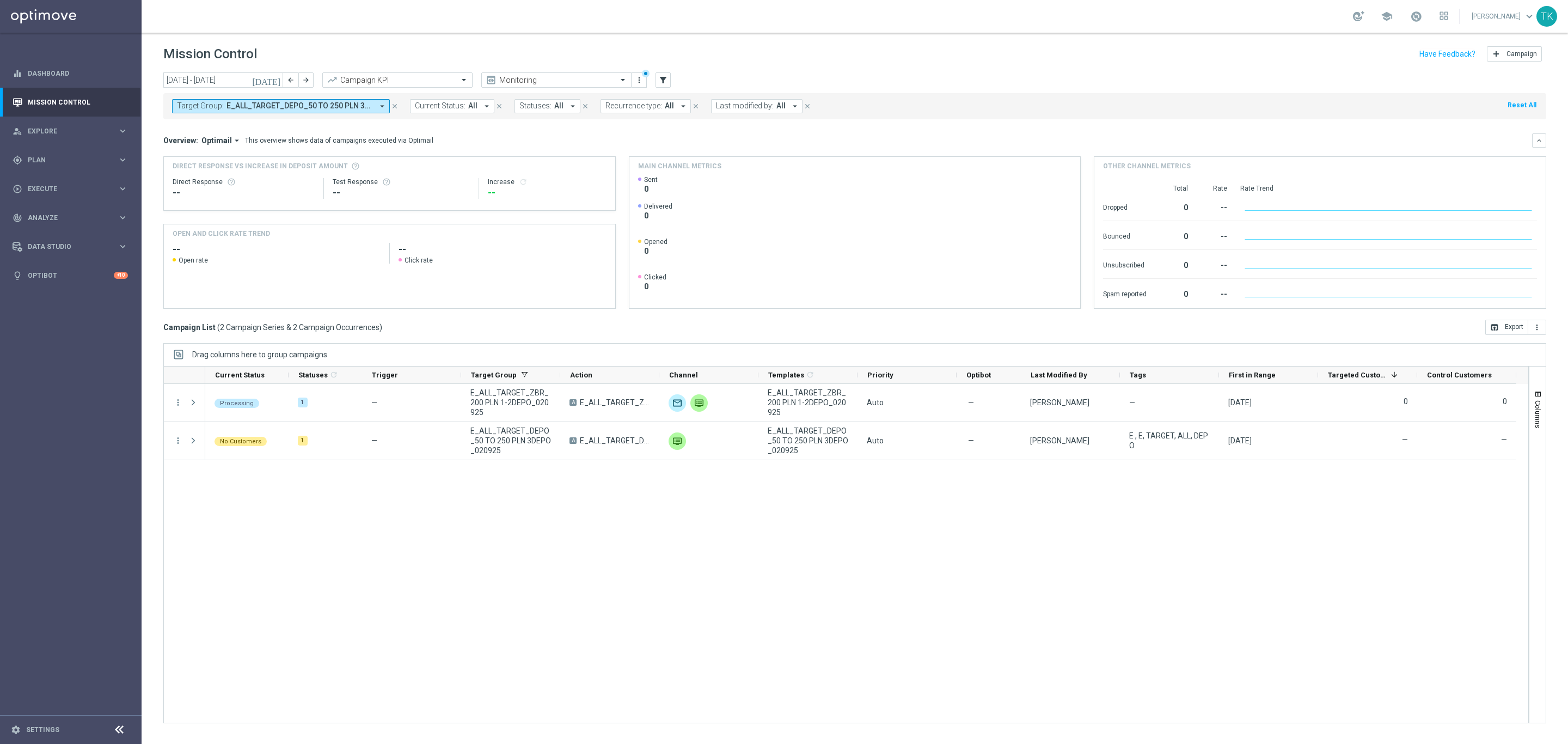
click at [604, 525] on div "Processing 1 — E_ALL_TARGET_ZBR_200 PLN 1-2DEPO_020925 A E_ALL_TARGET_ZBR_200 P…" at bounding box center [867, 553] width 1323 height 339
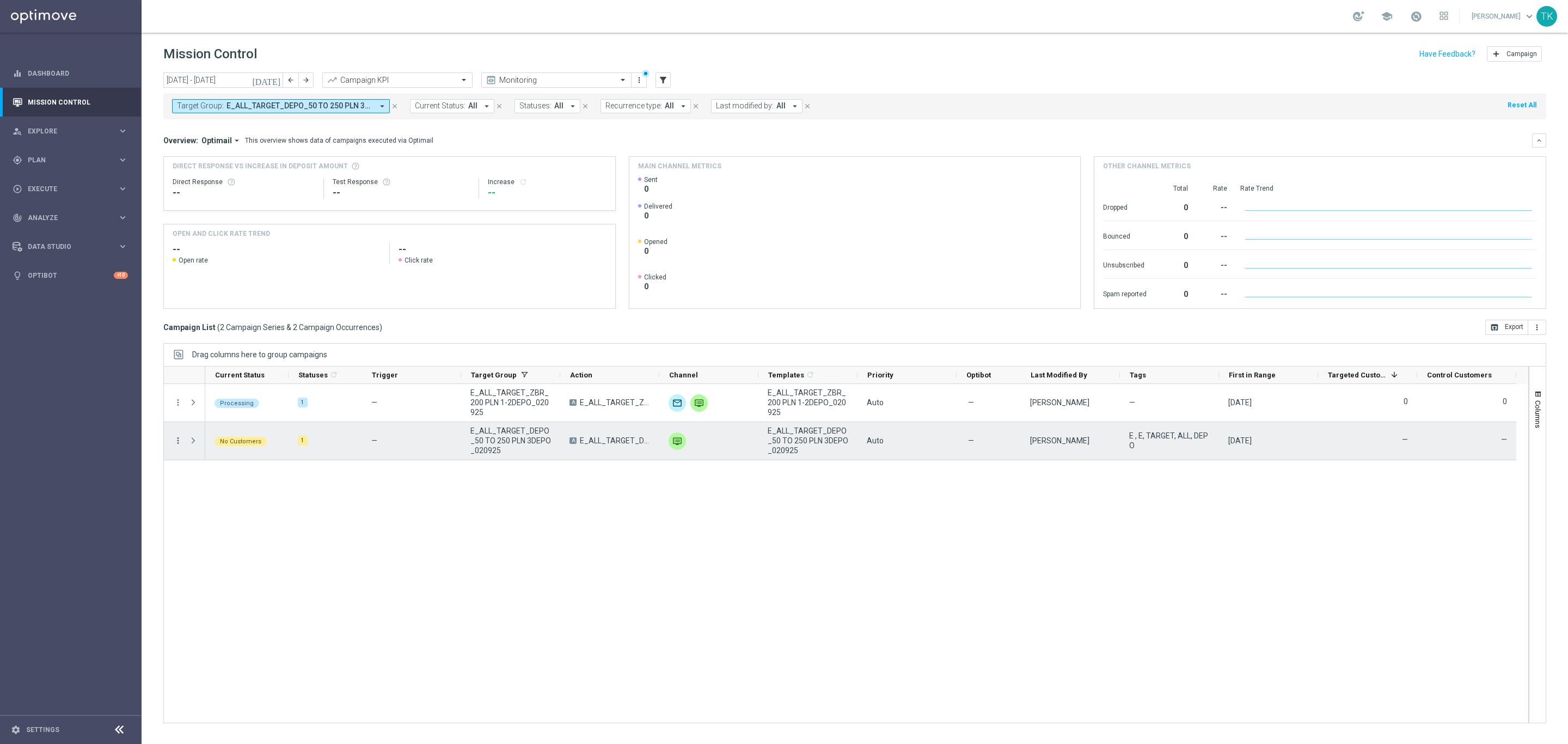
click at [175, 438] on icon "more_vert" at bounding box center [178, 440] width 10 height 10
click at [256, 529] on div "Duplicate and Edit" at bounding box center [251, 529] width 102 height 8
click at [178, 439] on icon "more_vert" at bounding box center [178, 440] width 10 height 10
click at [419, 533] on div "Processing 1 — E_ALL_TARGET_ZBR_200 PLN 1-2DEPO_020925 A E_ALL_TARGET_ZBR_200 P…" at bounding box center [867, 553] width 1323 height 339
click at [177, 444] on icon "more_vert" at bounding box center [178, 440] width 10 height 10
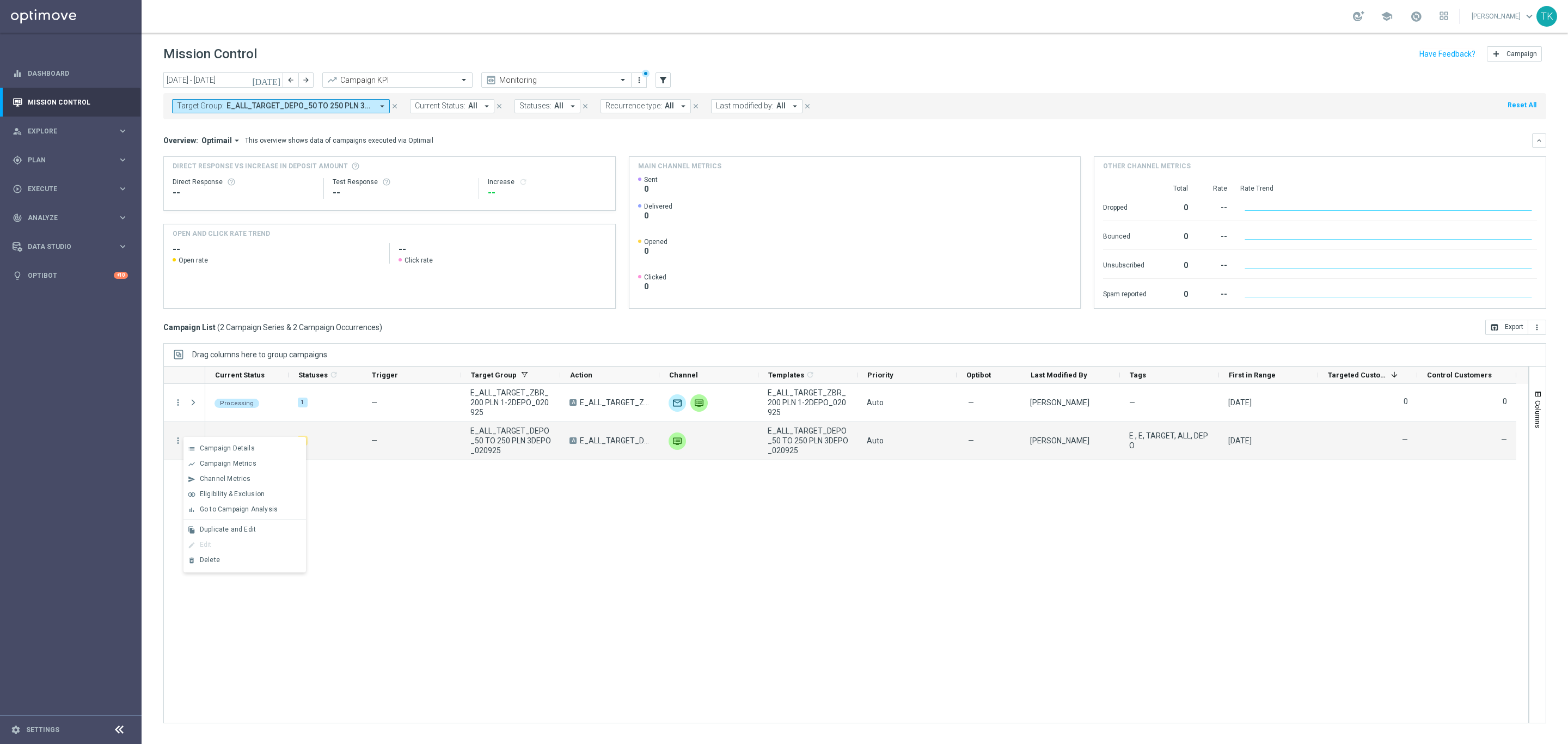
click at [562, 576] on div "Processing 1 — E_ALL_TARGET_ZBR_200 PLN 1-2DEPO_020925 A E_ALL_TARGET_ZBR_200 P…" at bounding box center [867, 553] width 1323 height 339
click at [172, 440] on div "more_vert" at bounding box center [174, 440] width 20 height 37
click at [180, 440] on icon "more_vert" at bounding box center [178, 440] width 10 height 10
click at [236, 555] on div "delete_forever Delete" at bounding box center [244, 560] width 122 height 15
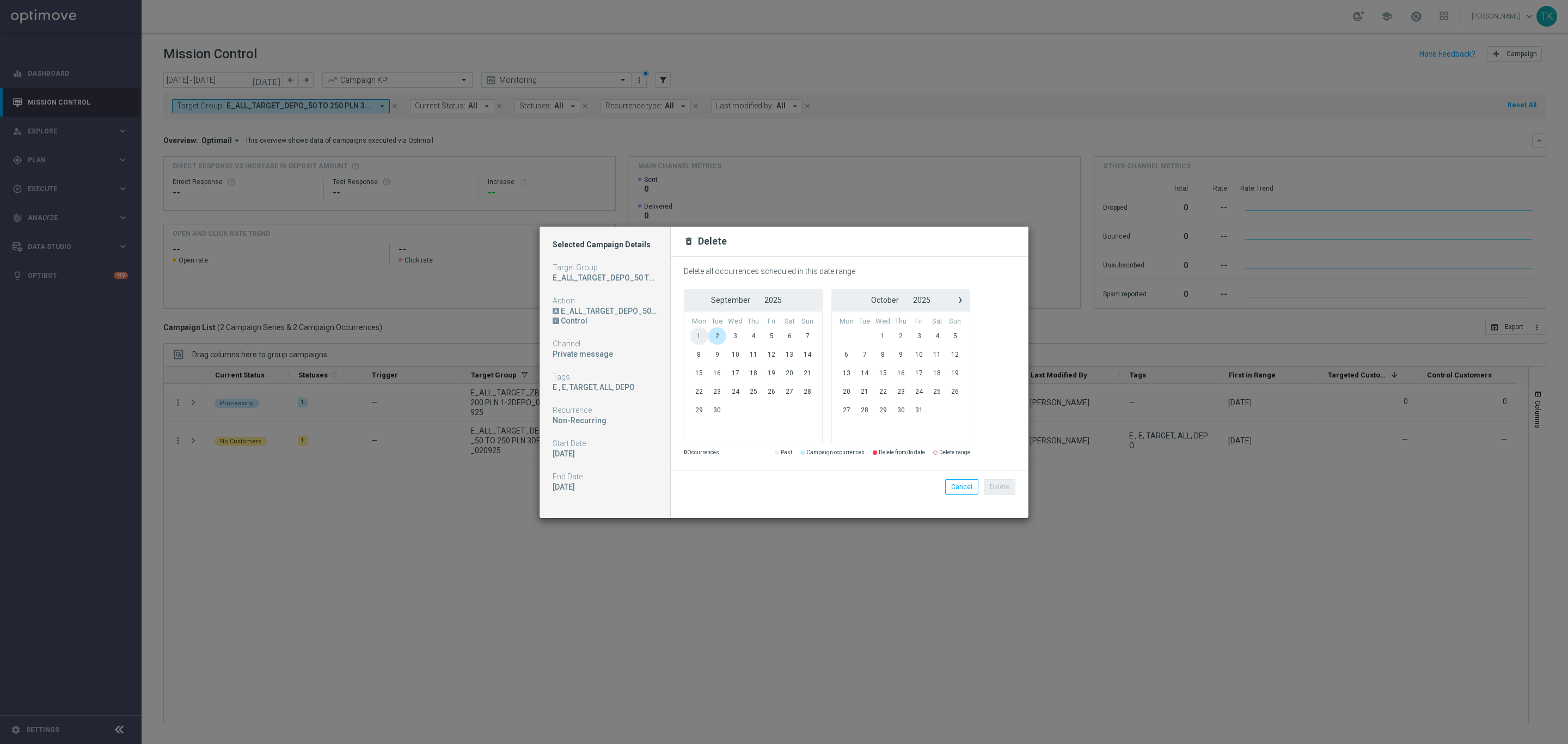
click at [715, 336] on span "2" at bounding box center [717, 336] width 18 height 17
click at [719, 335] on span "2" at bounding box center [717, 336] width 18 height 17
click at [996, 489] on button "Delete" at bounding box center [1000, 486] width 32 height 15
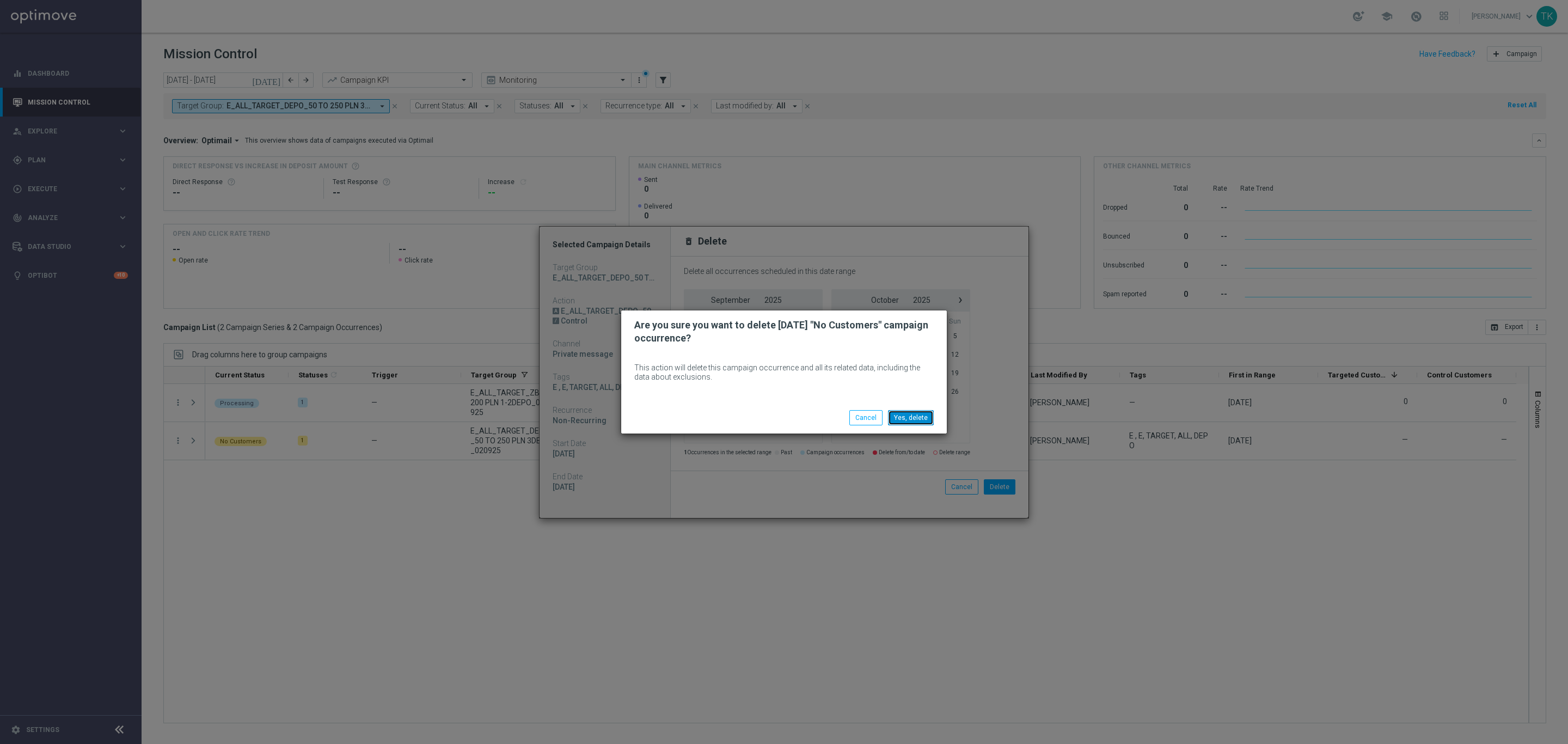
click at [916, 415] on button "Yes, delete" at bounding box center [911, 417] width 46 height 15
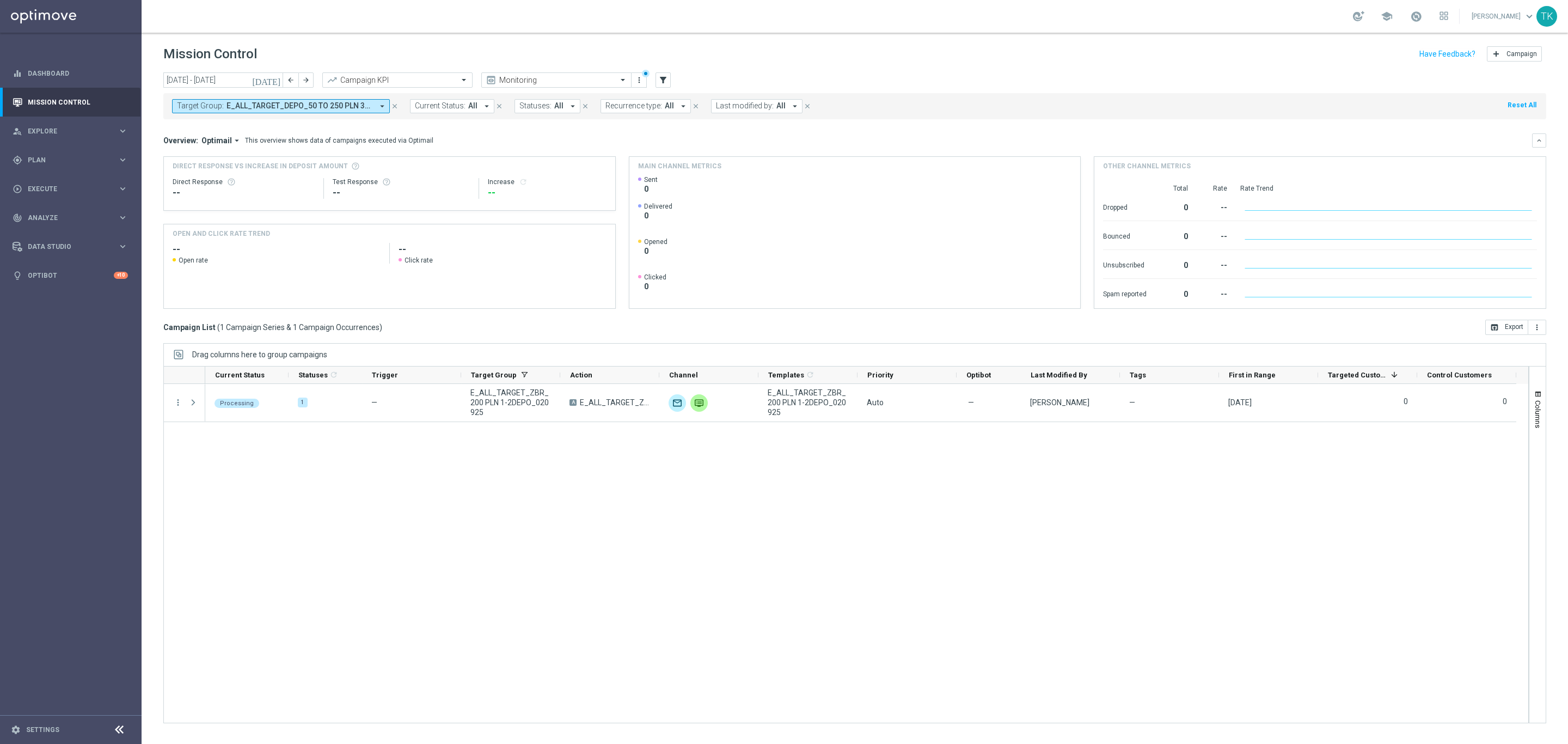
click at [325, 111] on button "Target Group: E_ALL_TARGET_DEPO_50 TO 250 PLN 3DEPO_020925, E_ALL_TARGET_ZBR_20…" at bounding box center [281, 106] width 218 height 14
click at [341, 152] on div "(All) Clear" at bounding box center [266, 155] width 176 height 13
click at [0, 0] on div "Clear" at bounding box center [0, 0] width 0 height 0
click at [348, 125] on icon "close" at bounding box center [348, 126] width 9 height 9
click at [249, 123] on input "text" at bounding box center [263, 127] width 159 height 10
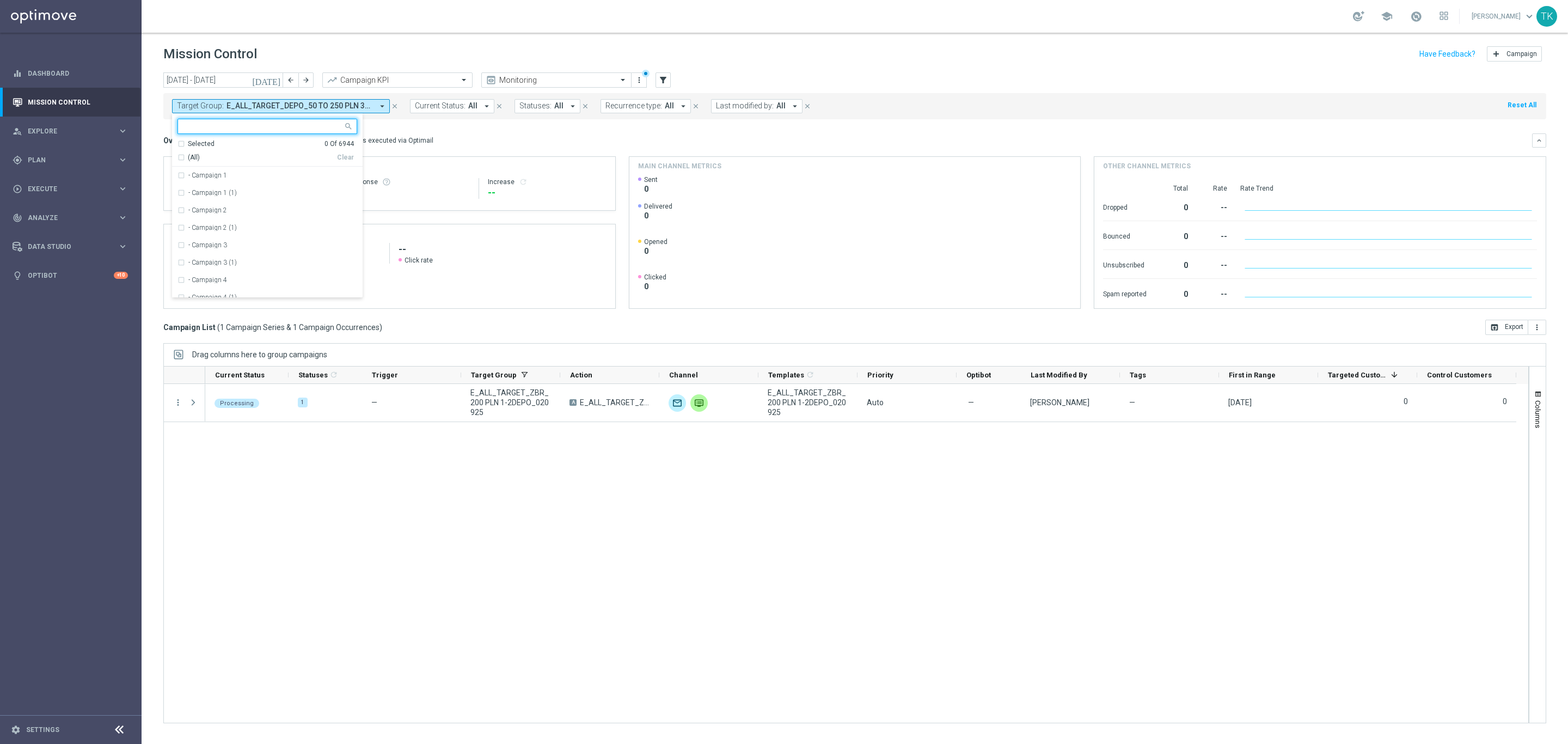
paste input "E_ALL_TARGET_DEPO_50 TO 250 PLN 3DEPO_020925"
click at [213, 177] on label "E_ALL_TARGET_DEPO_50 TO 250 PLN 3DEPO_020925" at bounding box center [269, 175] width 160 height 6
type input "E_ALL_TARGET_DEPO_50 TO 250 PLN 3DEPO_020925"
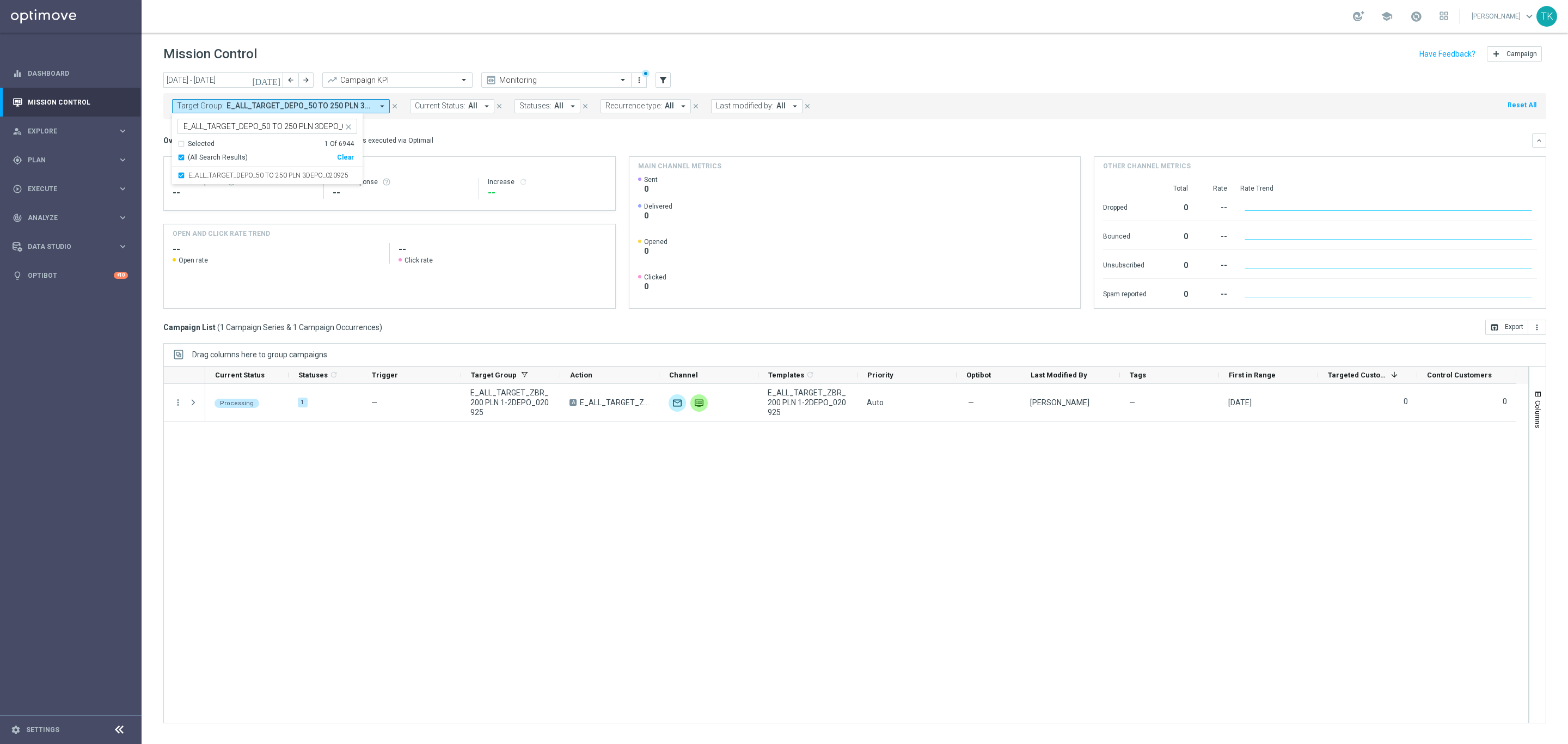
click at [142, 146] on div "today 01 Sep 2025 - 07 Sep 2025 arrow_back arrow_forward Campaign KPI trending_…" at bounding box center [854, 403] width 1427 height 662
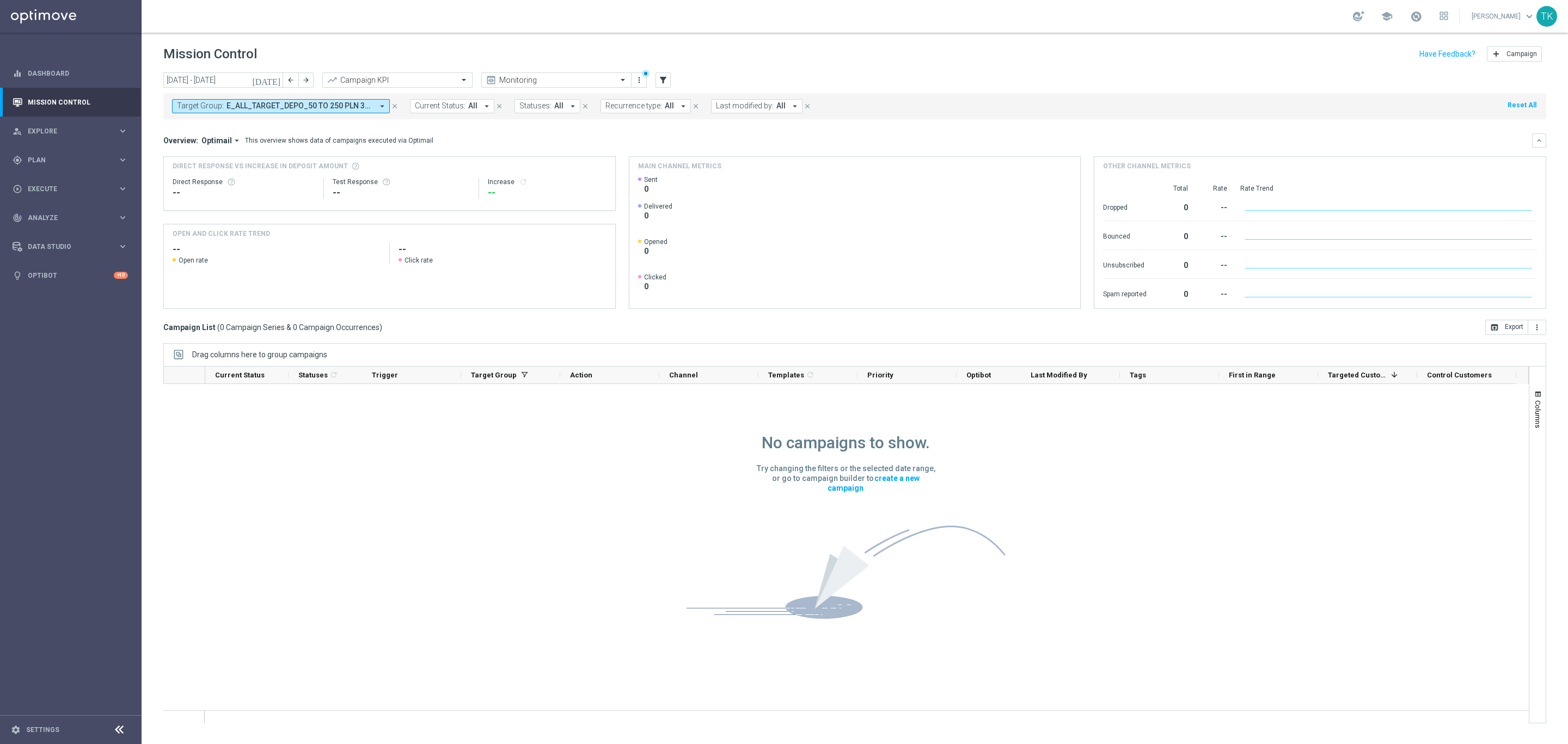
click at [243, 110] on span "E_ALL_TARGET_DEPO_50 TO 250 PLN 3DEPO_020925" at bounding box center [300, 106] width 147 height 10
click at [0, 0] on div "Clear" at bounding box center [0, 0] width 0 height 0
click at [197, 129] on input "text" at bounding box center [263, 127] width 159 height 10
paste input "E_ALL_TARGET_ZBR_200 PLN 1-2DEPO_020925"
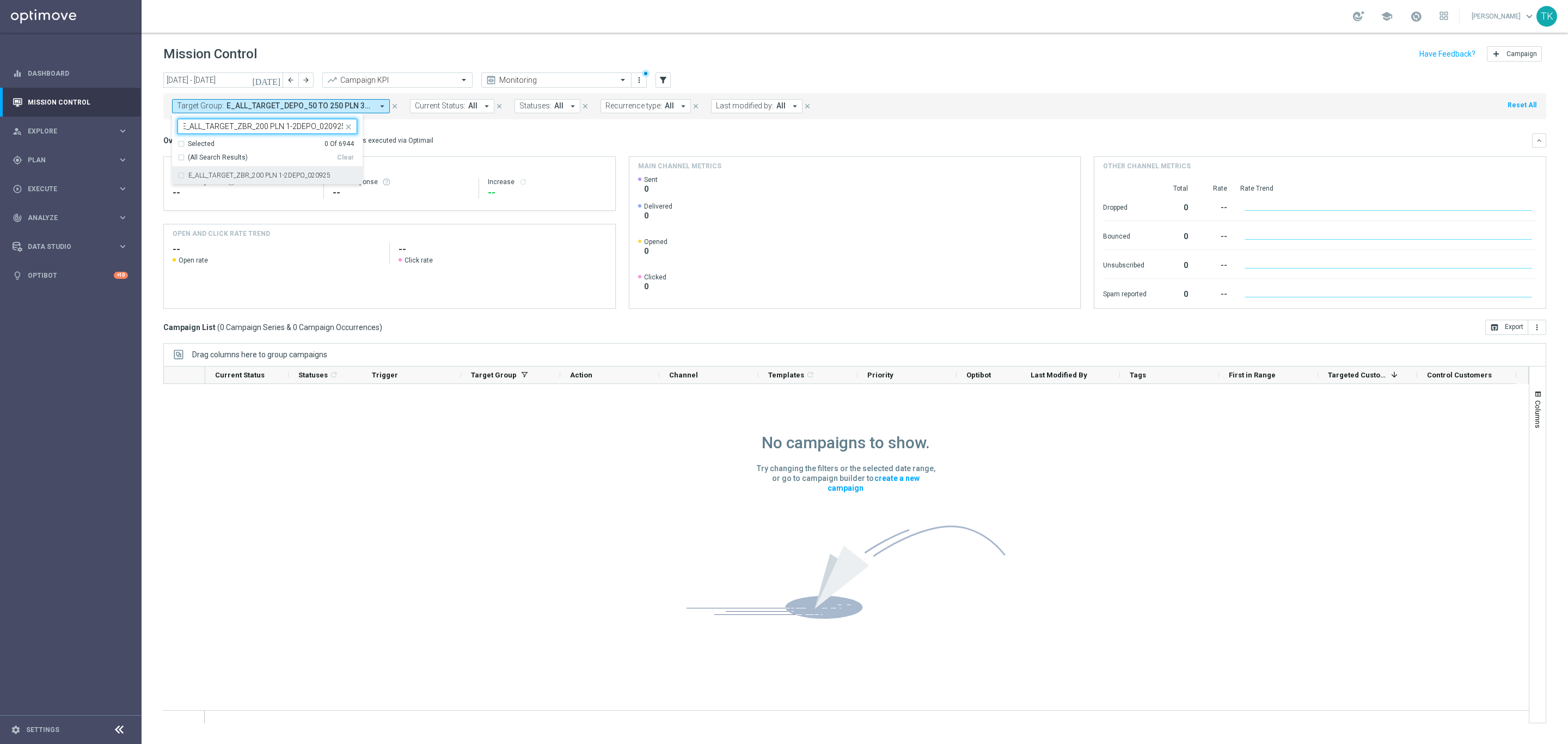
click at [209, 178] on label "E_ALL_TARGET_ZBR_200 PLN 1-2DEPO_020925" at bounding box center [259, 175] width 142 height 6
type input "E_ALL_TARGET_ZBR_200 PLN 1-2DEPO_020925"
click at [148, 155] on div "today 01 Sep 2025 - 07 Sep 2025 arrow_back arrow_forward Campaign KPI trending_…" at bounding box center [854, 403] width 1427 height 662
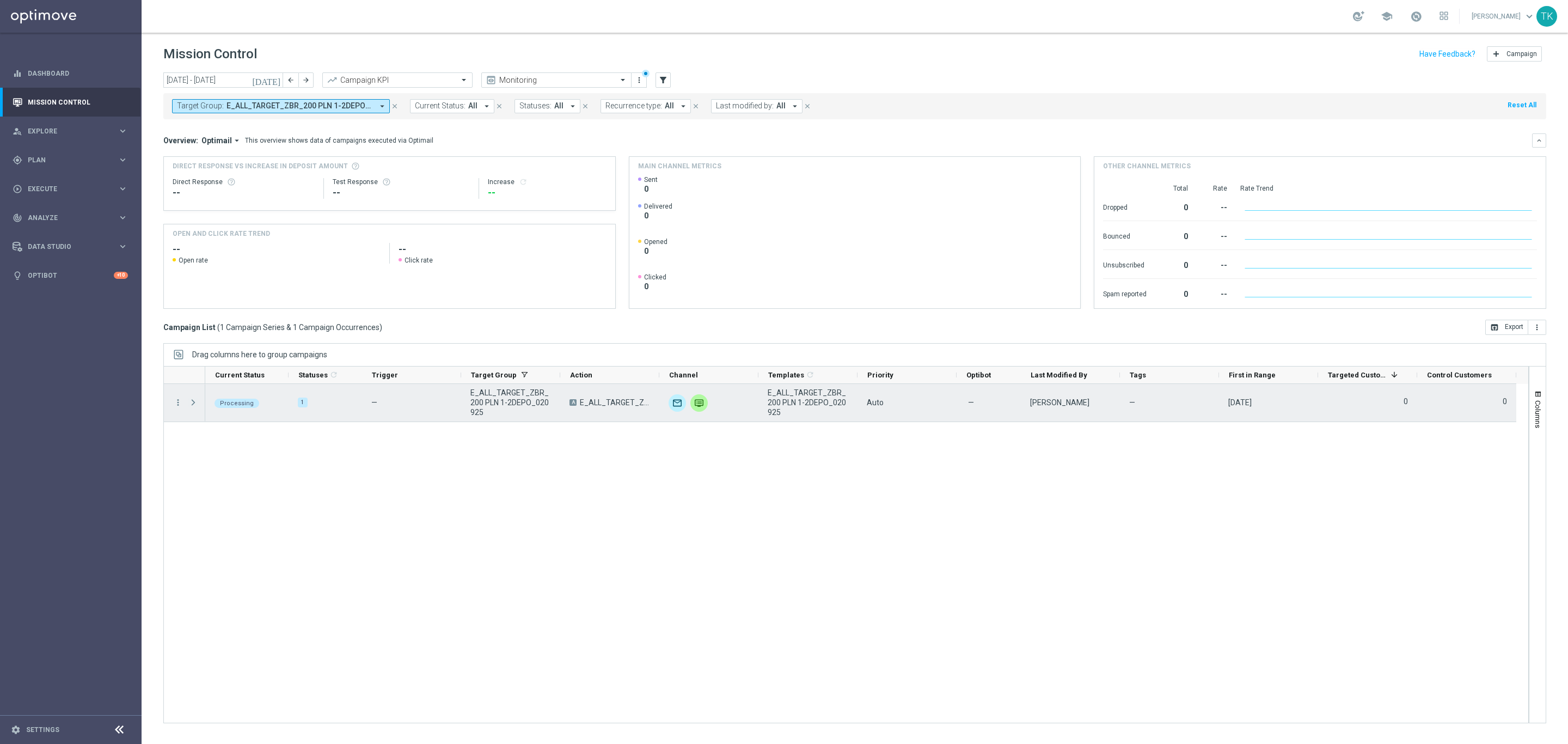
click at [194, 401] on span at bounding box center [194, 402] width 10 height 9
click at [197, 402] on span at bounding box center [194, 402] width 10 height 9
click at [178, 404] on icon "more_vert" at bounding box center [178, 402] width 10 height 10
click at [208, 409] on span "Campaign Details" at bounding box center [227, 410] width 55 height 8
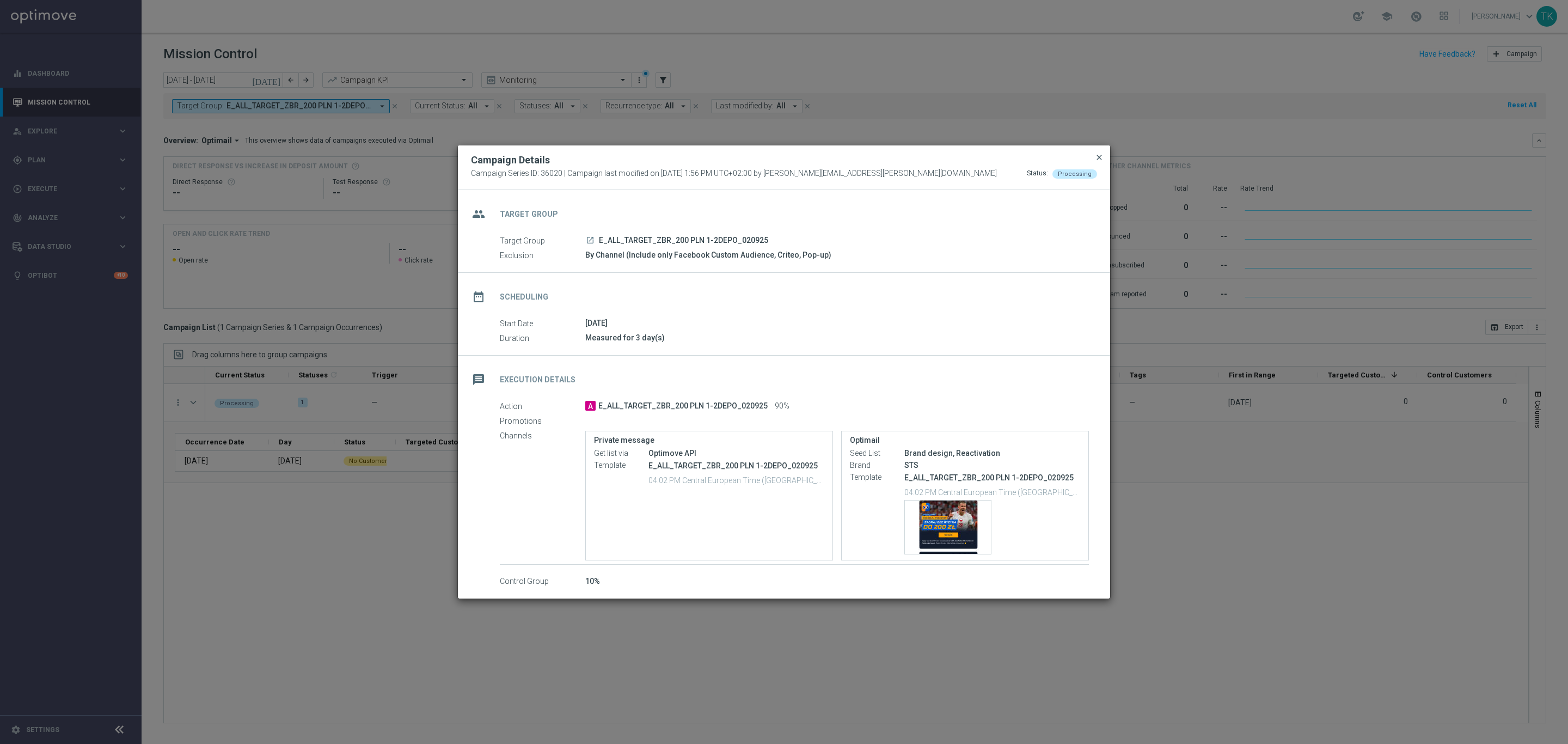
click at [1099, 153] on span "close" at bounding box center [1099, 157] width 9 height 9
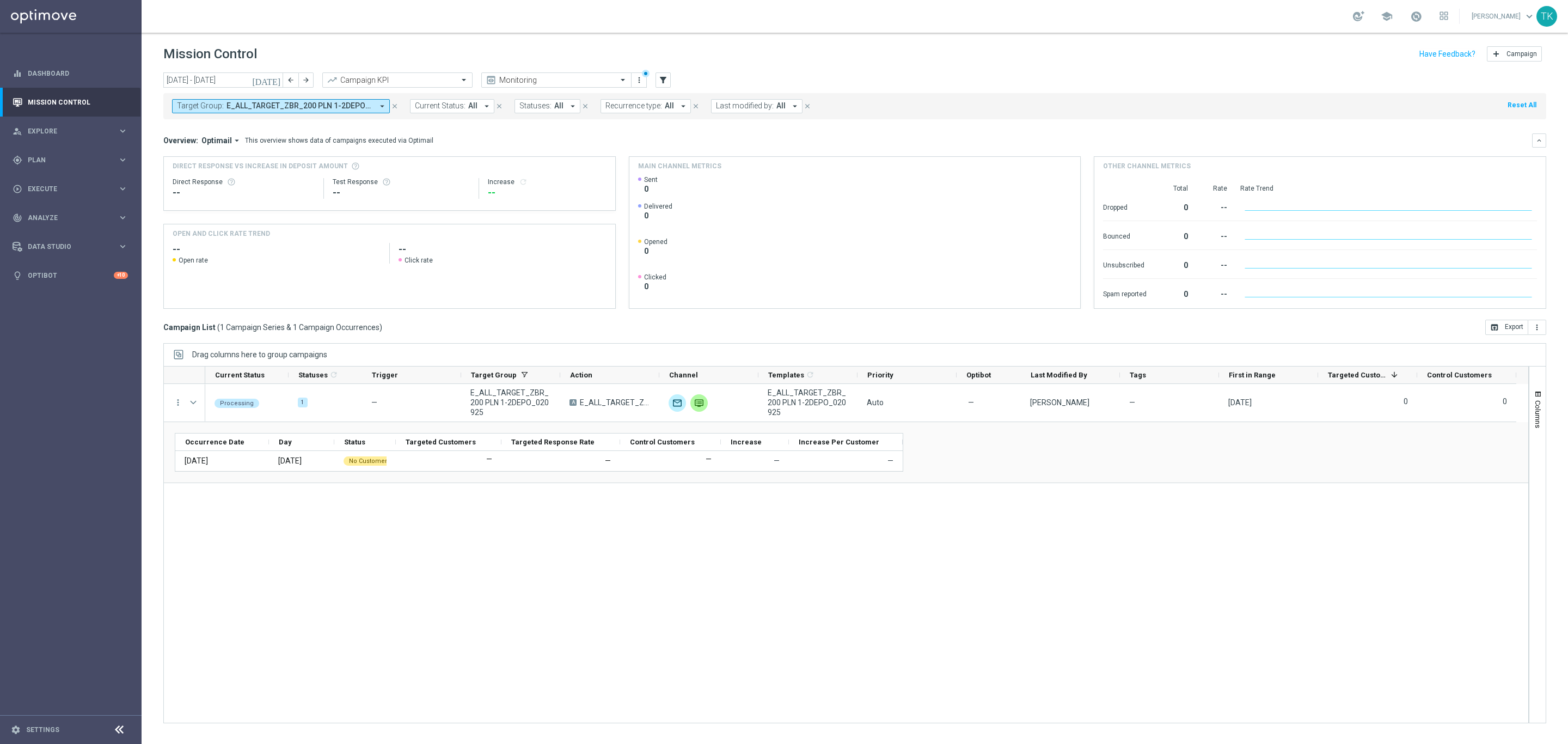
click at [644, 619] on div "Processing 1 — E_ALL_TARGET_ZBR_200 PLN 1-2DEPO_020925 A E_ALL_TARGET_ZBR_200 P…" at bounding box center [867, 553] width 1323 height 339
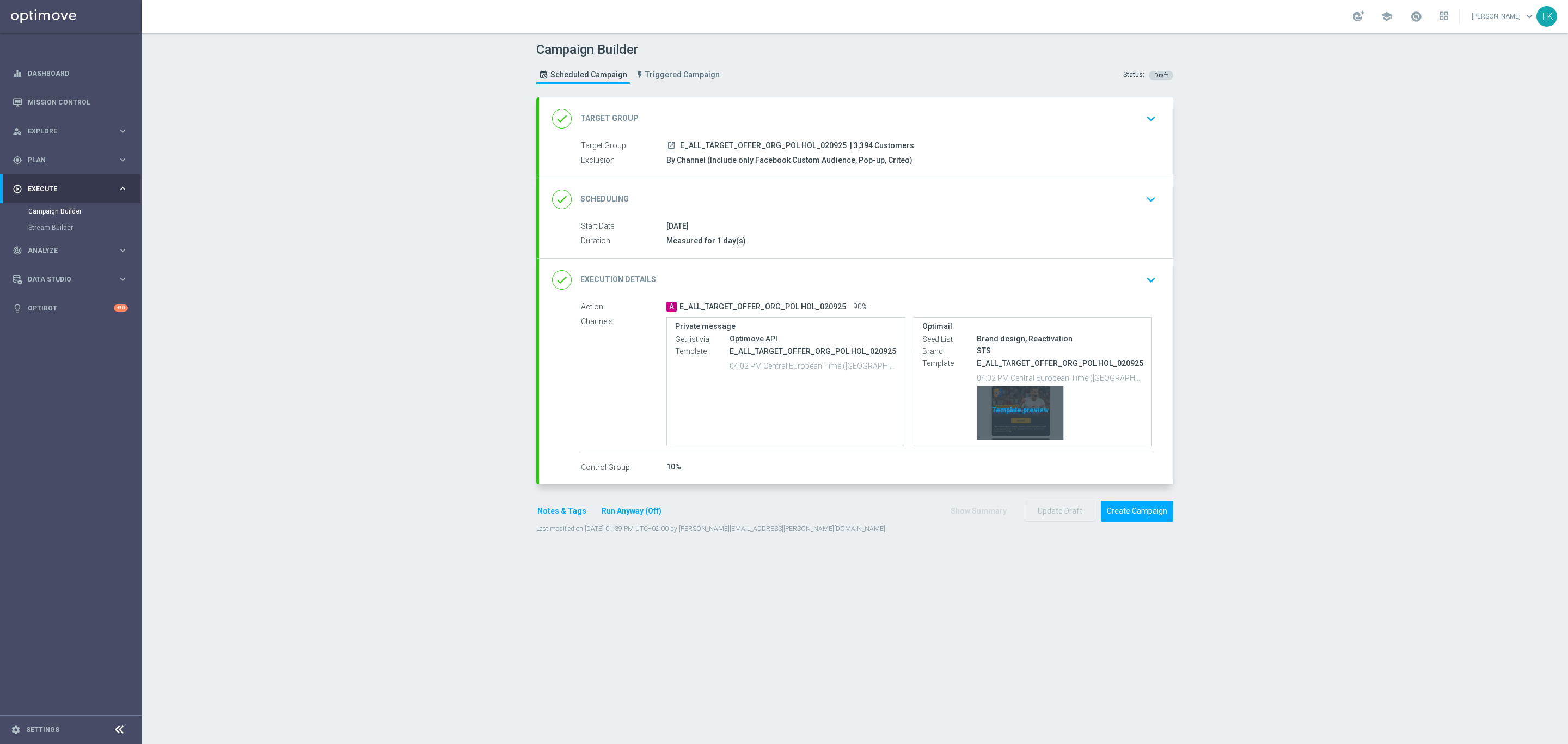
click at [1034, 402] on div "Template preview" at bounding box center [1020, 412] width 86 height 53
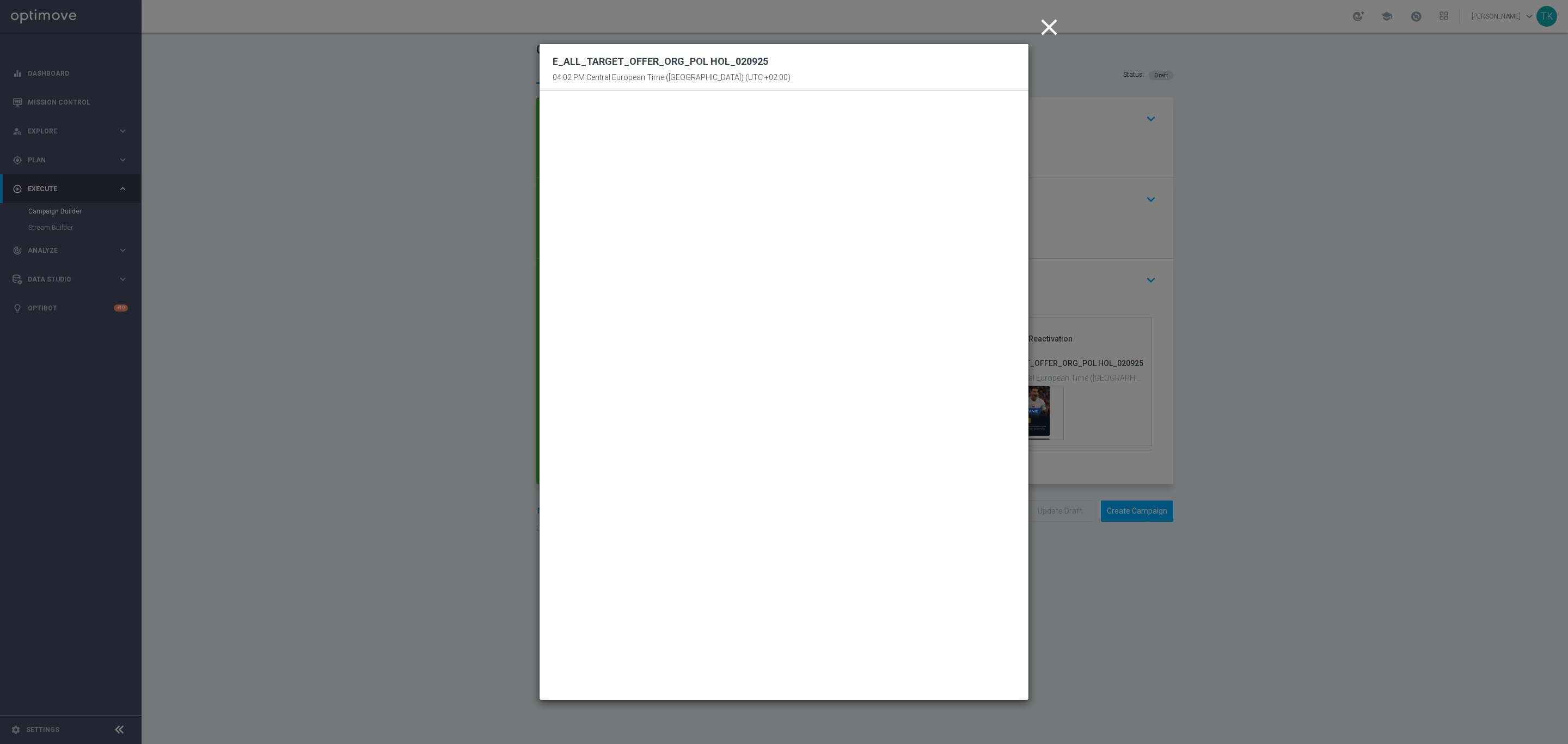
click at [1049, 28] on icon "close" at bounding box center [1049, 27] width 27 height 27
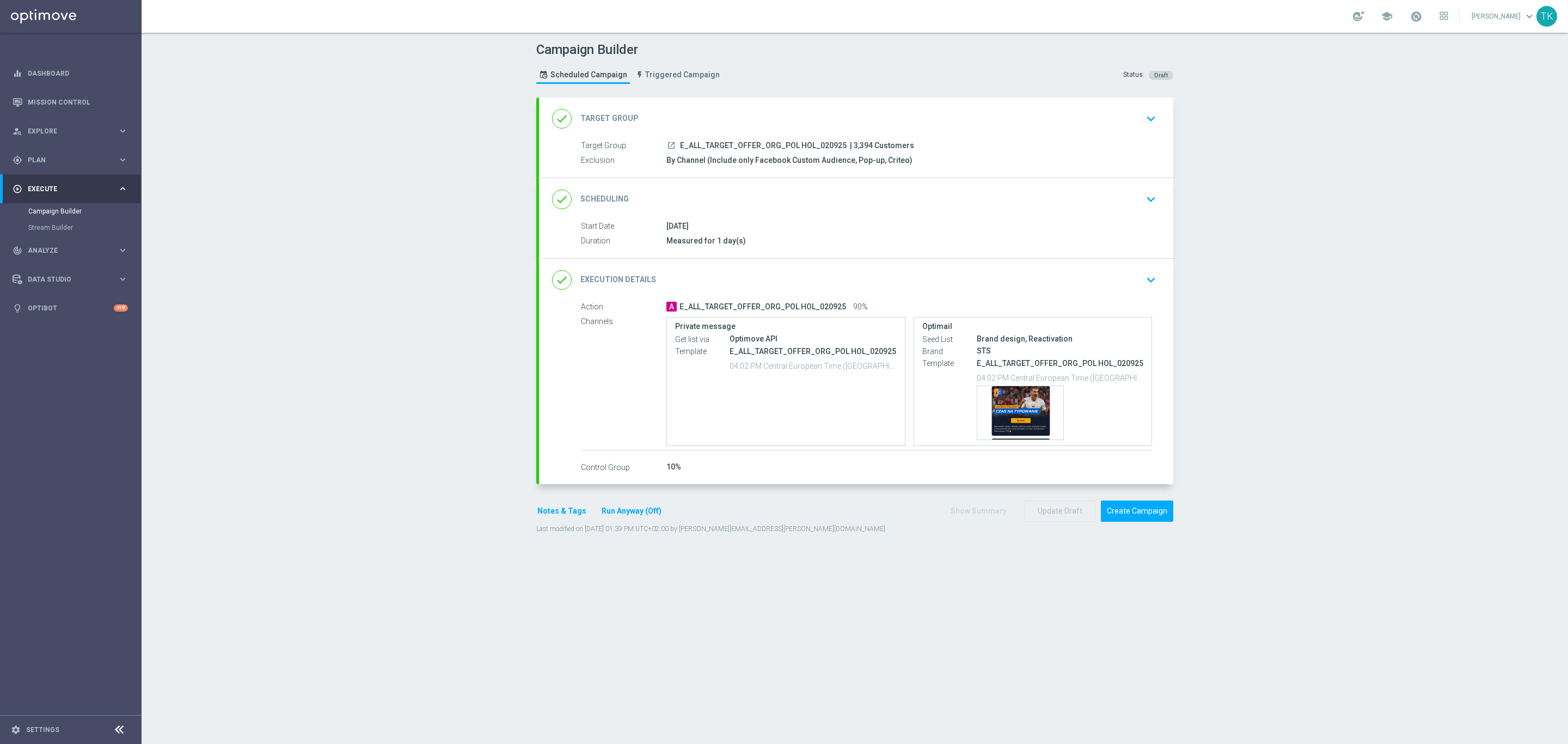
click at [851, 194] on div "done Scheduling keyboard_arrow_down" at bounding box center [856, 199] width 608 height 21
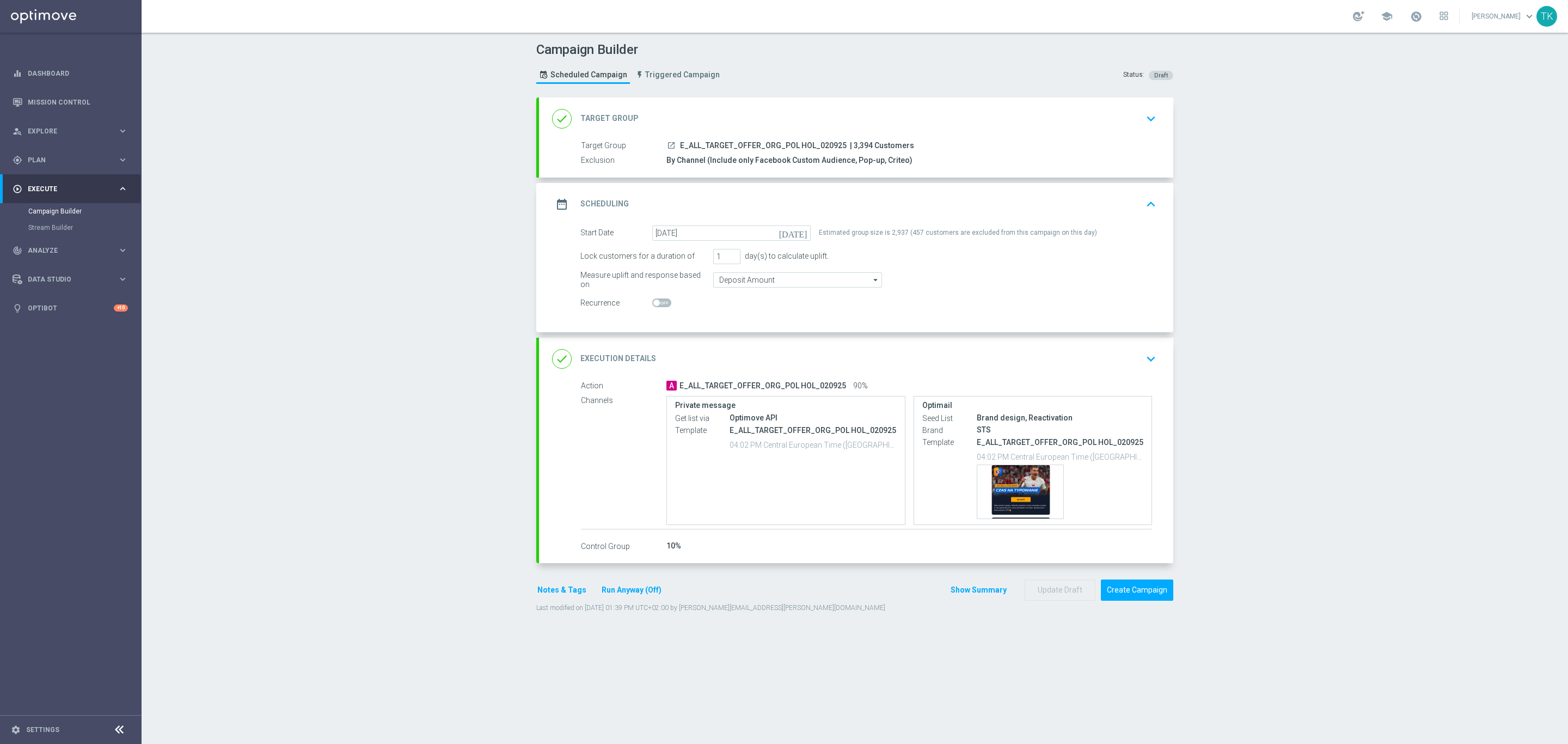
click at [862, 205] on div "date_range Scheduling keyboard_arrow_up" at bounding box center [856, 204] width 608 height 21
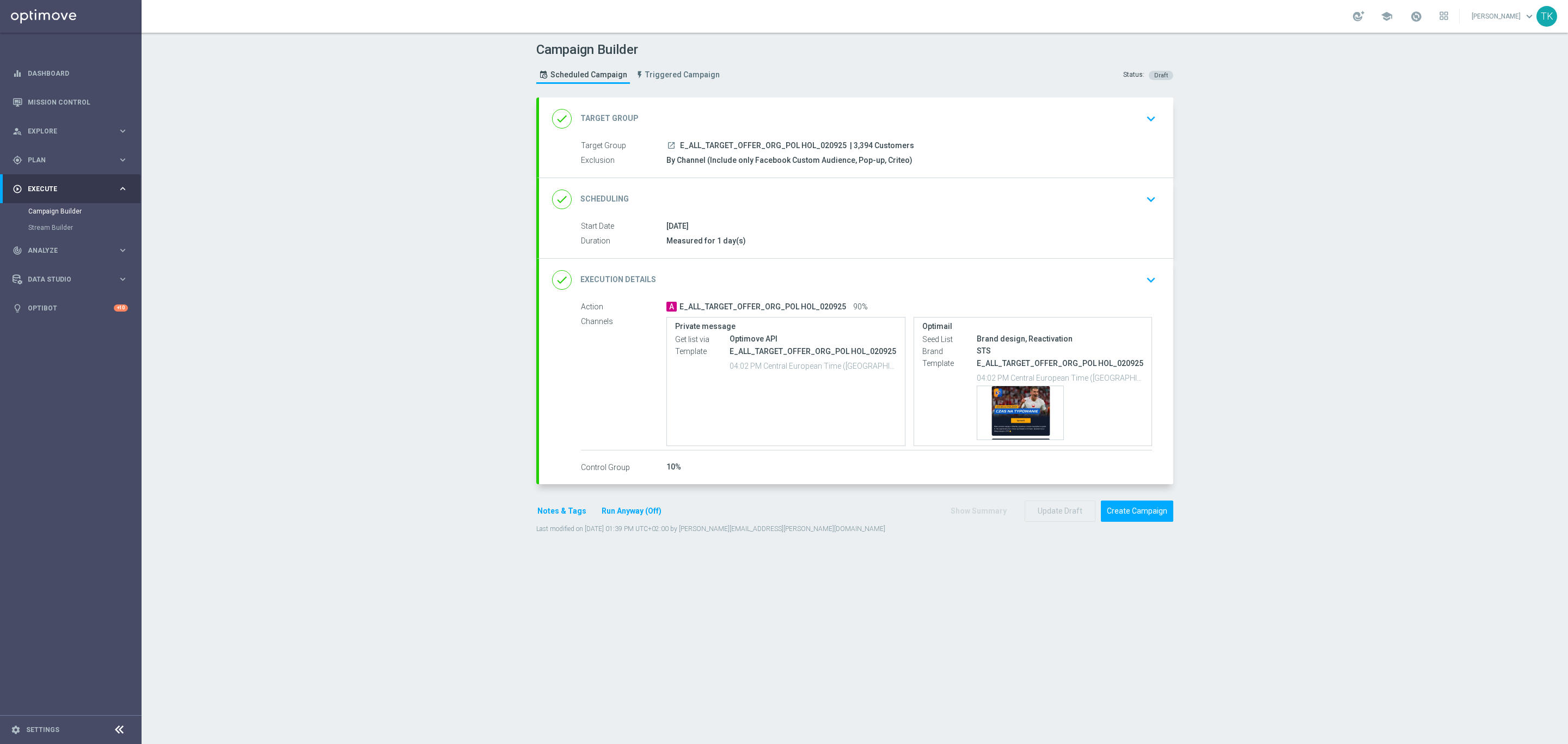
click at [788, 141] on span "E_ALL_TARGET_OFFER_ORG_POL HOL_020925" at bounding box center [763, 146] width 167 height 10
copy div "E_ALL_TARGET_OFFER_ORG_POL HOL_020925"
click at [783, 74] on div "Campaign Builder Scheduled Campaign Triggered Campaign Status: Draft" at bounding box center [855, 63] width 654 height 50
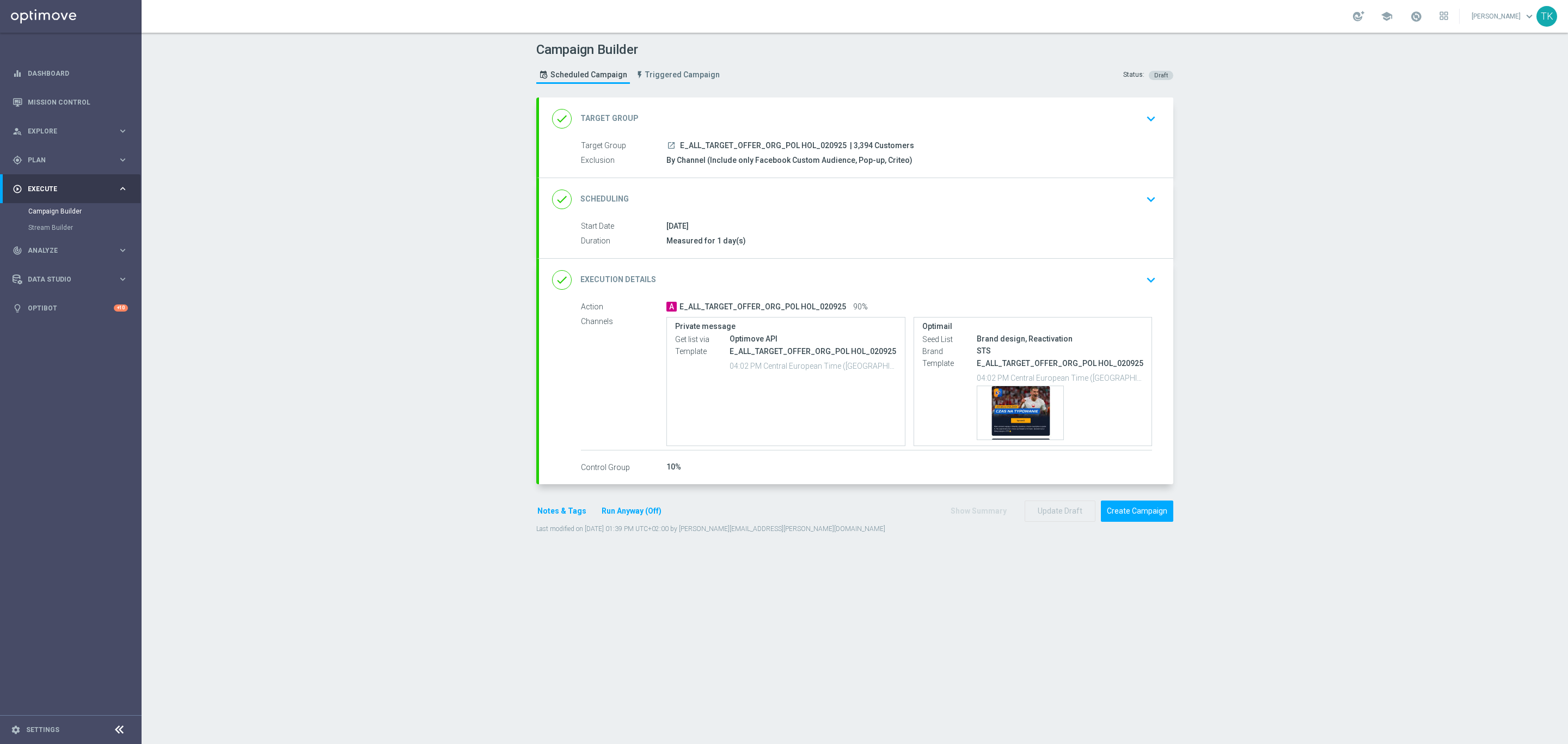
click at [557, 515] on button "Notes & Tags" at bounding box center [562, 511] width 52 height 13
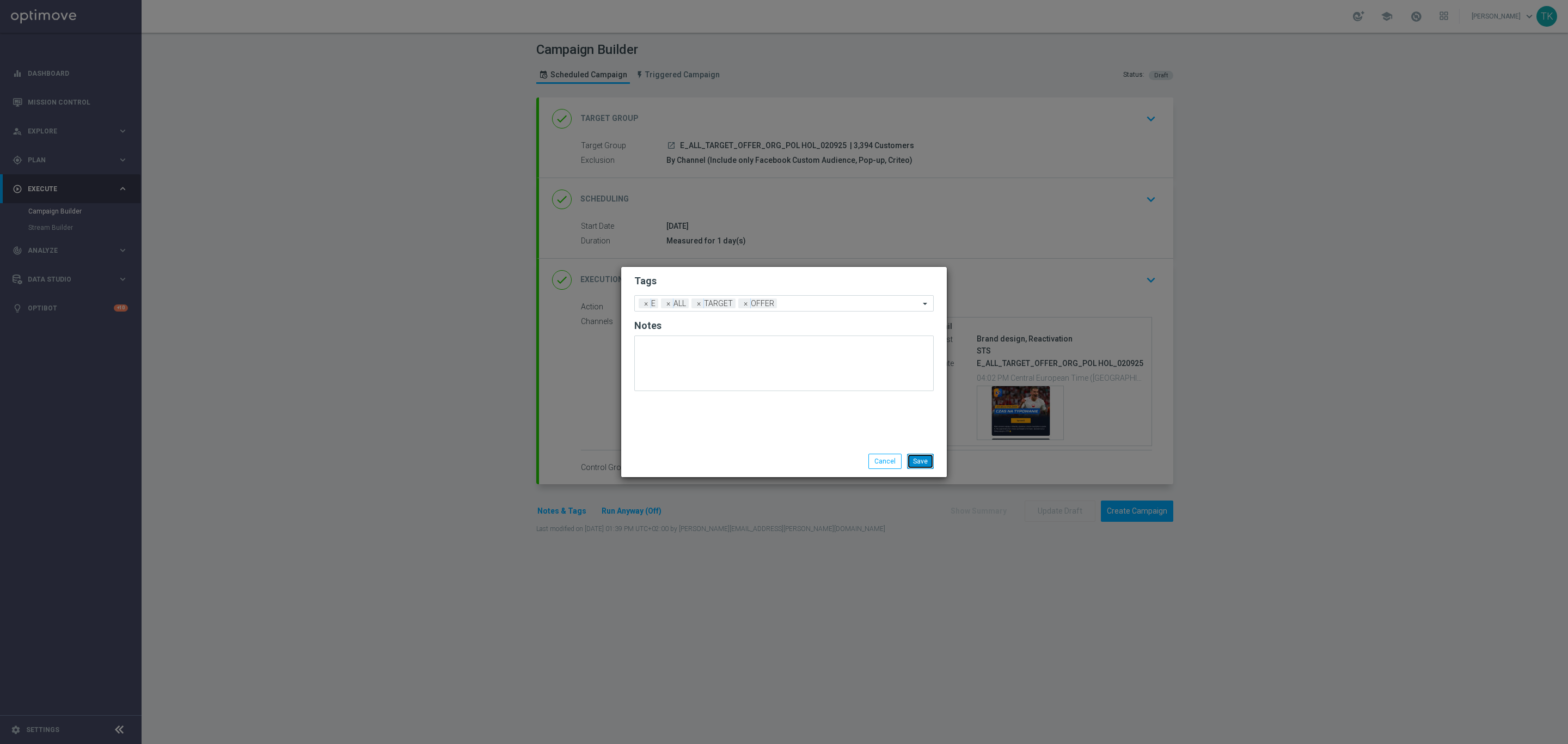
click at [915, 465] on button "Save" at bounding box center [921, 461] width 27 height 15
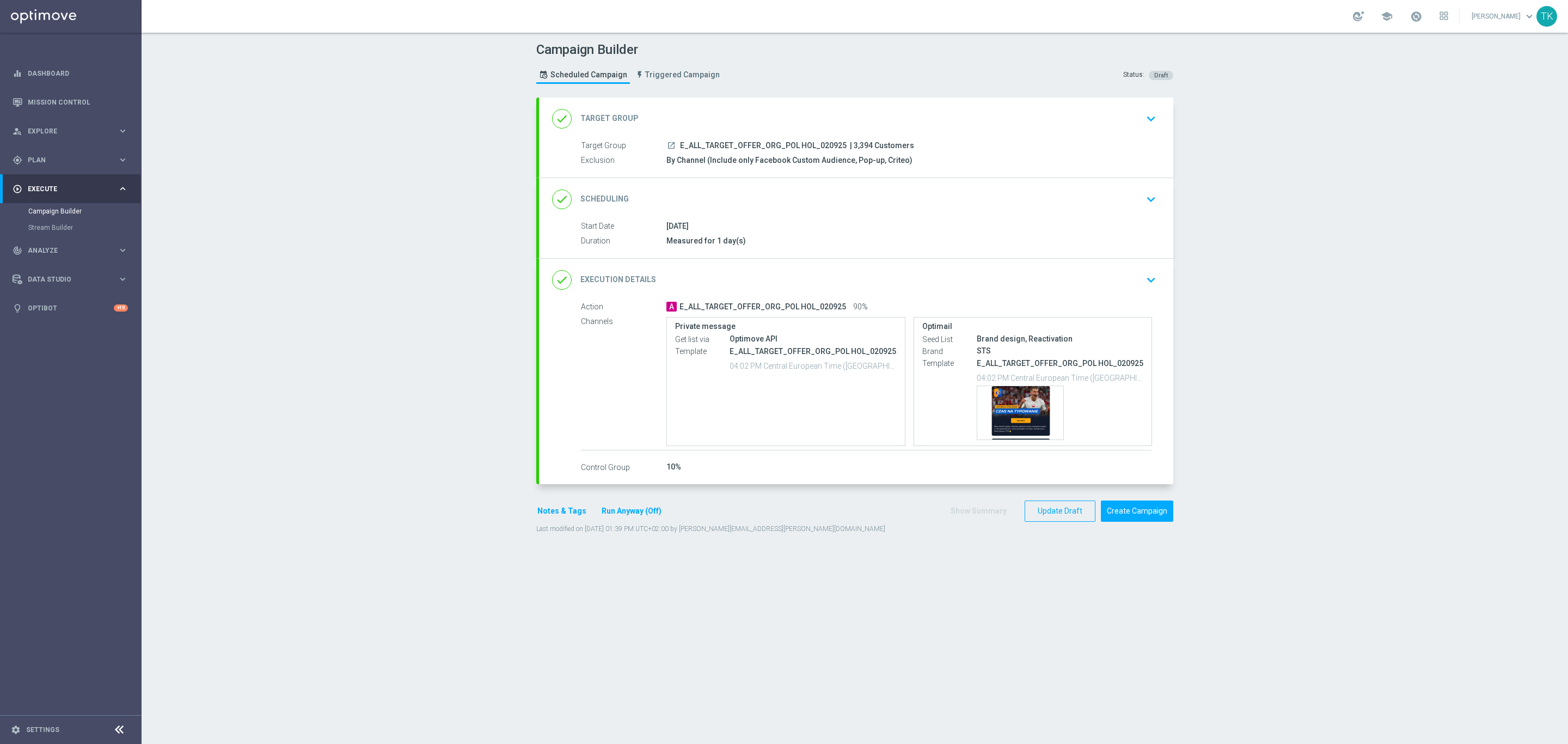
click at [803, 354] on p "E_ALL_TARGET_OFFER_ORG_POL HOL_020925" at bounding box center [813, 351] width 167 height 10
copy div "E_ALL_TARGET_OFFER_ORG_POL HOL_020925"
click at [1129, 515] on button "Create Campaign" at bounding box center [1137, 511] width 72 height 21
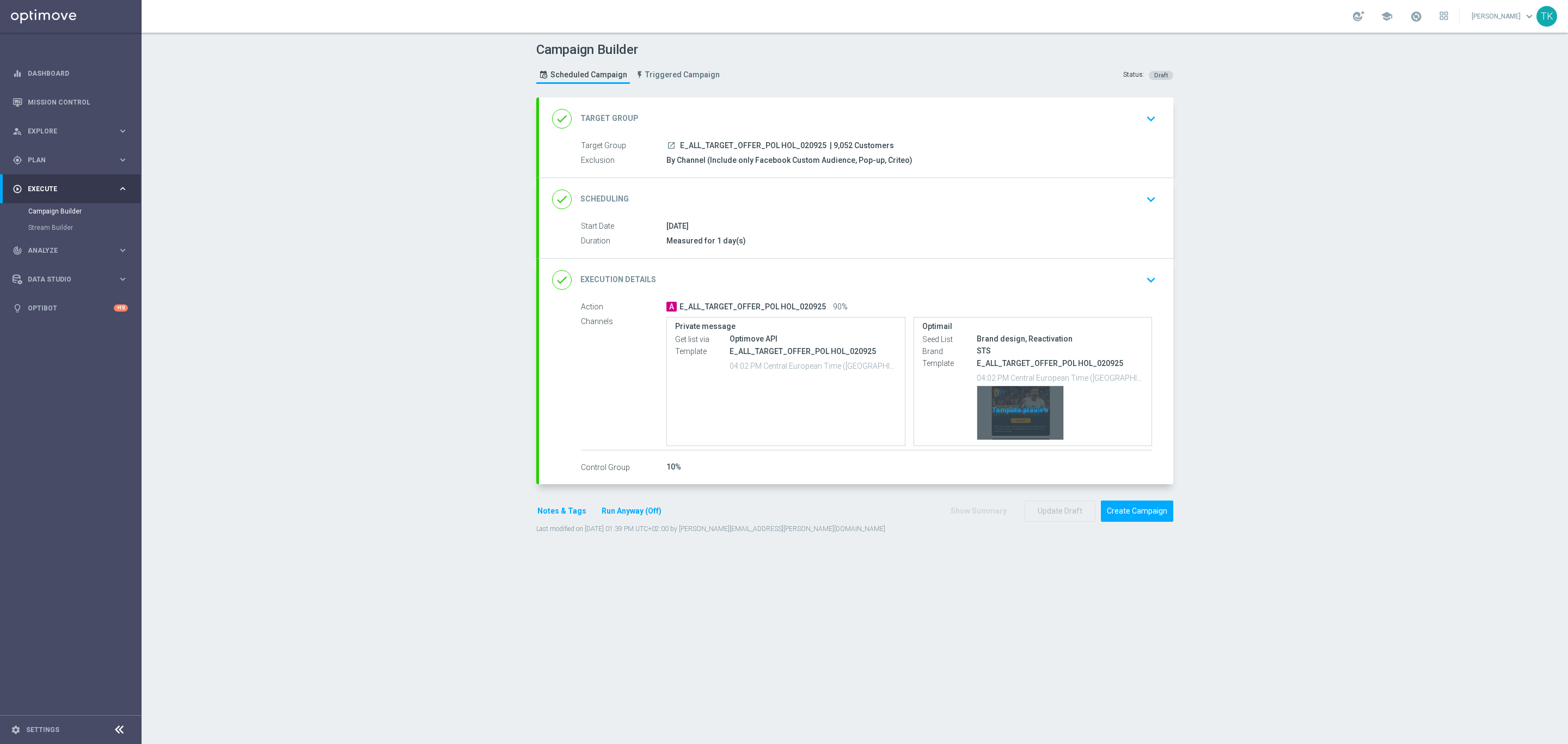
click at [1008, 397] on div "Template preview" at bounding box center [1020, 412] width 86 height 53
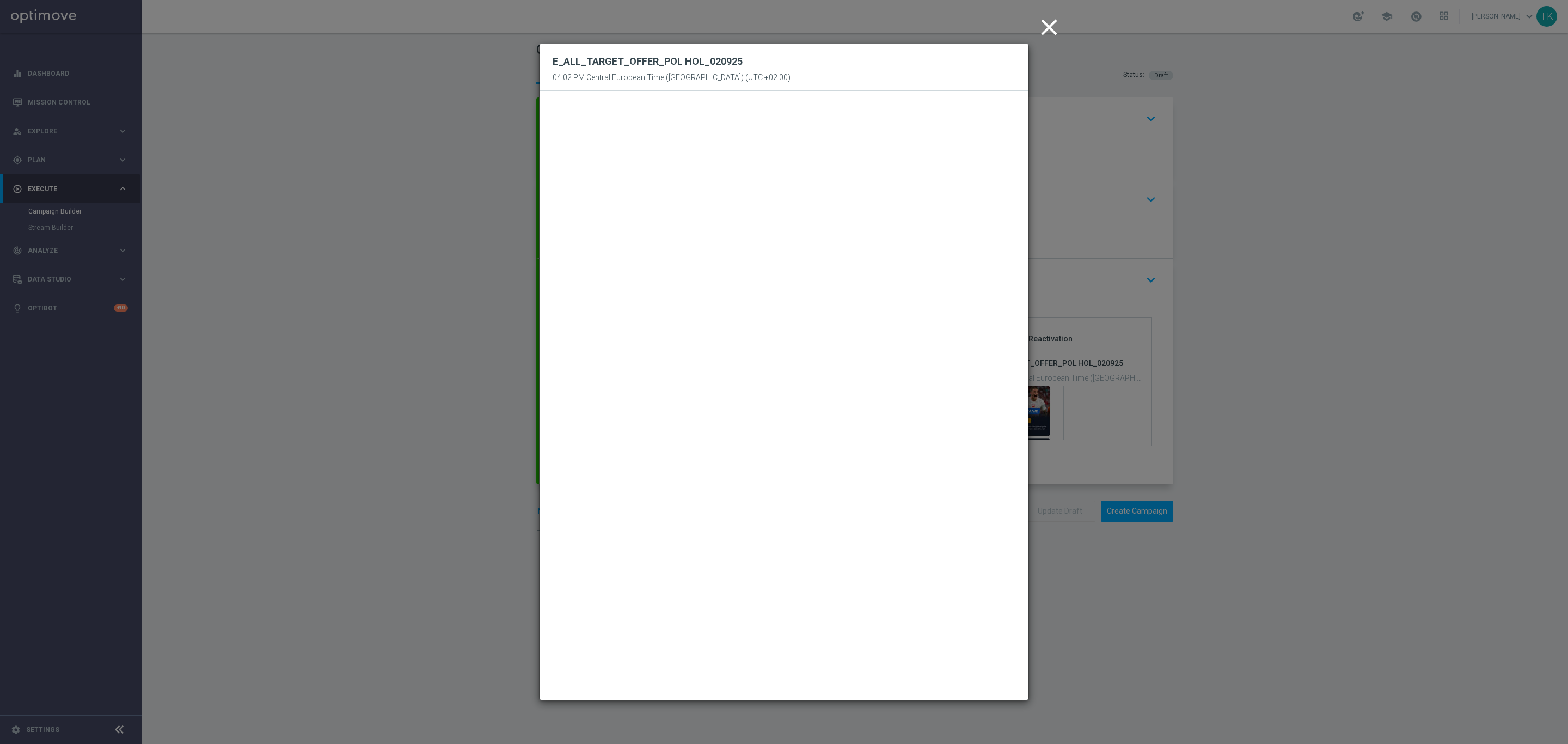
click at [1044, 24] on icon "close" at bounding box center [1049, 27] width 27 height 27
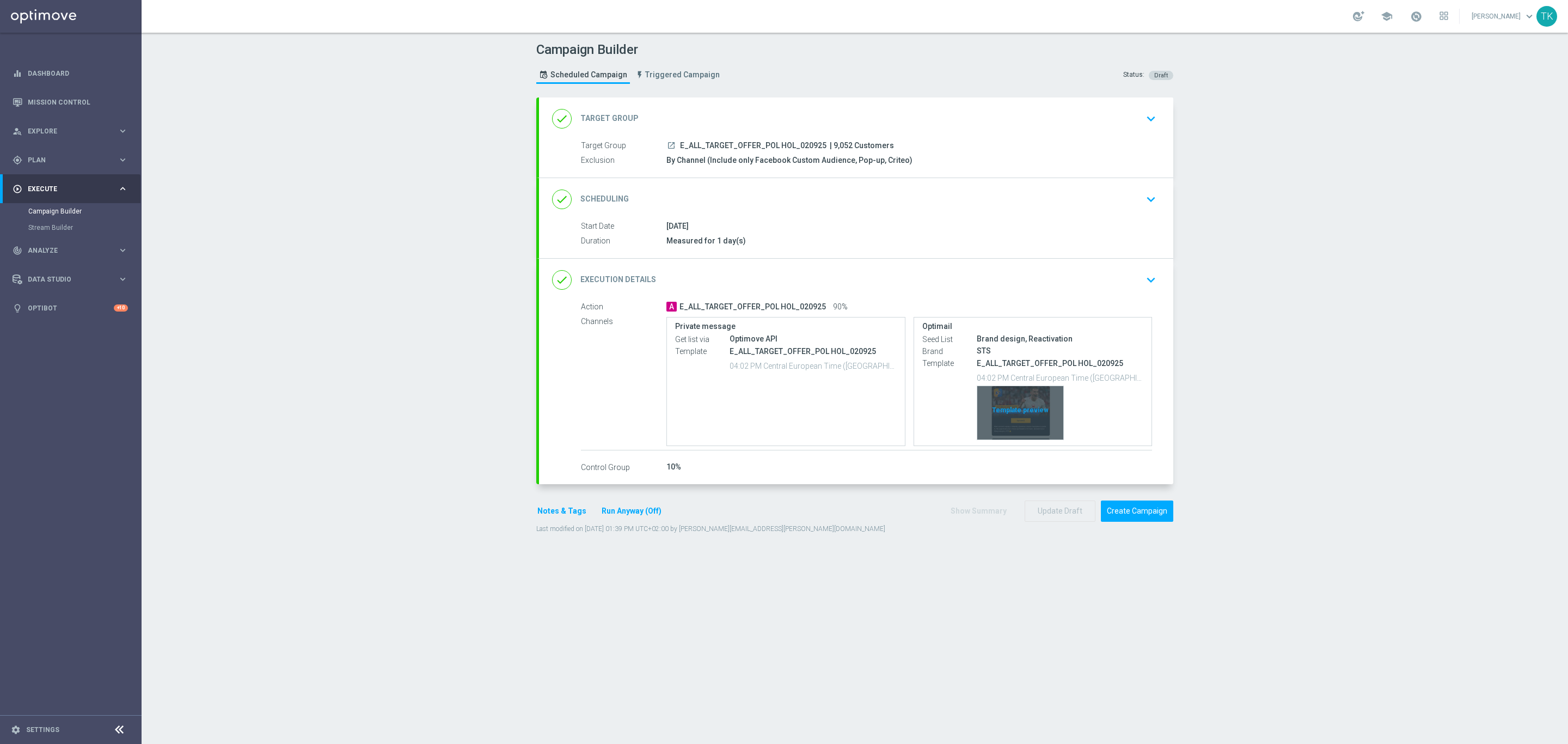
click at [1010, 393] on div "Template preview" at bounding box center [1020, 412] width 86 height 53
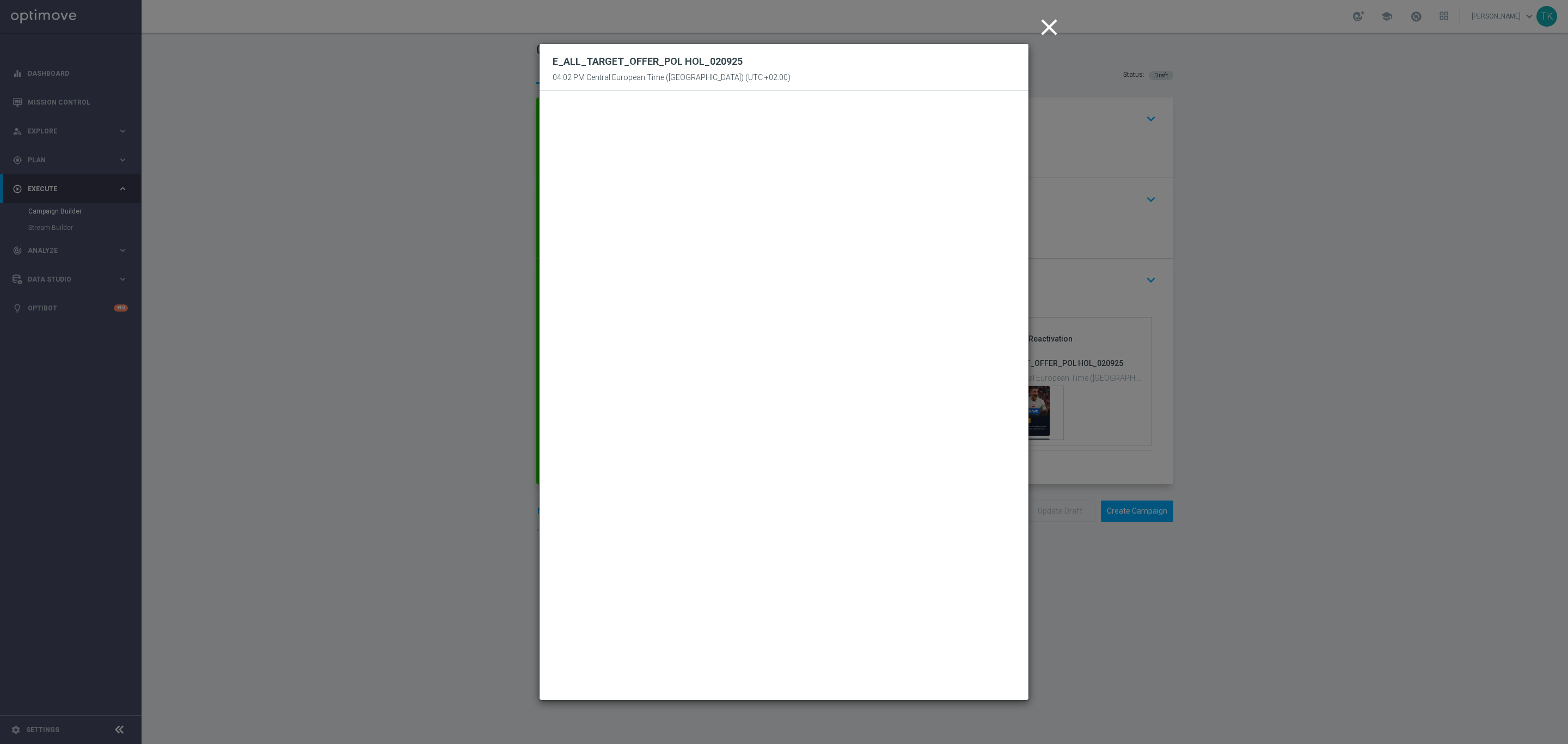
click at [1048, 28] on icon "close" at bounding box center [1049, 27] width 27 height 27
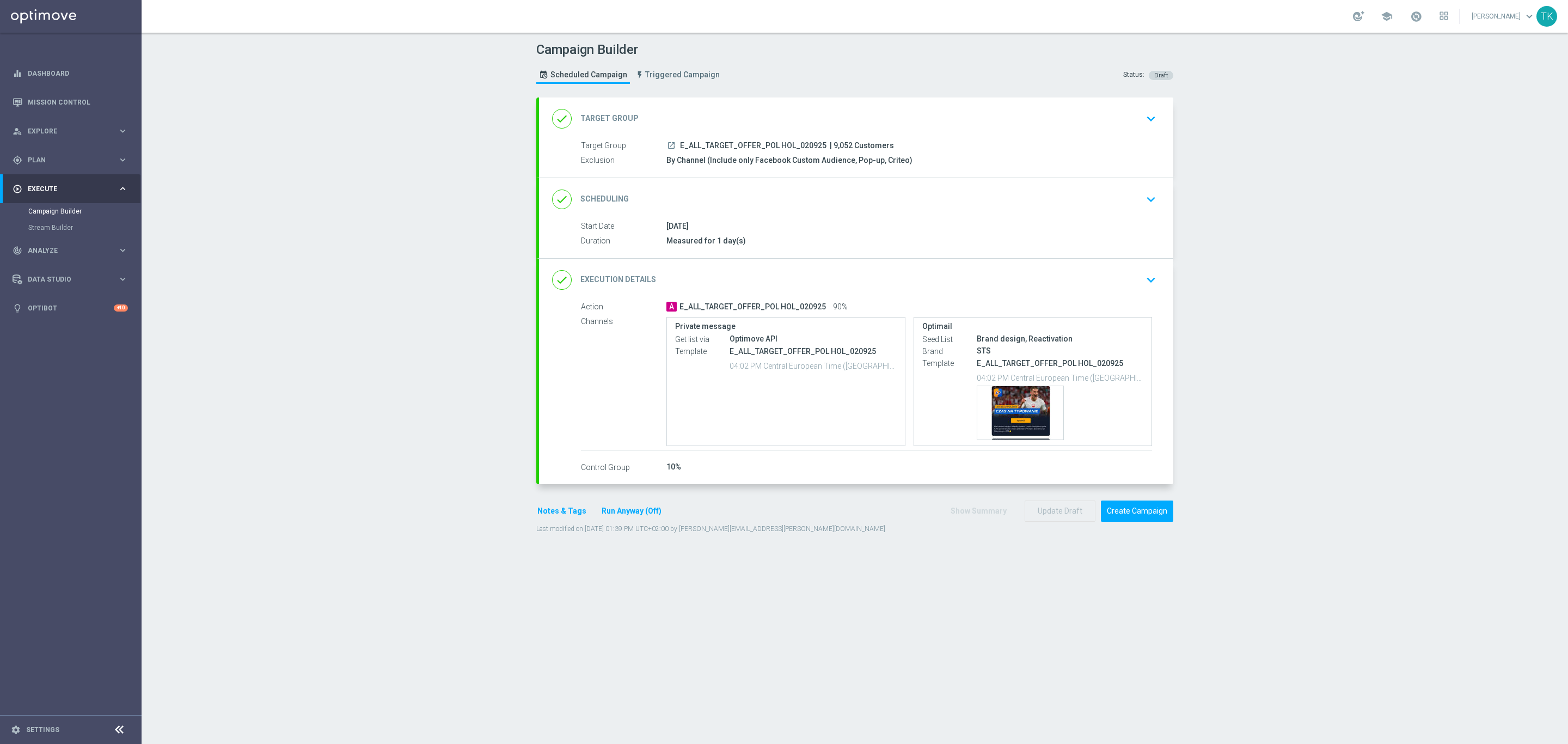
click at [824, 198] on div "done Scheduling keyboard_arrow_down" at bounding box center [856, 199] width 608 height 21
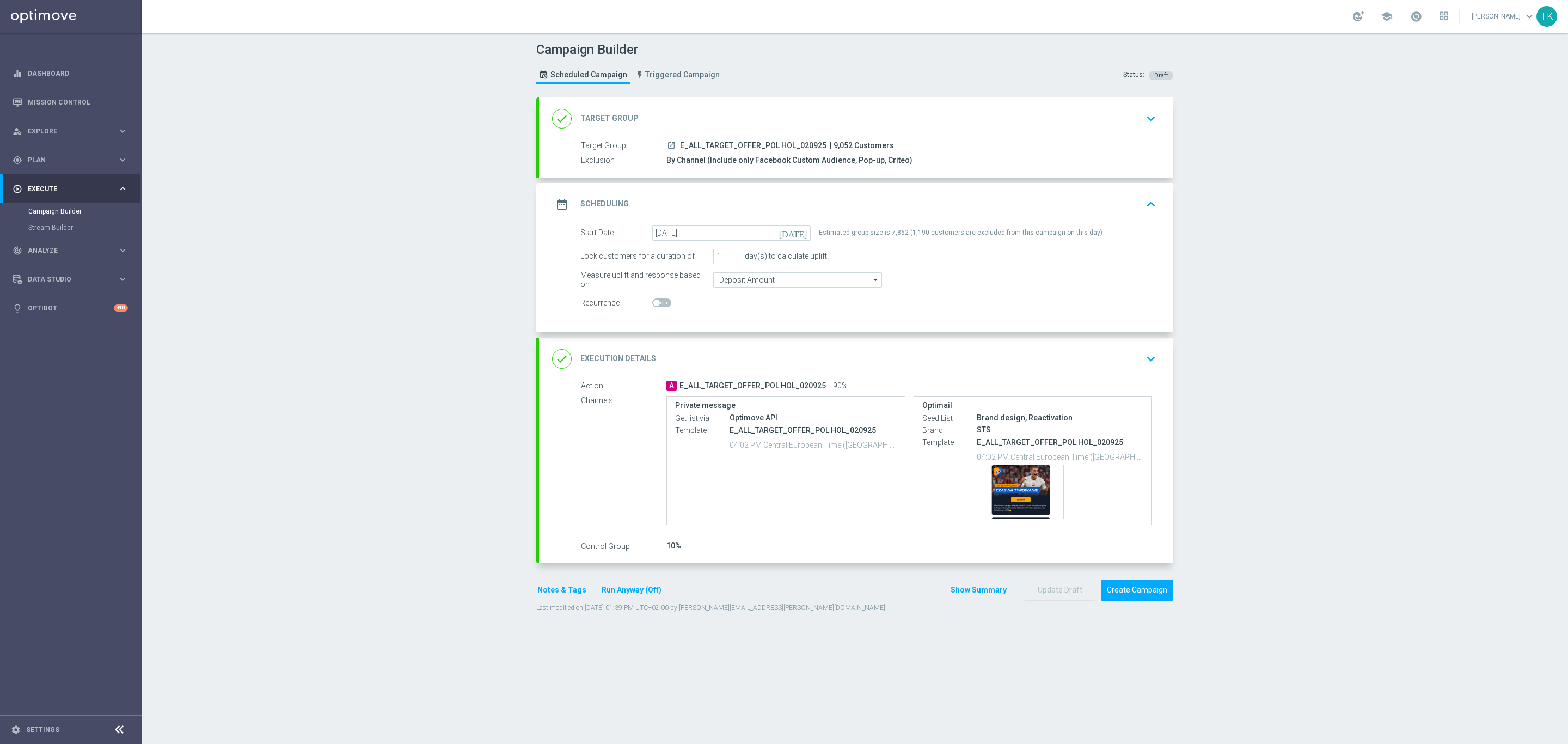
click at [859, 196] on div "date_range Scheduling keyboard_arrow_up" at bounding box center [856, 204] width 608 height 21
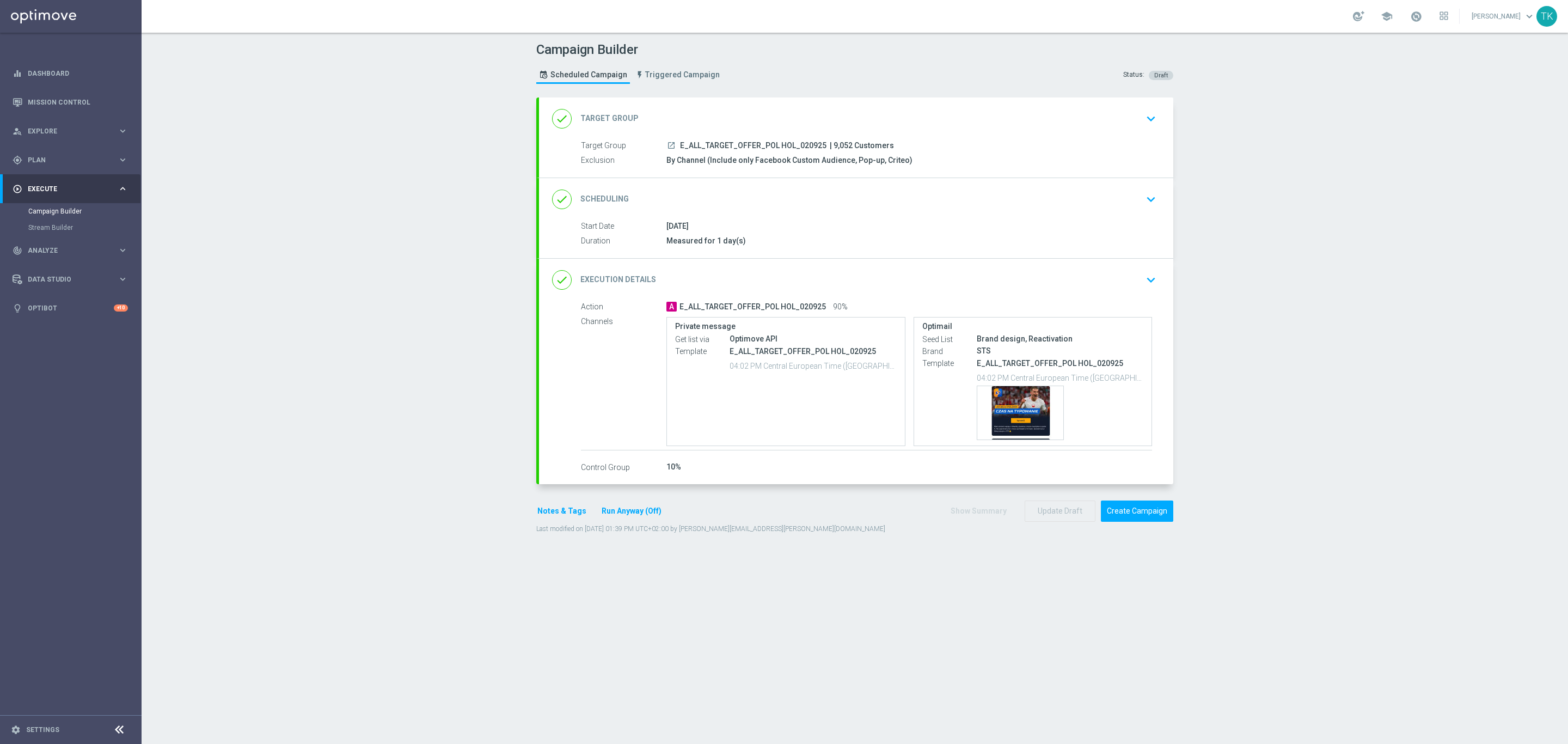
click at [711, 144] on span "E_ALL_TARGET_OFFER_POL HOL_020925" at bounding box center [753, 146] width 147 height 10
copy div "E_ALL_TARGET_OFFER_POL HOL_020925"
click at [742, 75] on div "Campaign Builder Scheduled Campaign Triggered Campaign Status: Draft" at bounding box center [855, 63] width 654 height 50
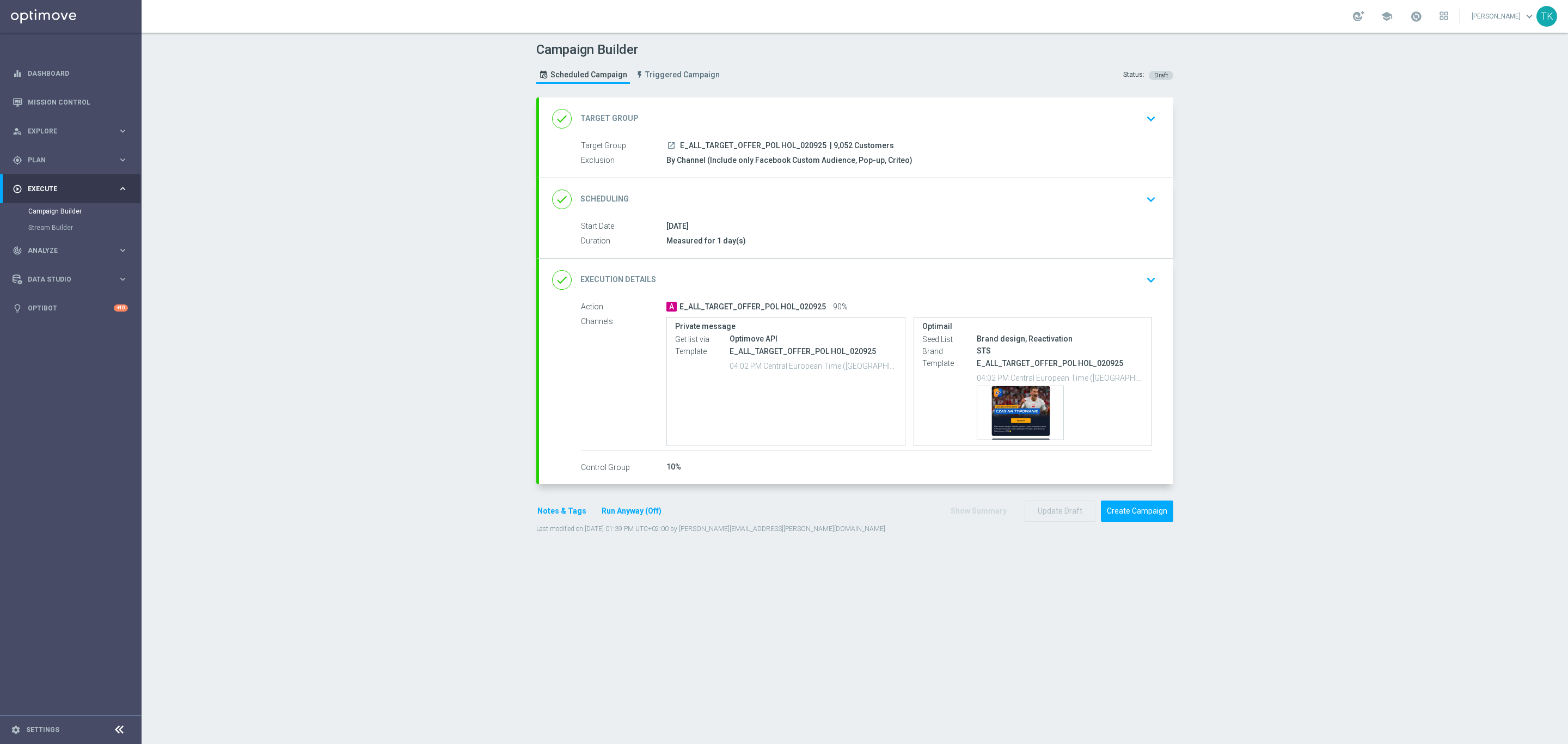
click at [555, 512] on button "Notes & Tags" at bounding box center [562, 511] width 52 height 13
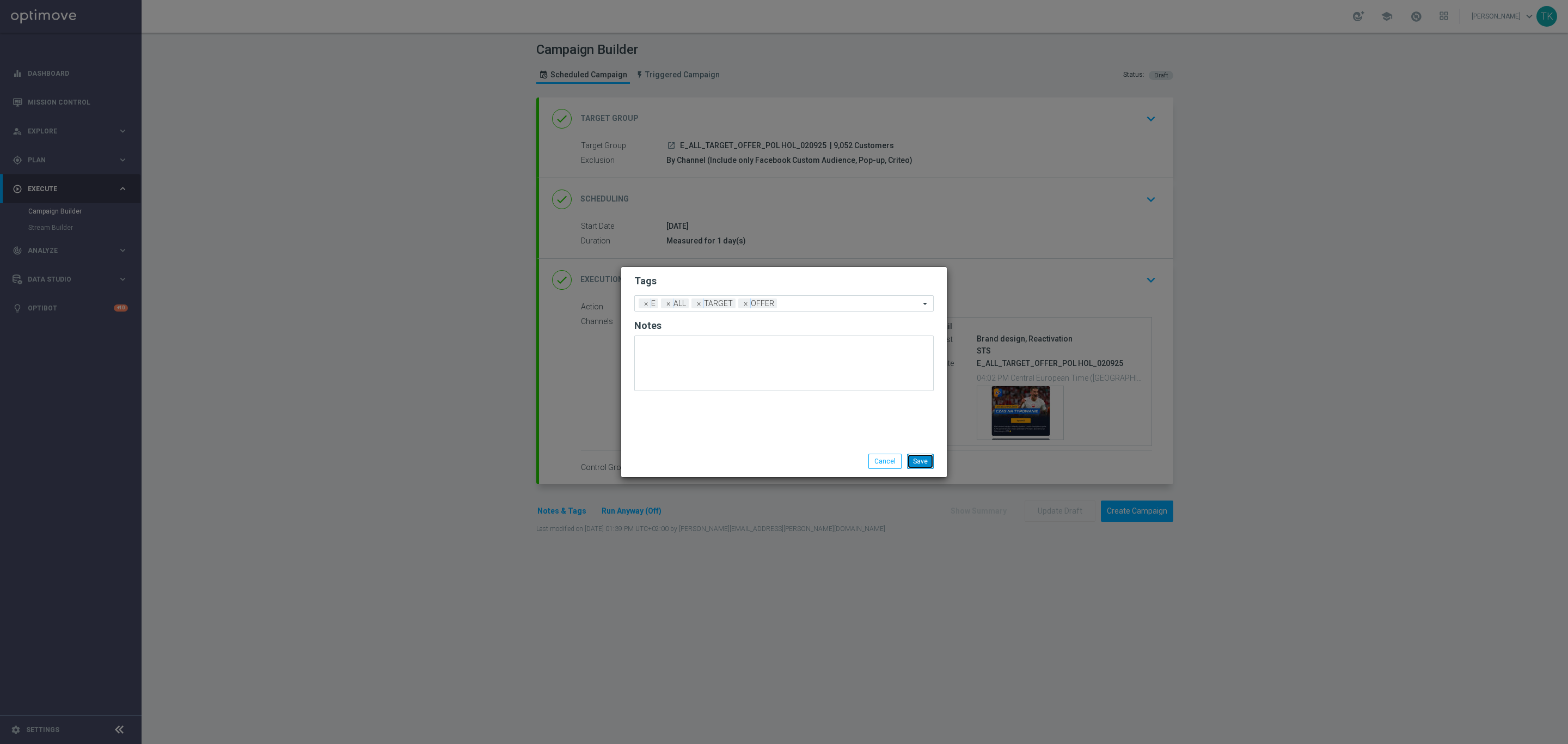
click at [918, 461] on button "Save" at bounding box center [921, 461] width 27 height 15
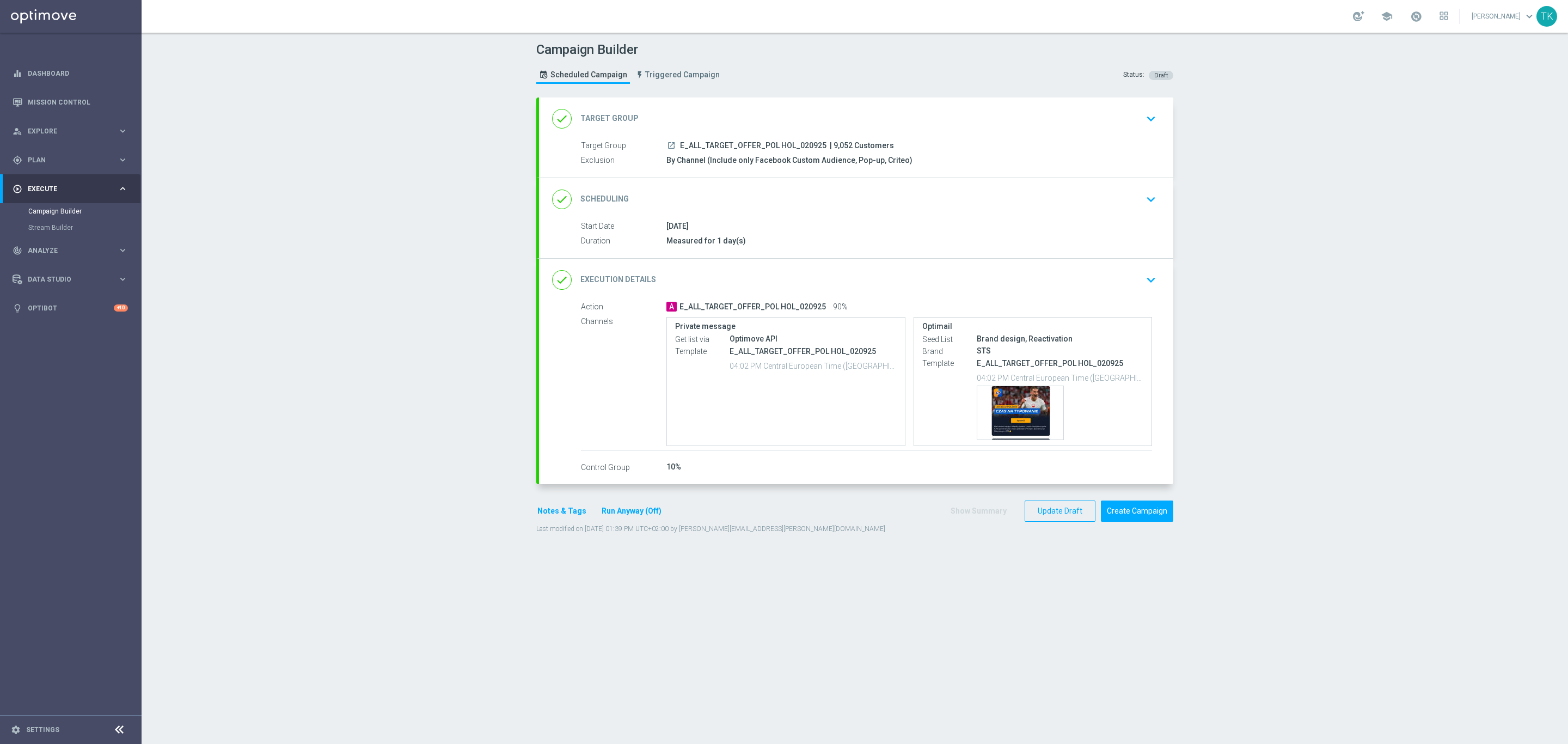
click at [770, 146] on span "E_ALL_TARGET_OFFER_POL HOL_020925" at bounding box center [753, 146] width 147 height 10
copy div "E_ALL_TARGET_OFFER_POL HOL_020925"
click at [1016, 401] on div "Template preview" at bounding box center [1020, 412] width 86 height 53
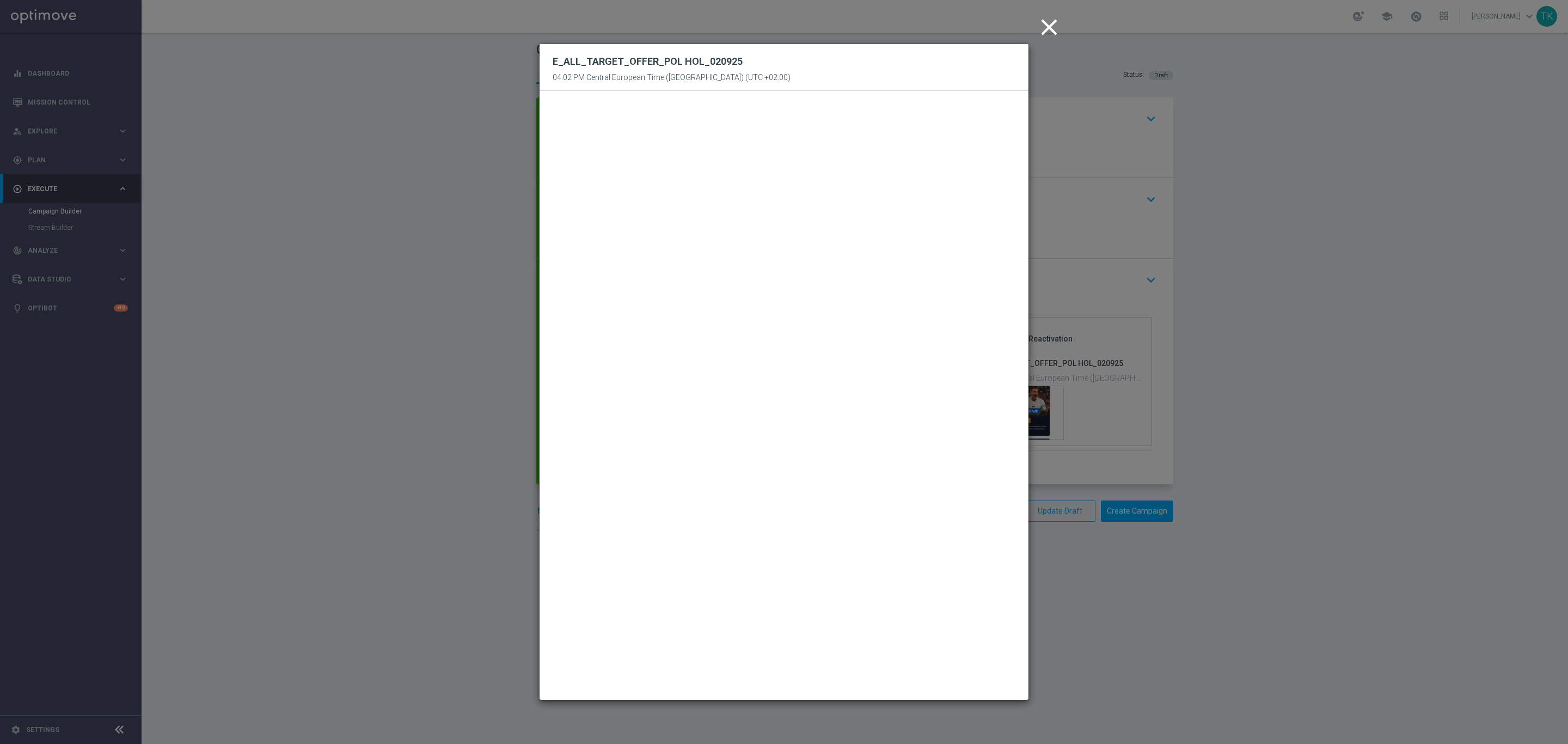
click at [1048, 32] on icon "close" at bounding box center [1049, 27] width 27 height 27
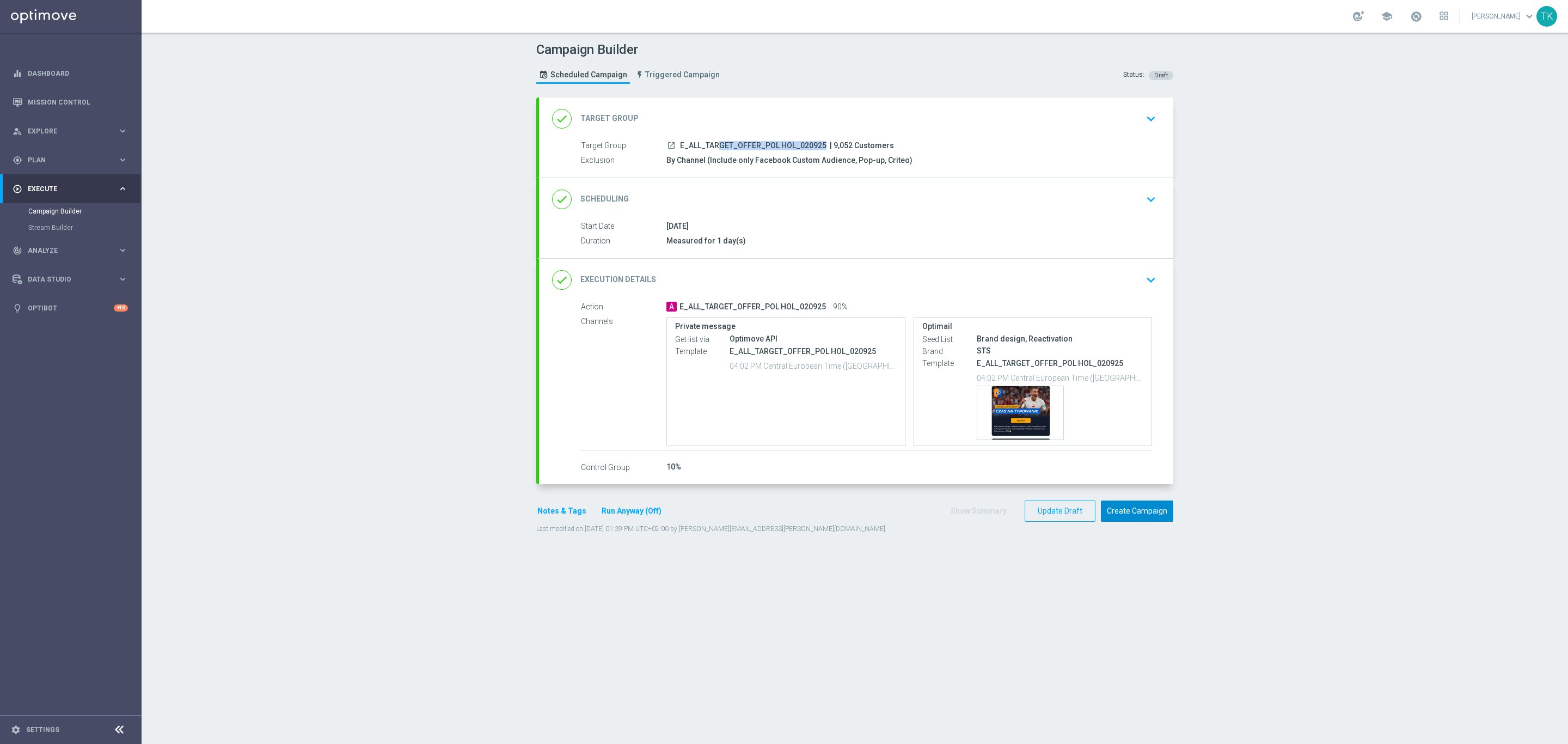
click at [1137, 512] on button "Create Campaign" at bounding box center [1137, 511] width 72 height 21
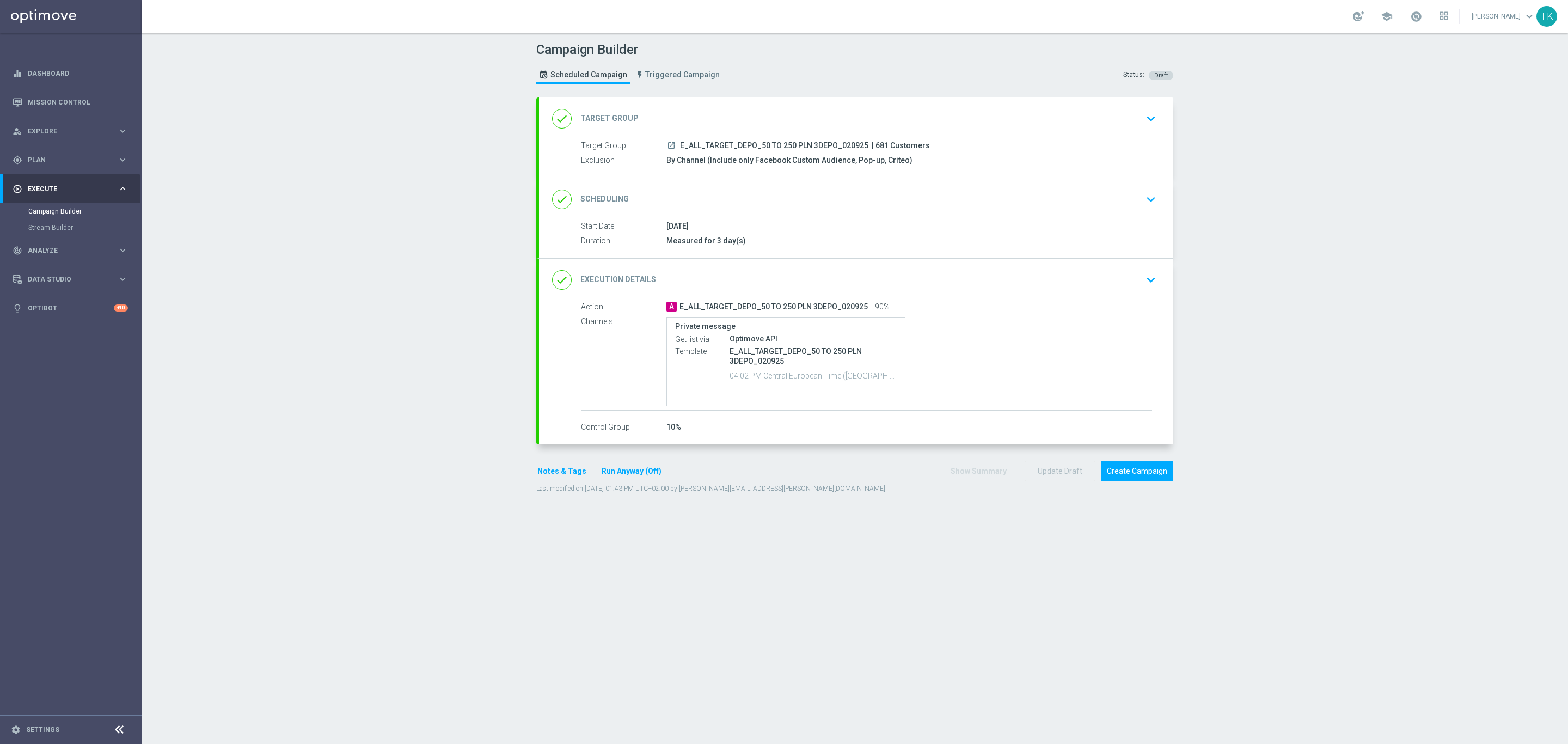
click at [758, 142] on span "E_ALL_TARGET_DEPO_50 TO 250 PLN 3DEPO_020925" at bounding box center [774, 146] width 189 height 10
copy div "E_ALL_TARGET_DEPO_50 TO 250 PLN 3DEPO_020925"
click at [786, 82] on div "Campaign Builder Scheduled Campaign Triggered Campaign Status: Draft" at bounding box center [855, 63] width 654 height 50
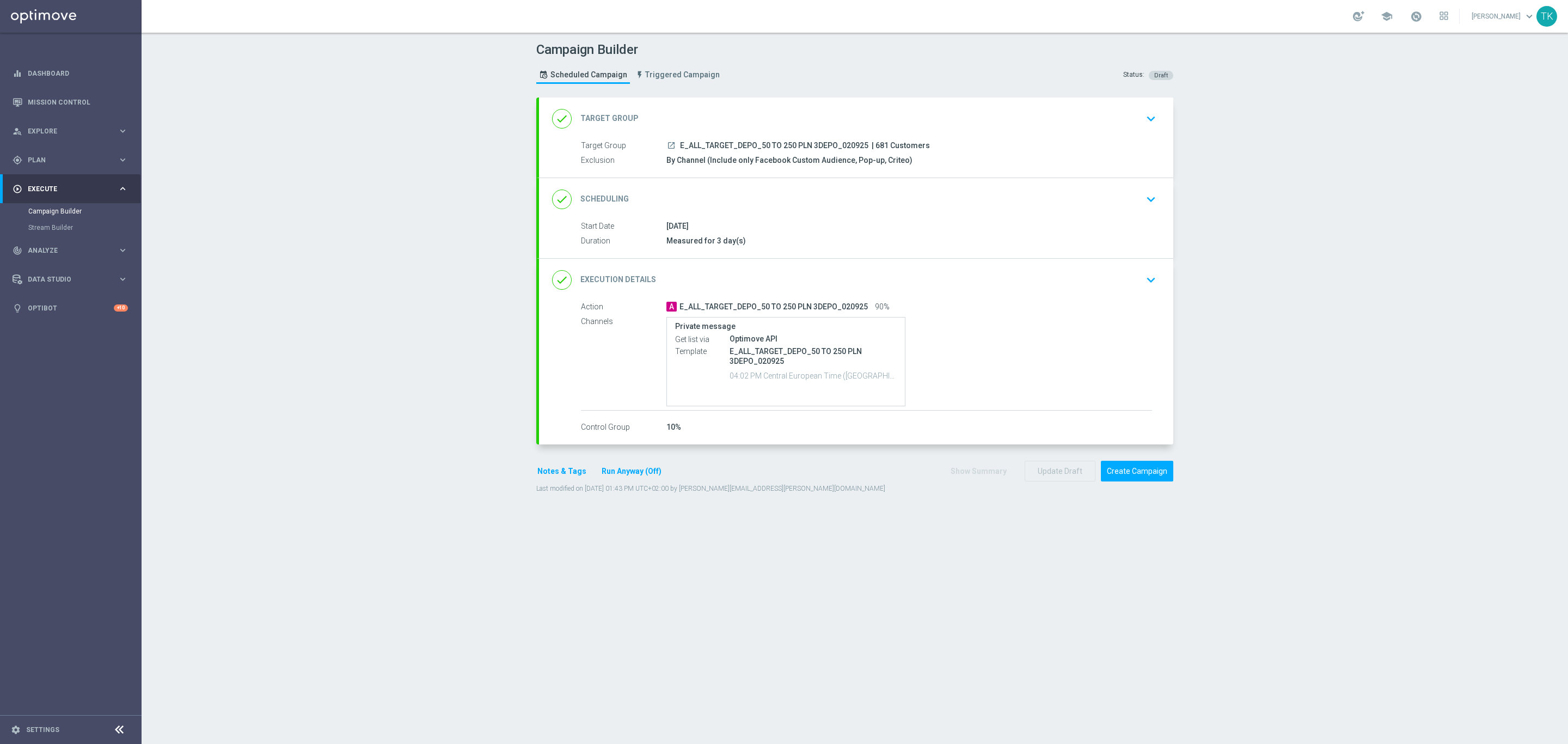
click at [739, 356] on p "E_ALL_TARGET_DEPO_50 TO 250 PLN 3DEPO_020925" at bounding box center [813, 356] width 167 height 20
copy div "E_ALL_TARGET_DEPO_50 TO 250 PLN 3DEPO_020925"
click at [550, 472] on button "Notes & Tags" at bounding box center [562, 471] width 52 height 13
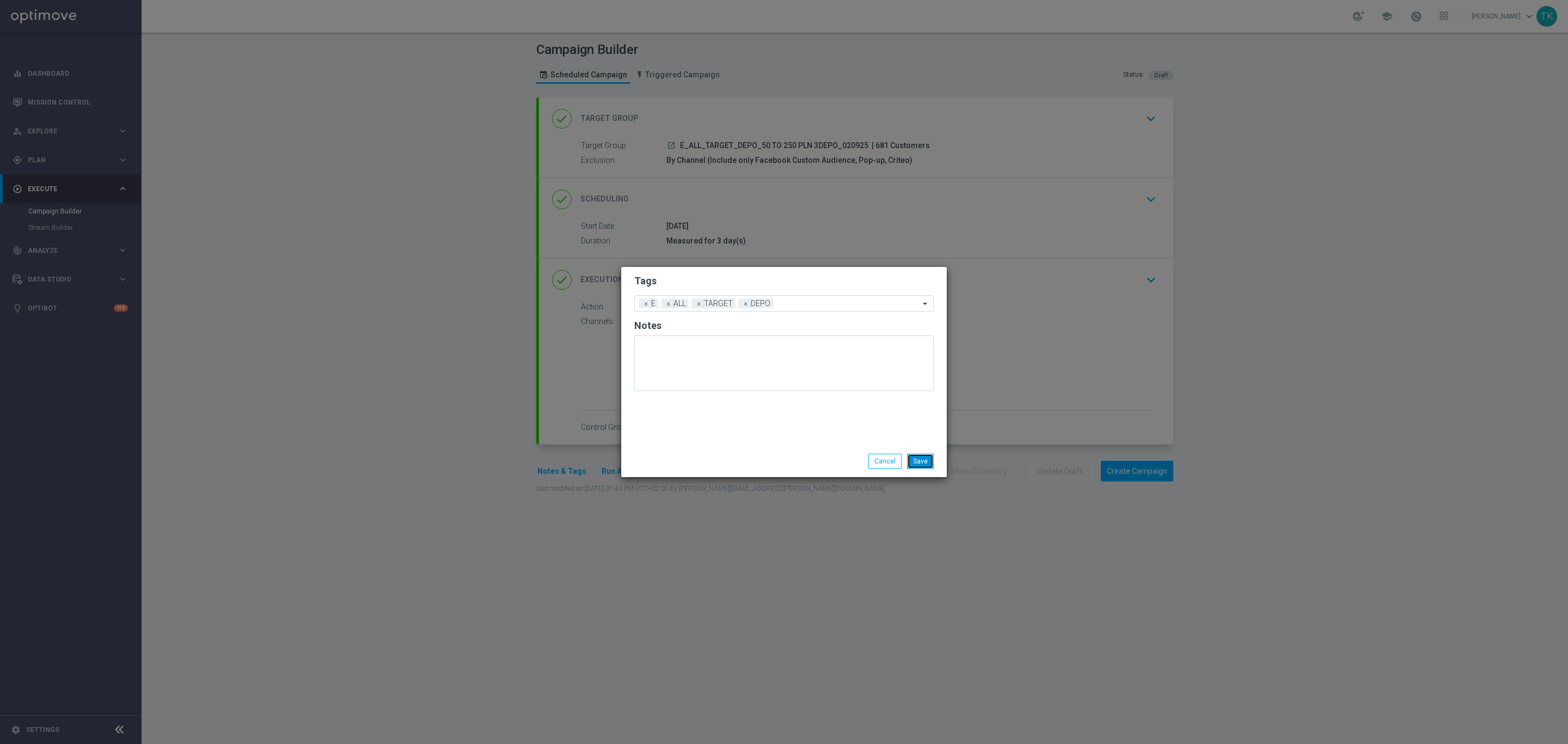
click at [920, 458] on button "Save" at bounding box center [921, 461] width 27 height 15
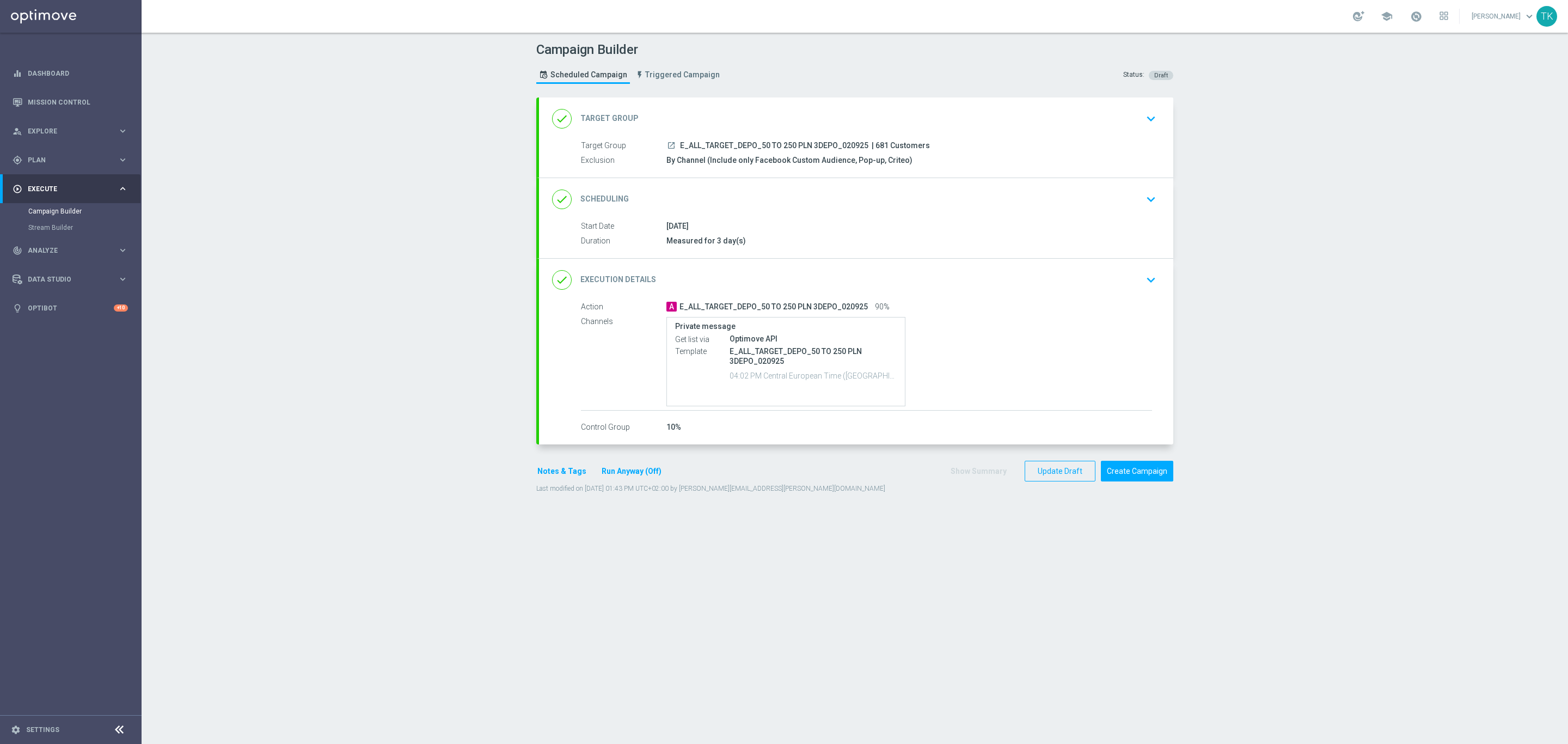
click at [897, 216] on div "done Scheduling keyboard_arrow_down" at bounding box center [857, 199] width 634 height 43
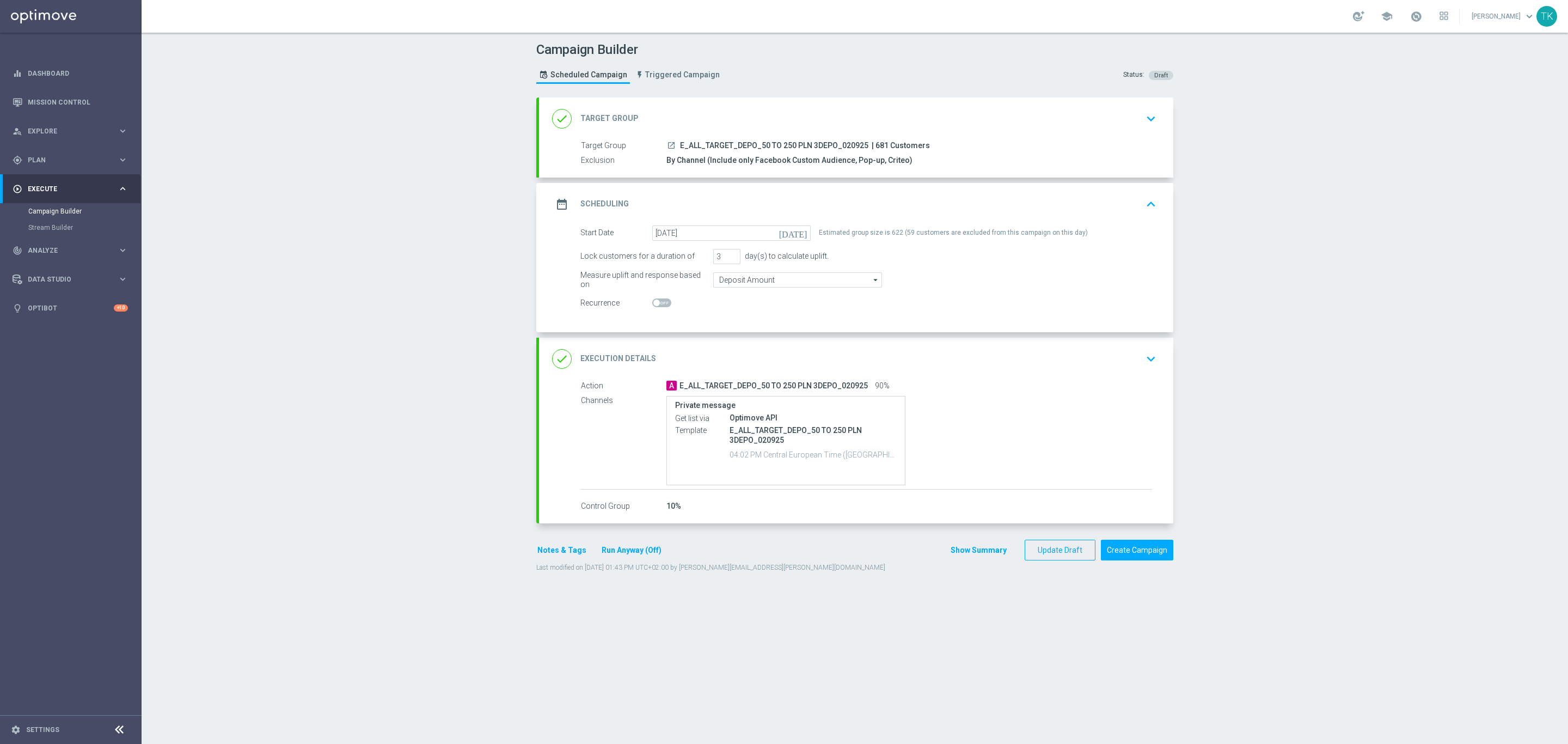
click at [907, 198] on div "date_range Scheduling keyboard_arrow_up" at bounding box center [856, 204] width 608 height 21
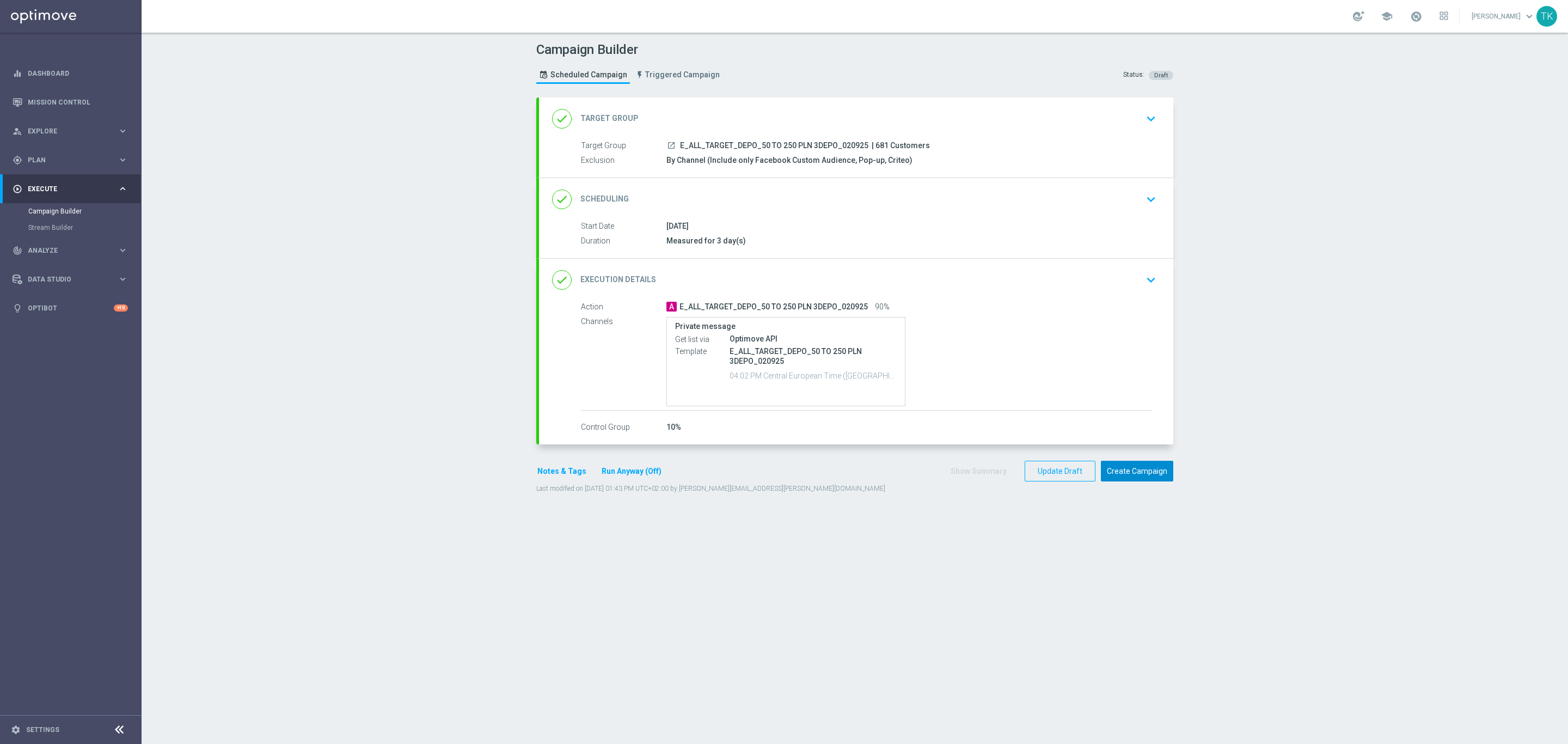
click at [1133, 474] on button "Create Campaign" at bounding box center [1137, 471] width 72 height 21
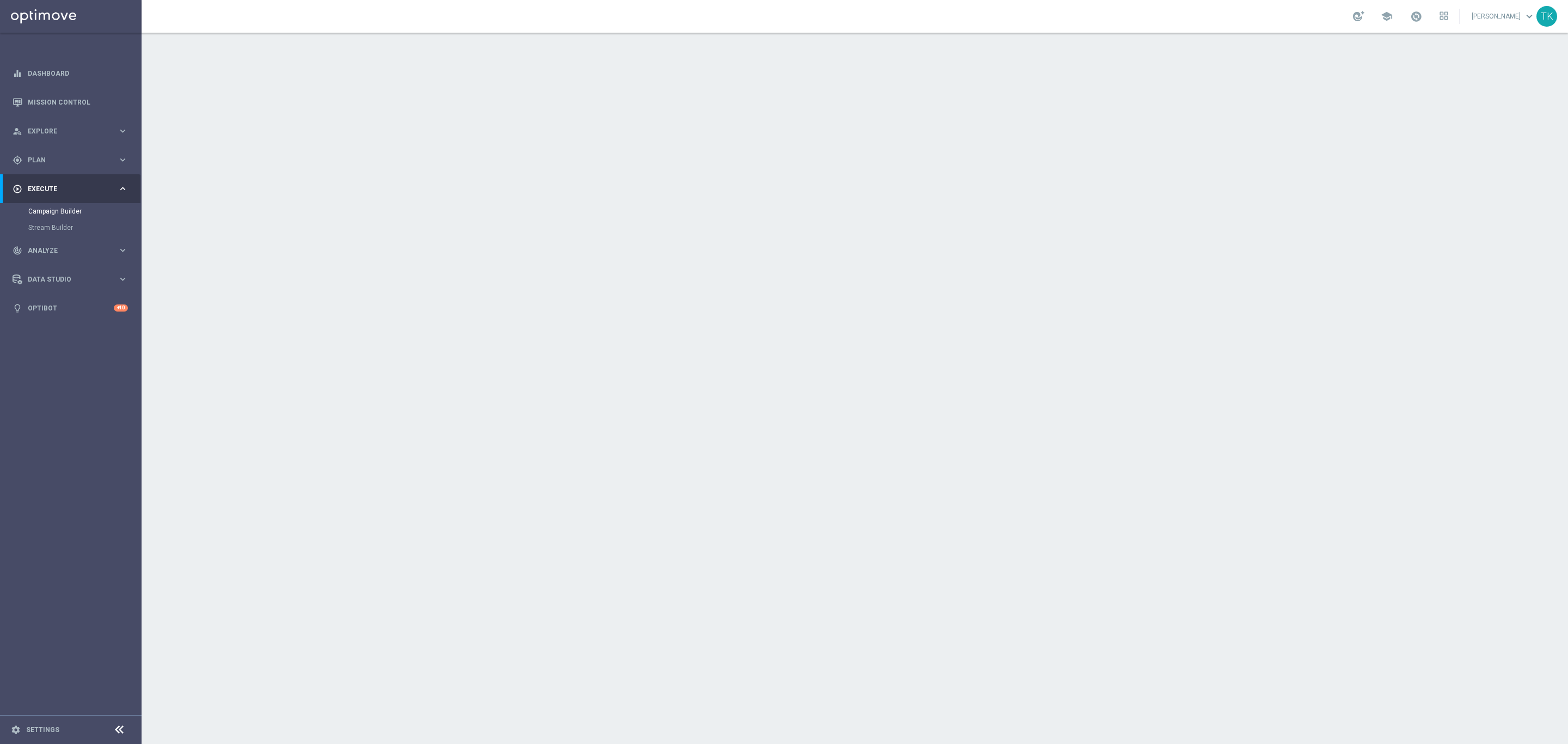
click at [788, 145] on span "E_ALL_TARGET_ZBR_200 PLN 1-2DEPO_020925" at bounding box center [765, 146] width 170 height 10
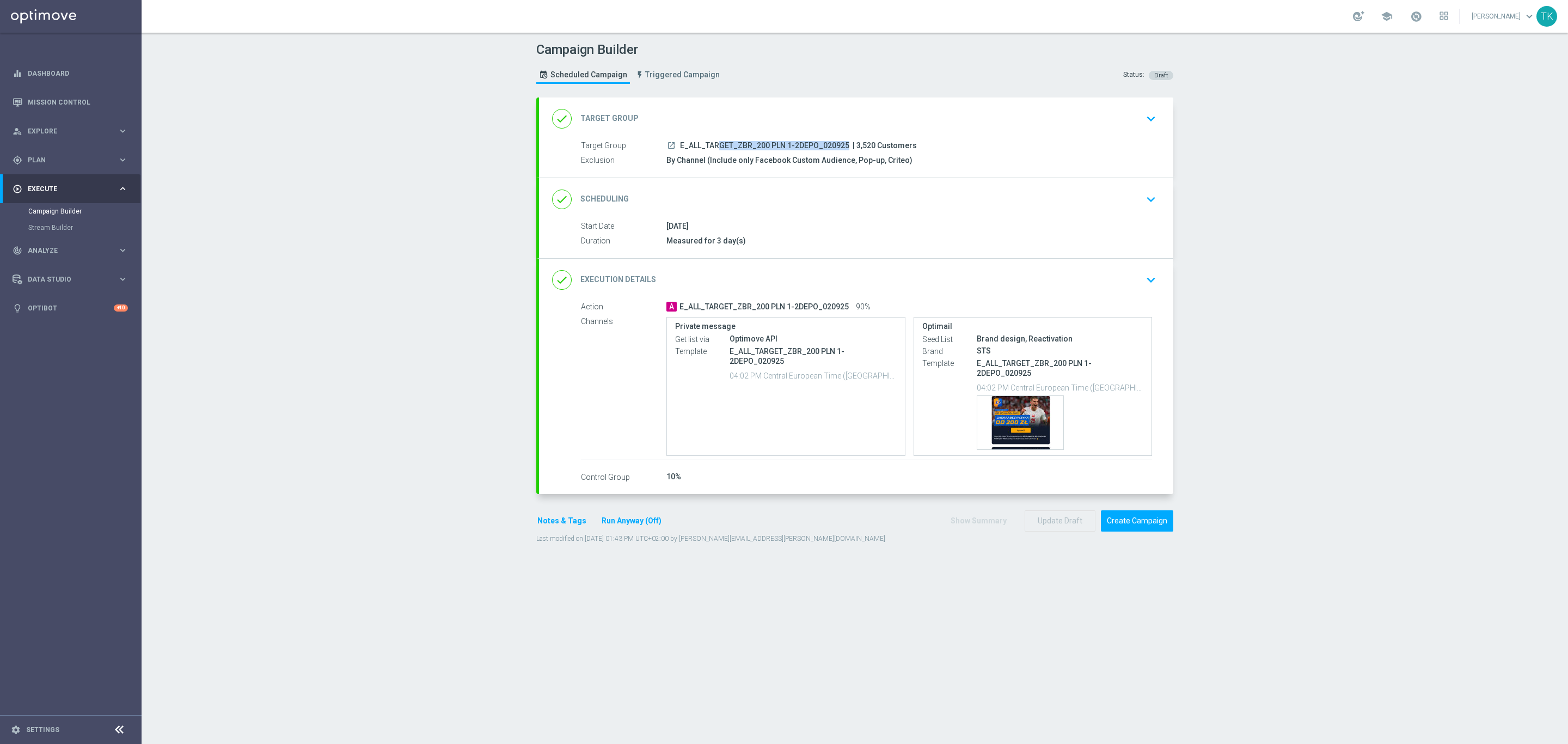
click at [788, 145] on span "E_ALL_TARGET_ZBR_200 PLN 1-2DEPO_020925" at bounding box center [765, 146] width 170 height 10
copy div "E_ALL_TARGET_ZBR_200 PLN 1-2DEPO_020925"
click at [780, 143] on span "E_ALL_TARGET_ZBR_200 PLN 1-2DEPO_020925" at bounding box center [765, 146] width 170 height 10
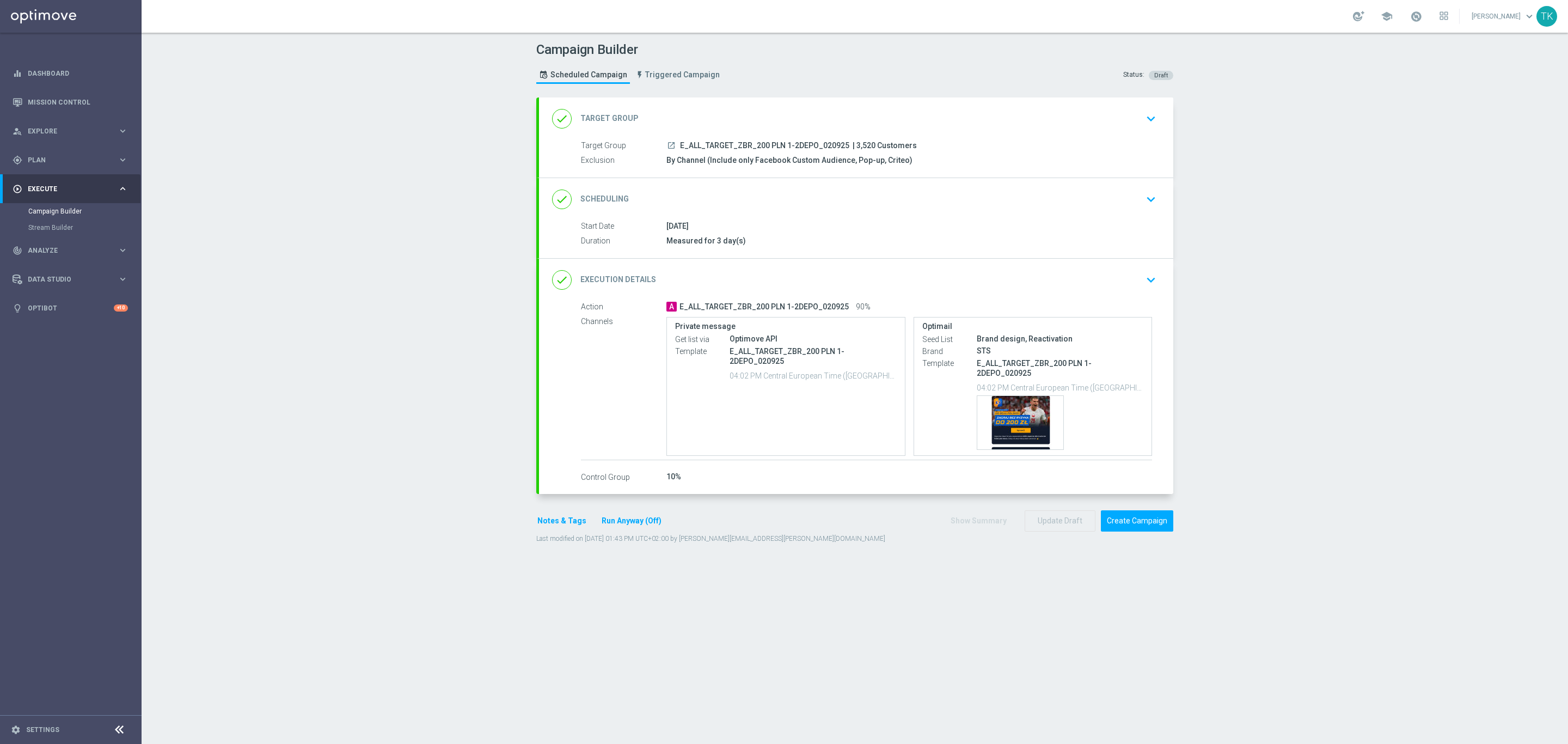
click at [780, 75] on div "Campaign Builder Scheduled Campaign Triggered Campaign Status: Draft" at bounding box center [855, 63] width 654 height 50
click at [1026, 397] on div "Template preview" at bounding box center [1020, 422] width 86 height 53
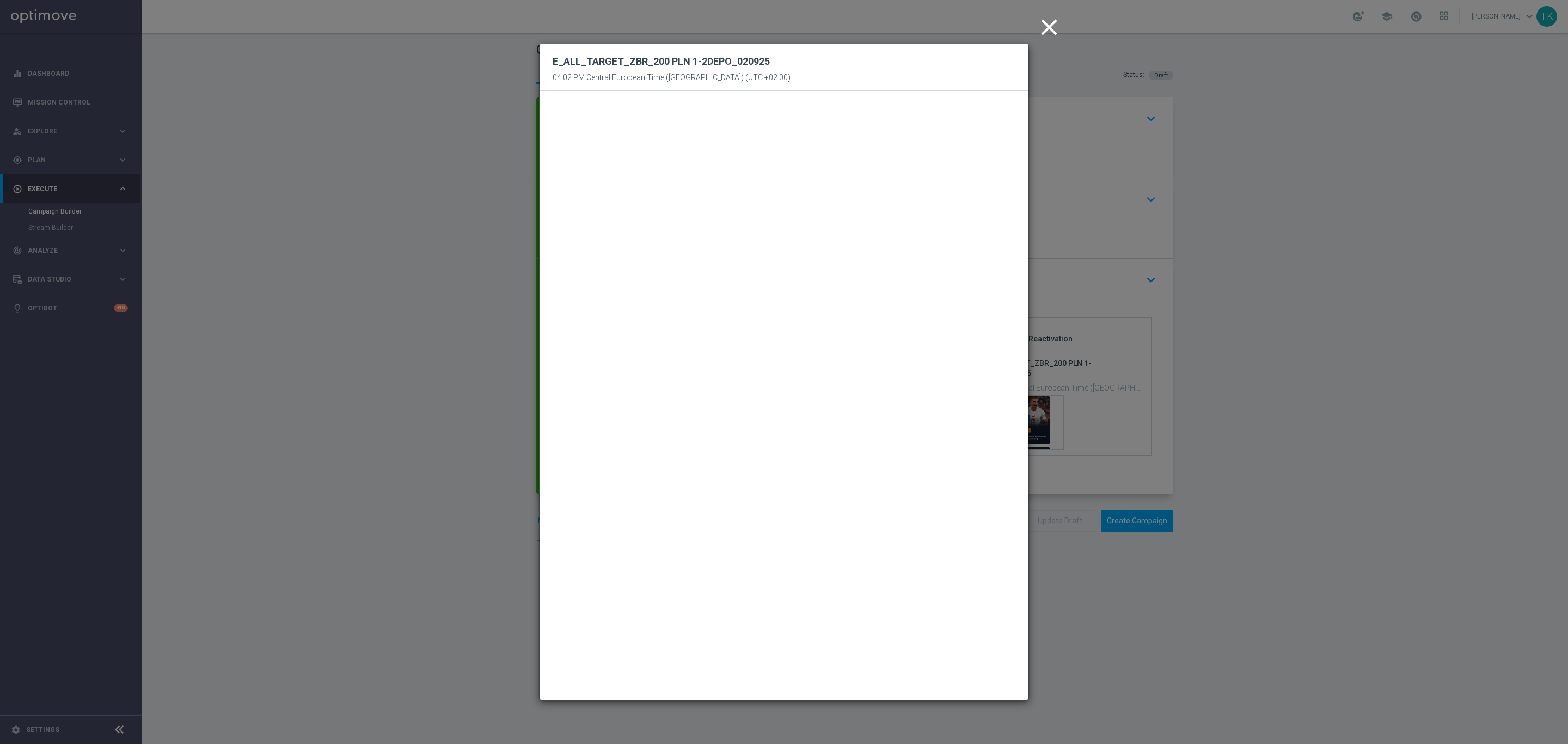
click at [1049, 32] on icon "close" at bounding box center [1049, 27] width 27 height 27
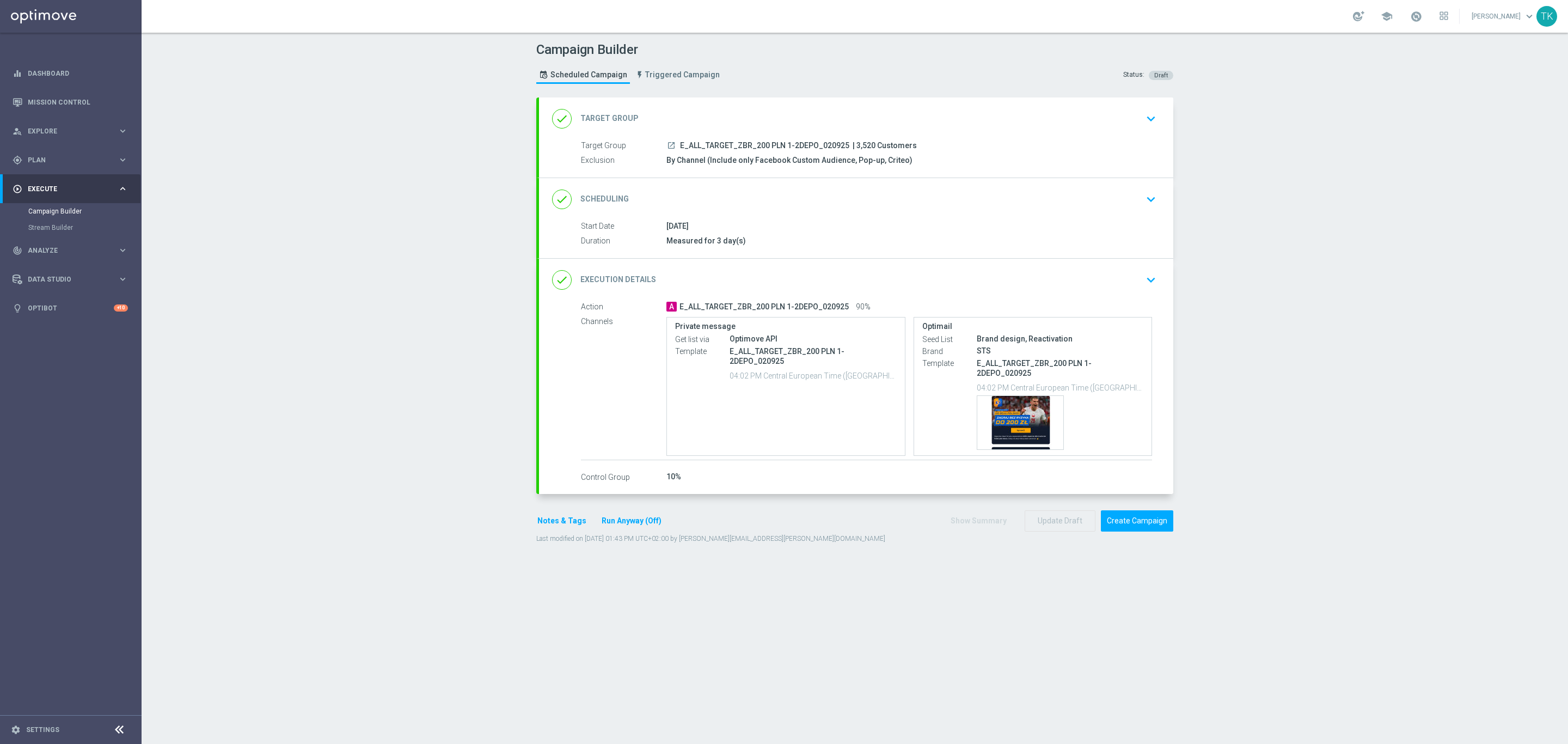
click at [920, 209] on div "done Scheduling keyboard_arrow_down" at bounding box center [856, 199] width 608 height 21
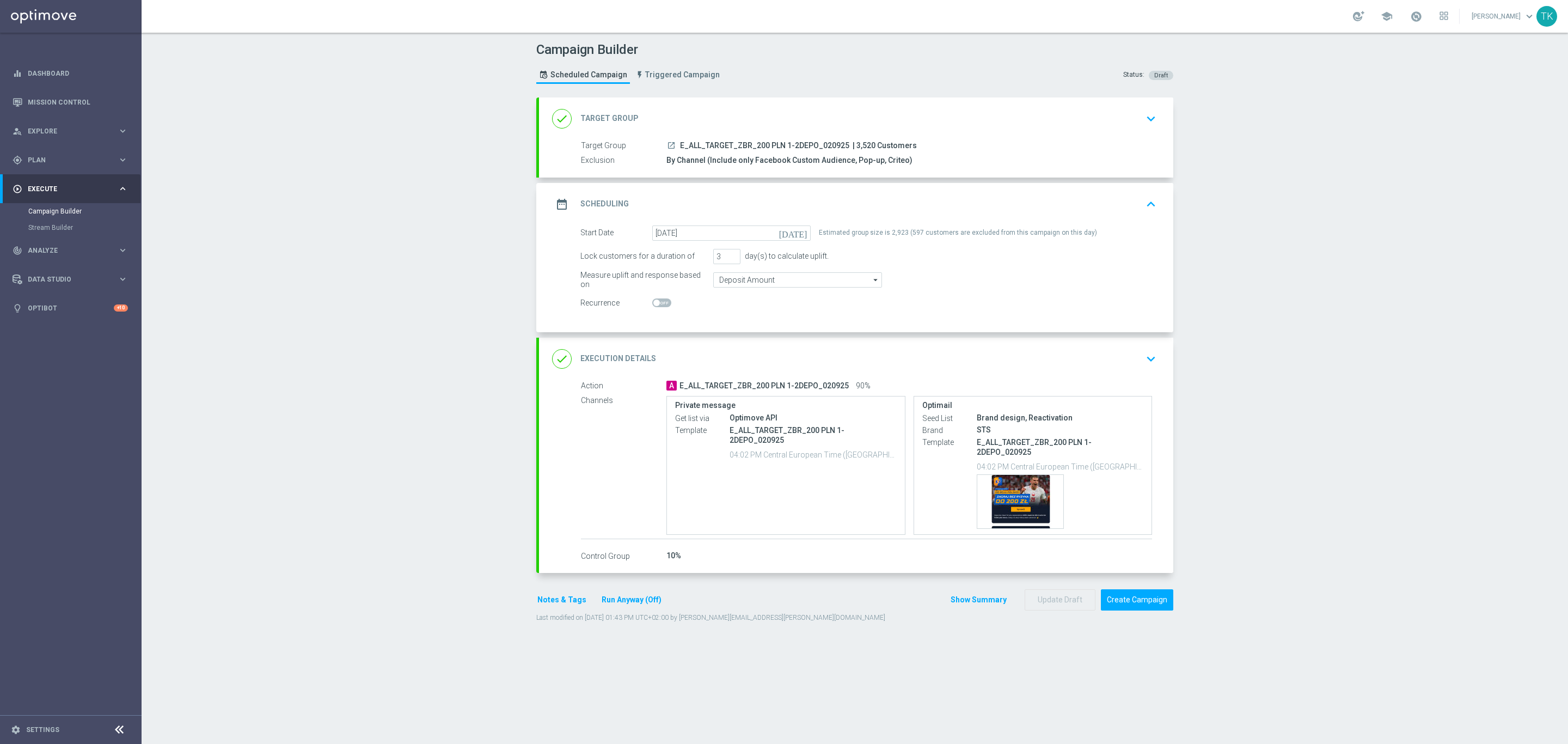
click at [915, 203] on div "date_range Scheduling keyboard_arrow_up" at bounding box center [856, 204] width 608 height 21
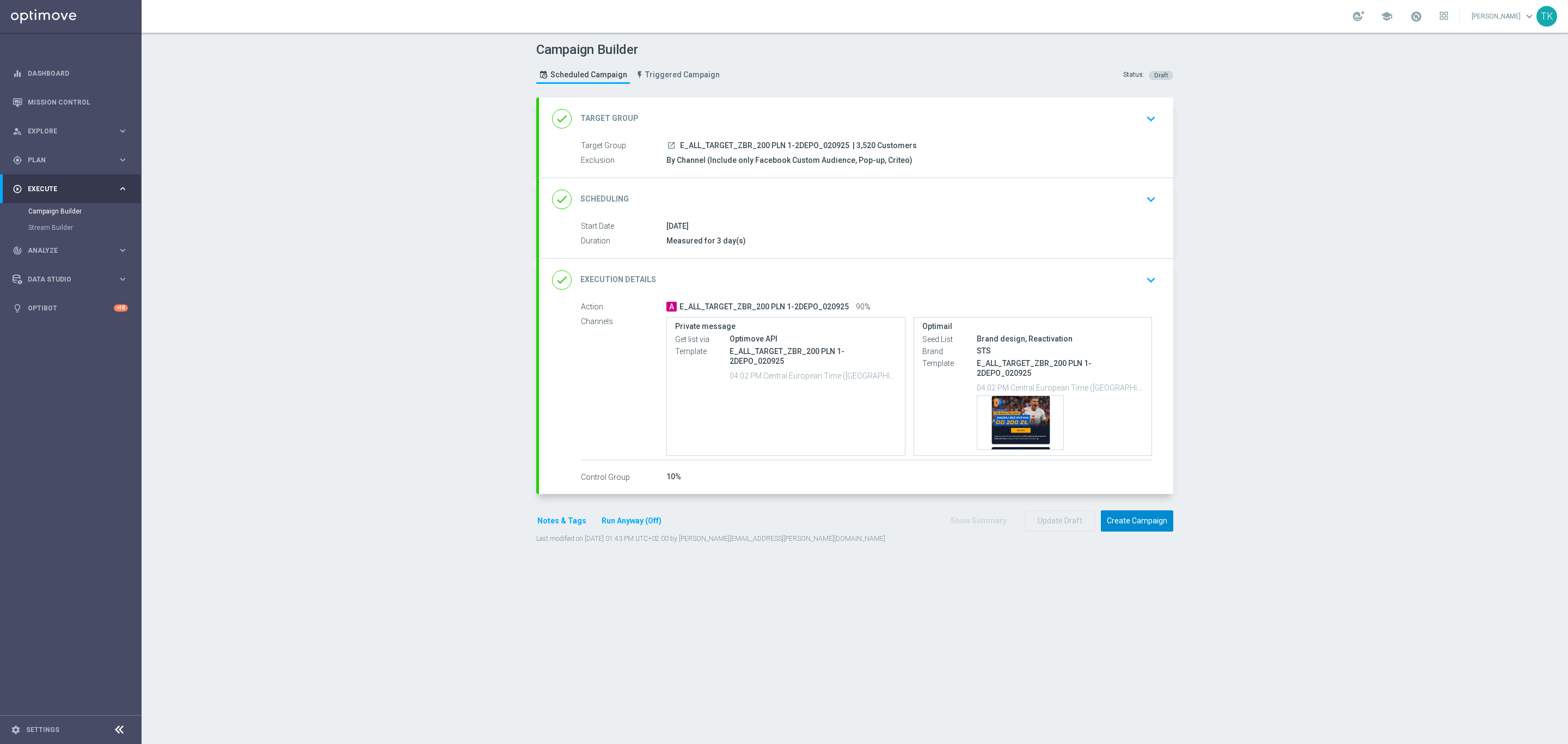
click at [1121, 512] on button "Create Campaign" at bounding box center [1137, 520] width 72 height 21
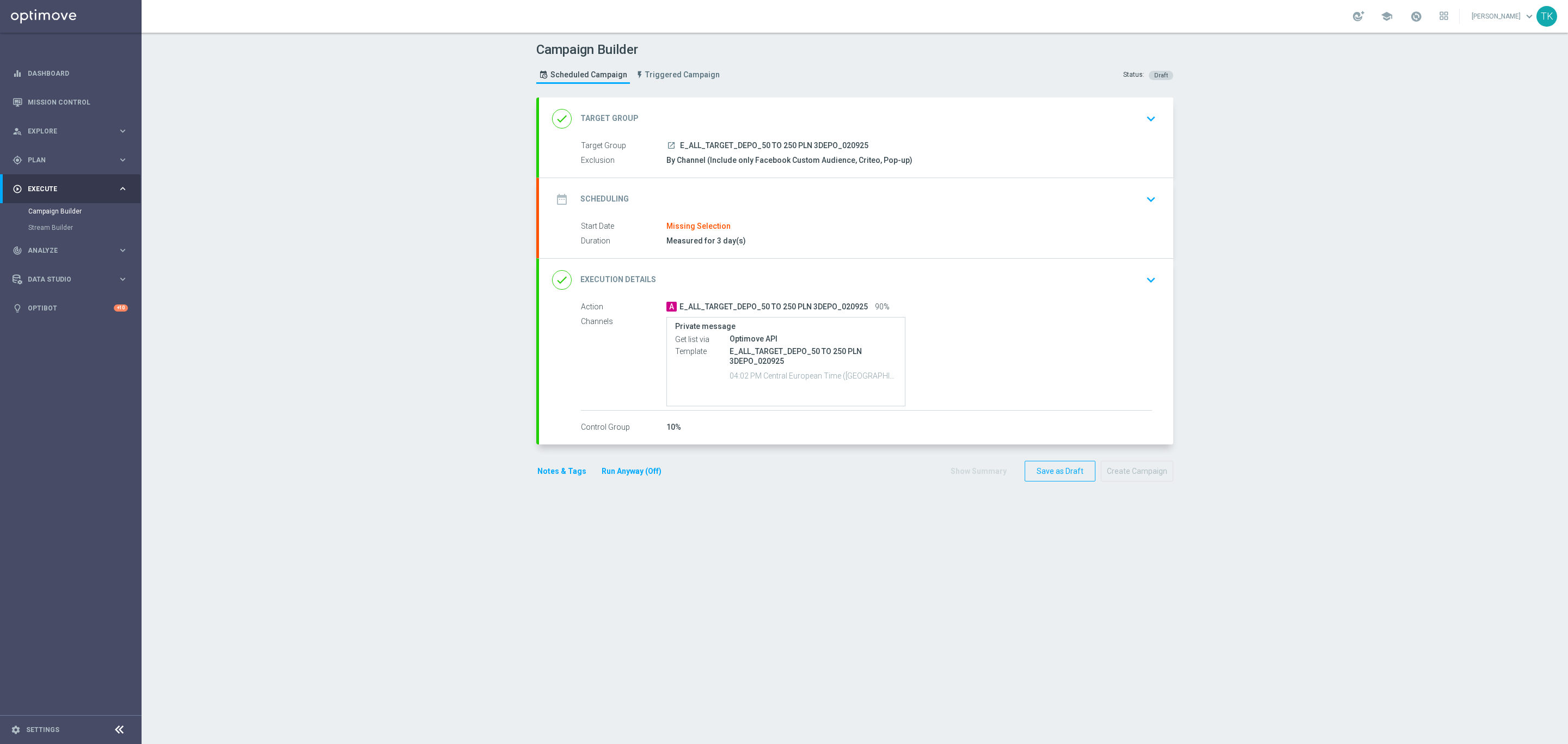
click at [805, 201] on div "date_range Scheduling keyboard_arrow_down" at bounding box center [856, 199] width 608 height 21
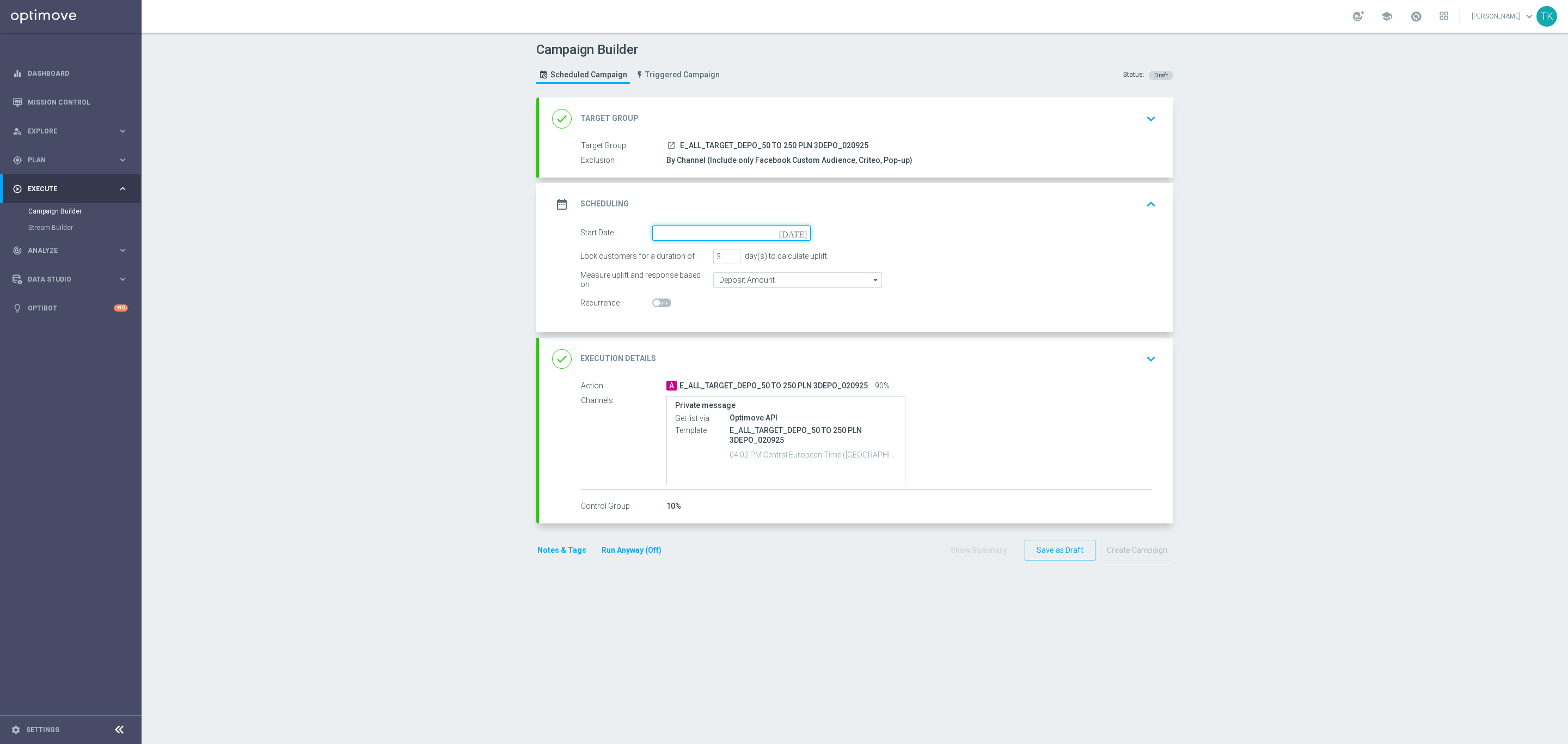
click at [678, 236] on input at bounding box center [731, 232] width 159 height 15
click at [692, 297] on span "2" at bounding box center [696, 294] width 17 height 17
type input "[DATE]"
click at [907, 214] on div "date_range Scheduling keyboard_arrow_up" at bounding box center [856, 204] width 608 height 21
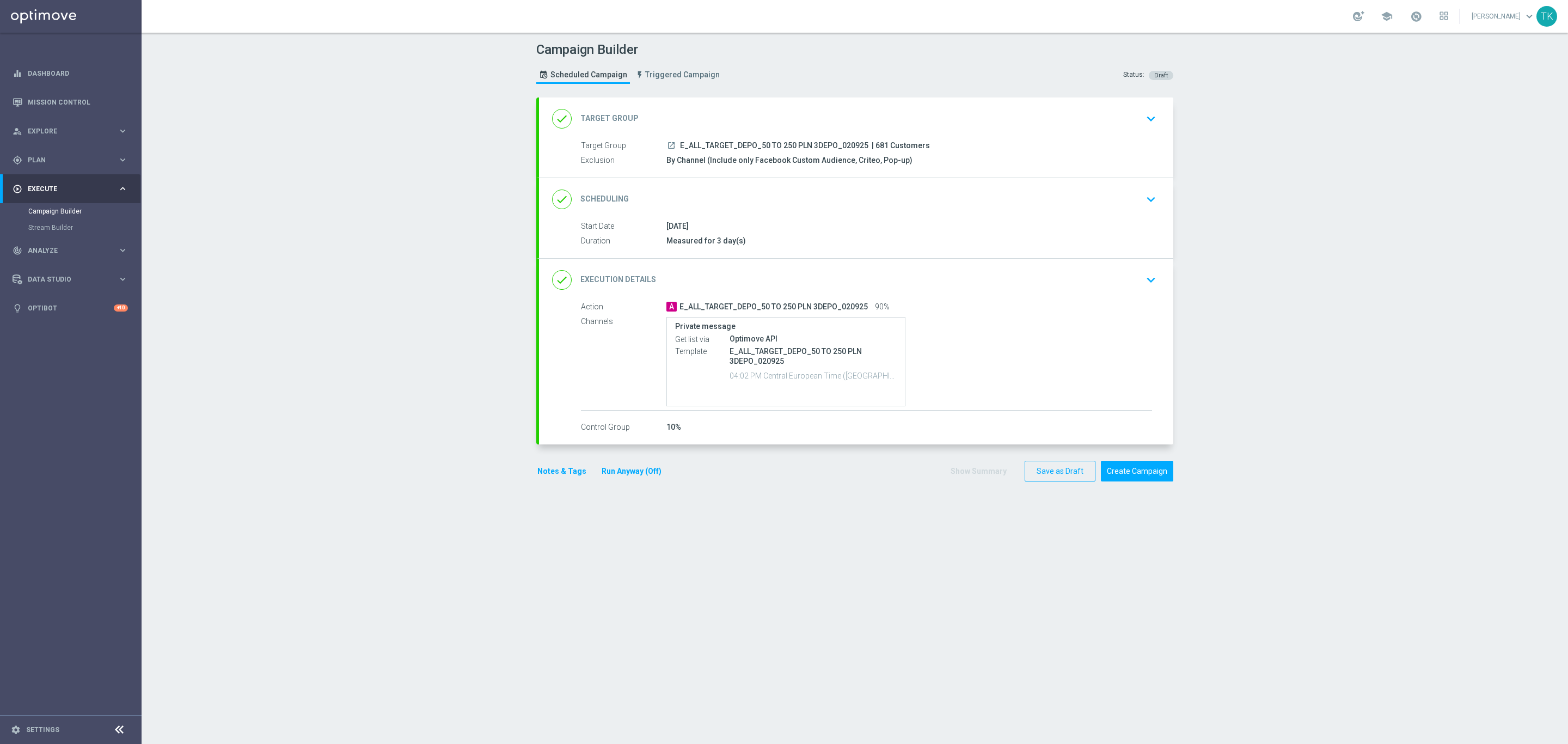
click at [897, 204] on div "done Scheduling keyboard_arrow_down" at bounding box center [856, 199] width 608 height 21
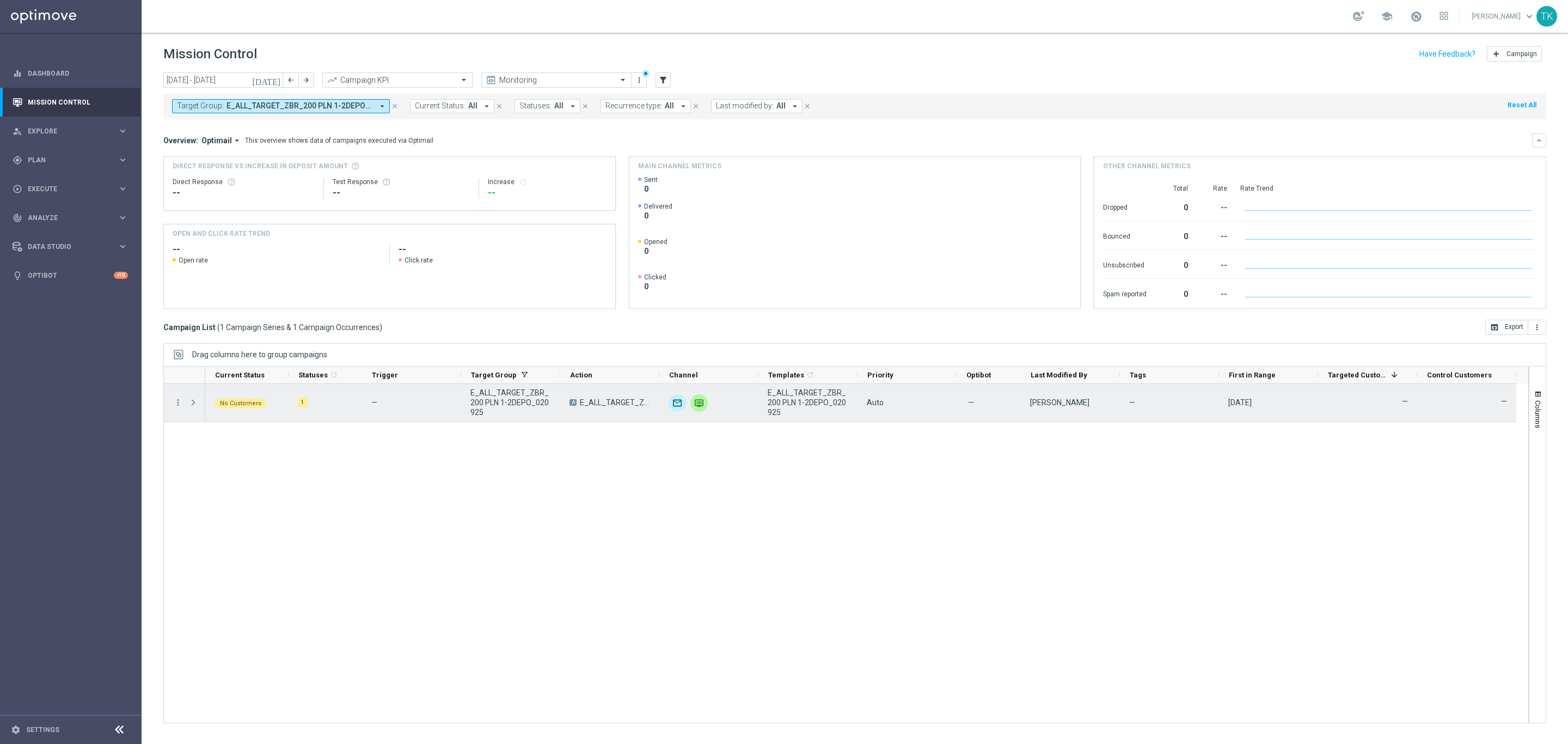
click at [487, 397] on span "E_ALL_TARGET_ZBR_200 PLN 1-2DEPO_020925" at bounding box center [511, 402] width 81 height 29
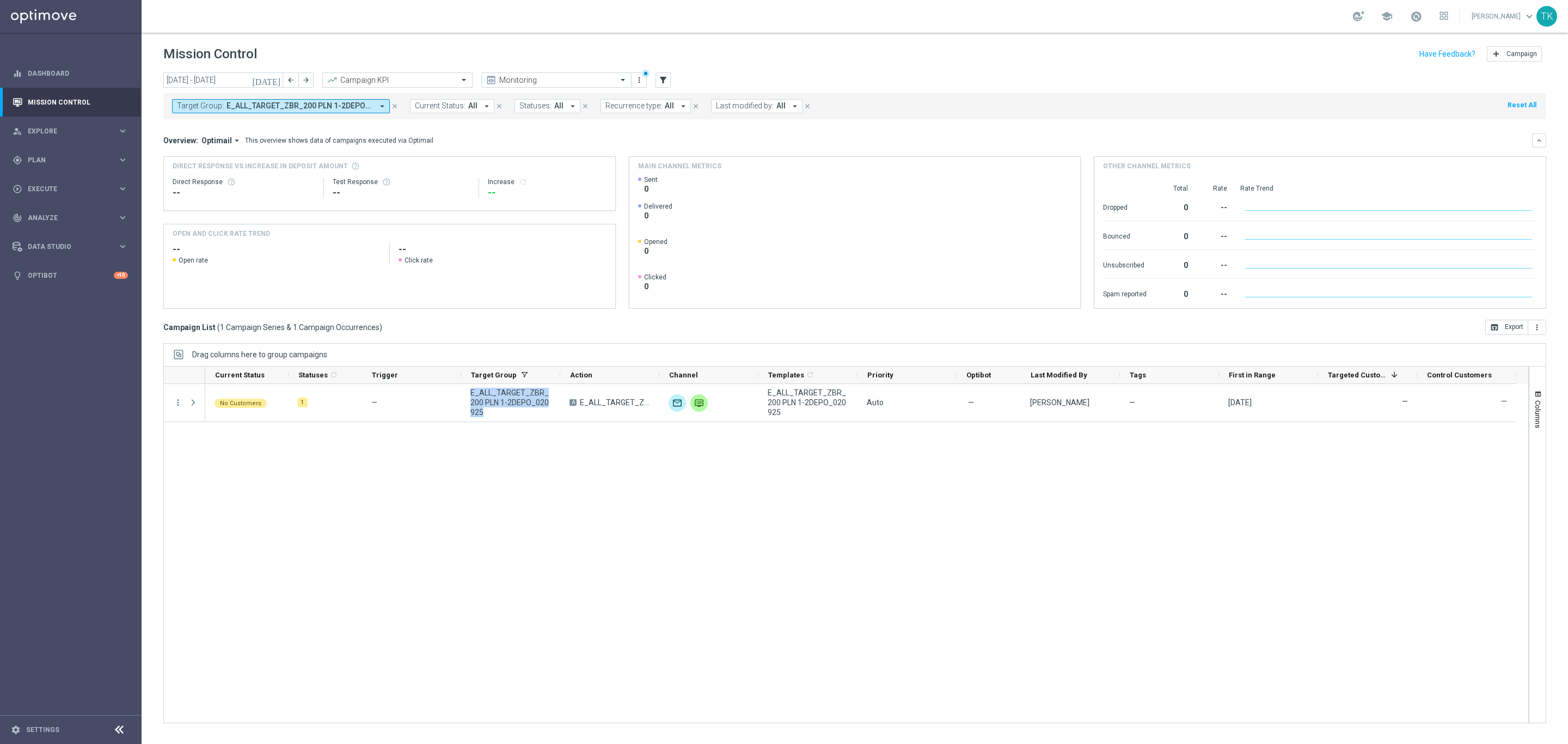
click at [343, 465] on div "No Customers 1 — E_ALL_TARGET_ZBR_200 PLN 1-2DEPO_020925 A E_ALL_TARGET_ZBR_200…" at bounding box center [867, 553] width 1323 height 339
click at [272, 105] on span "E_ALL_TARGET_ZBR_200 PLN 1-2DEPO_020925" at bounding box center [300, 106] width 147 height 10
click at [0, 0] on div "Clear" at bounding box center [0, 0] width 0 height 0
click at [549, 482] on div "No Customers 1 — E_ALL_TARGET_ZBR_200 PLN 1-2DEPO_020925 A E_ALL_TARGET_ZBR_200…" at bounding box center [867, 553] width 1323 height 339
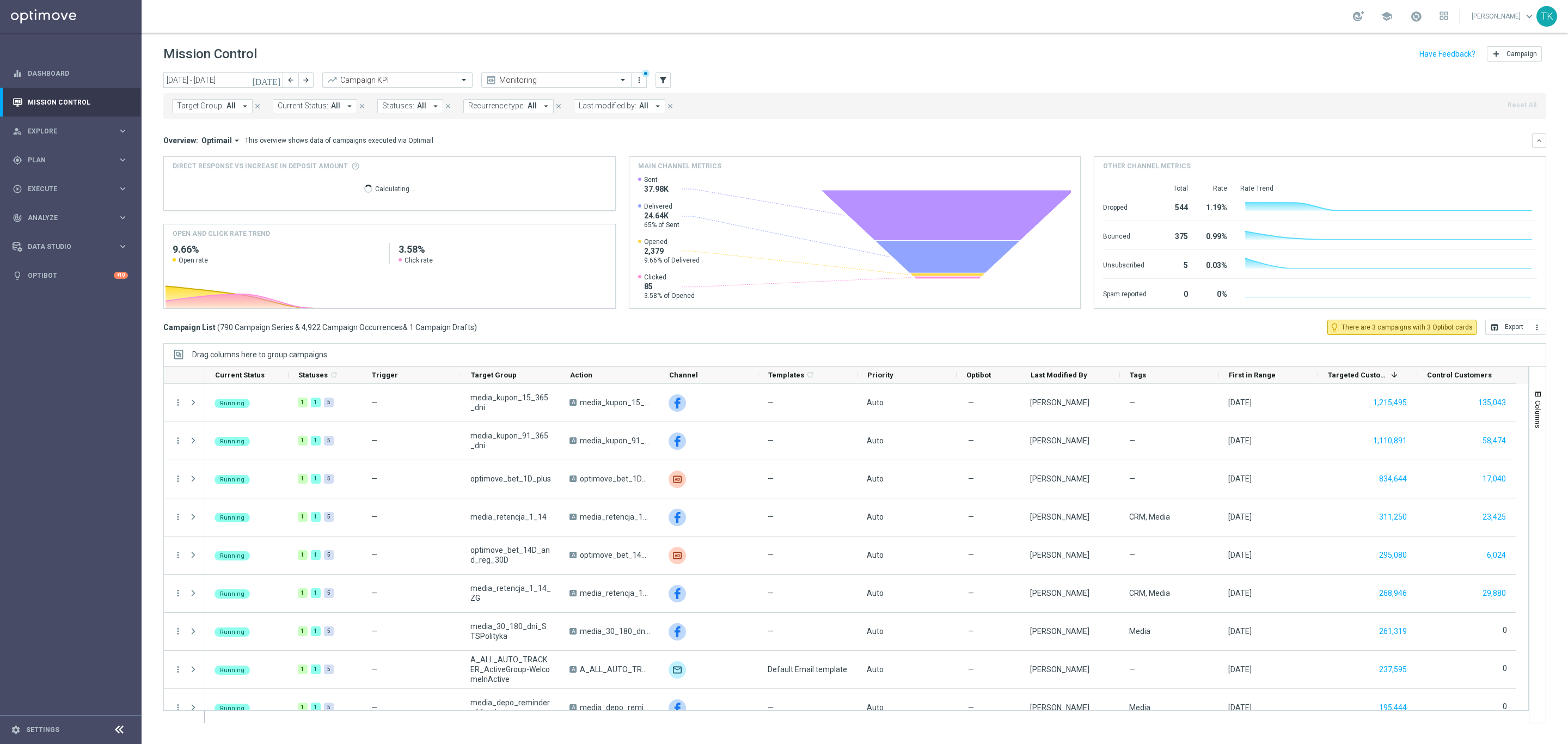
click at [208, 103] on span "Target Group:" at bounding box center [200, 106] width 47 height 10
click at [196, 128] on input "text" at bounding box center [263, 127] width 159 height 10
click at [213, 177] on label "E_ALL_TARGET_ZBR_200 PLN 1-2DEPO_020925" at bounding box center [259, 175] width 142 height 6
type input "E_ALL_TARGET_ZBR_200 PLN 1-2DEPO_020925"
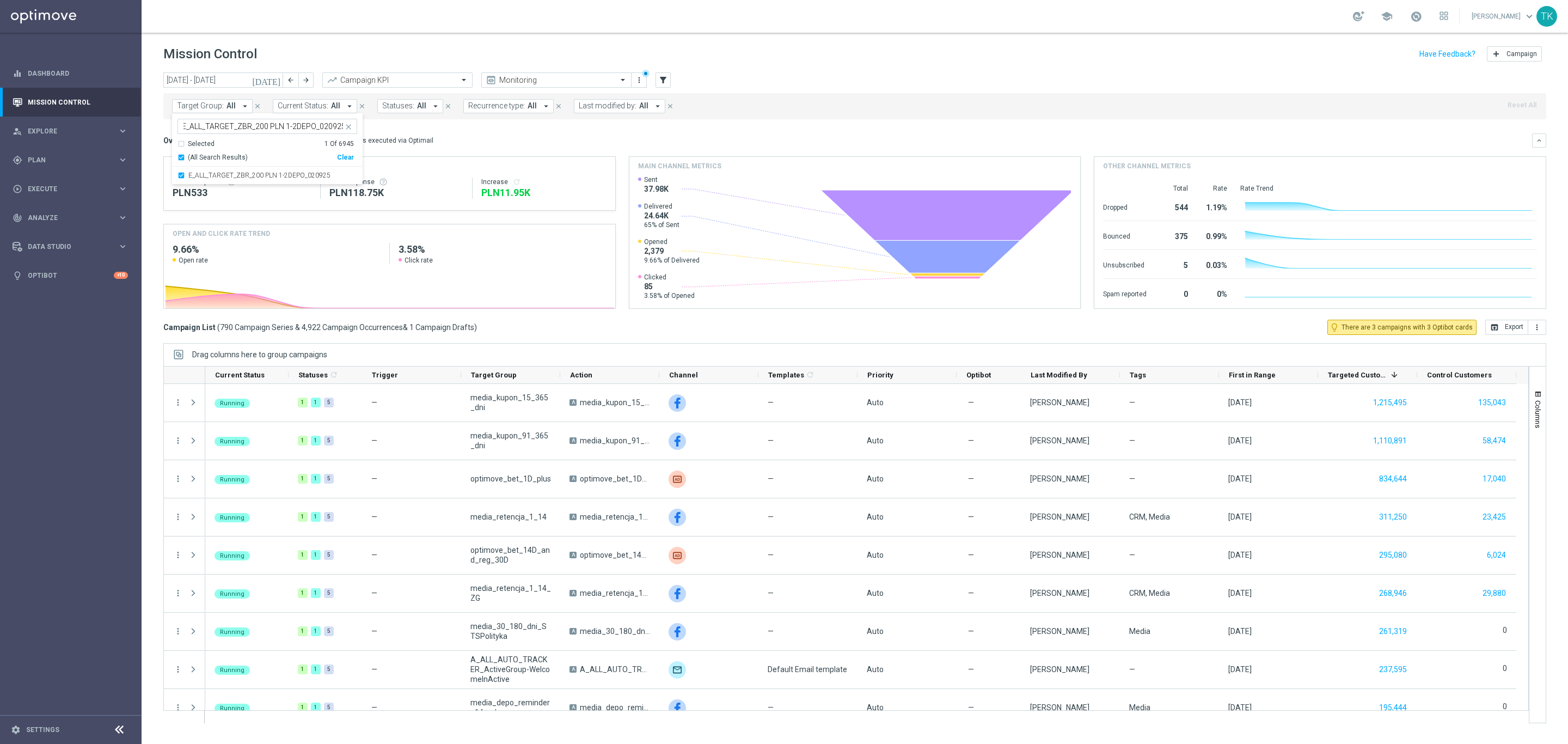
scroll to position [0, 0]
click at [152, 134] on div "[DATE] [DATE] - [DATE] arrow_back arrow_forward Campaign KPI trending_up Monito…" at bounding box center [854, 403] width 1427 height 662
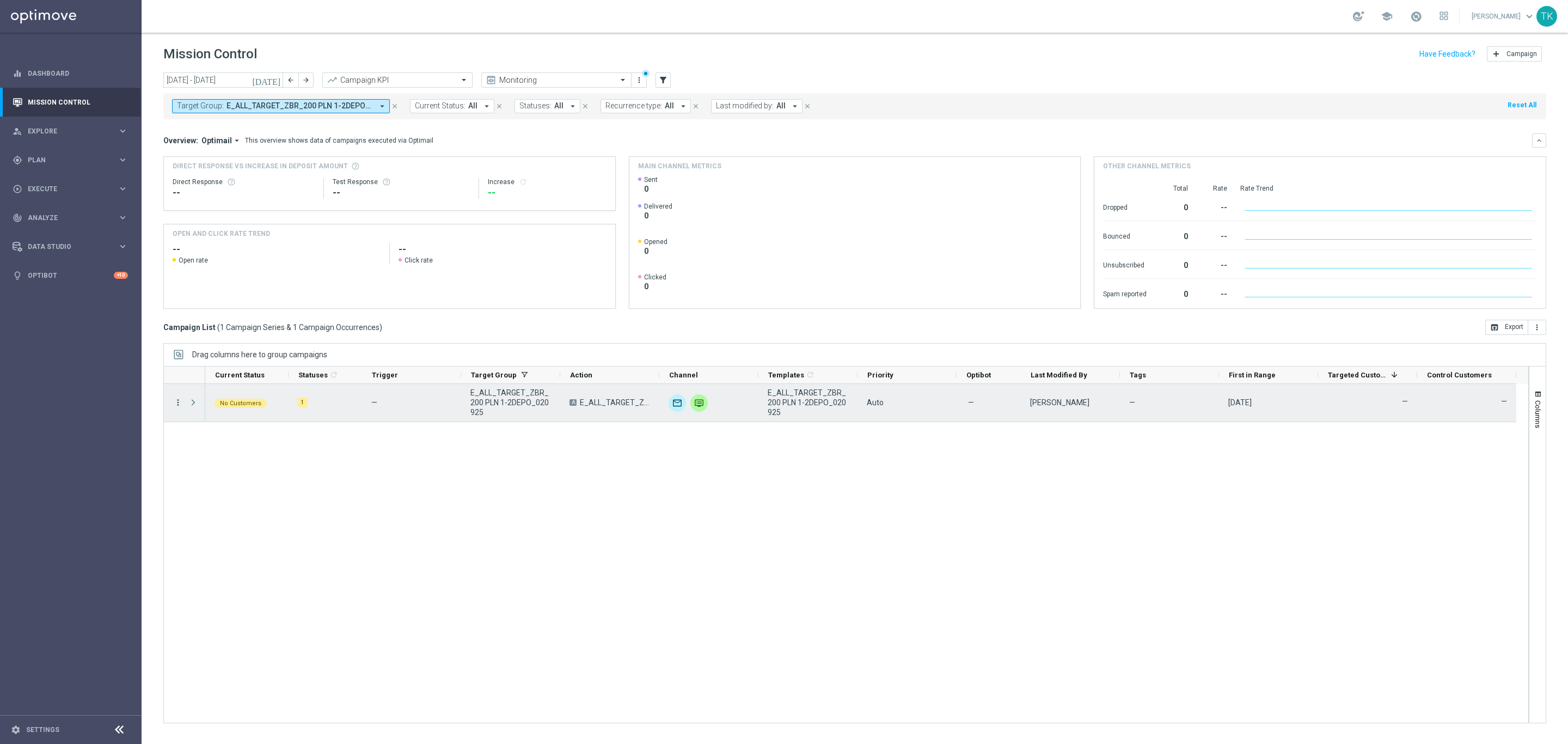
click at [180, 399] on icon "more_vert" at bounding box center [178, 402] width 10 height 10
click at [171, 451] on div "more_vert No Customers 1 — E_ALL_TARGET_ZBR_200 PLN 1-2DEPO_020925 A E_ALL_TARG…" at bounding box center [846, 554] width 1366 height 339
click at [178, 402] on icon "more_vert" at bounding box center [178, 402] width 10 height 10
click at [221, 520] on div "Delete" at bounding box center [251, 522] width 102 height 8
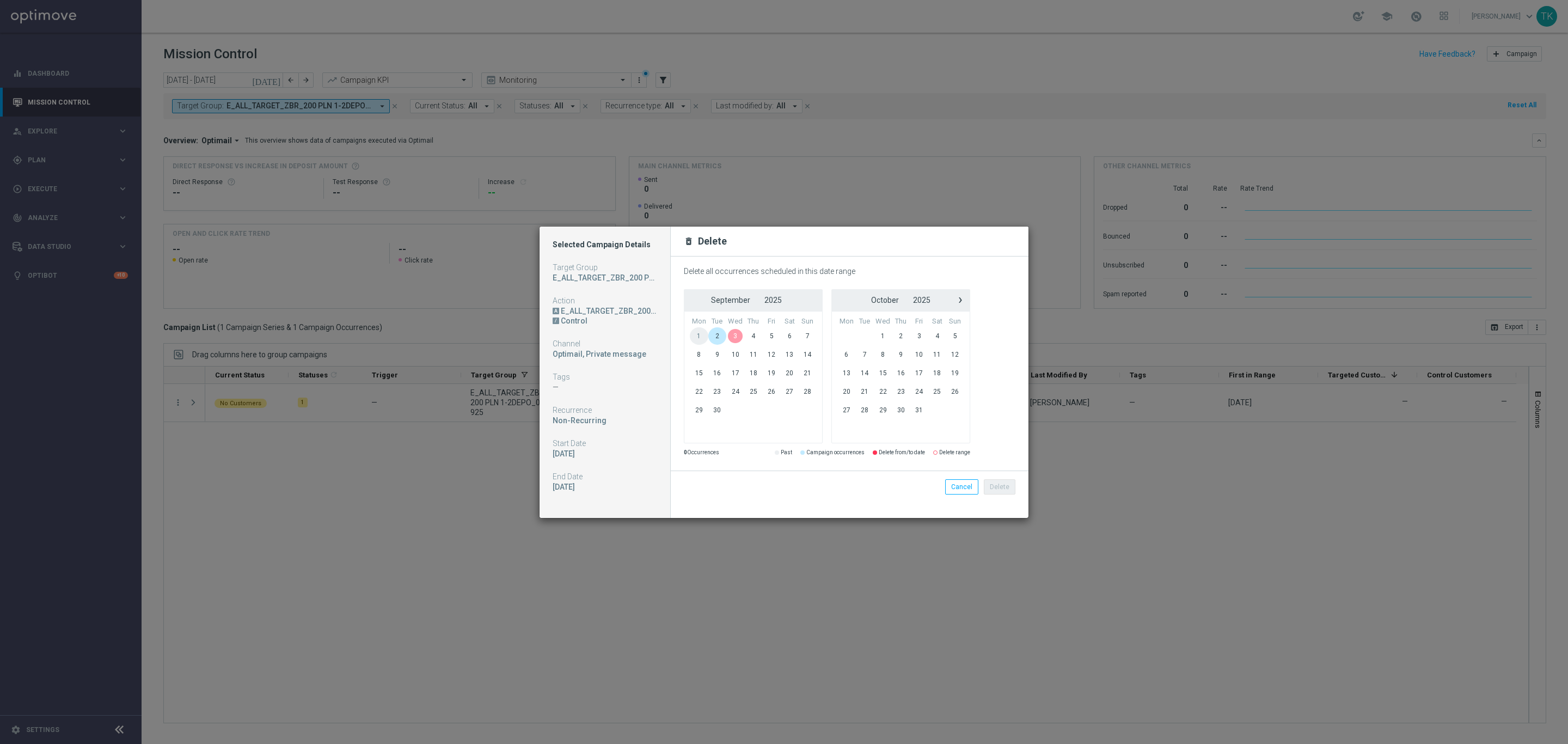
click at [714, 331] on span "2" at bounding box center [717, 336] width 18 height 17
click at [1000, 482] on button "Delete" at bounding box center [1000, 486] width 32 height 15
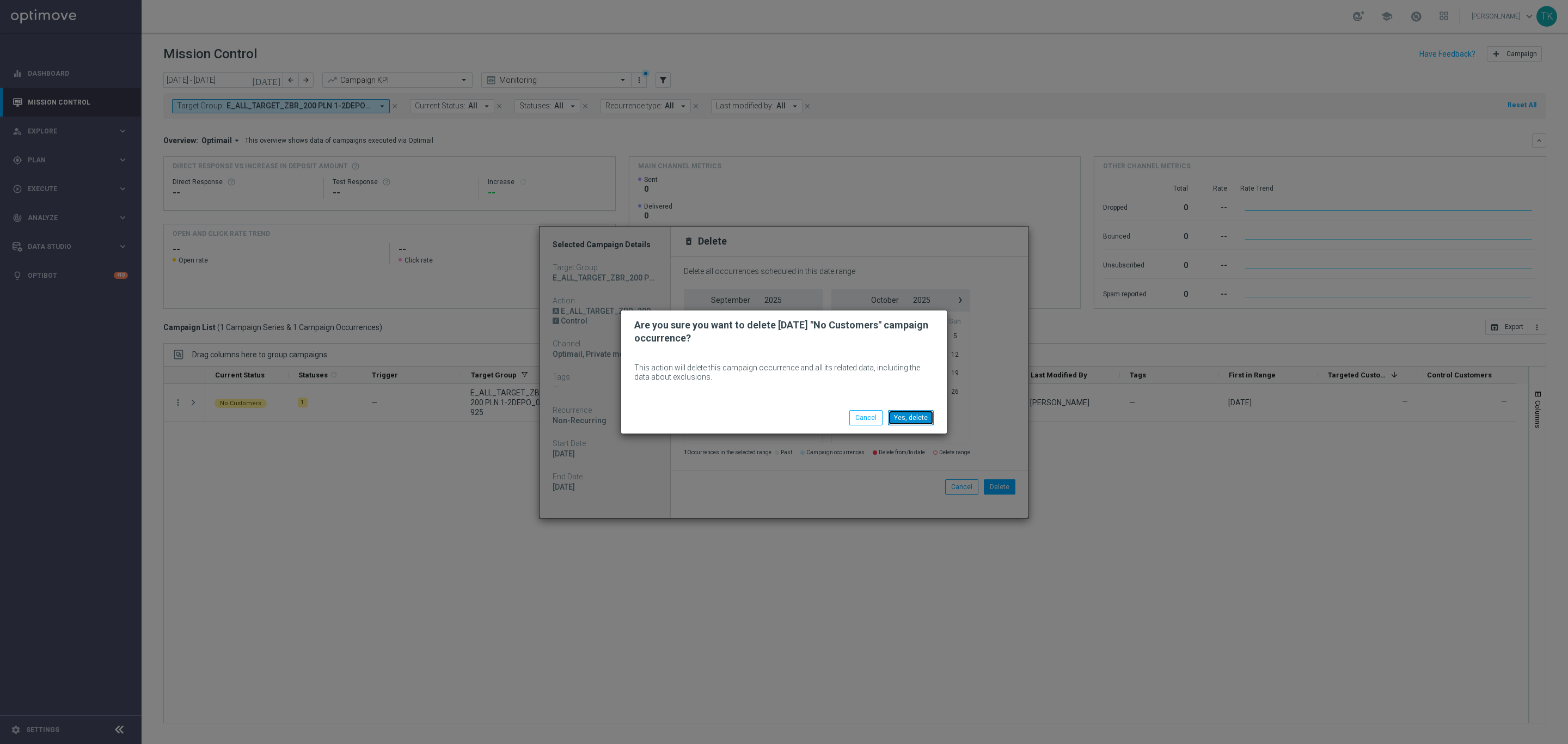
click at [909, 418] on button "Yes, delete" at bounding box center [911, 417] width 46 height 15
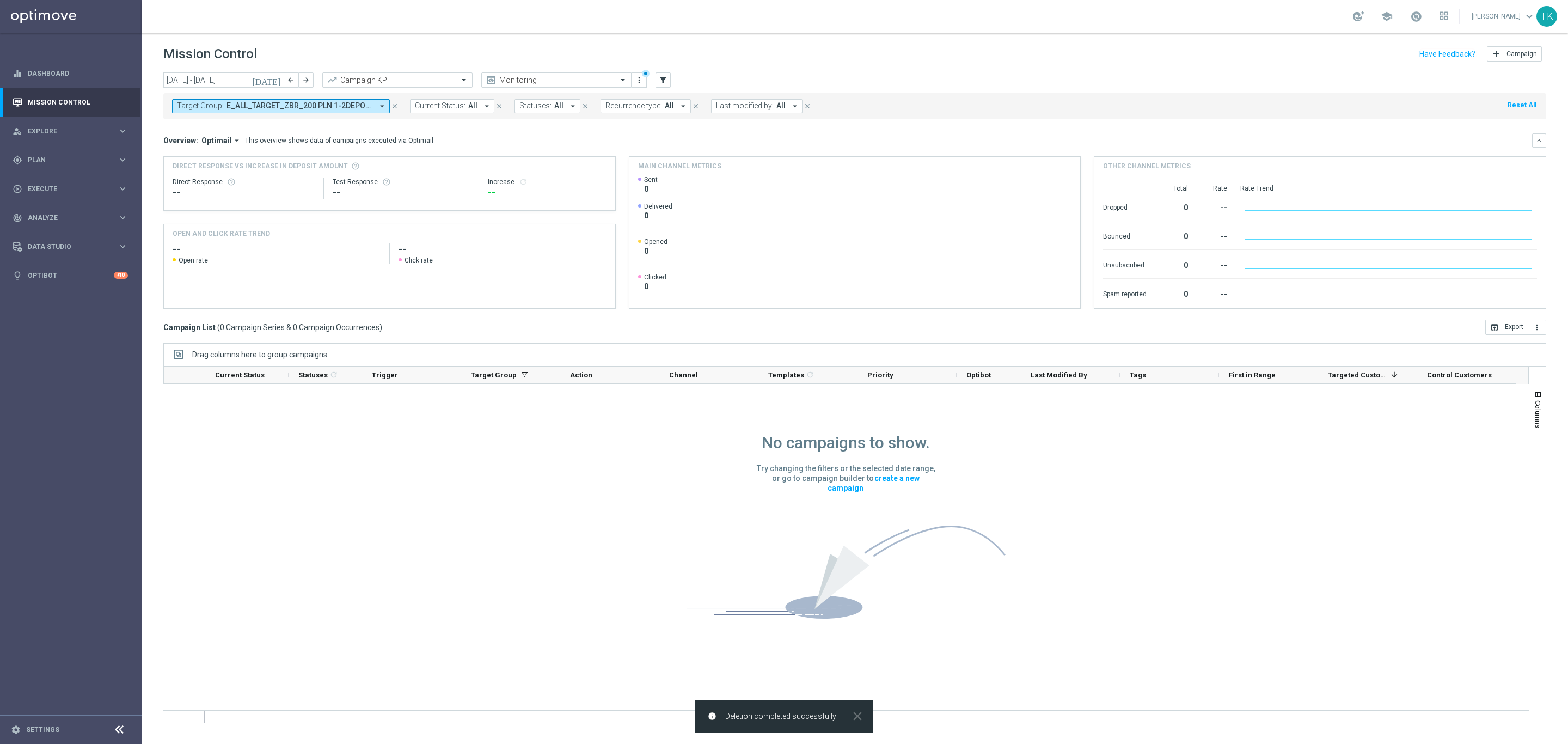
click at [320, 110] on span "E_ALL_TARGET_ZBR_200 PLN 1-2DEPO_020925" at bounding box center [300, 106] width 147 height 10
click at [0, 0] on div "Clear" at bounding box center [0, 0] width 0 height 0
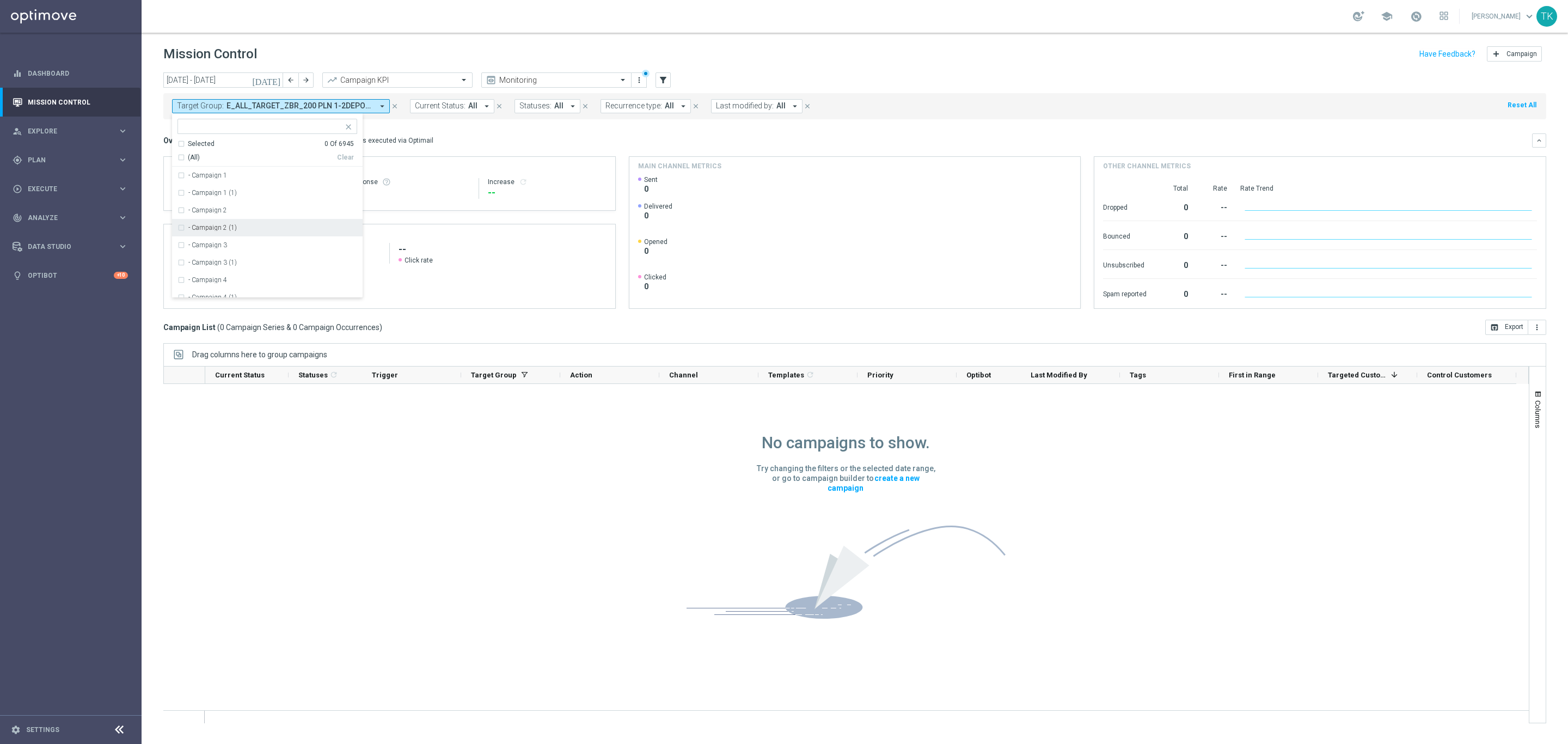
click at [439, 487] on div "No campaigns to show. Try changing the filters or the selected date range, or g…" at bounding box center [846, 516] width 1366 height 263
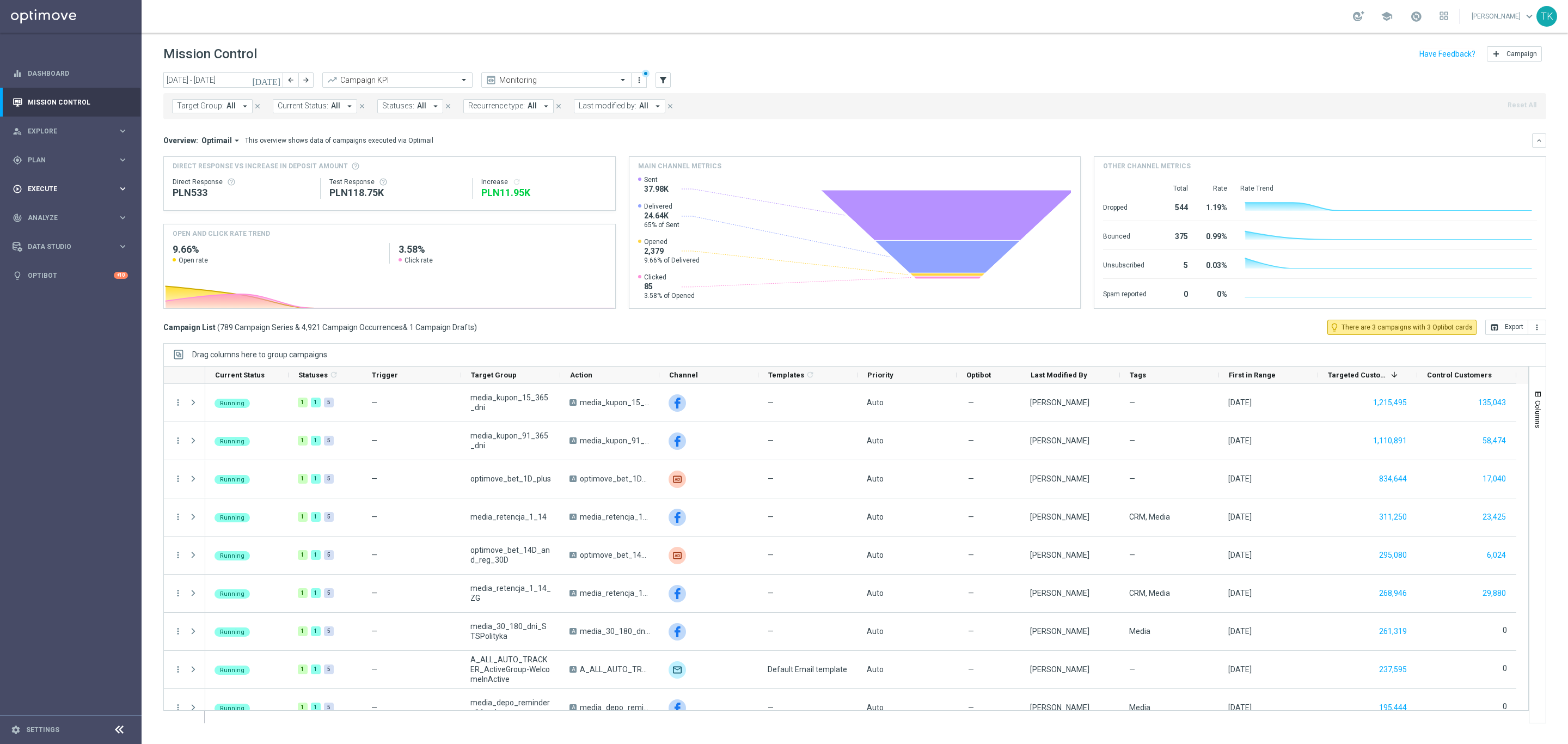
click at [49, 182] on div "play_circle_outline Execute keyboard_arrow_right" at bounding box center [70, 189] width 140 height 29
click at [209, 109] on span "Target Group:" at bounding box center [200, 106] width 47 height 10
click at [197, 123] on input "text" at bounding box center [263, 127] width 159 height 10
click at [211, 174] on label "E_ALL_TARGET_ZBR_200 PLN 1-2DEPO_020925" at bounding box center [259, 175] width 142 height 6
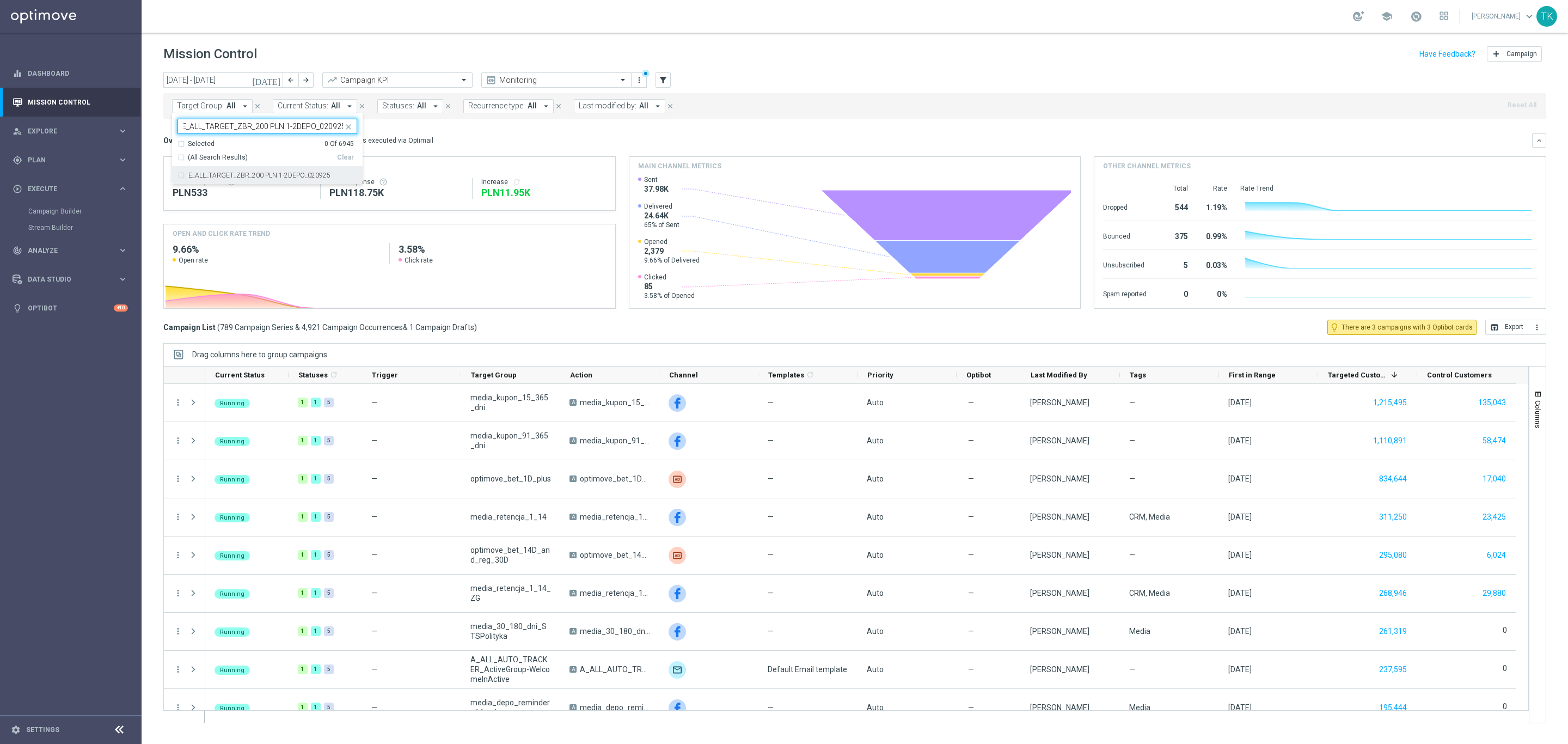
type input "E_ALL_TARGET_ZBR_200 PLN 1-2DEPO_020925"
click at [154, 116] on div "[DATE] [DATE] - [DATE] arrow_back arrow_forward Campaign KPI trending_up Monito…" at bounding box center [854, 403] width 1427 height 662
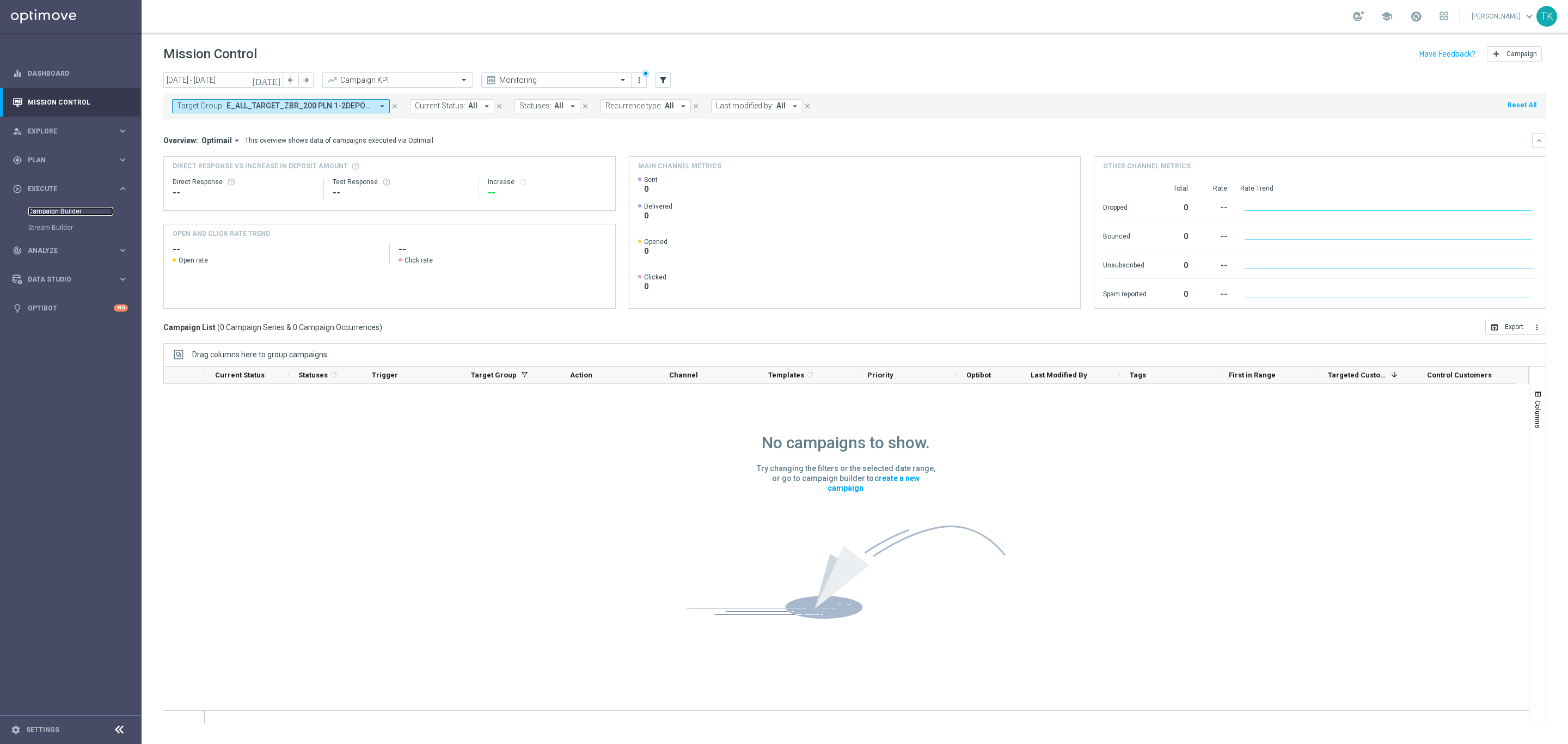
click at [49, 209] on link "Campaign Builder" at bounding box center [71, 211] width 85 height 9
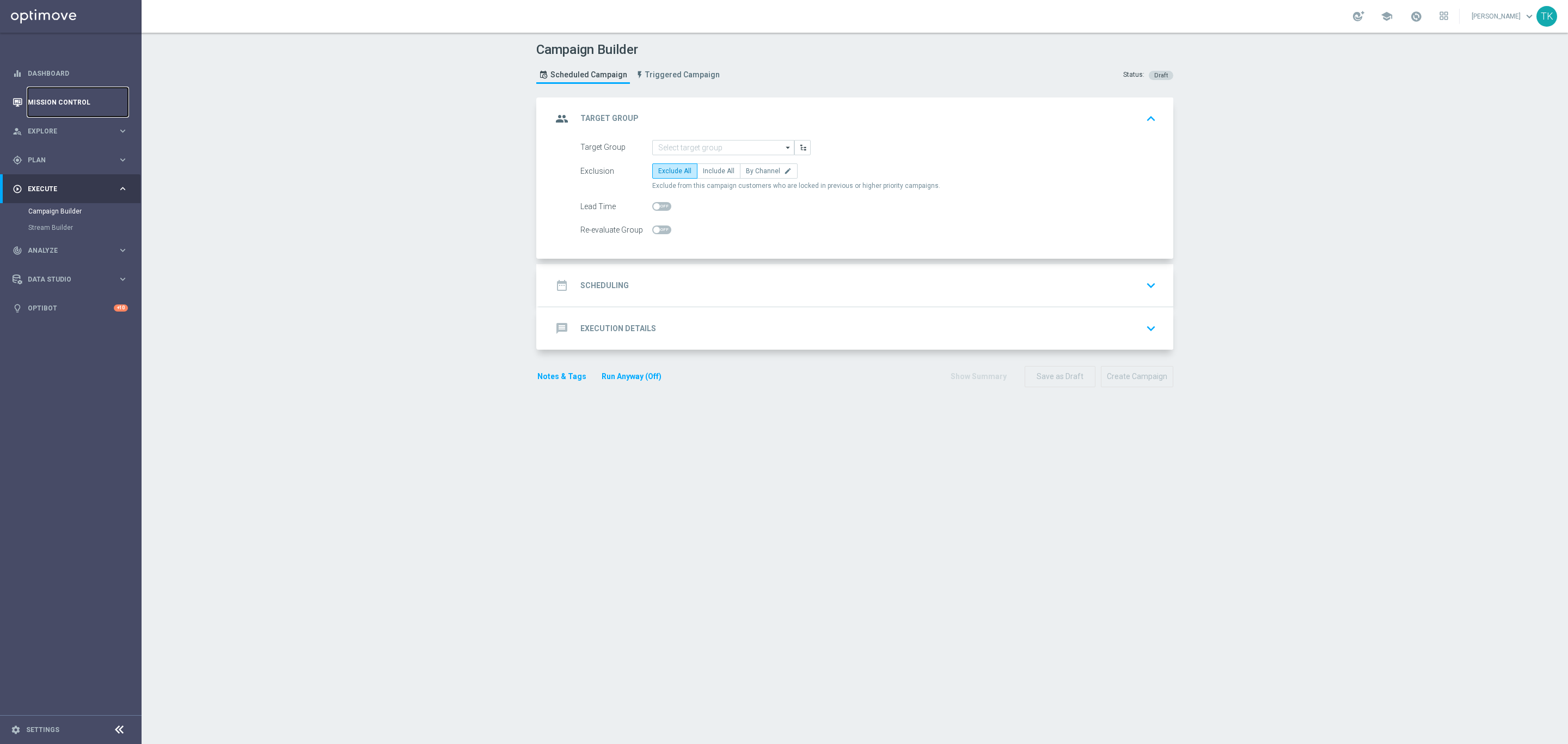
click at [40, 103] on link "Mission Control" at bounding box center [78, 102] width 100 height 29
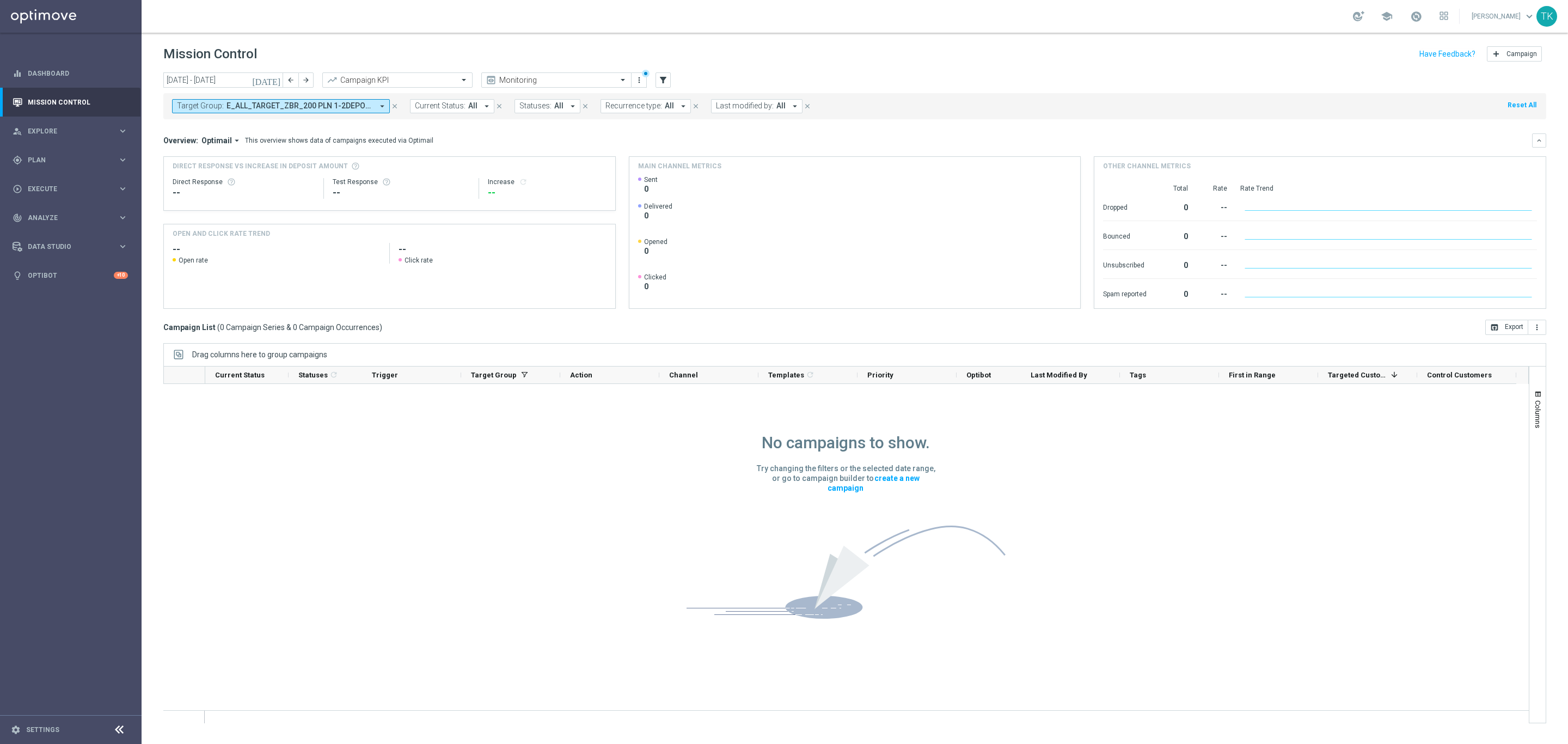
click at [307, 108] on span "E_ALL_TARGET_ZBR_200 PLN 1-2DEPO_020925" at bounding box center [300, 106] width 147 height 10
click at [0, 0] on div "Clear" at bounding box center [0, 0] width 0 height 0
click at [197, 125] on input "text" at bounding box center [263, 127] width 159 height 10
paste input "E_ALL_TARGET_DEPO_50 TO 250 PLN 3DEPO_020925"
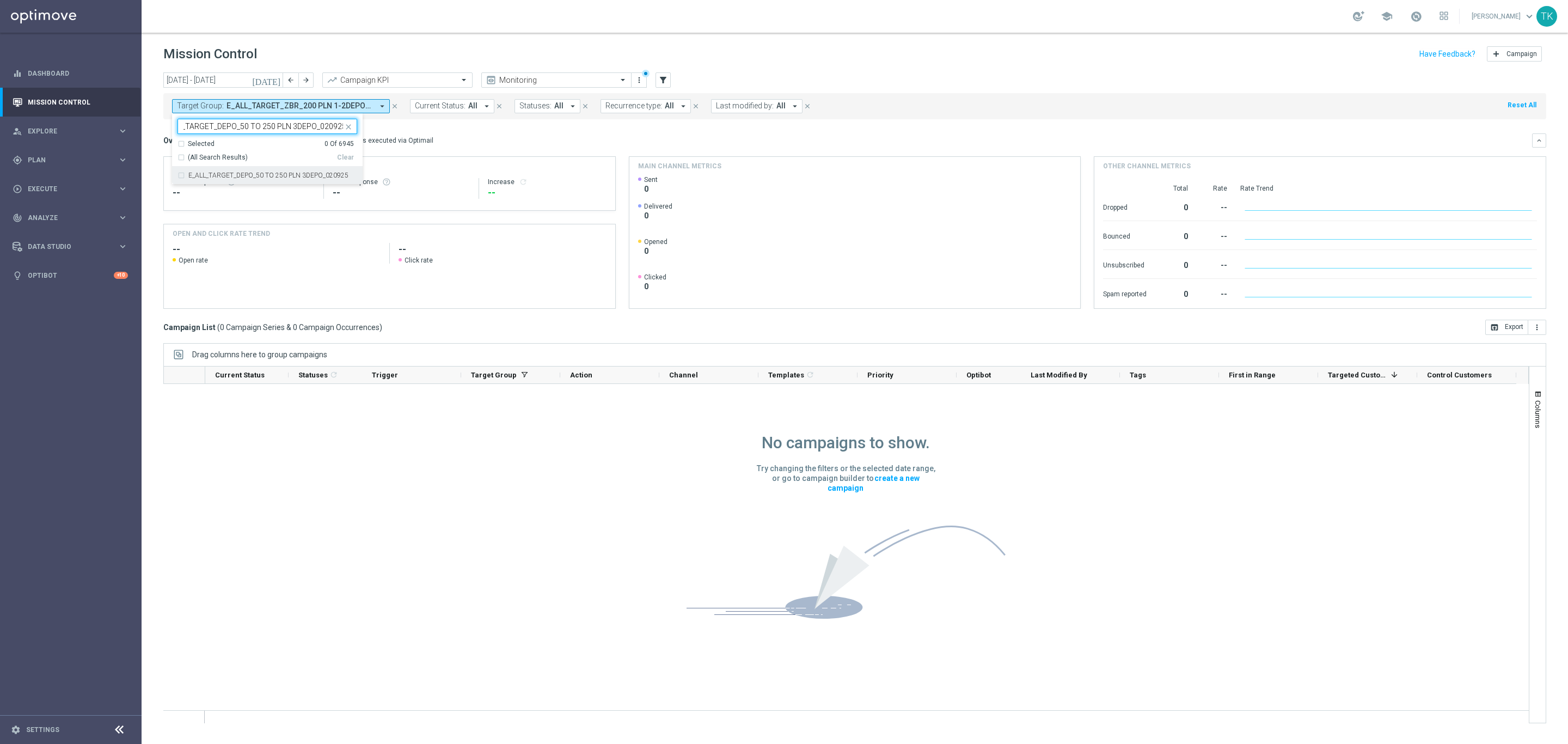
click at [211, 177] on label "E_ALL_TARGET_DEPO_50 TO 250 PLN 3DEPO_020925" at bounding box center [269, 175] width 160 height 6
type input "E_ALL_TARGET_DEPO_50 TO 250 PLN 3DEPO_020925"
click at [150, 149] on div "today 01 Sep 2025 - 07 Sep 2025 arrow_back arrow_forward Campaign KPI trending_…" at bounding box center [854, 403] width 1427 height 662
click at [274, 105] on span "E_ALL_TARGET_DEPO_50 TO 250 PLN 3DEPO_020925" at bounding box center [300, 106] width 147 height 10
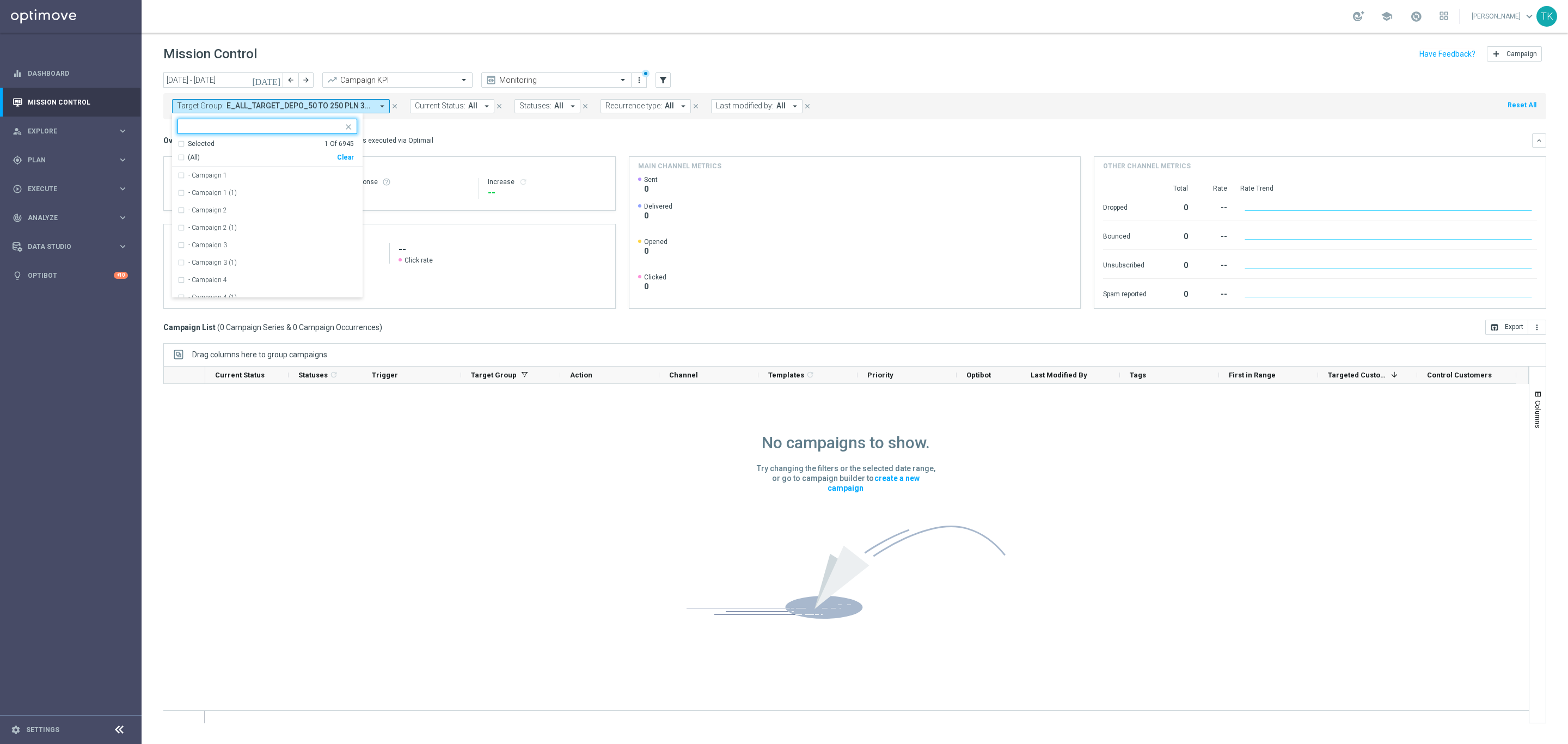
click at [0, 0] on div "Clear" at bounding box center [0, 0] width 0 height 0
click at [46, 184] on div "play_circle_outline Execute" at bounding box center [65, 189] width 105 height 10
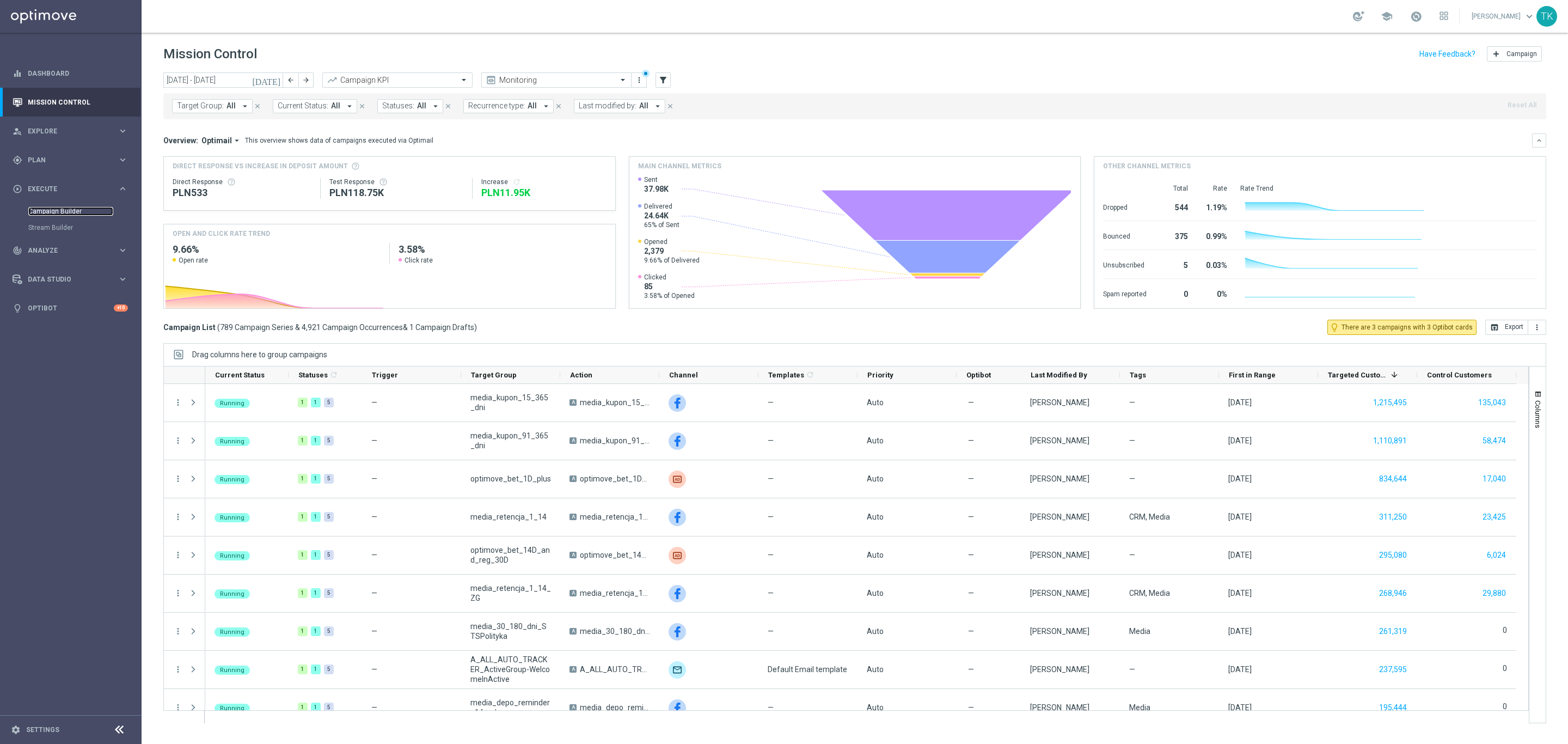
click at [52, 213] on link "Campaign Builder" at bounding box center [71, 211] width 85 height 9
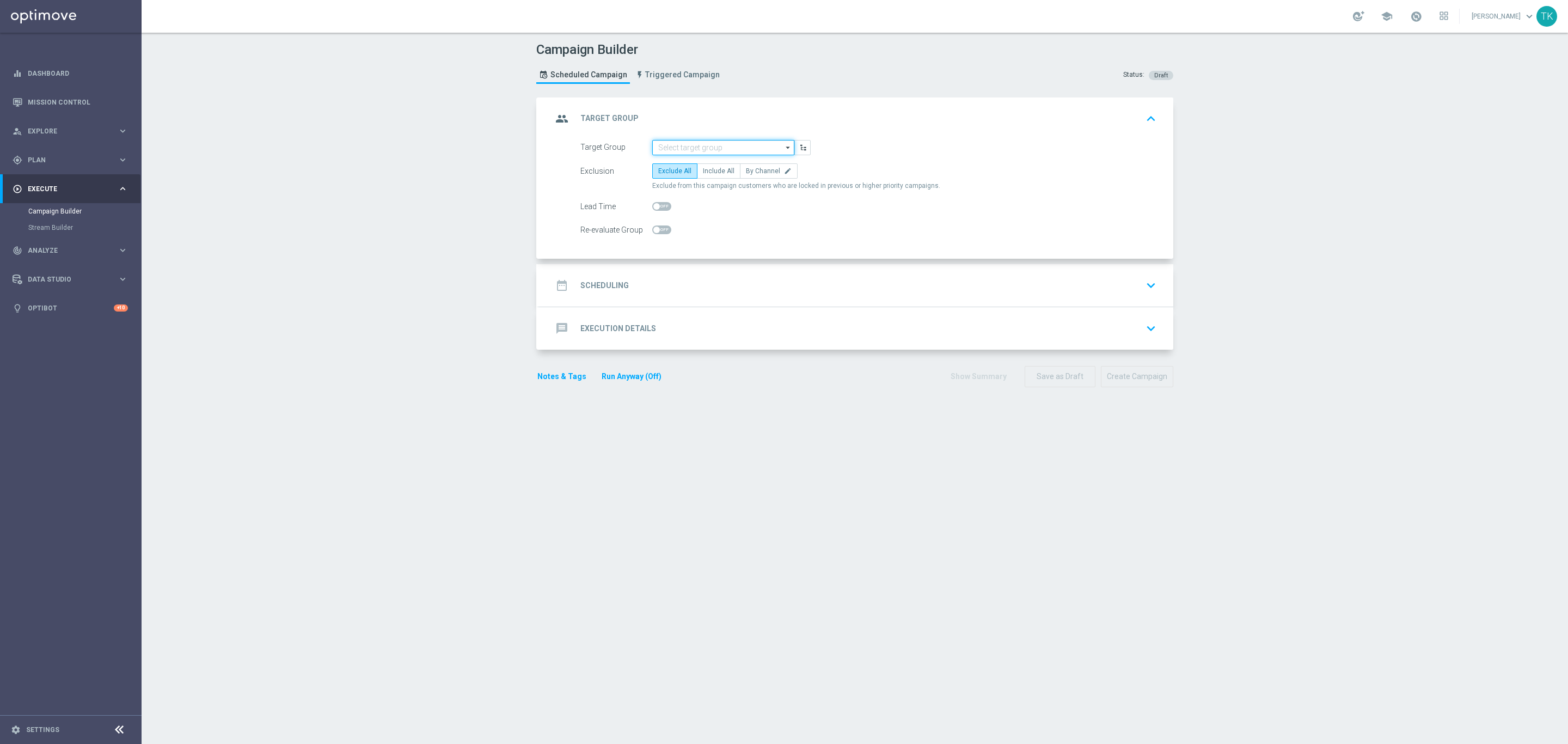
click at [710, 146] on input at bounding box center [723, 147] width 142 height 15
click at [669, 144] on input at bounding box center [723, 147] width 142 height 15
paste input "E_ALL_TARGET_DEPO_50 TO 250 PLN 3DEPO_020925"
click at [688, 169] on div "E_ALL_TARGET_DEPO_50 TO 250 PLN 3DEPO_020925" at bounding box center [723, 168] width 131 height 20
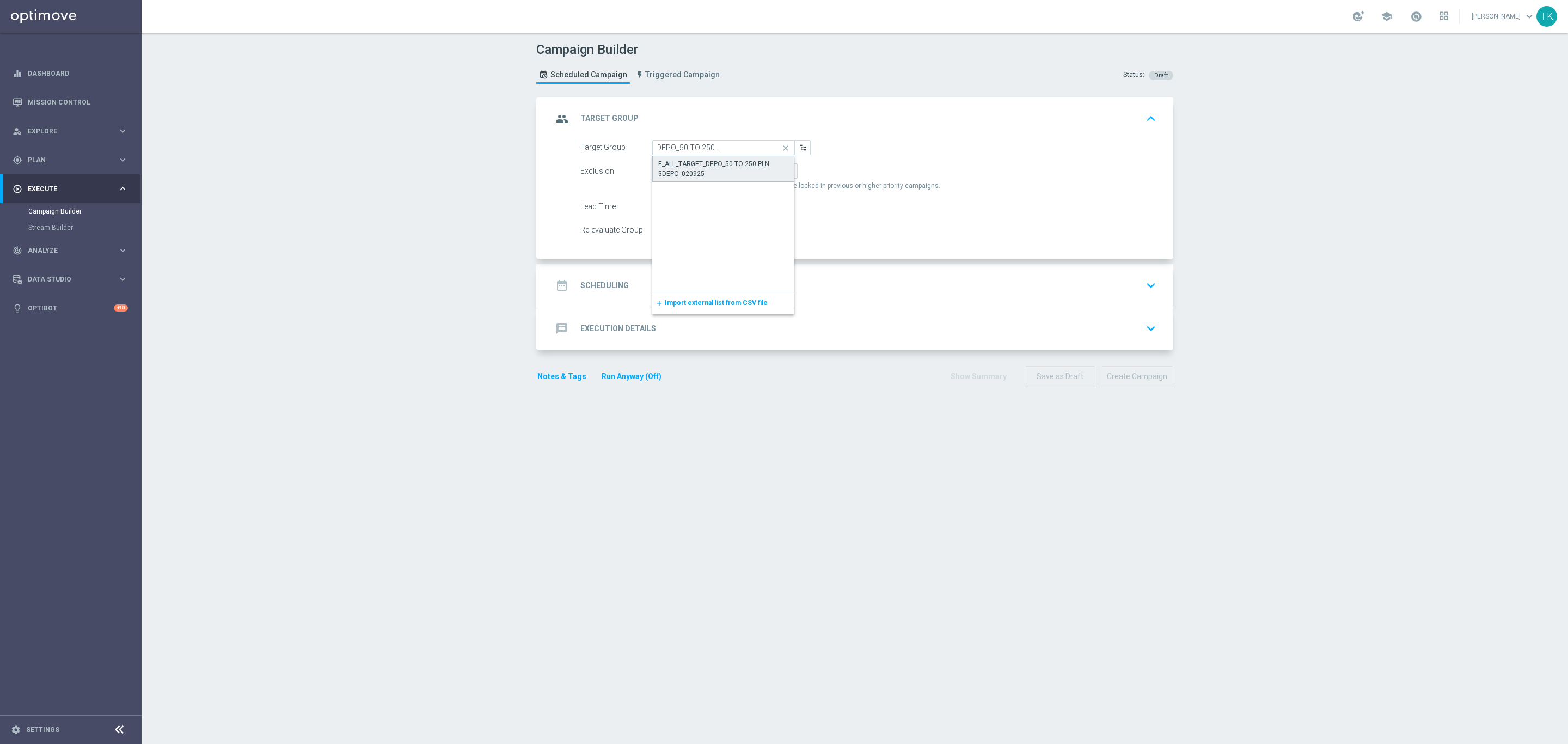
scroll to position [0, 0]
type input "E_ALL_TARGET_DEPO_50 TO 250 PLN 3DEPO_020925"
click at [711, 168] on span "Include All" at bounding box center [719, 171] width 32 height 8
click at [710, 170] on input "Include All" at bounding box center [706, 173] width 7 height 7
radio input "true"
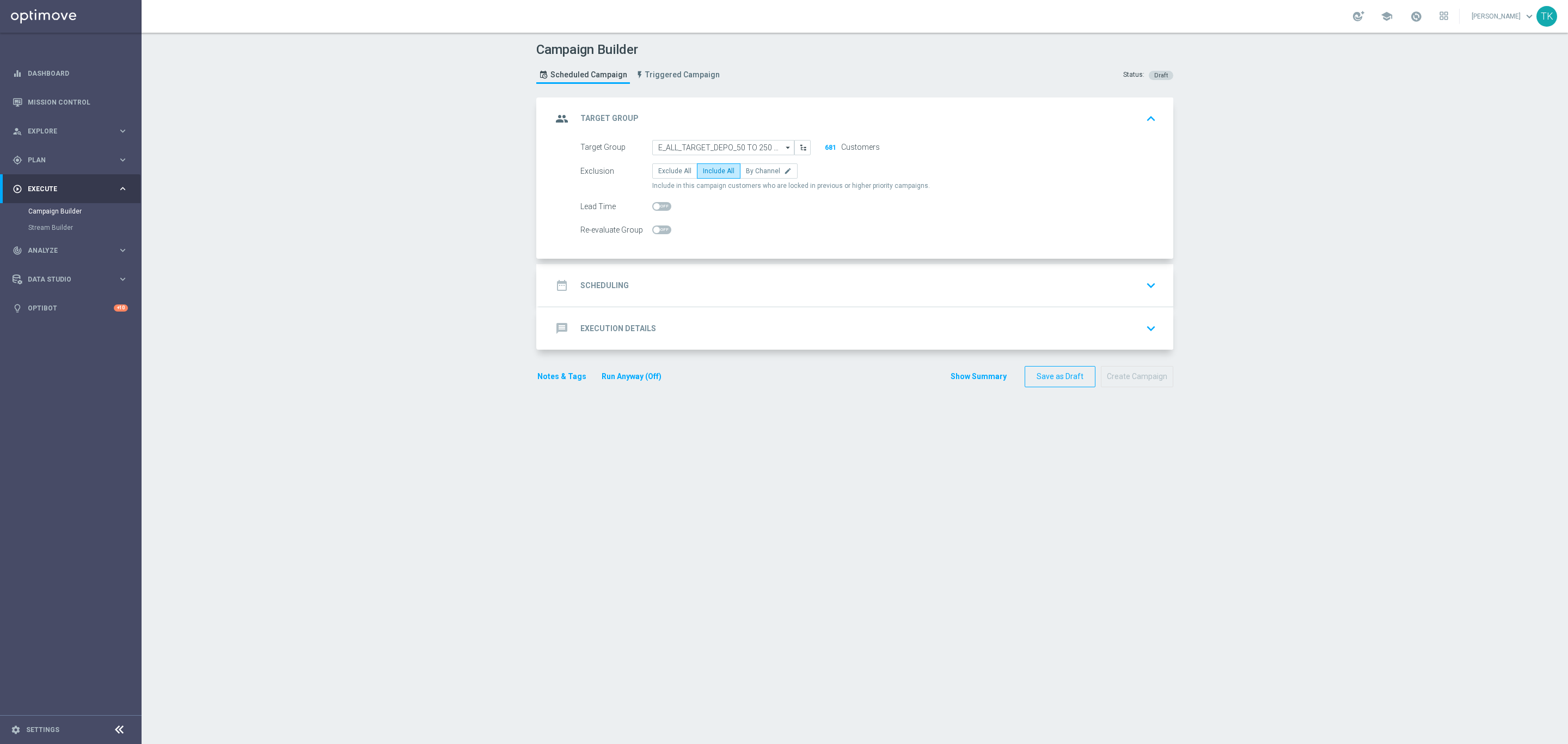
click at [658, 285] on div "date_range Scheduling keyboard_arrow_down" at bounding box center [856, 286] width 608 height 21
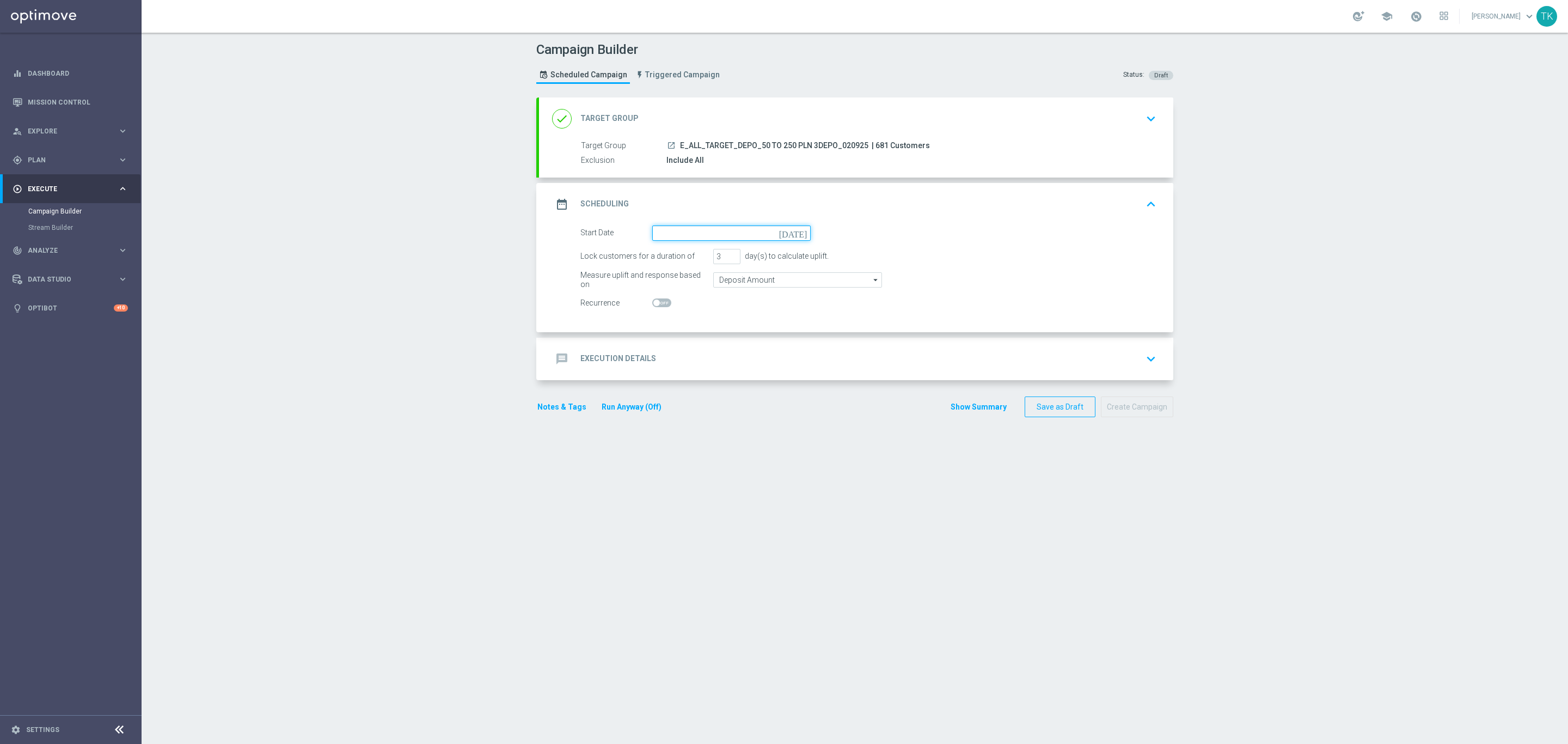
click at [678, 228] on input at bounding box center [731, 232] width 159 height 15
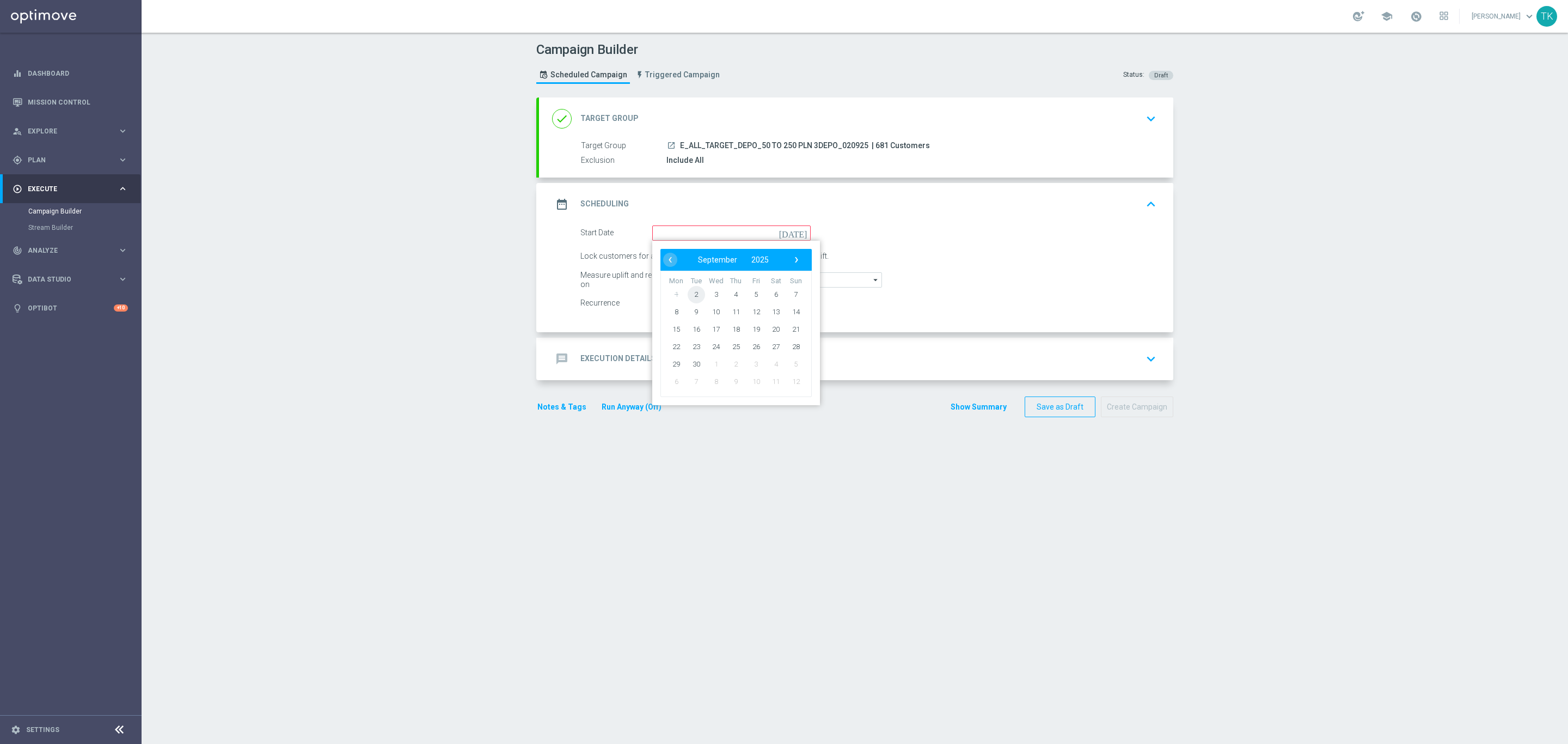
click at [692, 297] on span "2" at bounding box center [696, 294] width 17 height 17
type input "[DATE]"
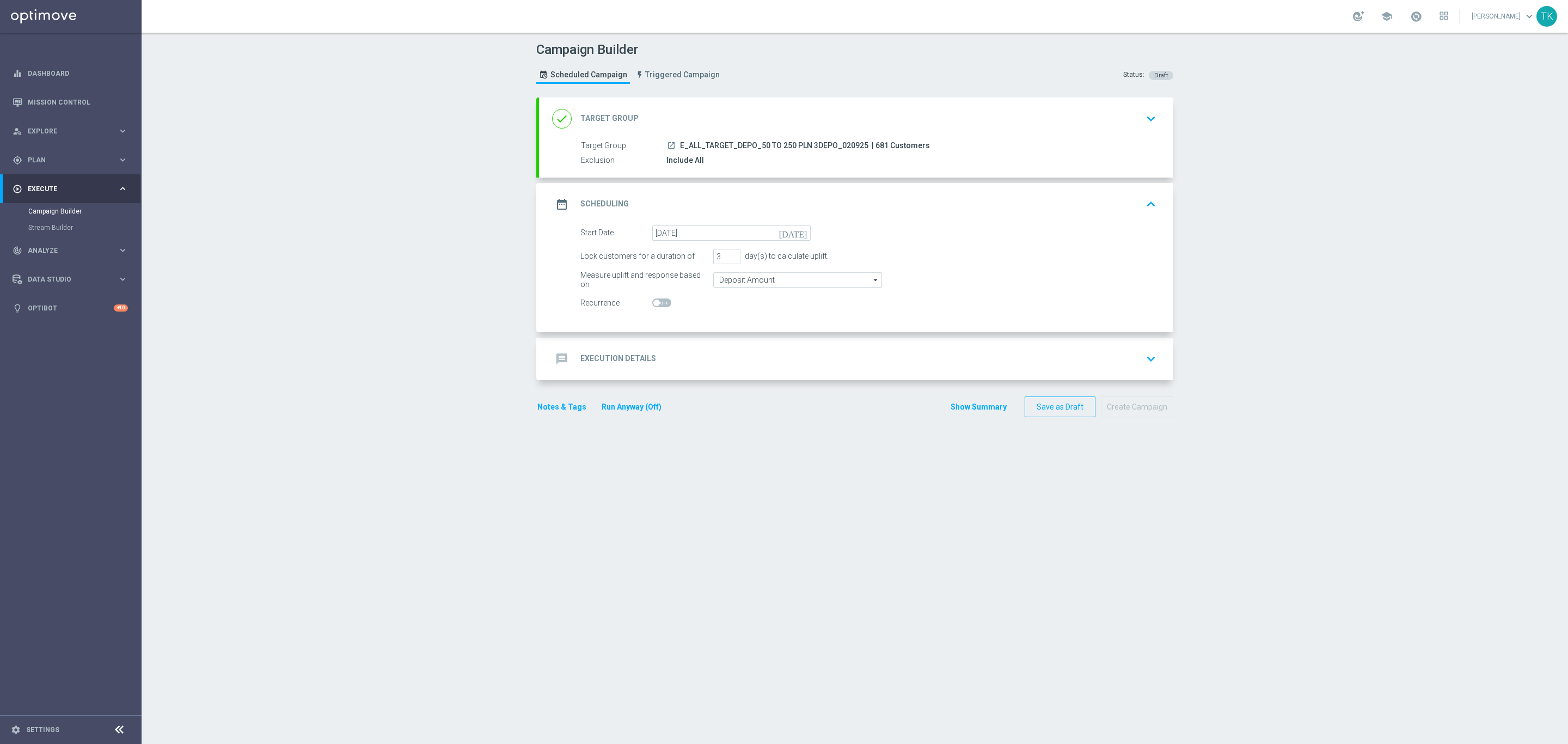
click at [672, 348] on div "message Execution Details keyboard_arrow_down" at bounding box center [856, 359] width 608 height 21
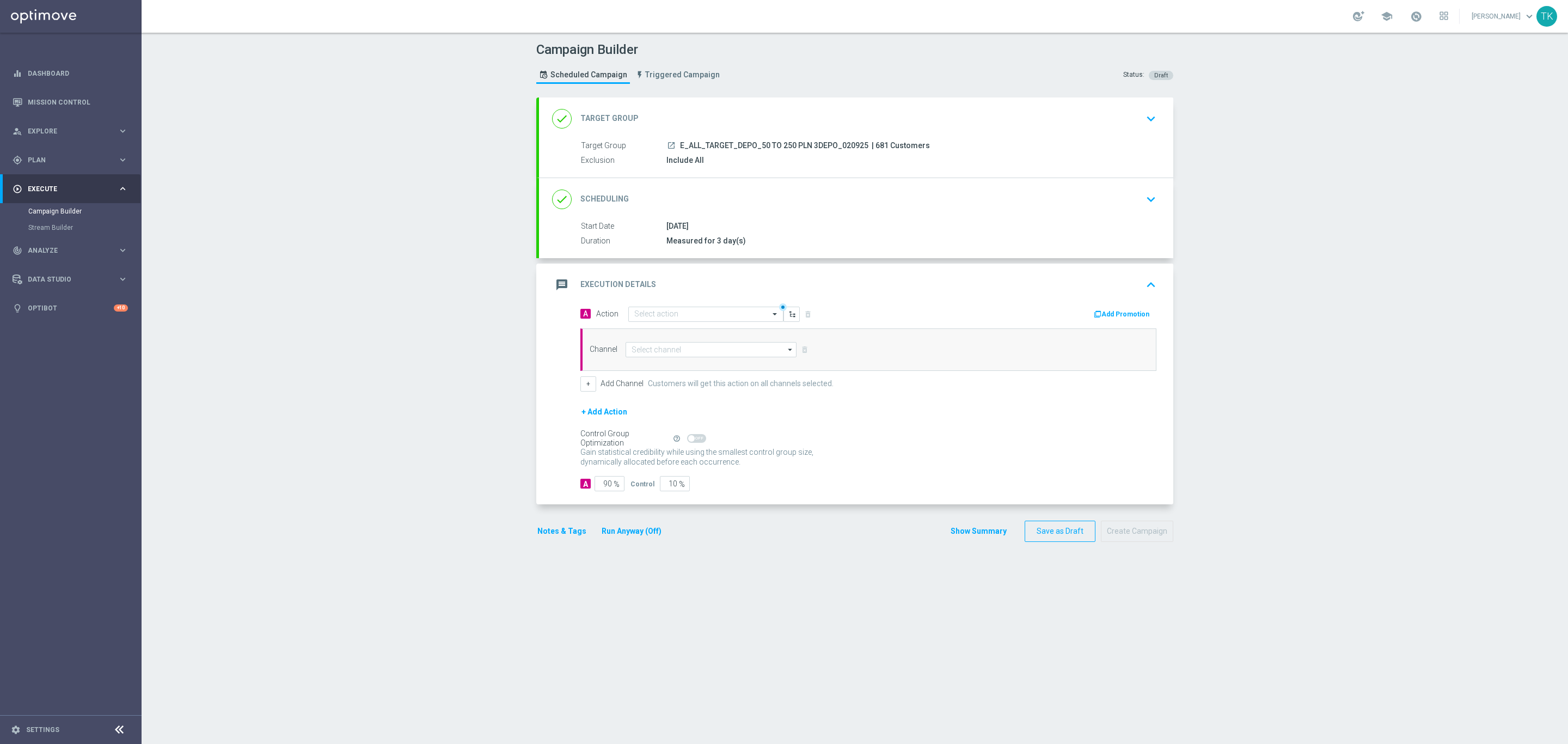
click at [727, 140] on div "launch E_ALL_TARGET_DEPO_50 TO 250 PLN 3DEPO_020925 | 681 Customers" at bounding box center [909, 145] width 485 height 11
click at [727, 144] on span "E_ALL_TARGET_DEPO_50 TO 250 PLN 3DEPO_020925" at bounding box center [774, 146] width 189 height 10
copy div "E_ALL_TARGET_DEPO_50 TO 250 PLN 3DEPO_020925"
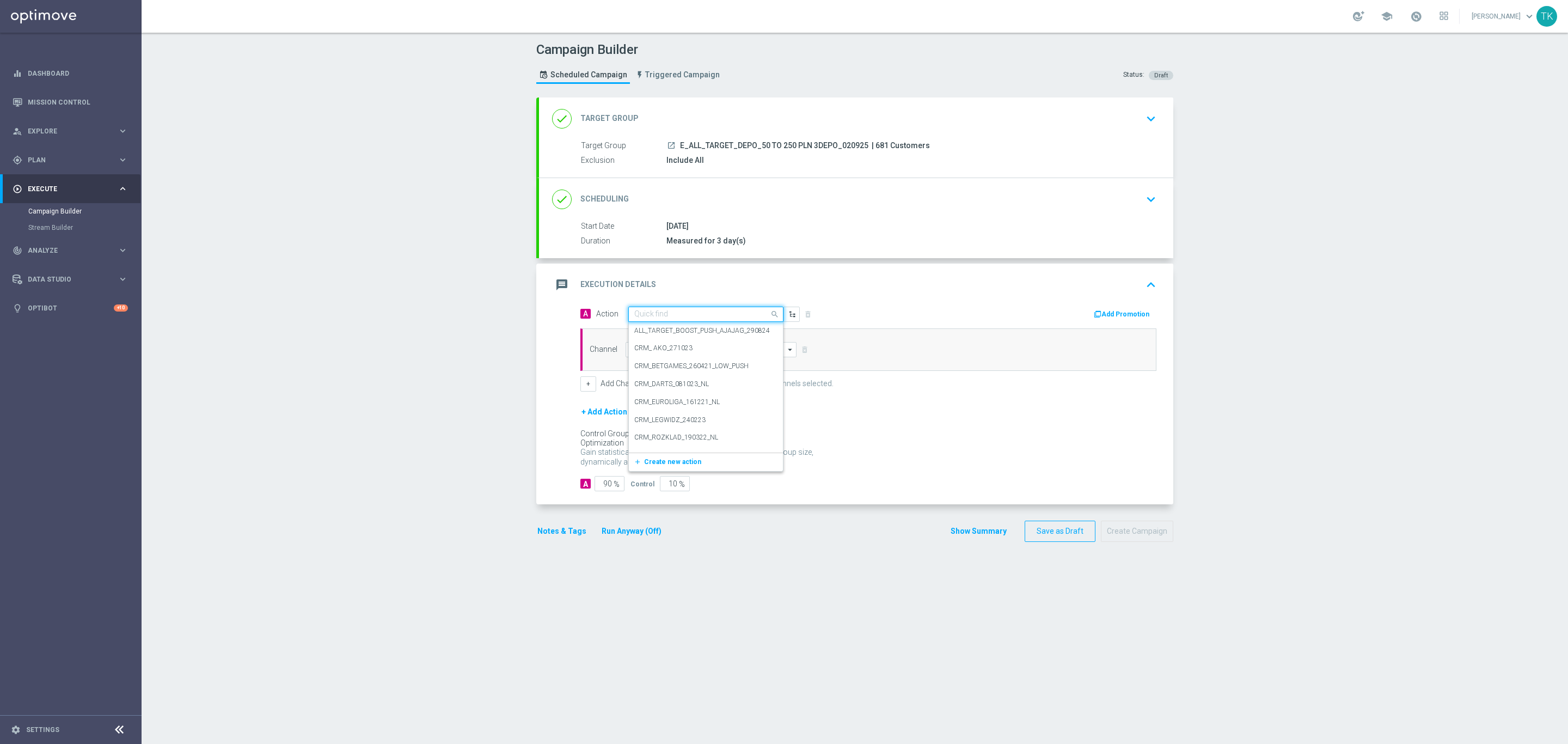
click at [643, 309] on div "Quick find" at bounding box center [706, 314] width 155 height 15
paste input "E_ALL_TARGET_DEPO_50 TO 250 PLN 3DEPO_020925"
type input "E_ALL_TARGET_DEPO_50 TO 250 PLN 3DEPO_020925"
click at [671, 335] on label "E_ALL_TARGET_DEPO_50 TO 250 PLN 3DEPO_020925" at bounding box center [715, 333] width 160 height 10
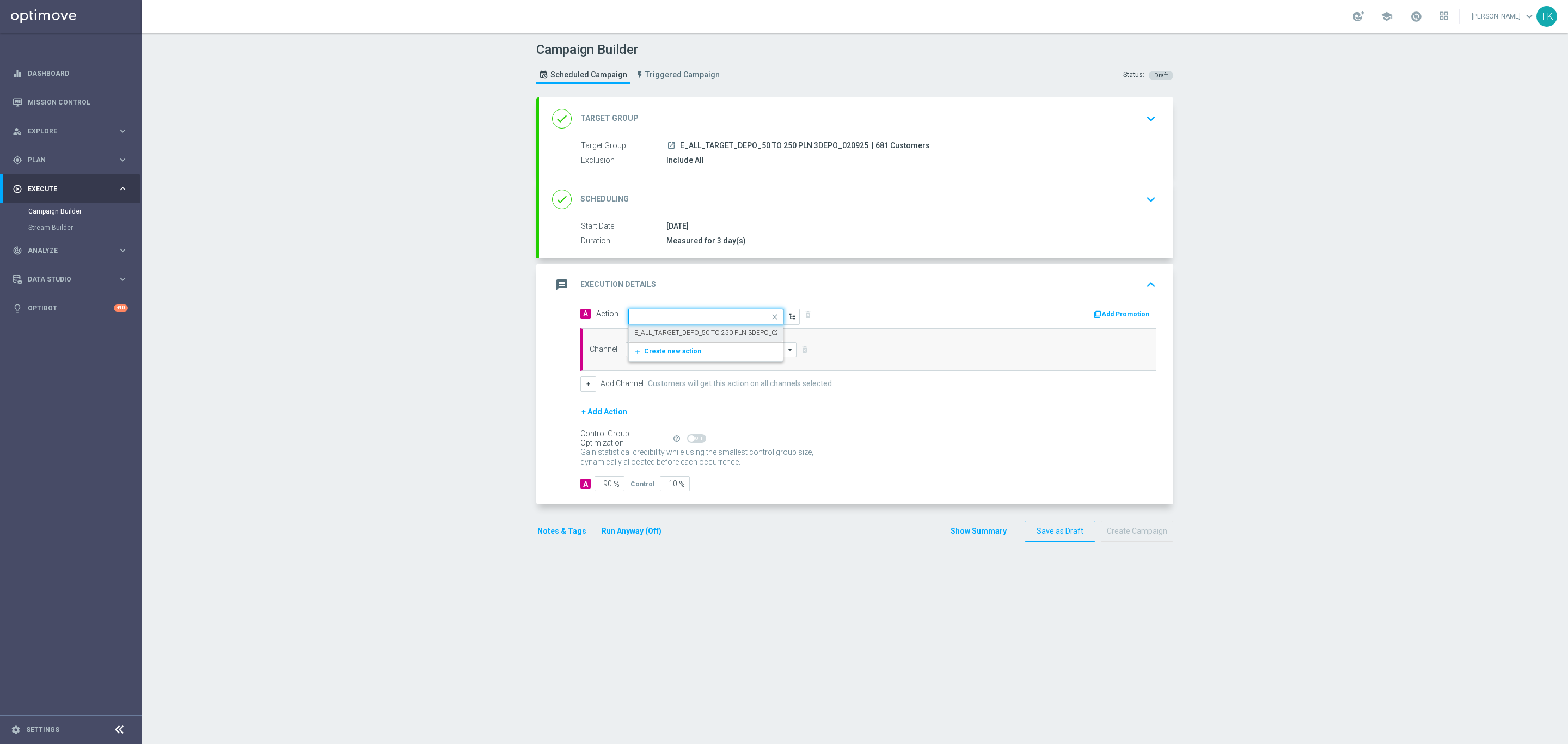
scroll to position [0, 0]
click at [632, 348] on input at bounding box center [711, 349] width 171 height 15
click at [641, 362] on div "Private message" at bounding box center [711, 365] width 171 height 15
type input "Private message"
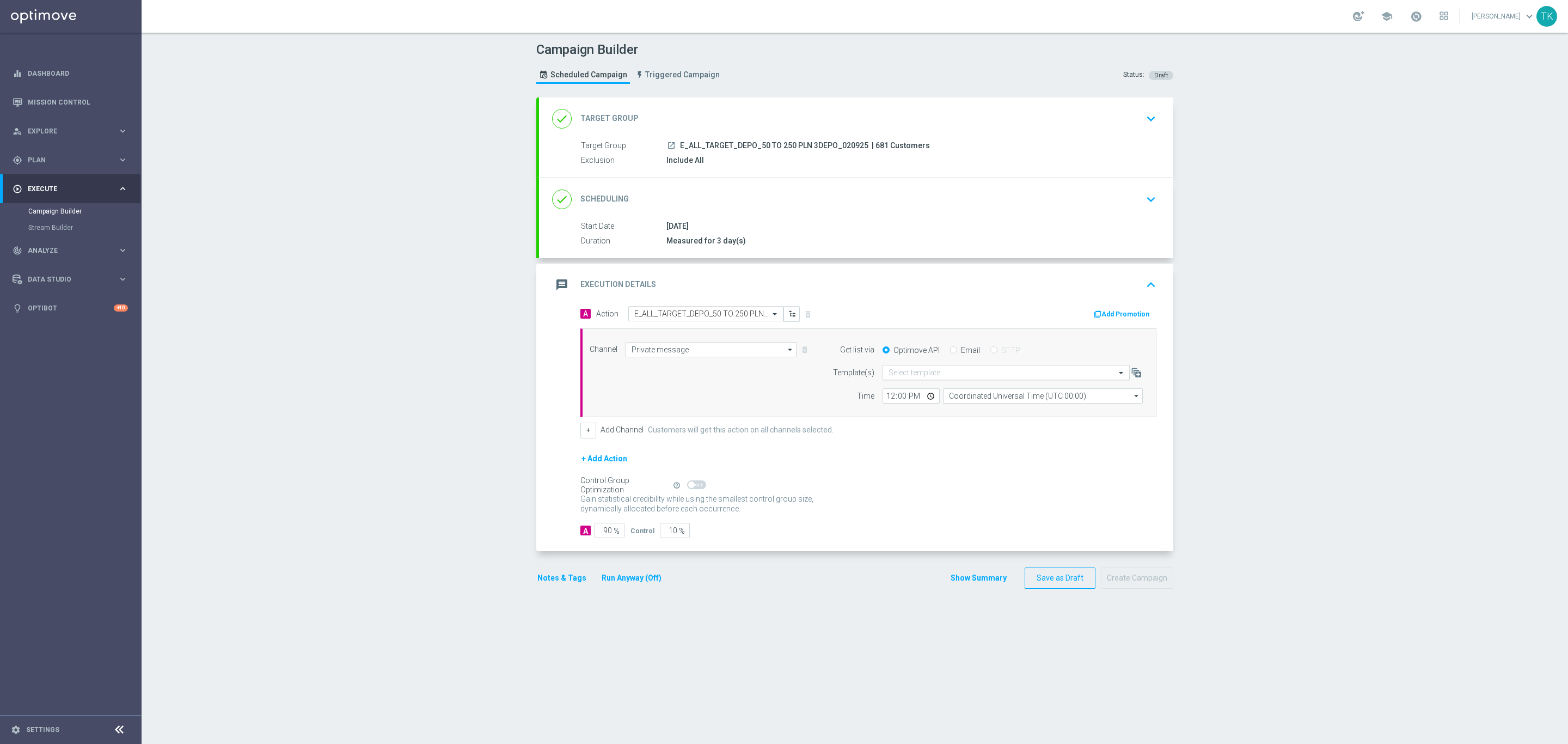
click at [888, 373] on input "text" at bounding box center [995, 373] width 213 height 10
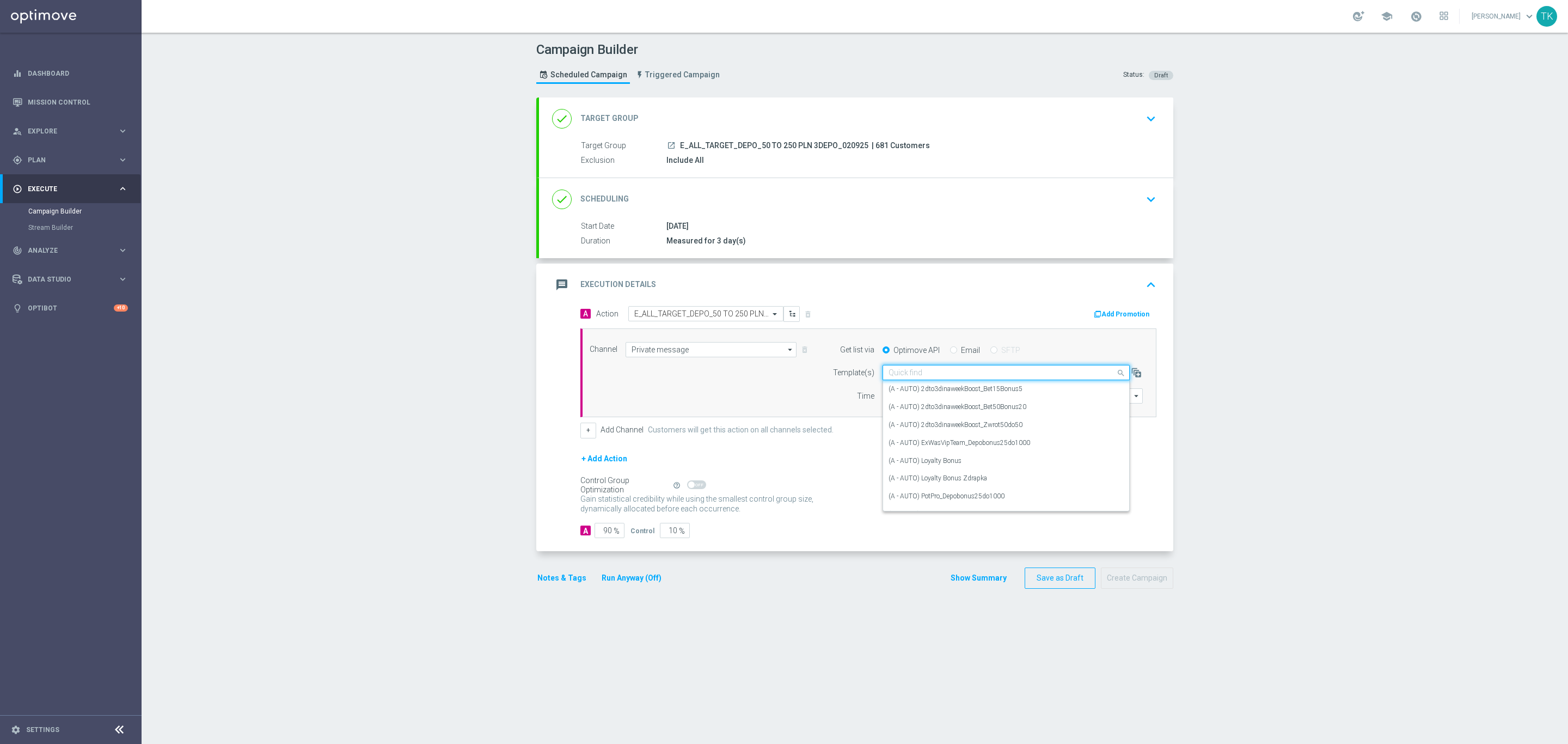
paste input "E_ALL_TARGET_DEPO_50 TO 250 PLN 3DEPO_020925"
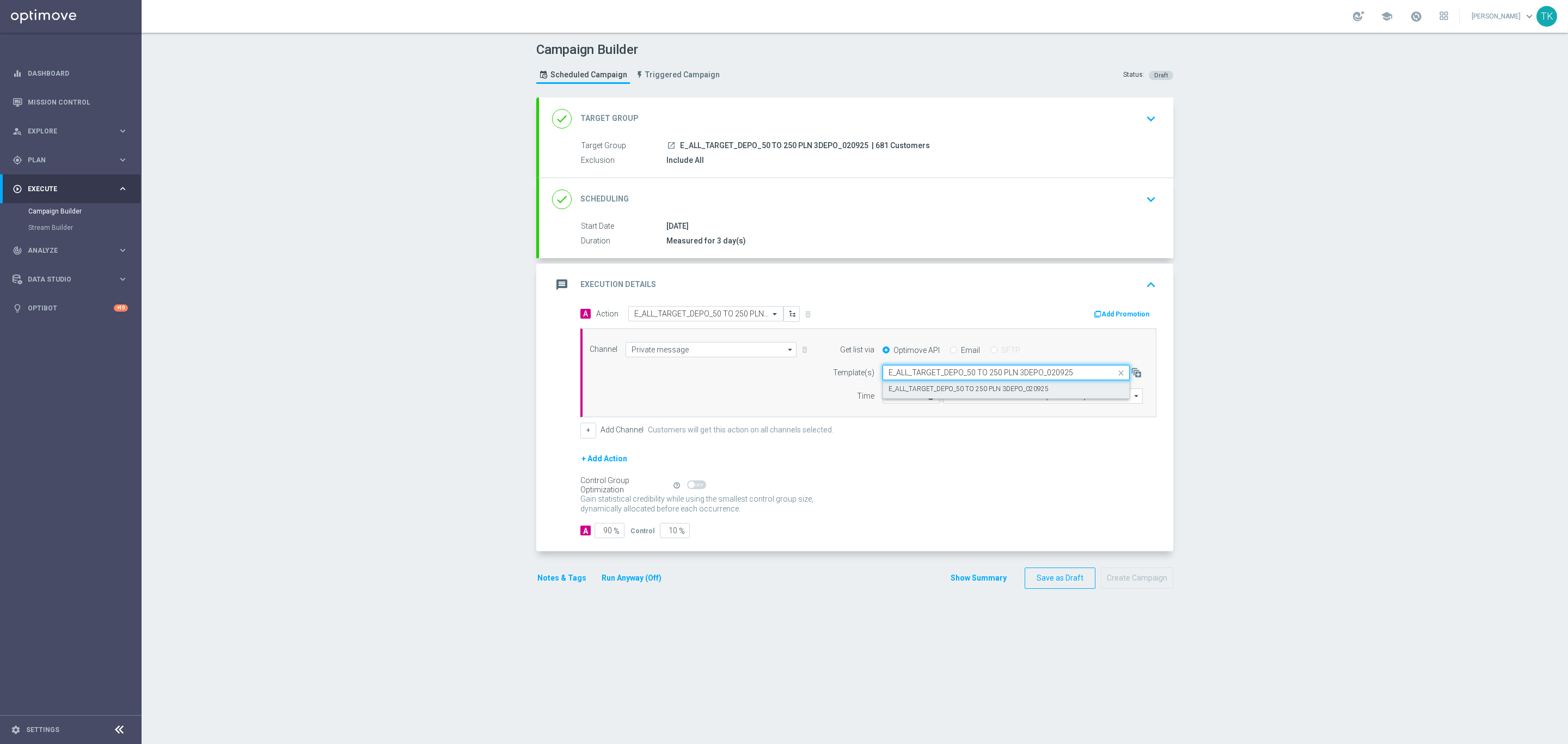
click at [899, 389] on label "E_ALL_TARGET_DEPO_50 TO 250 PLN 3DEPO_020925" at bounding box center [968, 389] width 160 height 10
type input "E_ALL_TARGET_DEPO_50 TO 250 PLN 3DEPO_020925"
click at [888, 393] on input "12:00" at bounding box center [911, 395] width 57 height 15
type input "18:02"
click at [948, 397] on input "Coordinated Universal Time (UTC 00:00)" at bounding box center [1043, 395] width 200 height 15
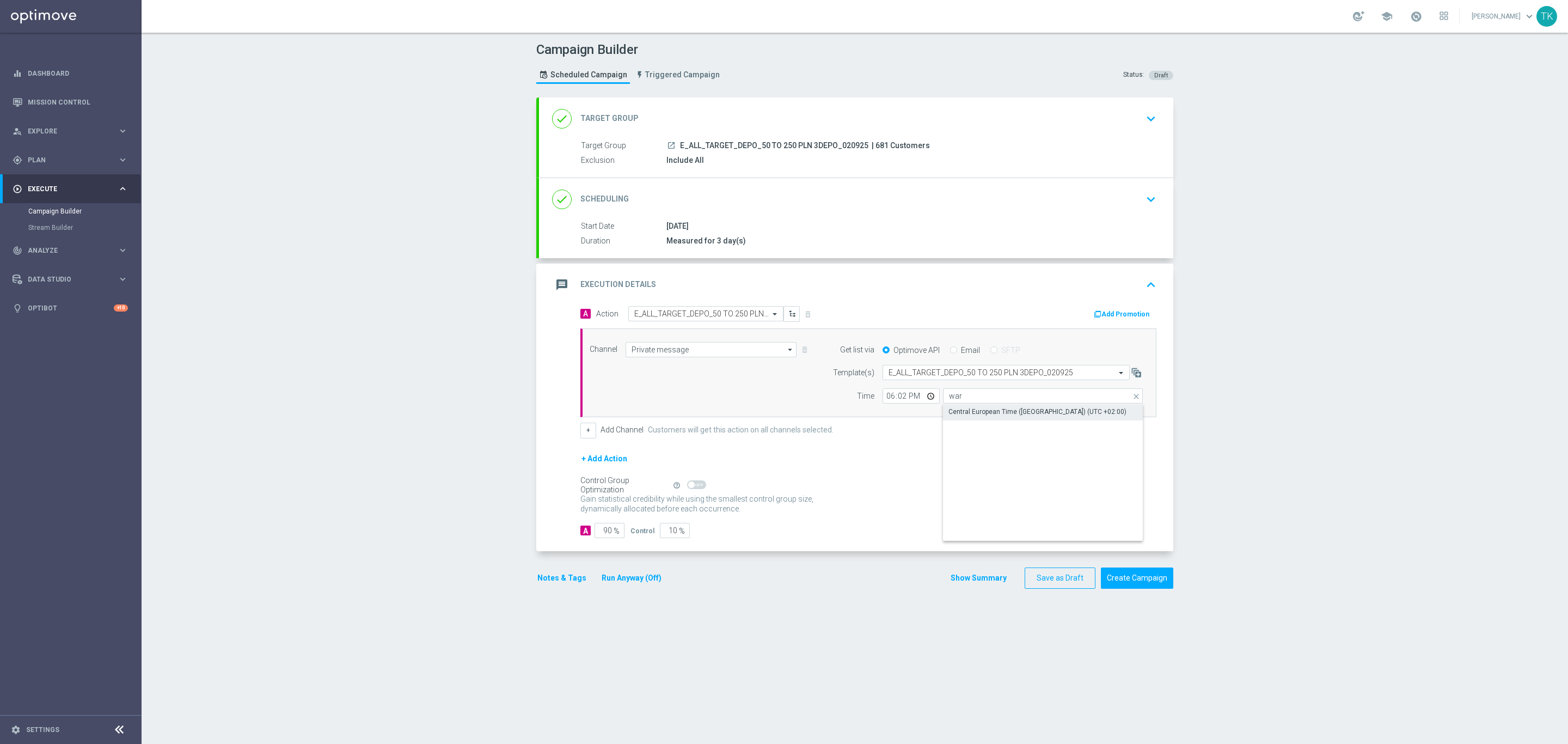
click at [960, 416] on div "Central European Time (Warsaw) (UTC +02:00)" at bounding box center [1037, 412] width 178 height 10
type input "Central European Time (Warsaw) (UTC +02:00)"
click at [812, 214] on div "done Scheduling keyboard_arrow_down" at bounding box center [857, 199] width 634 height 43
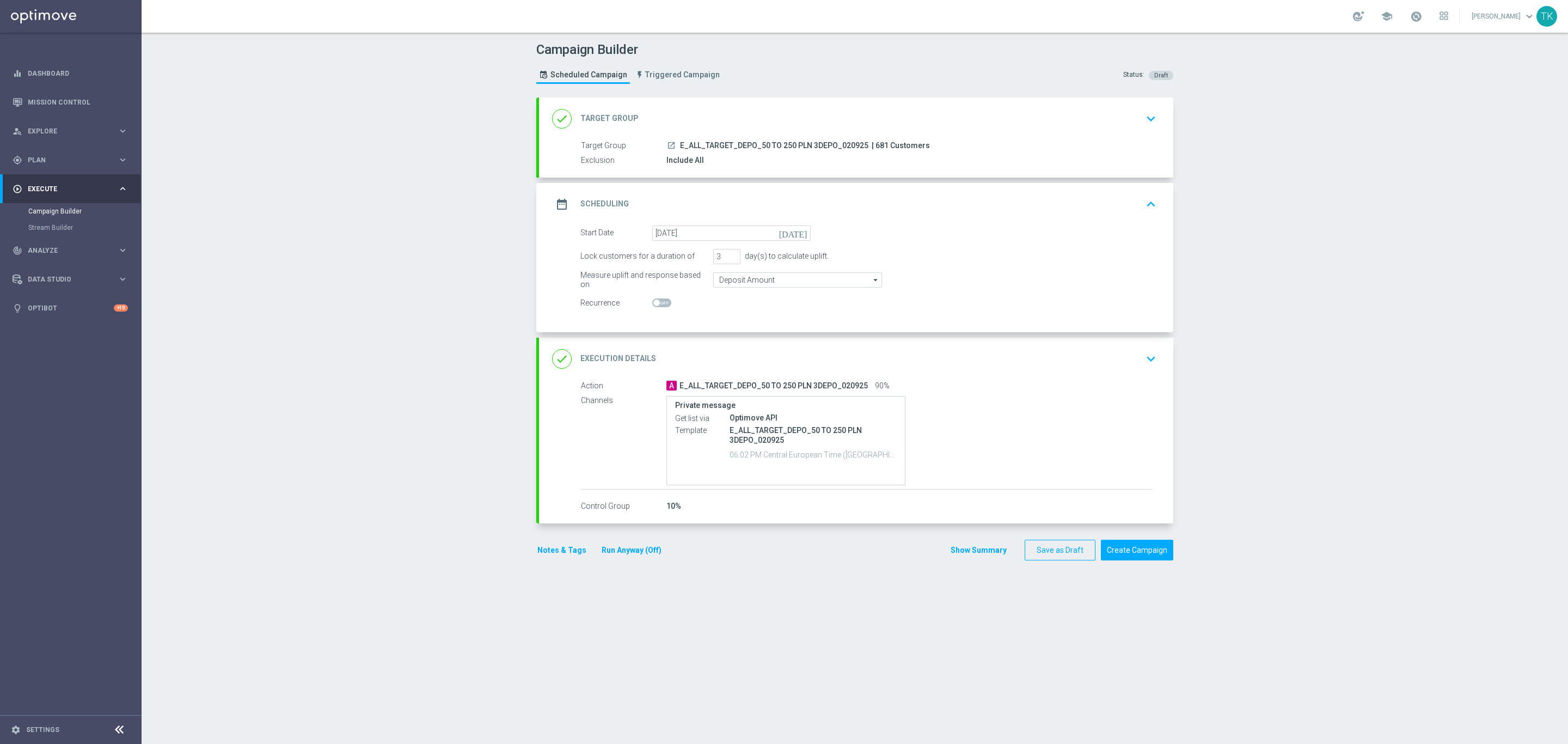
click at [889, 221] on div "date_range Scheduling keyboard_arrow_up" at bounding box center [857, 205] width 634 height 43
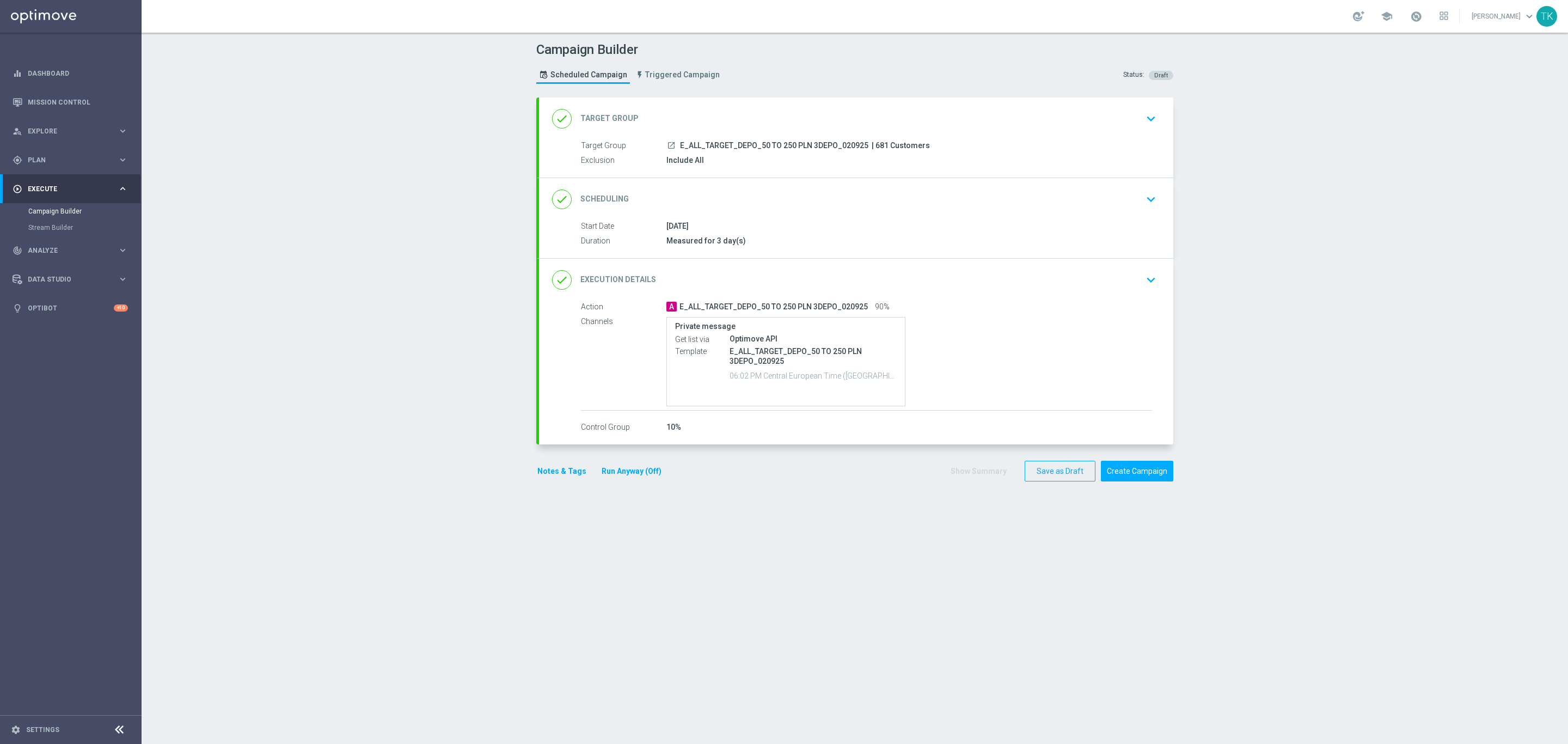
click at [889, 221] on div "done Scheduling keyboard_arrow_down" at bounding box center [857, 199] width 634 height 43
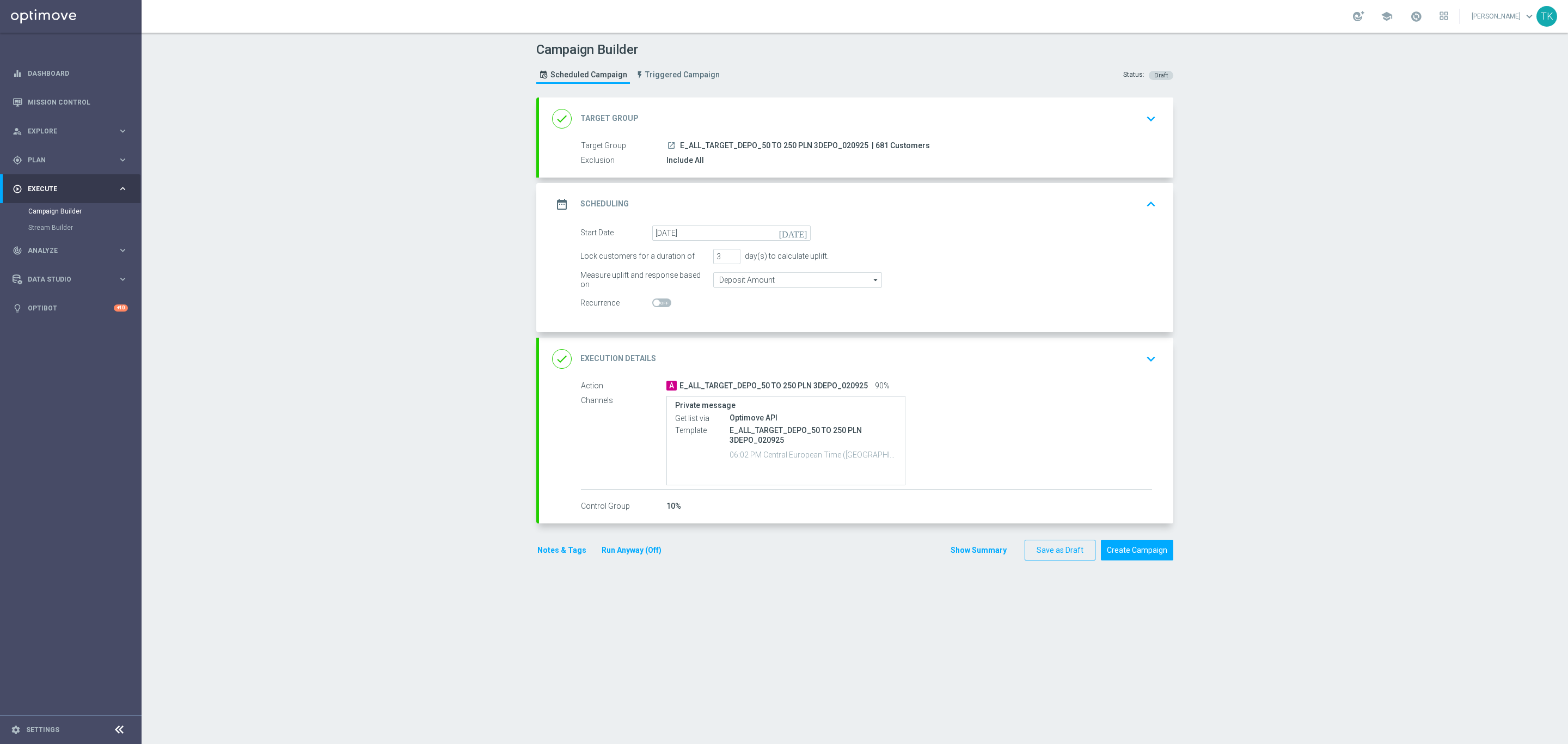
click at [903, 220] on div "date_range Scheduling keyboard_arrow_up" at bounding box center [857, 205] width 634 height 43
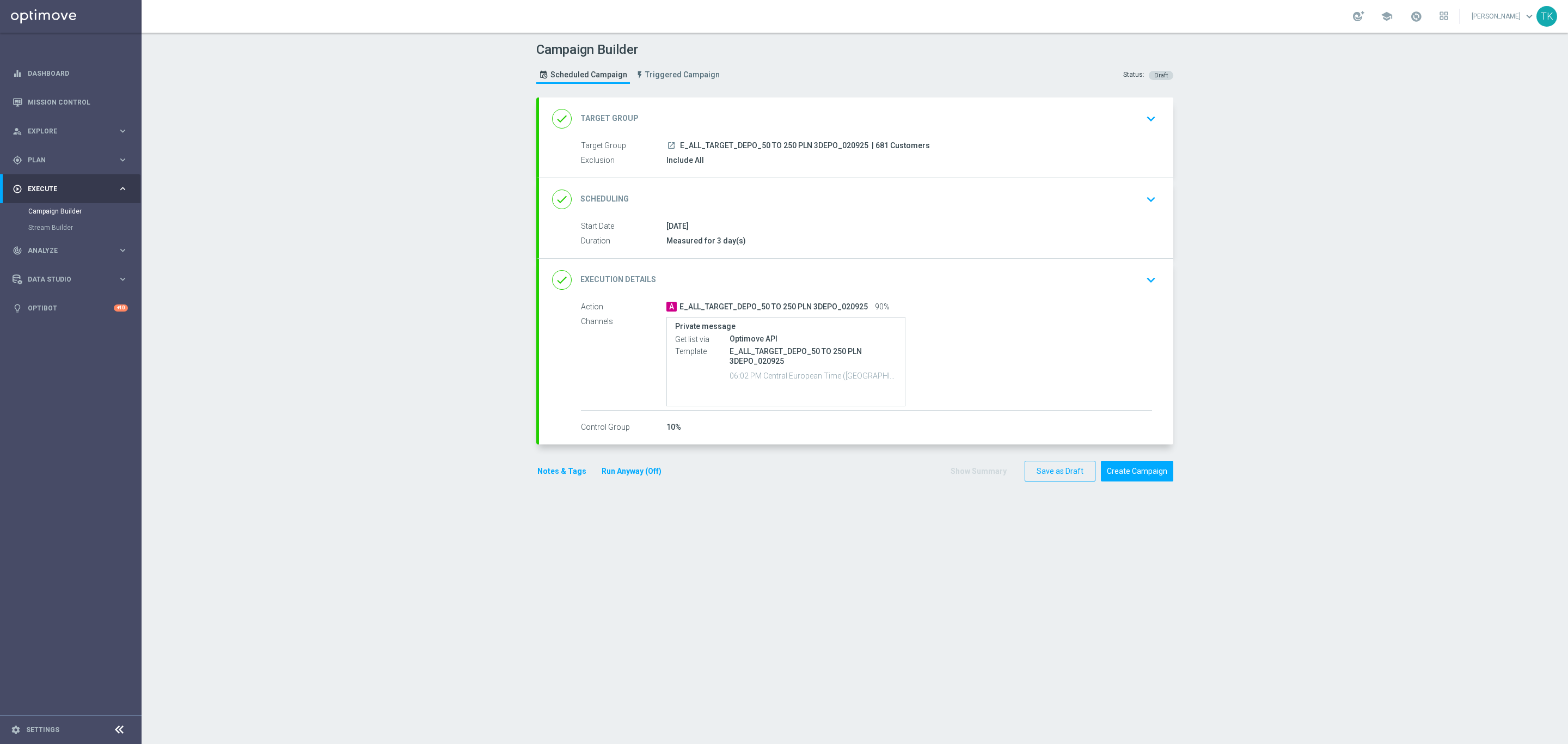
click at [732, 145] on span "E_ALL_TARGET_DEPO_50 TO 250 PLN 3DEPO_020925" at bounding box center [774, 146] width 189 height 10
click at [732, 144] on span "E_ALL_TARGET_DEPO_50 TO 250 PLN 3DEPO_020925" at bounding box center [774, 146] width 189 height 10
copy div "E_ALL_TARGET_DEPO_50 TO 250 PLN 3DEPO_020925"
click at [738, 72] on div "Campaign Builder Scheduled Campaign Triggered Campaign Status: Draft" at bounding box center [855, 63] width 654 height 50
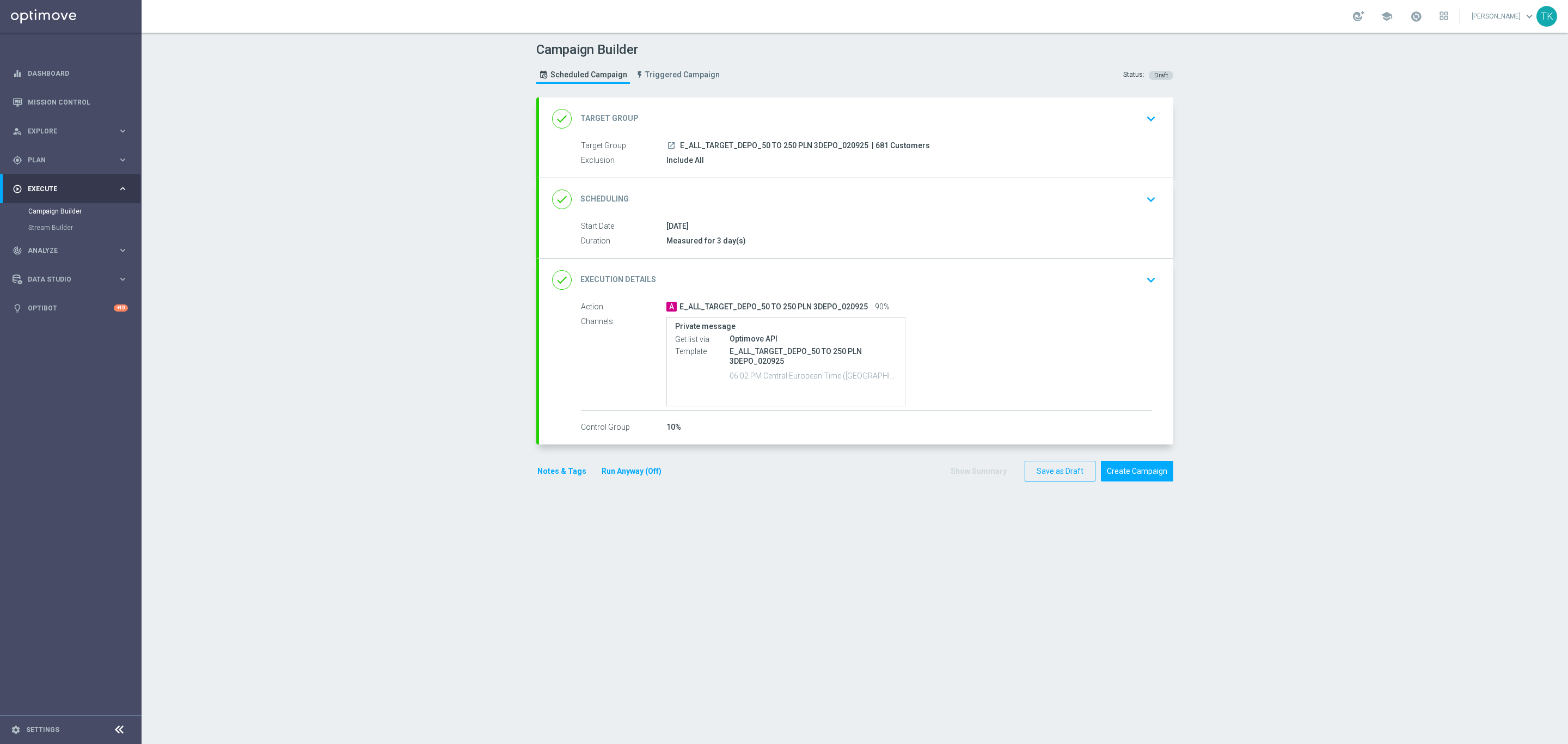
click at [551, 475] on button "Notes & Tags" at bounding box center [562, 471] width 52 height 13
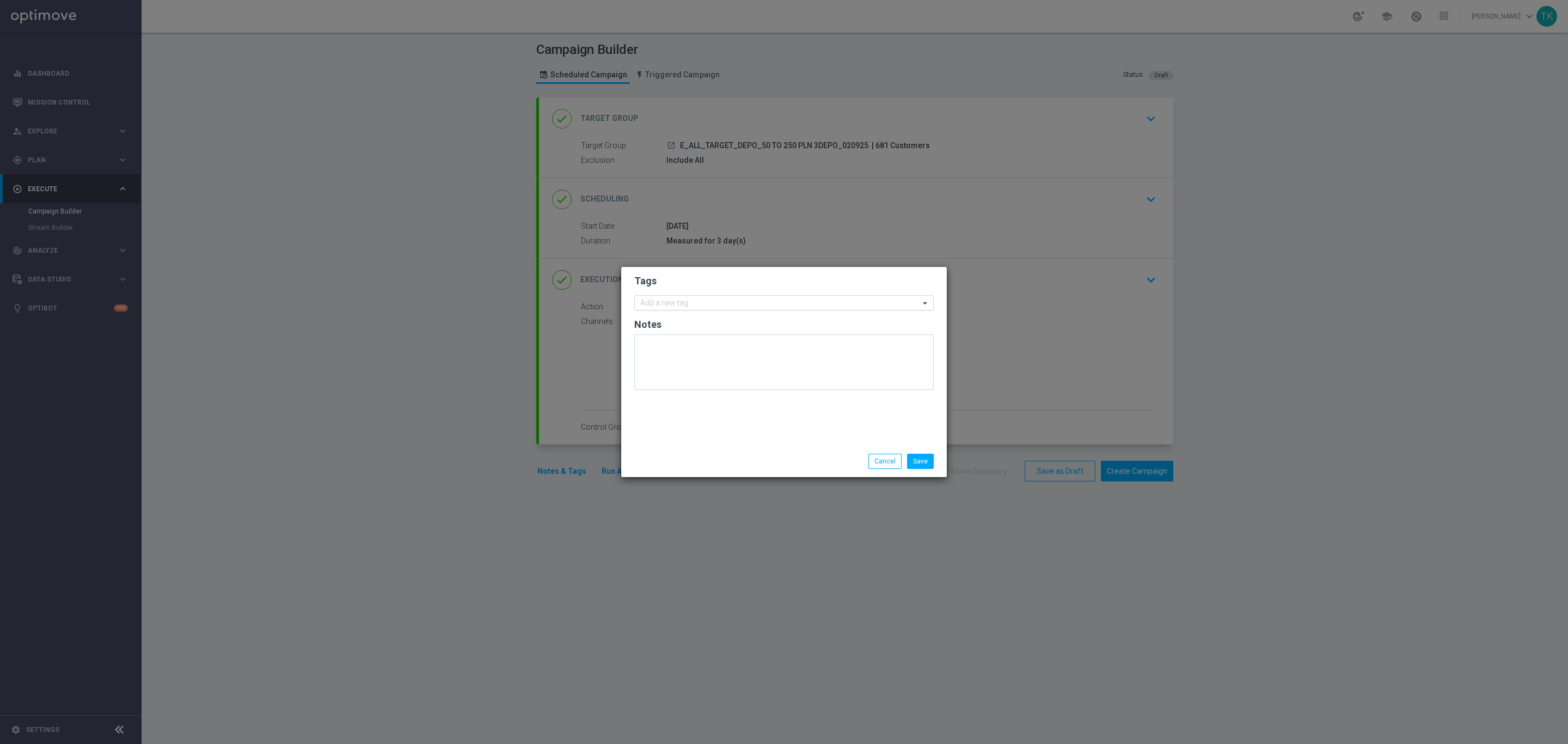
click at [663, 305] on input "text" at bounding box center [780, 304] width 279 height 10
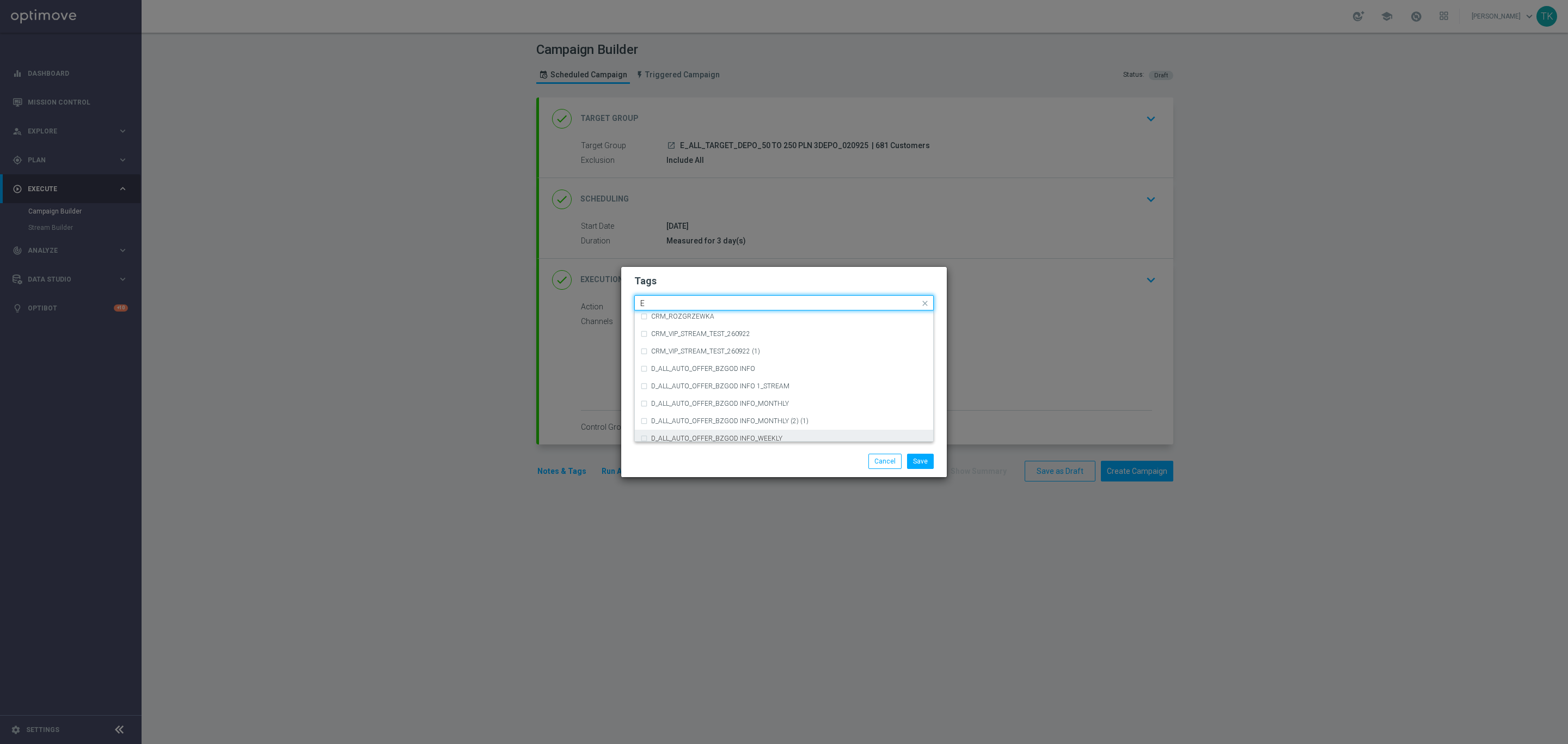
scroll to position [1471, 0]
click at [668, 418] on div "E" at bounding box center [789, 417] width 277 height 6
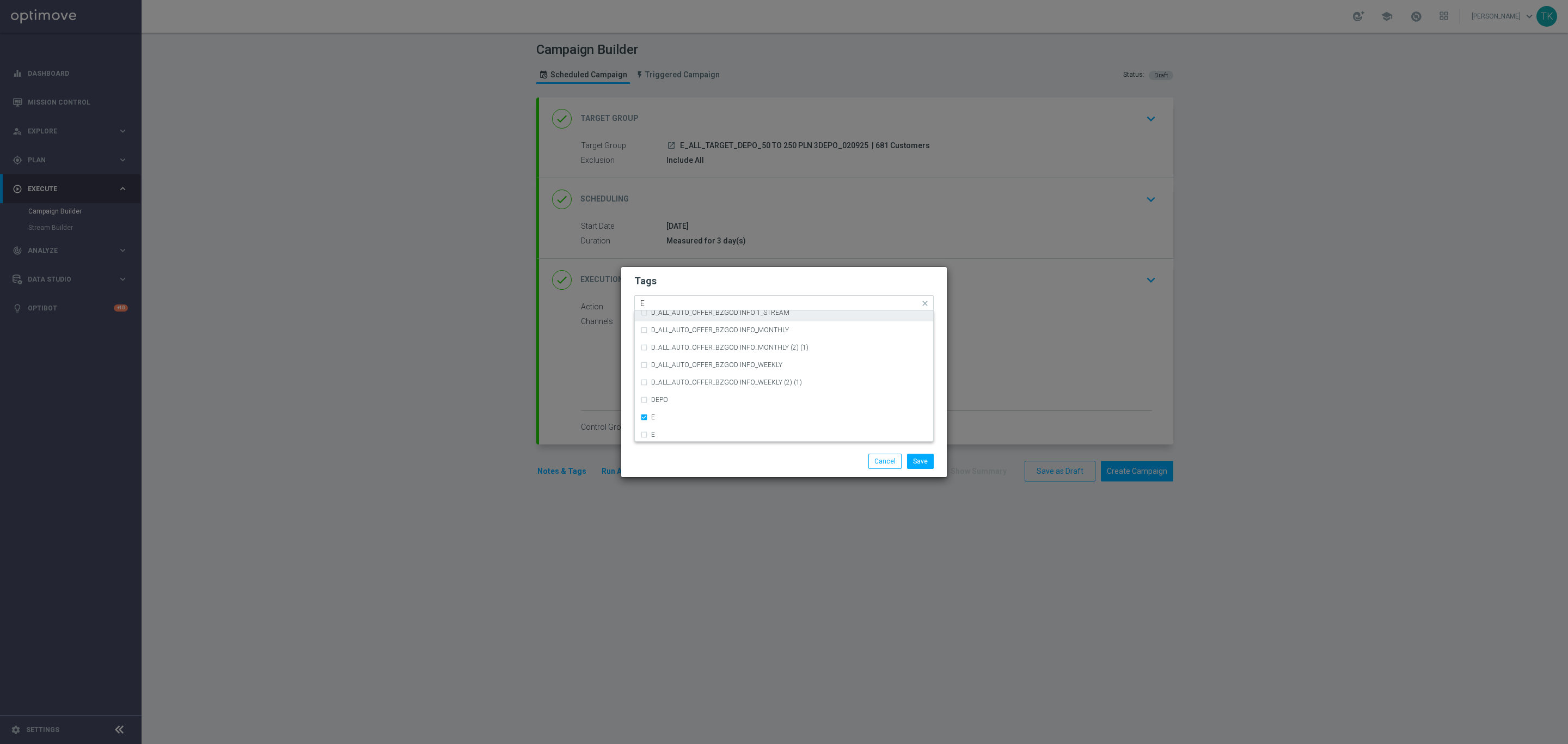
click at [652, 302] on input "E" at bounding box center [780, 304] width 279 height 10
click at [650, 320] on div "ALL" at bounding box center [784, 319] width 287 height 17
click at [654, 308] on div "ALL" at bounding box center [779, 305] width 281 height 11
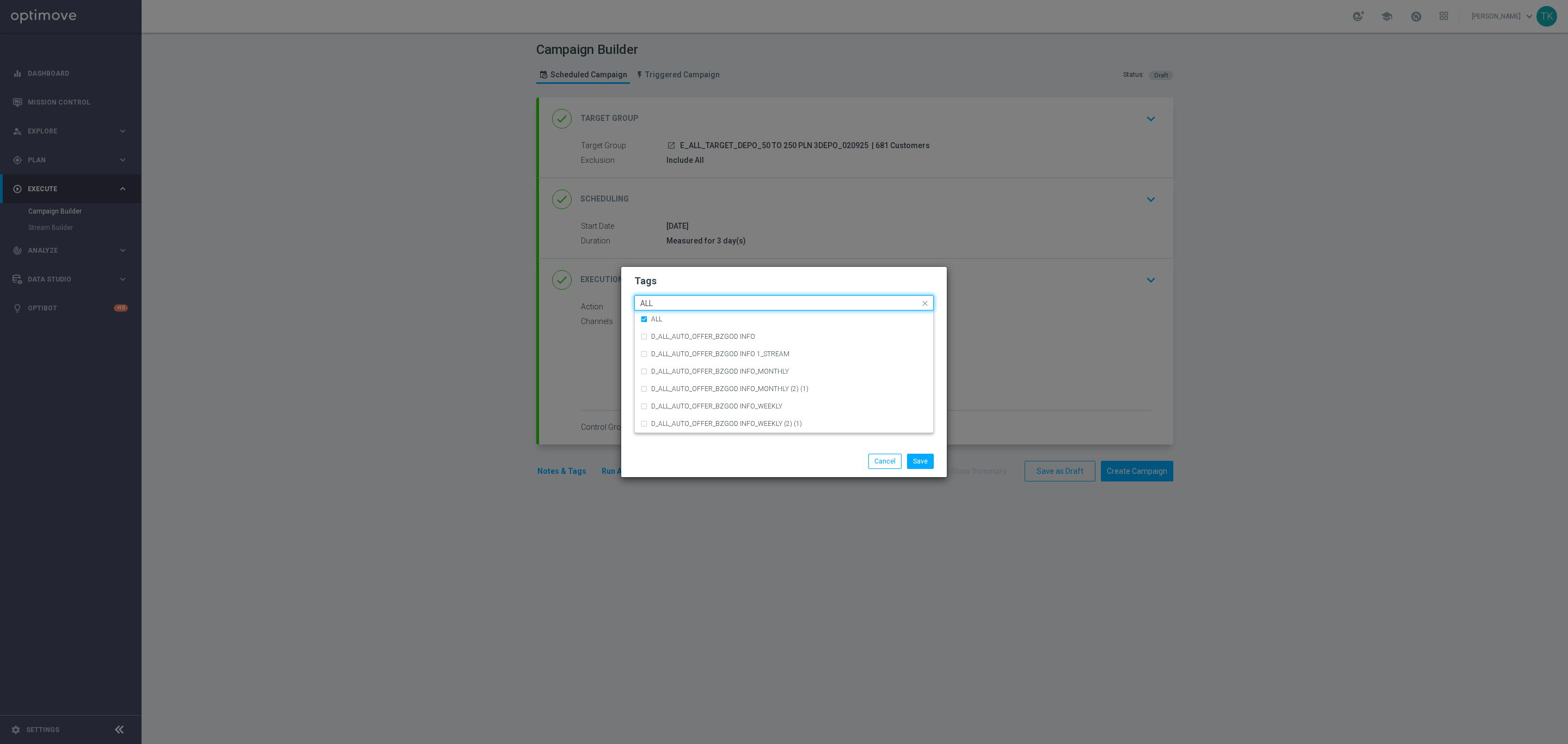
click at [654, 308] on div "ALL" at bounding box center [779, 305] width 281 height 11
click at [666, 305] on input "ALL" at bounding box center [780, 304] width 279 height 10
click at [663, 363] on div "TARGET" at bounding box center [784, 371] width 287 height 17
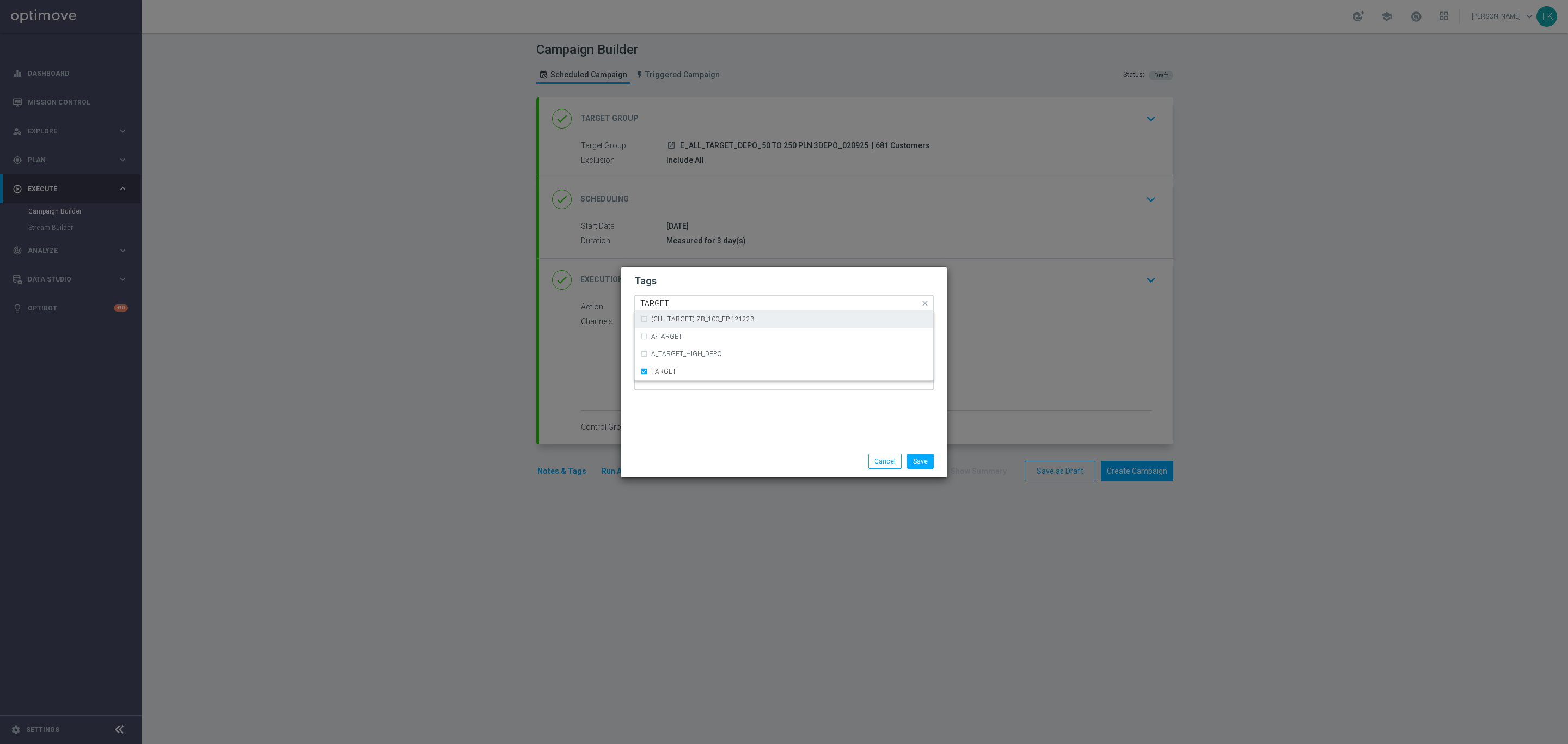
click at [654, 305] on input "TARGET" at bounding box center [780, 304] width 279 height 10
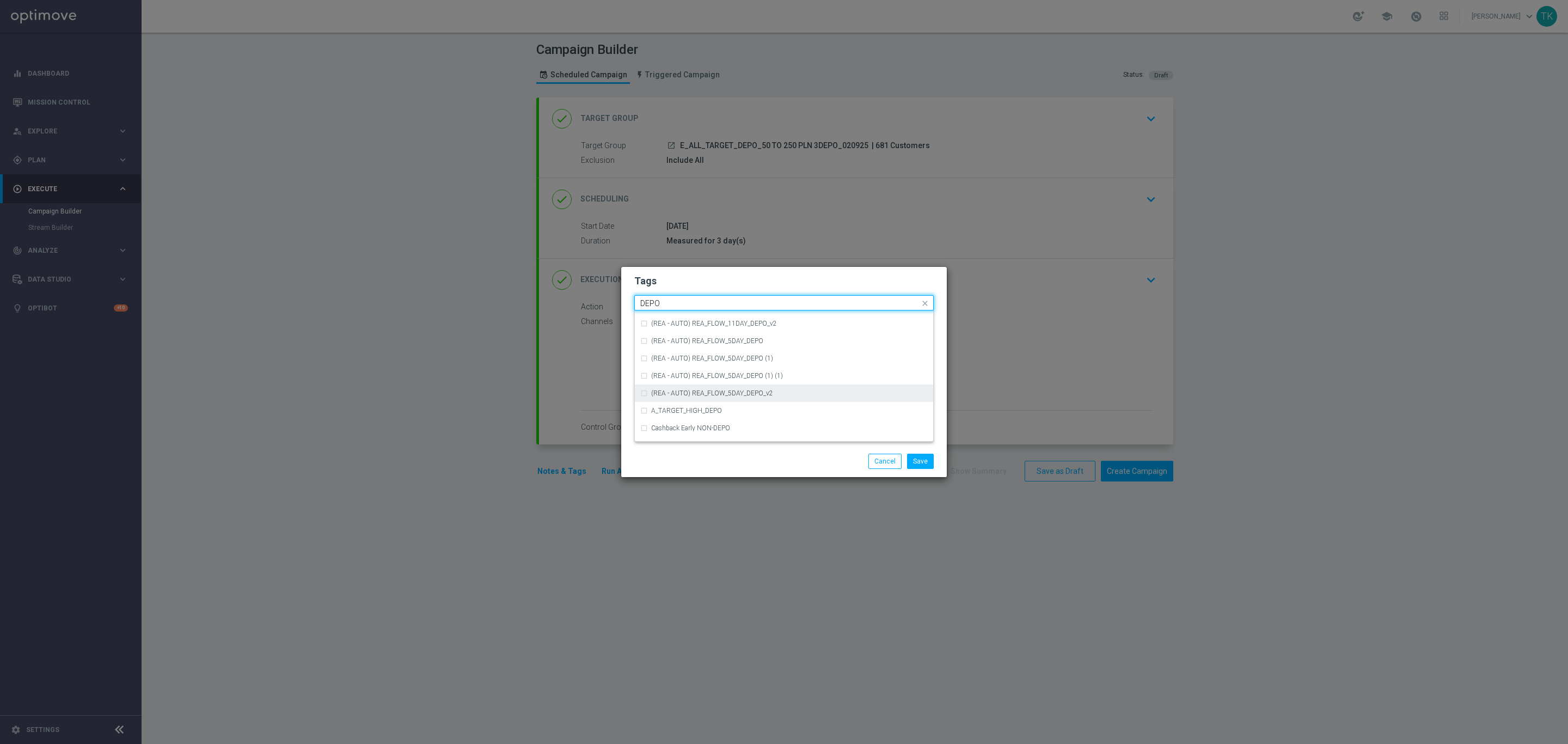
scroll to position [490, 0]
click at [689, 322] on div "DEPO" at bounding box center [784, 317] width 287 height 17
type input "DEPO"
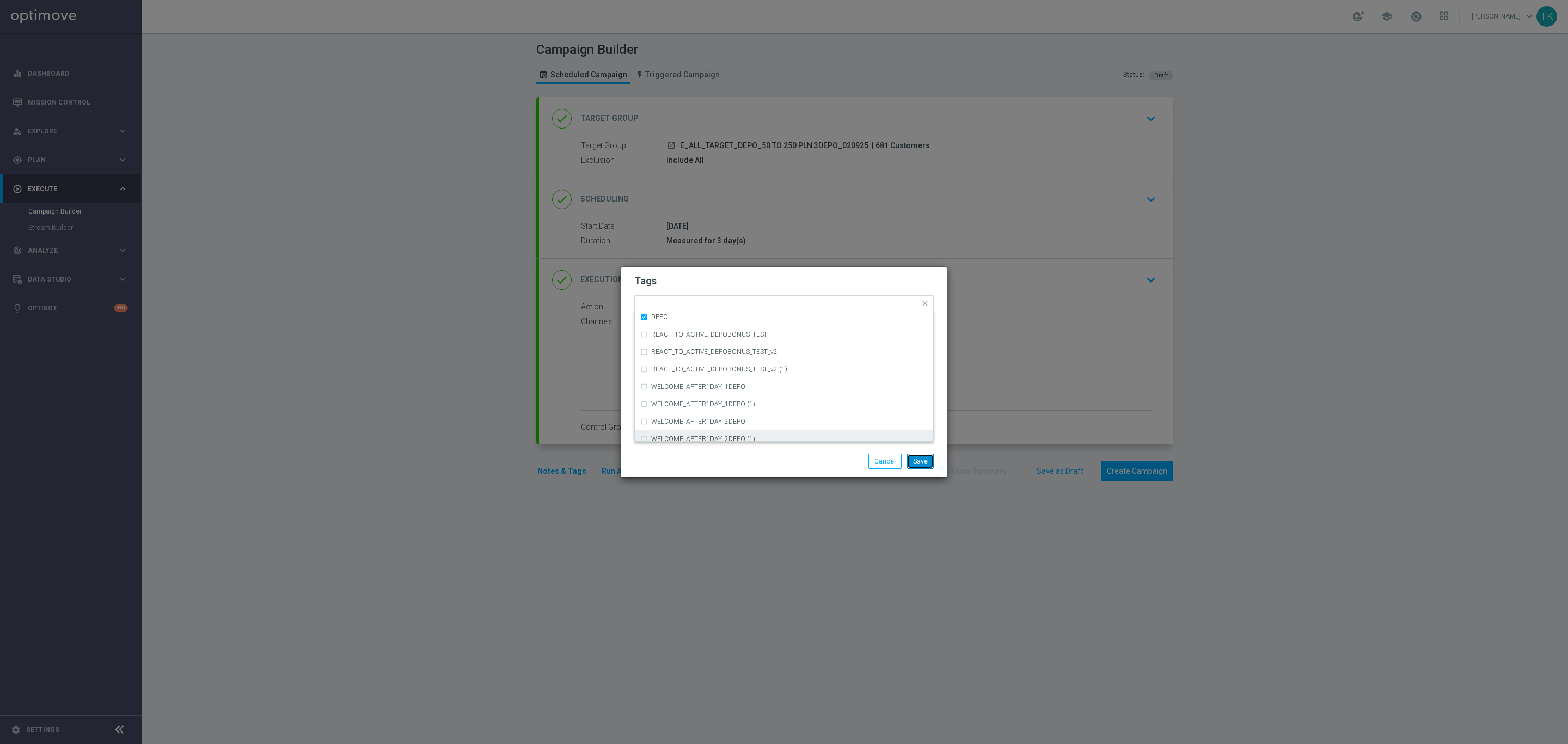
click at [925, 463] on button "Save" at bounding box center [921, 461] width 27 height 15
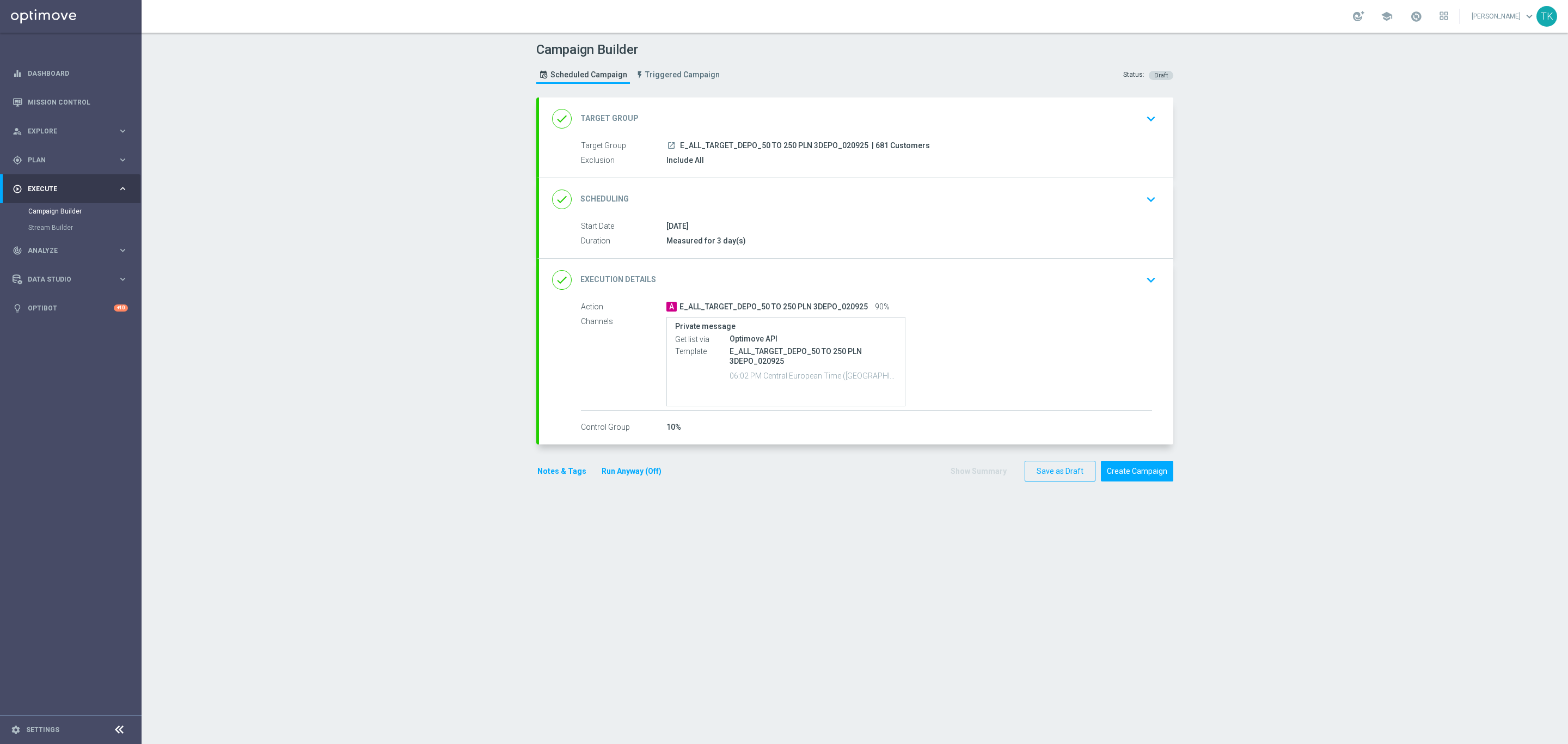
click at [554, 470] on button "Notes & Tags" at bounding box center [562, 471] width 52 height 13
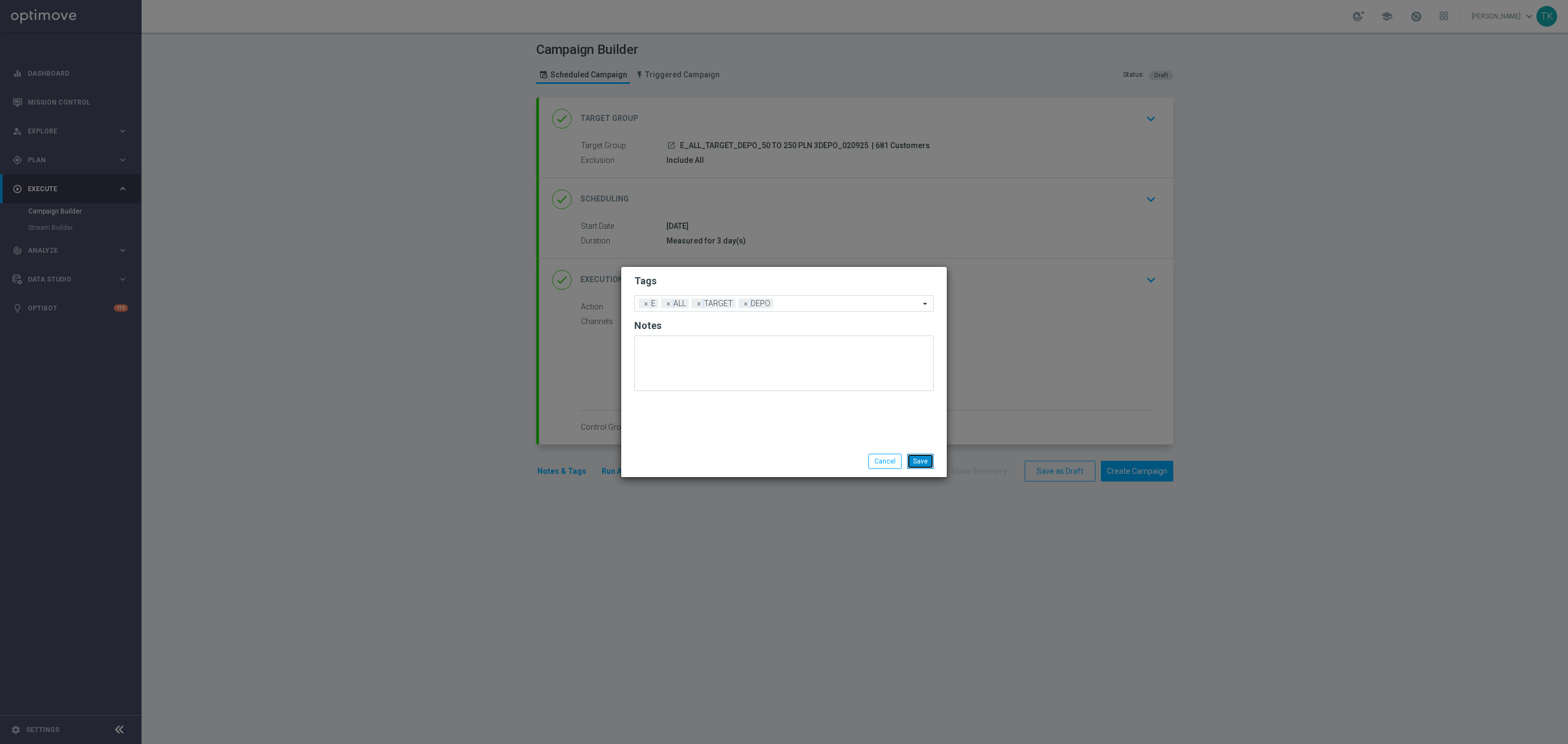
click at [914, 459] on button "Save" at bounding box center [921, 461] width 27 height 15
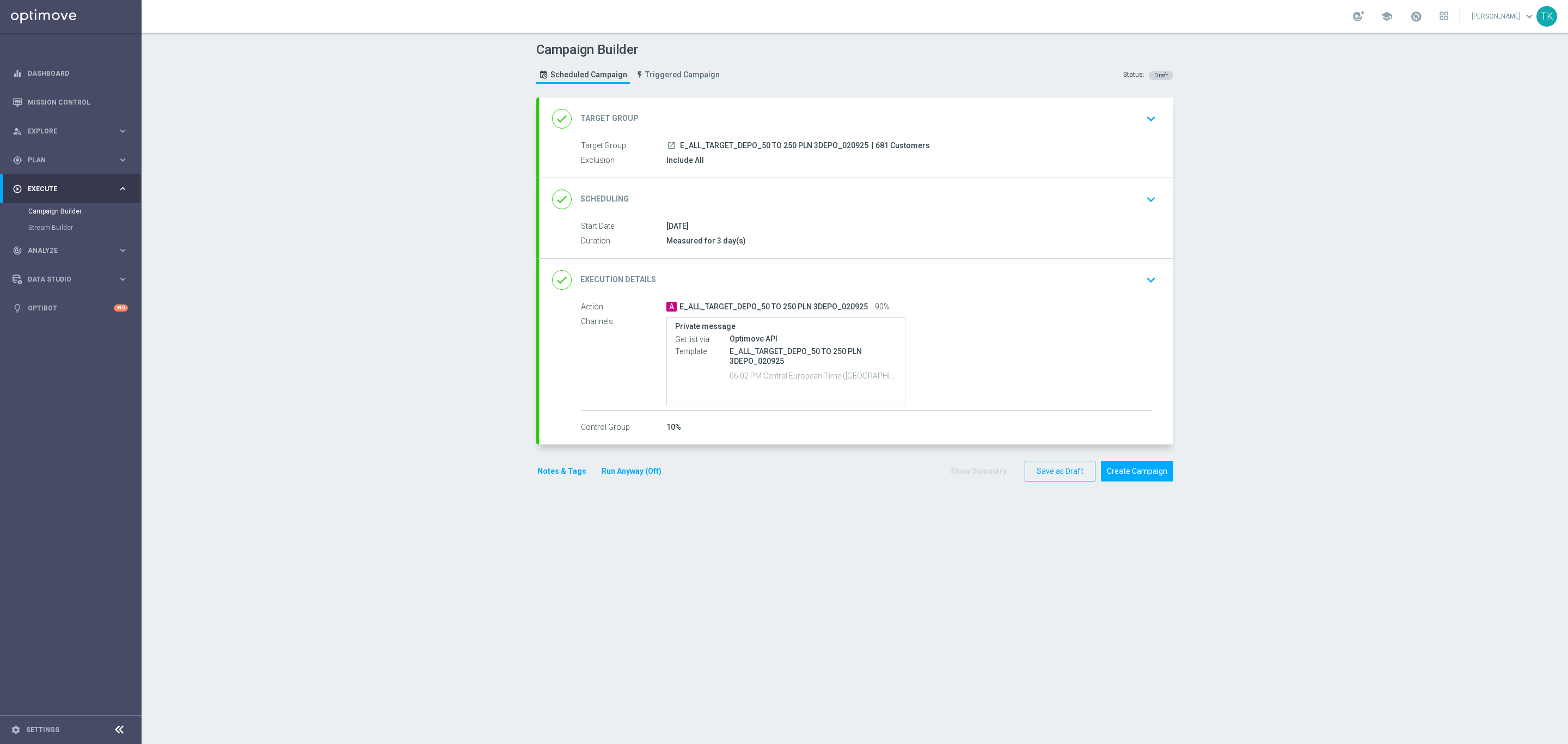
click at [768, 142] on span "E_ALL_TARGET_DEPO_50 TO 250 PLN 3DEPO_020925" at bounding box center [774, 146] width 189 height 10
copy div "E_ALL_TARGET_DEPO_50 TO 250 PLN 3DEPO_020925"
click at [769, 82] on div "Campaign Builder Scheduled Campaign Triggered Campaign Status: Draft" at bounding box center [855, 63] width 654 height 50
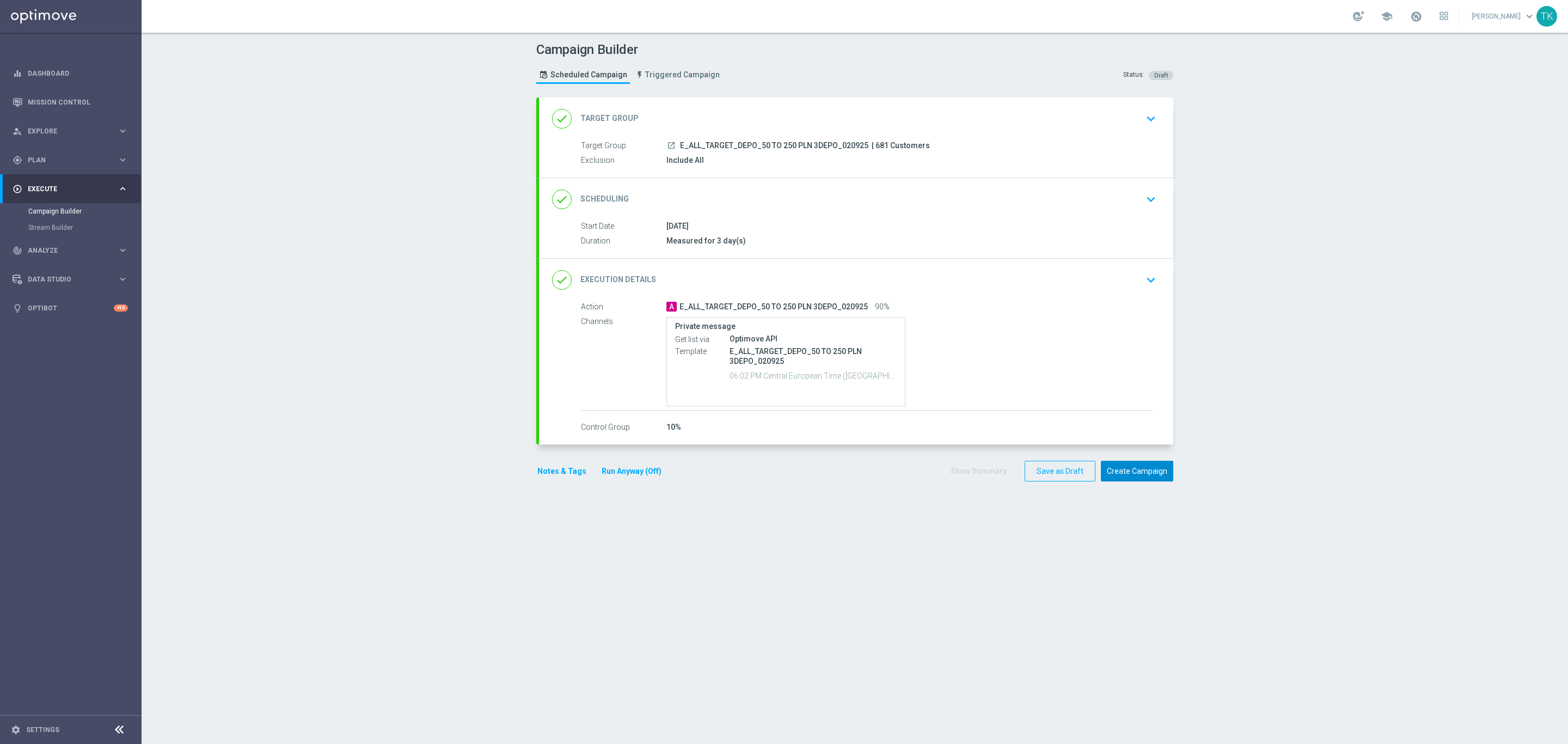
click at [1124, 474] on button "Create Campaign" at bounding box center [1137, 471] width 72 height 21
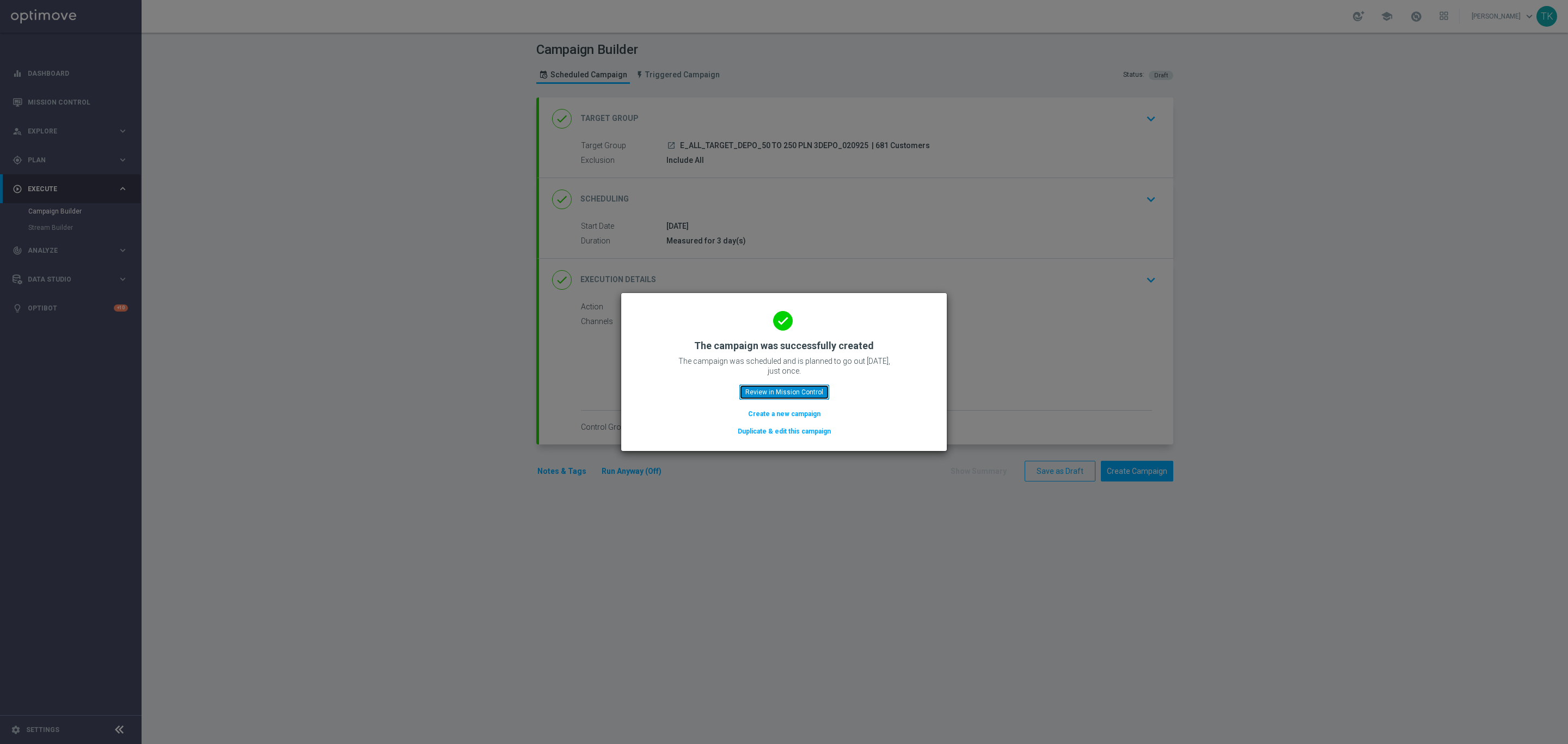
click at [761, 392] on button "Review in Mission Control" at bounding box center [784, 392] width 90 height 15
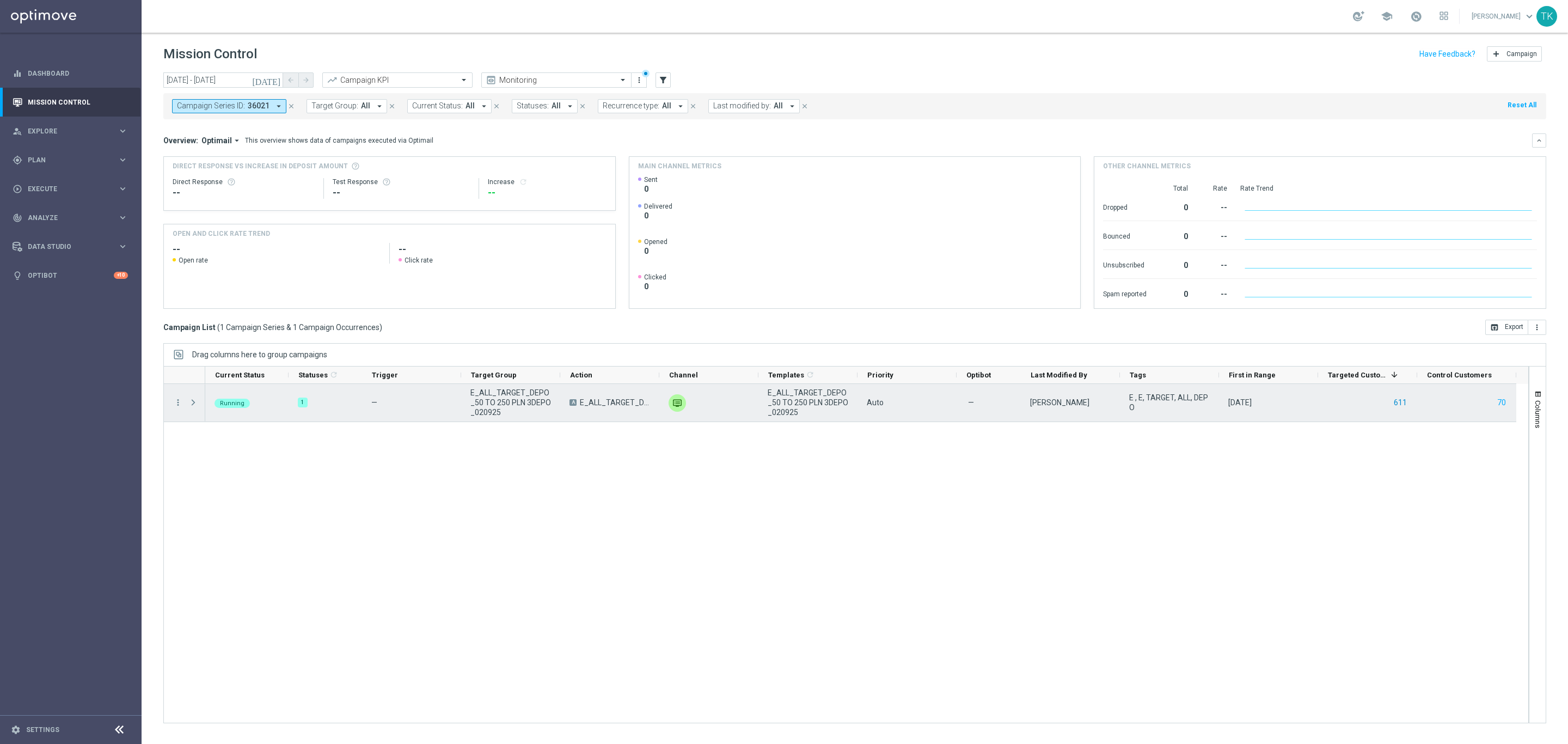
click at [1397, 401] on button "611" at bounding box center [1400, 402] width 15 height 13
click at [487, 394] on span "E_ALL_TARGET_DEPO_50 TO 250 PLN 3DEPO_020925" at bounding box center [511, 402] width 81 height 29
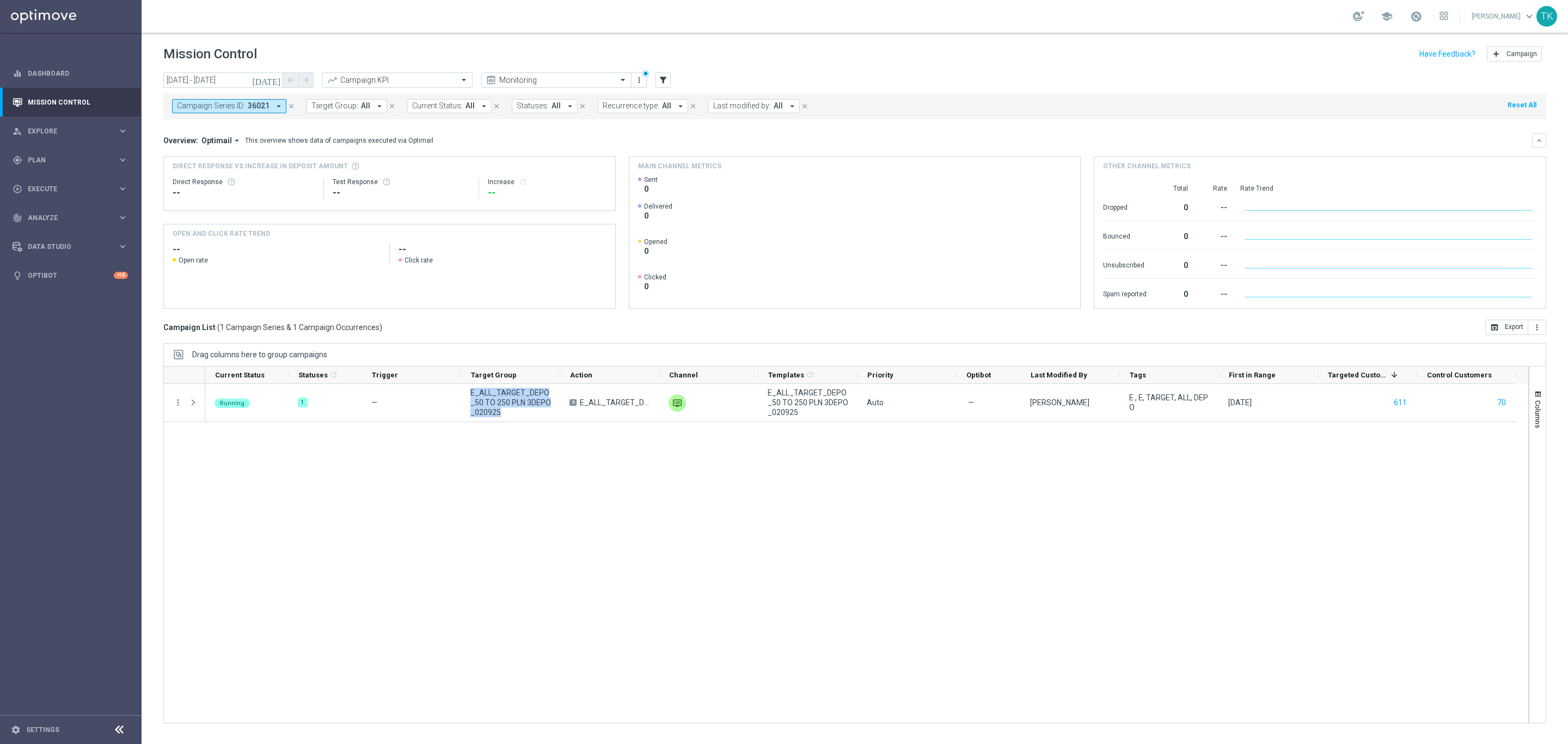
click at [237, 100] on button "Campaign Series ID: 36021 arrow_drop_down" at bounding box center [229, 106] width 114 height 14
click at [293, 103] on icon "close" at bounding box center [291, 106] width 8 height 8
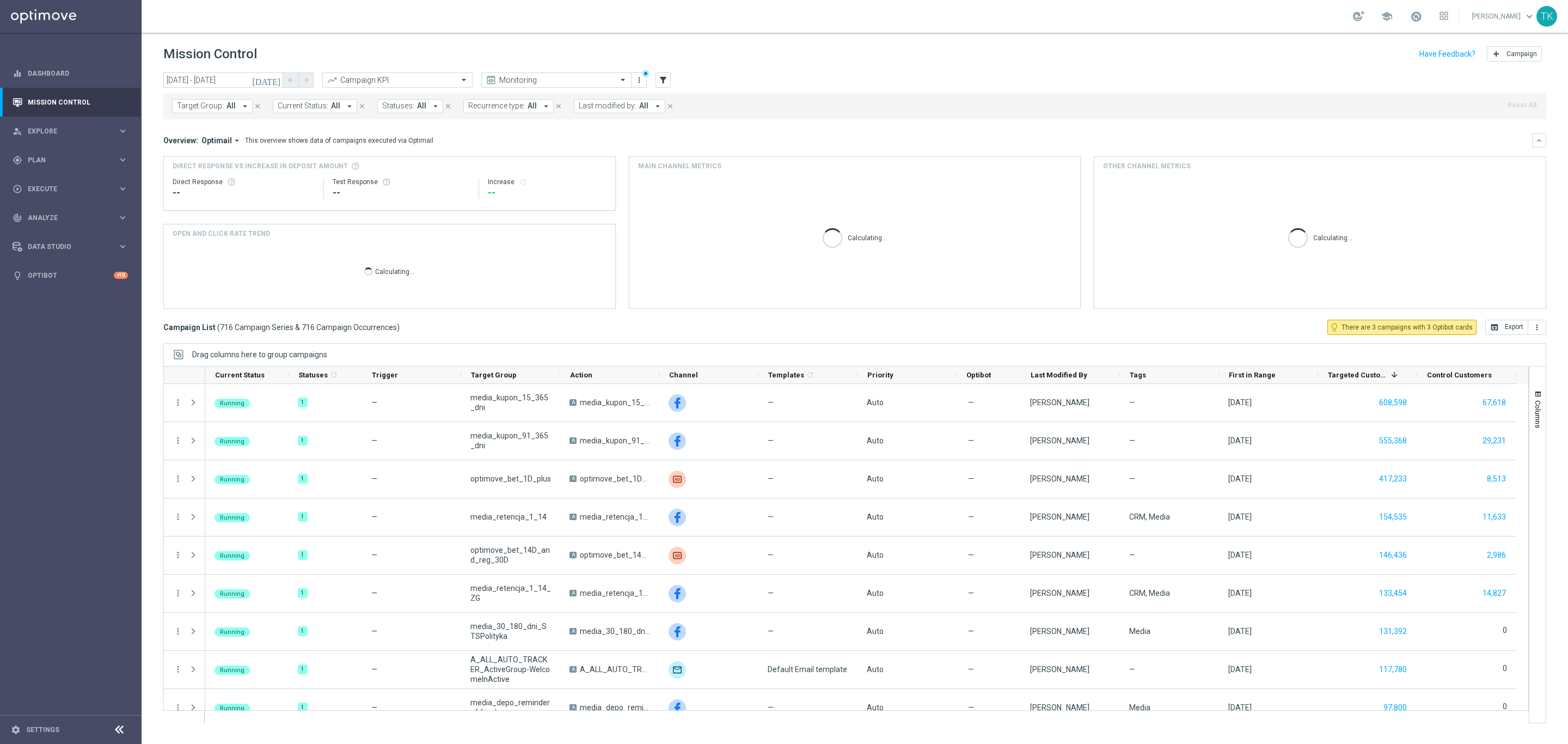
click at [217, 110] on span "Target Group:" at bounding box center [200, 106] width 47 height 10
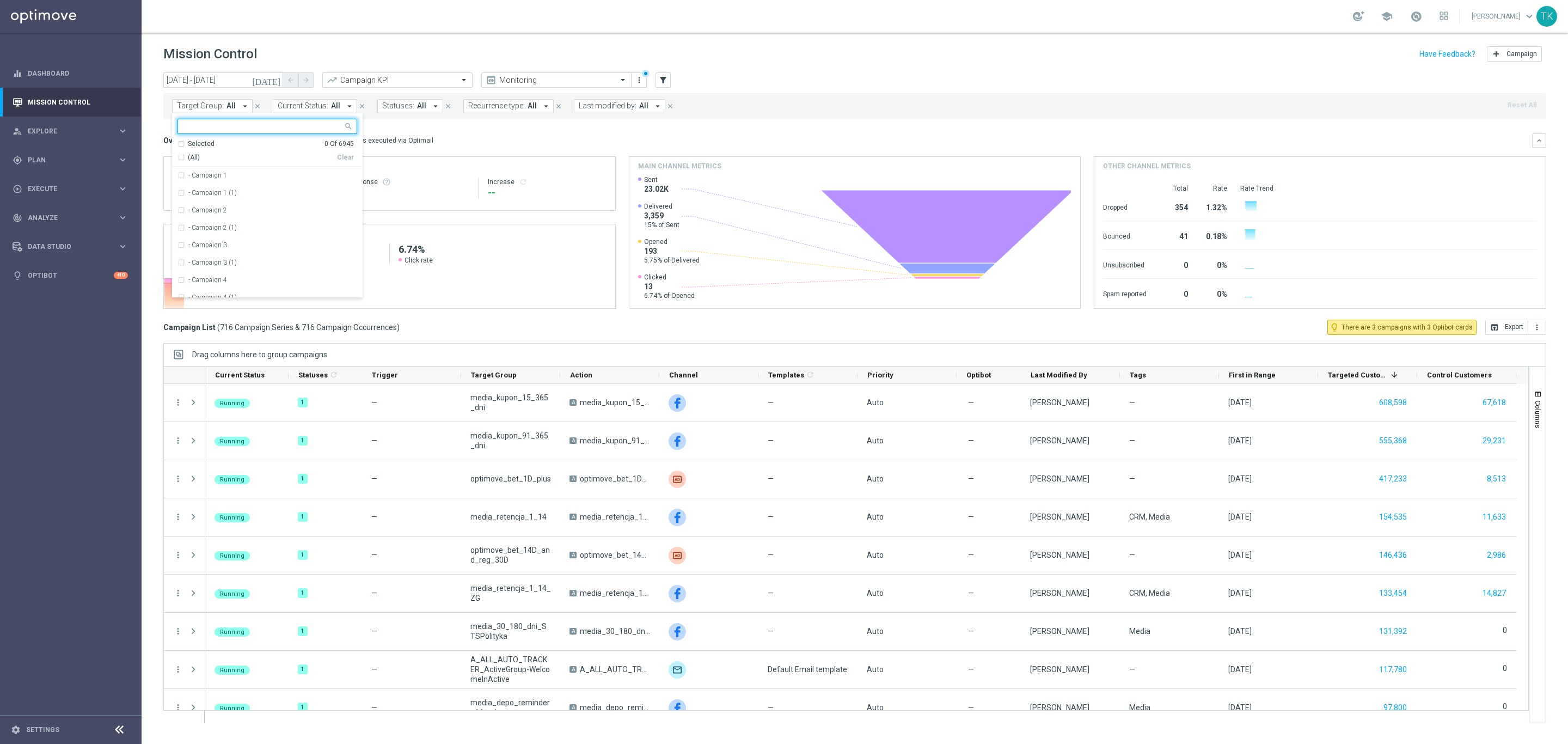
click at [193, 126] on input "text" at bounding box center [263, 127] width 159 height 10
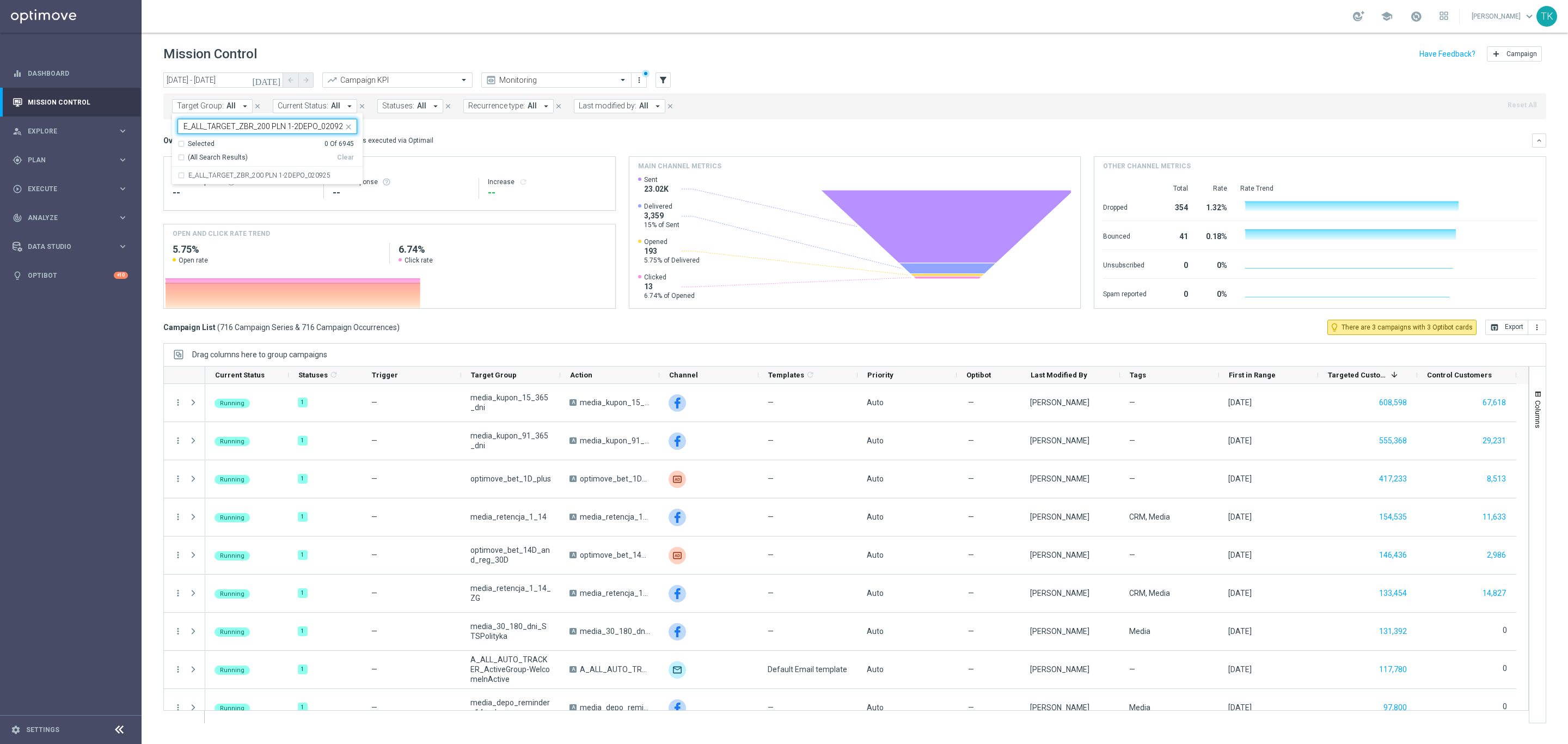
scroll to position [0, 2]
click at [209, 176] on label "E_ALL_TARGET_ZBR_200 PLN 1-2DEPO_020925" at bounding box center [259, 175] width 142 height 6
type input "E_ALL_TARGET_ZBR_200 PLN 1-2DEPO_020925"
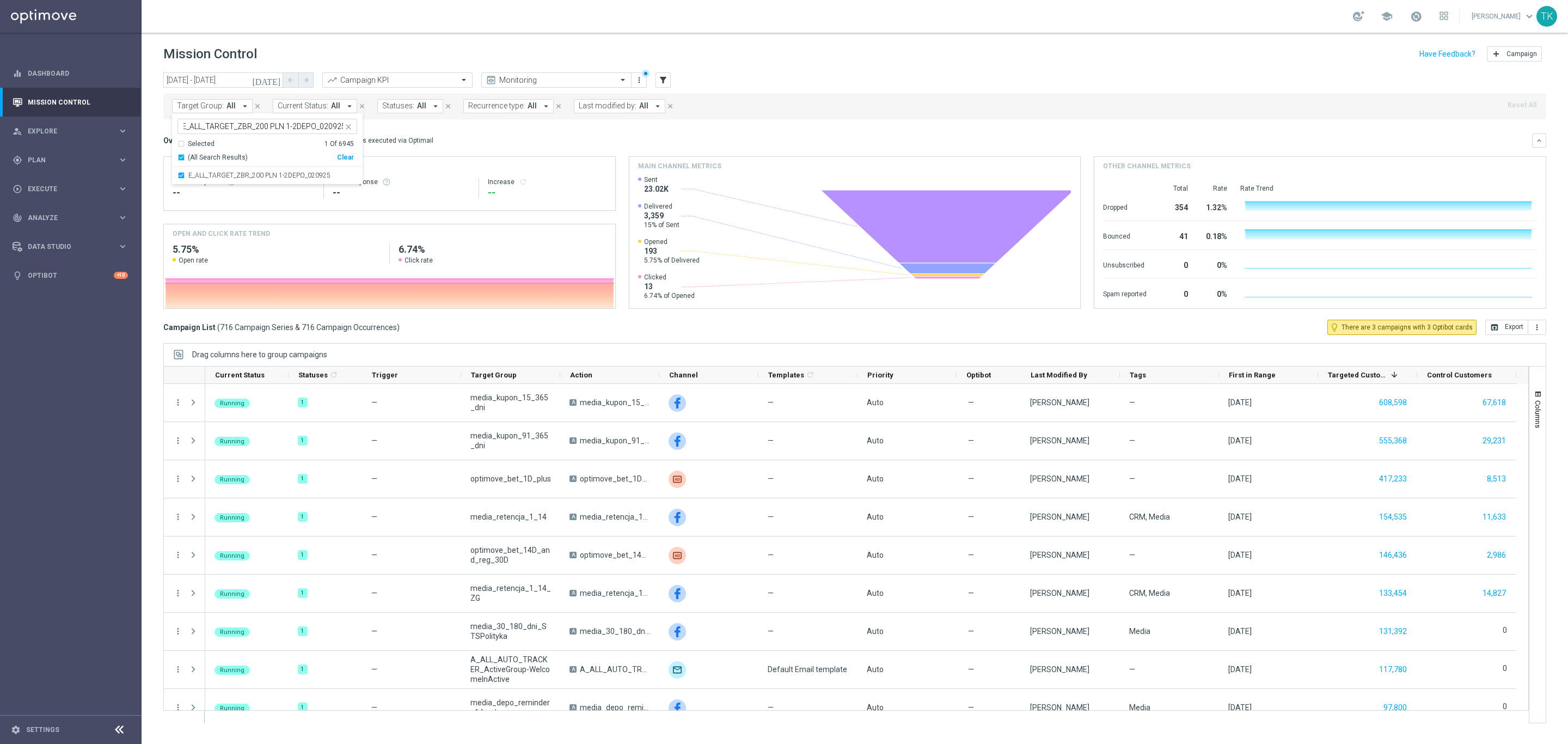
scroll to position [0, 0]
click at [150, 134] on div "today 02 Sep 2025 - 02 Sep 2025 arrow_back arrow_forward Campaign KPI trending_…" at bounding box center [854, 403] width 1427 height 662
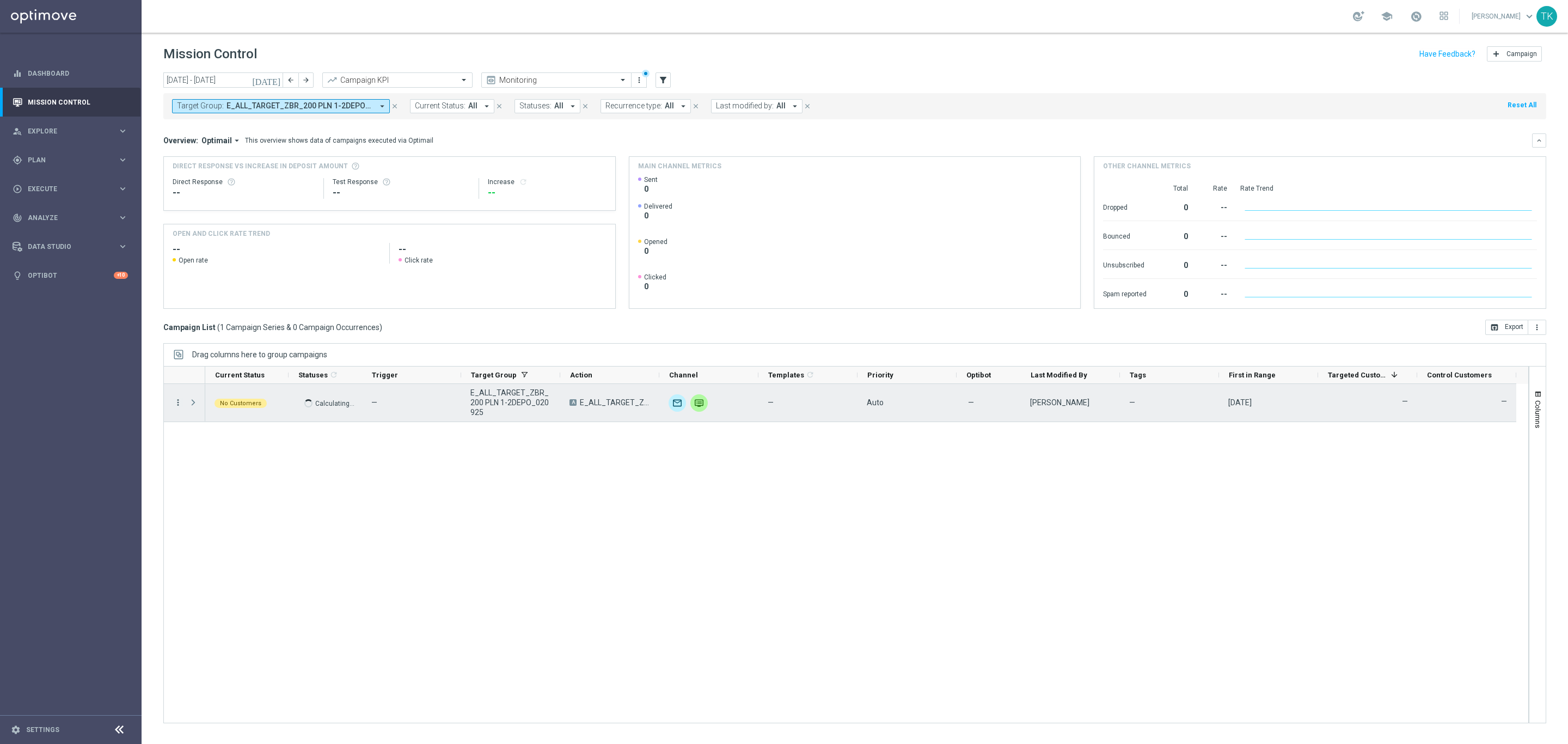
click at [178, 404] on icon "more_vert" at bounding box center [178, 402] width 10 height 10
click at [449, 513] on div "No Customers Calculating... — E_ALL_TARGET_ZBR_200 PLN 1-2DEPO_020925 A E_ALL_T…" at bounding box center [867, 553] width 1323 height 339
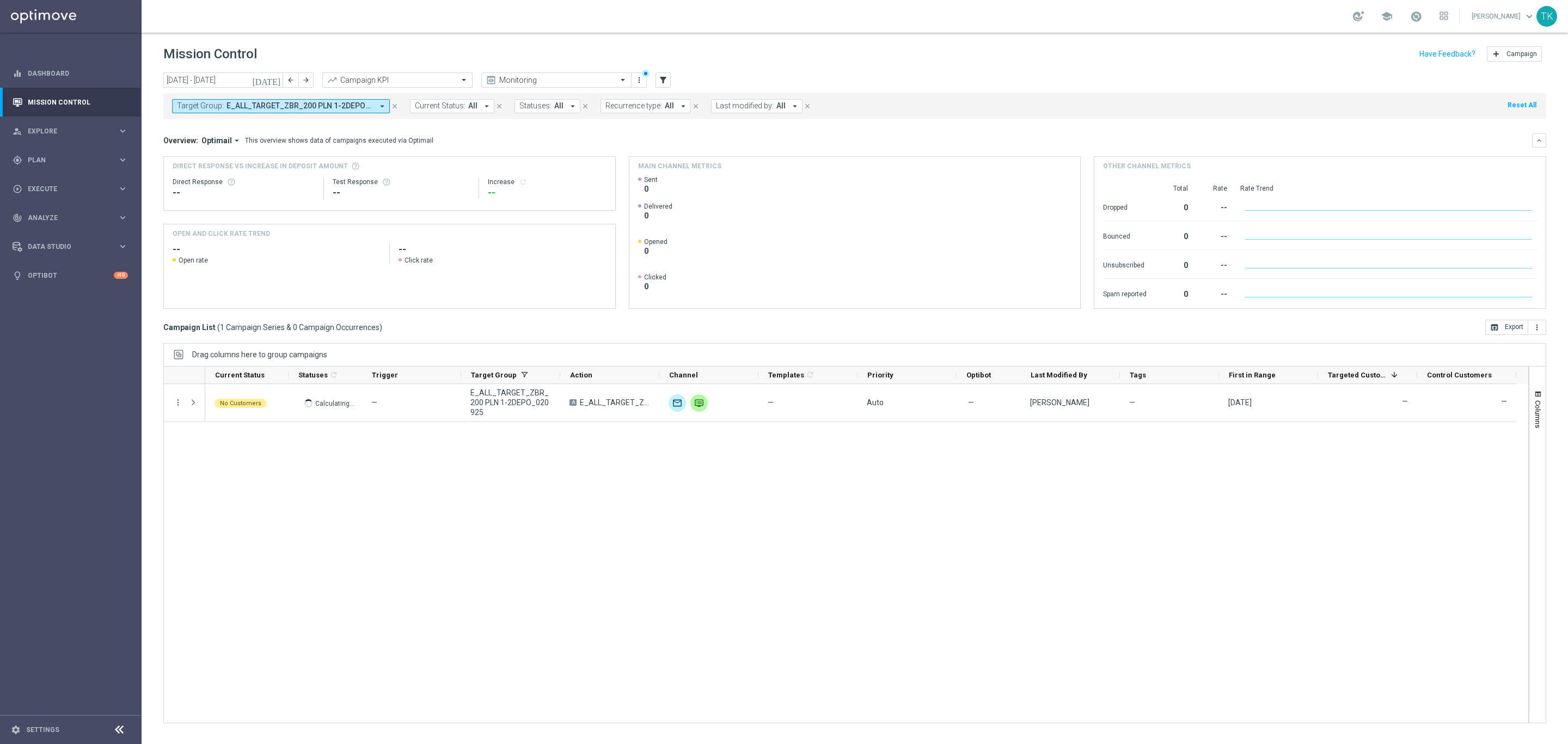
click at [343, 109] on span "E_ALL_TARGET_ZBR_200 PLN 1-2DEPO_020925" at bounding box center [300, 106] width 147 height 10
click at [0, 0] on div "Clear" at bounding box center [0, 0] width 0 height 0
click at [329, 500] on div "No Customers Calculating... — E_ALL_TARGET_ZBR_200 PLN 1-2DEPO_020925 A E_ALL_T…" at bounding box center [867, 553] width 1323 height 339
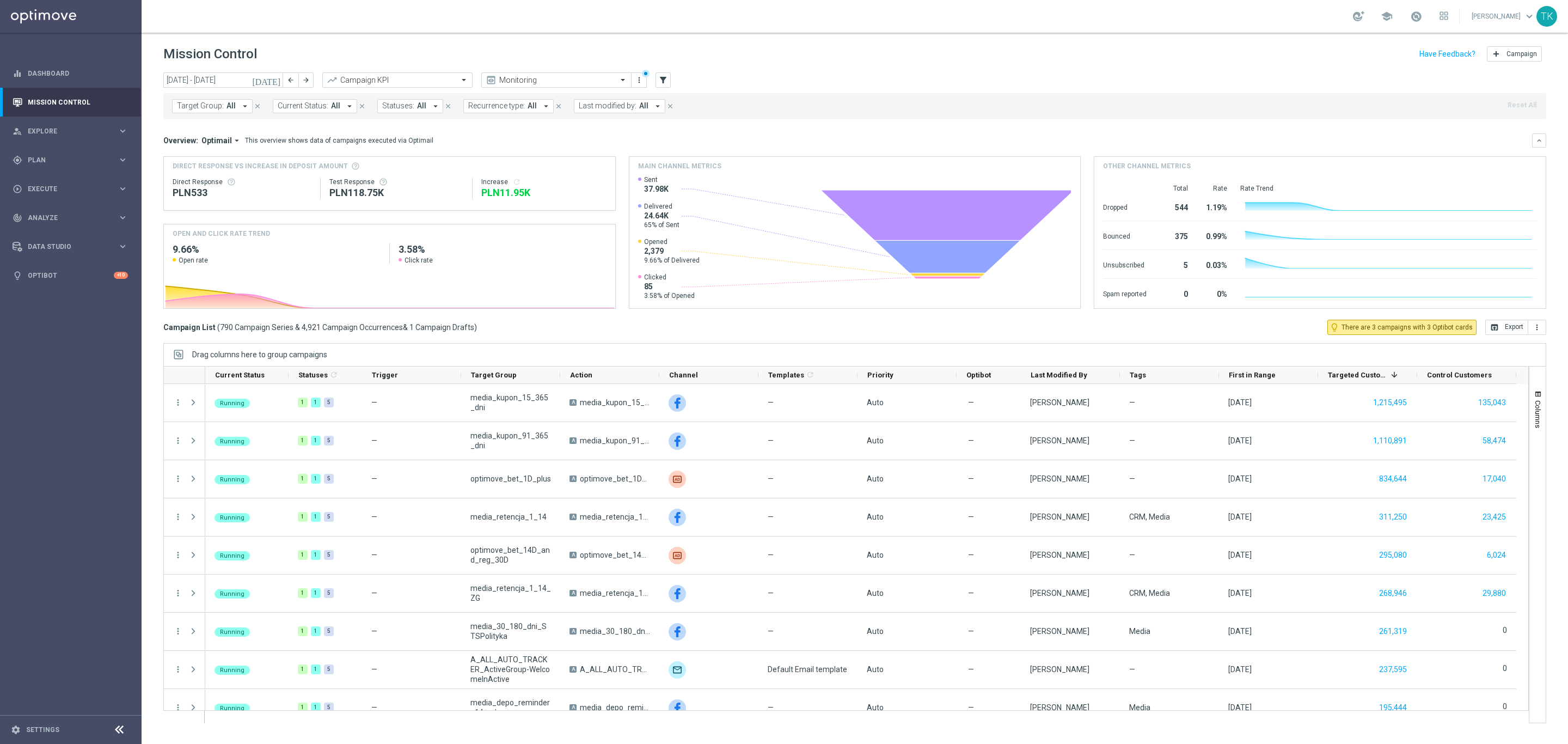
click at [214, 108] on span "Target Group:" at bounding box center [200, 106] width 47 height 10
click at [225, 172] on label "E_ALL_TARGET_ZBR_200 PLN 1-2DEPO_020925" at bounding box center [259, 175] width 142 height 6
type input "E_ALL_TARGET_ZBR_200 PLN 1-2DEPO_020925"
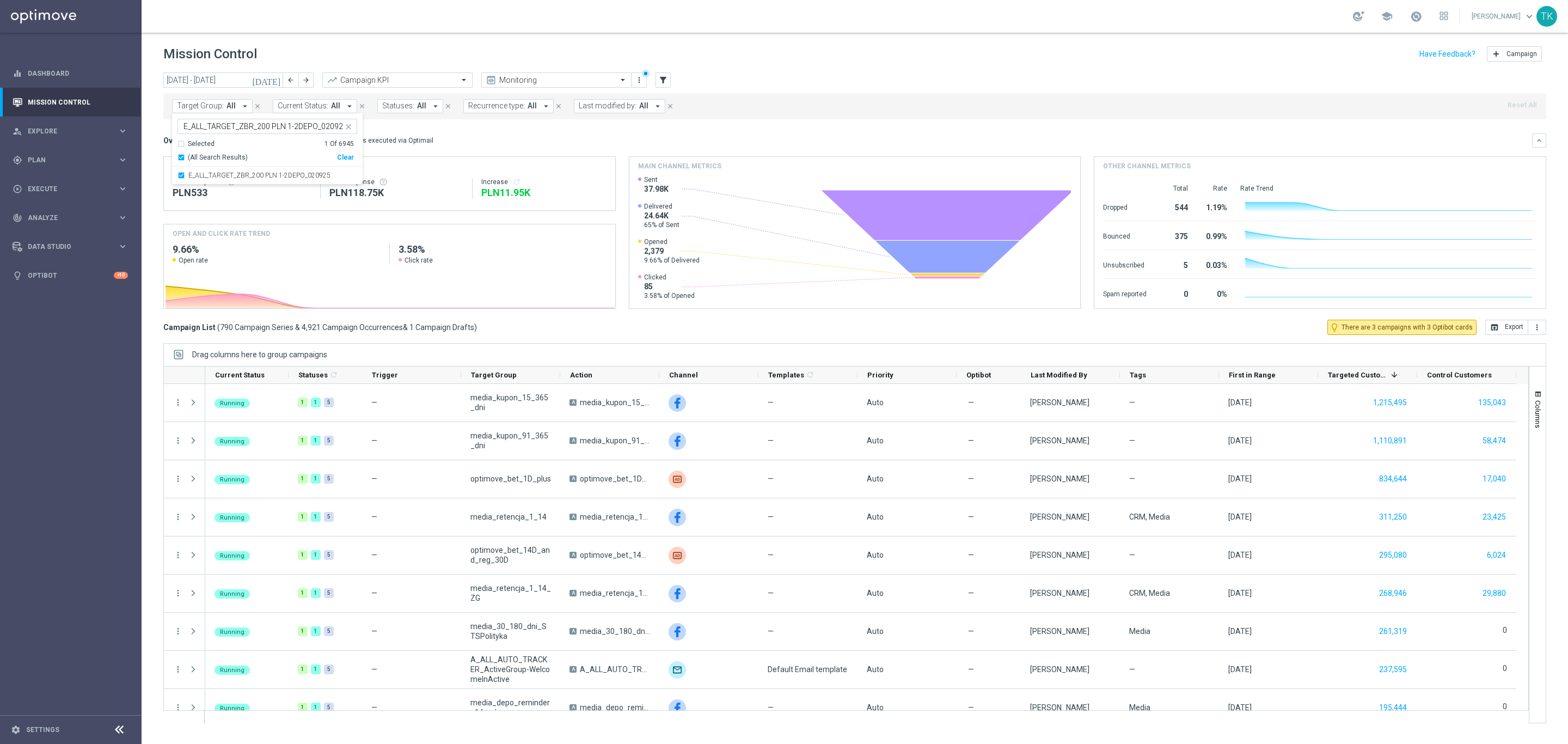
click at [143, 146] on div "[DATE] [DATE] - [DATE] arrow_back arrow_forward Campaign KPI trending_up Monito…" at bounding box center [854, 403] width 1427 height 662
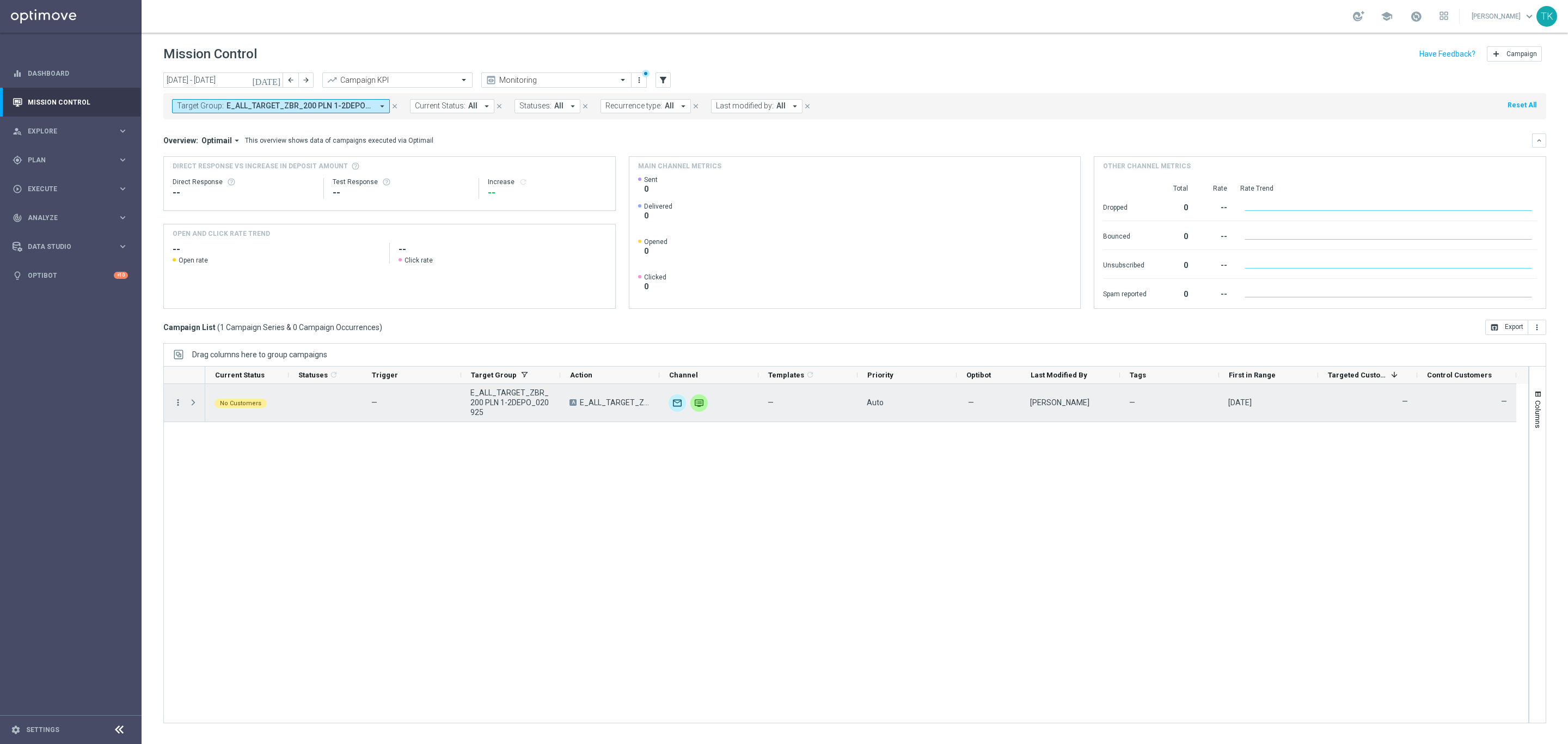
click at [178, 405] on icon "more_vert" at bounding box center [178, 402] width 10 height 10
click at [234, 525] on div "Delete" at bounding box center [251, 522] width 102 height 8
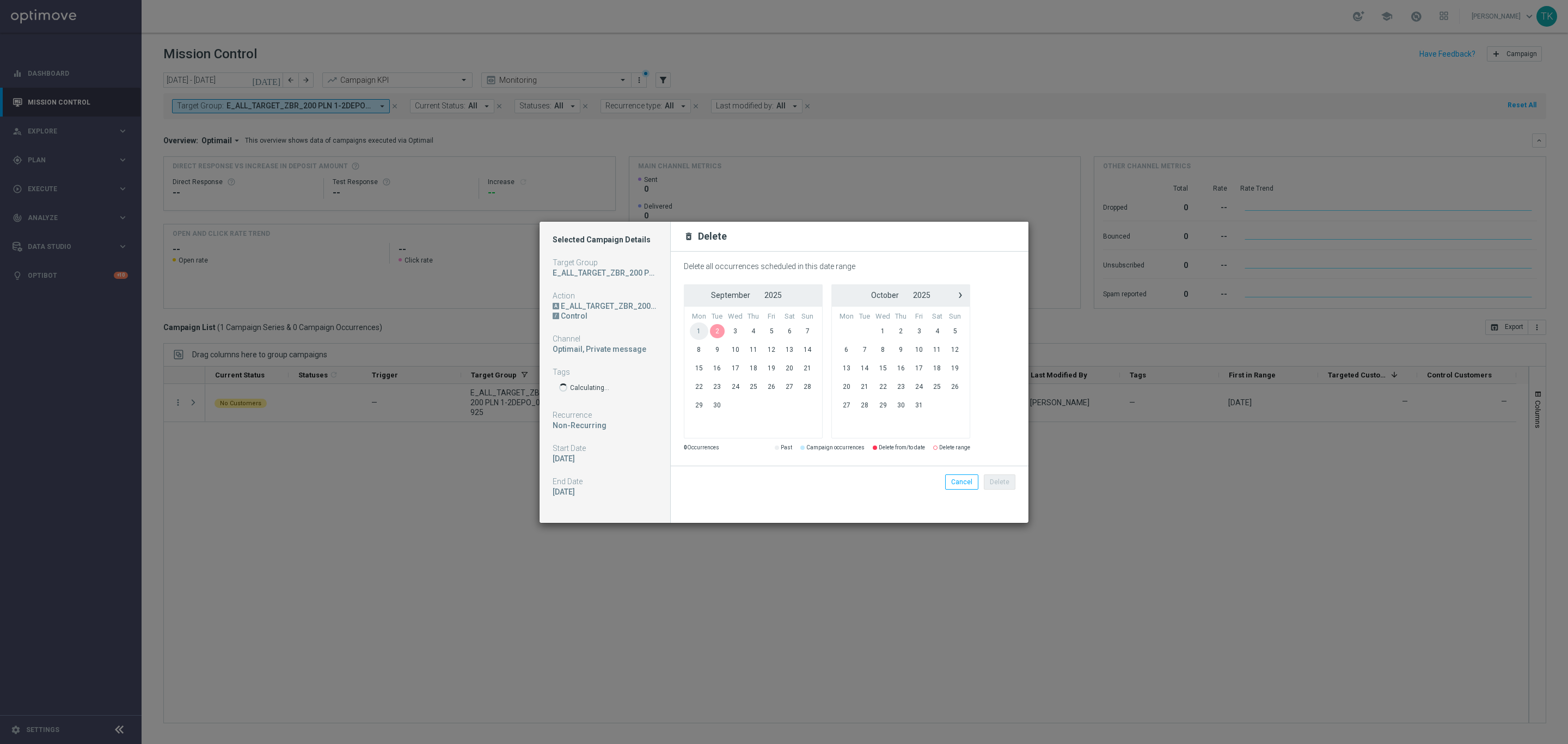
click at [717, 329] on span "2" at bounding box center [717, 331] width 18 height 17
click at [965, 485] on button "Cancel" at bounding box center [962, 481] width 33 height 15
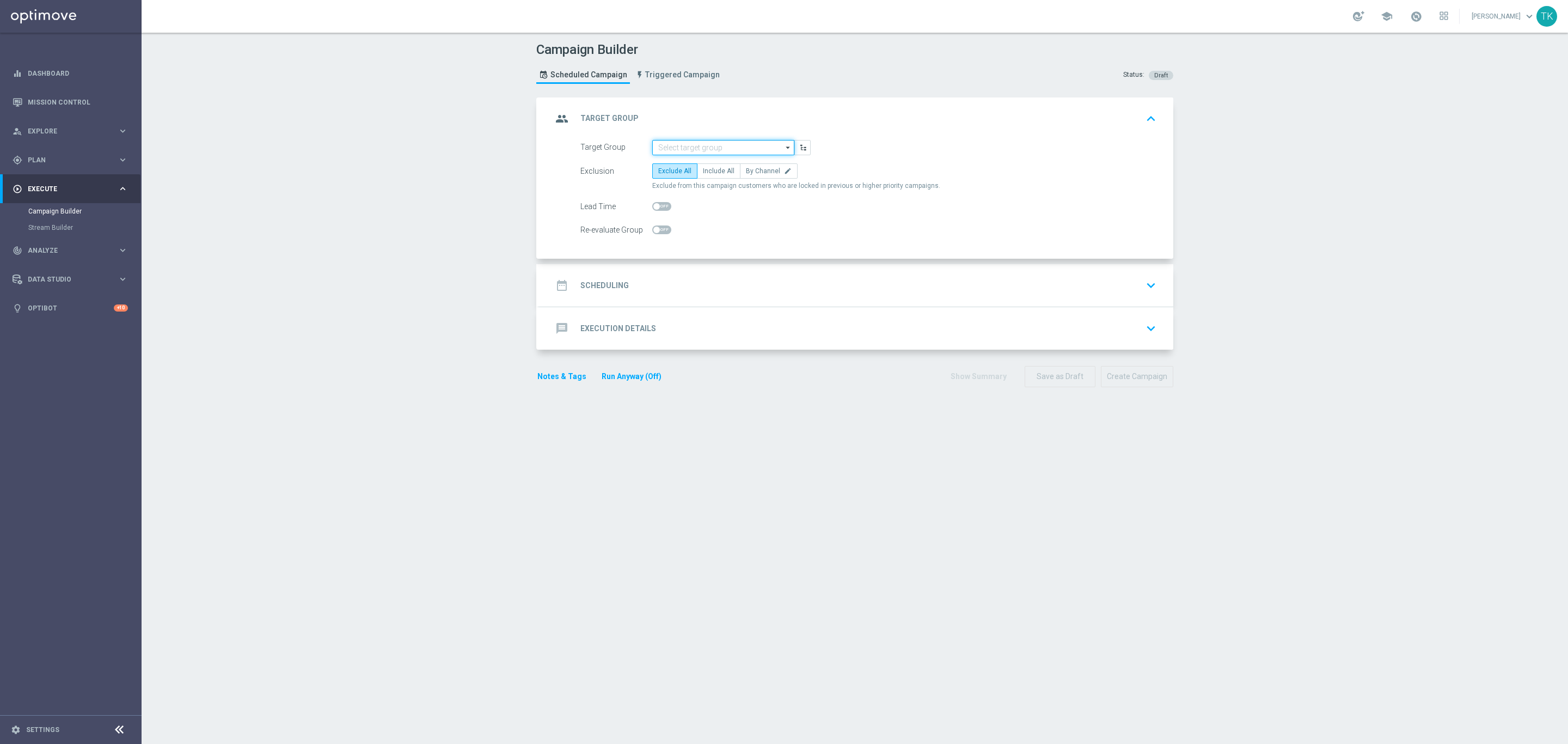
click at [681, 150] on input at bounding box center [723, 147] width 142 height 15
paste input "E_ALL_TARGET_ZBR_200 PLN 1-2DEPO_020925"
click at [724, 171] on div "E_ALL_TARGET_ZBR_200 PLN 1-2DEPO_020925" at bounding box center [723, 168] width 132 height 20
type input "E_ALL_TARGET_ZBR_200 PLN 1-2DEPO_020925"
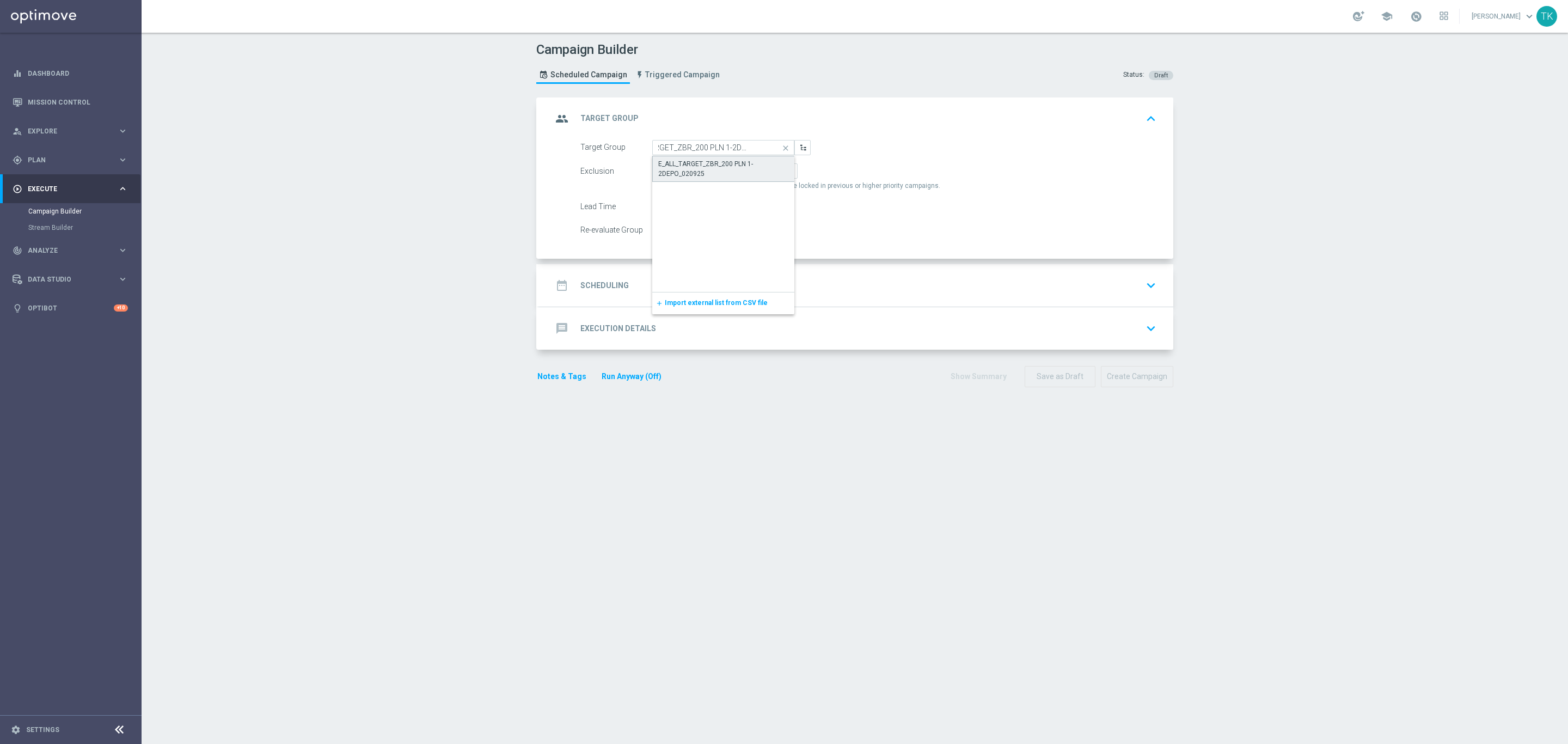
scroll to position [0, 0]
click at [715, 171] on span "Include All" at bounding box center [719, 171] width 32 height 8
click at [710, 171] on input "Include All" at bounding box center [706, 173] width 7 height 7
radio input "true"
click at [698, 278] on div "date_range Scheduling keyboard_arrow_down" at bounding box center [856, 286] width 608 height 21
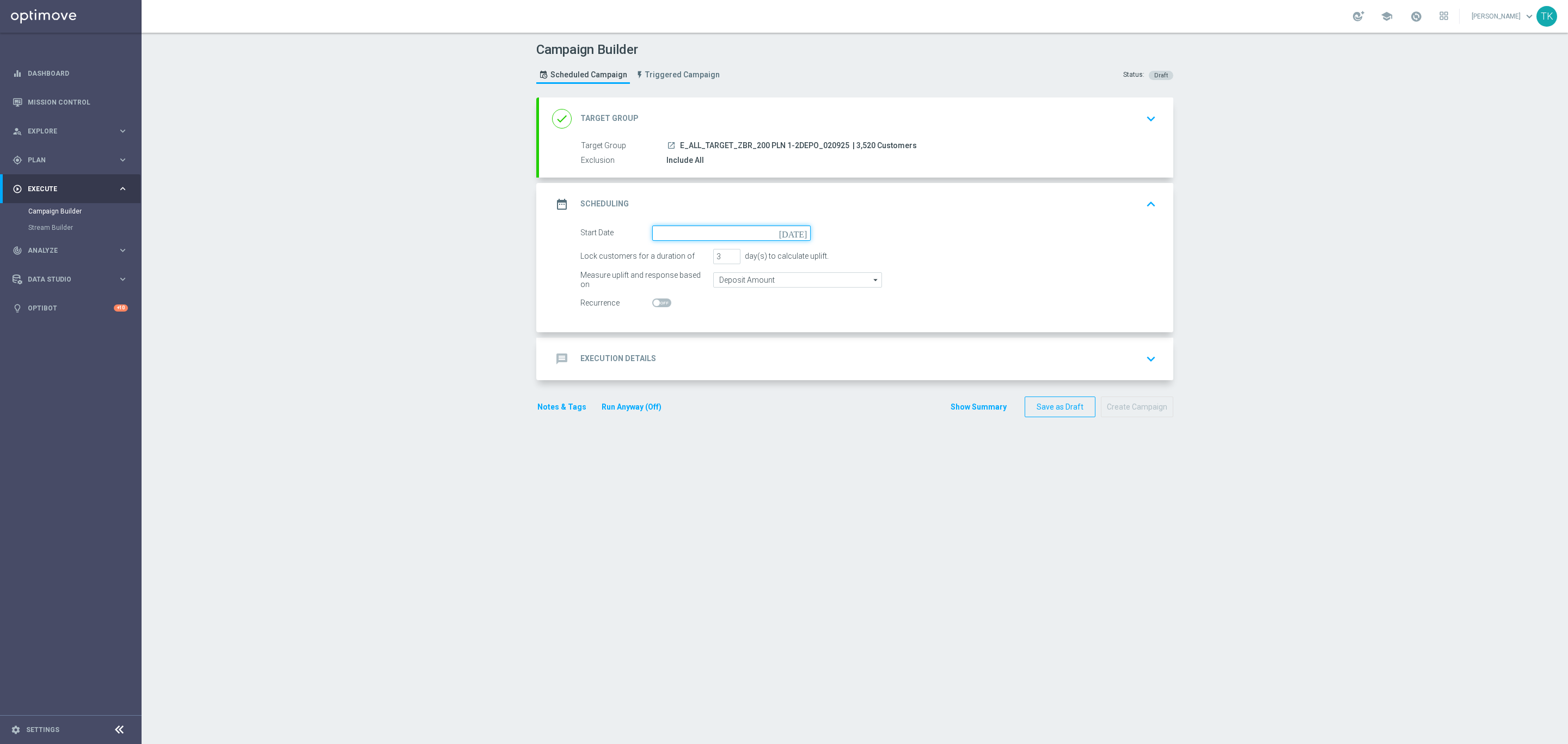
click at [687, 234] on input at bounding box center [731, 232] width 159 height 15
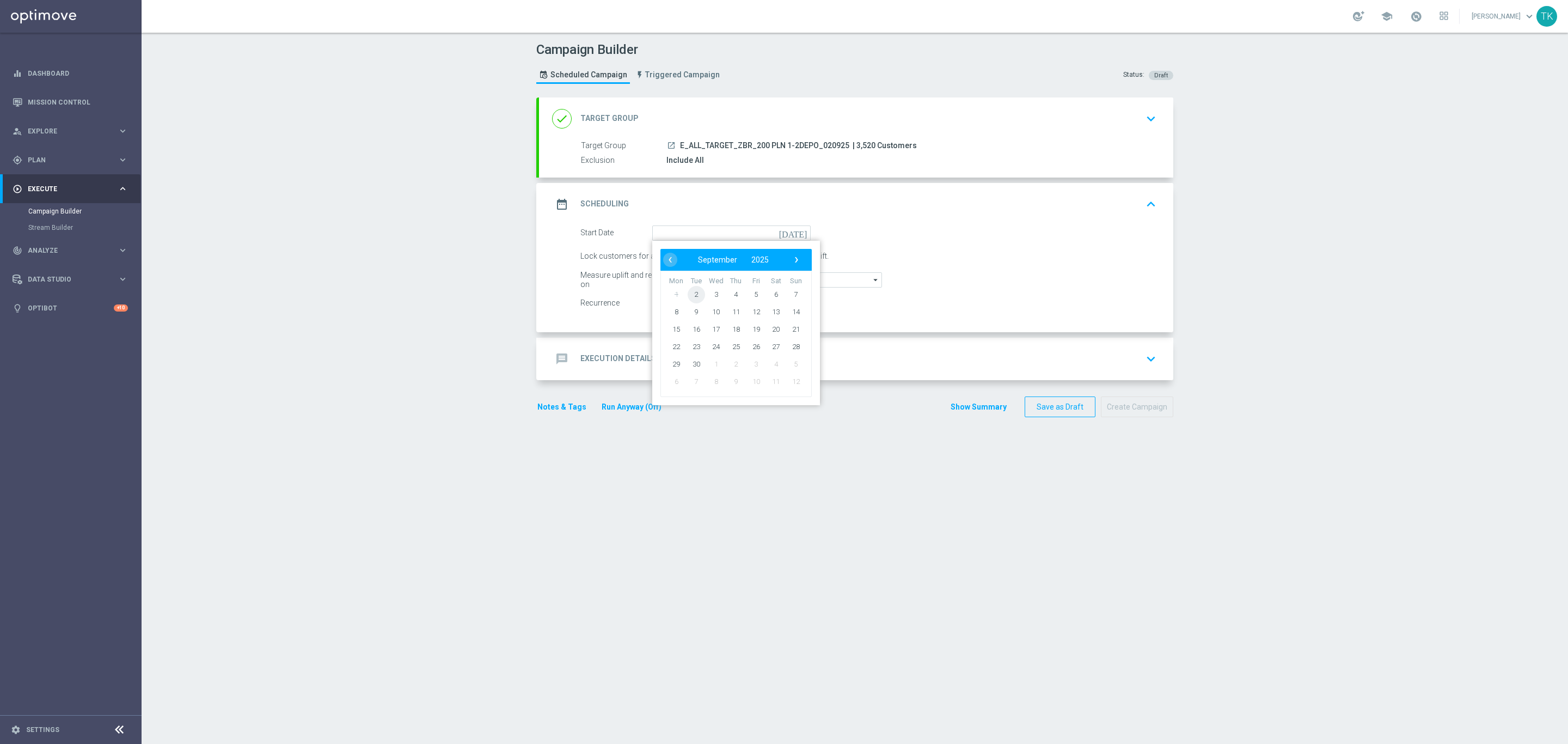
click at [692, 296] on span "2" at bounding box center [696, 294] width 17 height 17
type input "[DATE]"
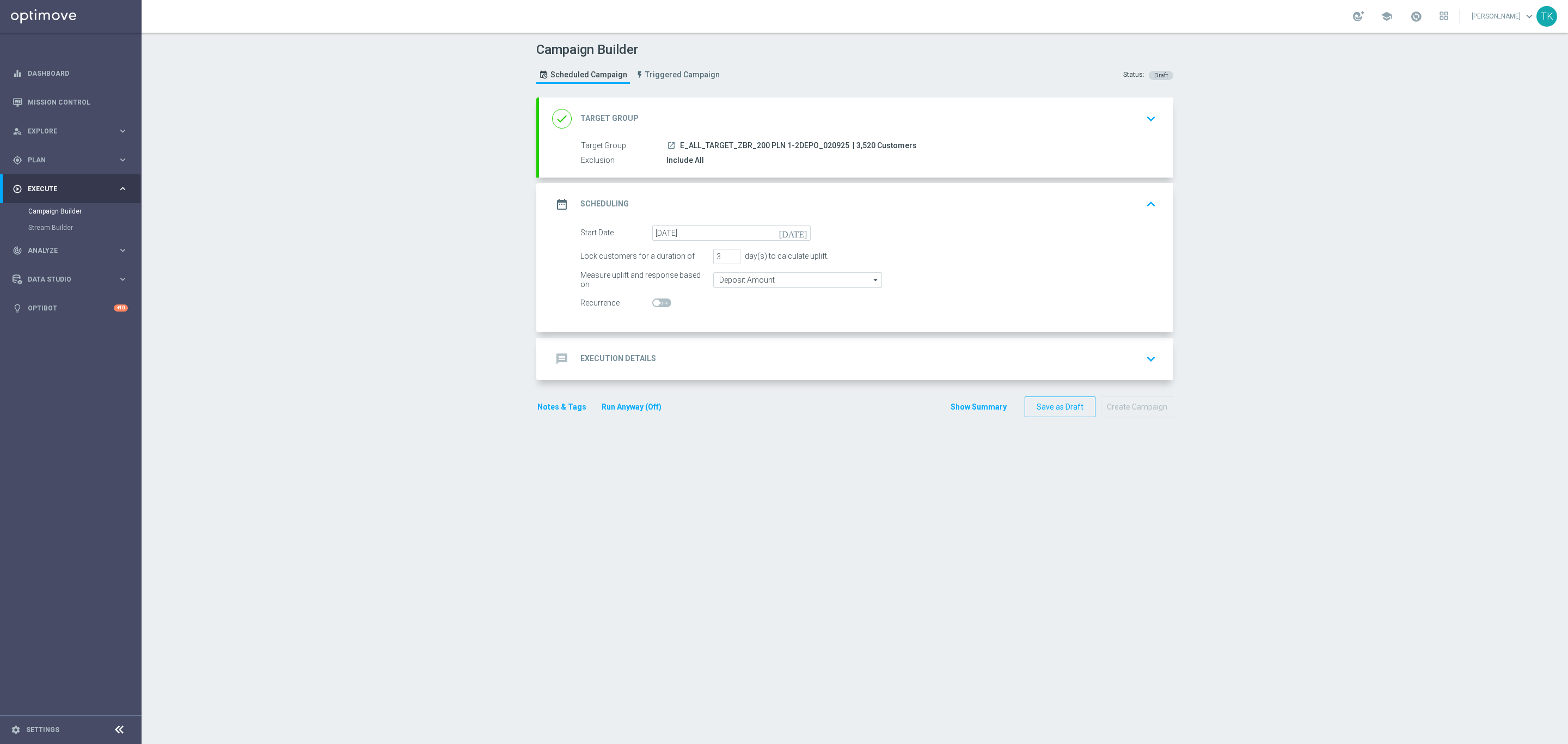
click at [670, 362] on div "message Execution Details keyboard_arrow_down" at bounding box center [856, 359] width 608 height 21
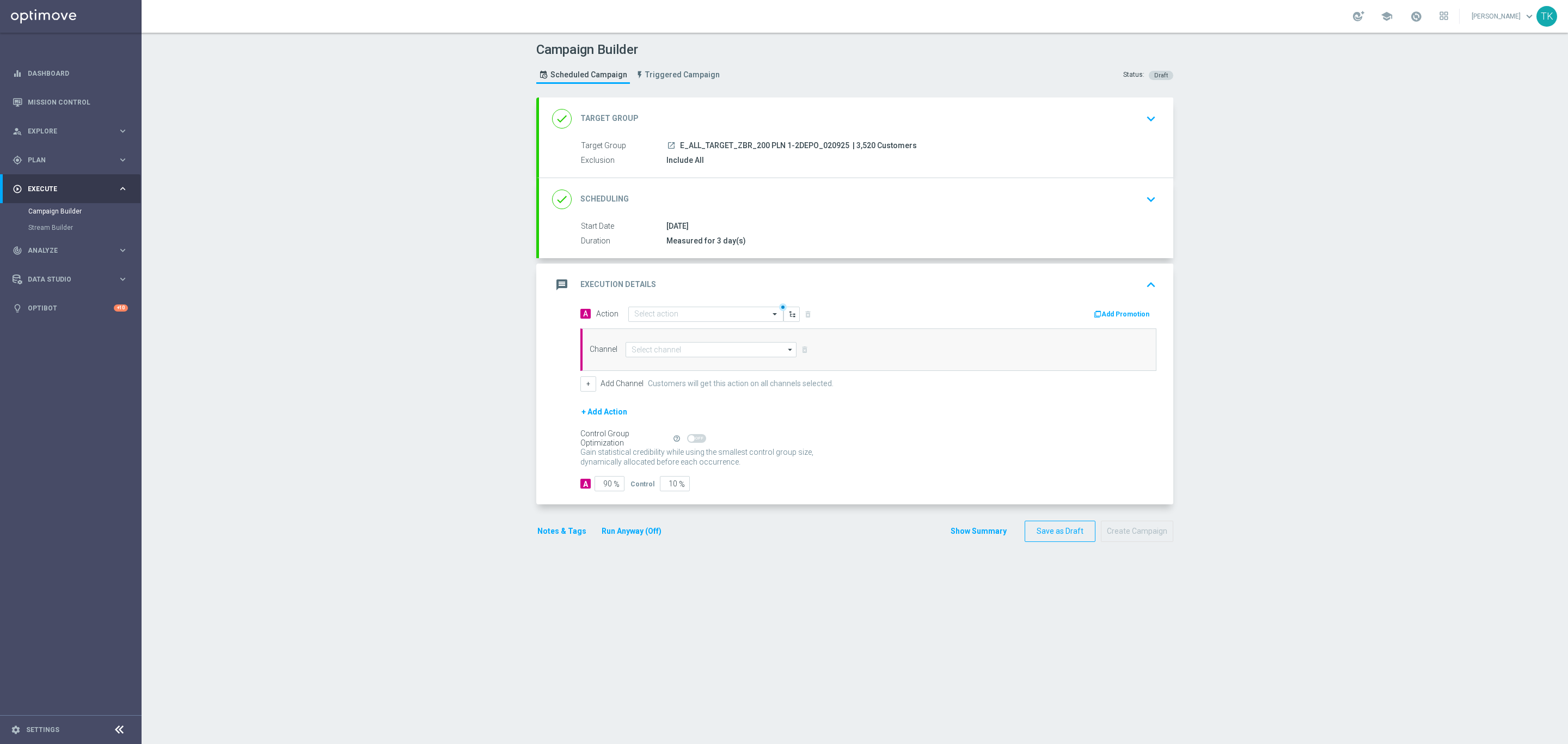
click at [716, 142] on span "E_ALL_TARGET_ZBR_200 PLN 1-2DEPO_020925" at bounding box center [765, 146] width 170 height 10
copy div "E_ALL_TARGET_ZBR_200 PLN 1-2DEPO_020925"
click at [650, 309] on div "Select action" at bounding box center [706, 314] width 155 height 15
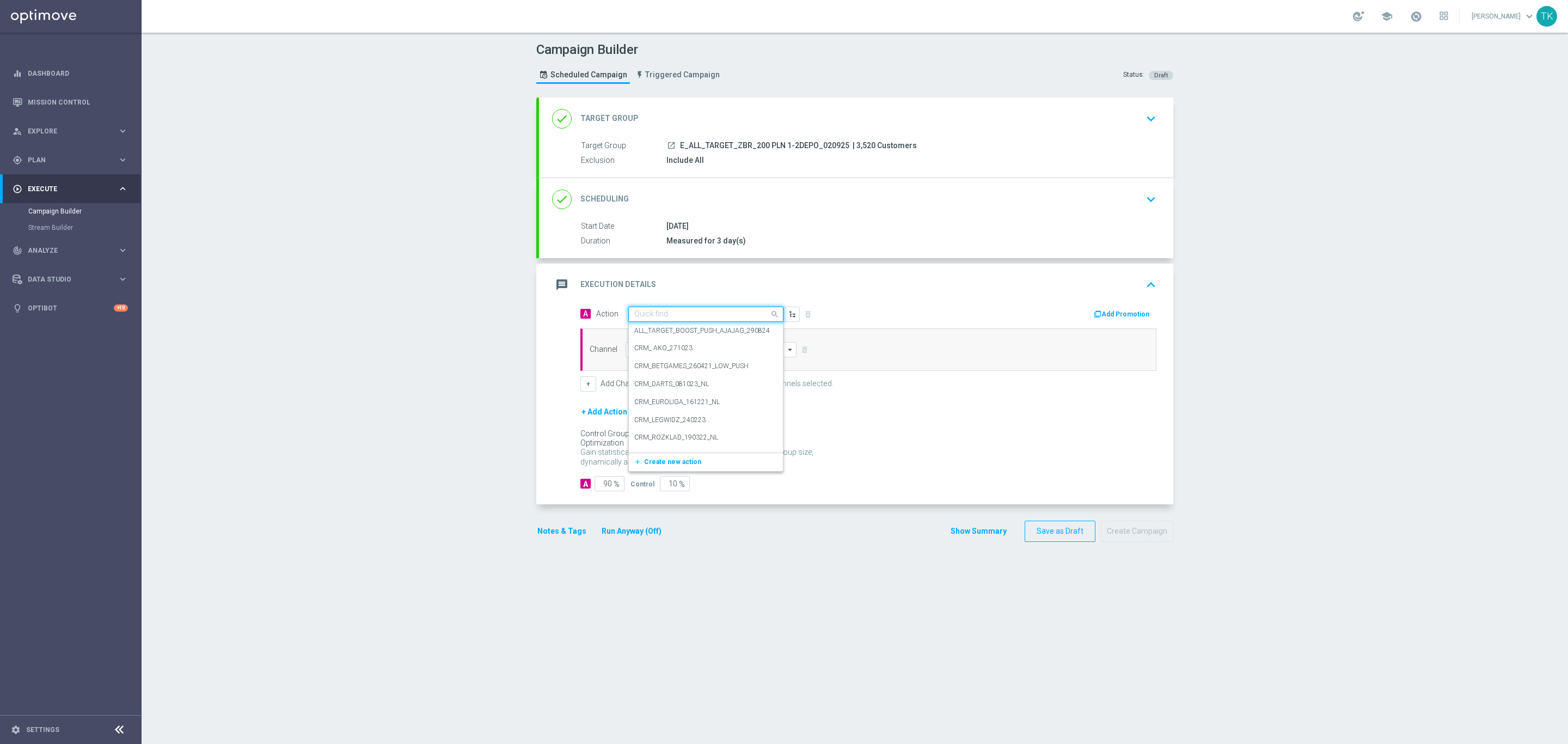
paste input "E_ALL_TARGET_ZBR_200 PLN 1-2DEPO_020925"
type input "E_ALL_TARGET_ZBR_200 PLN 1-2DEPO_020925"
click at [654, 329] on div "E_ALL_TARGET_ZBR_200 PLN 1-2DEPO_020925 edit" at bounding box center [706, 332] width 144 height 18
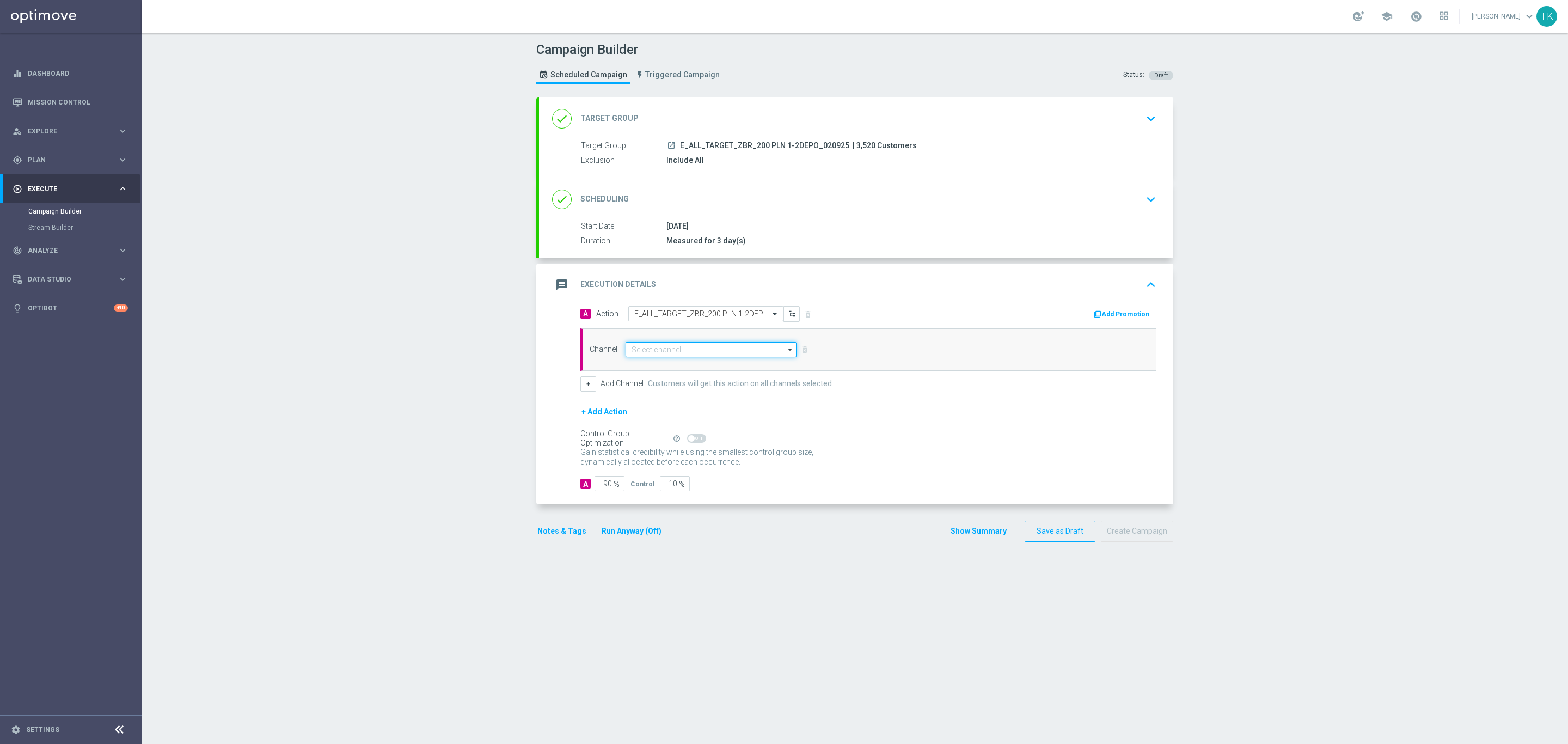
click at [627, 356] on input at bounding box center [711, 349] width 171 height 15
click at [636, 373] on div "Private message" at bounding box center [711, 365] width 171 height 15
type input "Private message"
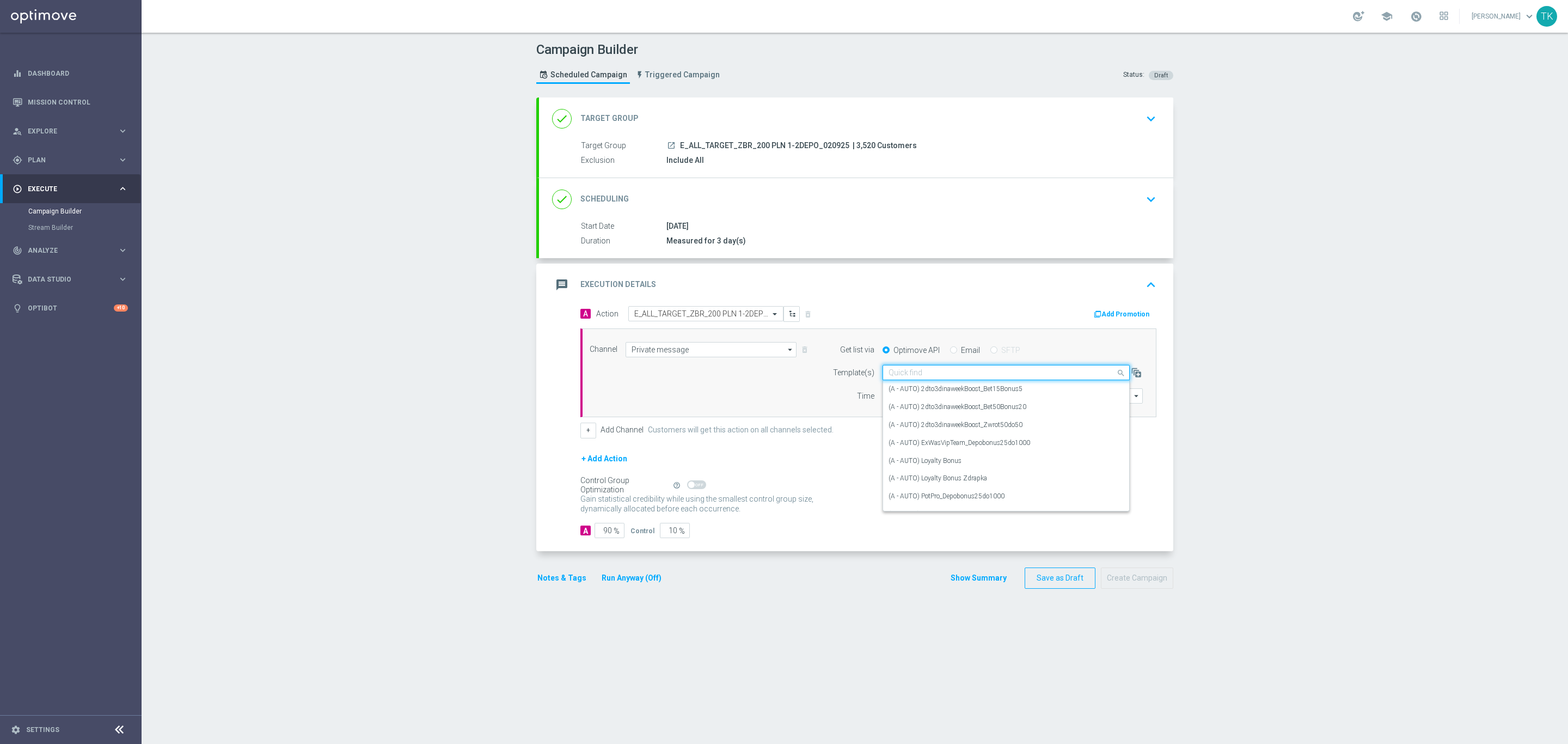
click at [890, 376] on input "text" at bounding box center [995, 373] width 213 height 10
paste input "E_ALL_TARGET_ZBR_200 PLN 1-2DEPO_020925"
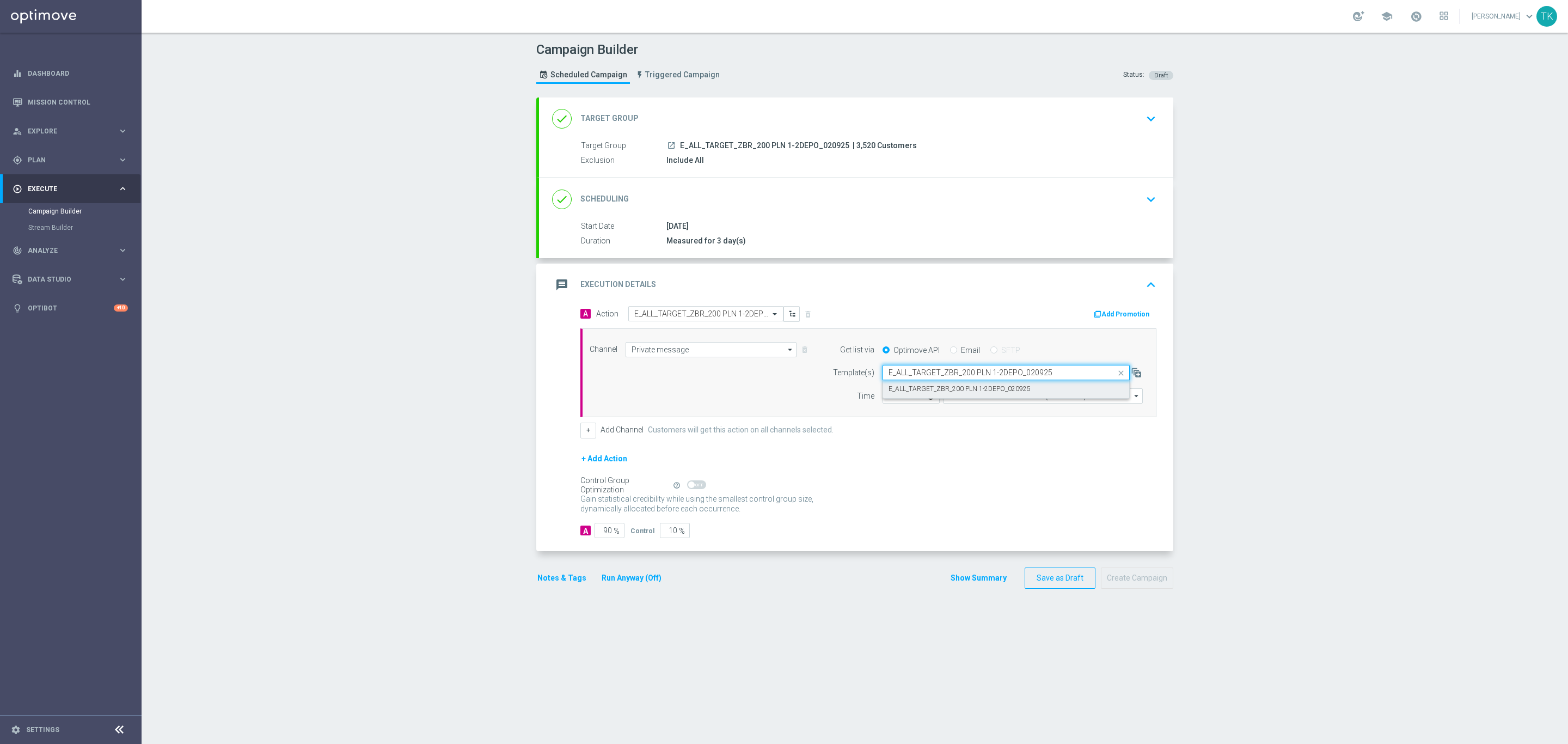
click at [897, 387] on label "E_ALL_TARGET_ZBR_200 PLN 1-2DEPO_020925" at bounding box center [959, 389] width 142 height 10
type input "E_ALL_TARGET_ZBR_200 PLN 1-2DEPO_020925"
click at [581, 435] on button "+" at bounding box center [588, 430] width 16 height 15
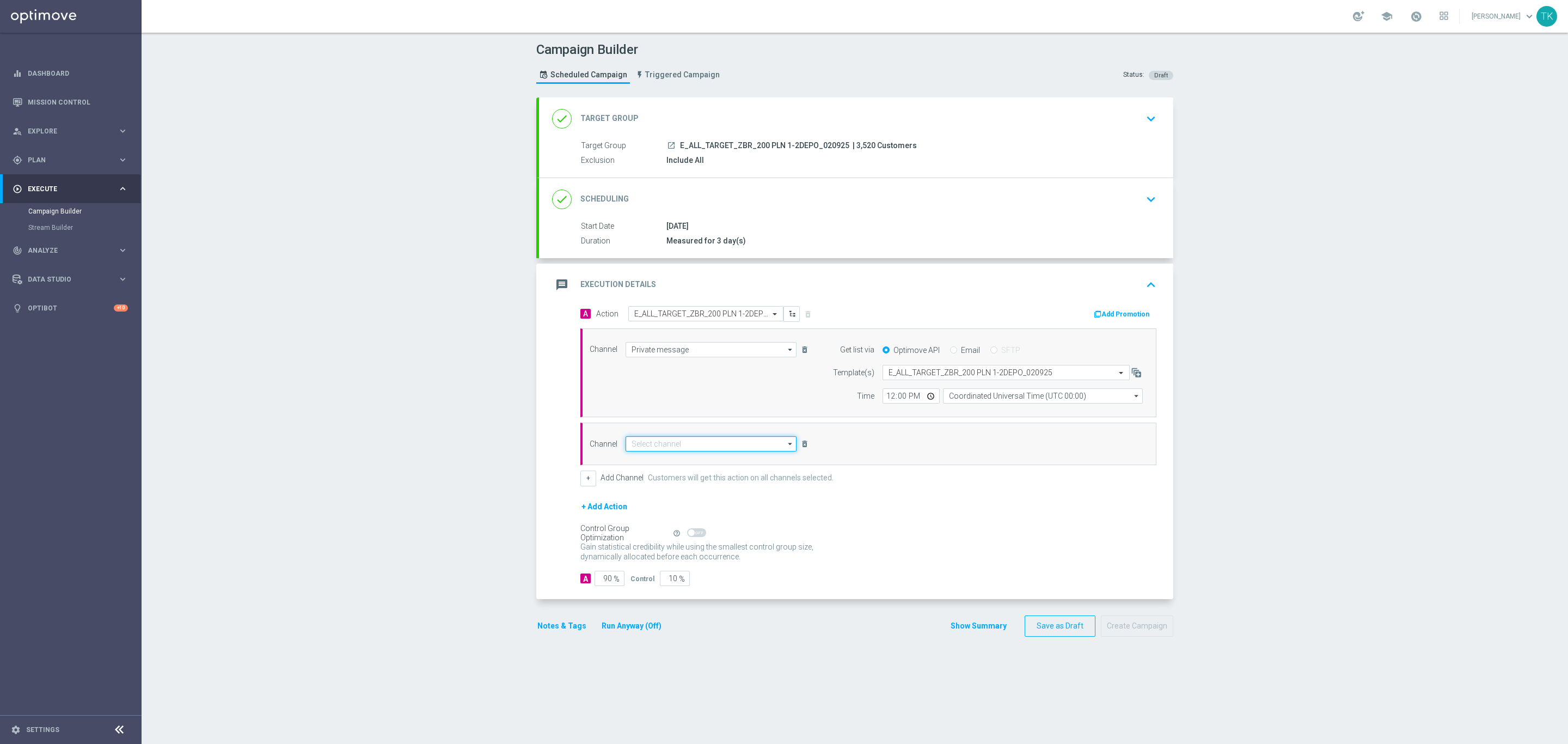
click at [634, 448] on input at bounding box center [711, 443] width 171 height 15
click at [650, 465] on div "Optimail" at bounding box center [711, 459] width 171 height 15
type input "Optimail"
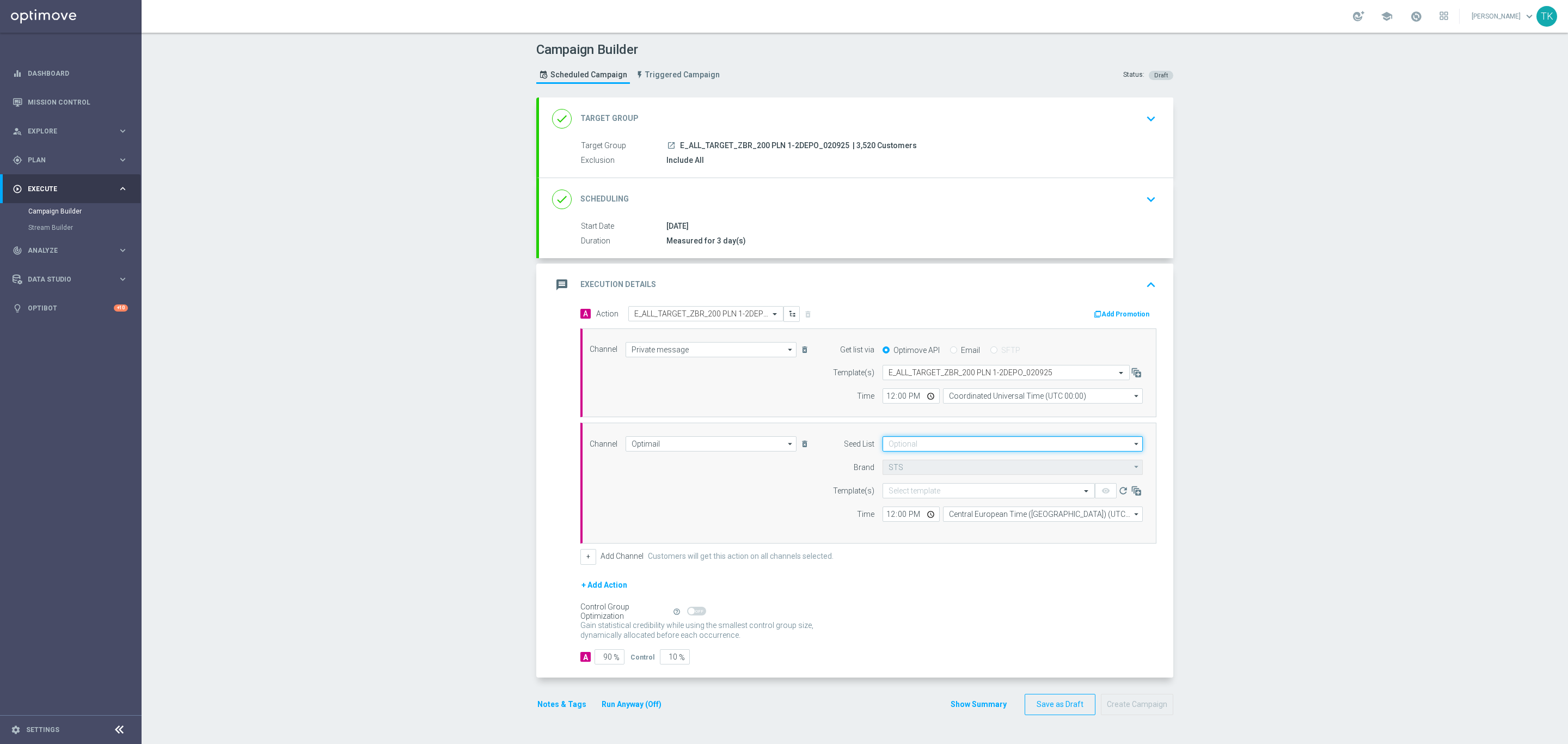
click at [903, 445] on input at bounding box center [1013, 443] width 260 height 15
click at [918, 497] on div "Brand design" at bounding box center [1013, 500] width 261 height 15
click at [889, 447] on input "br" at bounding box center [1013, 443] width 260 height 15
click at [918, 500] on div "Reactivation" at bounding box center [918, 500] width 38 height 10
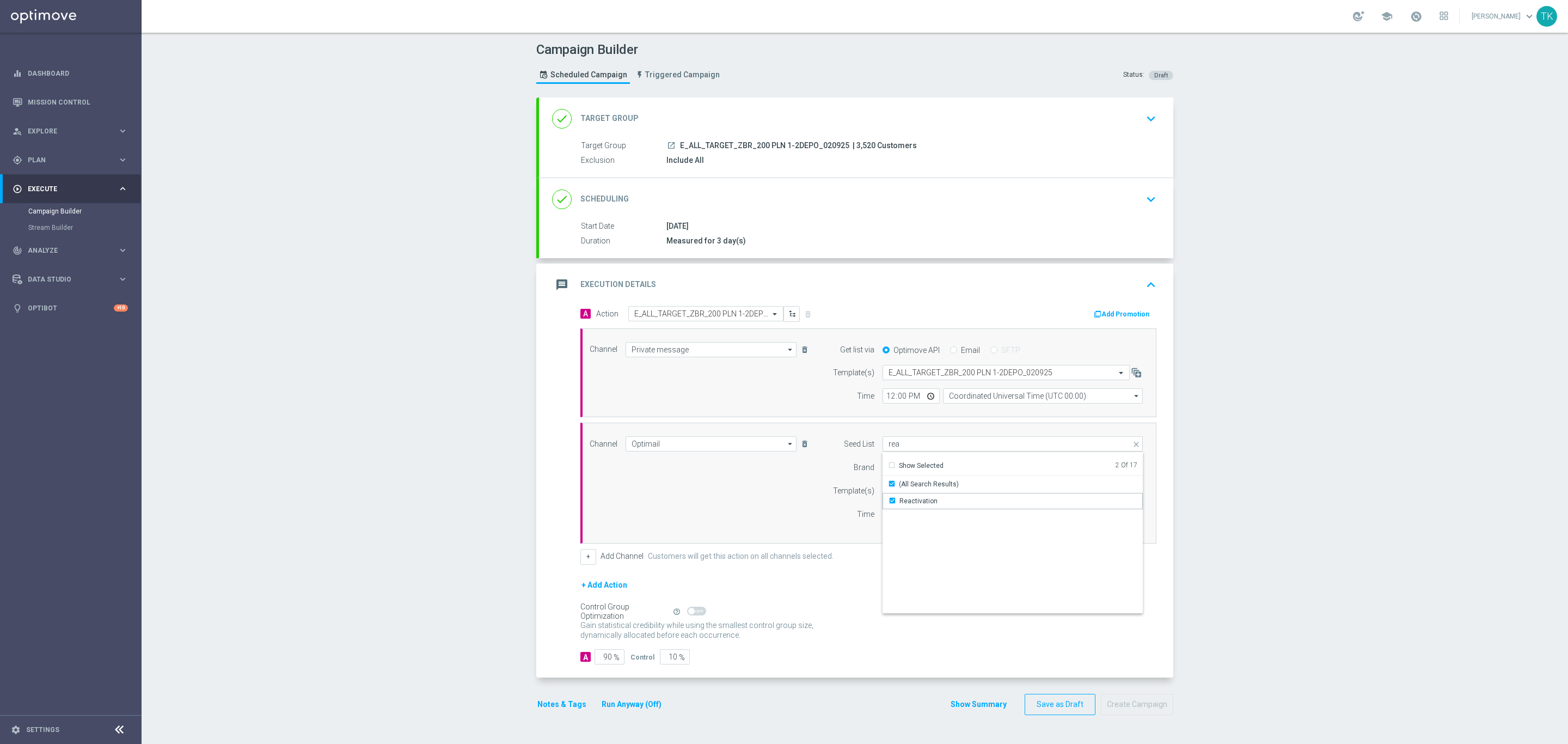
click at [763, 504] on div "Channel Optimail Optimail arrow_drop_down Show Selected 1 of 22 Target group on…" at bounding box center [866, 483] width 569 height 94
type input "Selected 2 of 17"
click at [897, 489] on input "text" at bounding box center [977, 491] width 178 height 10
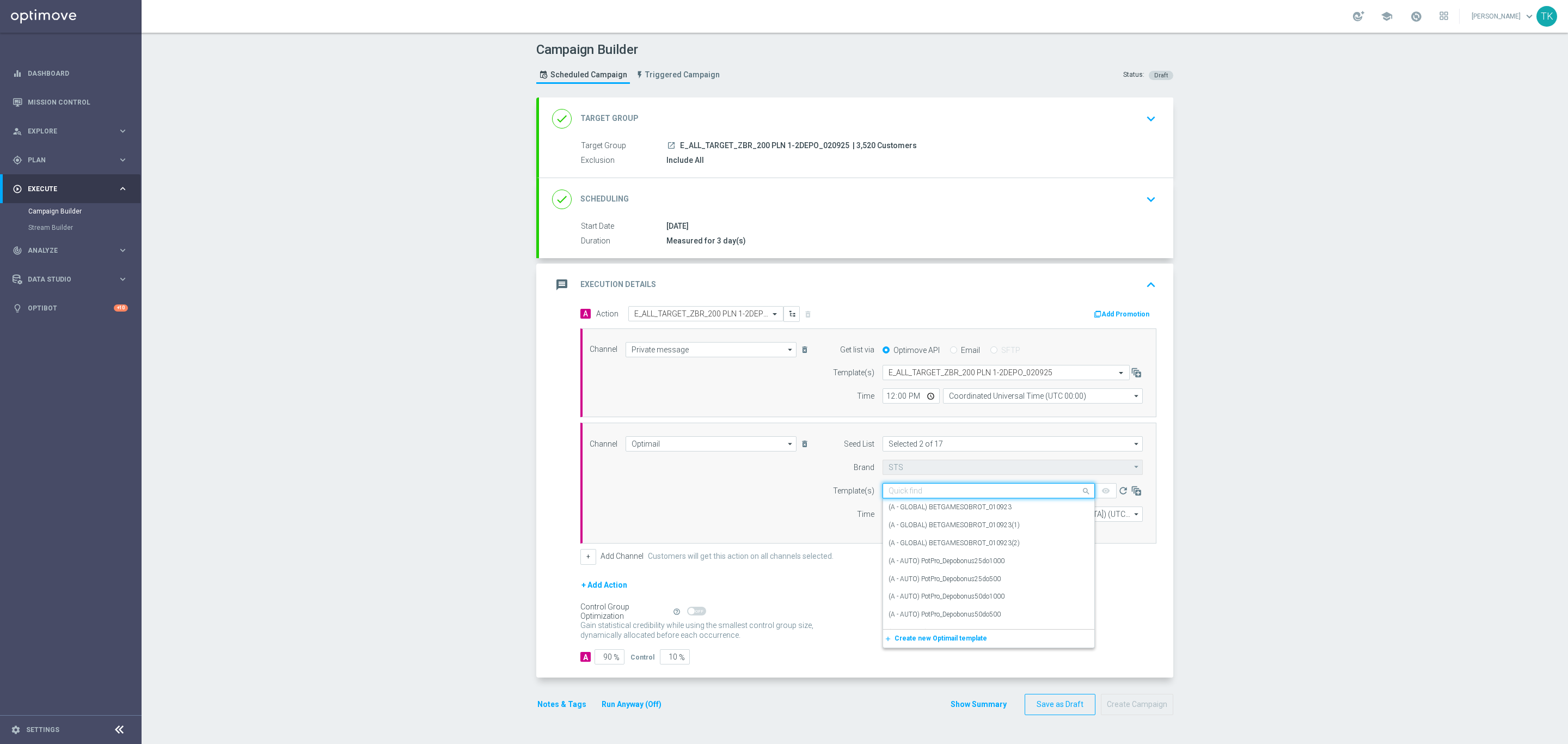
paste input "E_ALL_TARGET_ZBR_200 PLN 1-2DEPO_020925"
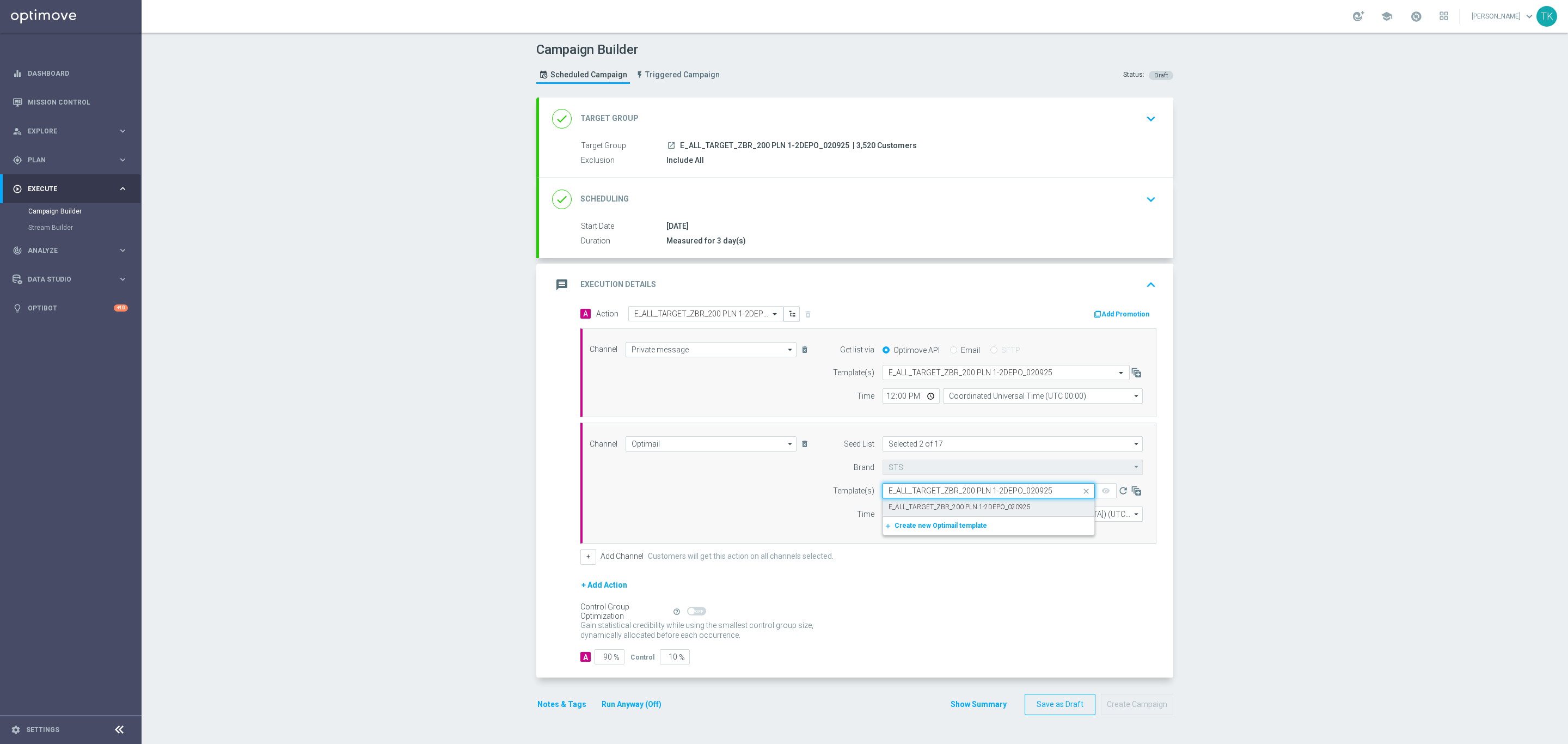
click at [912, 510] on label "E_ALL_TARGET_ZBR_200 PLN 1-2DEPO_020925" at bounding box center [959, 508] width 142 height 10
type input "E_ALL_TARGET_ZBR_200 PLN 1-2DEPO_020925"
click at [883, 516] on input "12:00" at bounding box center [911, 513] width 57 height 15
type input "16:00"
type input "16:02"
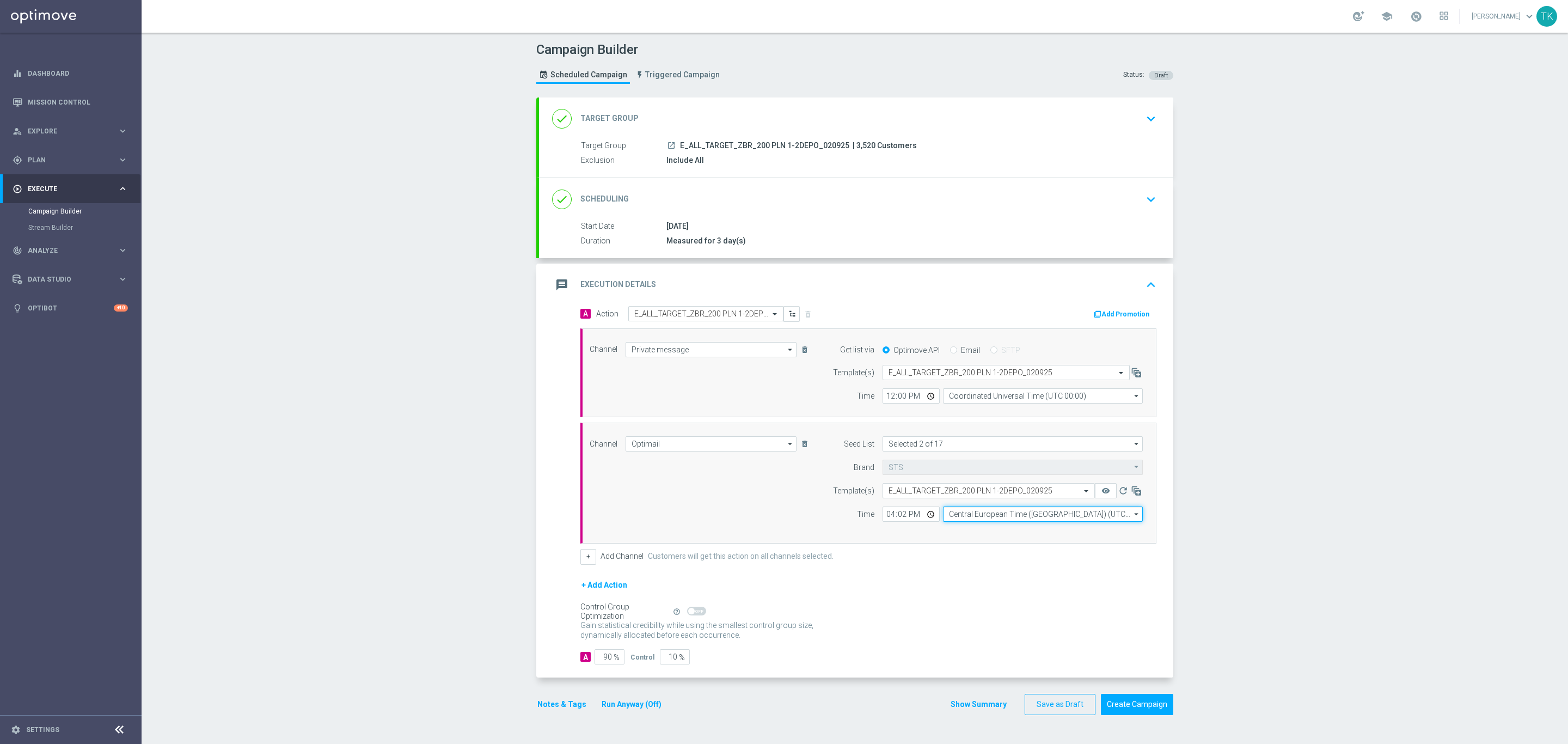
click at [957, 510] on input "Central European Time (Warsaw) (UTC +02:00)" at bounding box center [1043, 513] width 200 height 15
click at [964, 535] on div "Central European Time (Warsaw) (UTC +02:00)" at bounding box center [1038, 530] width 178 height 10
type input "Central European Time (Warsaw) (UTC +02:00)"
click at [966, 711] on button "Show Summary" at bounding box center [979, 704] width 57 height 13
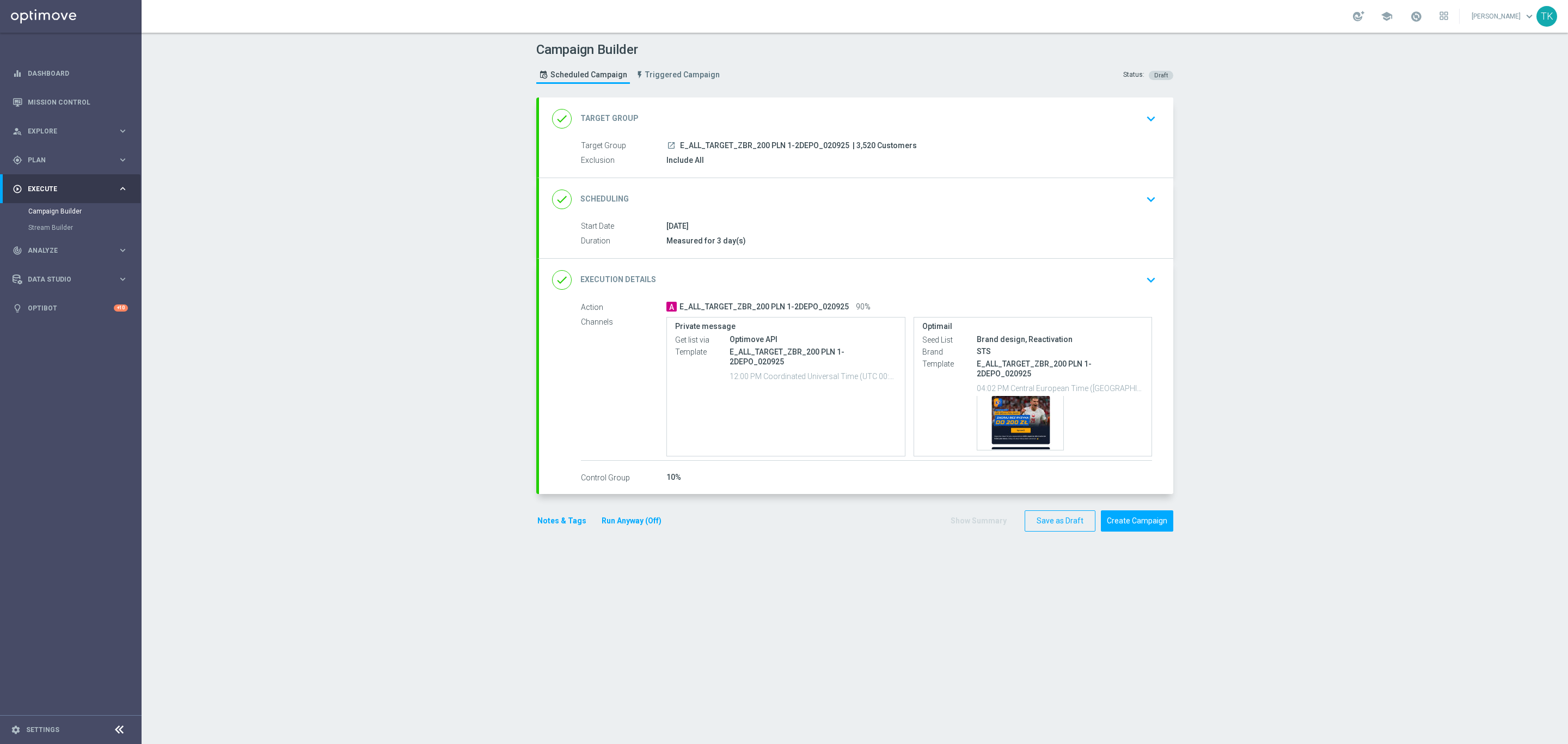
click at [1006, 285] on div "done Execution Details keyboard_arrow_down" at bounding box center [856, 280] width 608 height 21
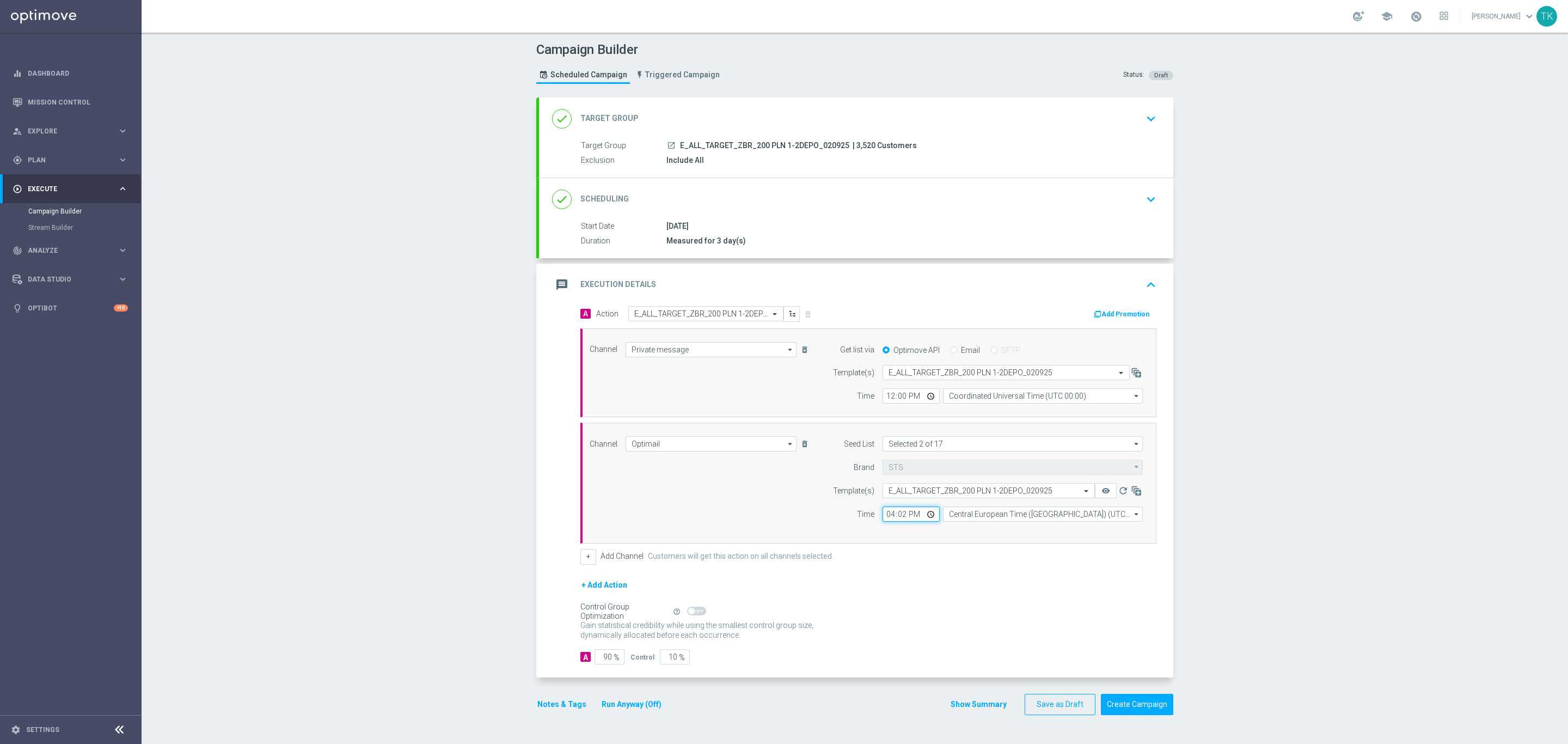
click at [883, 517] on input "16:02" at bounding box center [911, 513] width 57 height 15
type input "18:02"
click at [884, 396] on input "12:00" at bounding box center [911, 395] width 57 height 15
type input "18:02"
click at [974, 711] on button "Show Summary" at bounding box center [979, 704] width 57 height 13
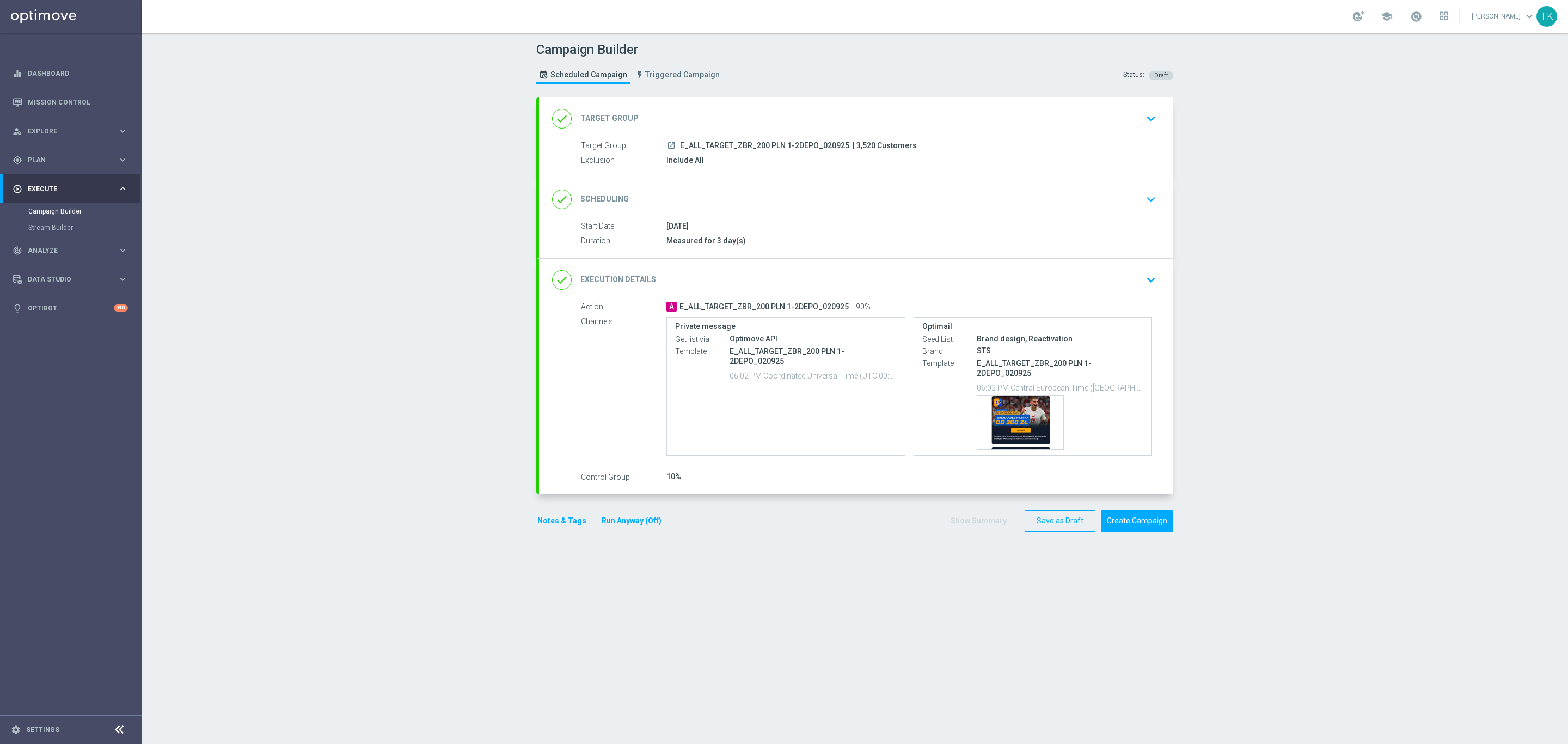
click at [556, 514] on button "Notes & Tags" at bounding box center [562, 520] width 52 height 13
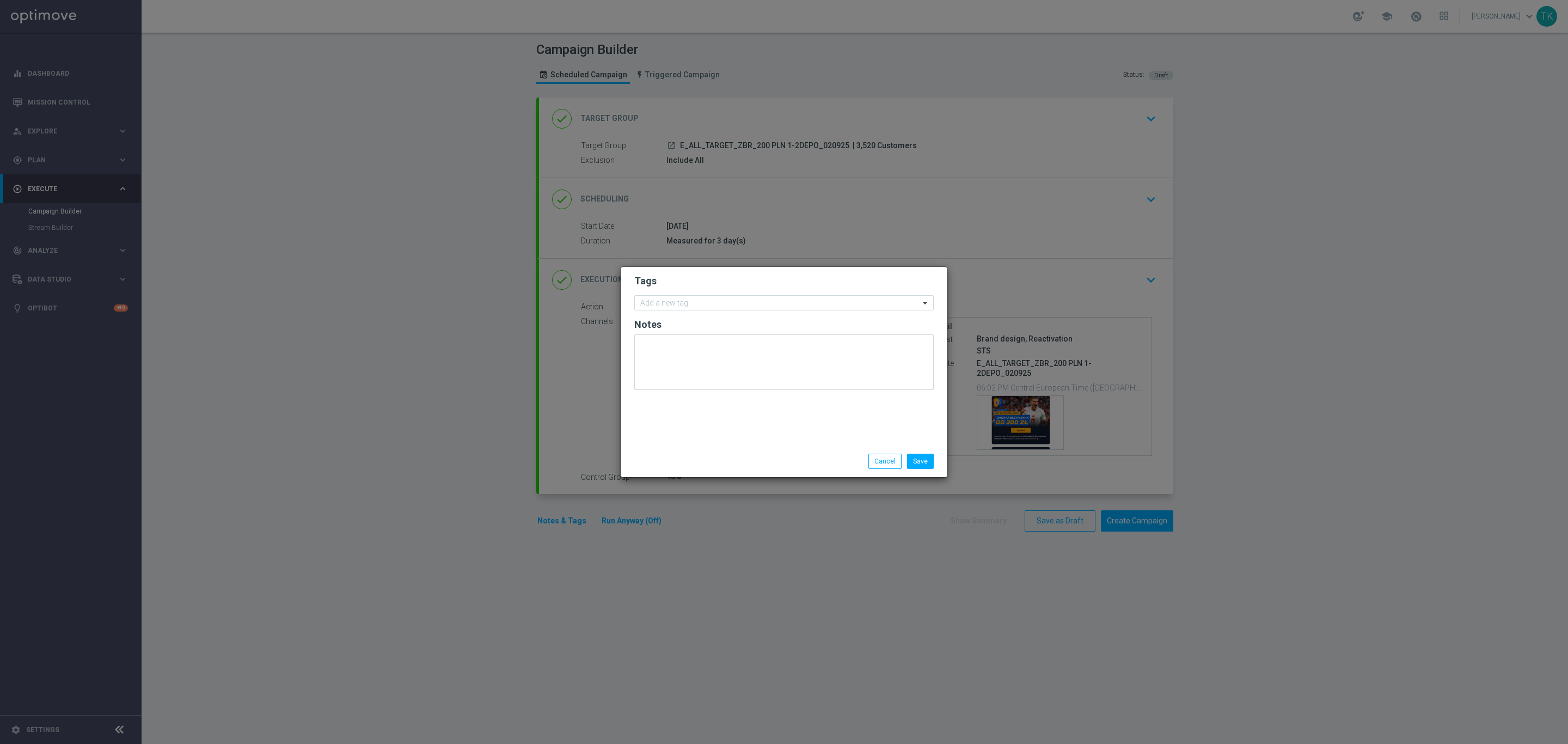
click at [673, 293] on form "Tags Add a new tag Notes" at bounding box center [784, 335] width 300 height 126
click at [668, 304] on input "text" at bounding box center [780, 304] width 279 height 10
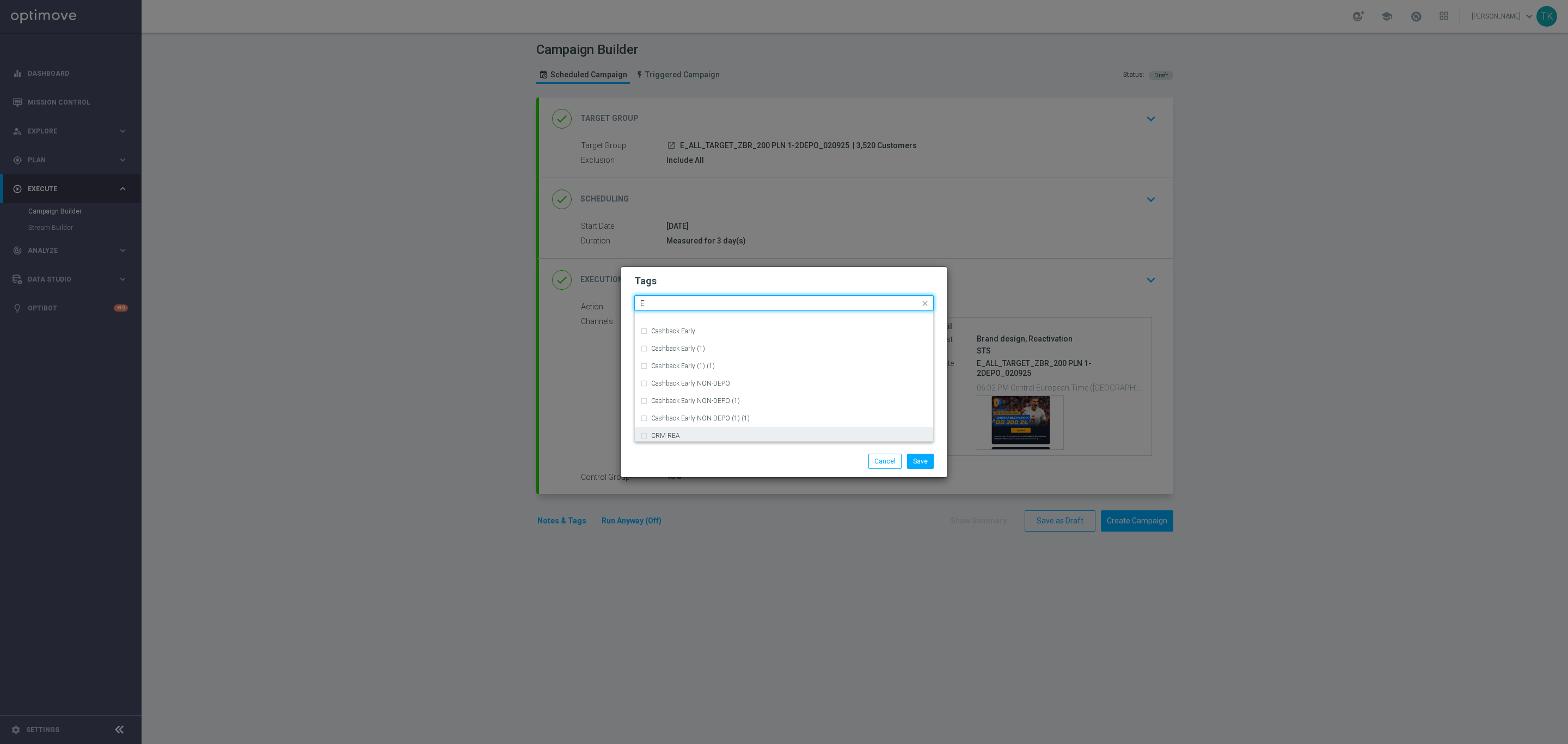
scroll to position [1471, 0]
click at [669, 415] on div "E" at bounding box center [789, 417] width 277 height 6
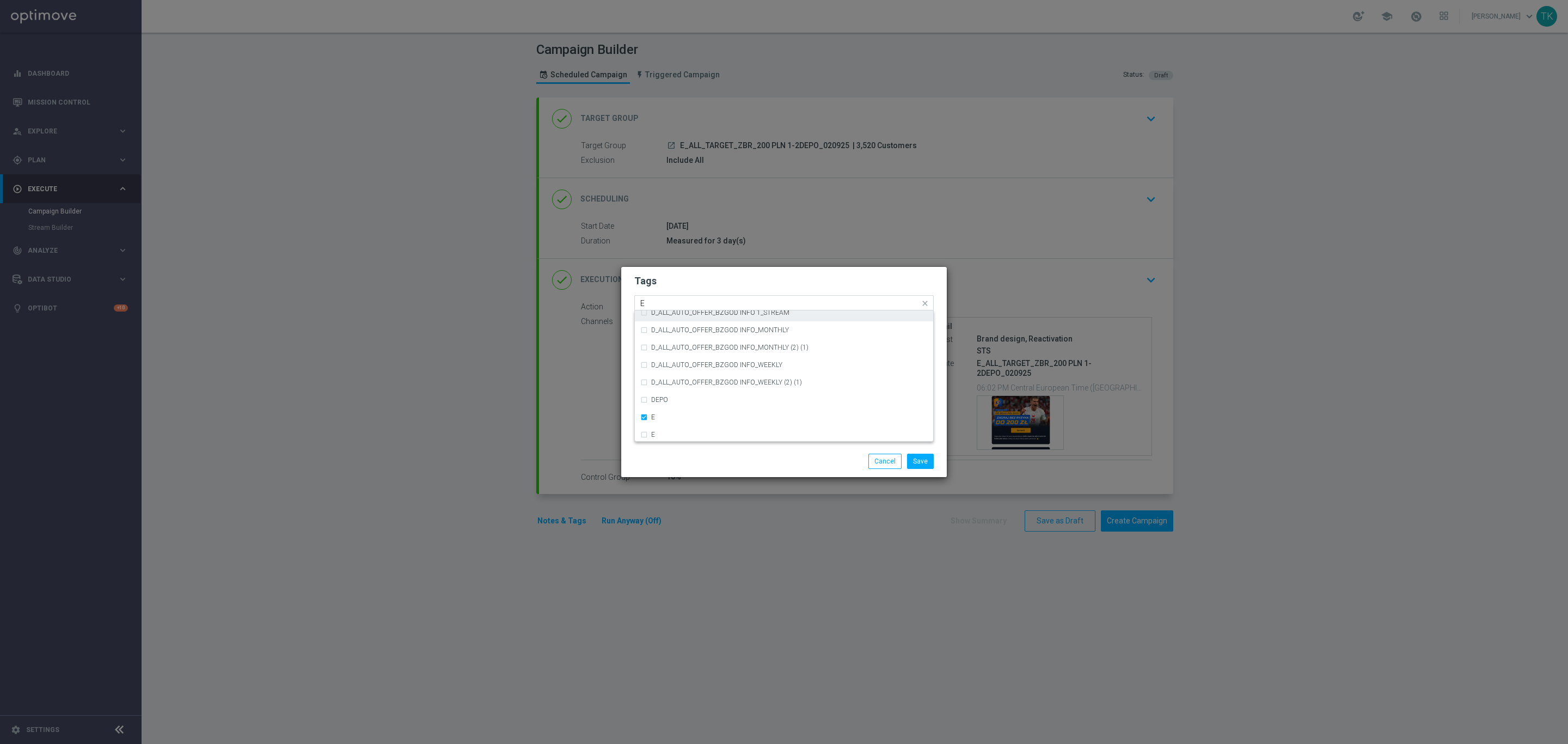
click at [649, 302] on input "E" at bounding box center [780, 304] width 279 height 10
click at [654, 317] on label "ALL" at bounding box center [657, 319] width 11 height 6
click at [660, 301] on input "ALL" at bounding box center [780, 304] width 279 height 10
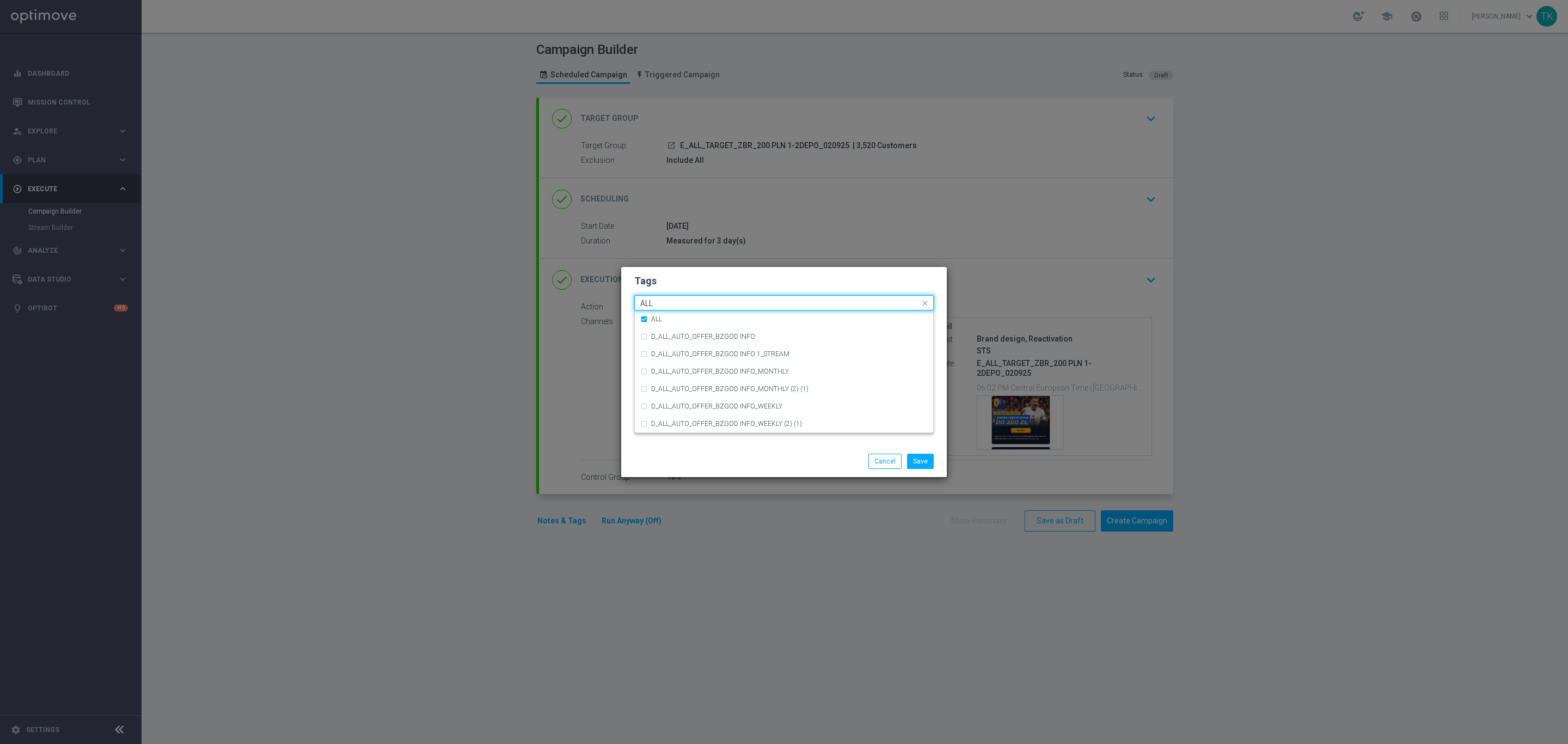
click at [660, 301] on input "ALL" at bounding box center [780, 304] width 279 height 10
click at [677, 371] on div "TARGET" at bounding box center [789, 371] width 277 height 6
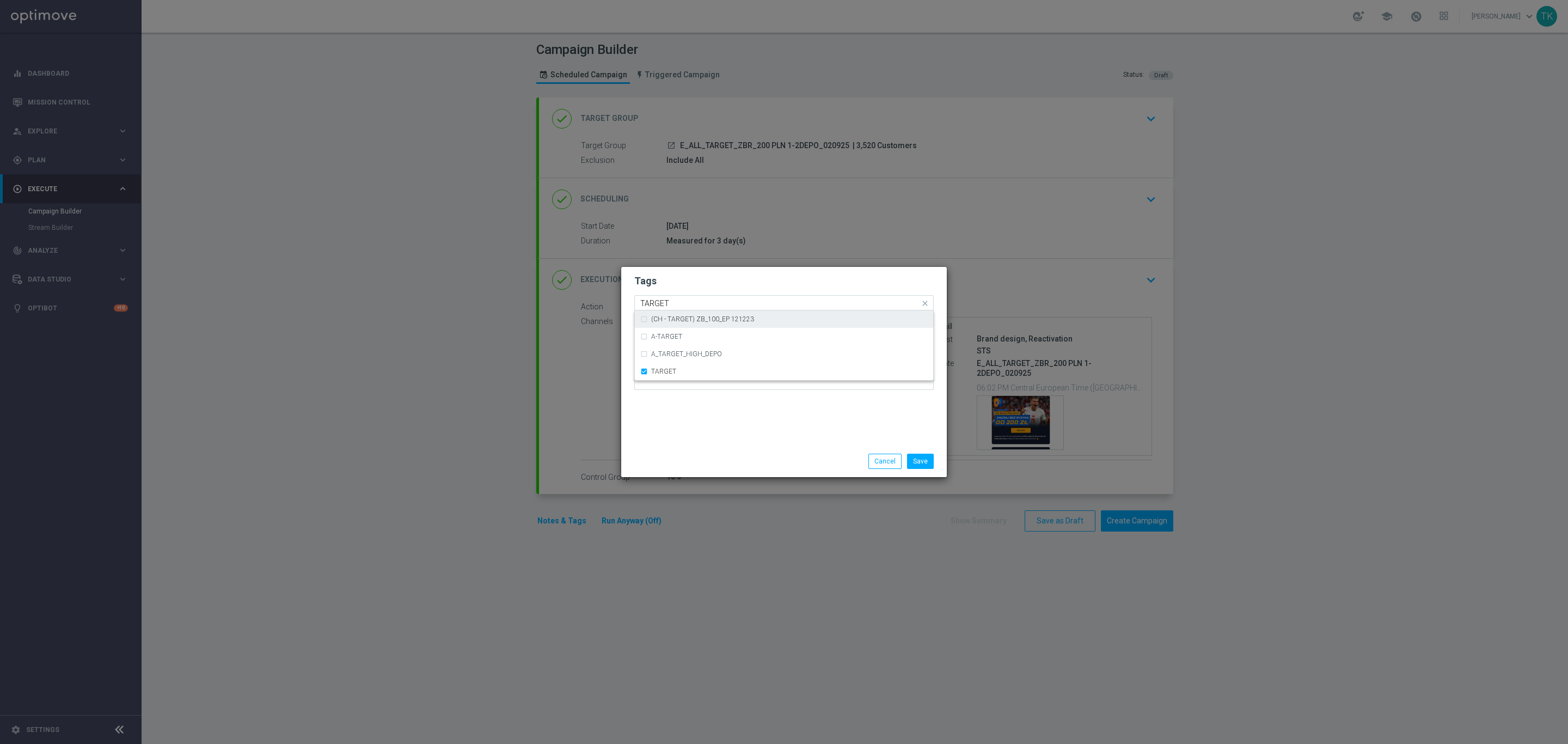
click at [662, 300] on input "TARGET" at bounding box center [780, 304] width 279 height 10
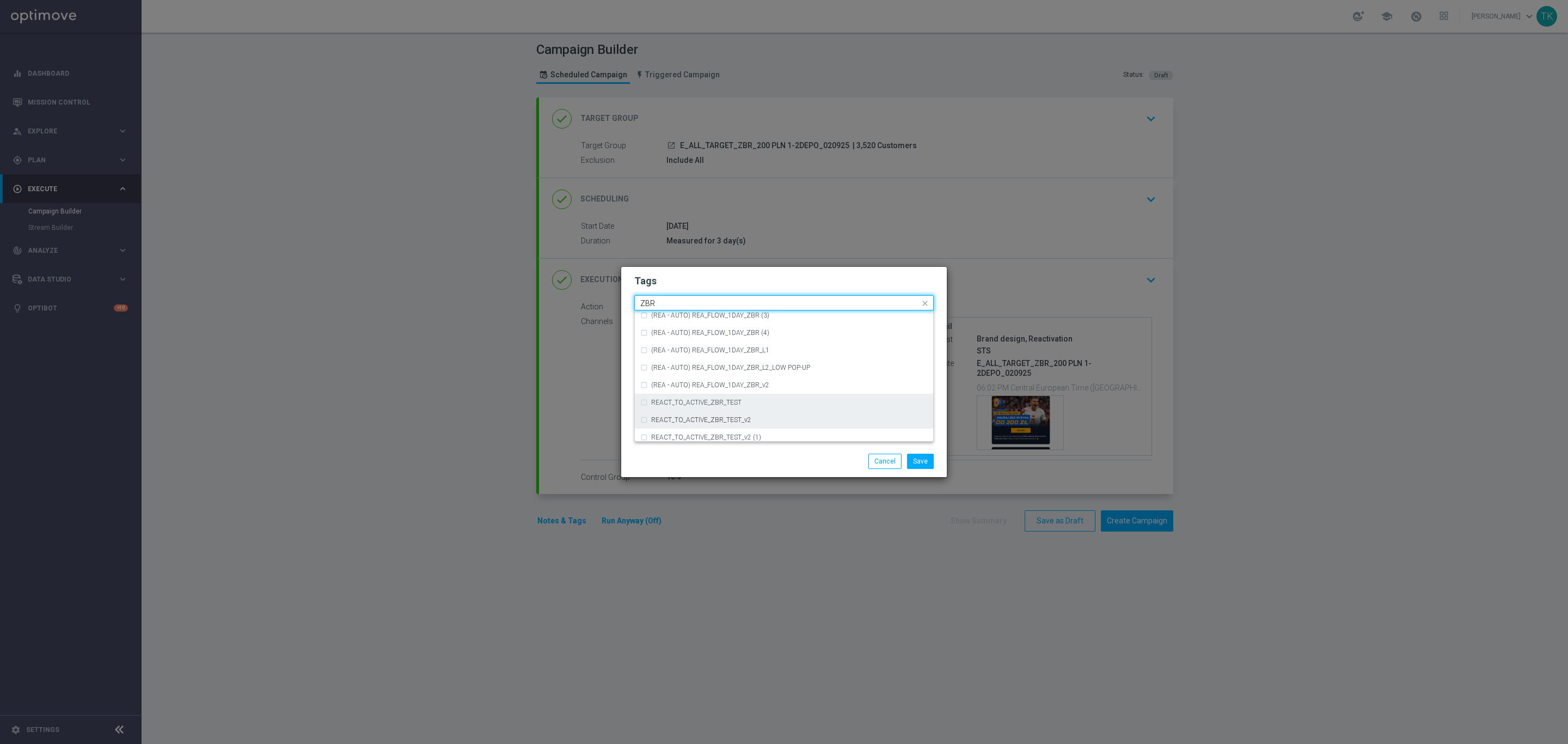
scroll to position [113, 0]
click at [673, 392] on div "ZBR" at bounding box center [784, 398] width 287 height 17
type input "ZBR"
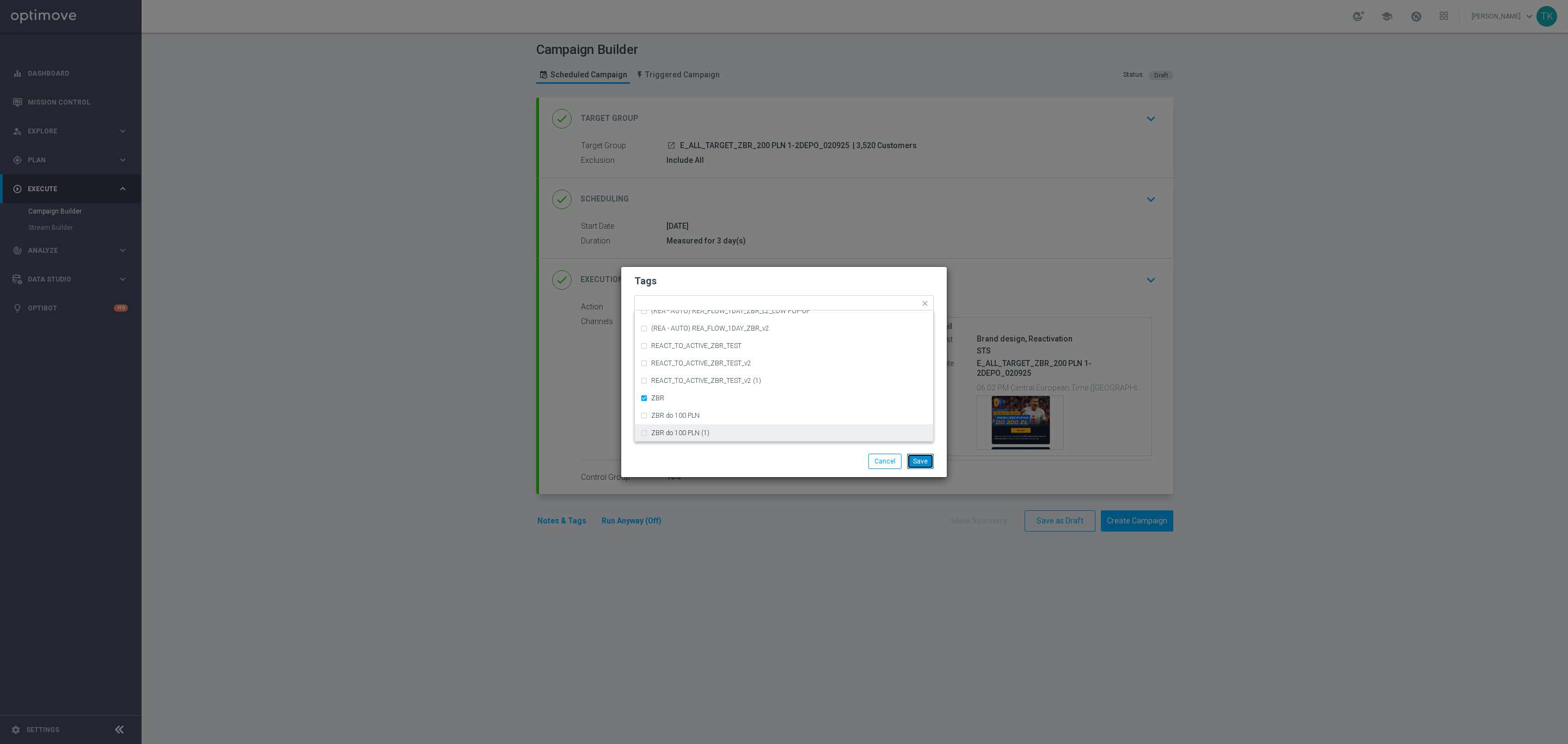
click at [915, 459] on button "Save" at bounding box center [921, 461] width 27 height 15
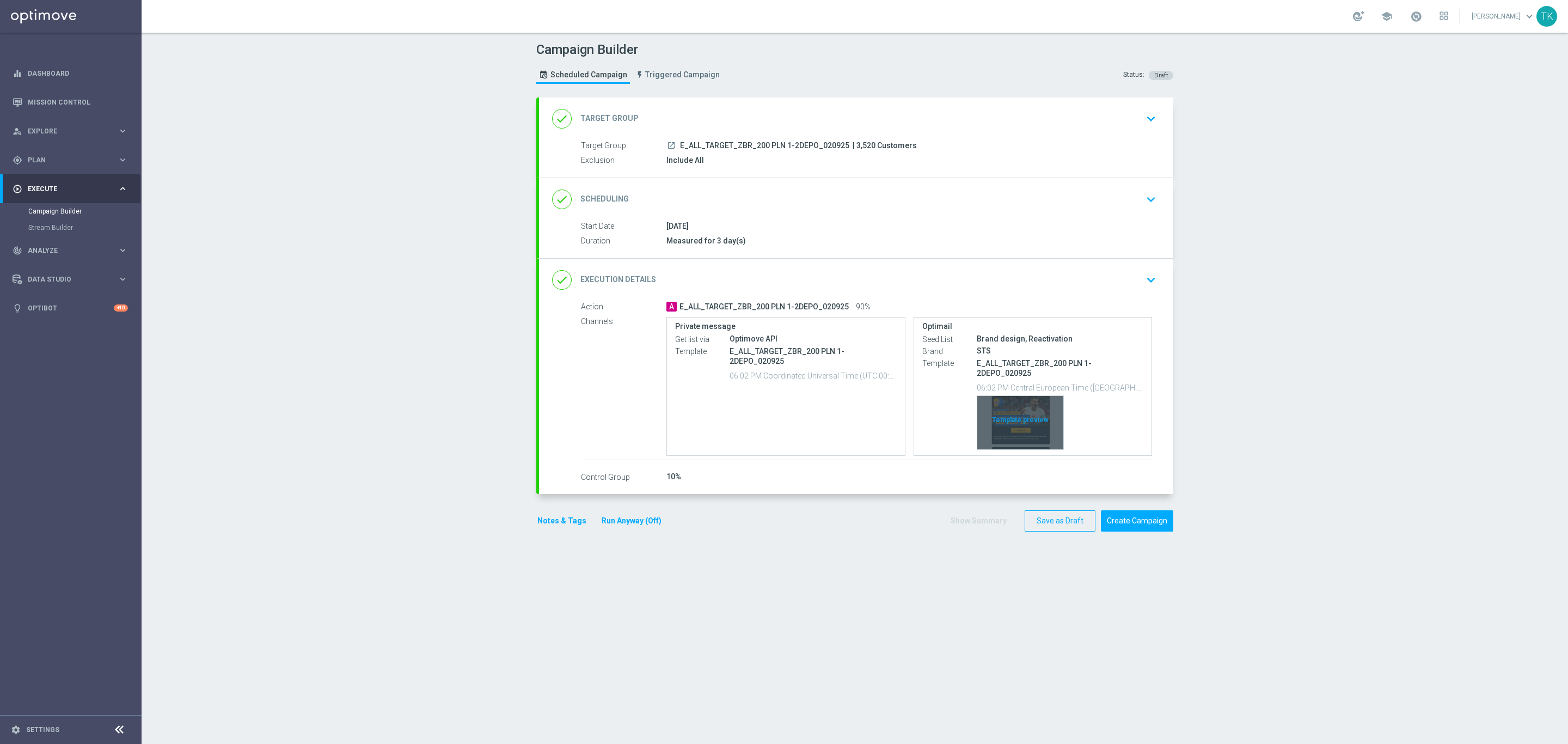
click at [1026, 396] on div "Template preview" at bounding box center [1020, 422] width 86 height 53
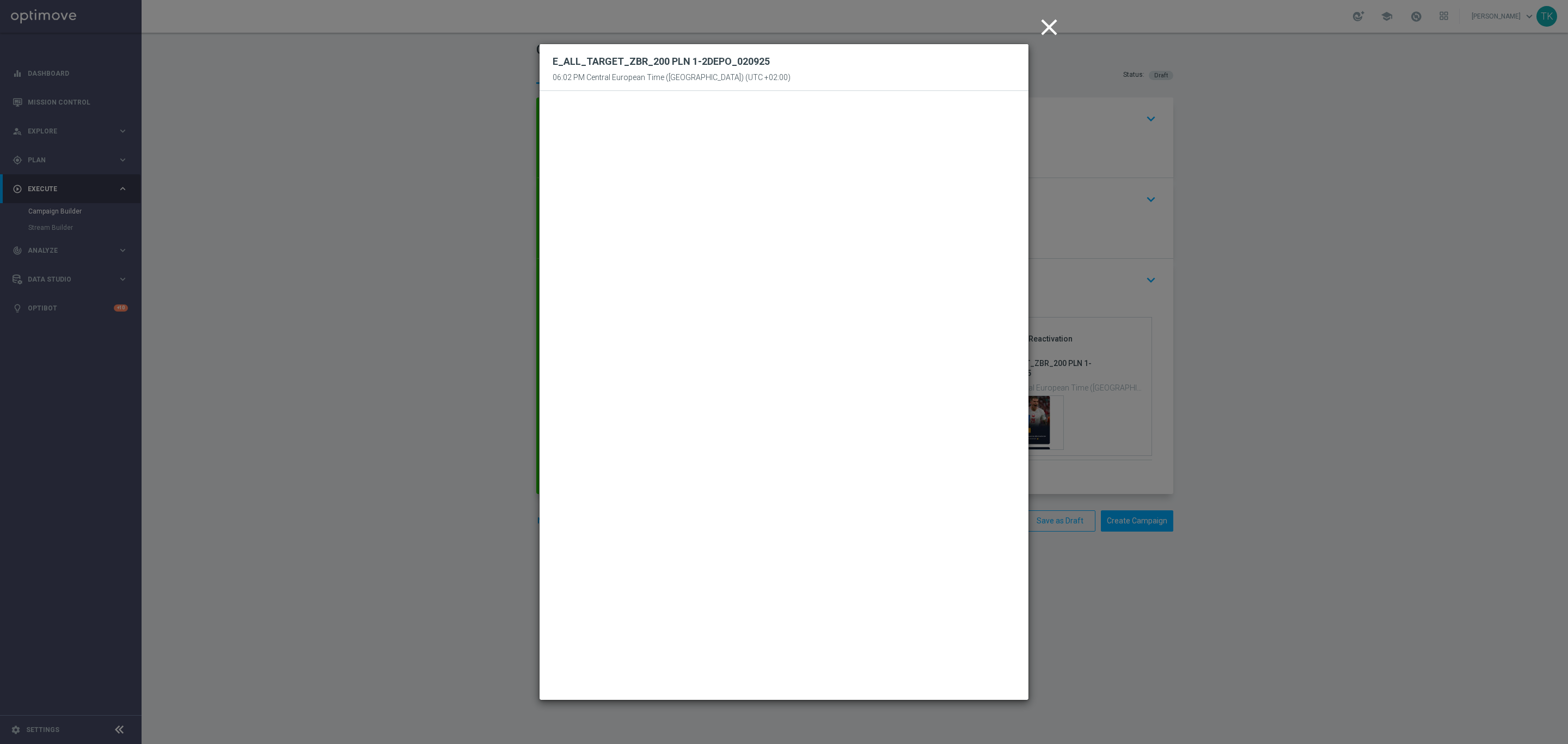
click at [1052, 25] on icon "close" at bounding box center [1049, 27] width 27 height 27
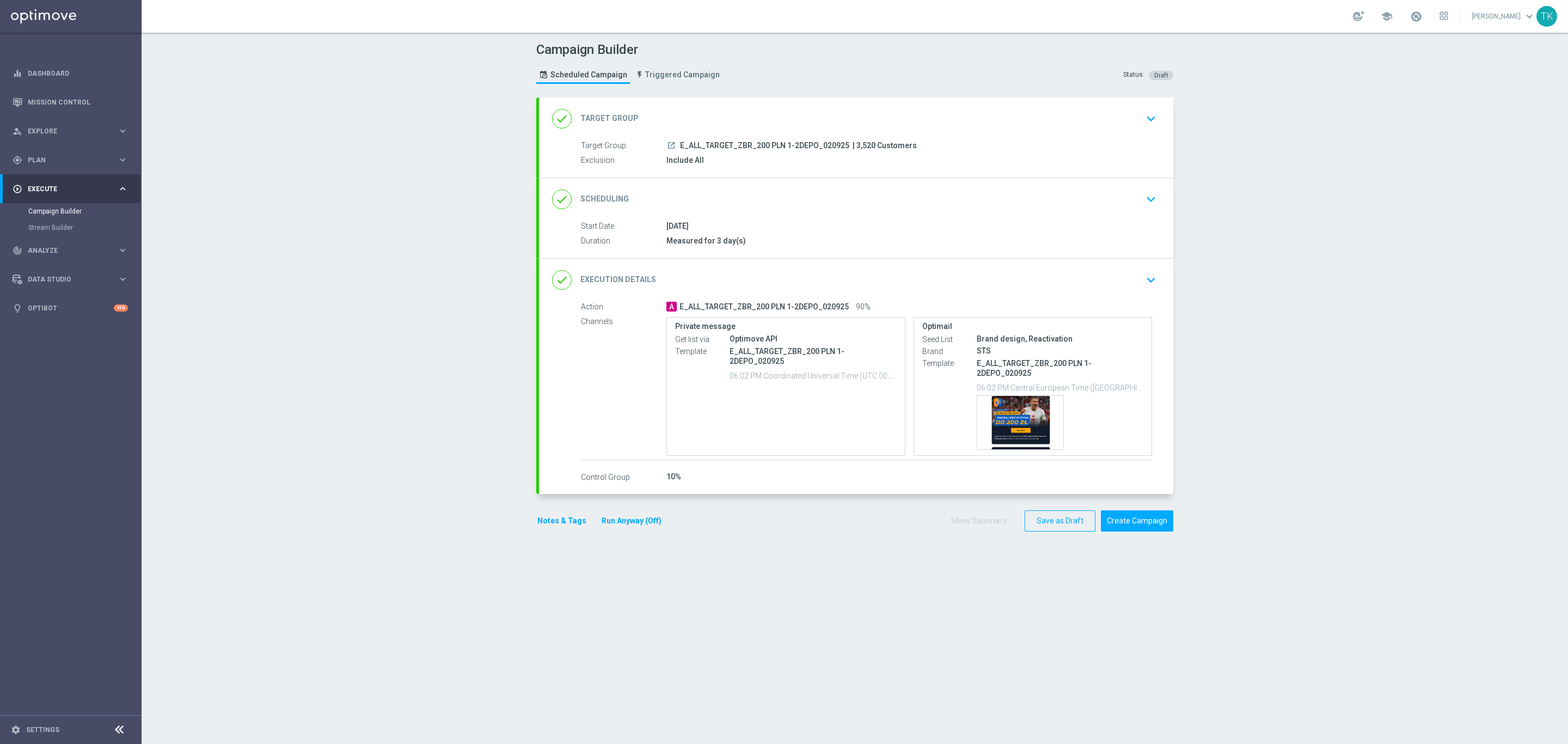
click at [761, 146] on span "E_ALL_TARGET_ZBR_200 PLN 1-2DEPO_020925" at bounding box center [765, 146] width 170 height 10
copy div "E_ALL_TARGET_ZBR_200 PLN 1-2DEPO_020925"
click at [772, 69] on div "Campaign Builder Scheduled Campaign Triggered Campaign Status: Draft" at bounding box center [855, 63] width 654 height 50
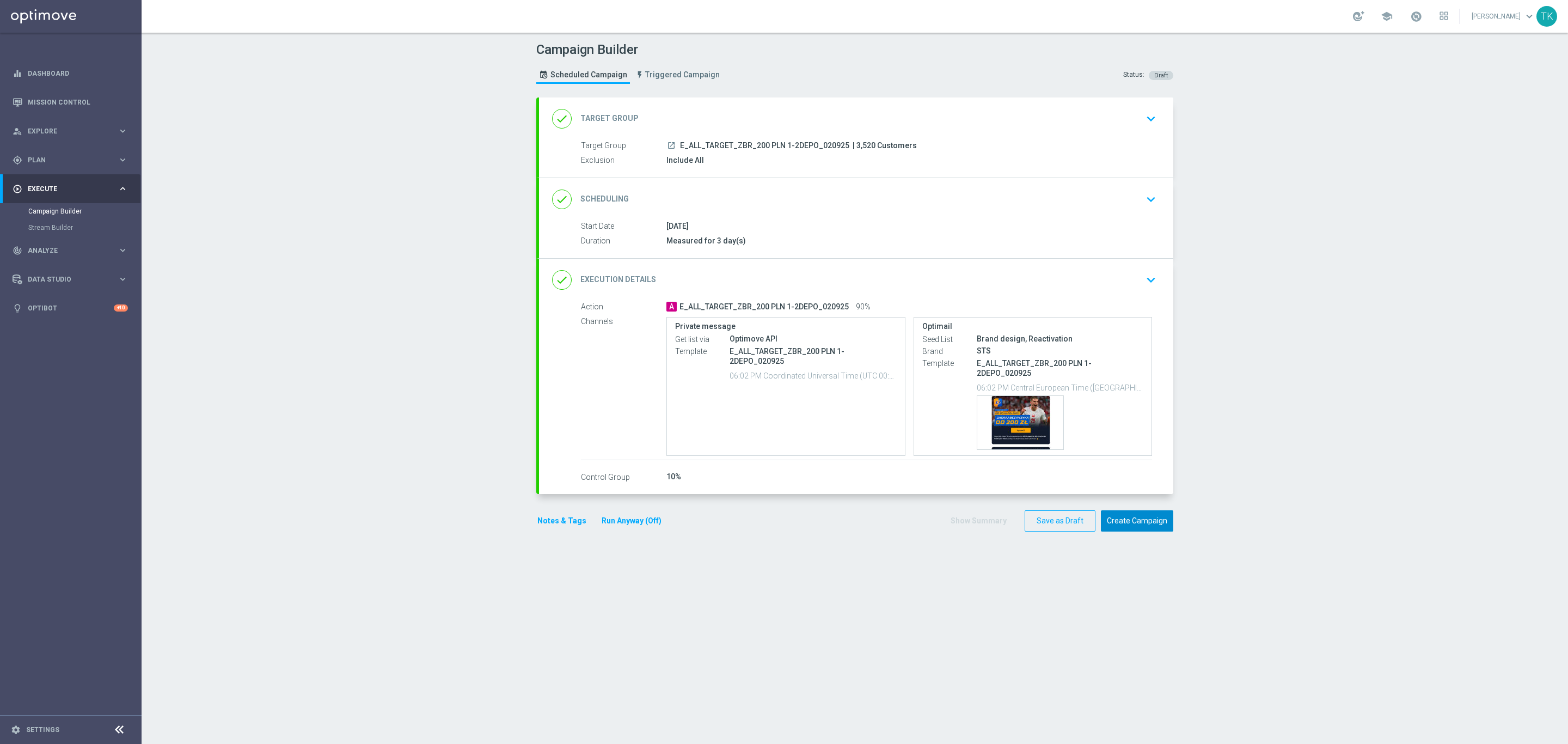
click at [1141, 515] on button "Create Campaign" at bounding box center [1137, 520] width 72 height 21
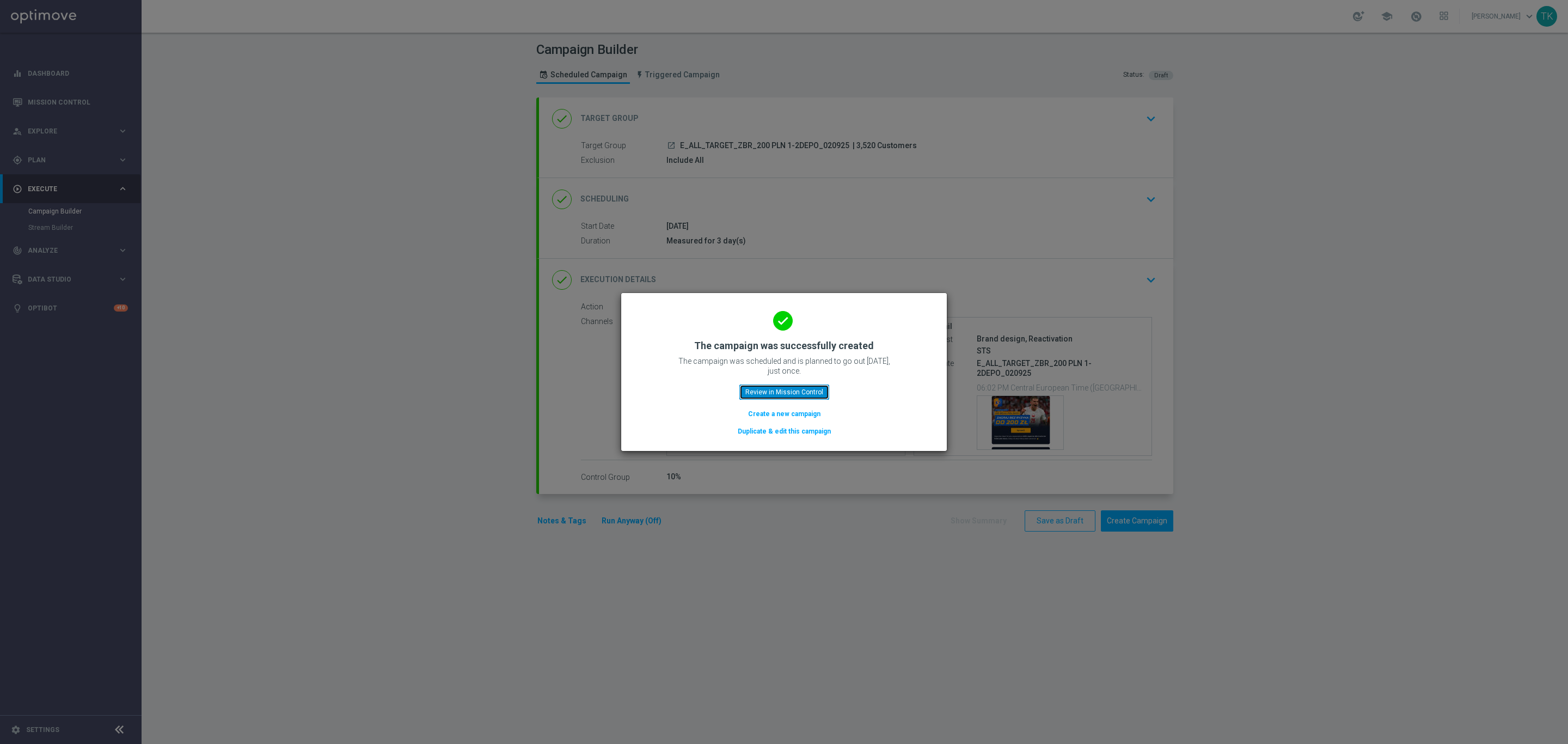
click at [769, 392] on button "Review in Mission Control" at bounding box center [784, 392] width 90 height 15
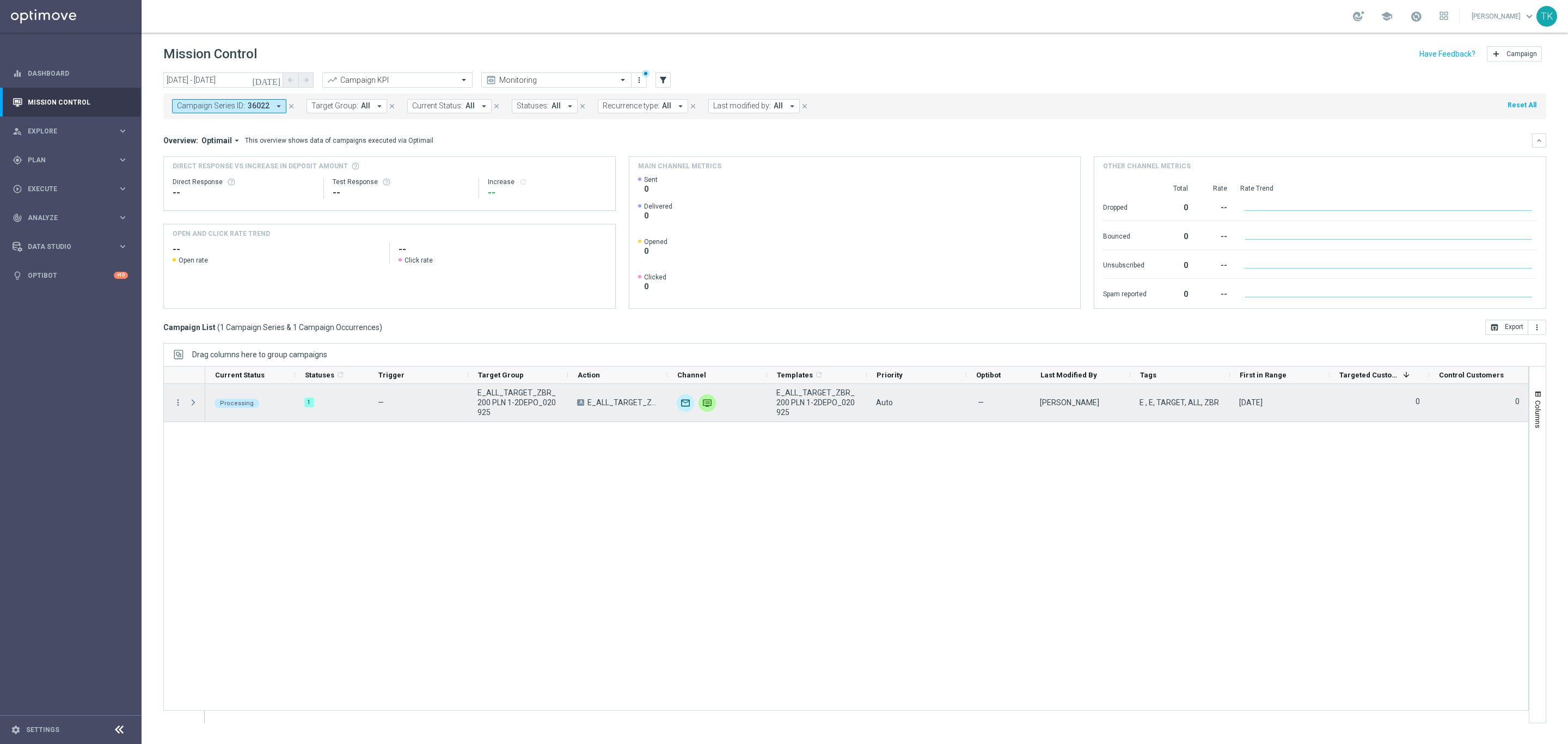
click at [811, 397] on span "E_ALL_TARGET_ZBR_200 PLN 1-2DEPO_020925" at bounding box center [817, 402] width 81 height 29
click at [194, 410] on span "Press SPACE to select this row." at bounding box center [194, 402] width 12 height 21
click at [194, 404] on span "Press SPACE to select this row." at bounding box center [194, 402] width 10 height 9
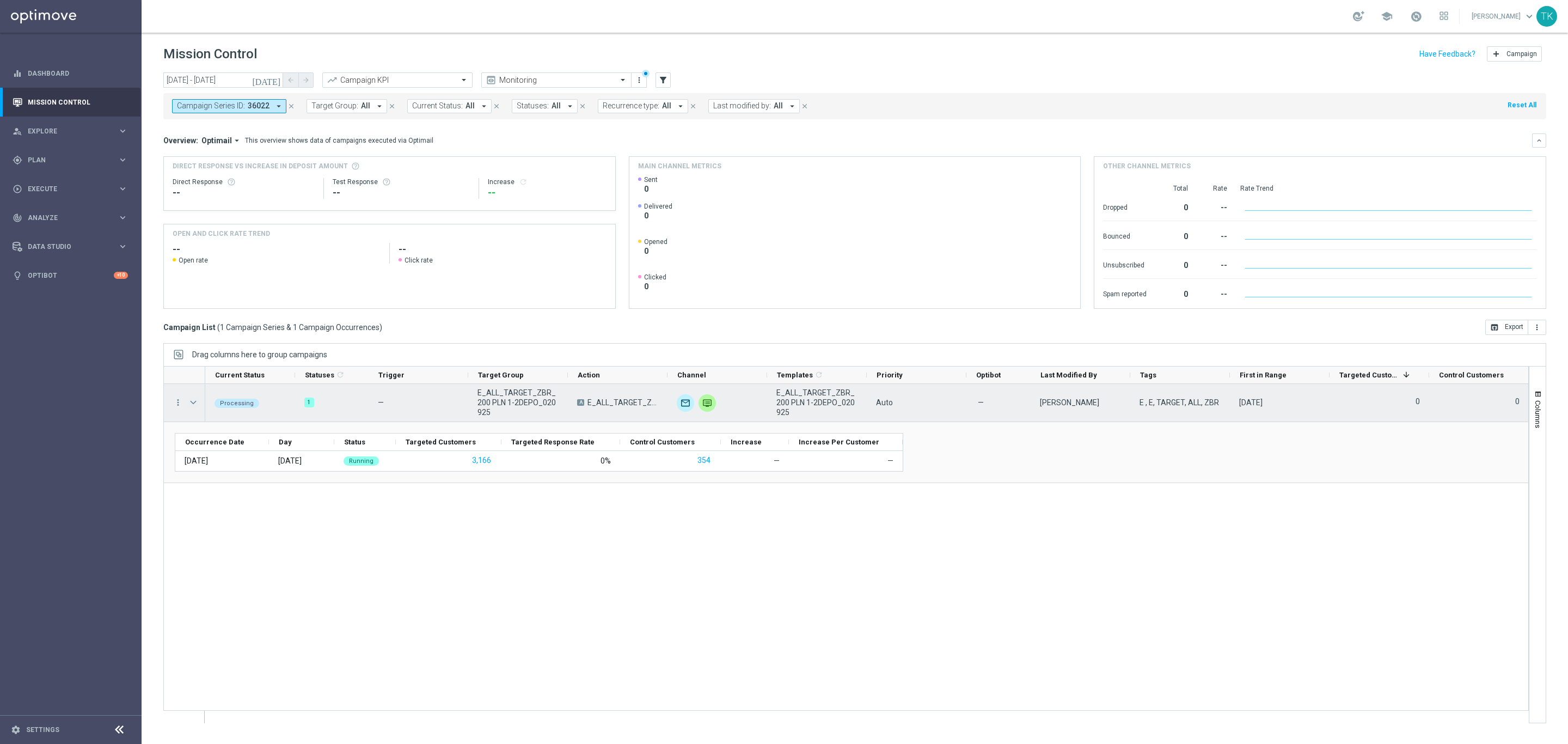
click at [190, 402] on span "Press SPACE to select this row." at bounding box center [194, 402] width 10 height 9
click at [499, 401] on span "E_ALL_TARGET_ZBR_200 PLN 1-2DEPO_020925" at bounding box center [518, 402] width 81 height 29
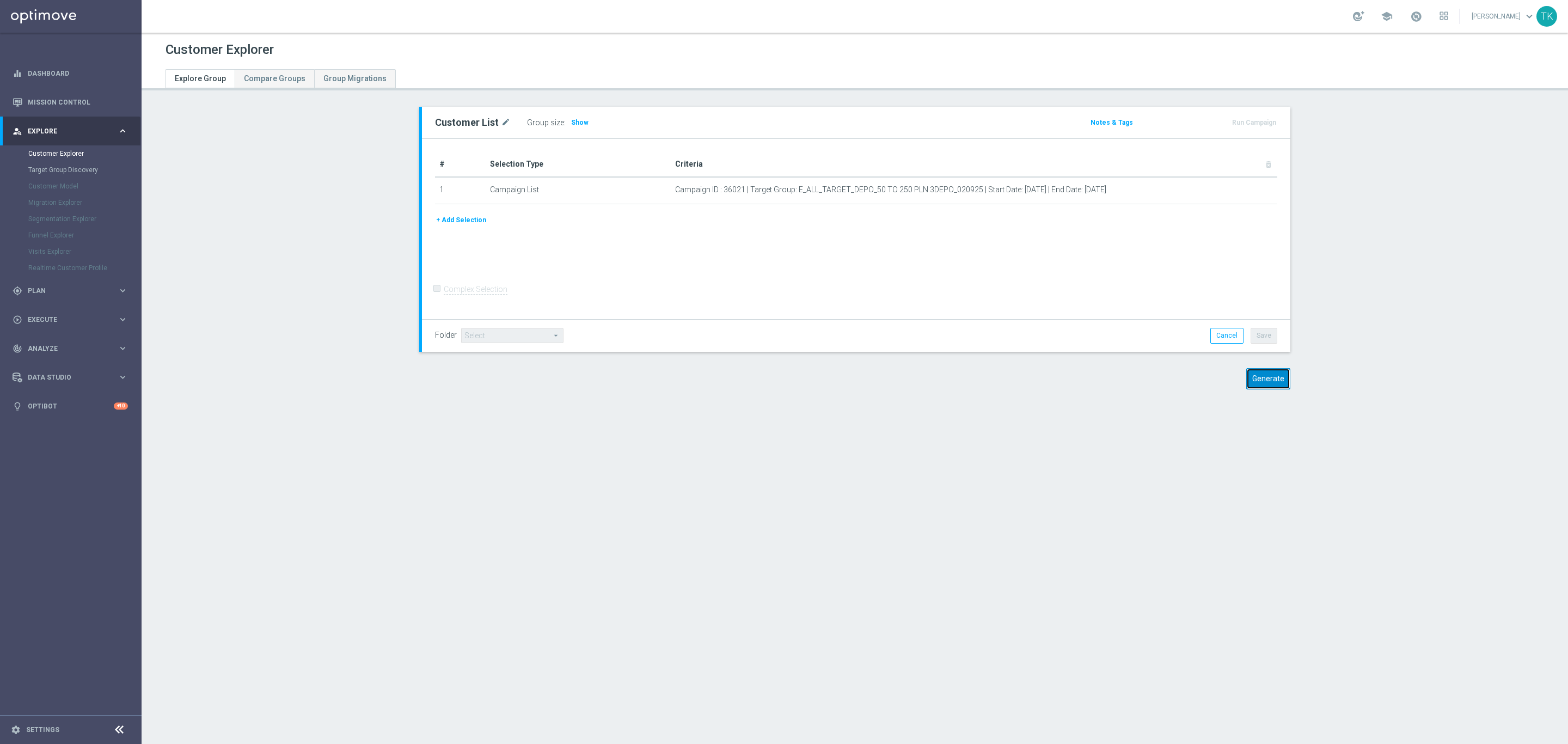
click at [1262, 376] on button "Generate" at bounding box center [1268, 378] width 44 height 21
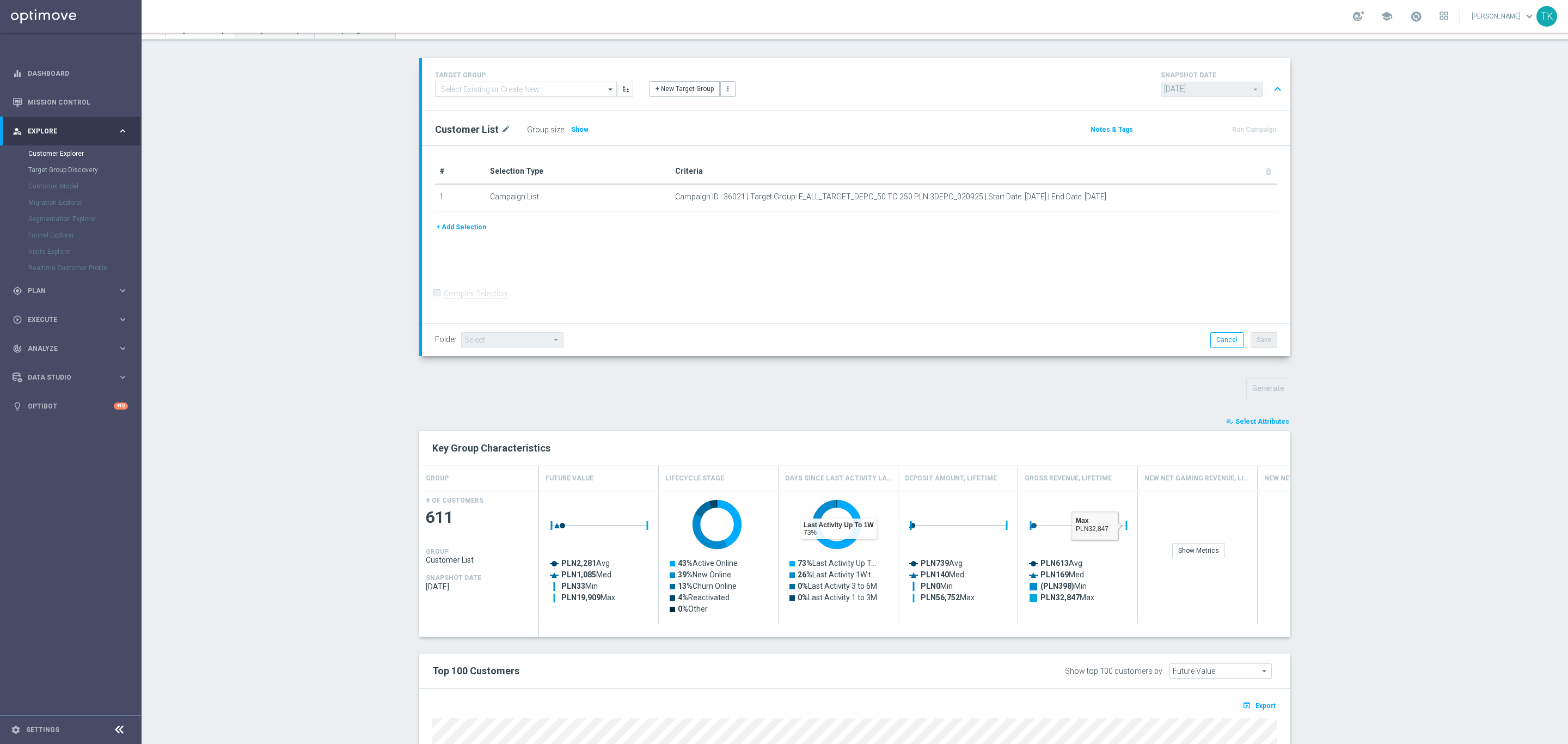
scroll to position [288, 0]
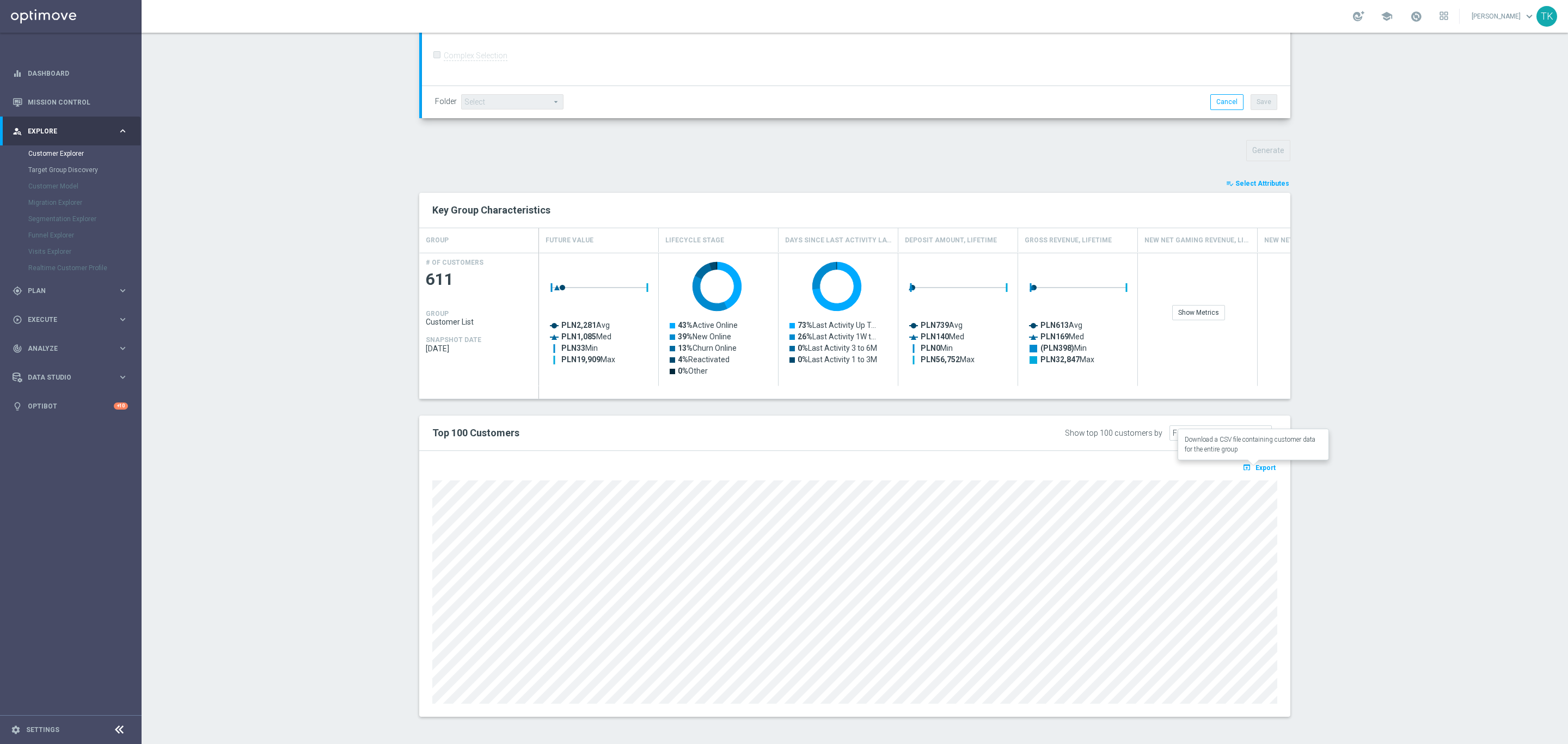
click at [1262, 469] on span "Export" at bounding box center [1265, 468] width 20 height 8
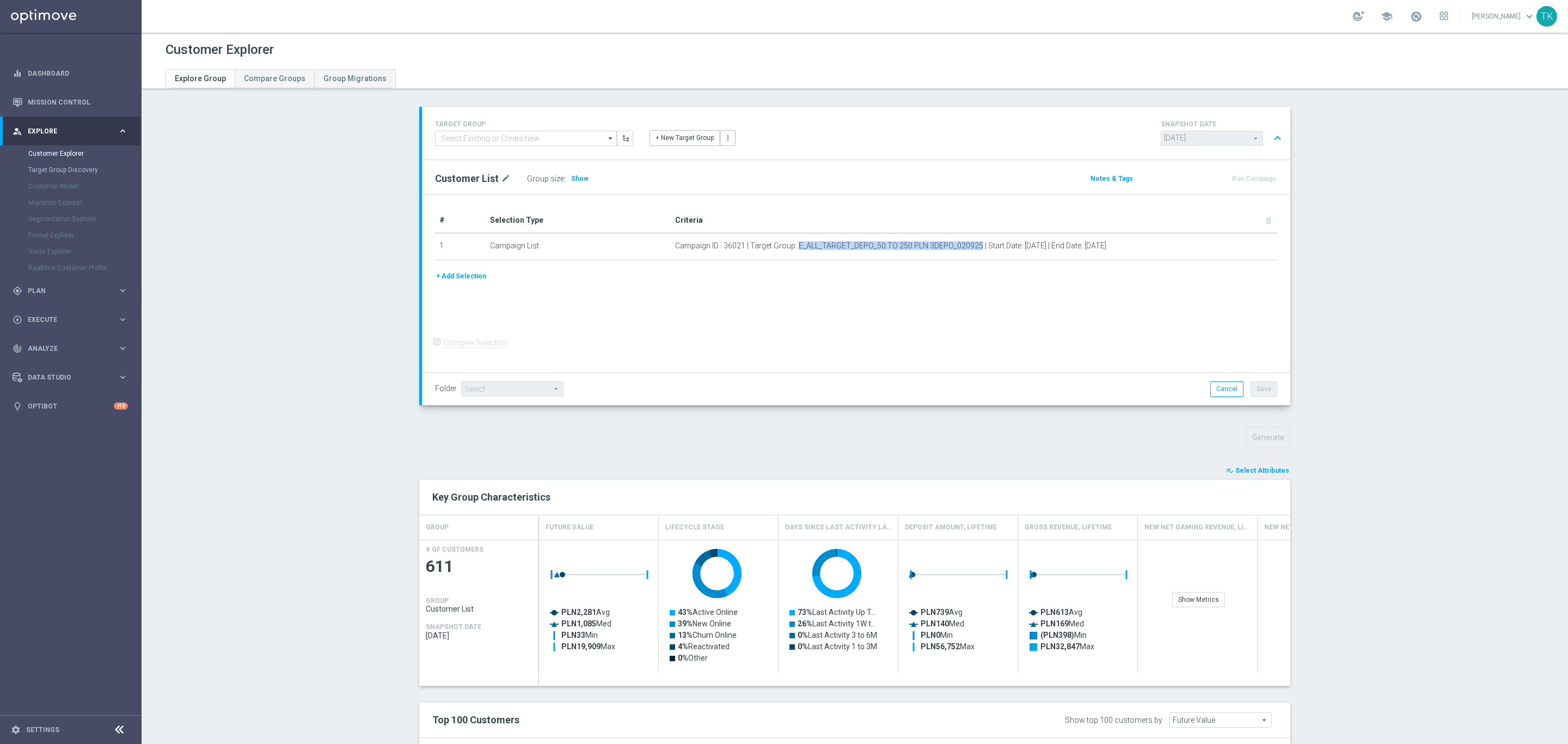
drag, startPoint x: 792, startPoint y: 246, endPoint x: 1026, endPoint y: 336, distance: 250.7
click at [972, 247] on span "Campaign ID : 36021 | Target Group: E_ALL_TARGET_DEPO_50 TO 250 PLN 3DEPO_02092…" at bounding box center [891, 246] width 431 height 10
copy span "E_ALL_TARGET_DEPO_50 TO 250 PLN 3DEPO_020925"
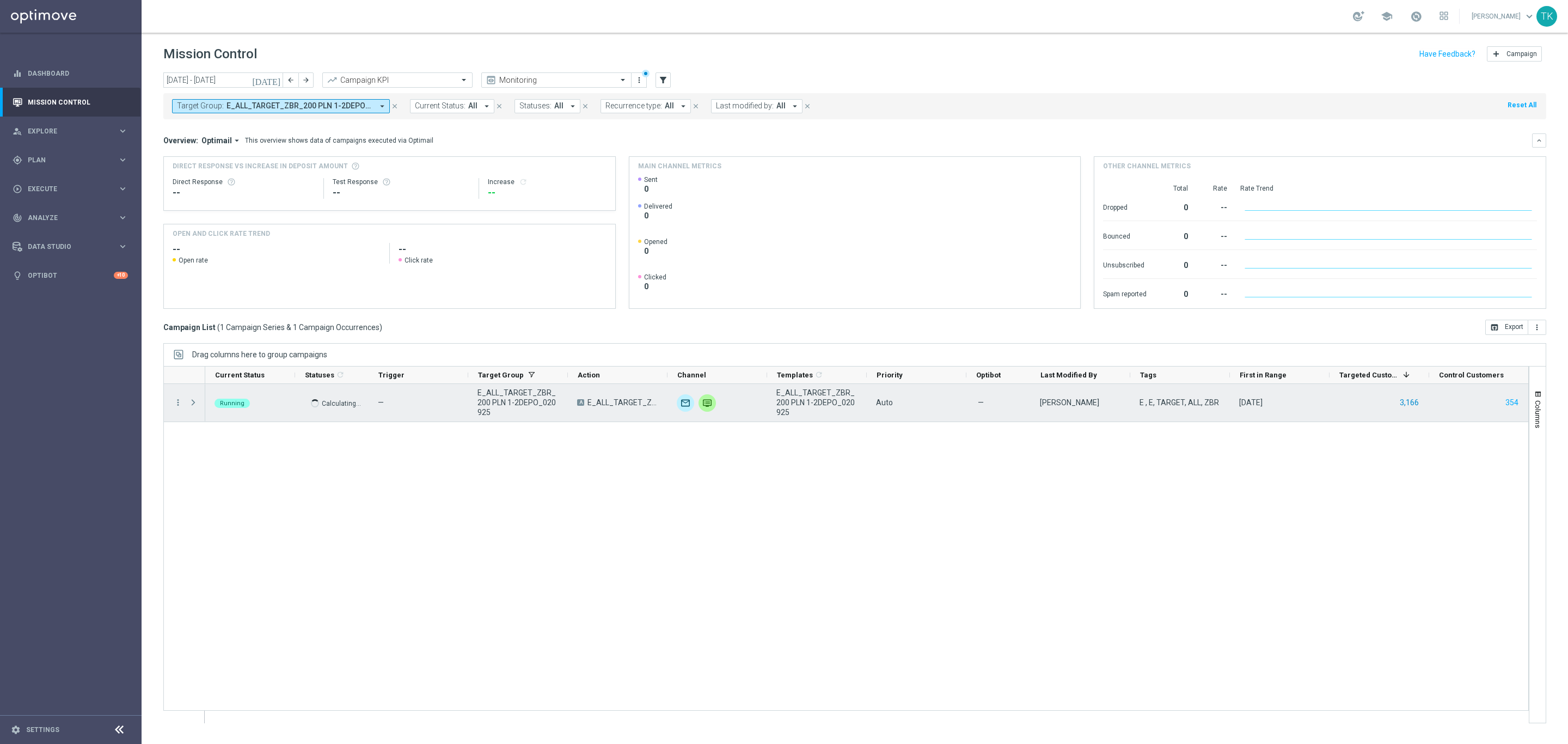
click at [1406, 402] on button "3,166" at bounding box center [1409, 402] width 21 height 13
click at [517, 395] on span "E_ALL_TARGET_ZBR_200 PLN 1-2DEPO_020925" at bounding box center [518, 402] width 81 height 29
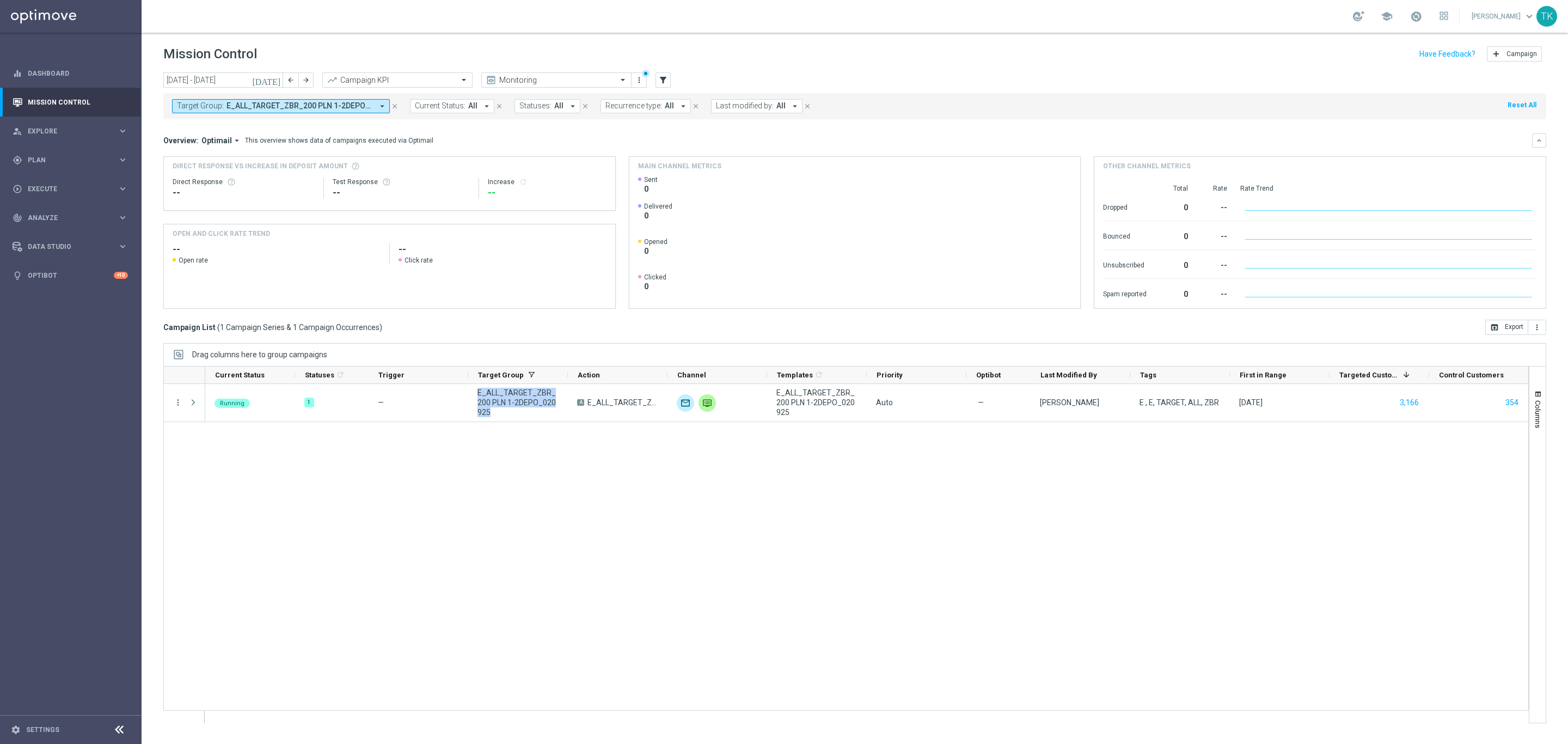
click at [604, 543] on div "Running 1 — E_ALL_TARGET_ZBR_200 PLN 1-2DEPO_020925 A E_ALL_TARGET_ZBR_200 PLN …" at bounding box center [867, 553] width 1323 height 339
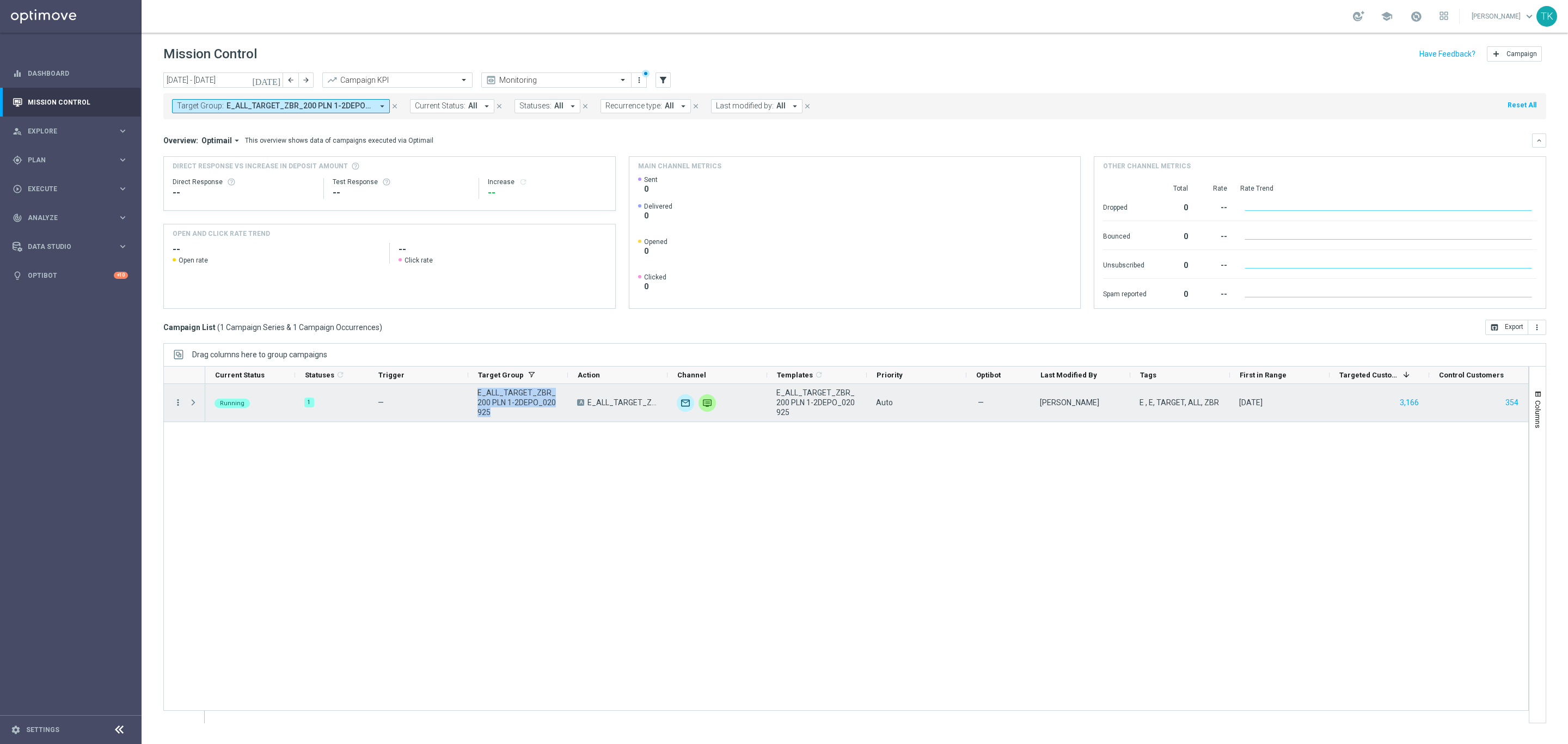
click at [177, 402] on icon "more_vert" at bounding box center [178, 402] width 10 height 10
click at [243, 411] on span "Campaign Details" at bounding box center [227, 410] width 55 height 8
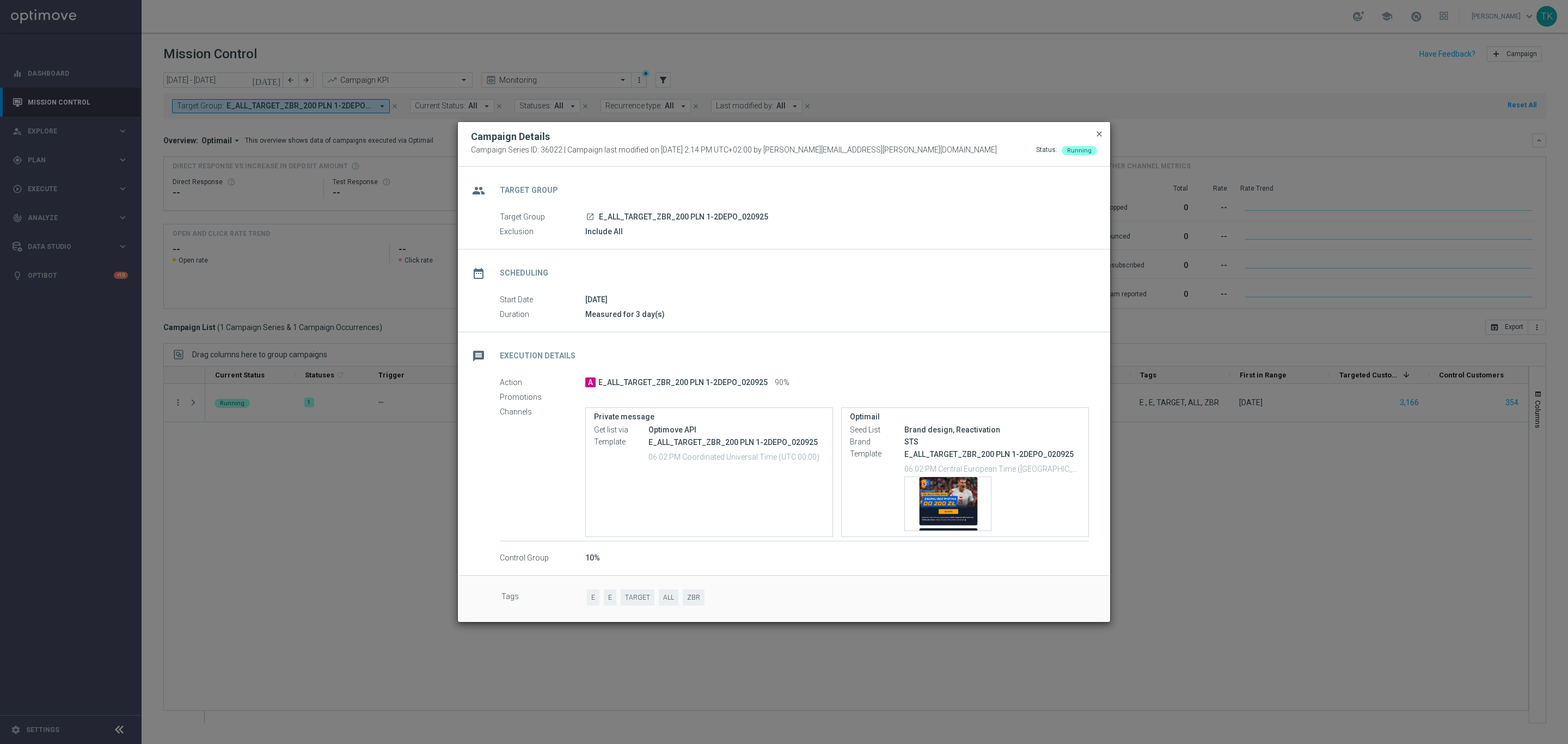
click at [1096, 129] on span "close" at bounding box center [1099, 133] width 9 height 9
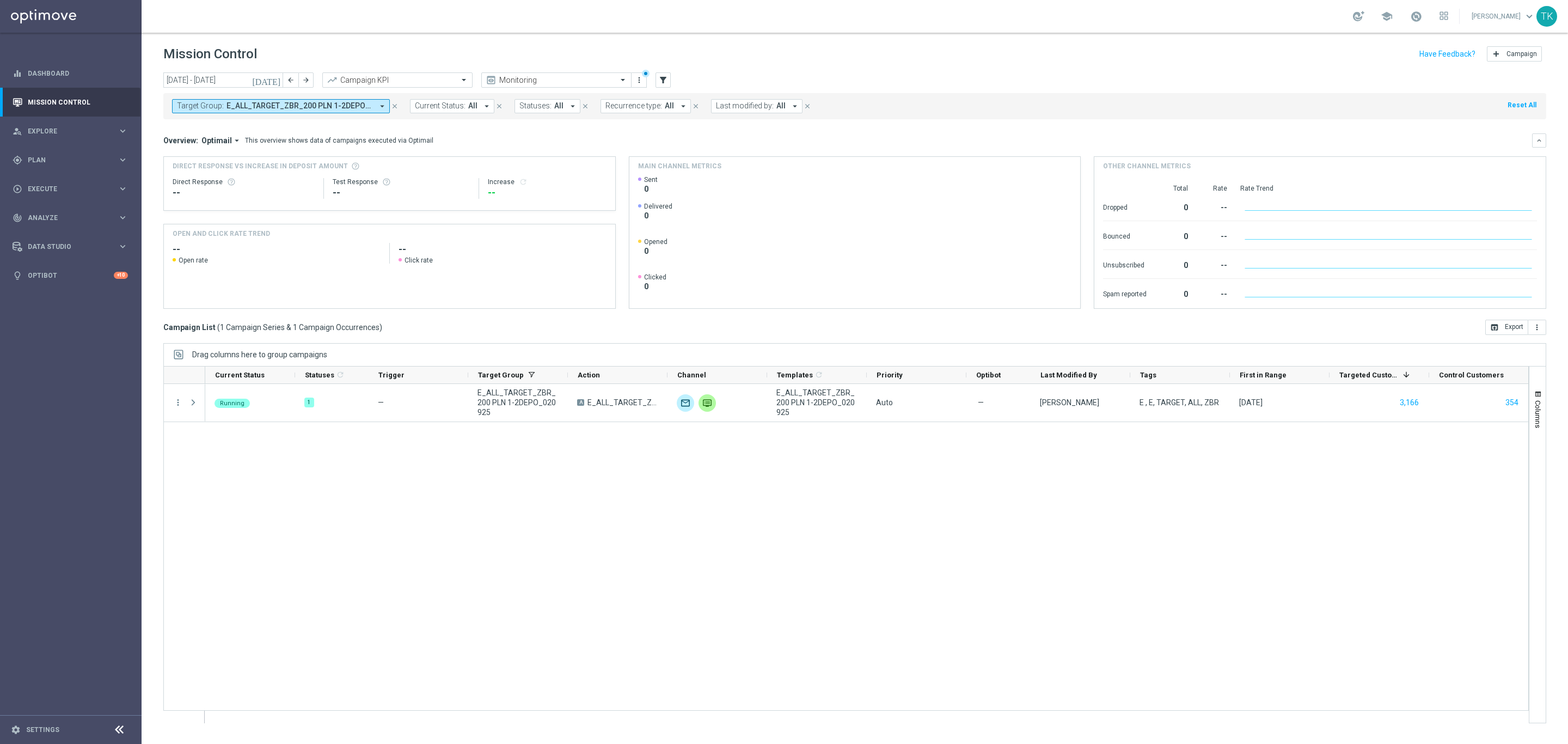
click at [347, 109] on span "E_ALL_TARGET_ZBR_200 PLN 1-2DEPO_020925" at bounding box center [300, 106] width 147 height 10
click at [0, 0] on div "Clear" at bounding box center [0, 0] width 0 height 0
click at [227, 126] on input "text" at bounding box center [263, 127] width 159 height 10
paste input "E_ALL_TARGET_DEPO_50 TO 250 PLN 3DEPO_020925"
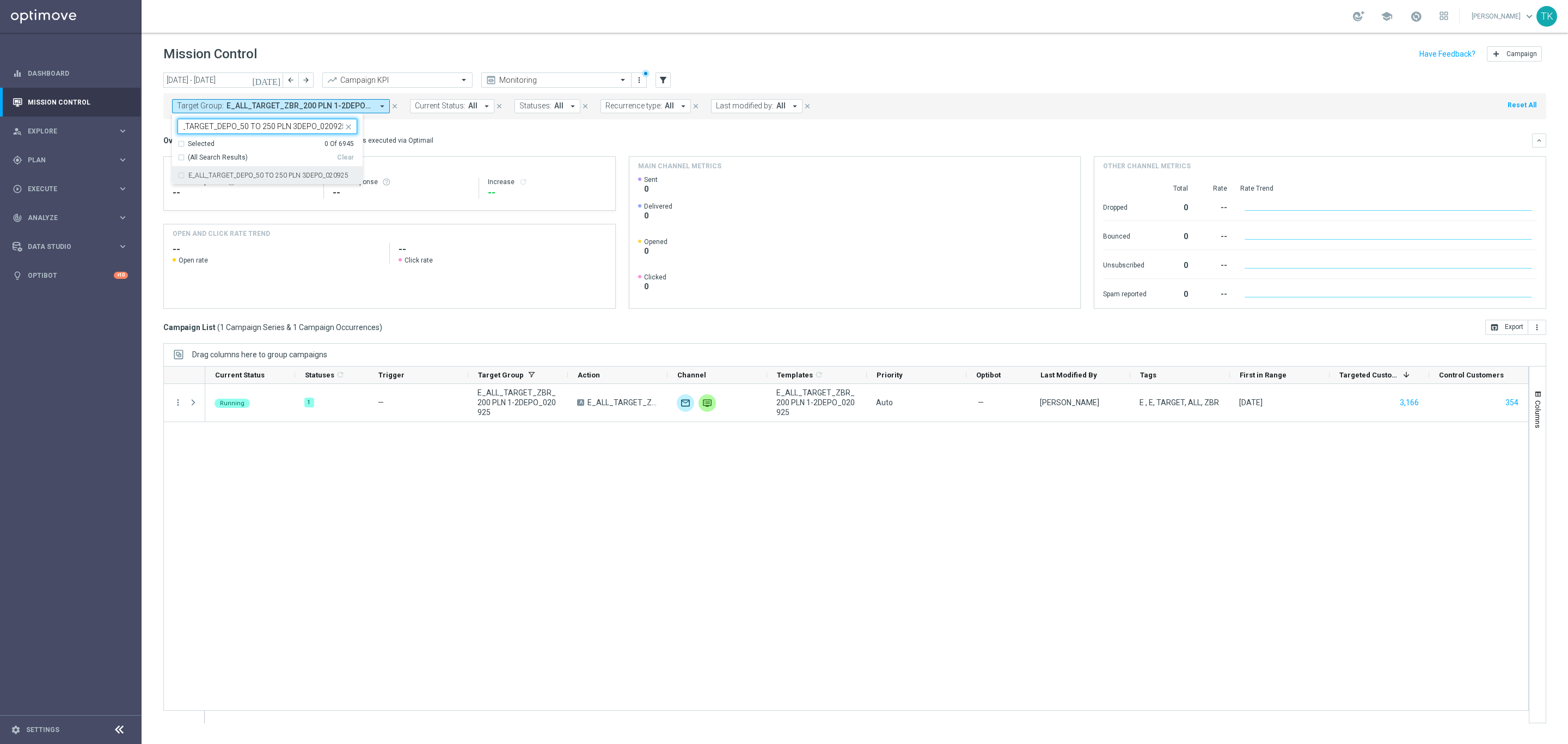
click at [220, 177] on label "E_ALL_TARGET_DEPO_50 TO 250 PLN 3DEPO_020925" at bounding box center [269, 175] width 160 height 6
type input "E_ALL_TARGET_DEPO_50 TO 250 PLN 3DEPO_020925"
click at [154, 141] on div "[DATE] [DATE] - [DATE] arrow_back arrow_forward Campaign KPI trending_up Monito…" at bounding box center [854, 403] width 1427 height 662
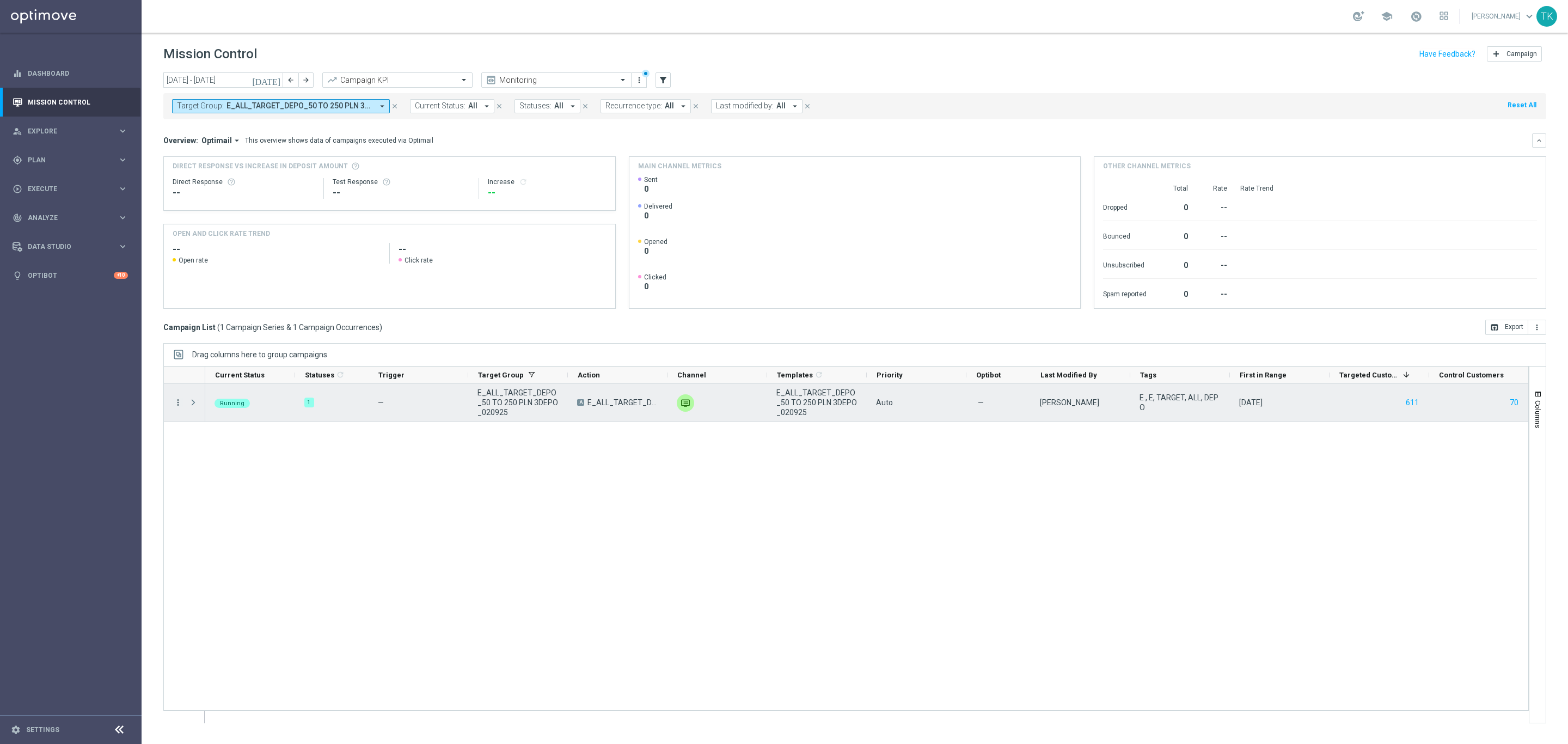
click at [177, 404] on icon "more_vert" at bounding box center [178, 402] width 10 height 10
click at [213, 408] on span "Campaign Details" at bounding box center [227, 410] width 55 height 8
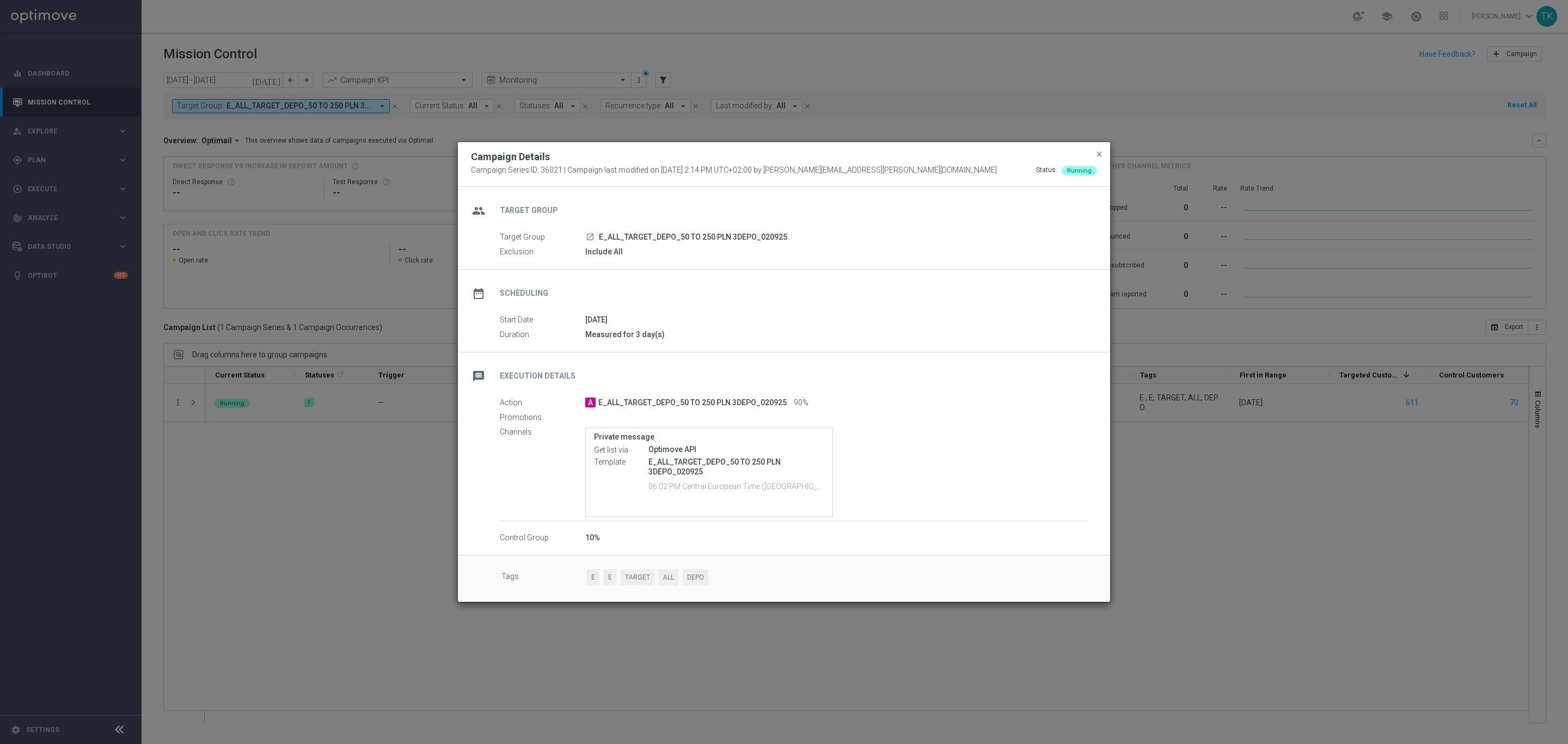
click at [678, 239] on span "E_ALL_TARGET_DEPO_50 TO 250 PLN 3DEPO_020925" at bounding box center [693, 237] width 189 height 10
copy div "E_ALL_TARGET_DEPO_50 TO 250 PLN 3DEPO_020925"
click at [749, 202] on div "group Target Group" at bounding box center [784, 209] width 652 height 44
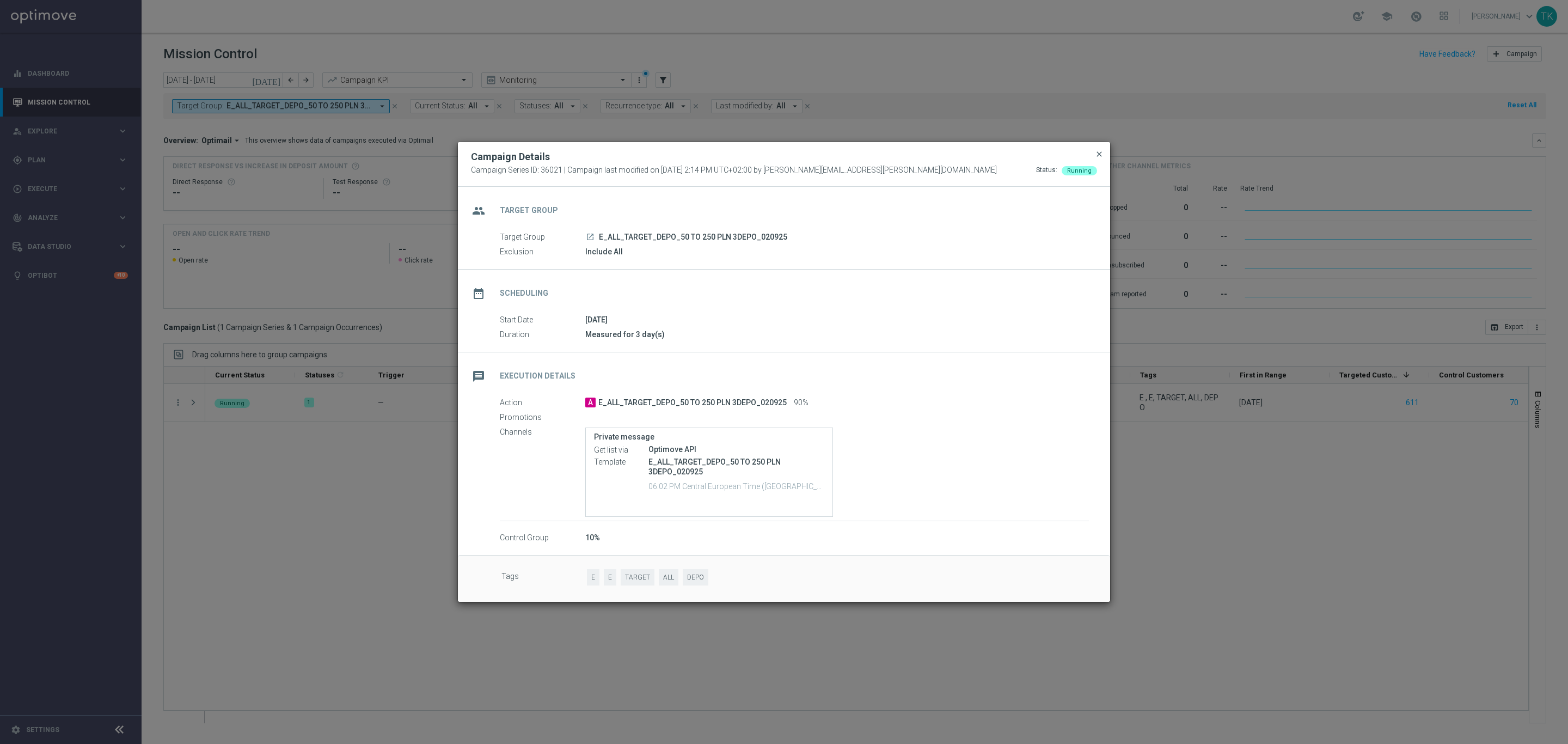
click at [1098, 150] on span "close" at bounding box center [1099, 154] width 9 height 9
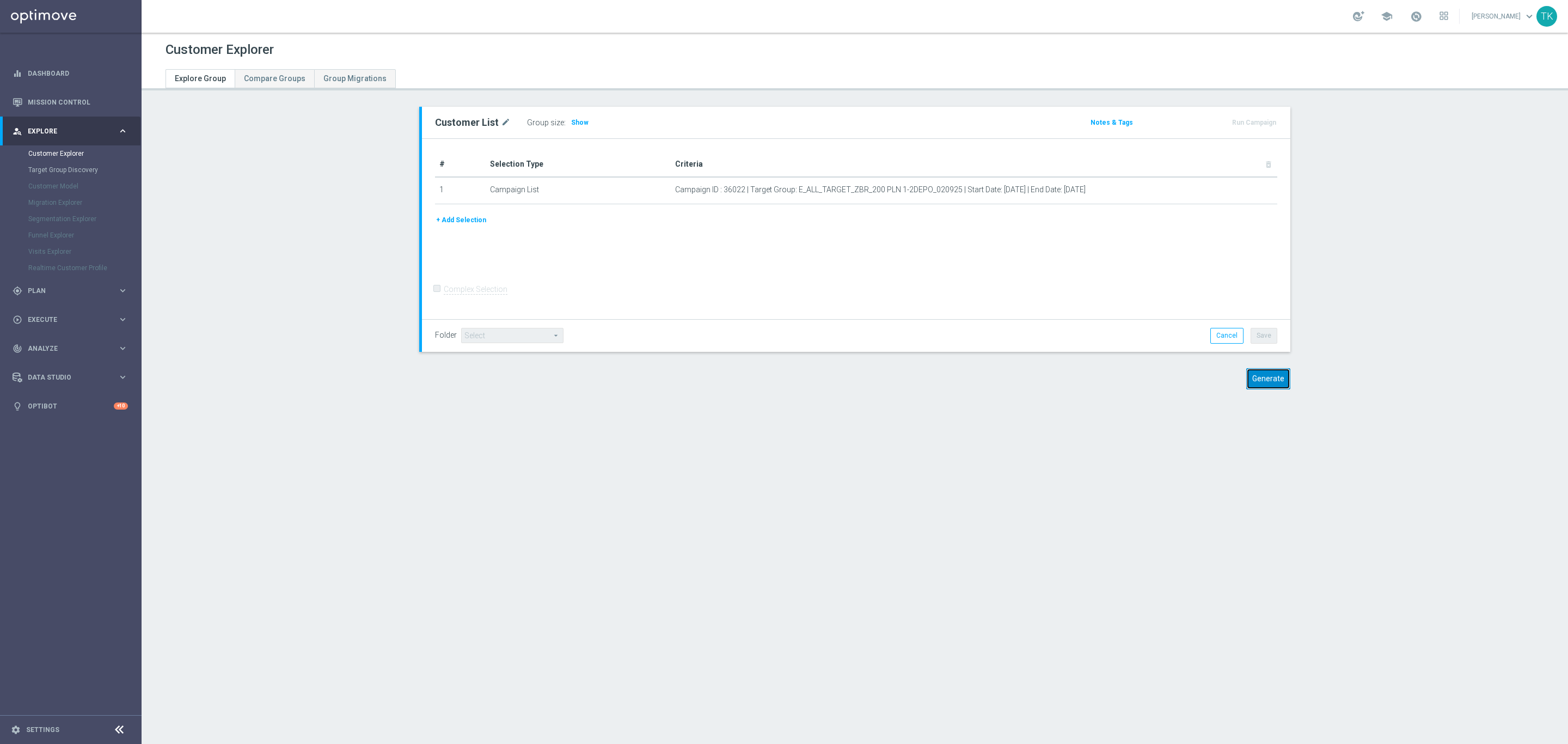
click at [1253, 376] on button "Generate" at bounding box center [1268, 378] width 44 height 21
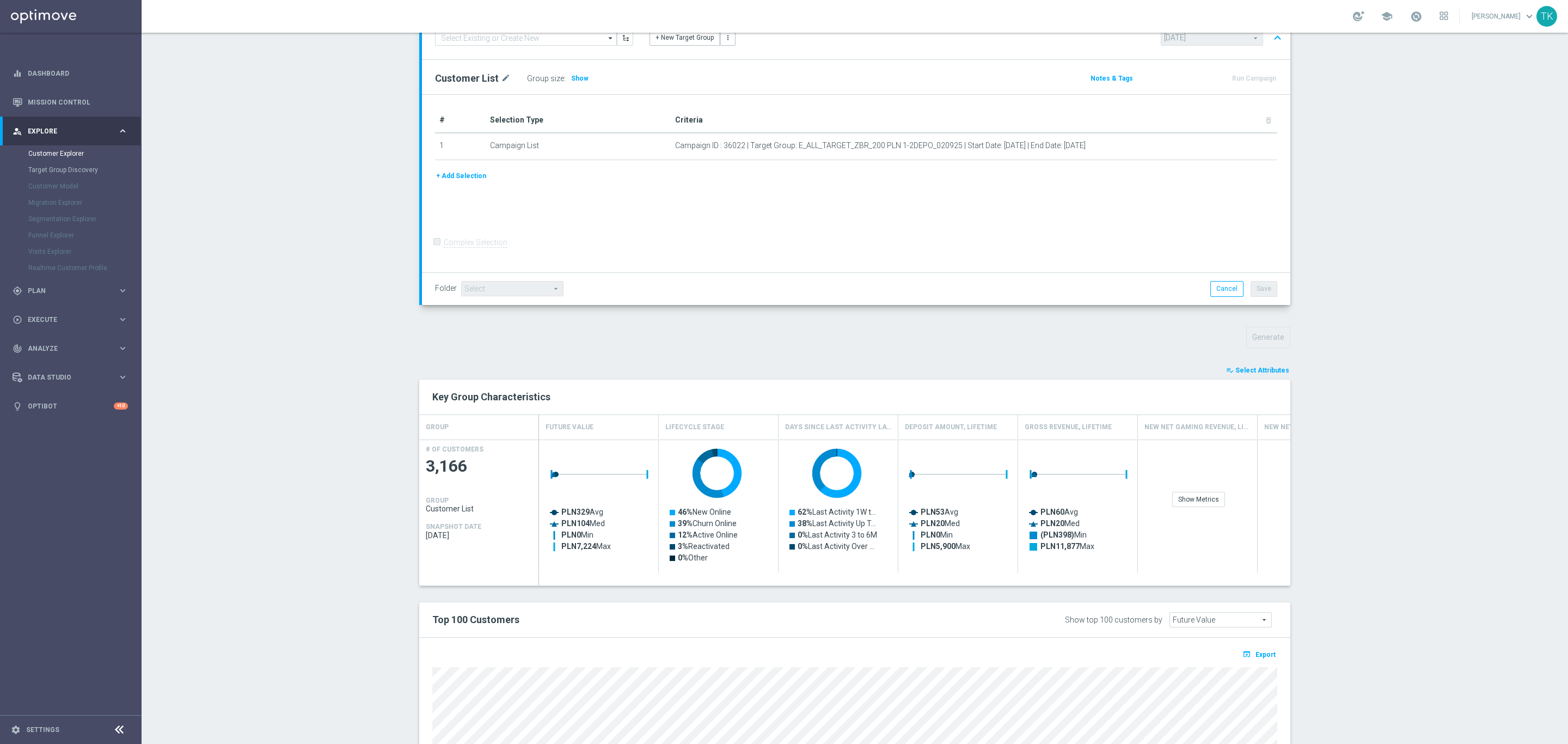
scroll to position [288, 0]
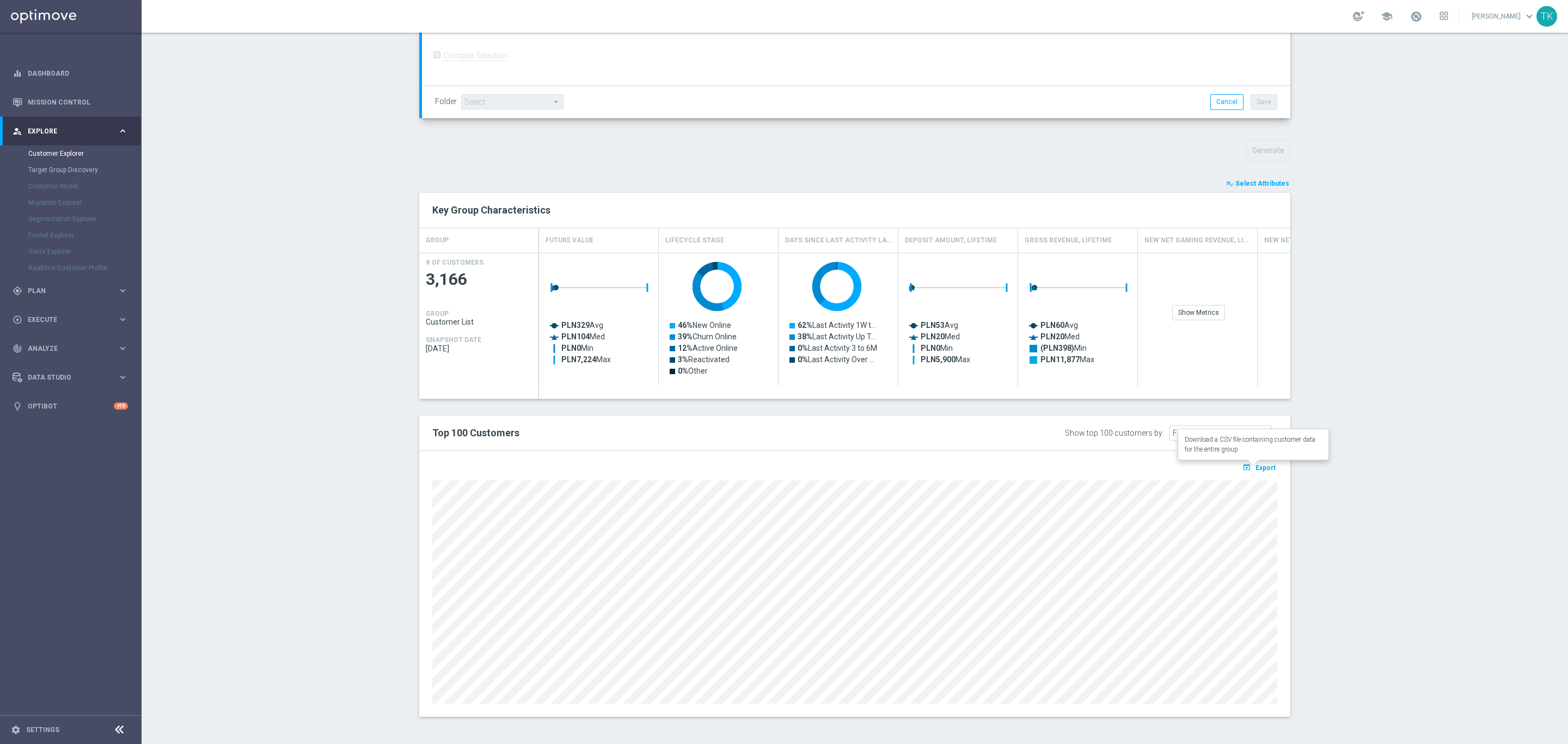
click at [1260, 464] on span "Export" at bounding box center [1265, 468] width 20 height 8
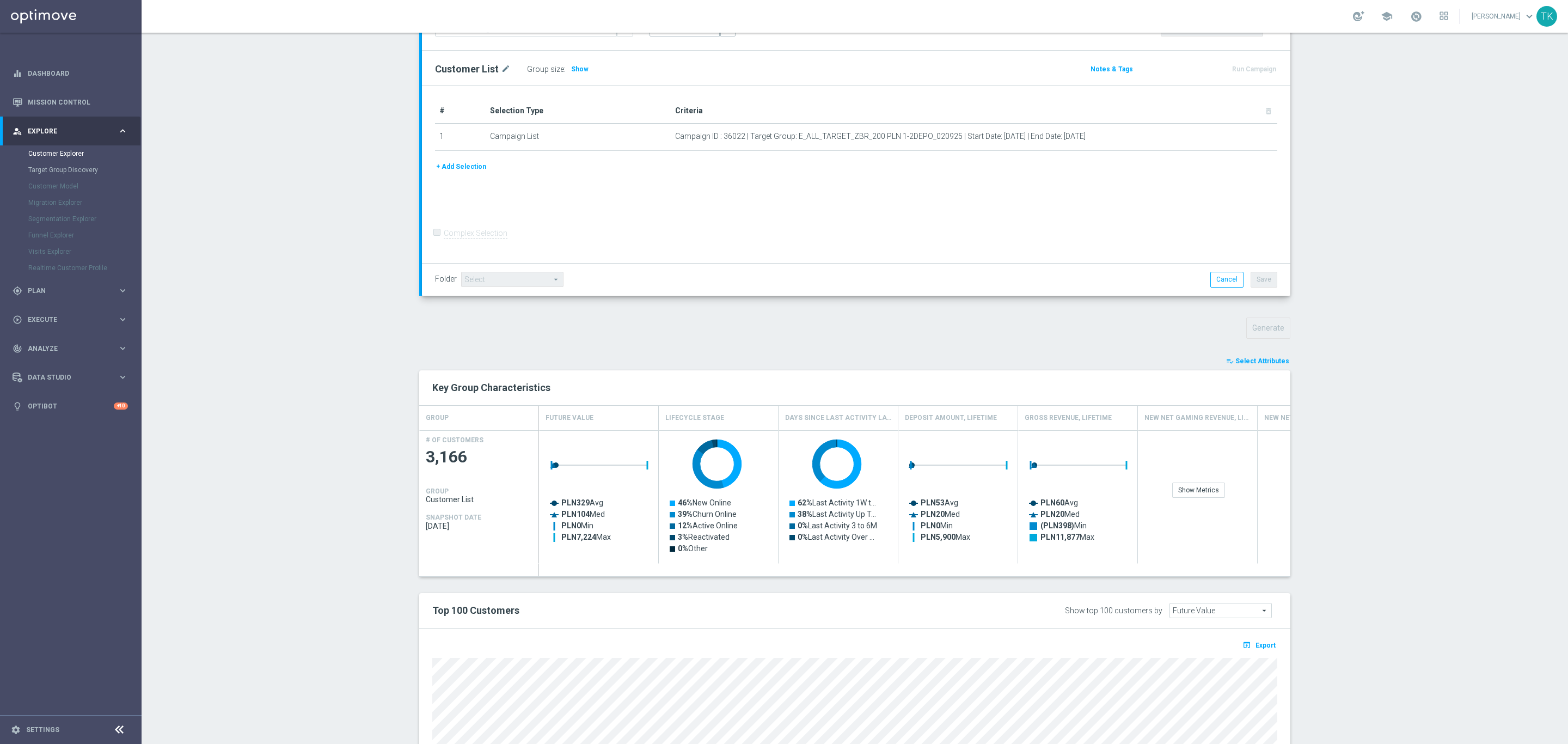
scroll to position [0, 0]
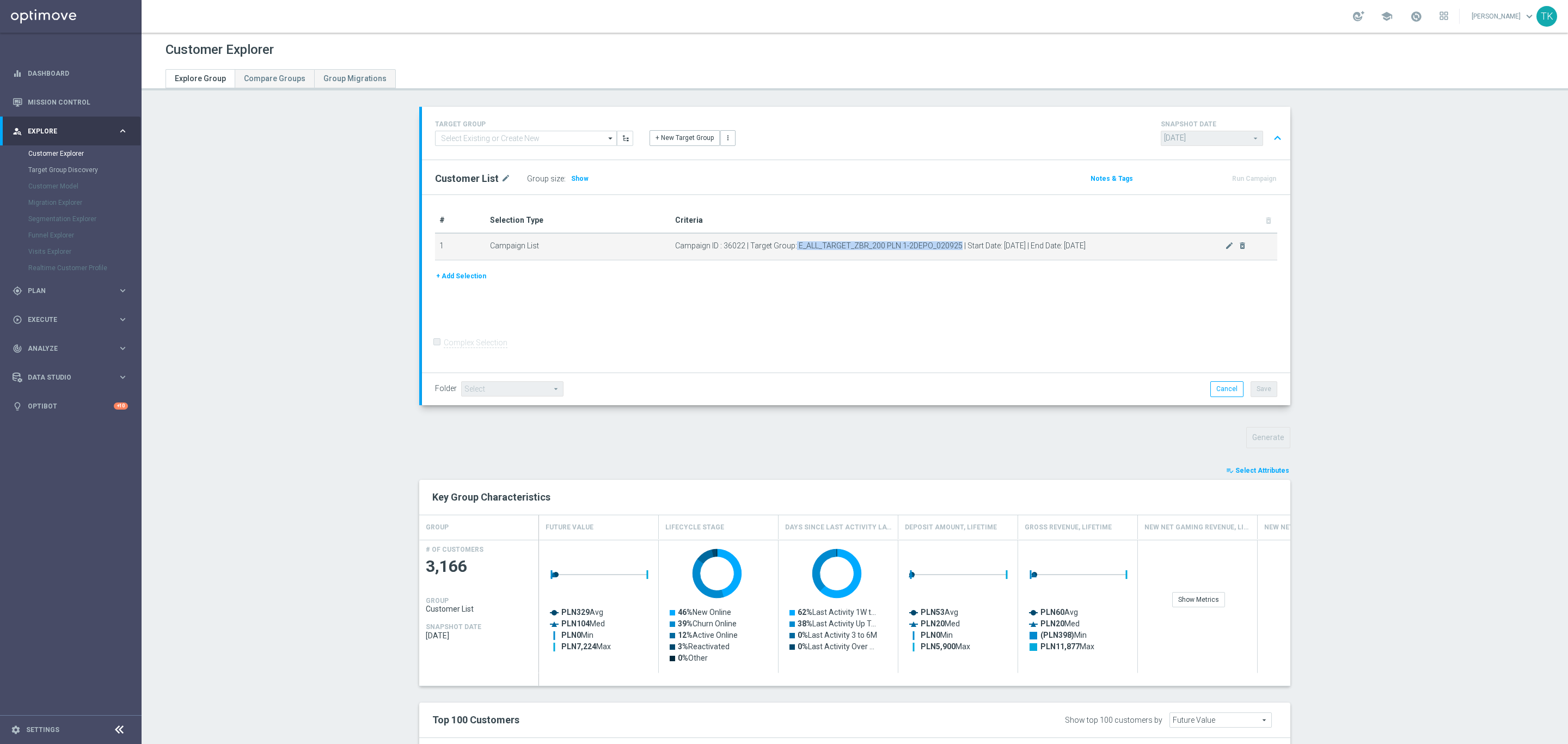
drag, startPoint x: 789, startPoint y: 243, endPoint x: 951, endPoint y: 246, distance: 162.0
click at [951, 246] on span "Campaign ID : 36022 | Target Group: E_ALL_TARGET_ZBR_200 PLN 1-2DEPO_020925 | S…" at bounding box center [949, 246] width 550 height 10
copy span "E_ALL_TARGET_ZBR_200 PLN 1-2DEPO_020925"
